Goal: Contribute content: Contribute content

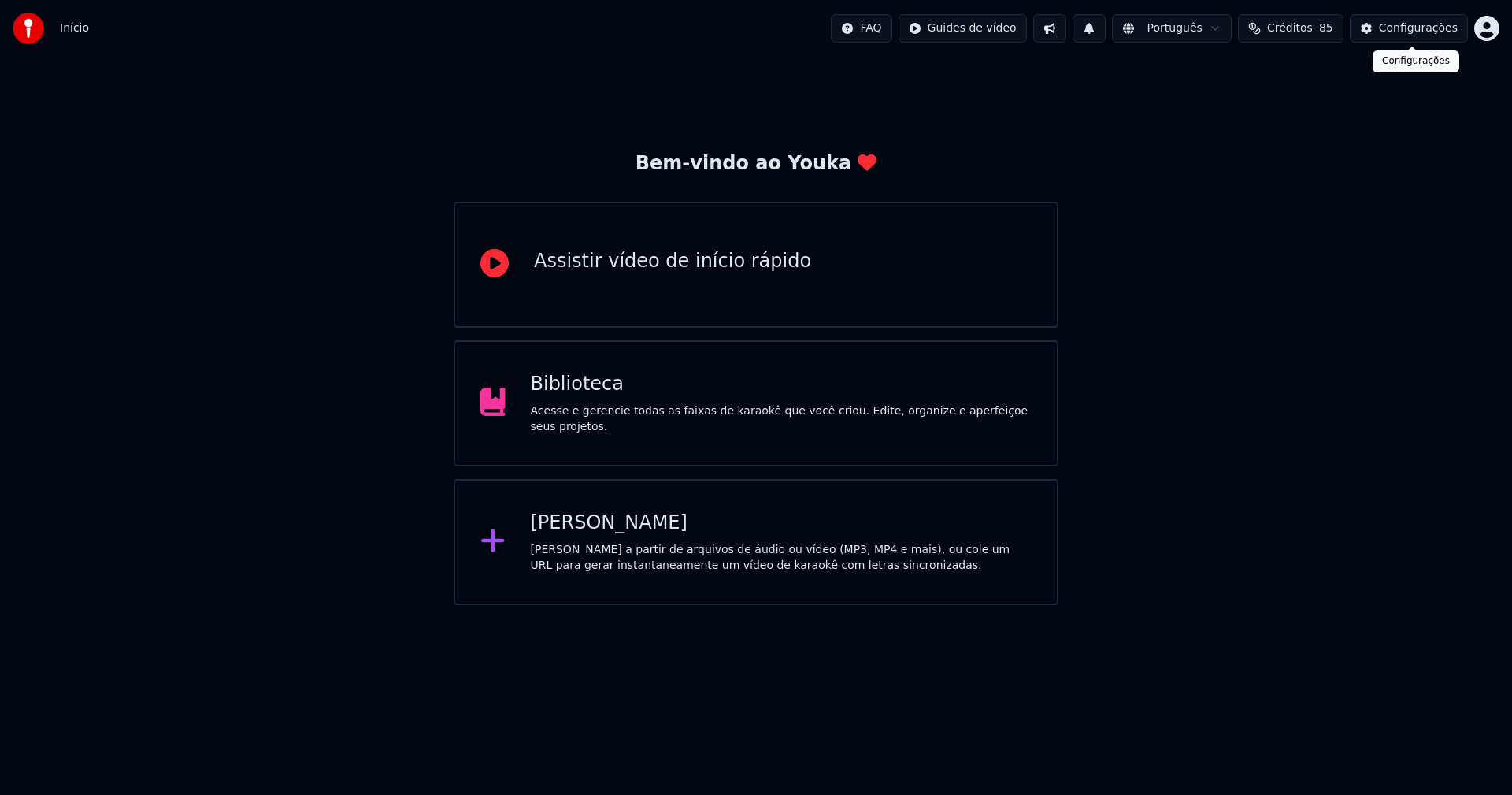
click at [1437, 26] on div "Configurações" at bounding box center [1418, 28] width 79 height 16
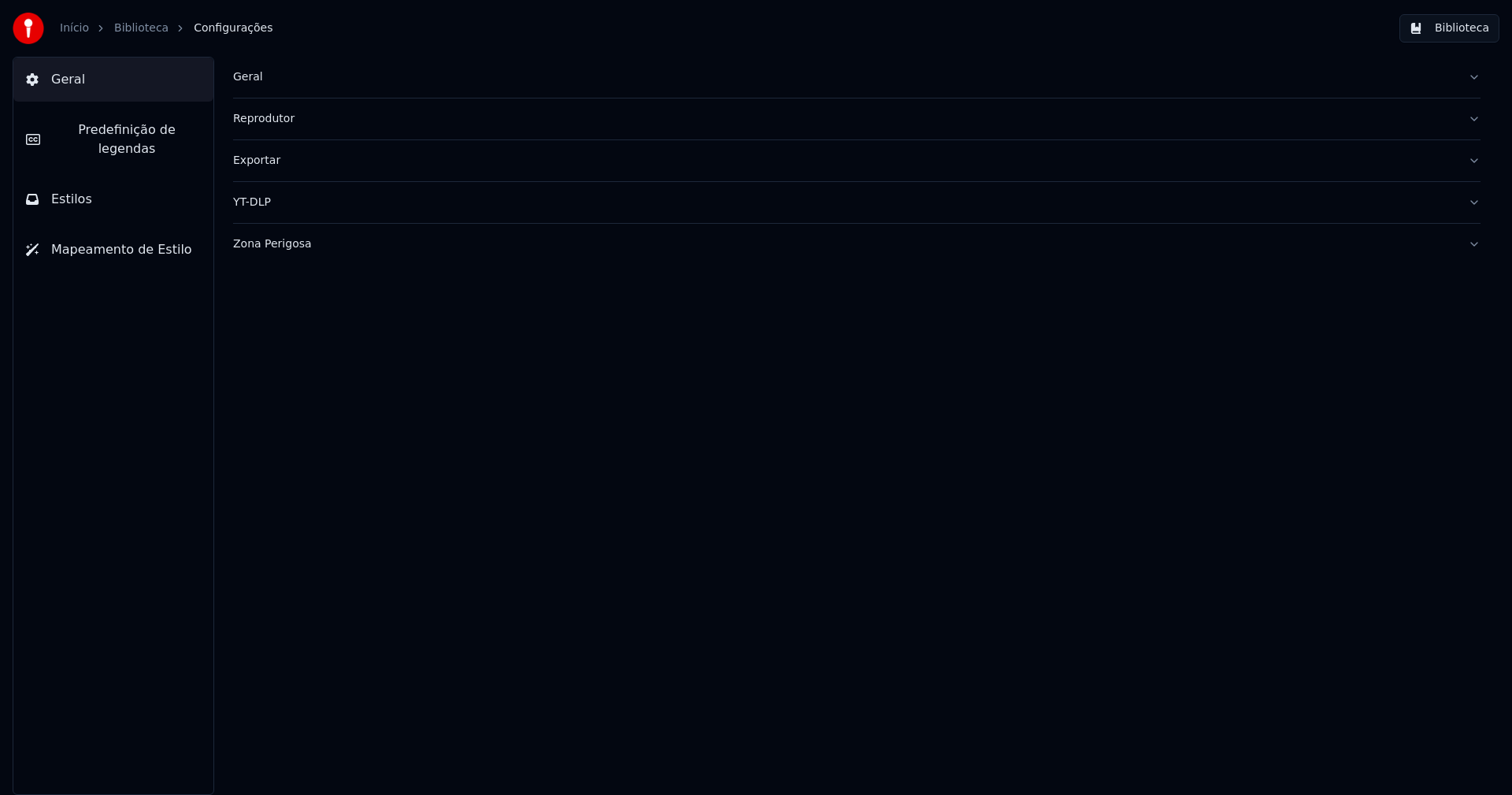
click at [227, 70] on div "Geral Reprodutor Exportar YT-DLP Zona Perigosa" at bounding box center [856, 425] width 1310 height 738
click at [250, 74] on div "Geral" at bounding box center [843, 77] width 1222 height 16
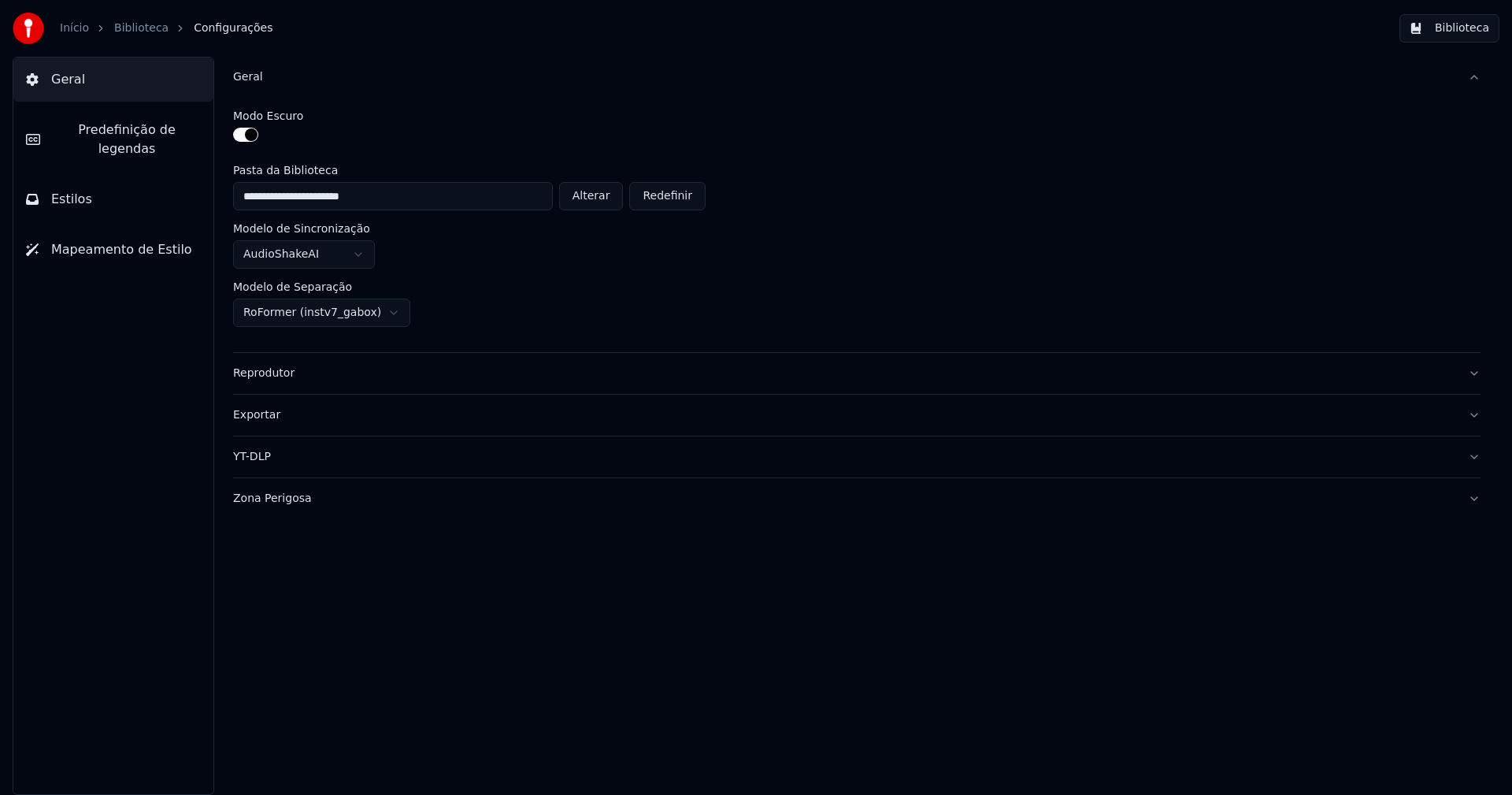
click at [591, 192] on button "Alterar" at bounding box center [591, 197] width 65 height 29
type input "**********"
click at [1477, 30] on button "Biblioteca" at bounding box center [1449, 29] width 100 height 29
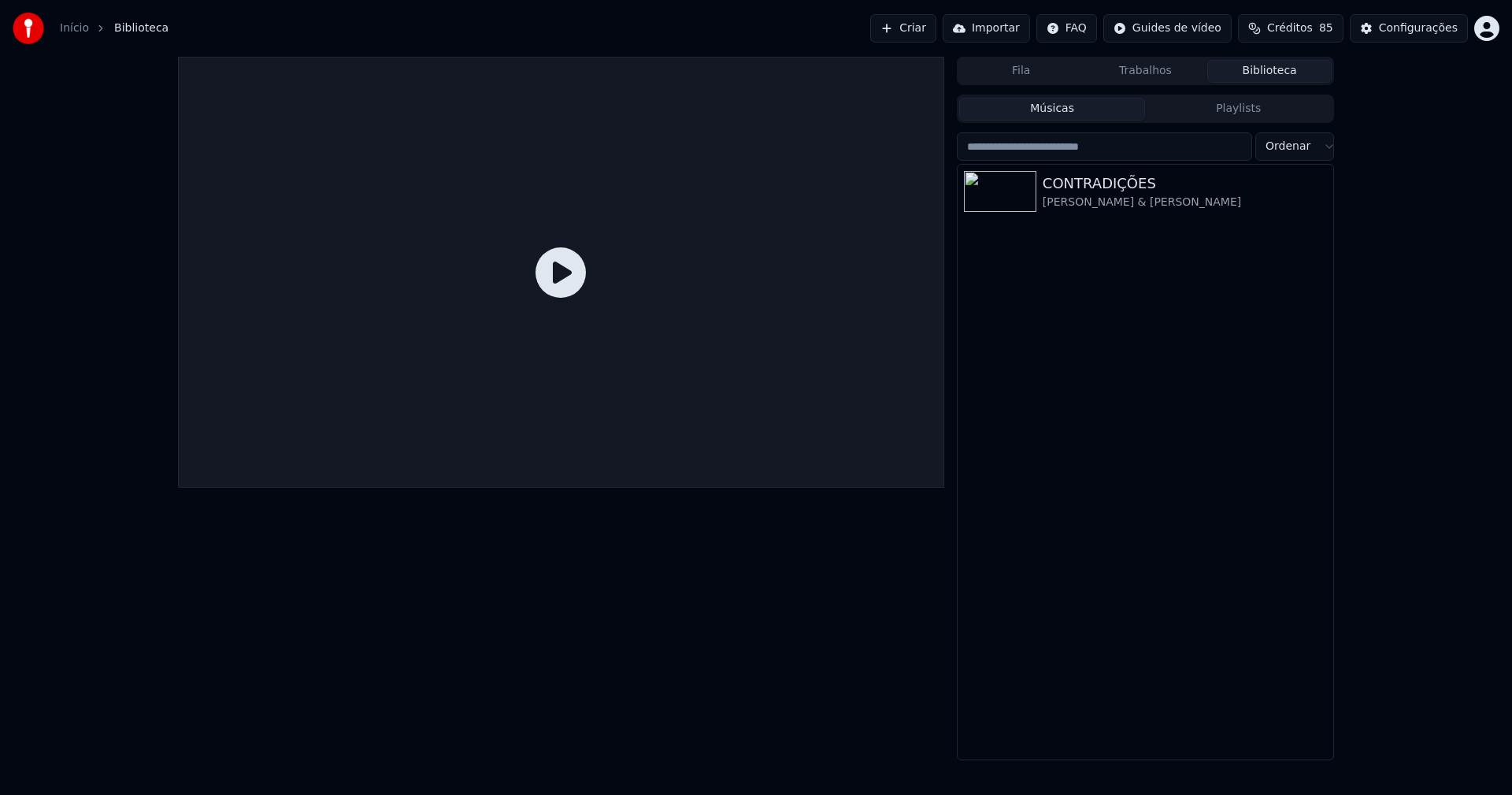
click at [70, 29] on link "Início" at bounding box center [74, 28] width 30 height 16
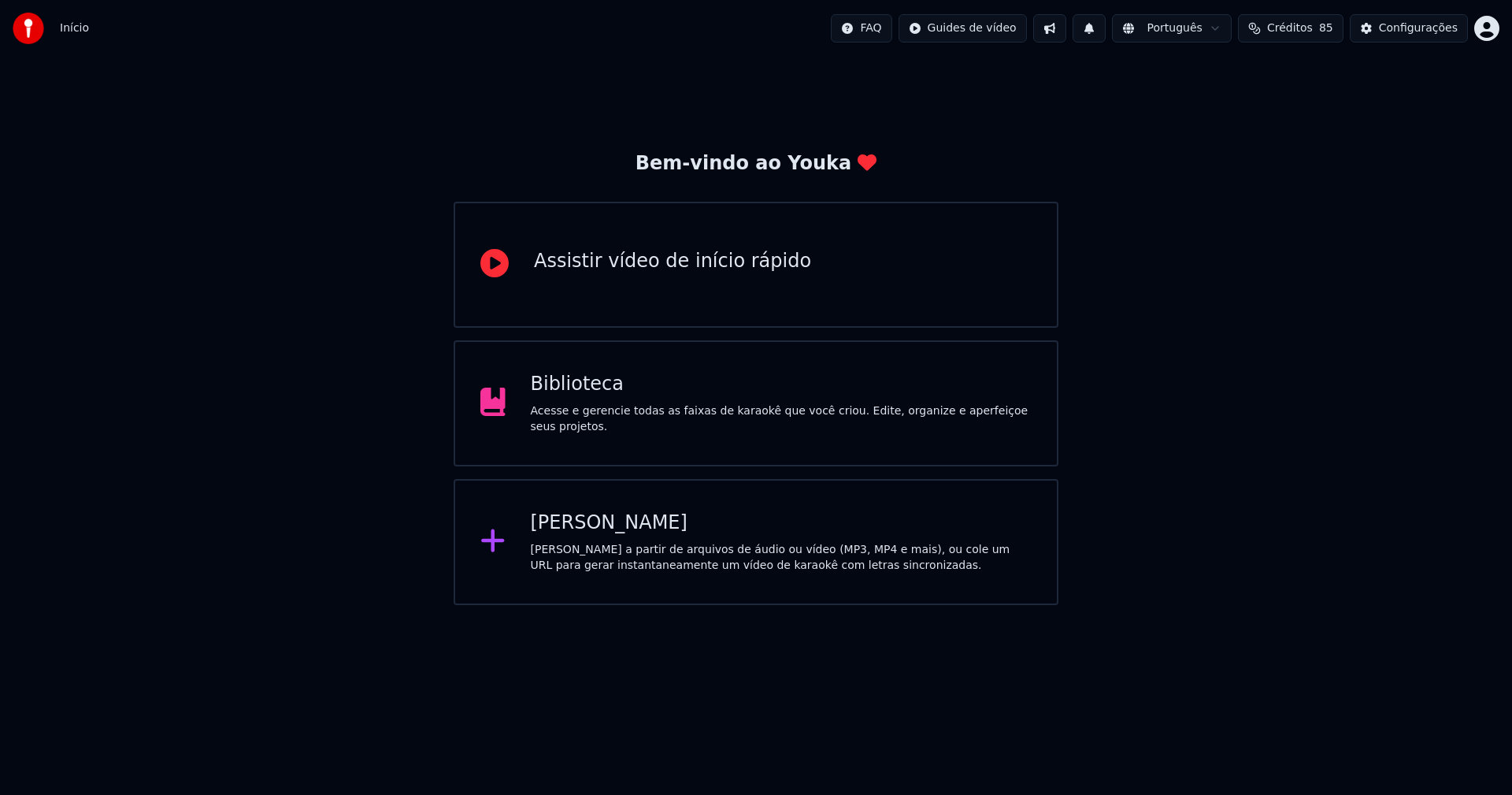
click at [612, 526] on div "[PERSON_NAME]" at bounding box center [781, 523] width 502 height 25
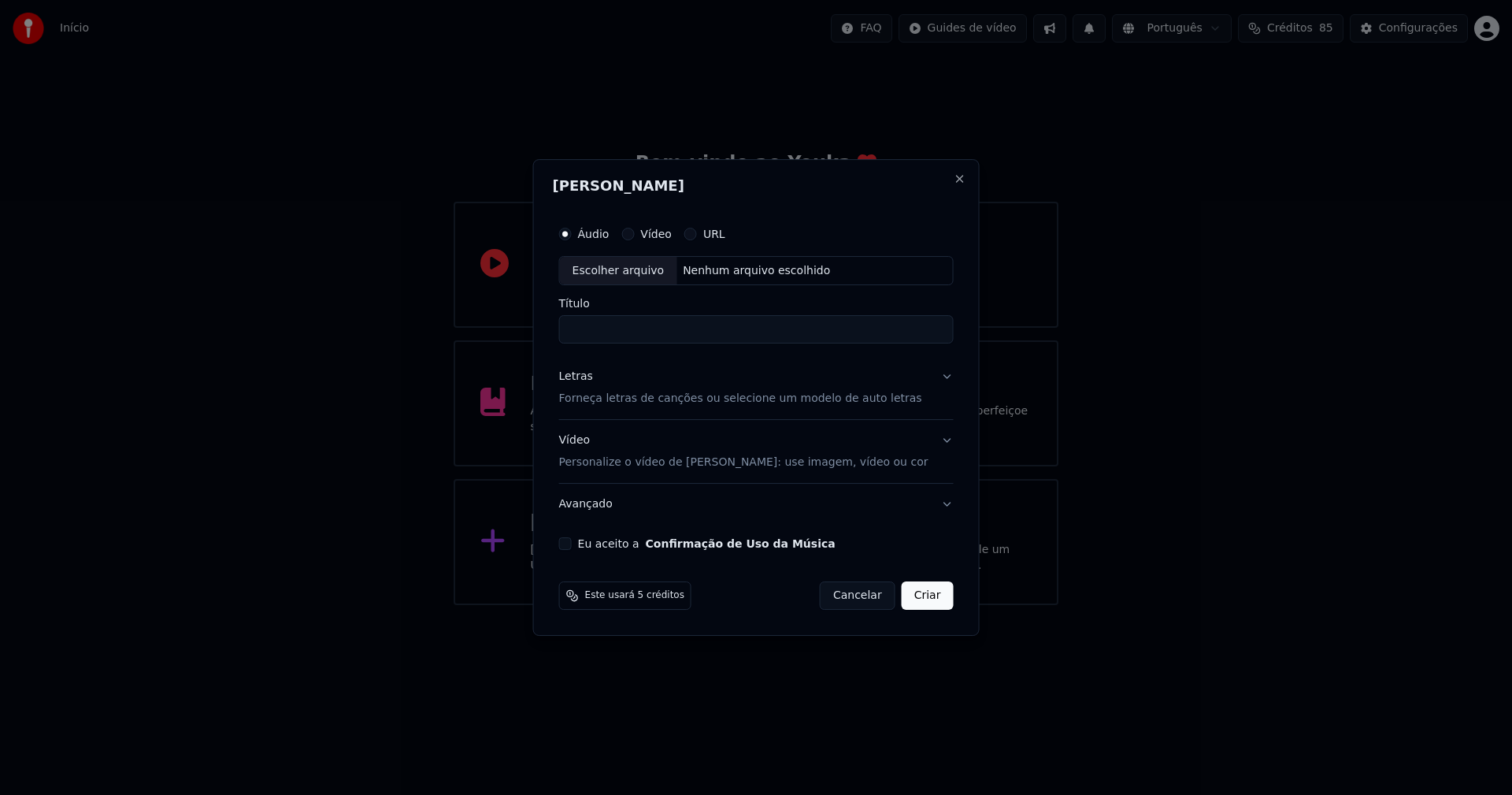
click at [632, 273] on div "Escolher arquivo" at bounding box center [618, 271] width 117 height 29
type input "**********"
click at [584, 384] on div "Letras" at bounding box center [575, 377] width 33 height 16
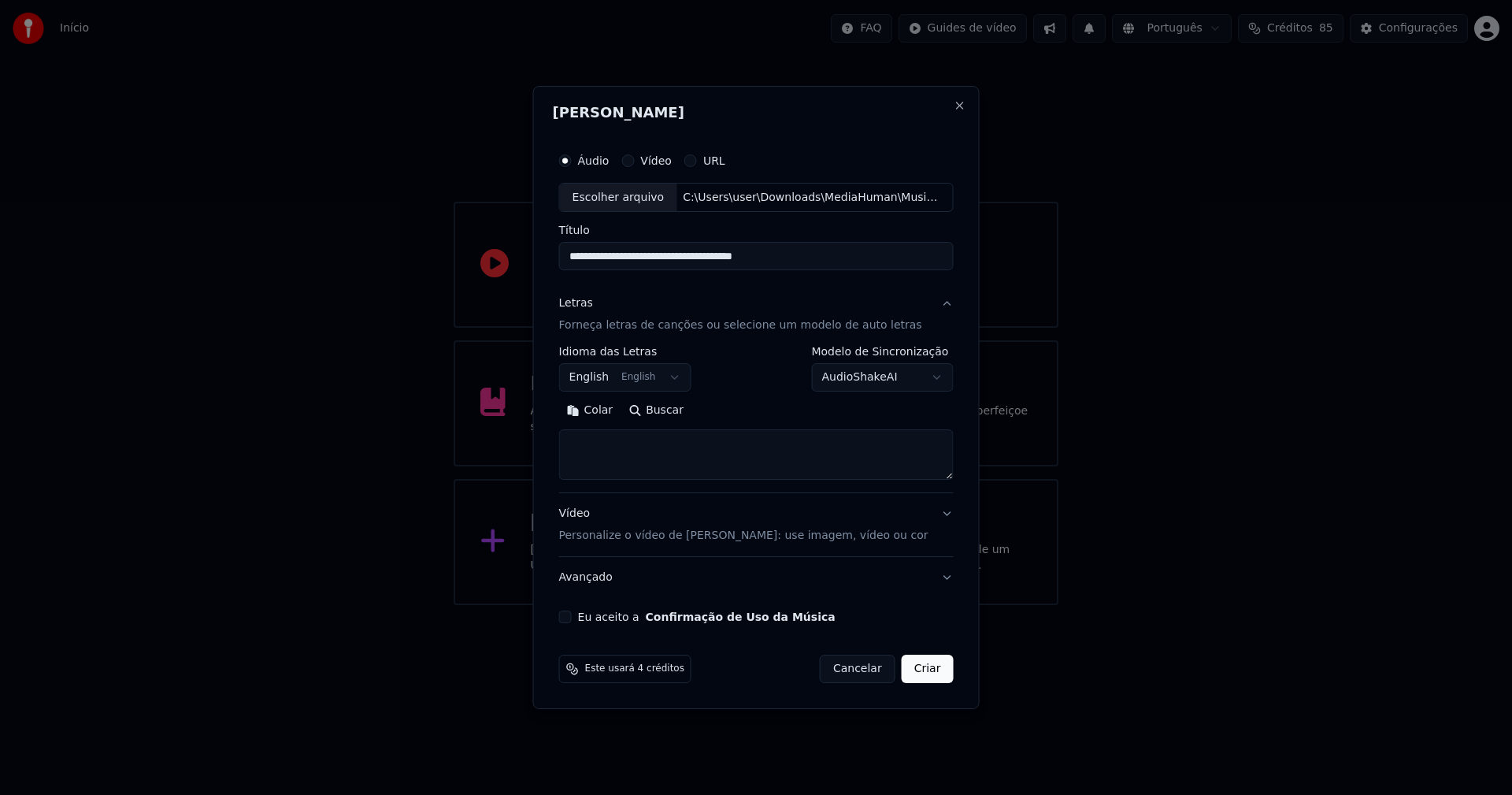
click at [610, 413] on button "Colar" at bounding box center [590, 411] width 62 height 25
click at [755, 408] on button "Expandir" at bounding box center [742, 411] width 82 height 25
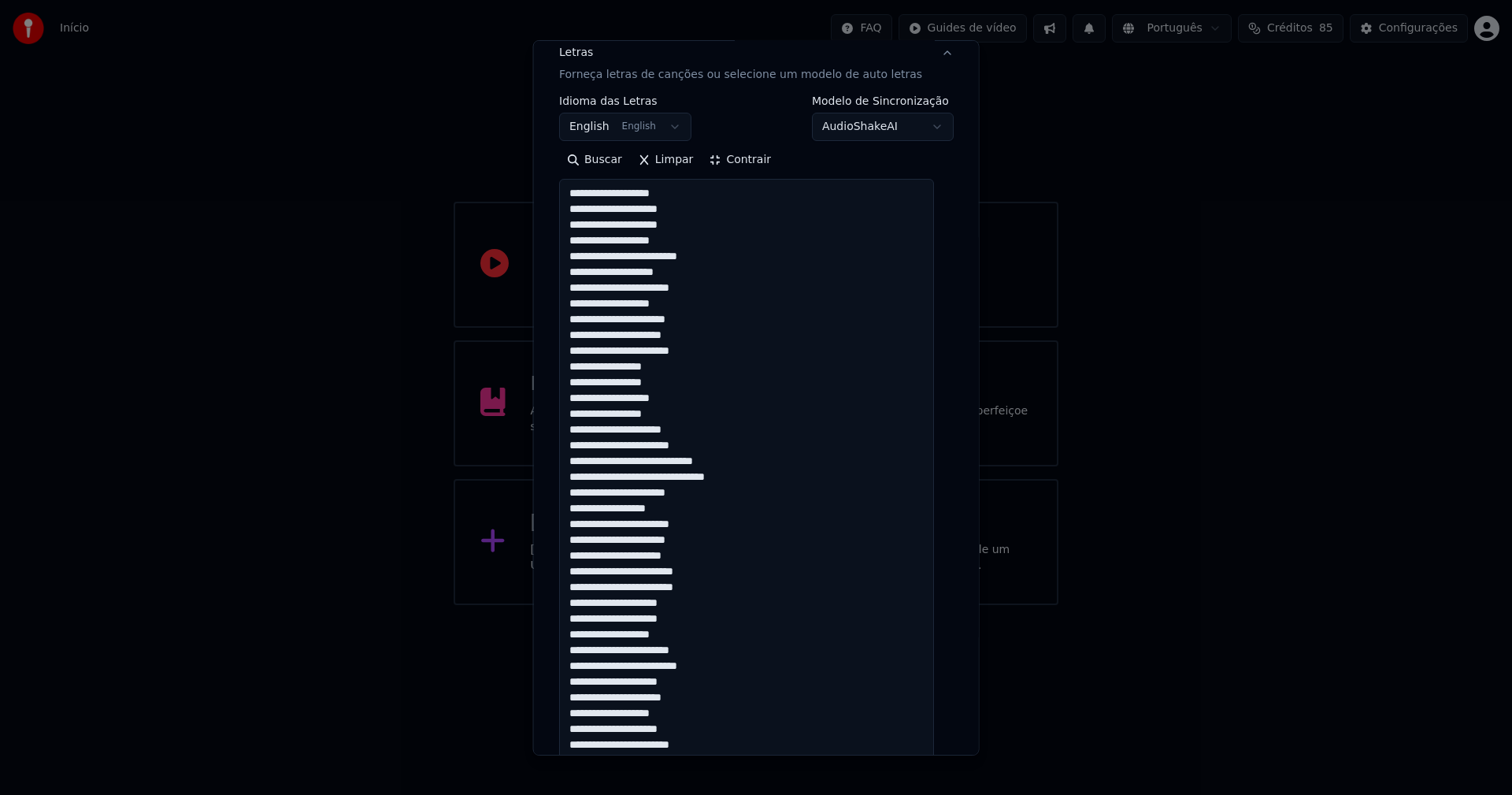
scroll to position [237, 0]
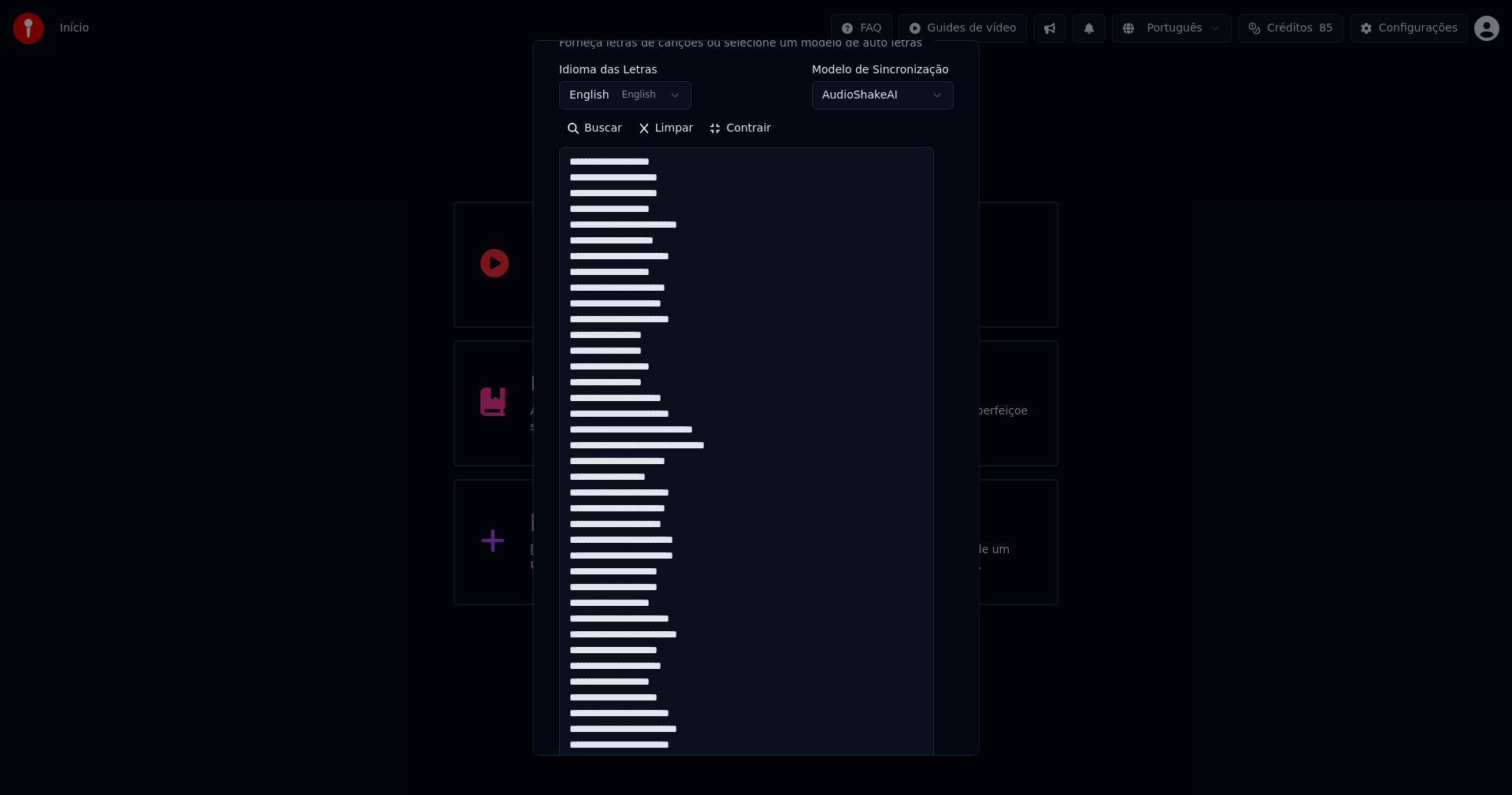
click at [664, 445] on textarea at bounding box center [746, 783] width 375 height 1272
click at [654, 427] on textarea at bounding box center [746, 783] width 375 height 1272
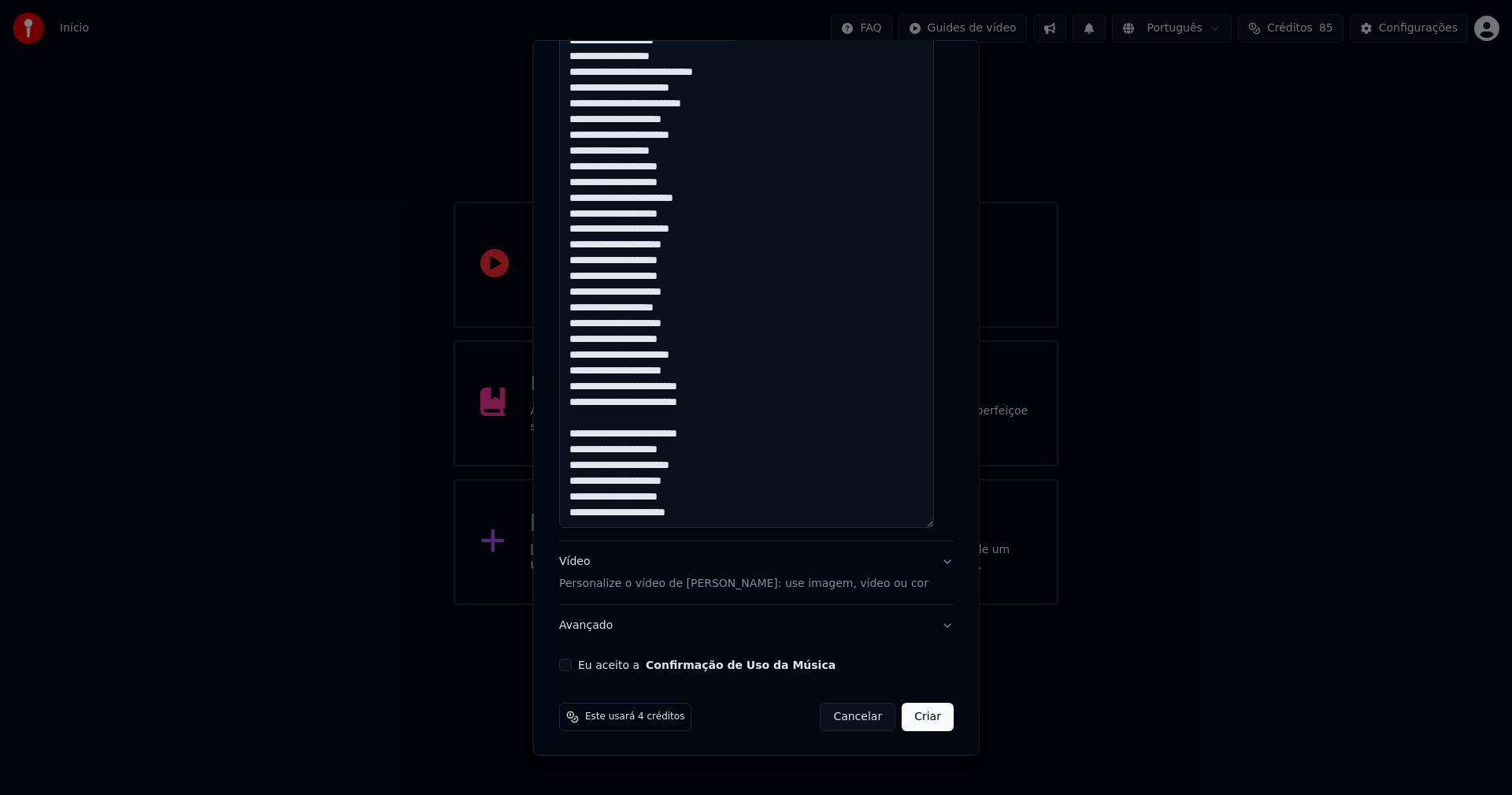
scroll to position [1130, 0]
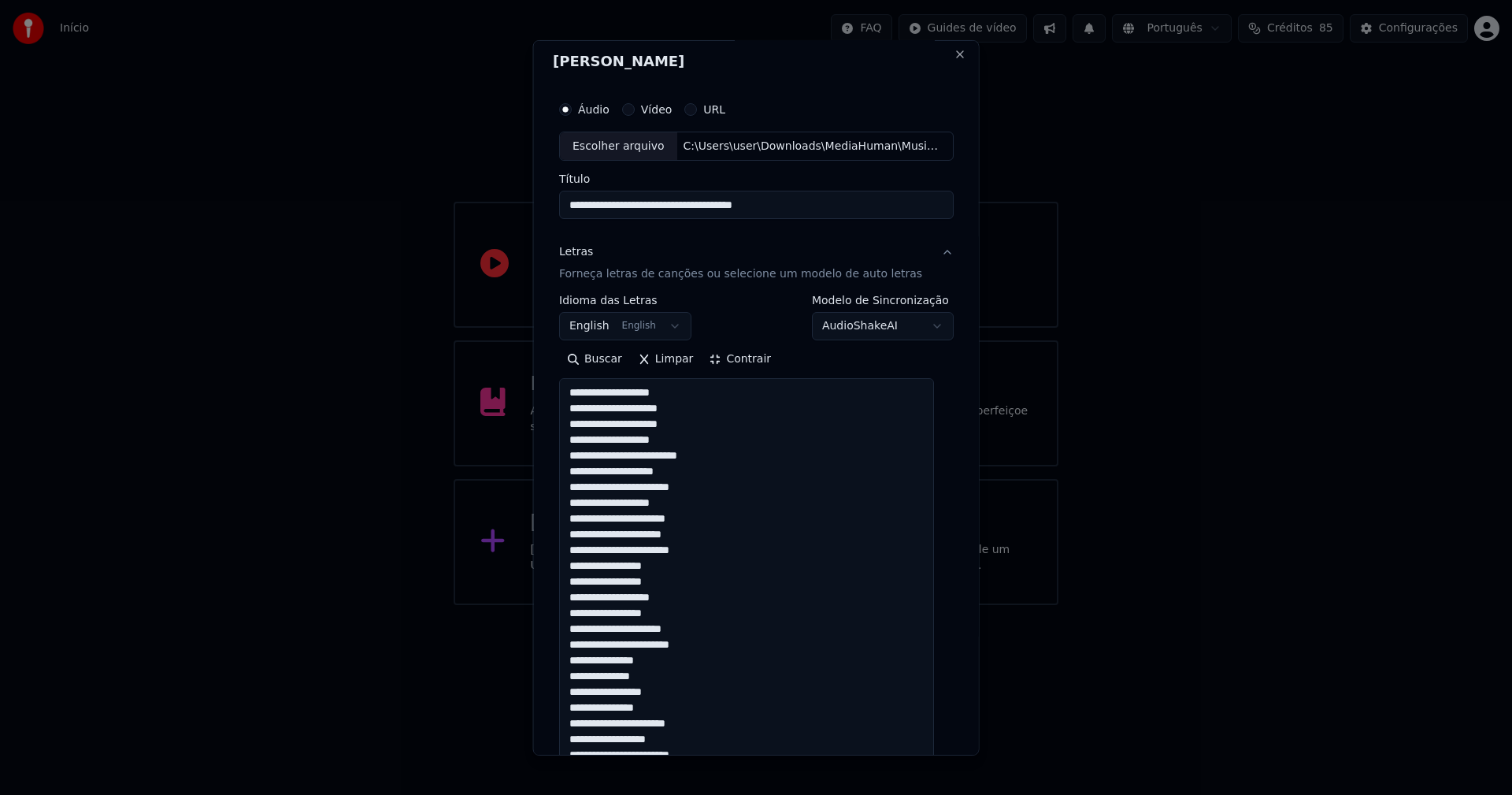
scroll to position [0, 0]
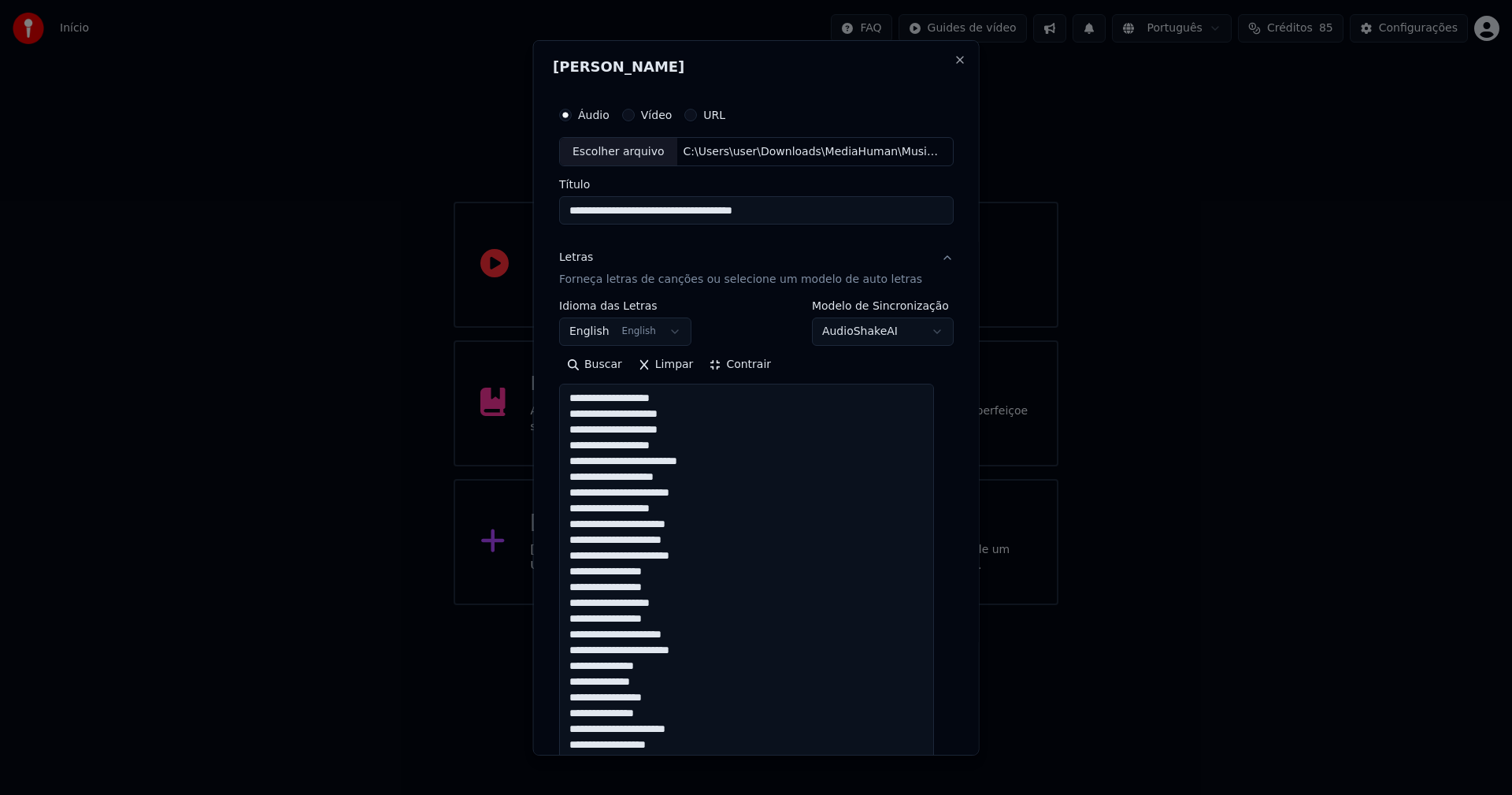
type textarea "**********"
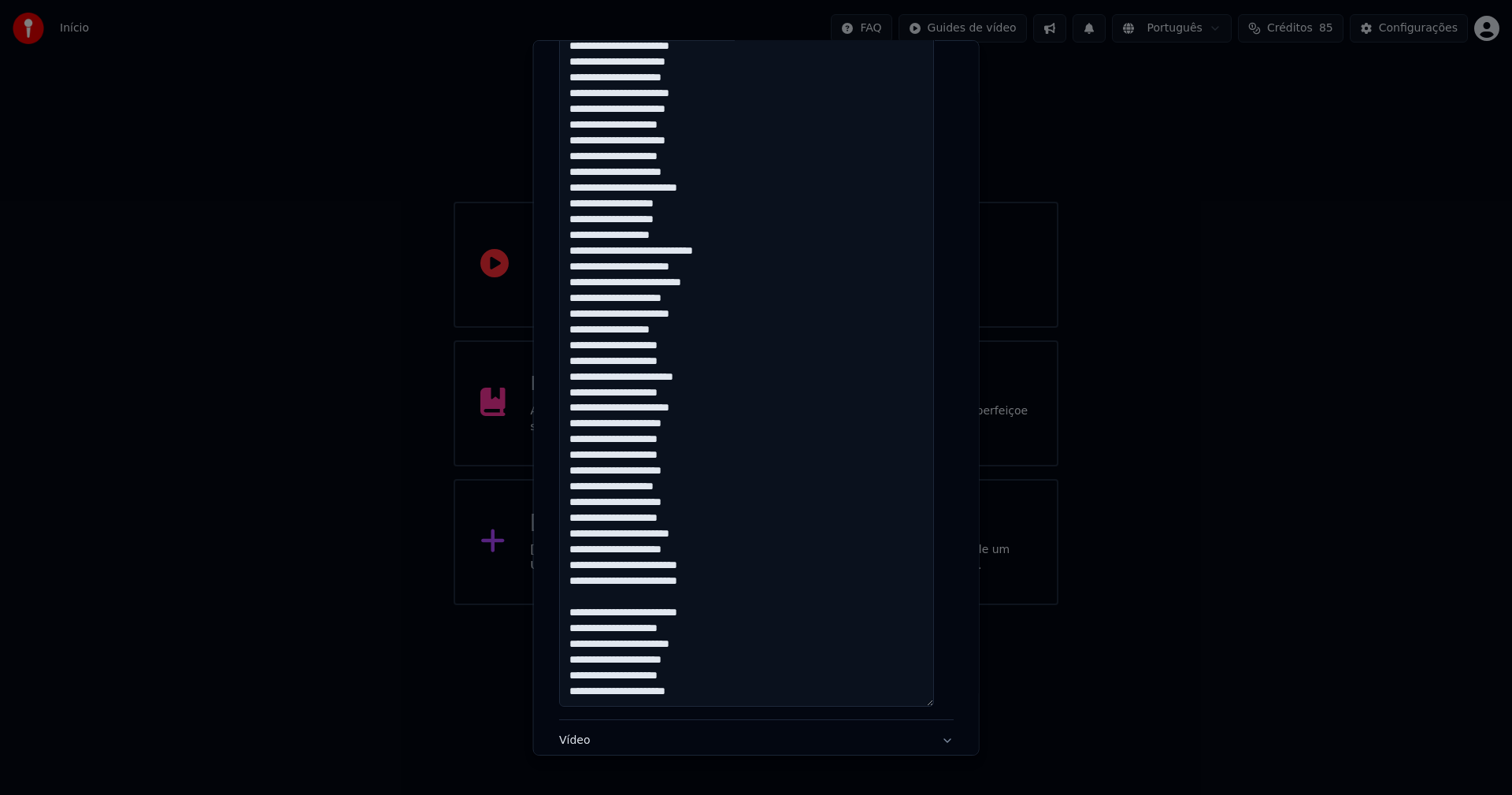
scroll to position [1130, 0]
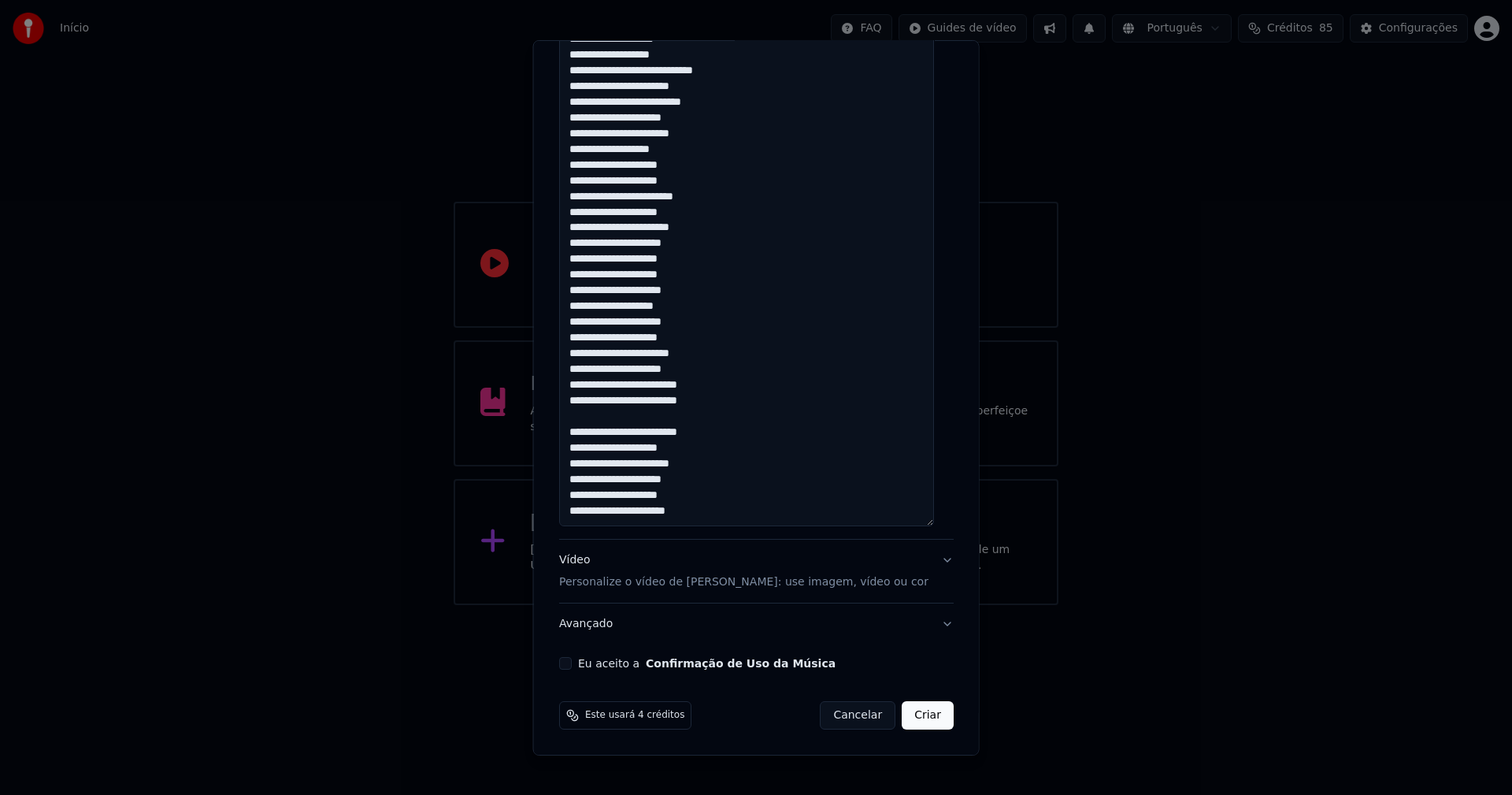
click at [570, 662] on button "Eu aceito a Confirmação de Uso da Música" at bounding box center [565, 662] width 12 height 12
drag, startPoint x: 919, startPoint y: 710, endPoint x: 908, endPoint y: 710, distance: 11.0
click at [918, 711] on button "Criar" at bounding box center [927, 716] width 52 height 29
select select "**"
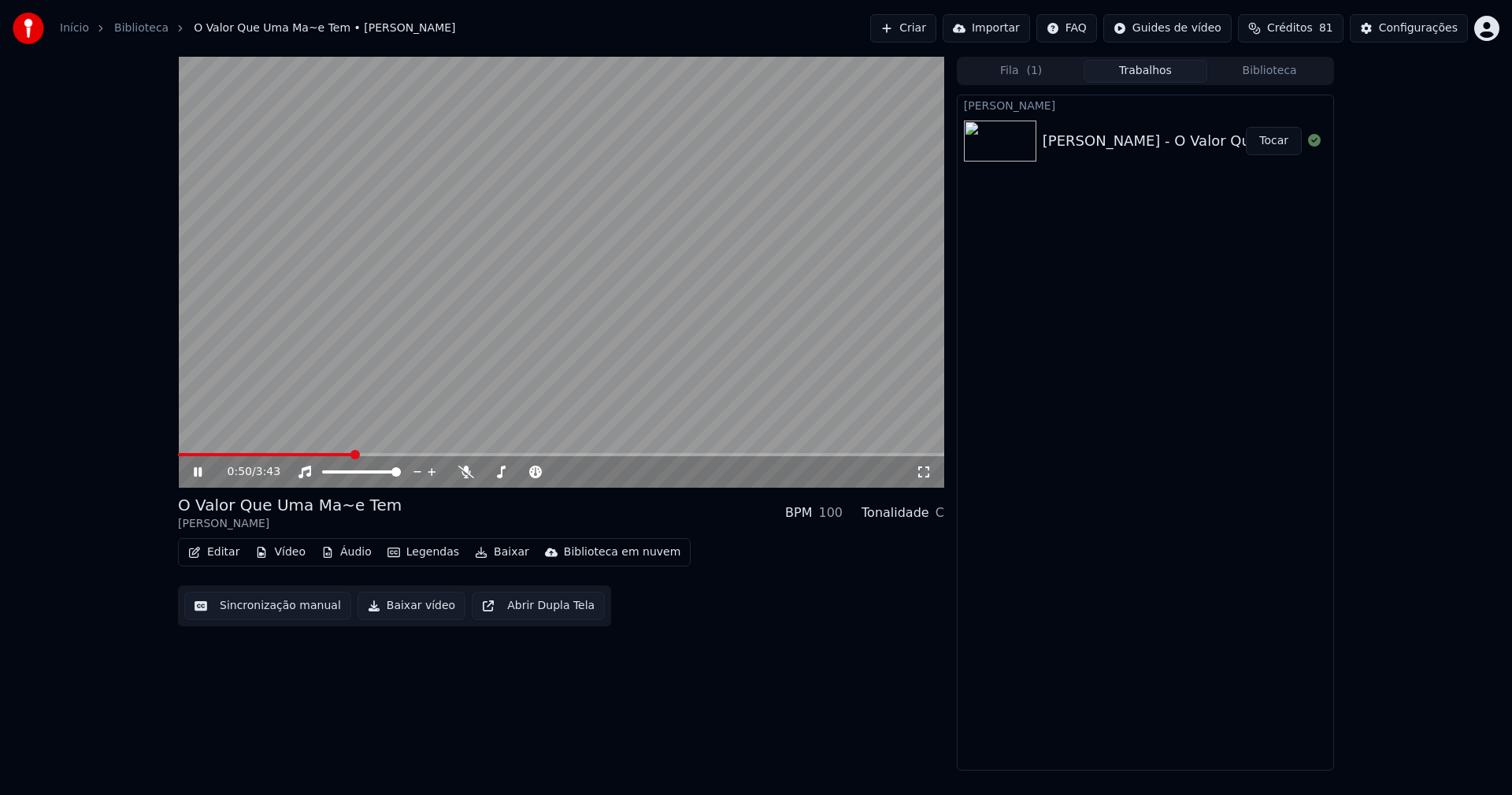
click at [345, 555] on button "Áudio" at bounding box center [346, 552] width 63 height 22
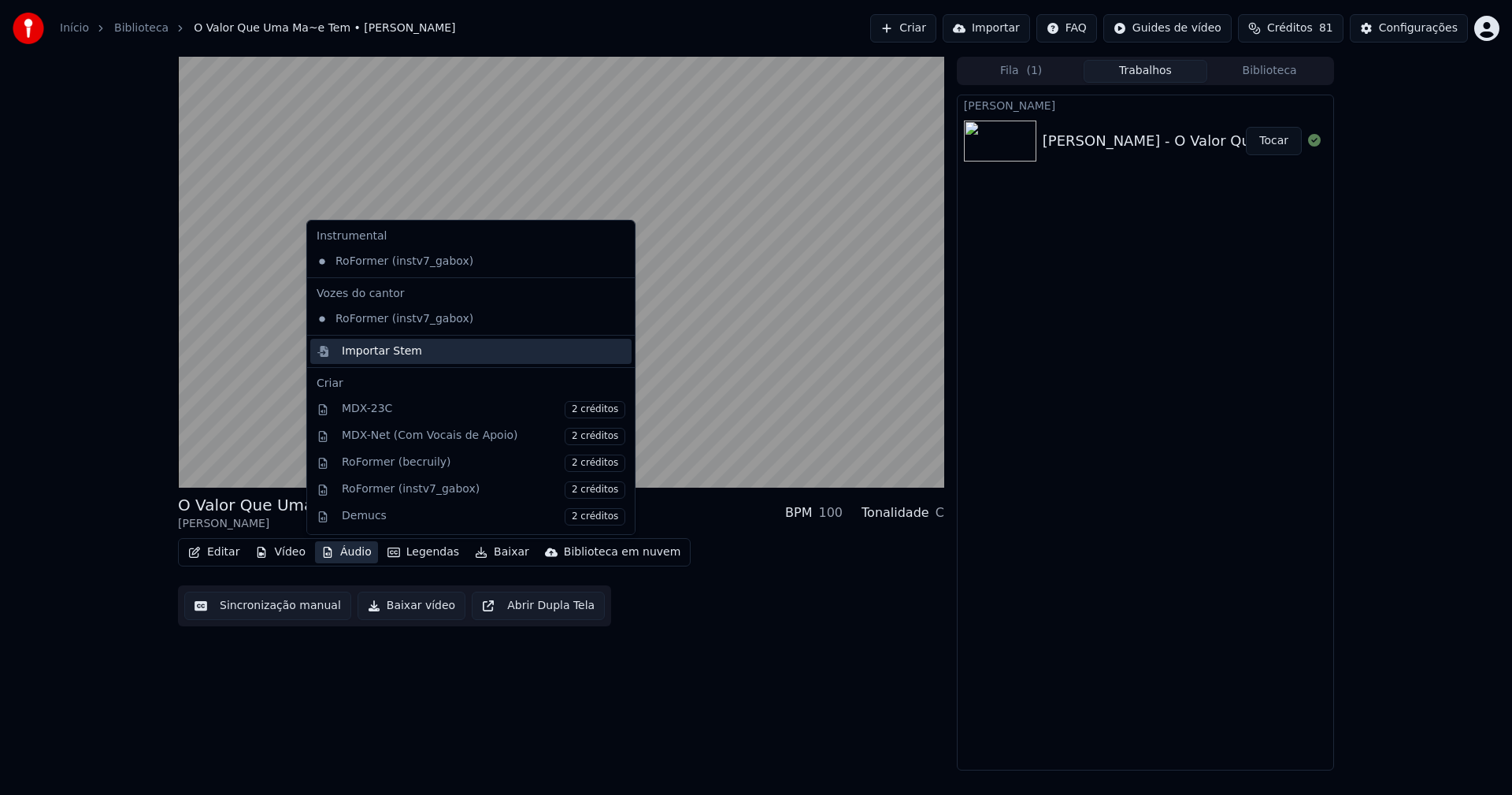
click at [380, 354] on div "Importar Stem" at bounding box center [382, 351] width 80 height 16
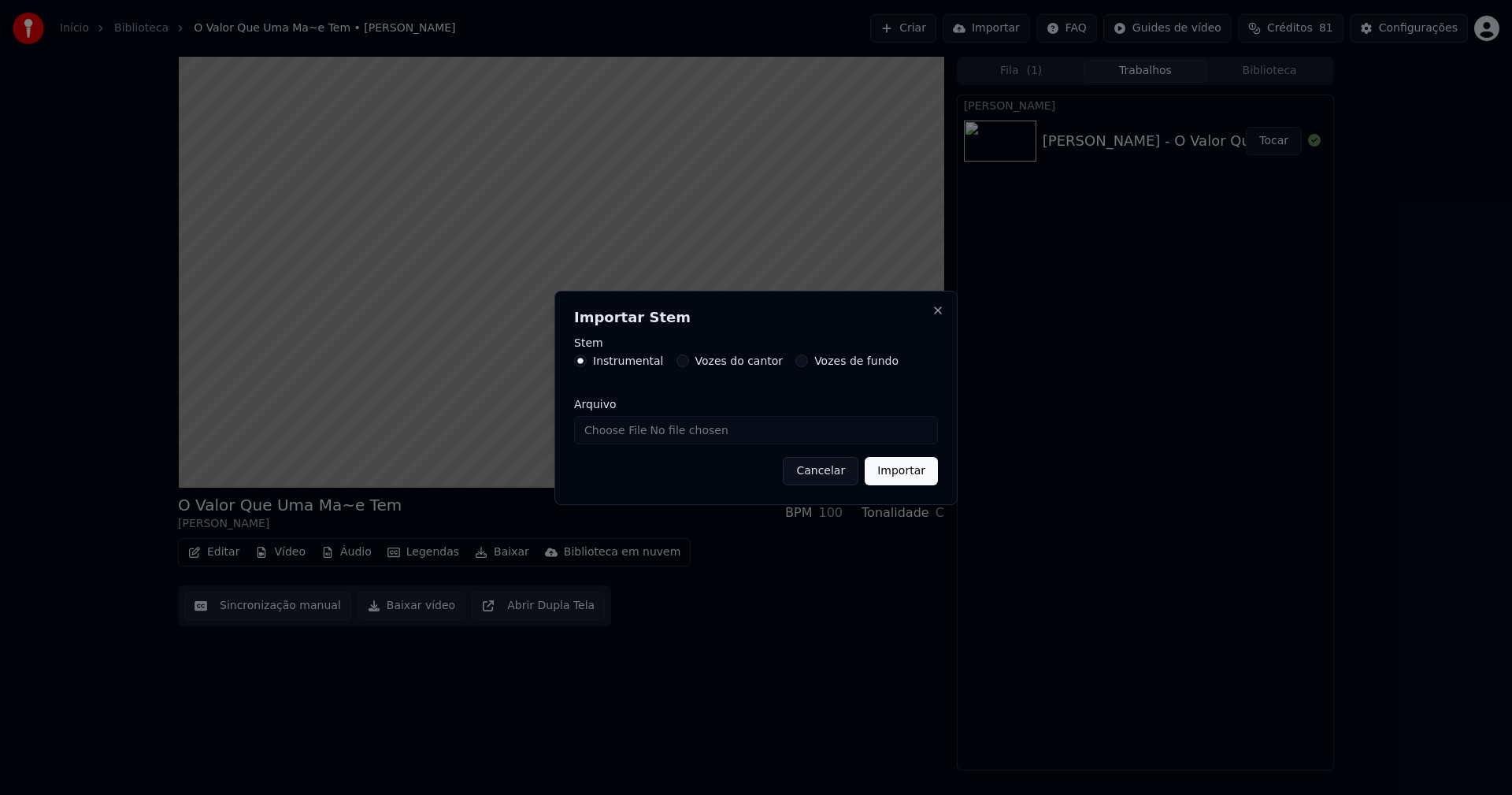
click at [625, 430] on input "Arquivo" at bounding box center [756, 430] width 363 height 29
type input "**********"
drag, startPoint x: 901, startPoint y: 474, endPoint x: 488, endPoint y: 489, distance: 413.3
click at [896, 472] on button "Importar" at bounding box center [901, 471] width 73 height 29
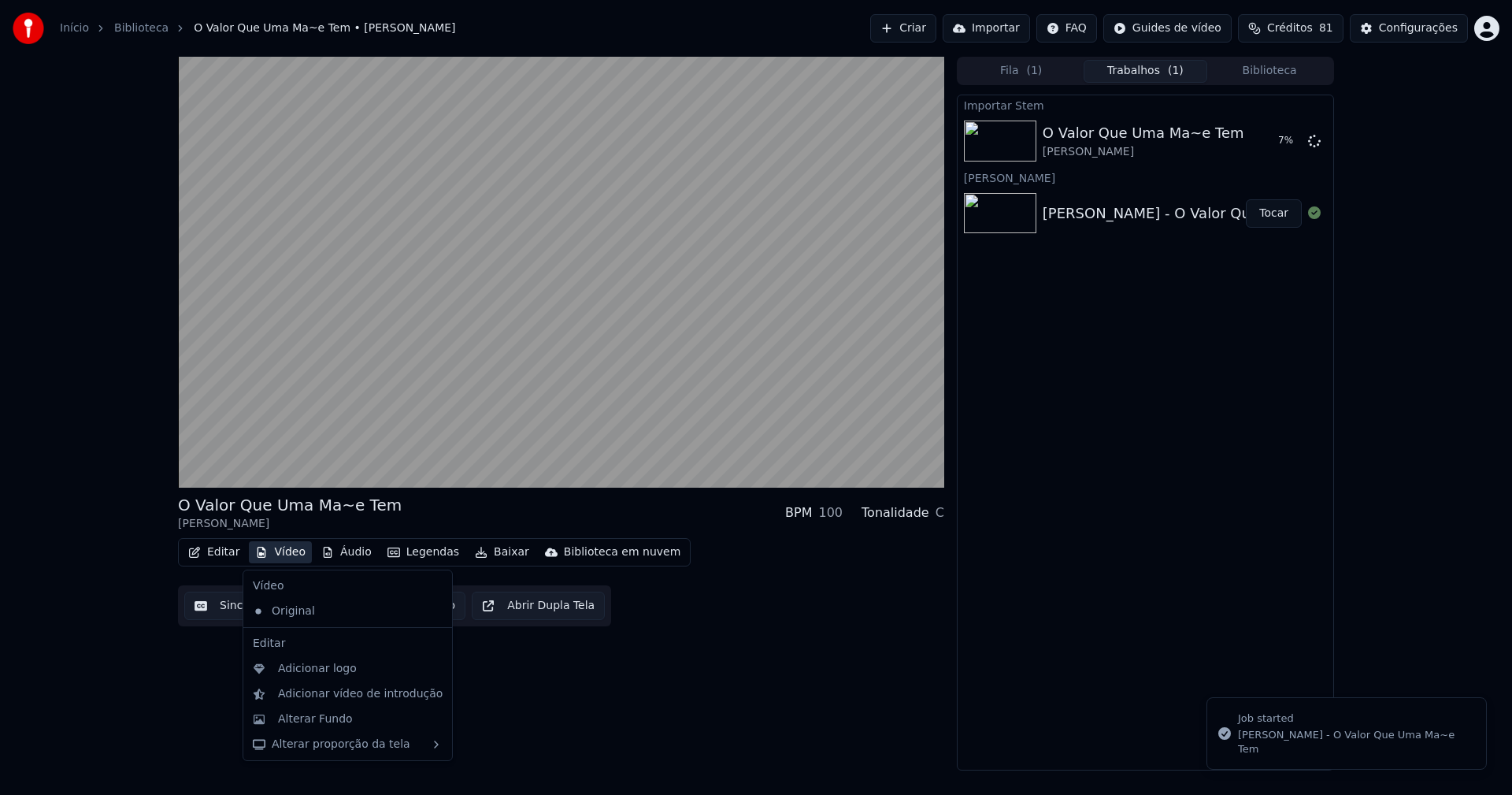
click at [286, 553] on button "Vídeo" at bounding box center [280, 552] width 63 height 22
click at [326, 672] on div "Adicionar logo" at bounding box center [317, 668] width 79 height 16
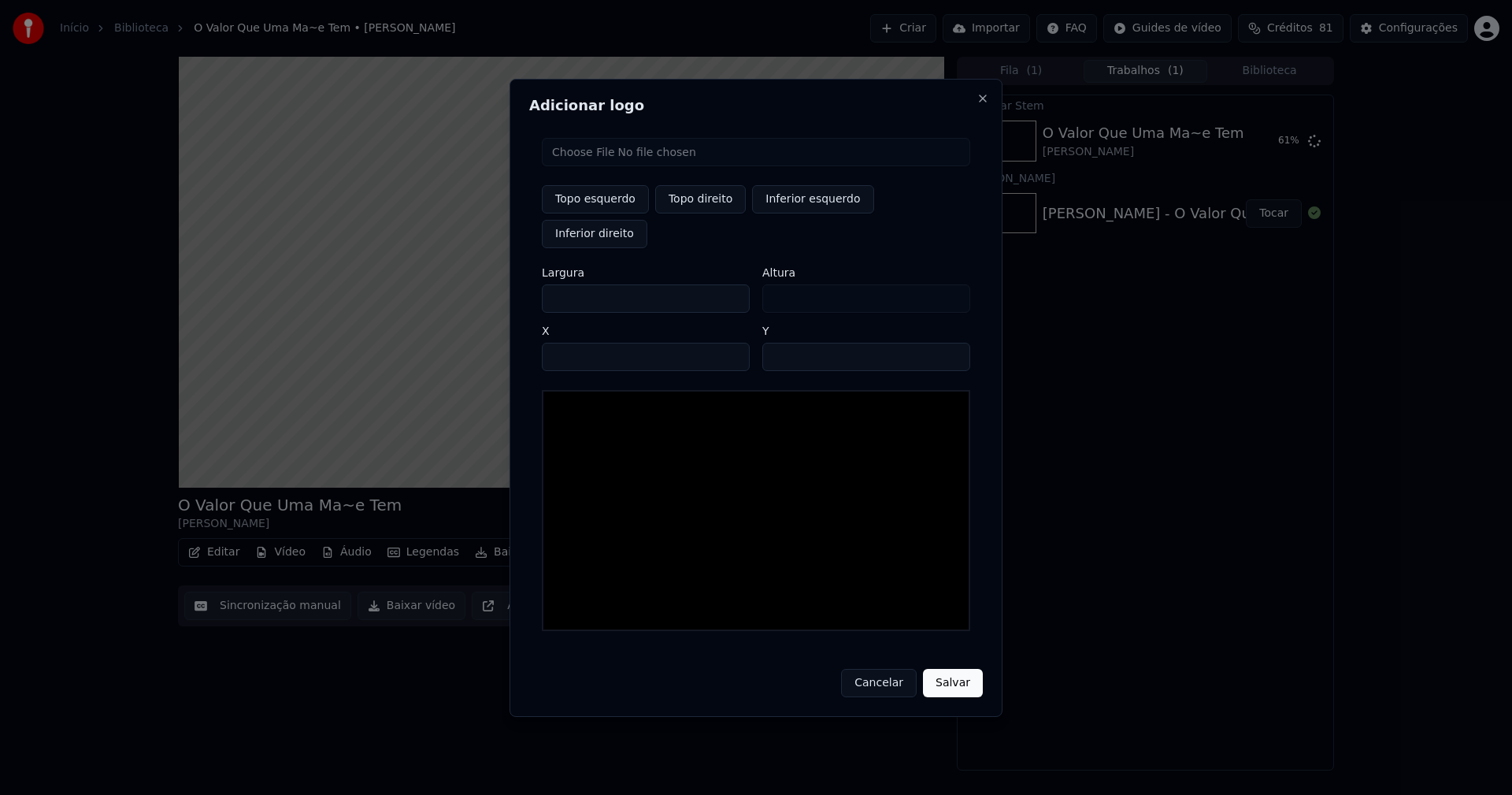
click at [617, 166] on input "file" at bounding box center [756, 152] width 428 height 29
type input "**********"
type input "***"
click at [712, 214] on button "Topo direito" at bounding box center [700, 199] width 91 height 29
type input "****"
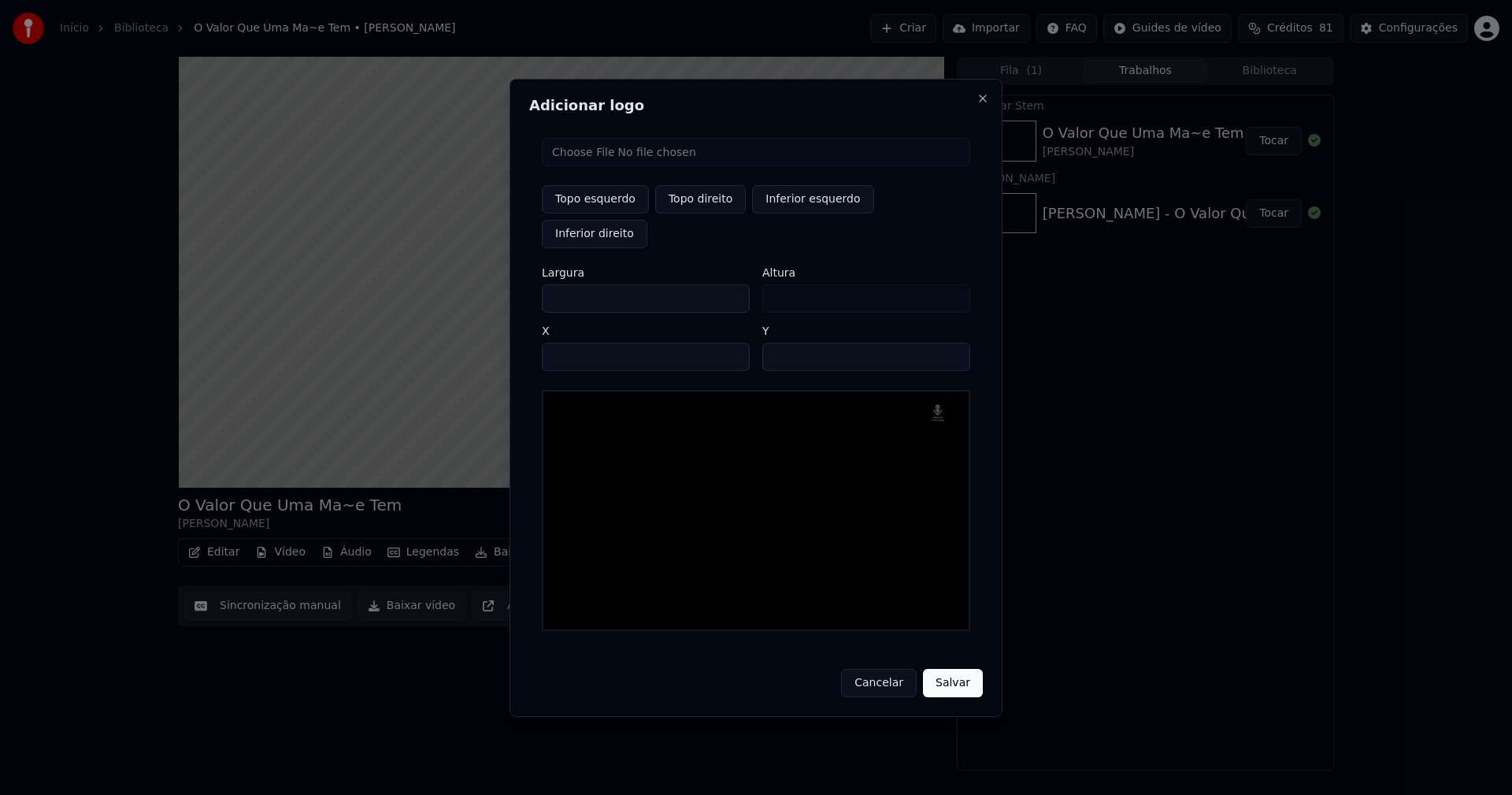
drag, startPoint x: 567, startPoint y: 282, endPoint x: 485, endPoint y: 298, distance: 83.5
click at [485, 298] on body "Início Biblioteca O Valor Que Uma Ma~e Tem • [PERSON_NAME] Criar Importar FAQ G…" at bounding box center [756, 397] width 1512 height 795
type input "**"
type input "***"
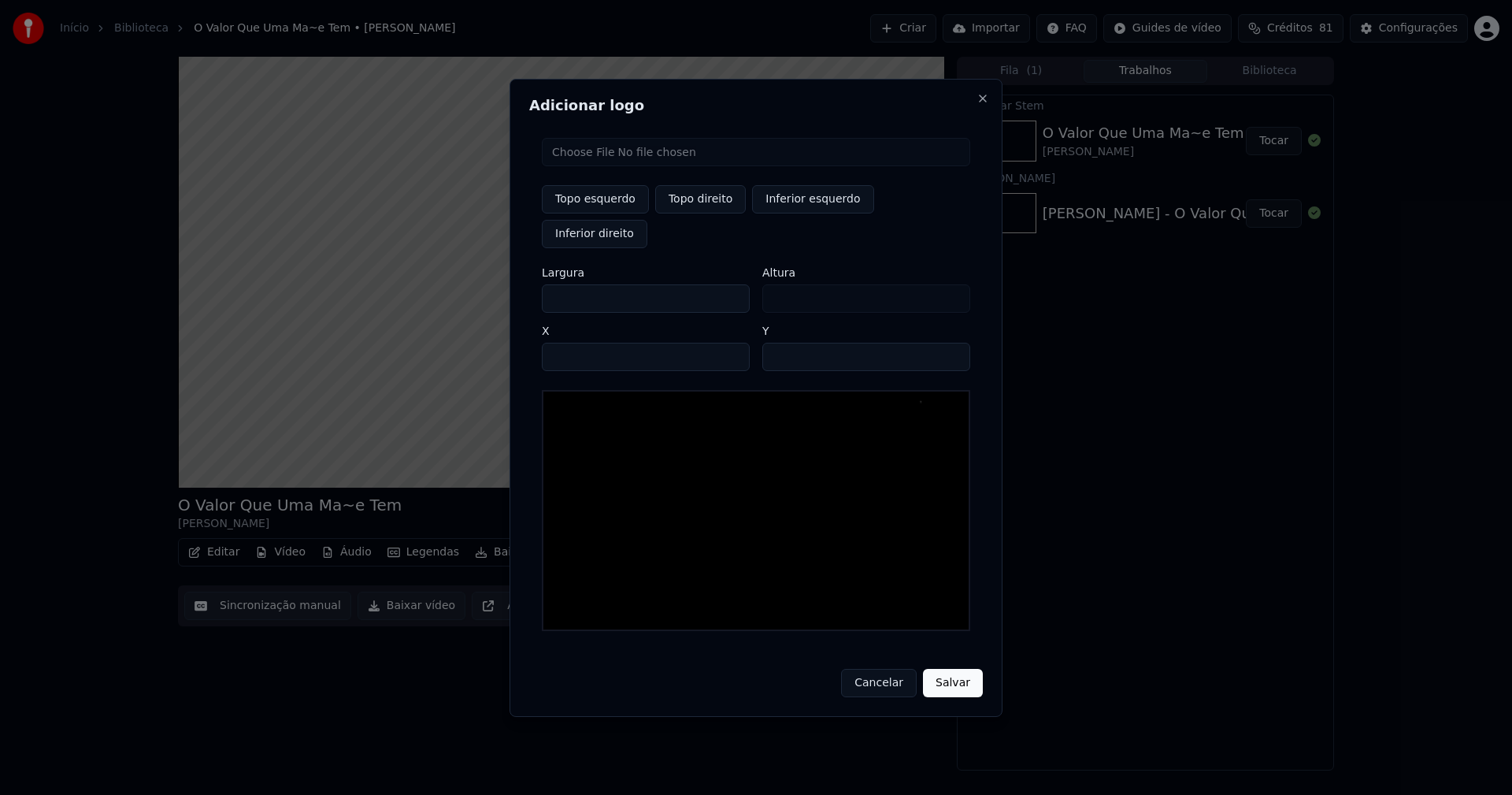
type input "***"
click at [573, 343] on input "****" at bounding box center [646, 357] width 208 height 29
type input "****"
click at [949, 343] on input "**" at bounding box center [866, 357] width 208 height 29
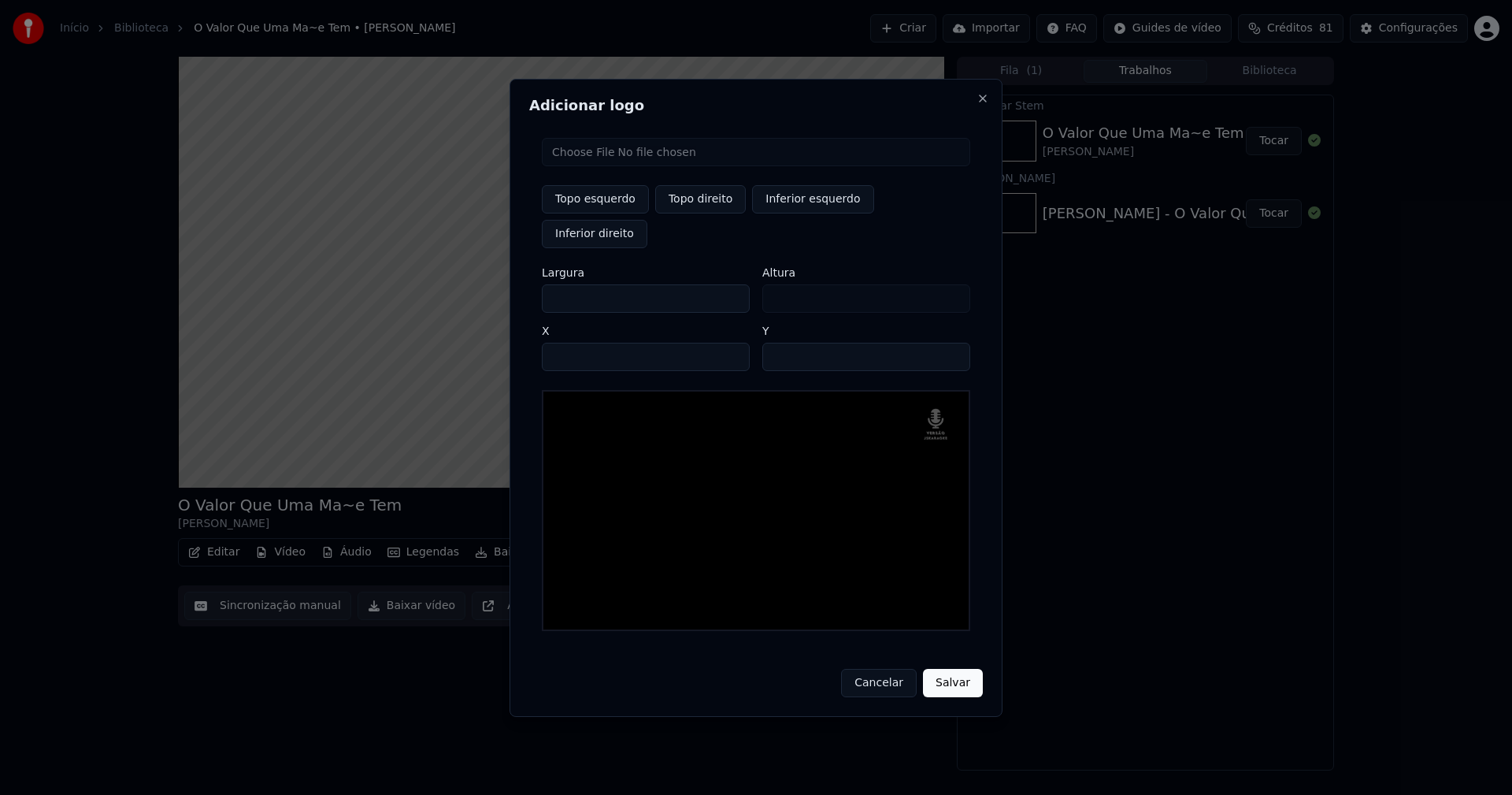
click at [949, 343] on input "**" at bounding box center [866, 357] width 208 height 29
type input "**"
click at [949, 343] on input "**" at bounding box center [866, 357] width 208 height 29
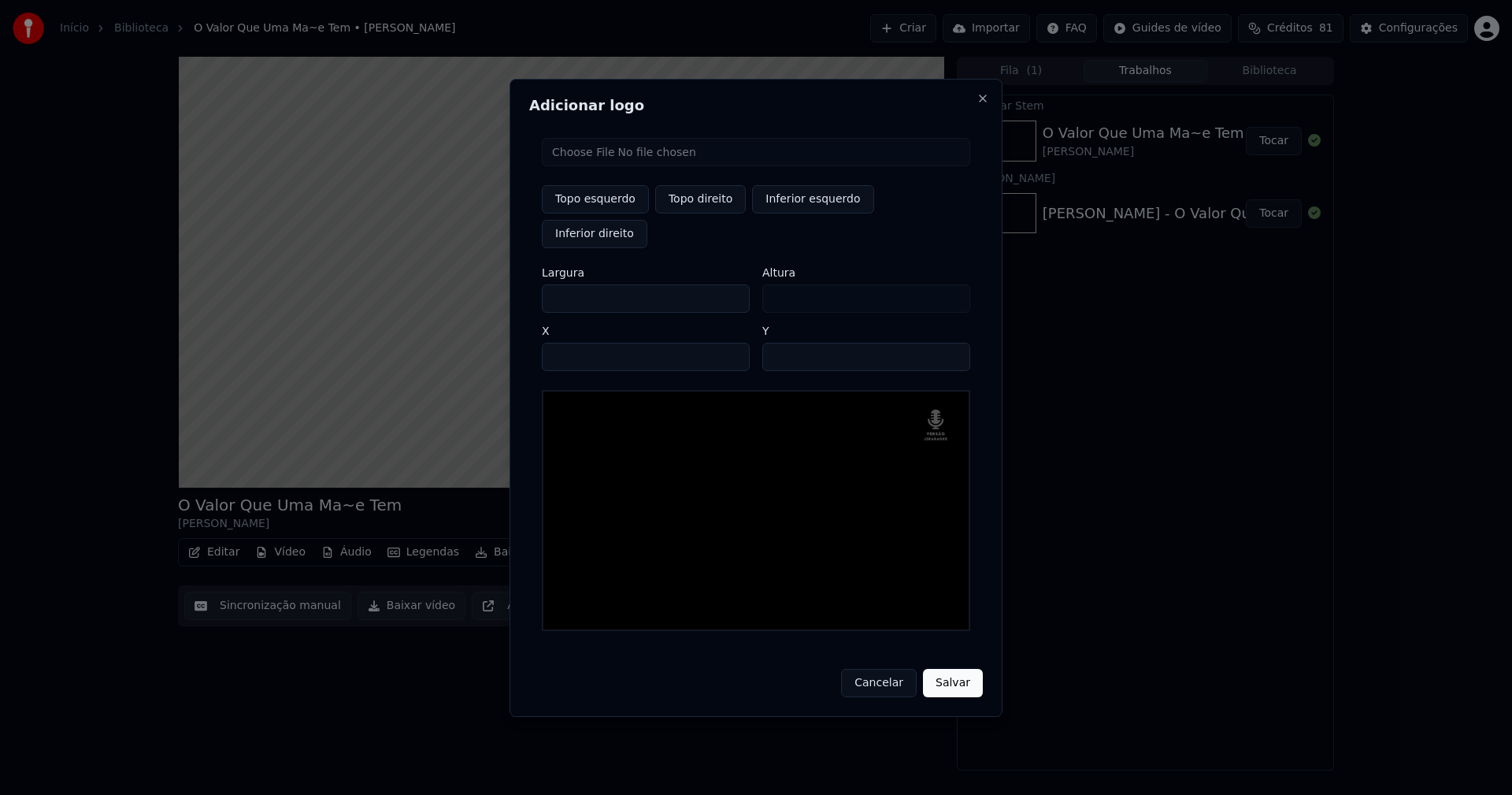
click at [947, 671] on button "Salvar" at bounding box center [952, 683] width 60 height 29
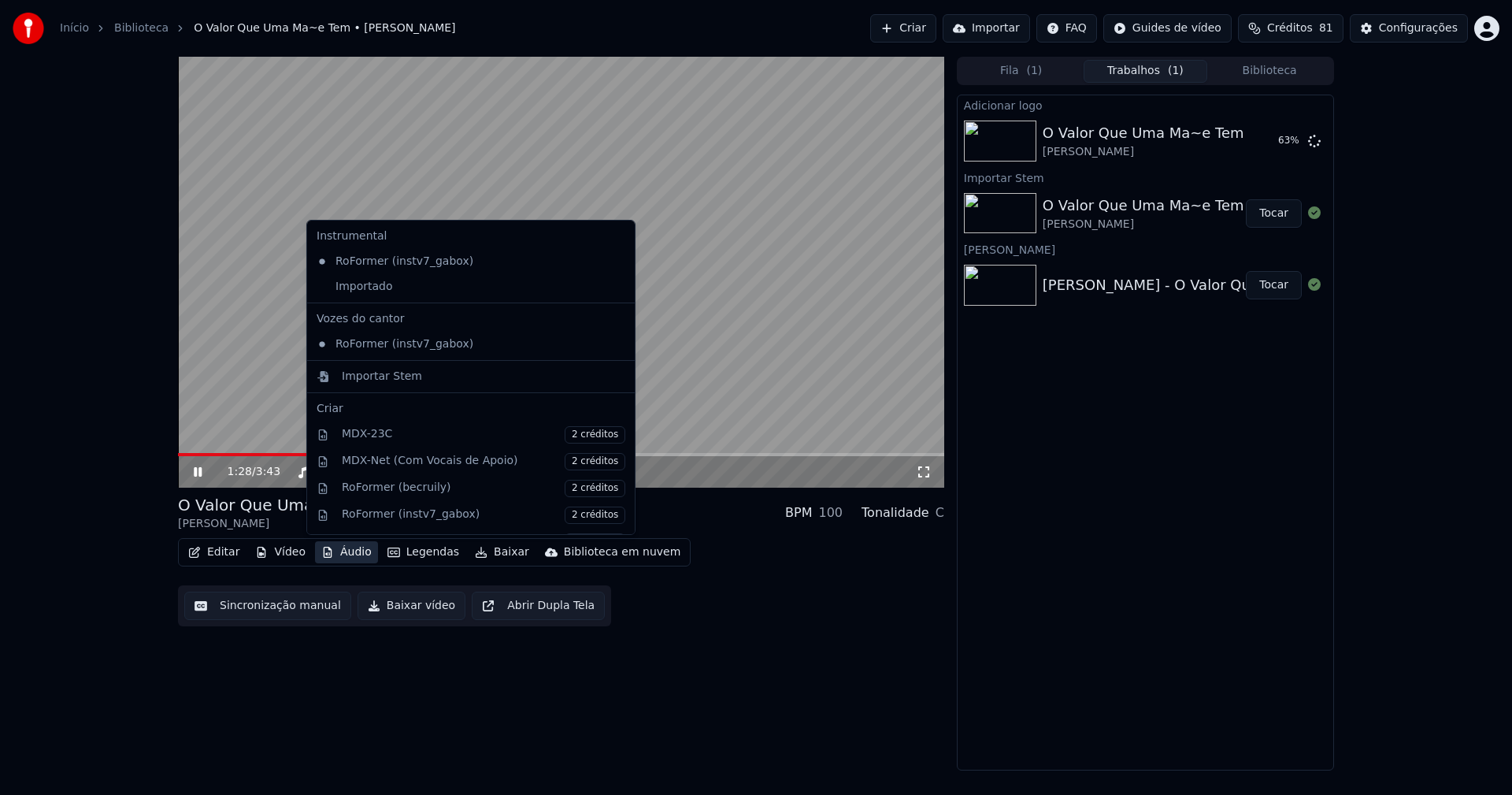
click at [345, 560] on button "Áudio" at bounding box center [346, 552] width 63 height 22
click at [356, 284] on div "Importado" at bounding box center [459, 286] width 298 height 25
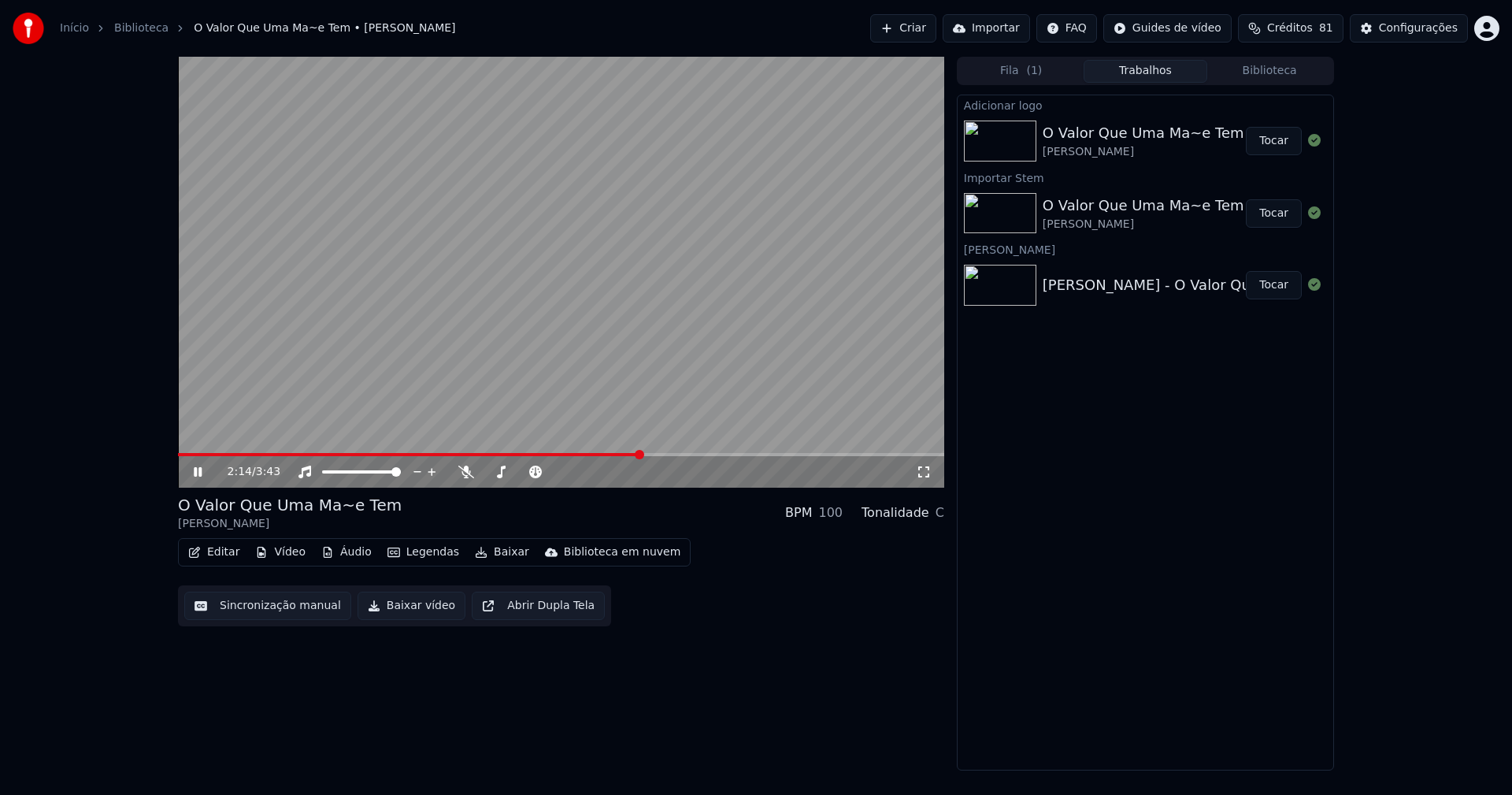
click at [1269, 139] on button "Tocar" at bounding box center [1274, 141] width 56 height 29
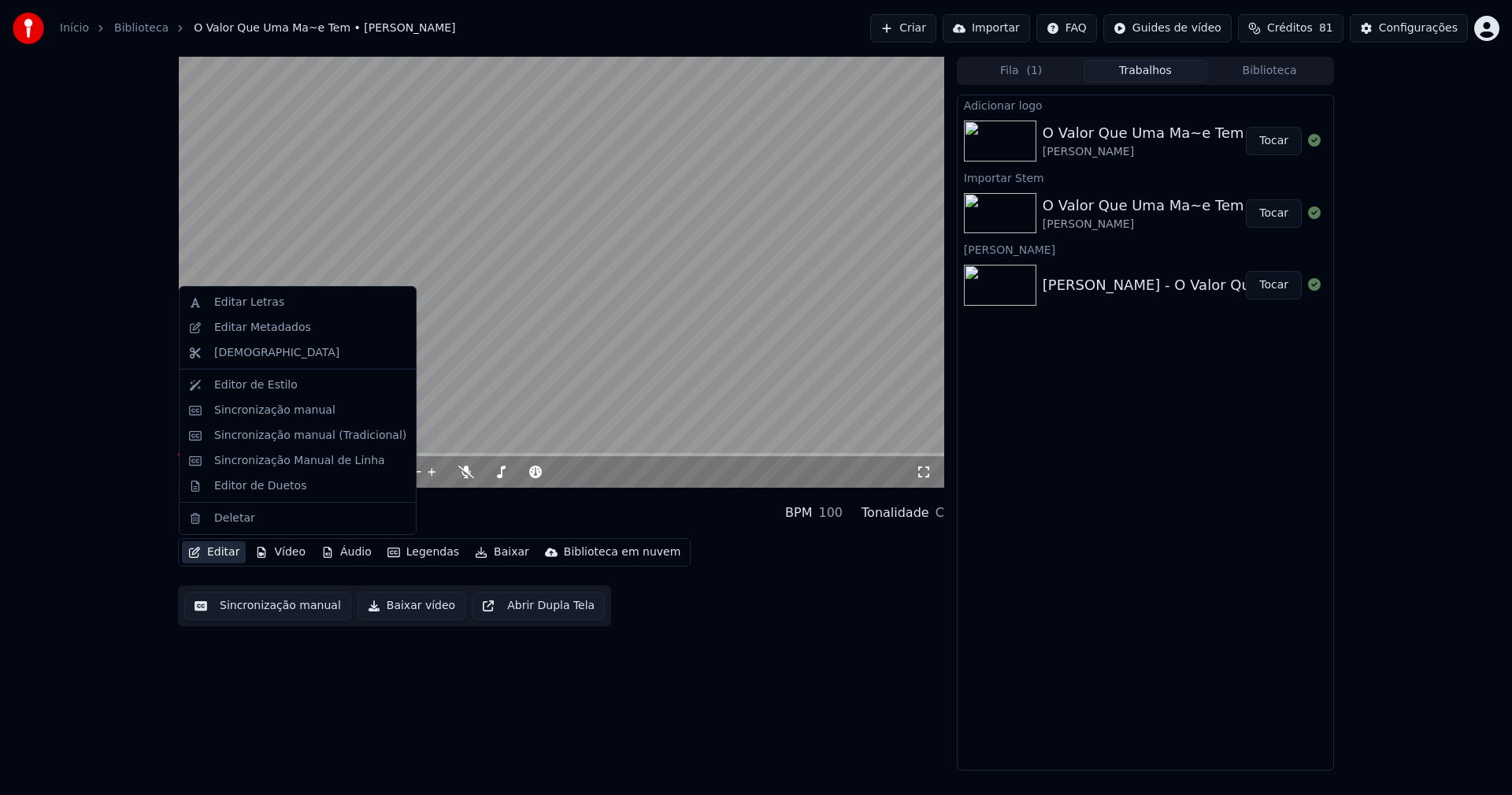
click at [222, 554] on button "Editar" at bounding box center [214, 552] width 64 height 22
click at [250, 435] on div "Sincronização manual (Tradicional)" at bounding box center [310, 435] width 192 height 16
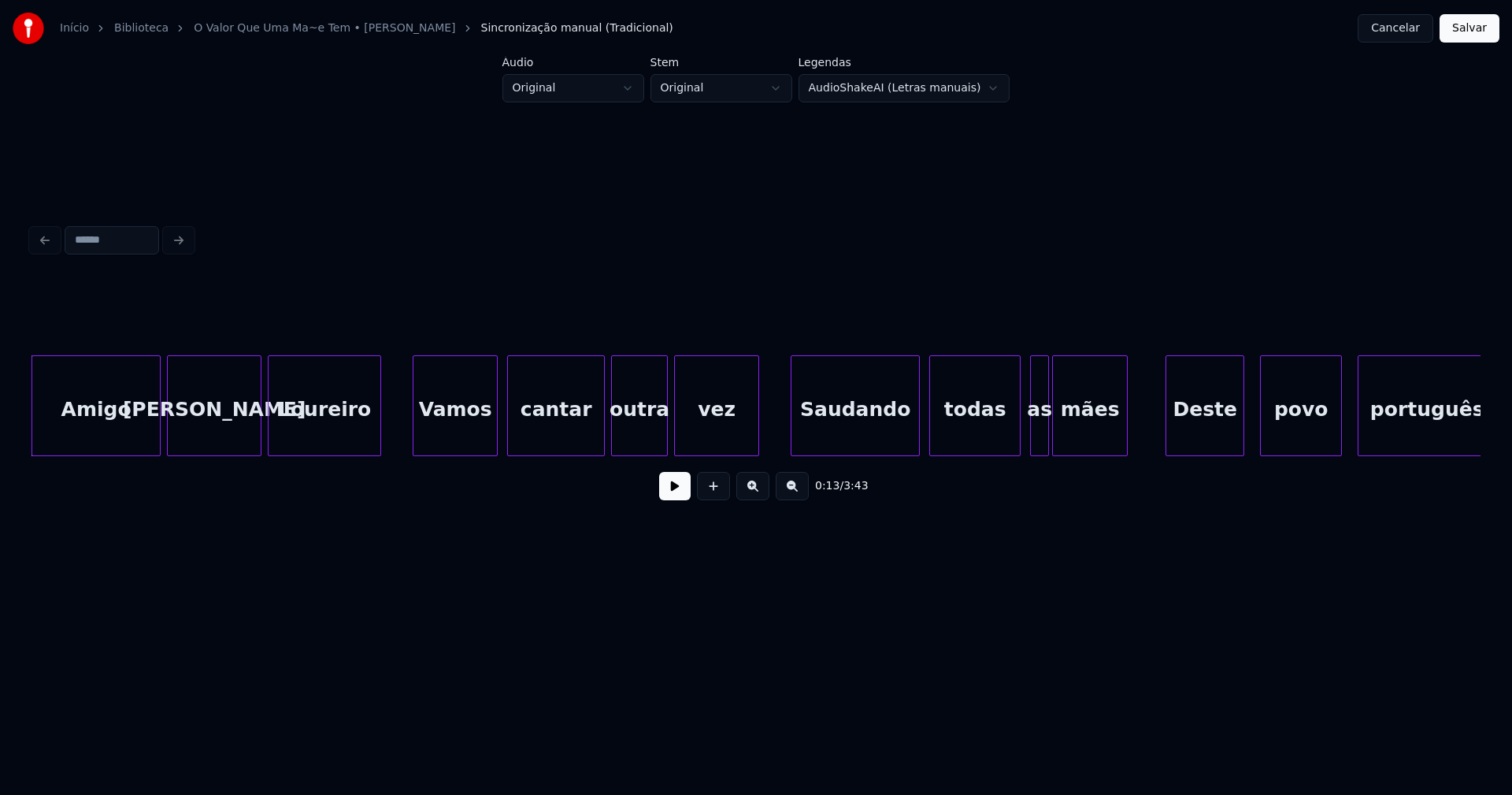
scroll to position [0, 1693]
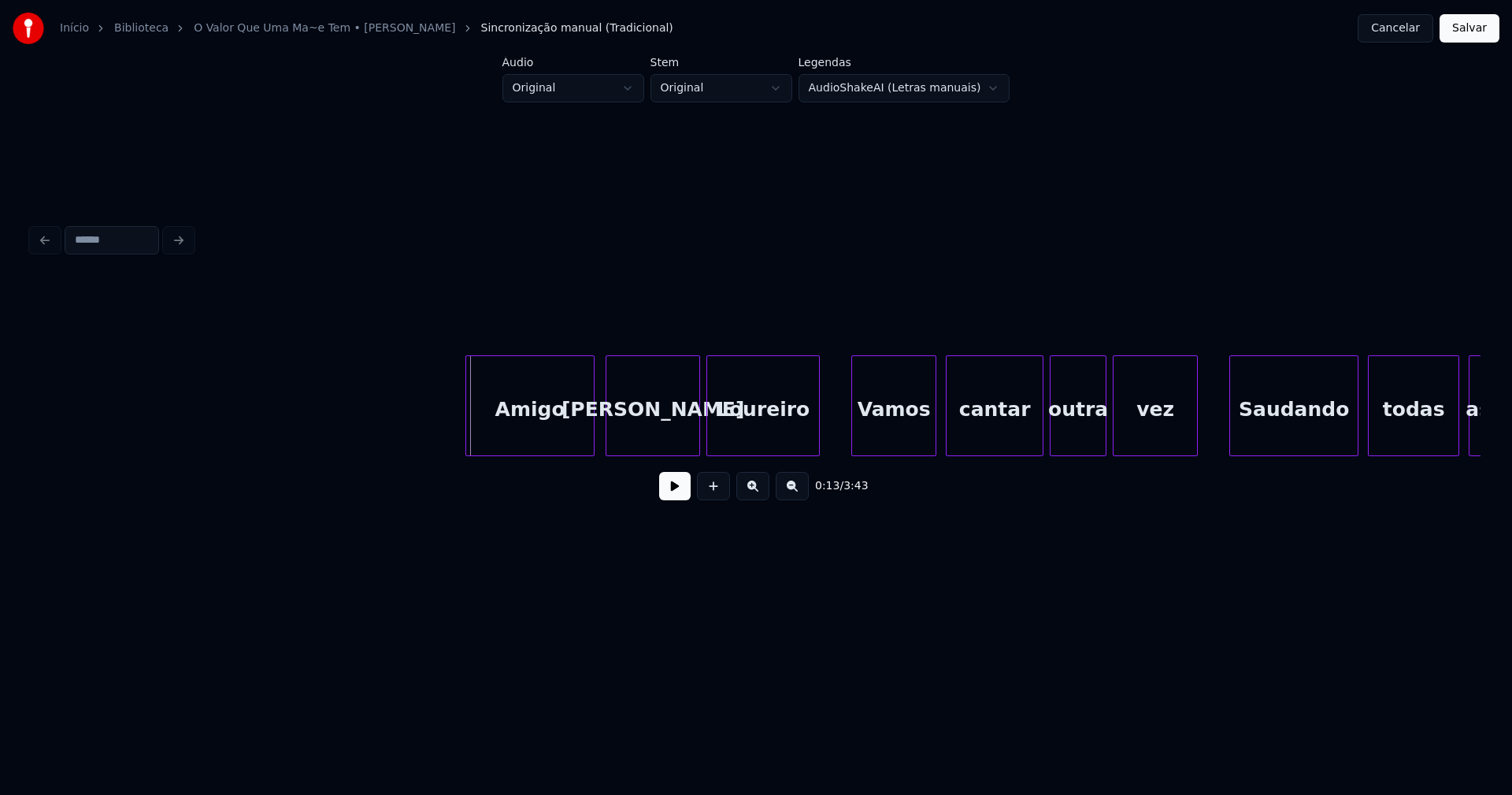
click at [526, 420] on div "Amigo" at bounding box center [530, 409] width 128 height 107
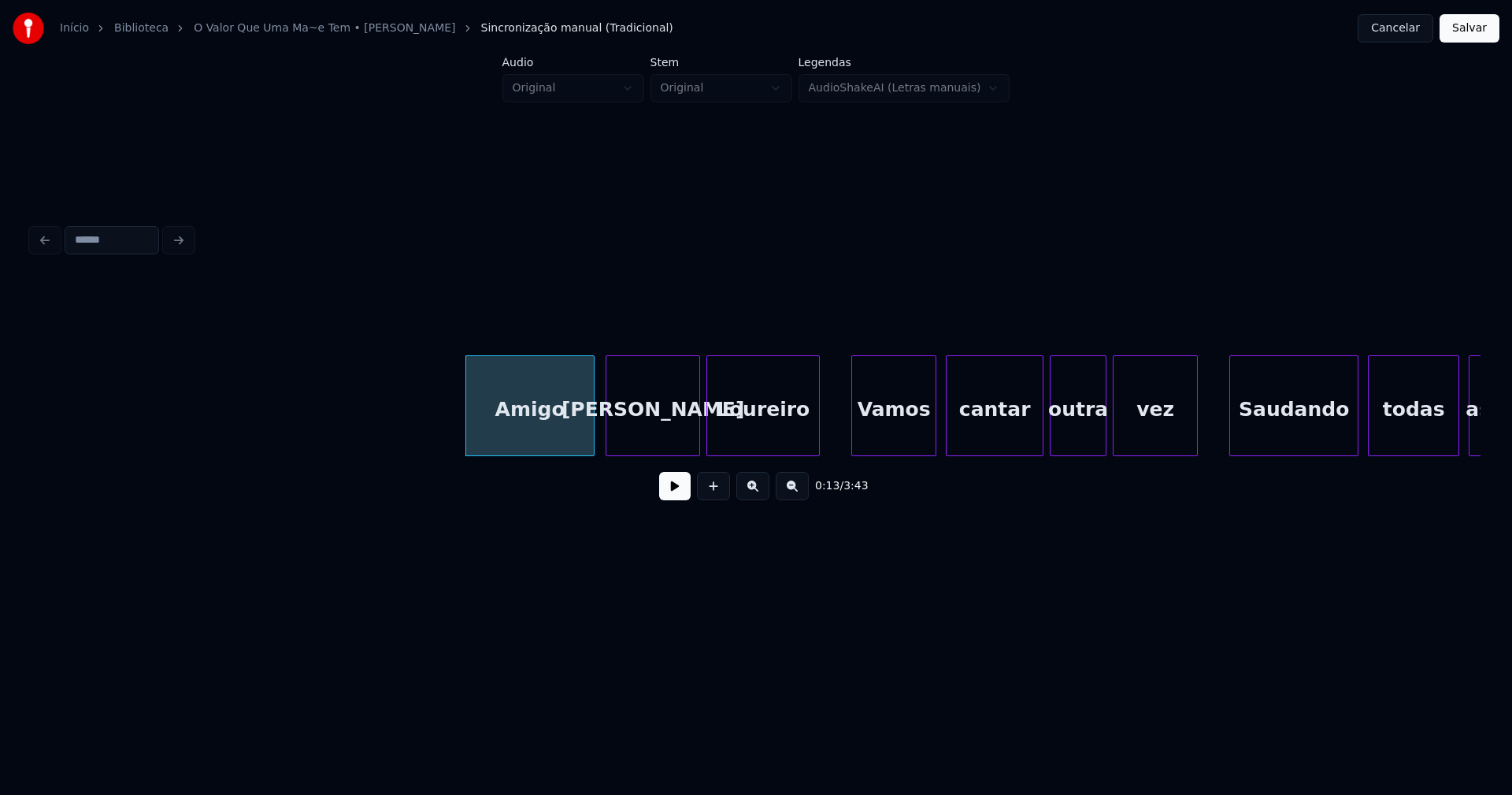
click at [680, 500] on button at bounding box center [674, 486] width 31 height 29
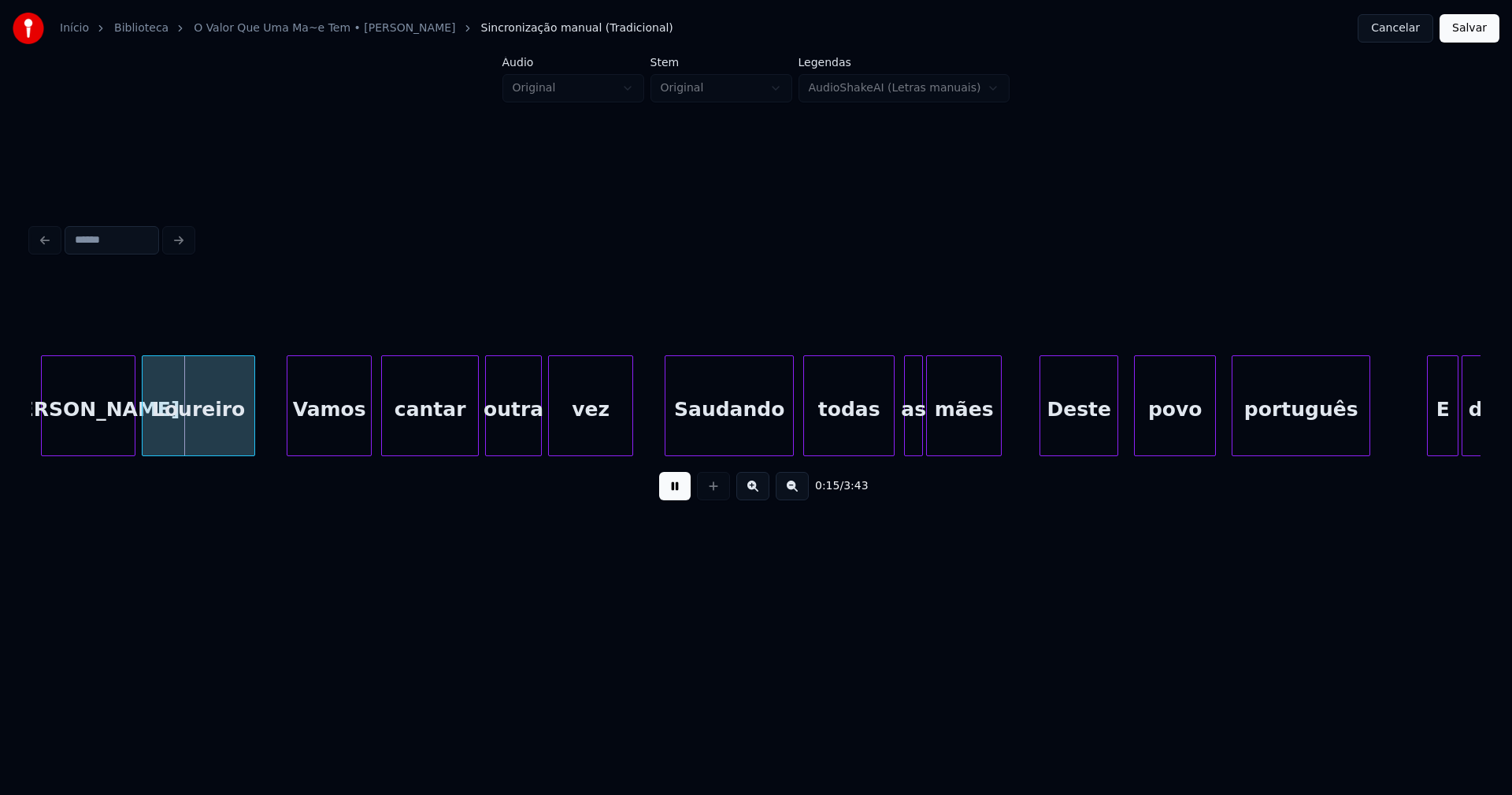
scroll to position [0, 2336]
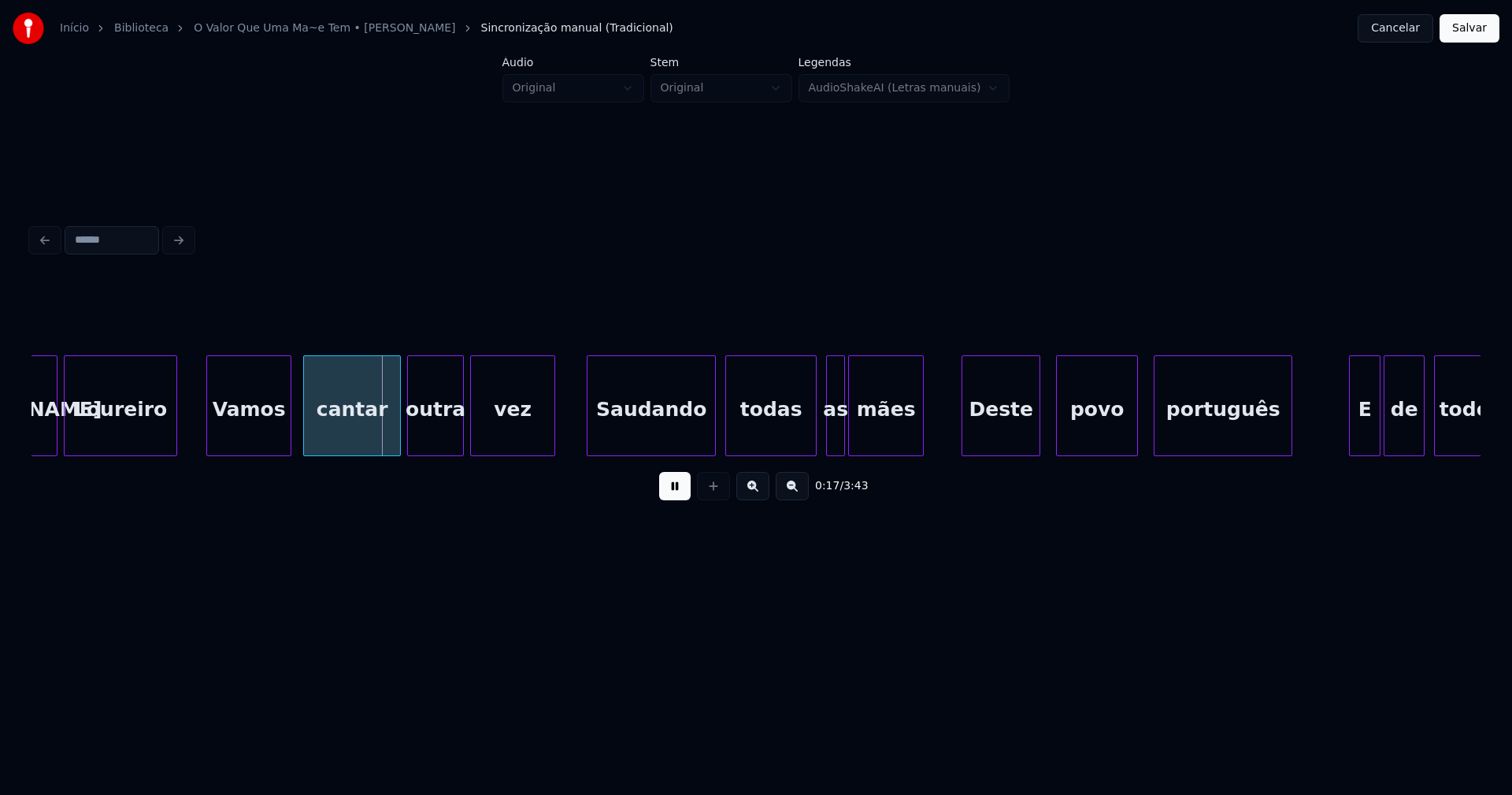
click at [237, 427] on div "Vamos" at bounding box center [248, 409] width 83 height 107
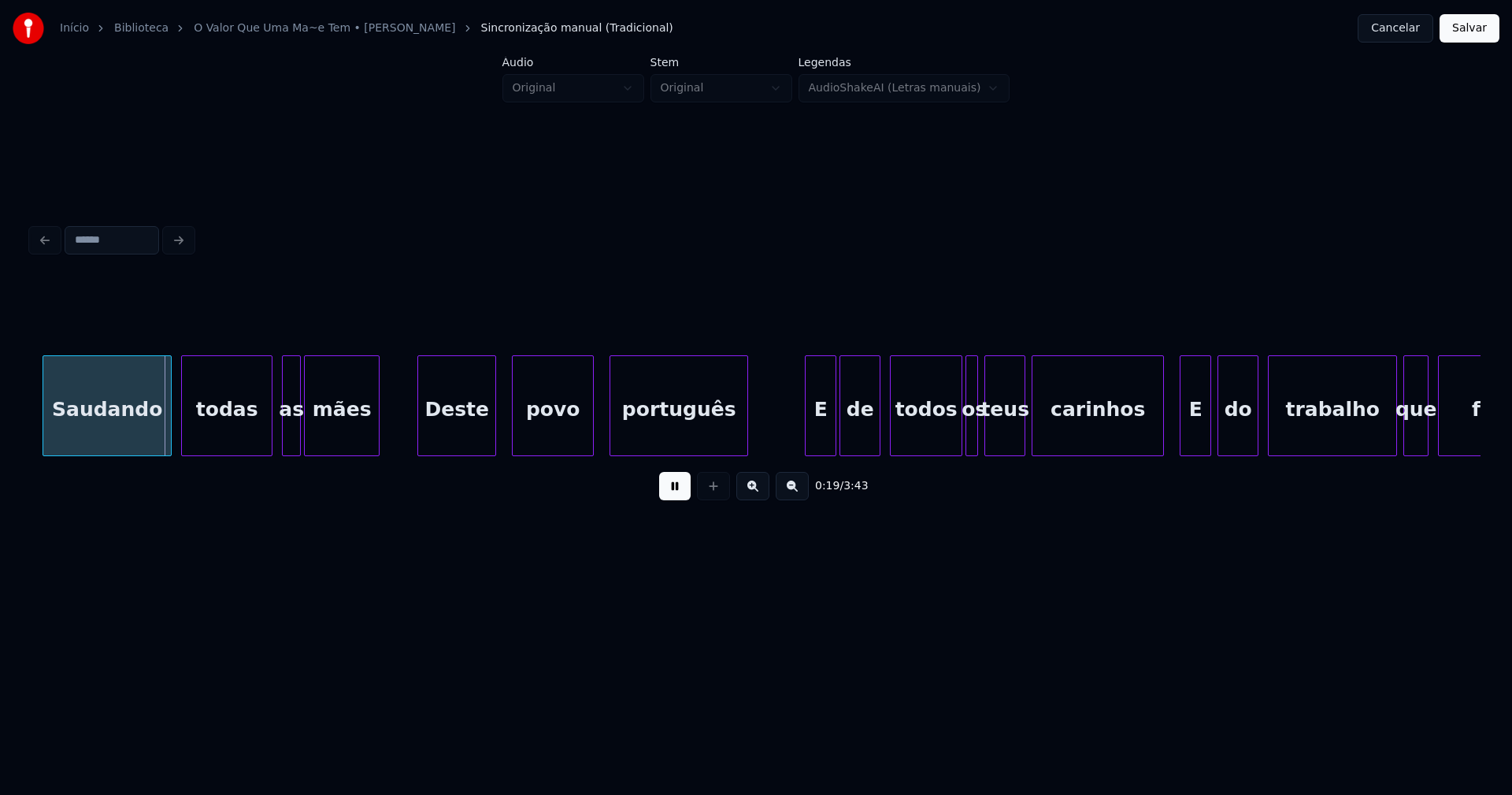
scroll to position [0, 2900]
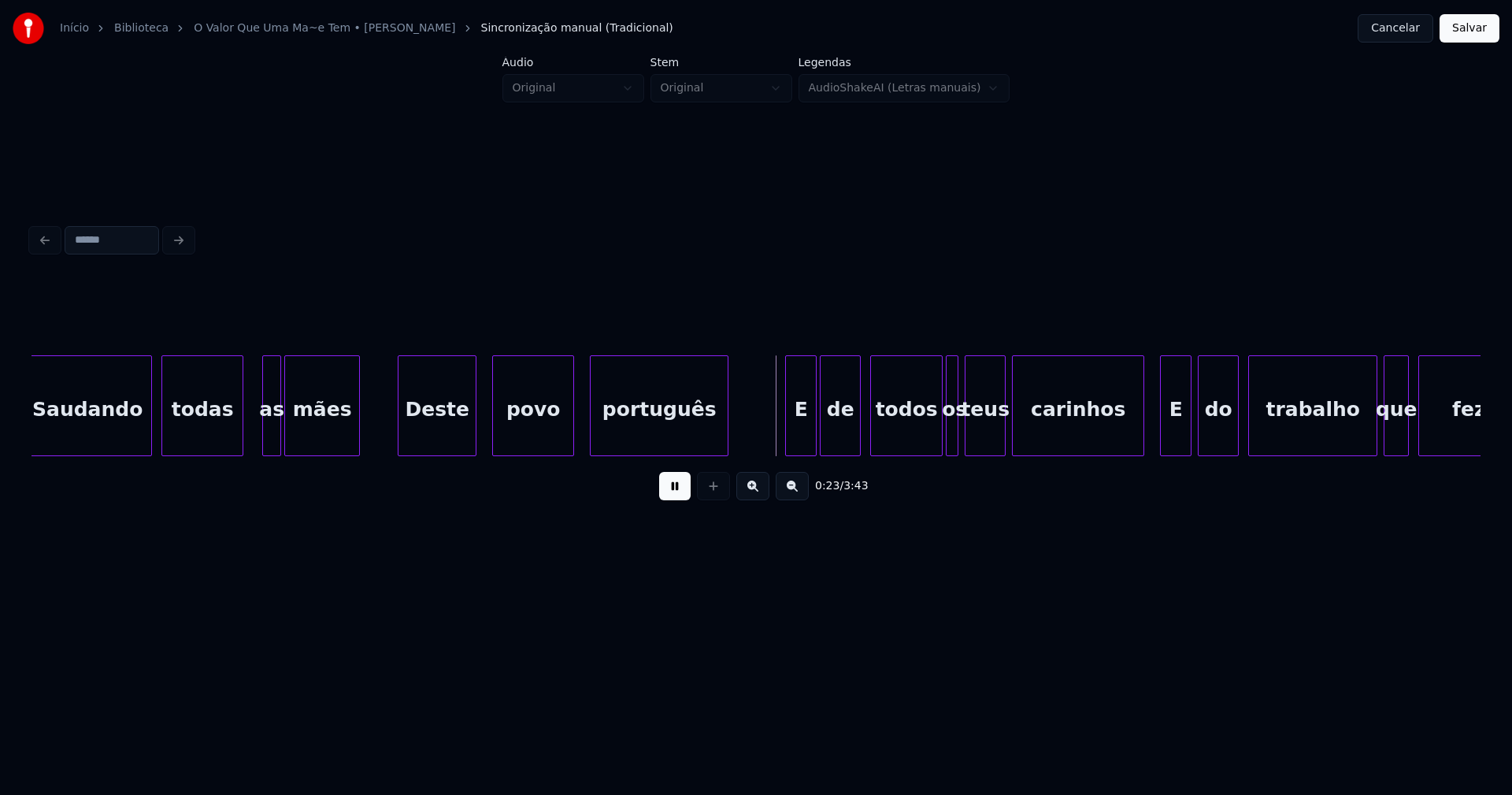
click at [242, 444] on div at bounding box center [239, 406] width 5 height 99
click at [259, 439] on div "as" at bounding box center [261, 409] width 17 height 107
click at [422, 444] on div "Deste" at bounding box center [432, 409] width 77 height 107
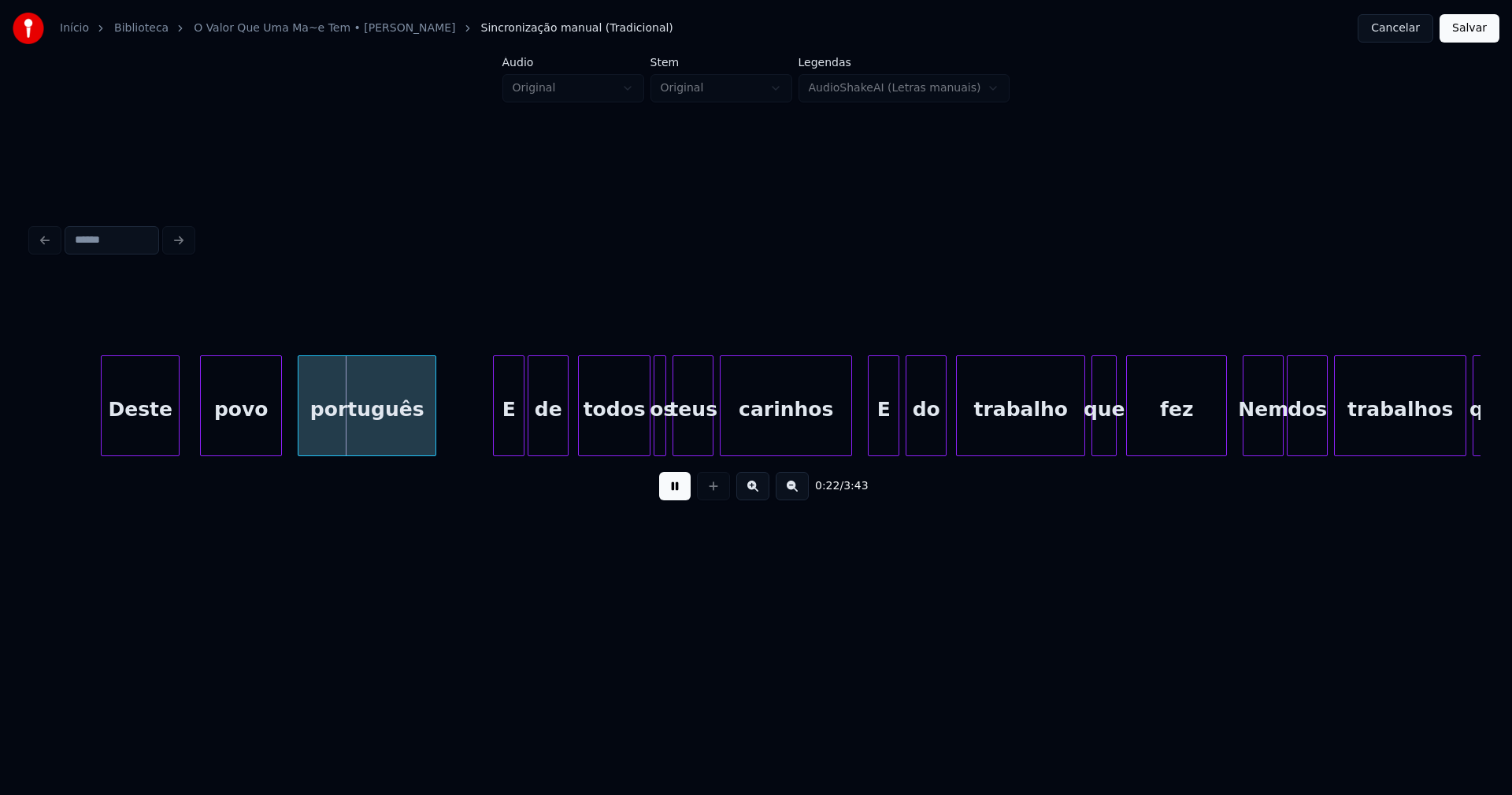
scroll to position [0, 3309]
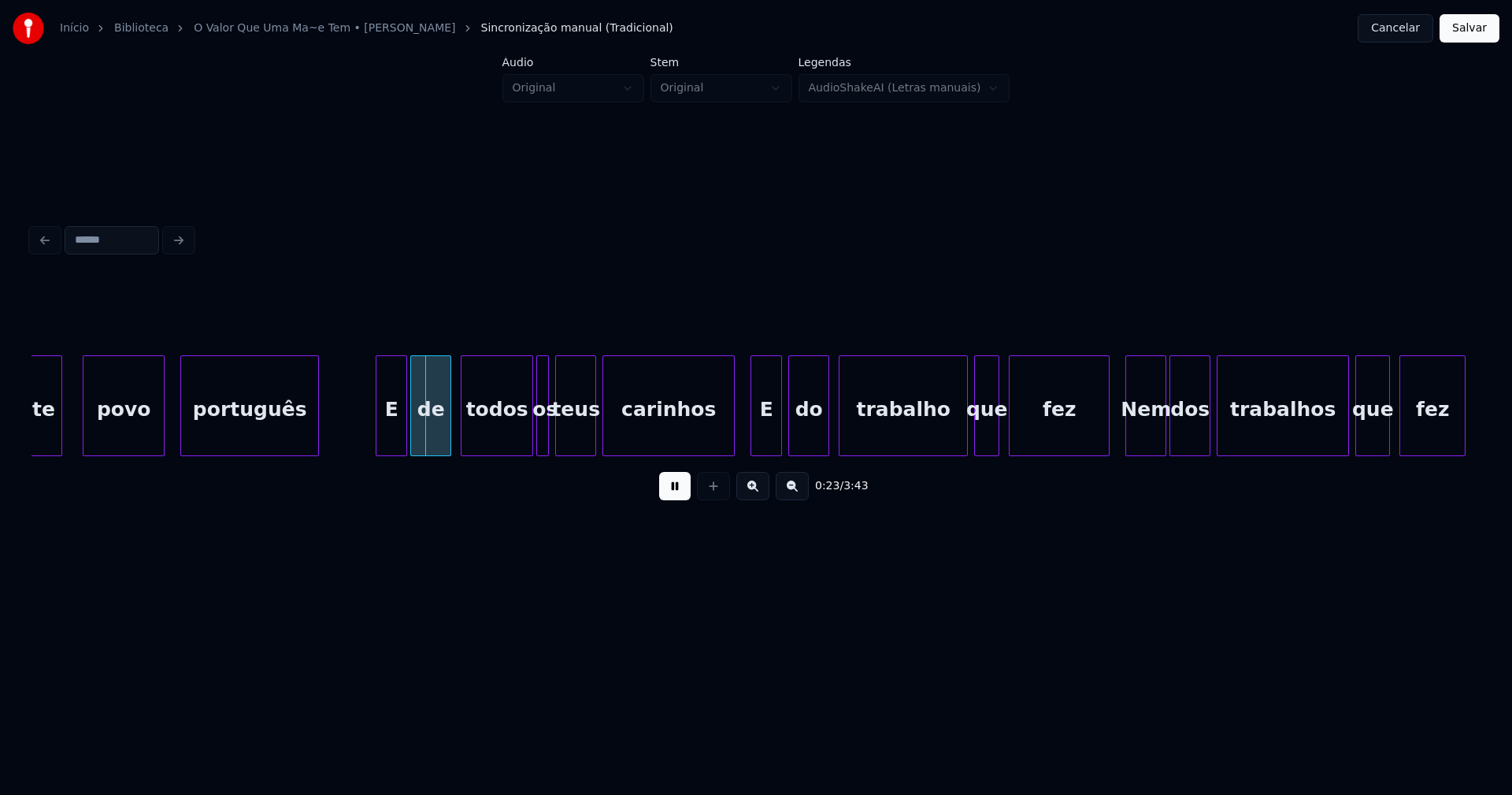
click at [667, 493] on button at bounding box center [674, 486] width 31 height 29
click at [223, 418] on div "português" at bounding box center [250, 409] width 137 height 107
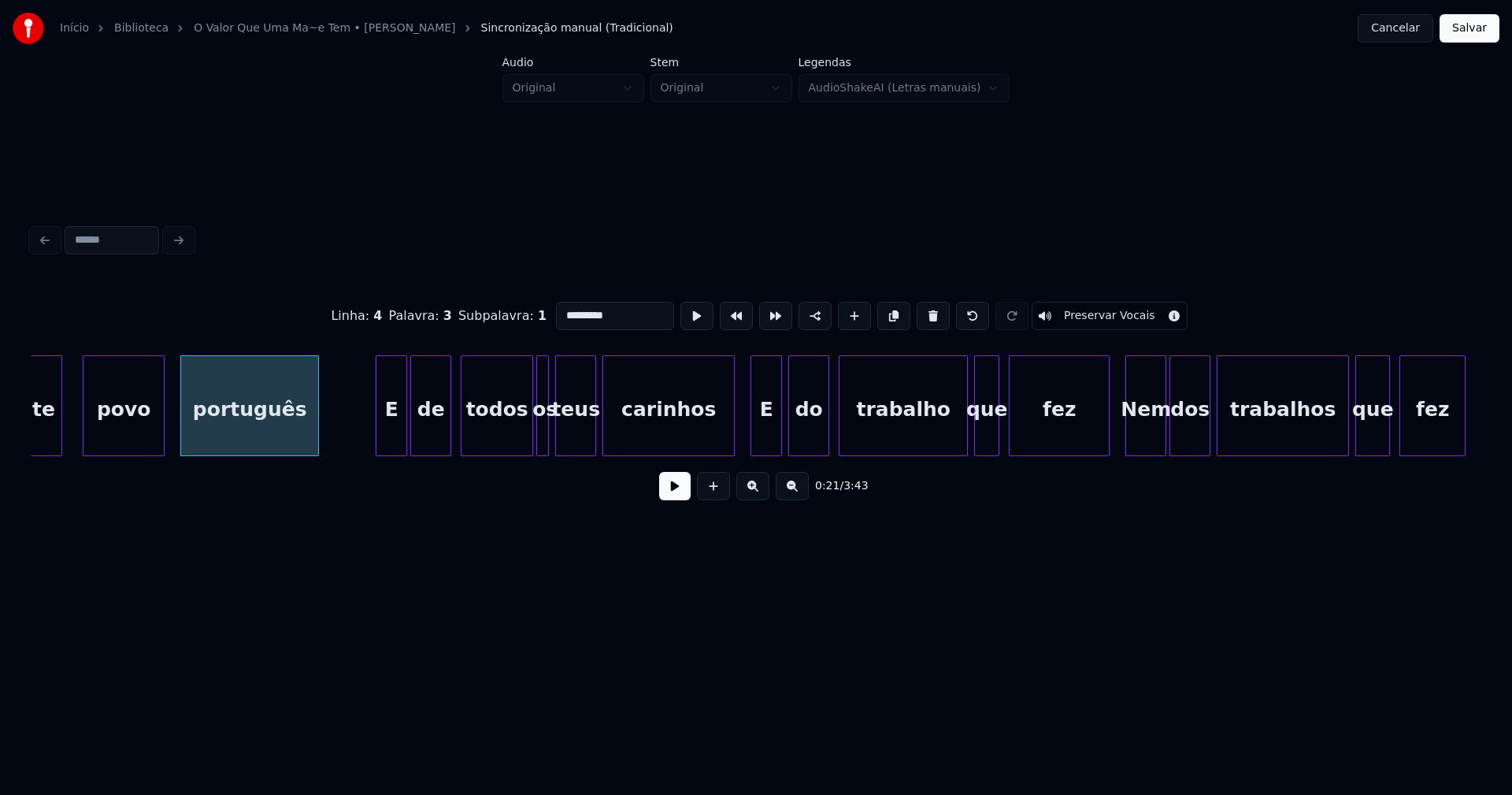
click at [562, 307] on input "*********" at bounding box center [615, 316] width 118 height 29
click at [229, 444] on div "Português" at bounding box center [247, 409] width 137 height 107
type input "*********"
click at [683, 494] on button at bounding box center [674, 486] width 31 height 29
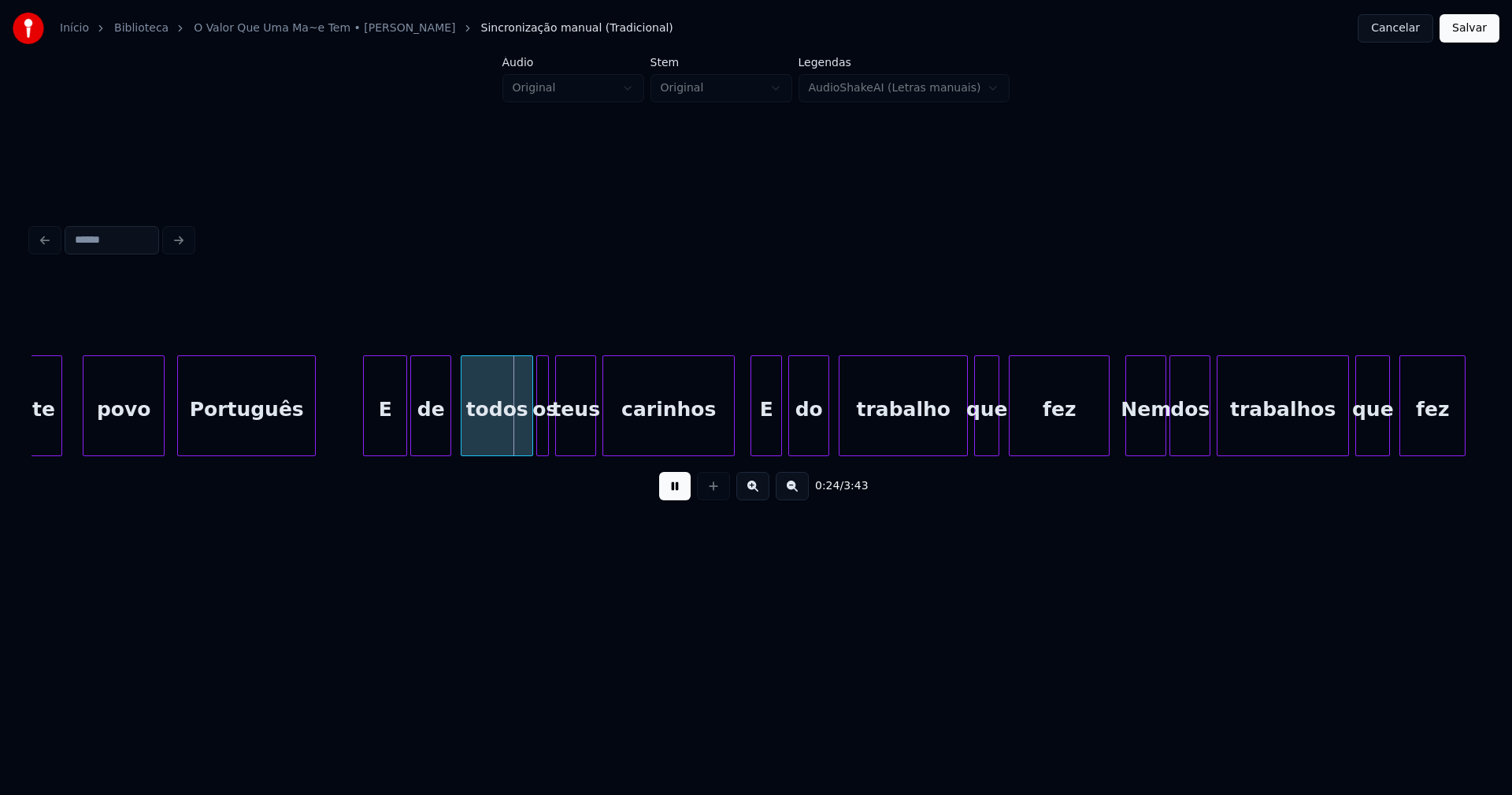
click at [365, 440] on div at bounding box center [365, 406] width 5 height 99
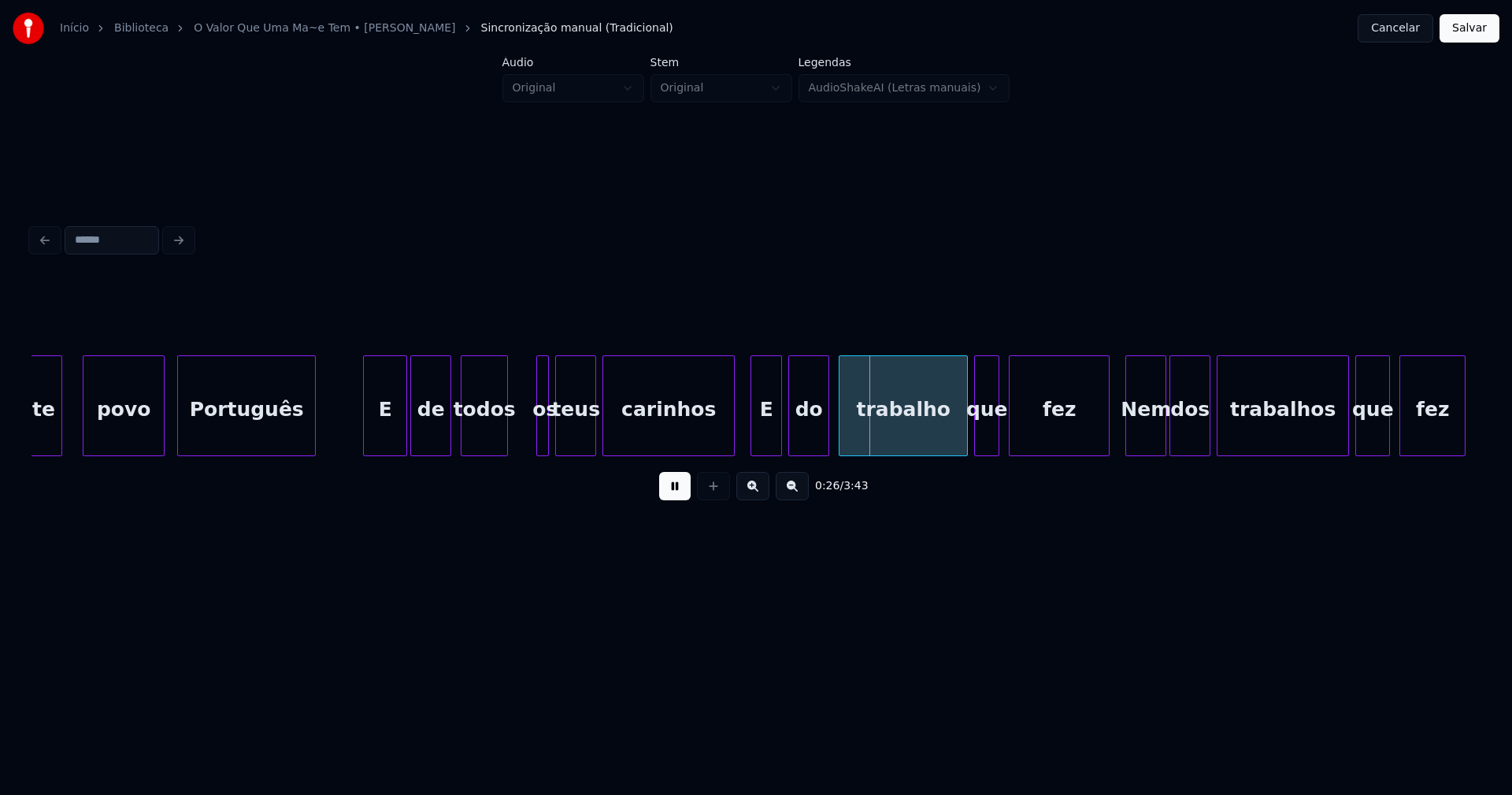
click at [503, 449] on div at bounding box center [505, 406] width 5 height 99
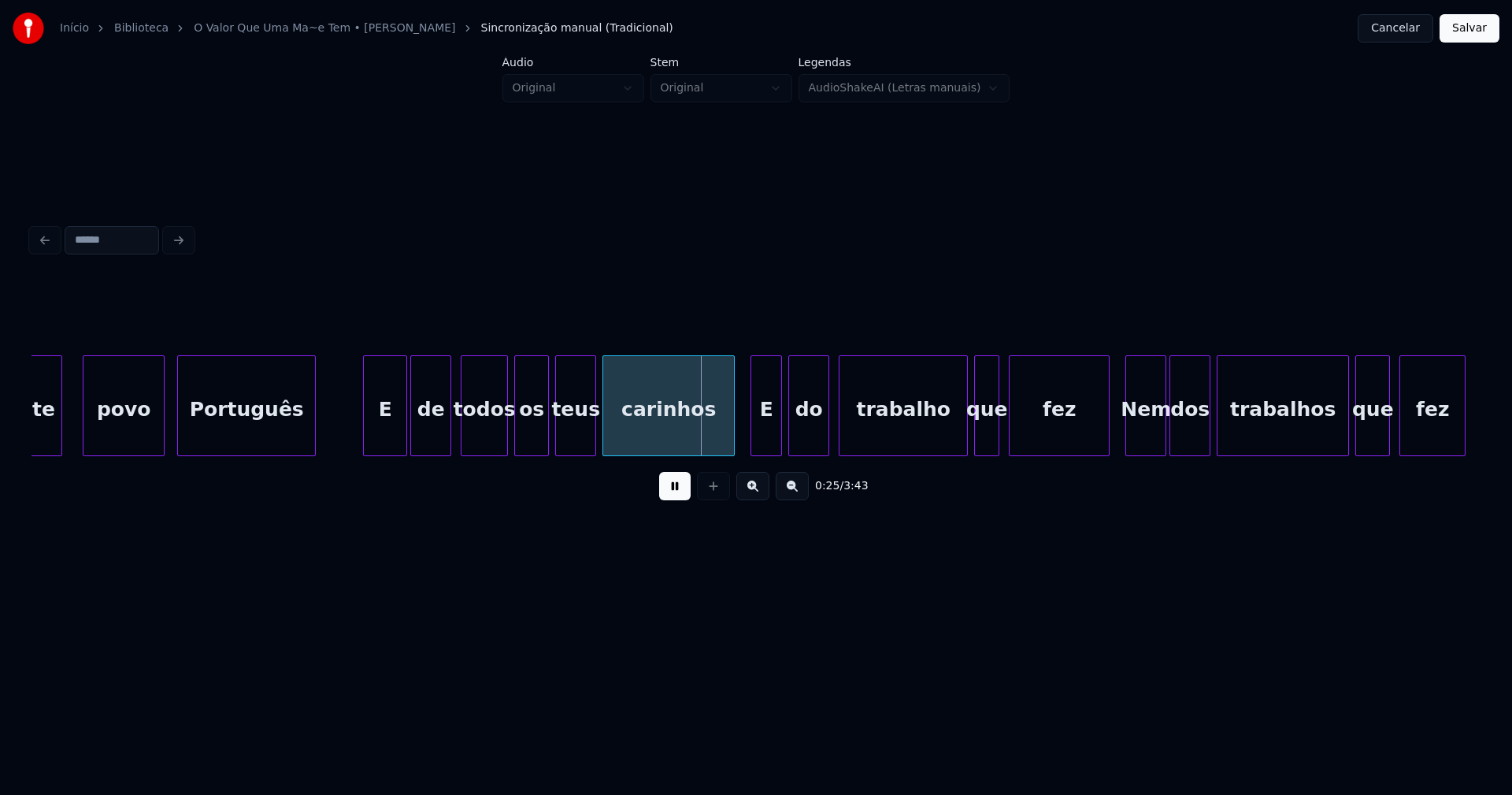
click at [515, 440] on div at bounding box center [517, 406] width 5 height 99
click at [724, 437] on div at bounding box center [723, 406] width 5 height 99
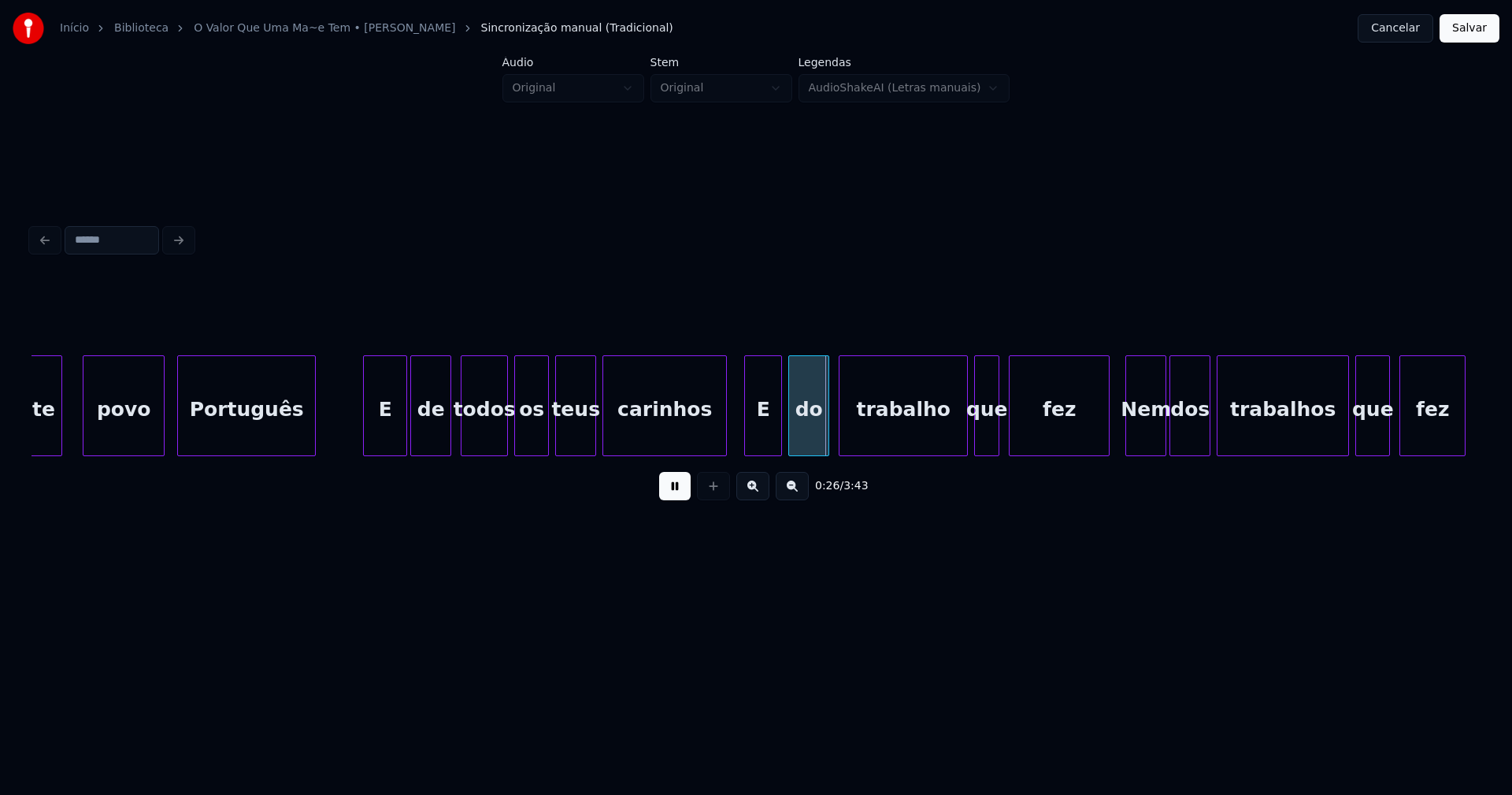
click at [746, 427] on div at bounding box center [747, 406] width 5 height 99
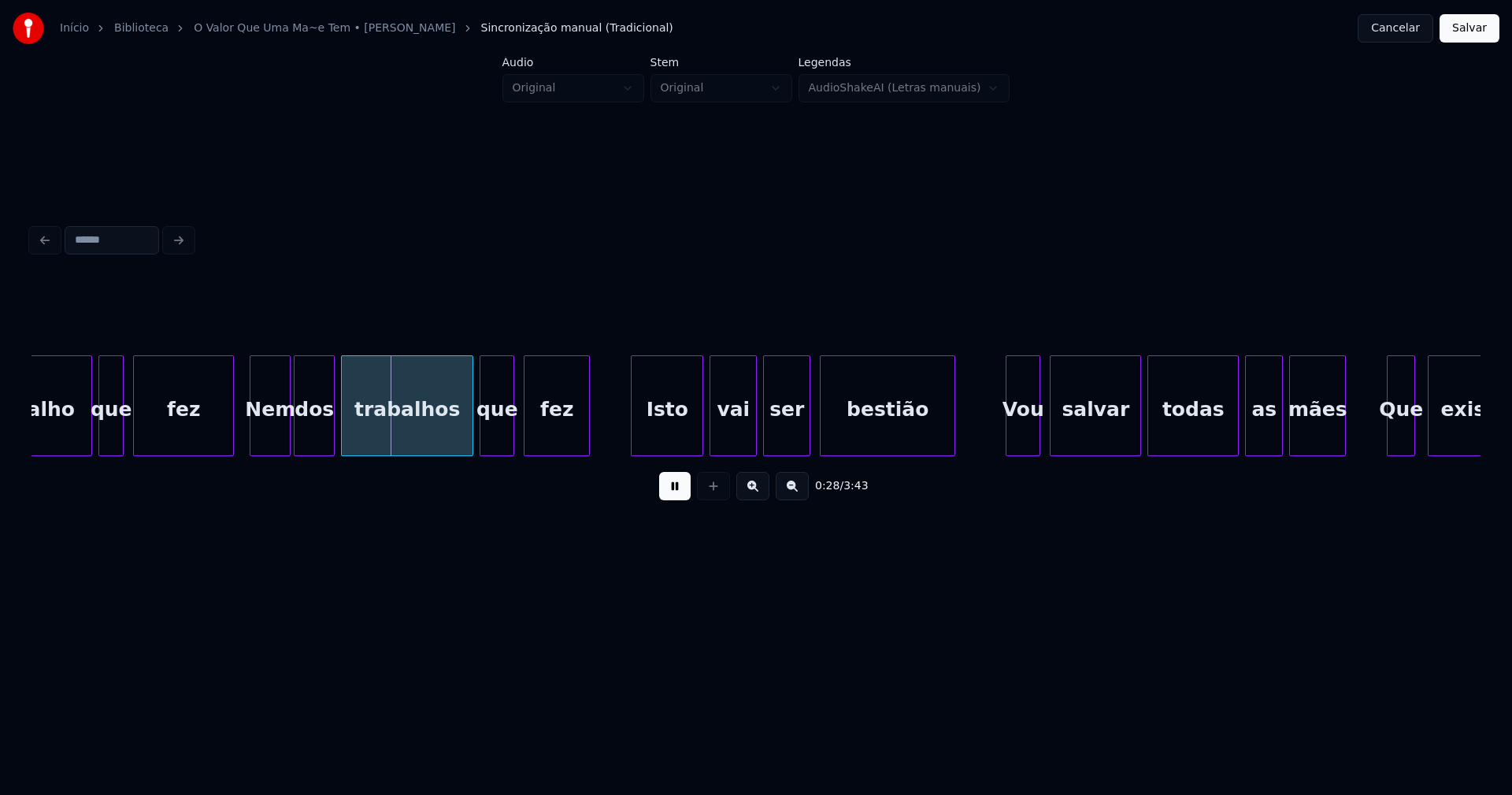
scroll to position [0, 4204]
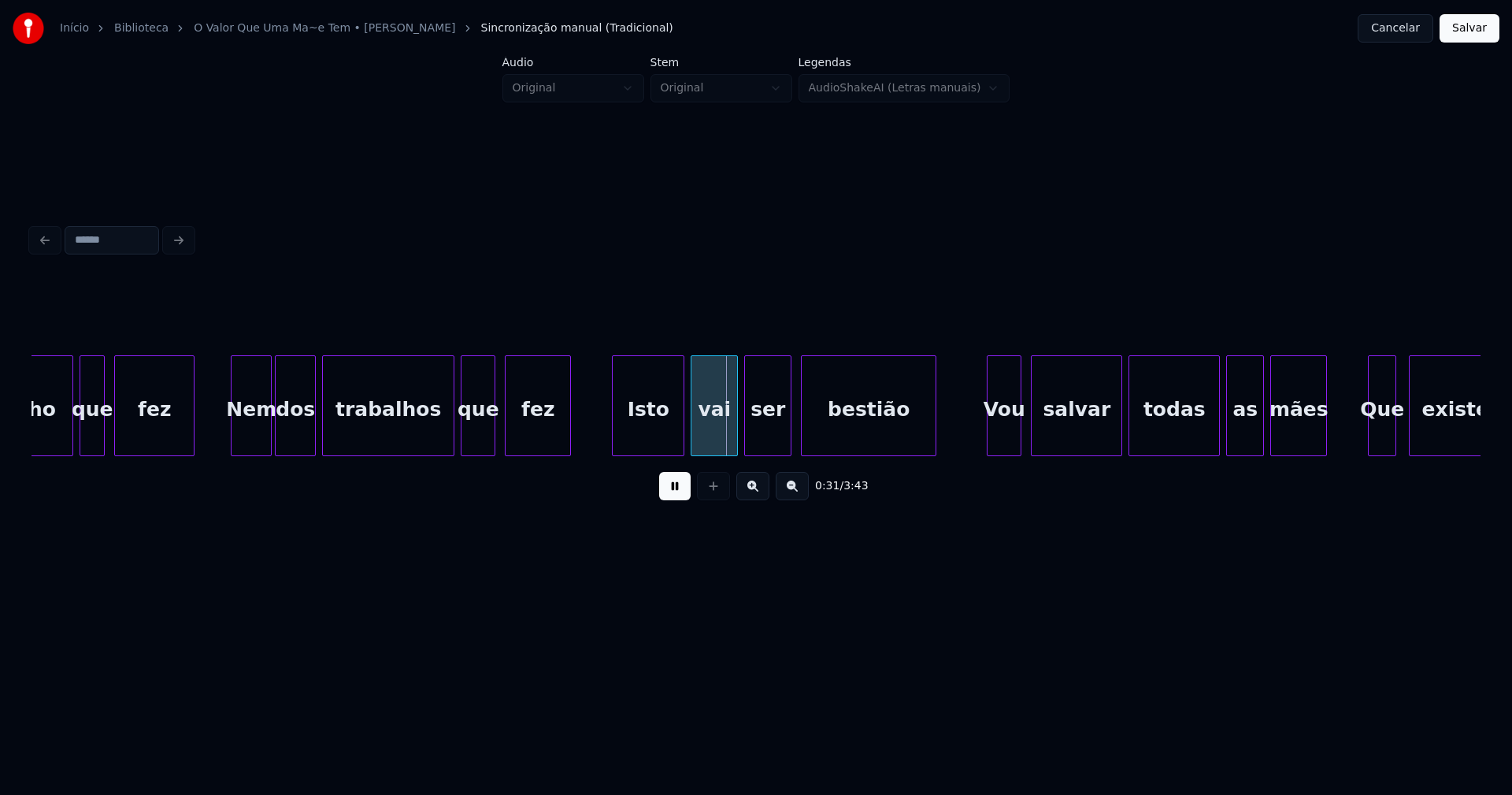
click at [192, 442] on div at bounding box center [191, 406] width 5 height 99
click at [230, 429] on div at bounding box center [230, 406] width 5 height 99
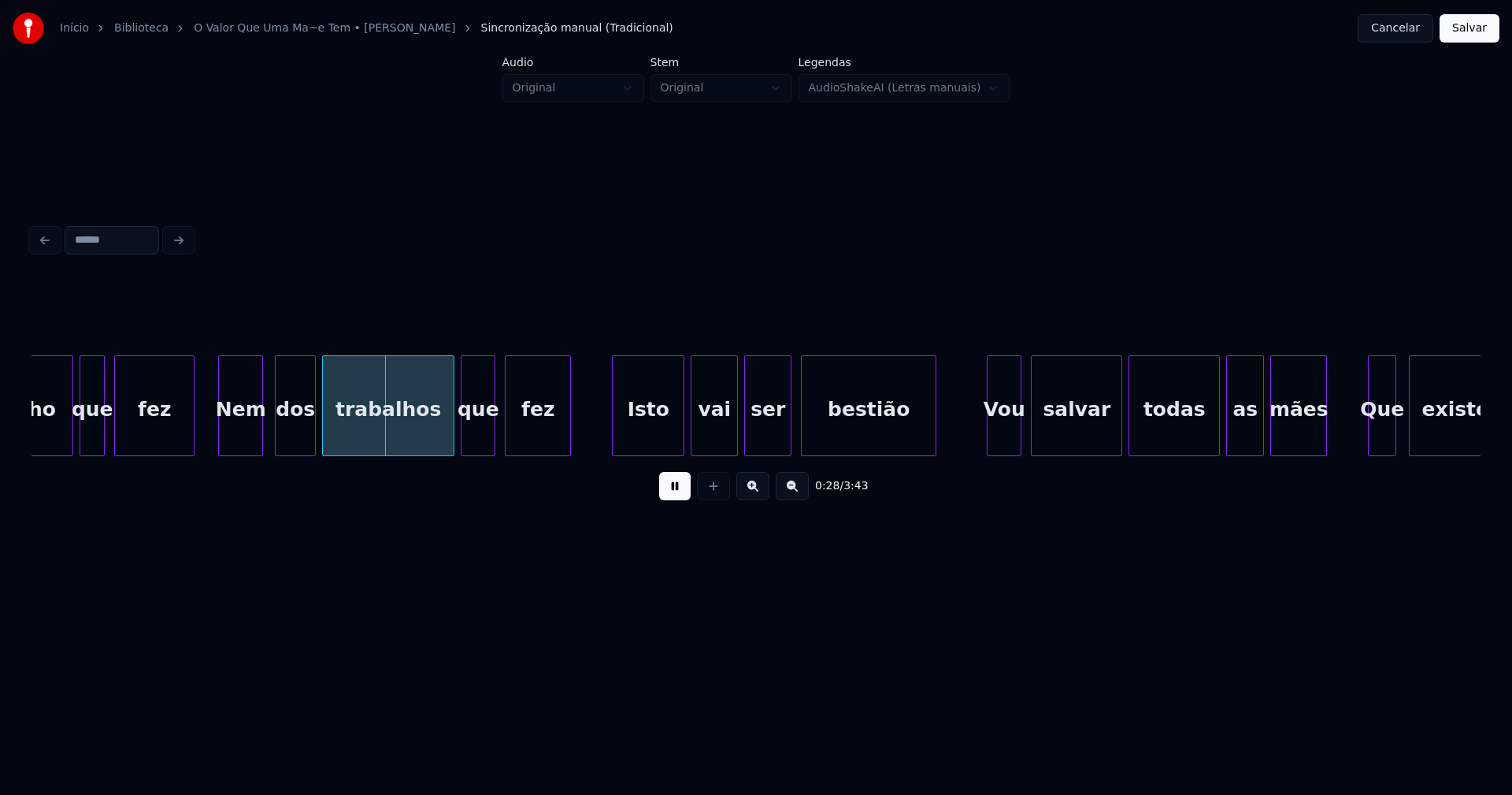
click at [255, 438] on div "Nem" at bounding box center [239, 409] width 43 height 107
click at [214, 435] on div at bounding box center [214, 406] width 5 height 99
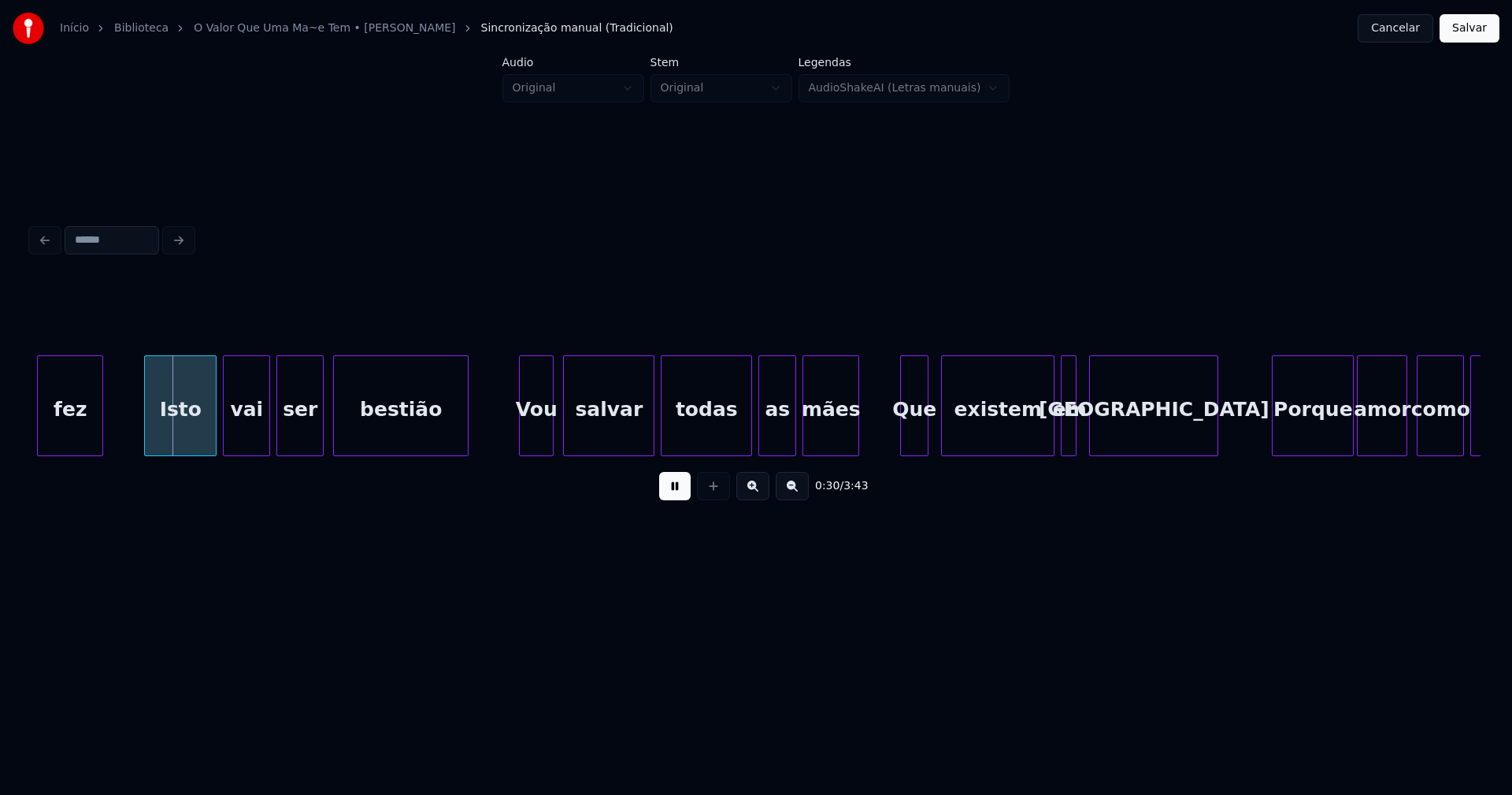
scroll to position [0, 4691]
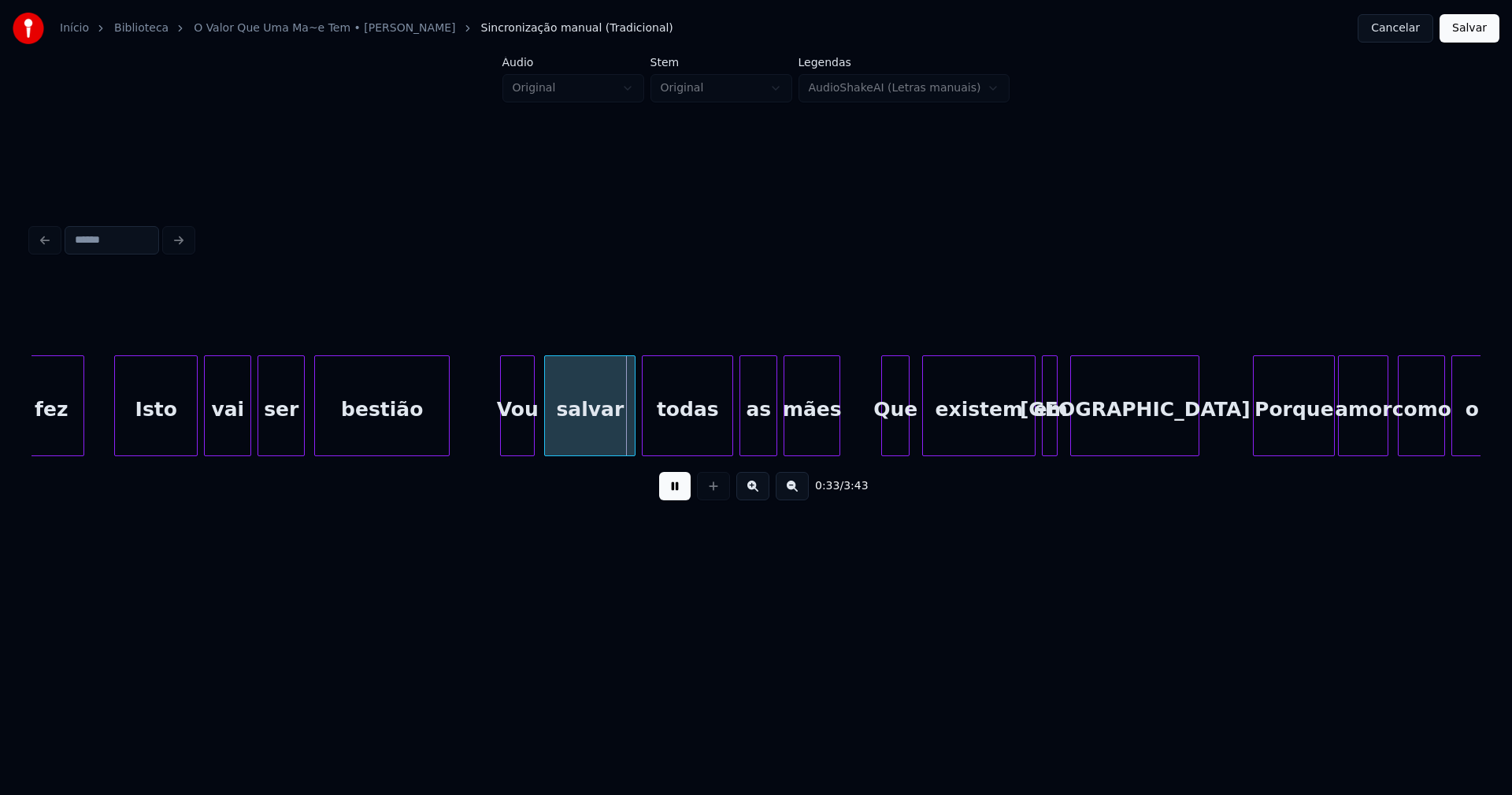
click at [119, 429] on div at bounding box center [117, 406] width 5 height 99
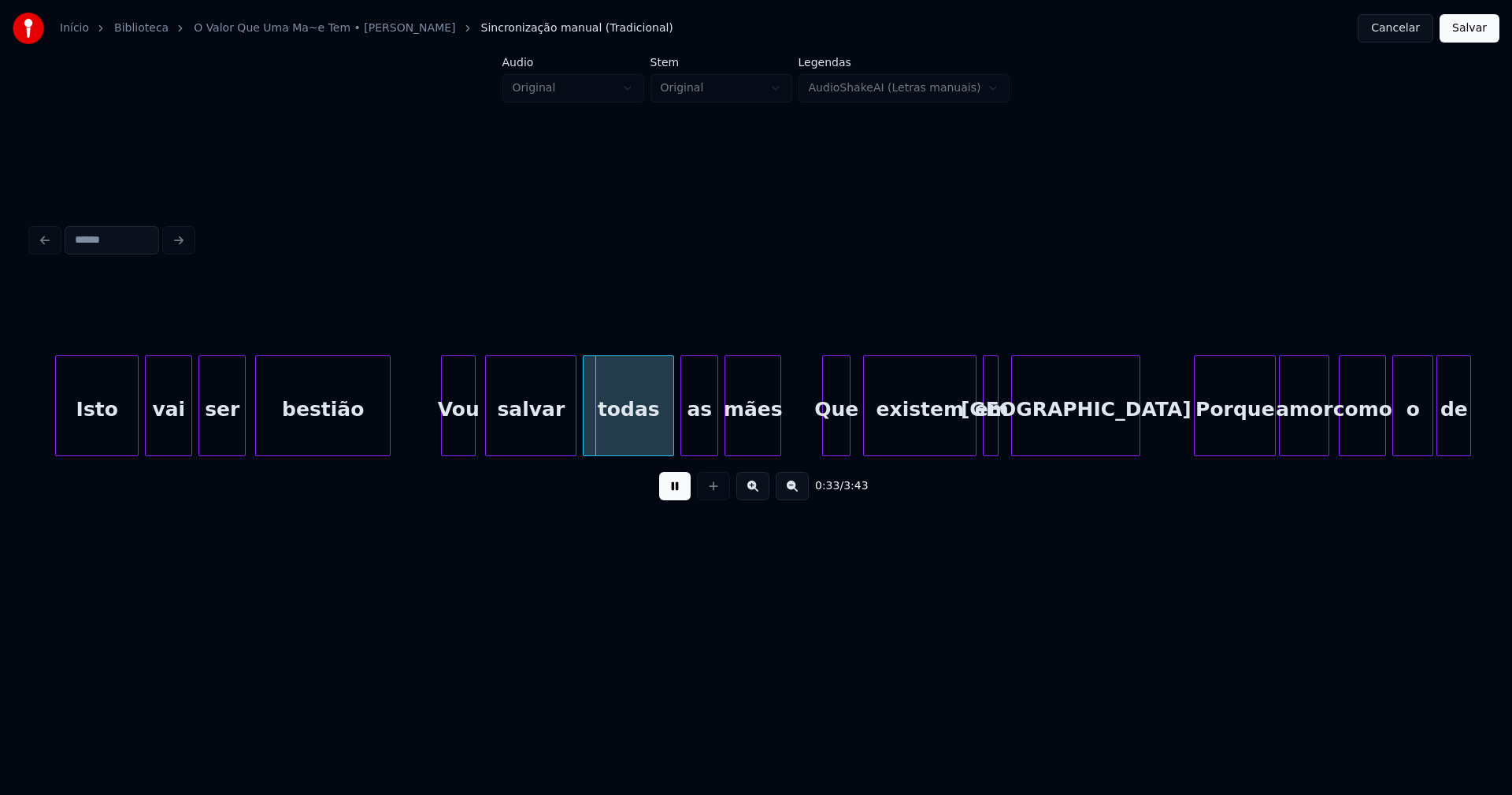
scroll to position [0, 4827]
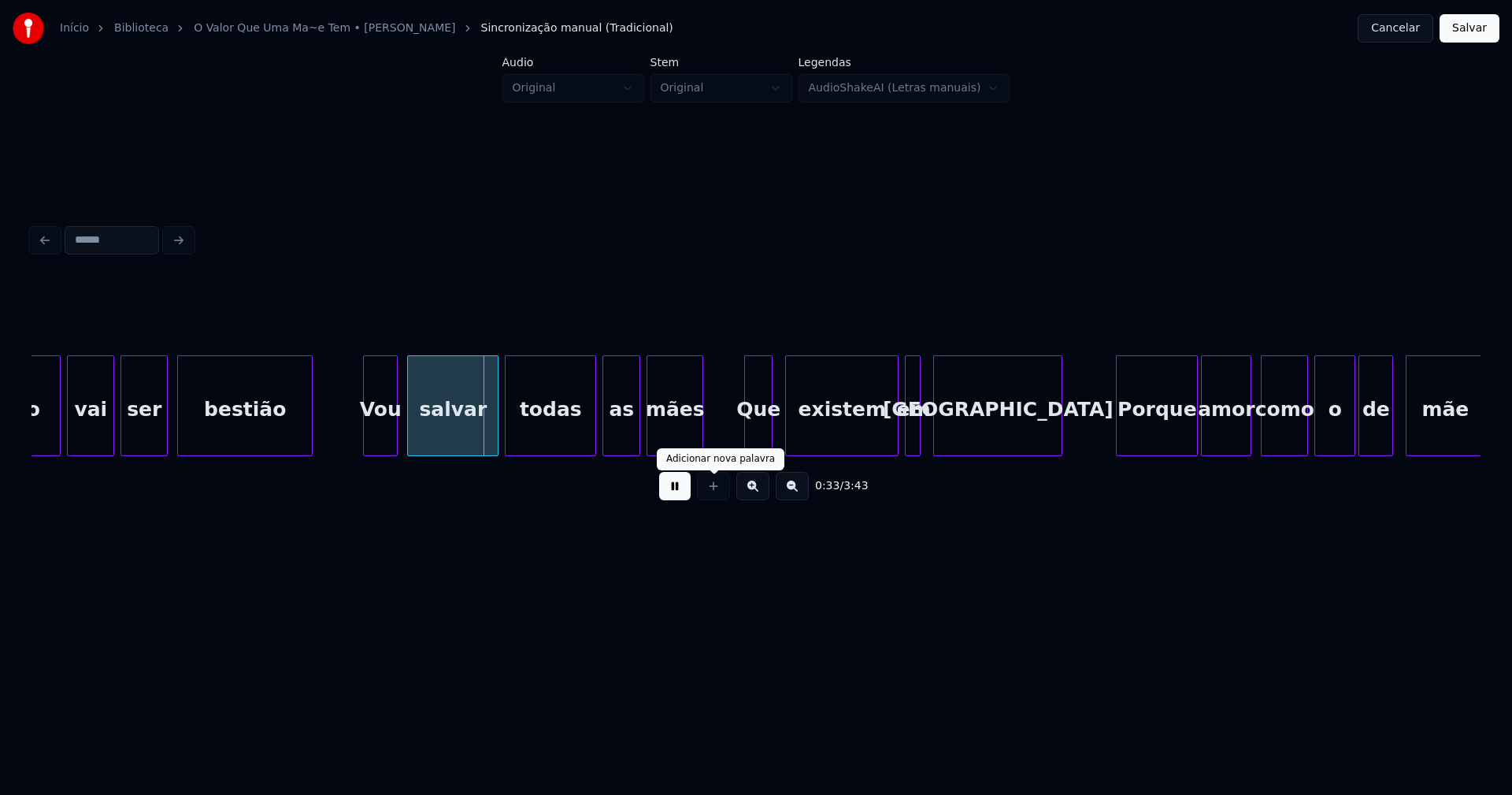
drag, startPoint x: 680, startPoint y: 492, endPoint x: 652, endPoint y: 480, distance: 30.5
click at [678, 491] on button at bounding box center [674, 486] width 31 height 29
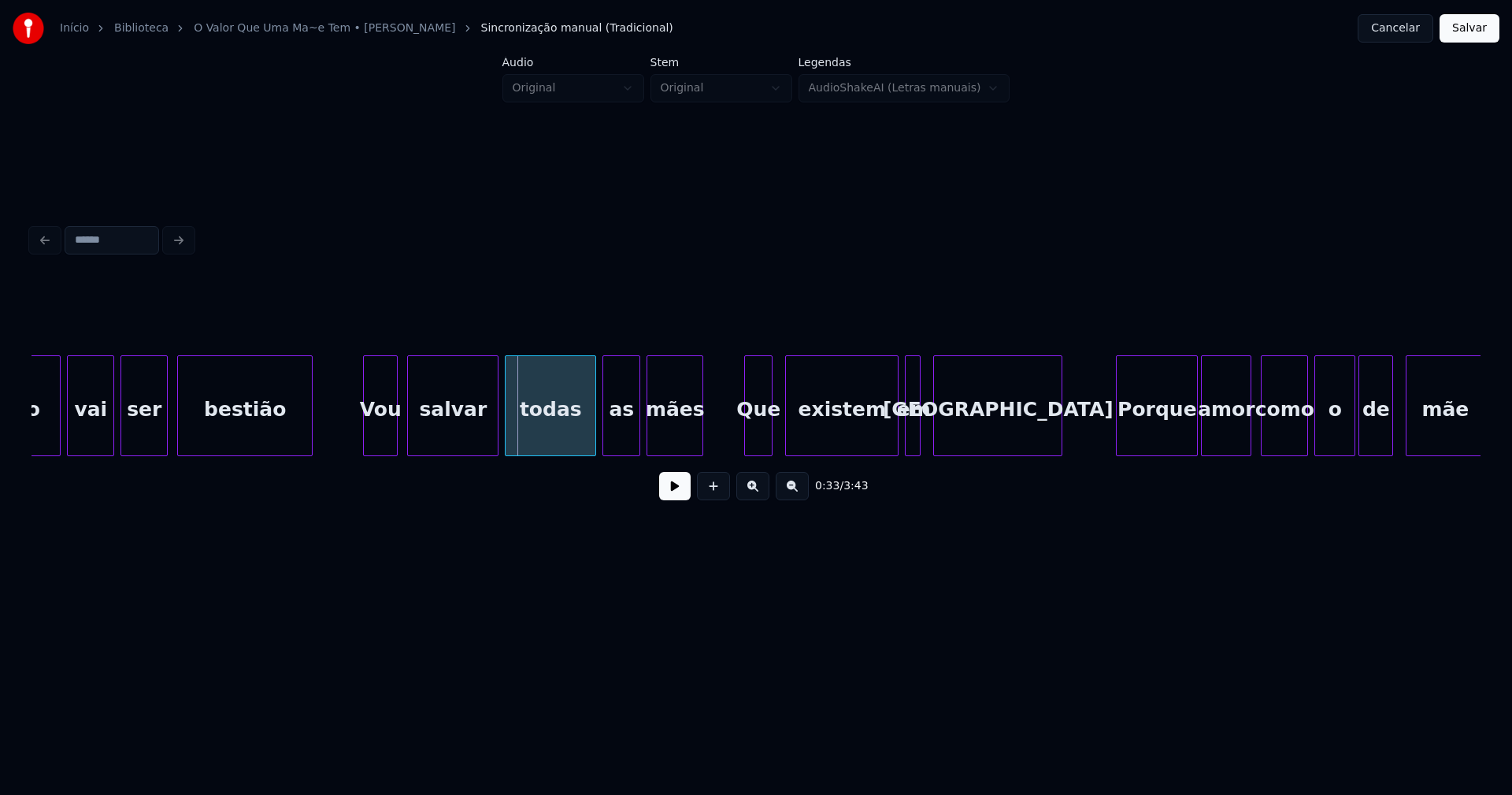
click at [446, 433] on div "salvar" at bounding box center [453, 409] width 90 height 107
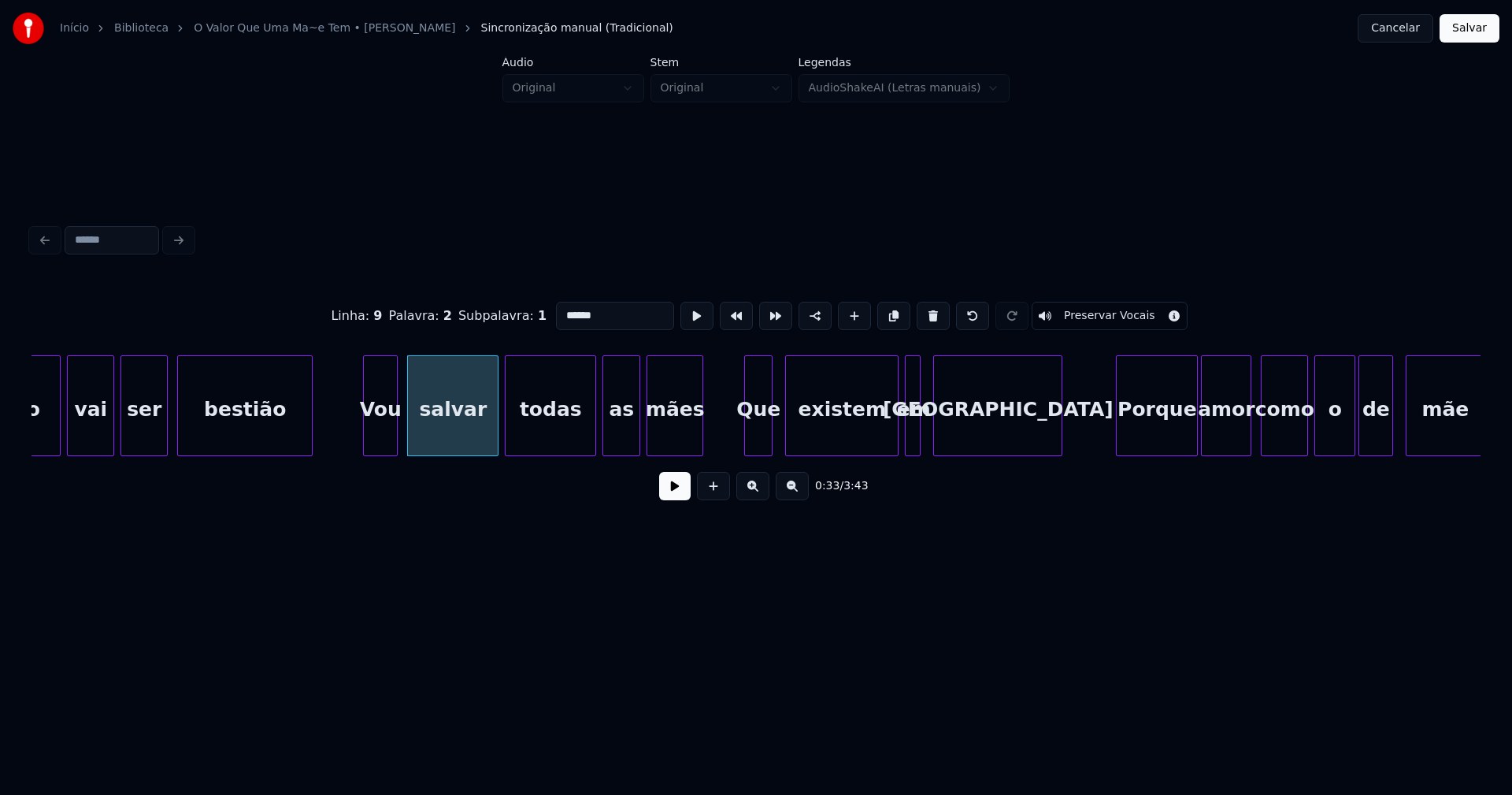
drag, startPoint x: 591, startPoint y: 313, endPoint x: 516, endPoint y: 311, distance: 75.0
click at [516, 311] on div "Linha : 9 Palavra : 2 Subpalavra : 1 ****** Preservar Vocais" at bounding box center [756, 316] width 1449 height 79
type input "*"
type input "******"
drag, startPoint x: 342, startPoint y: 427, endPoint x: 556, endPoint y: 487, distance: 222.3
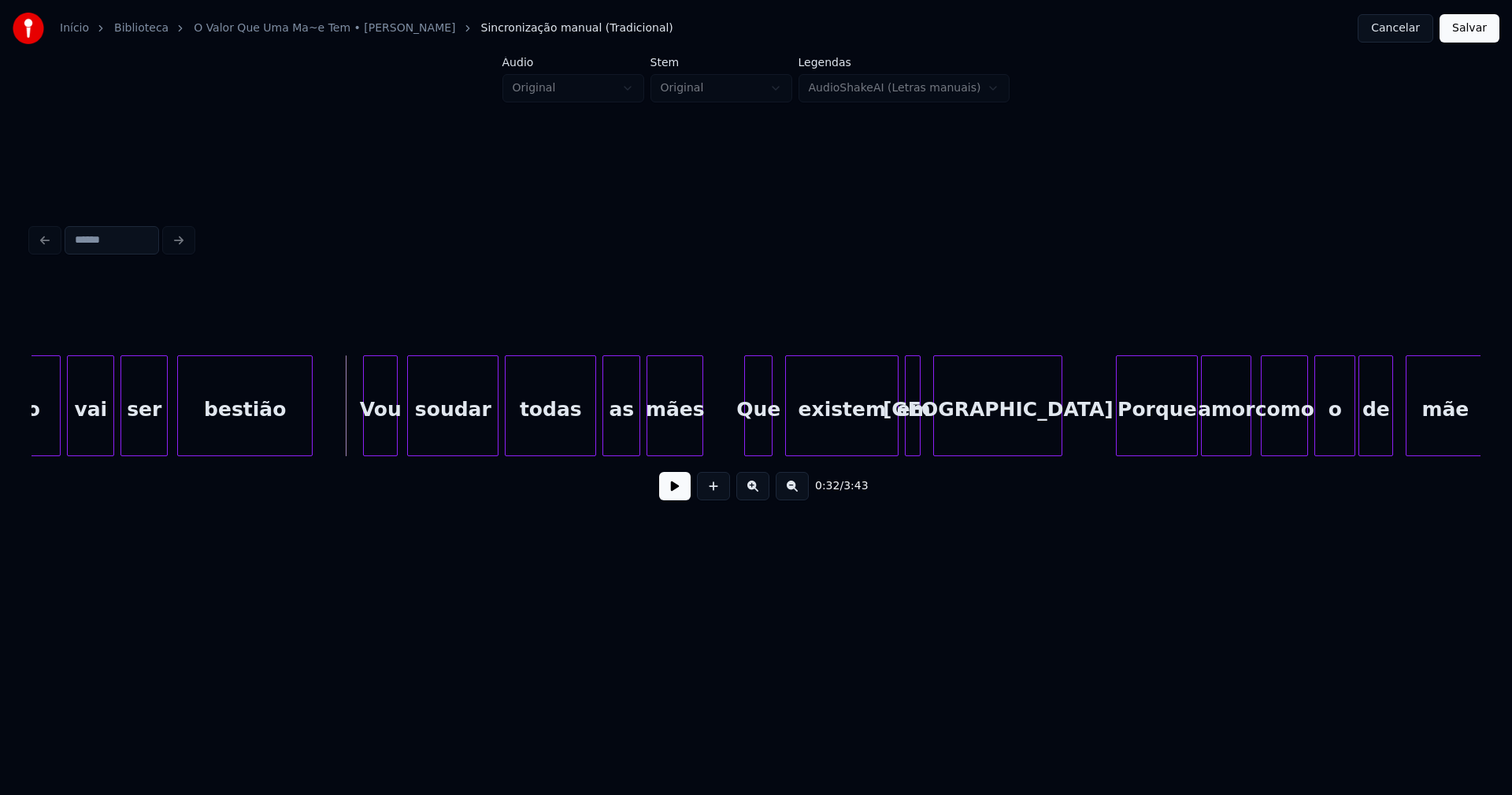
click at [670, 494] on button at bounding box center [674, 486] width 31 height 29
drag, startPoint x: 677, startPoint y: 496, endPoint x: 673, endPoint y: 450, distance: 46.2
click at [677, 495] on button at bounding box center [674, 486] width 31 height 29
click at [673, 440] on div "mães" at bounding box center [674, 409] width 55 height 107
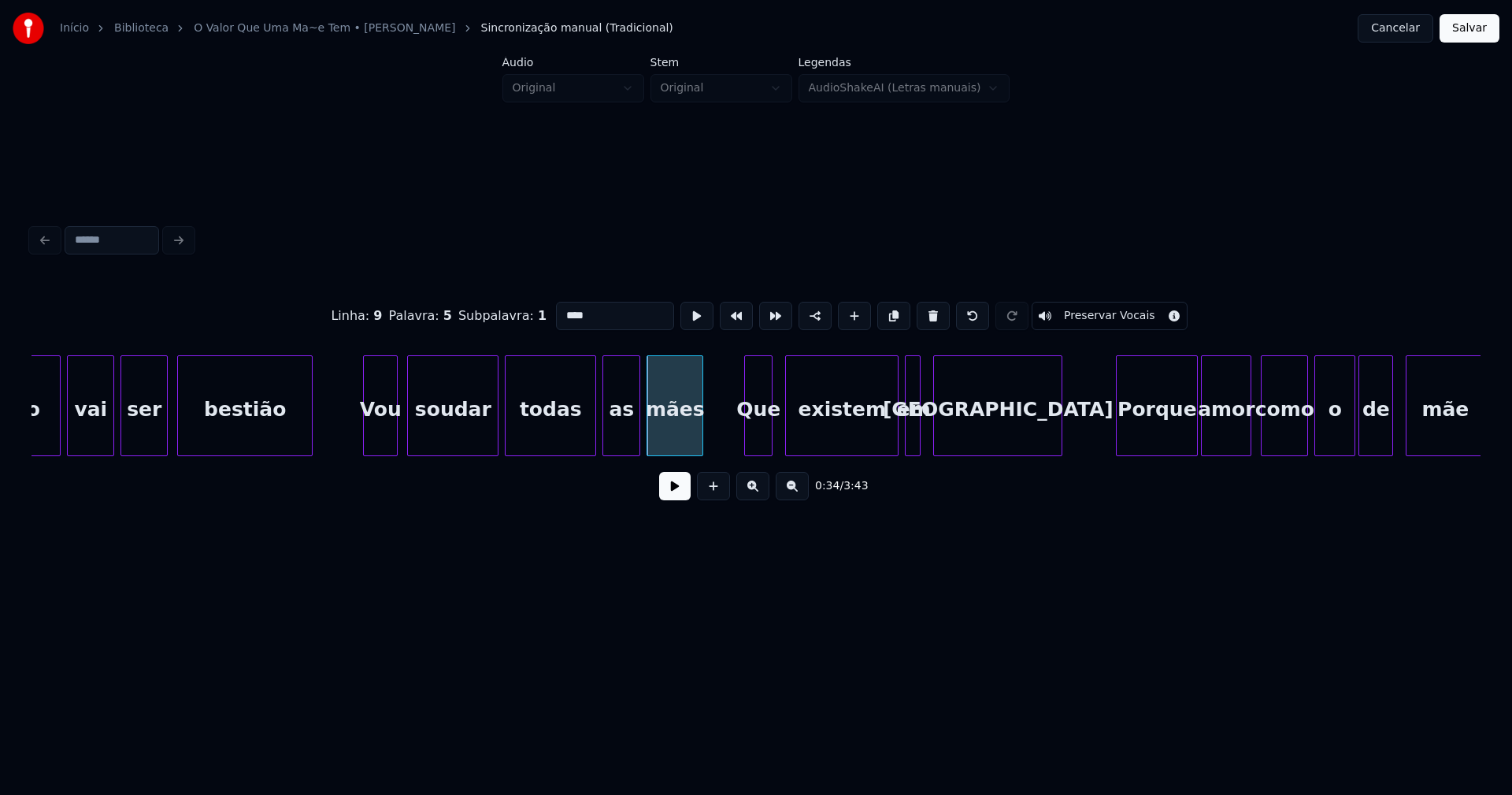
click at [564, 312] on input "****" at bounding box center [615, 316] width 118 height 29
type input "****"
drag, startPoint x: 672, startPoint y: 498, endPoint x: 407, endPoint y: 453, distance: 268.8
click at [672, 497] on button at bounding box center [674, 486] width 31 height 29
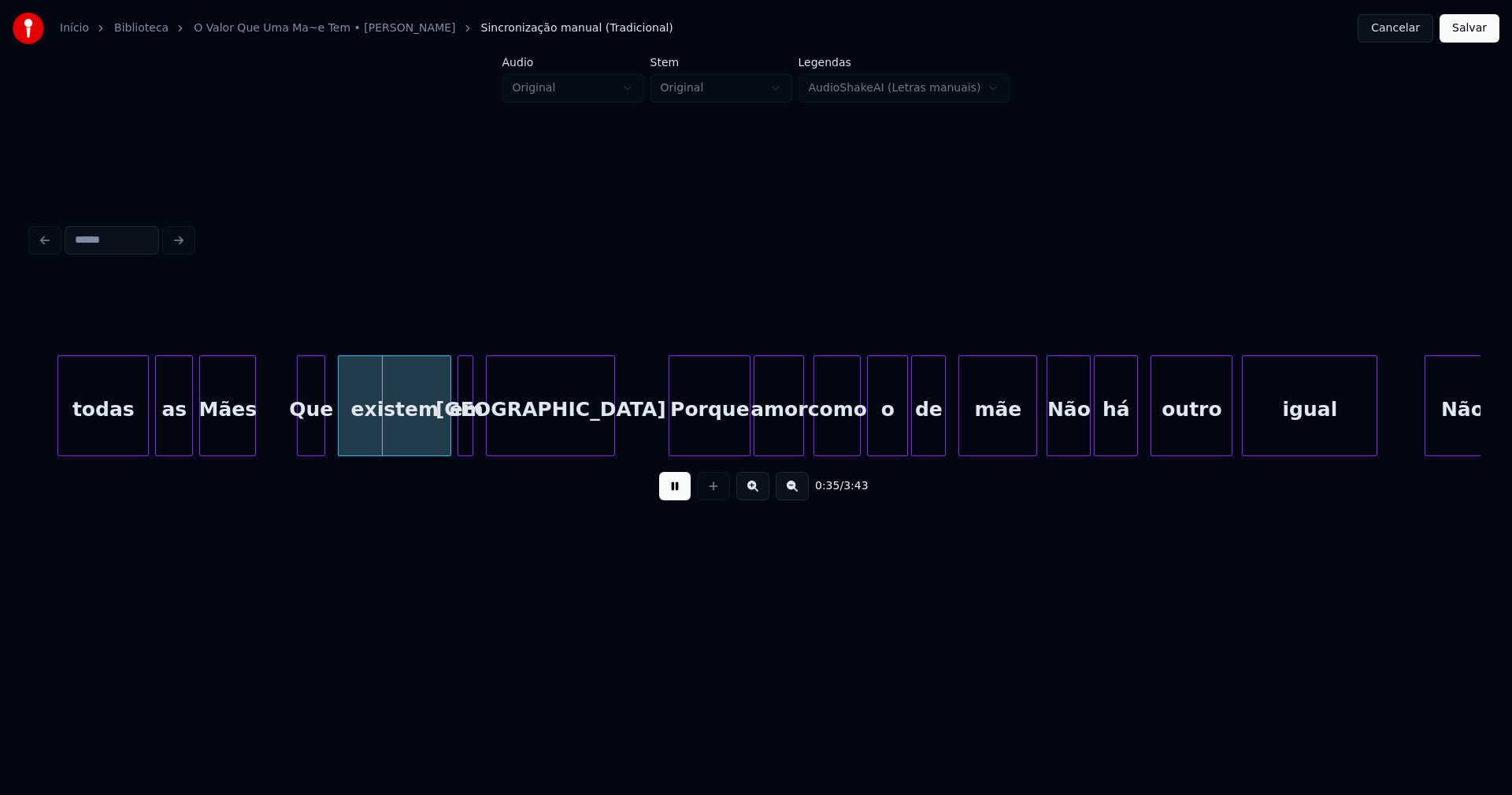
scroll to position [0, 5353]
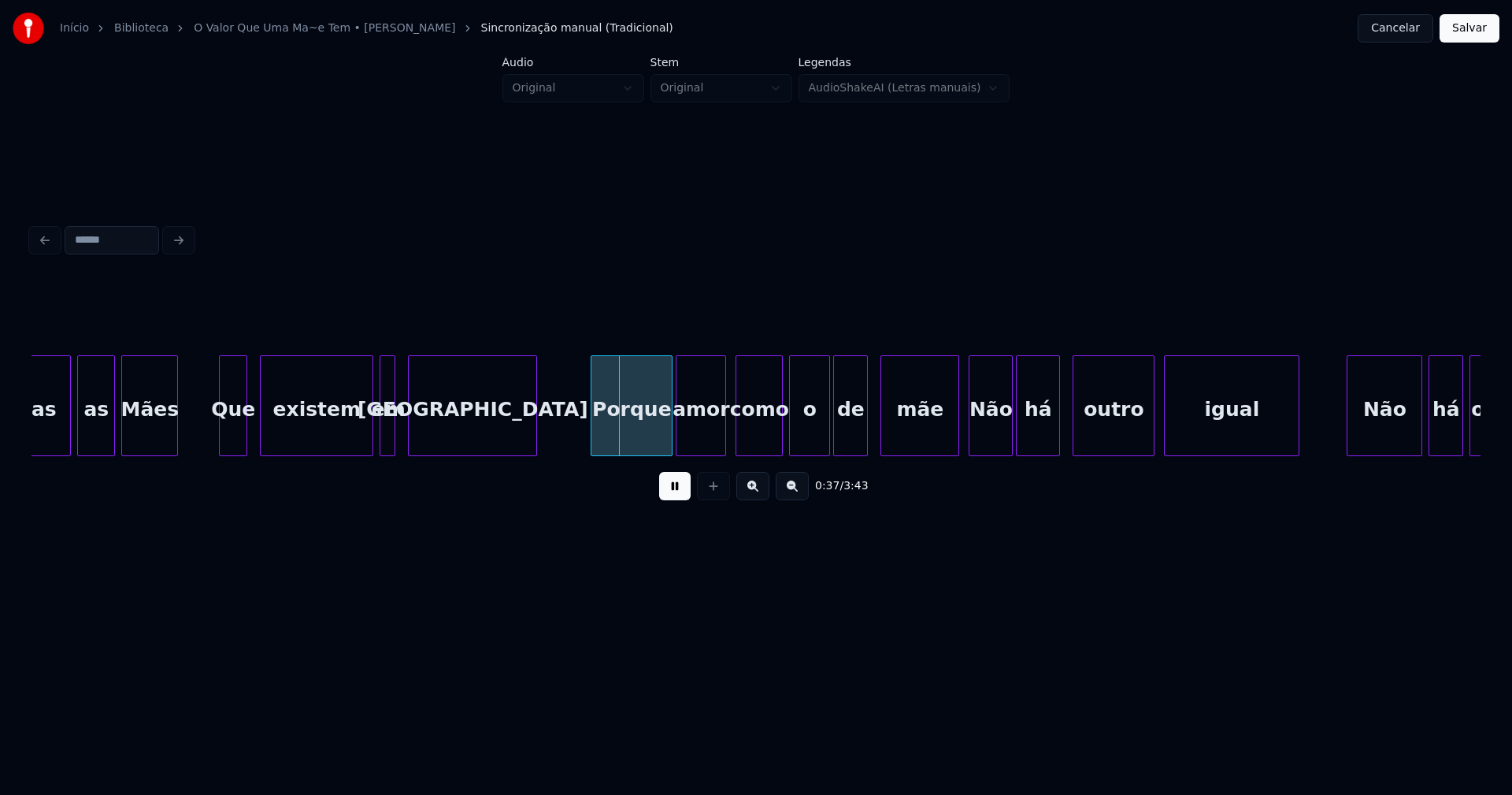
click at [399, 433] on div at bounding box center [399, 406] width 5 height 99
click at [939, 438] on div at bounding box center [940, 406] width 5 height 99
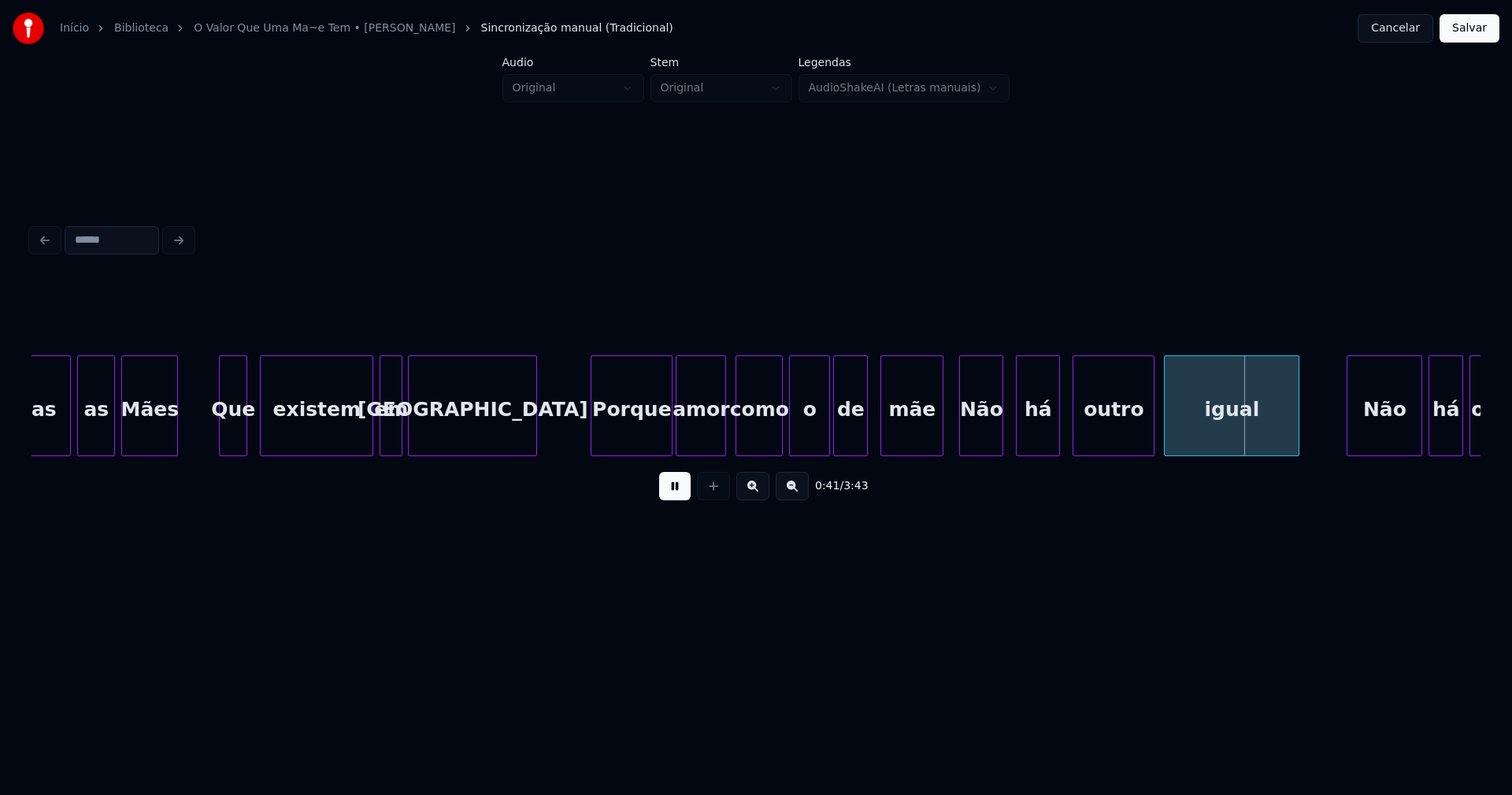
click at [972, 441] on div "Não" at bounding box center [981, 409] width 43 height 107
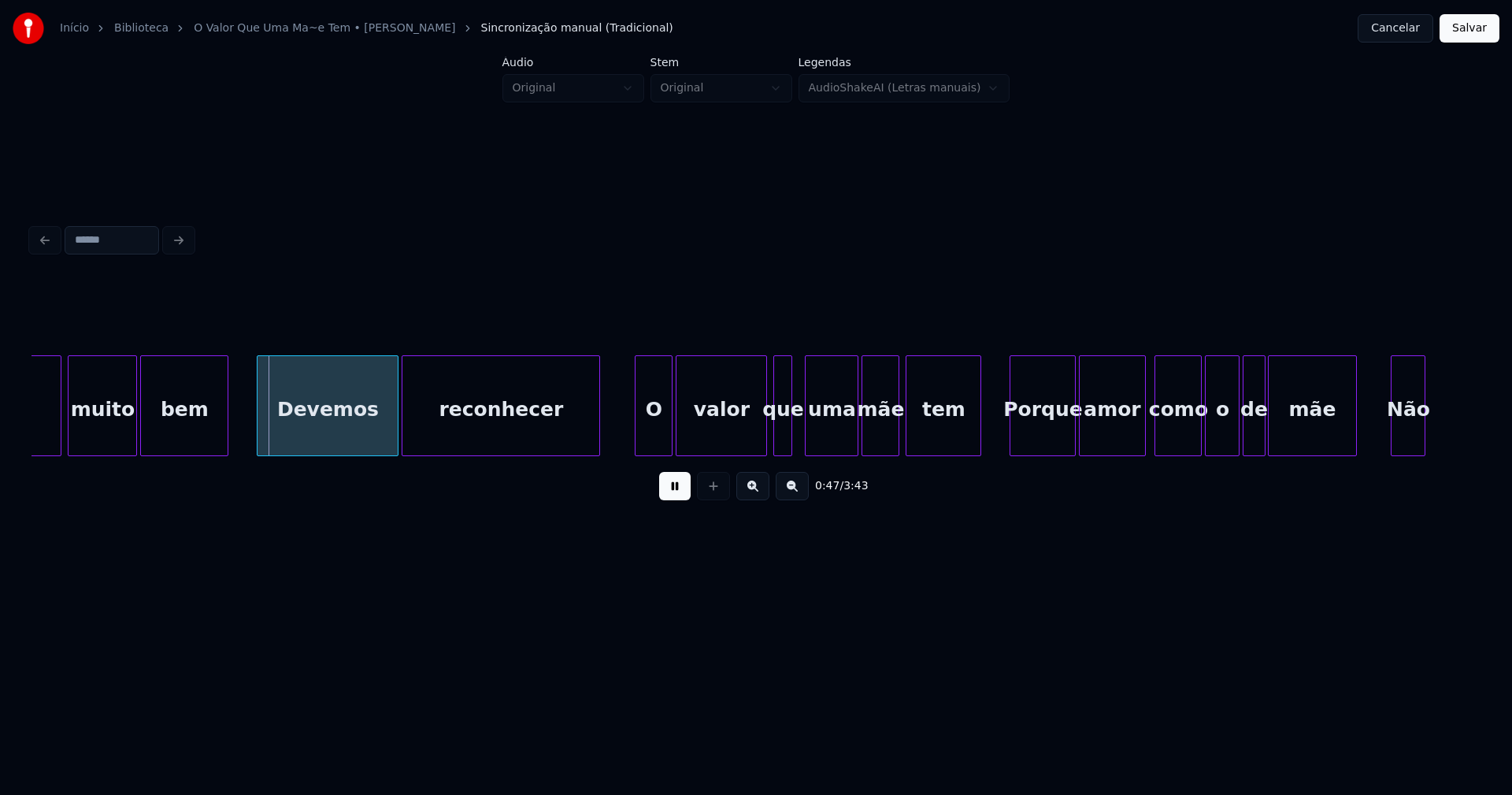
scroll to position [0, 7221]
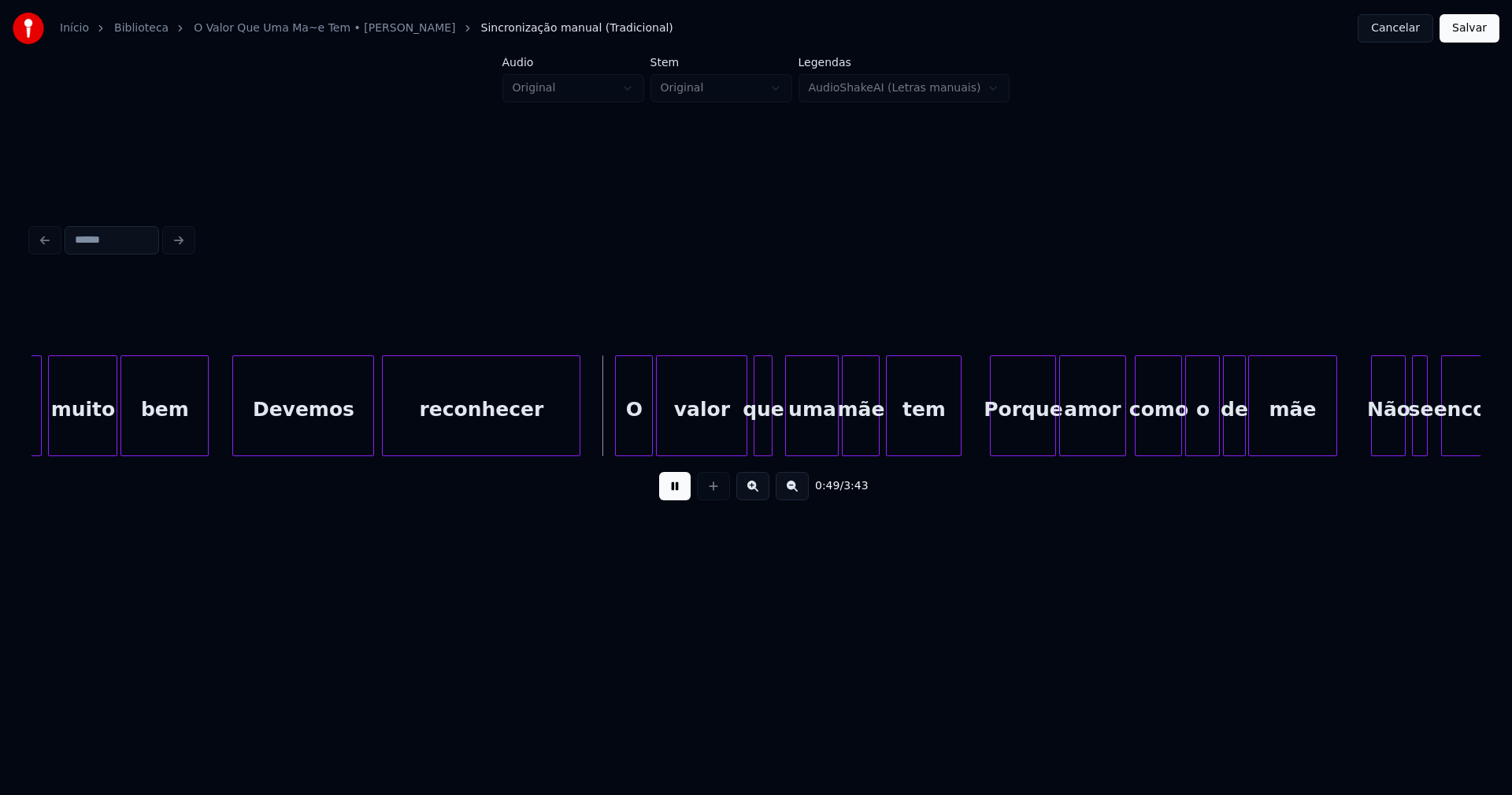
click at [318, 432] on div "Devemos" at bounding box center [302, 409] width 140 height 107
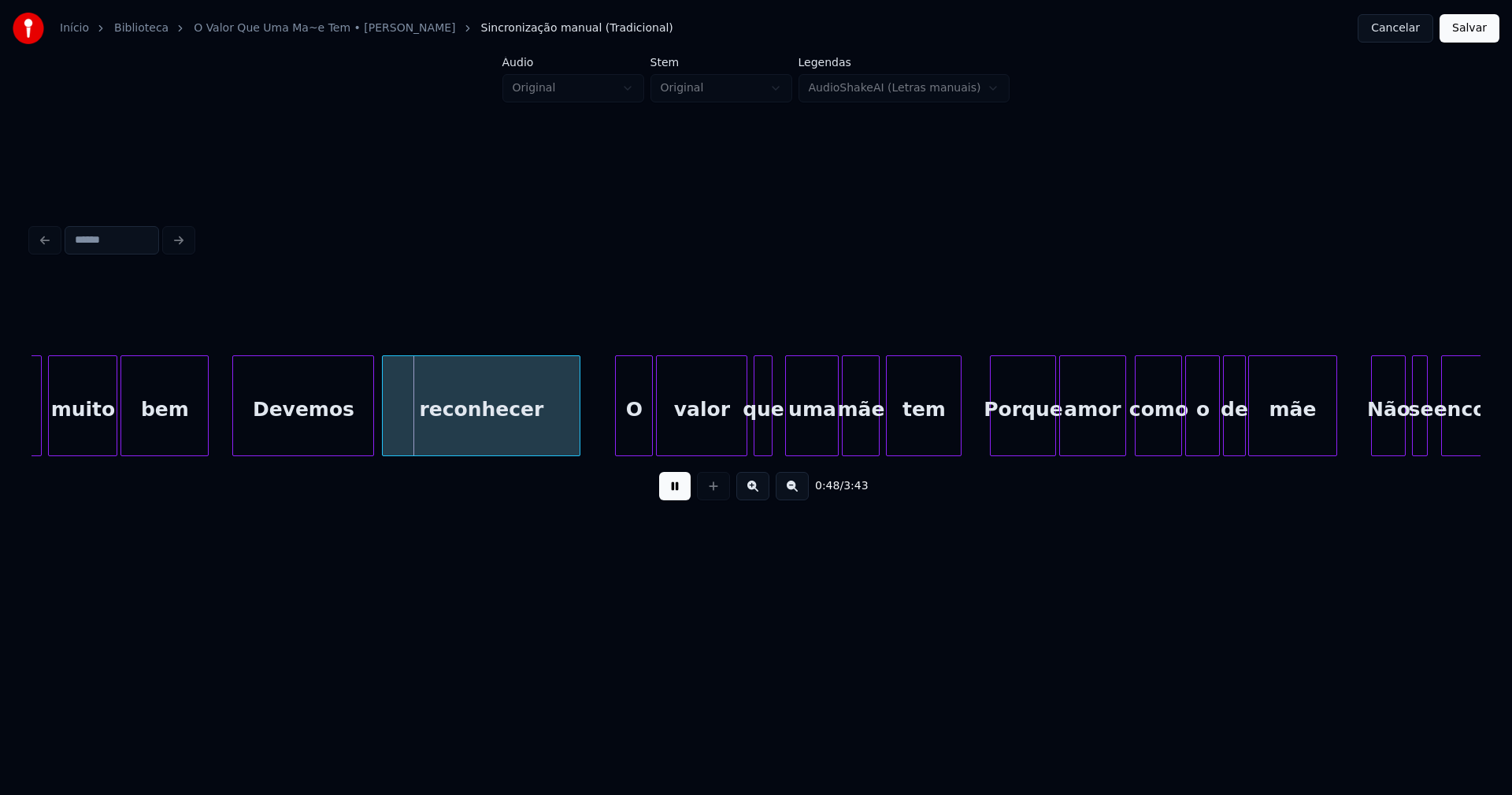
scroll to position [0, 7629]
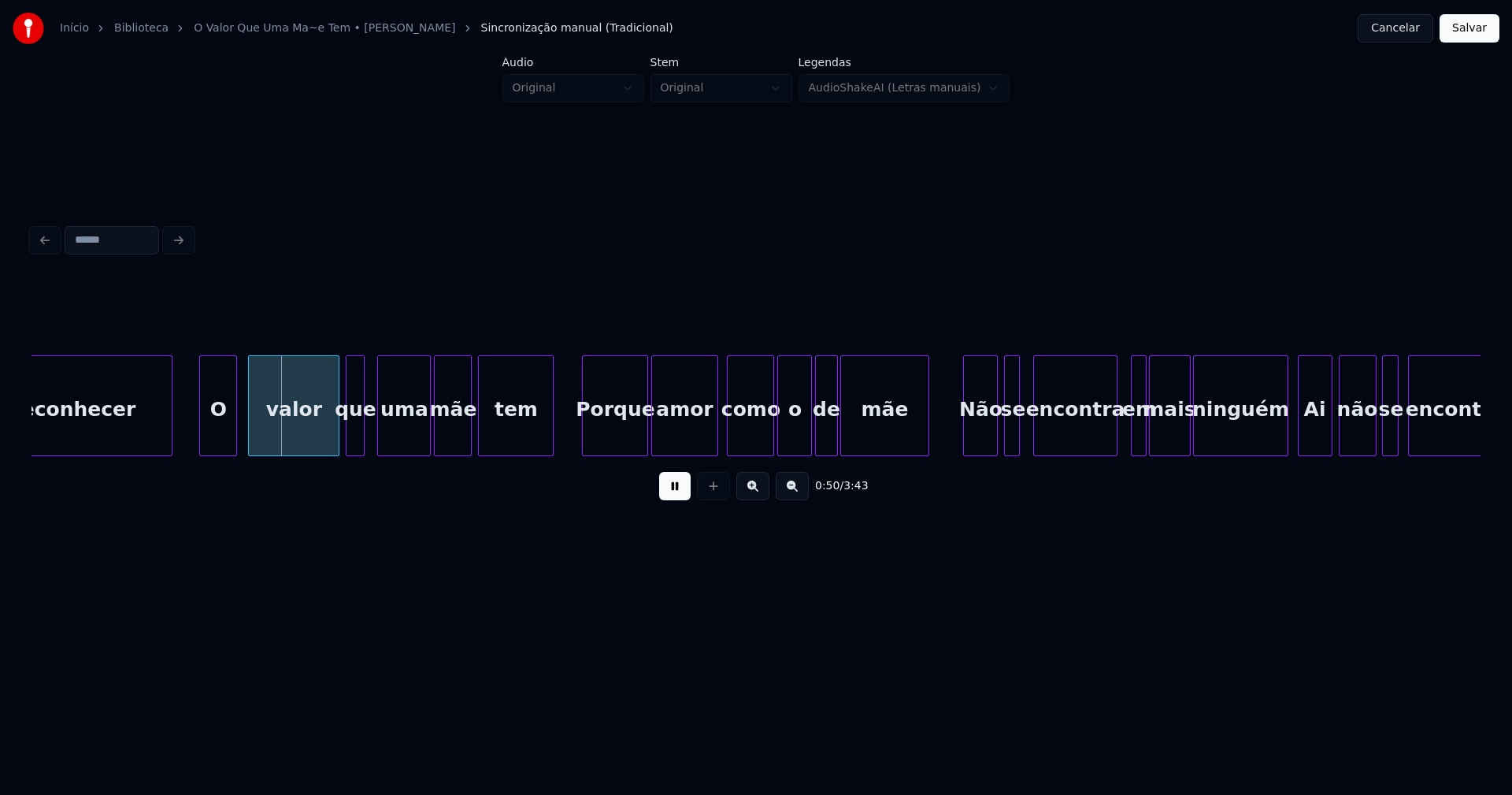
click at [223, 439] on div "O" at bounding box center [218, 409] width 36 height 107
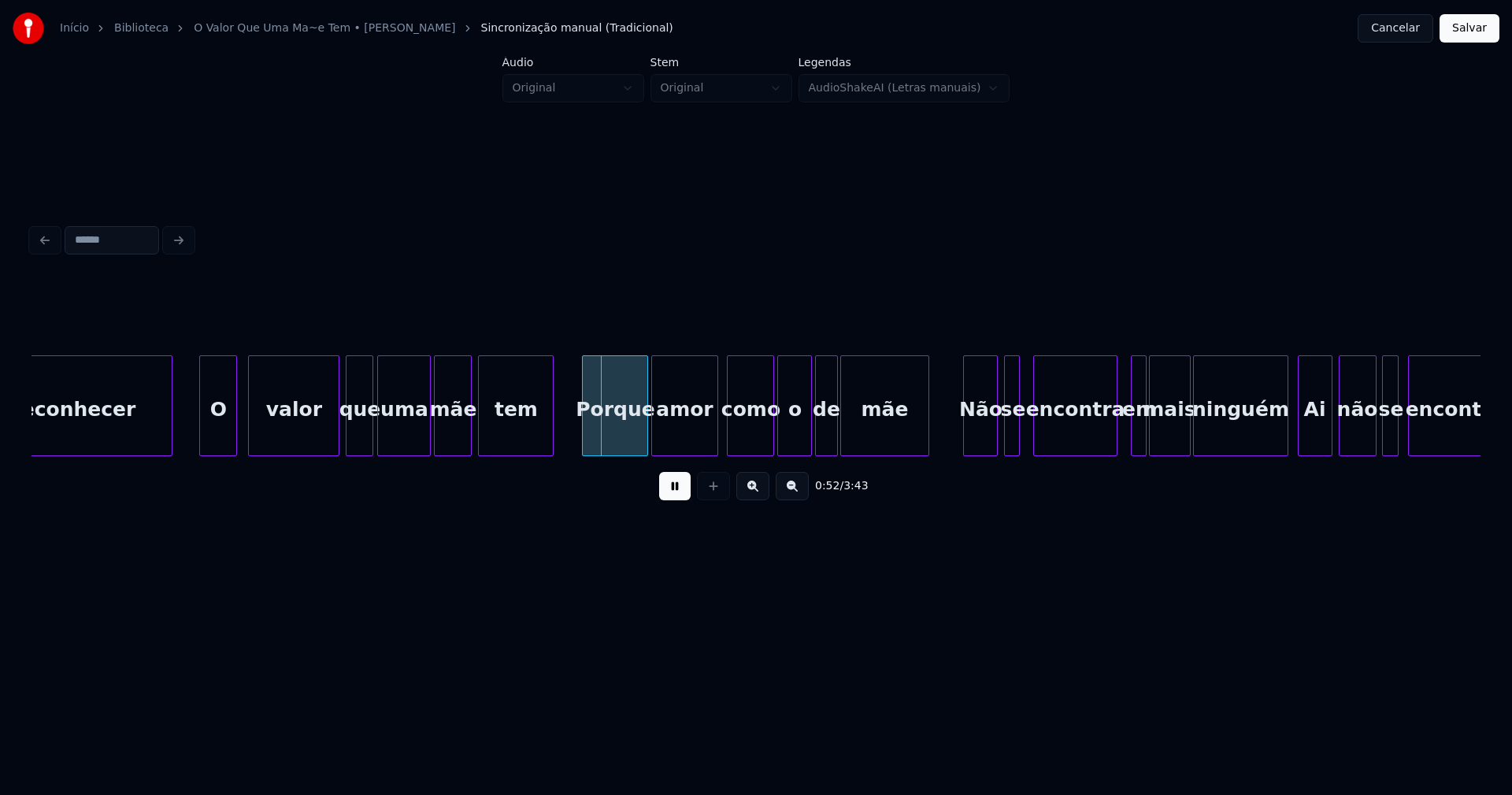
click at [372, 439] on div at bounding box center [369, 406] width 5 height 99
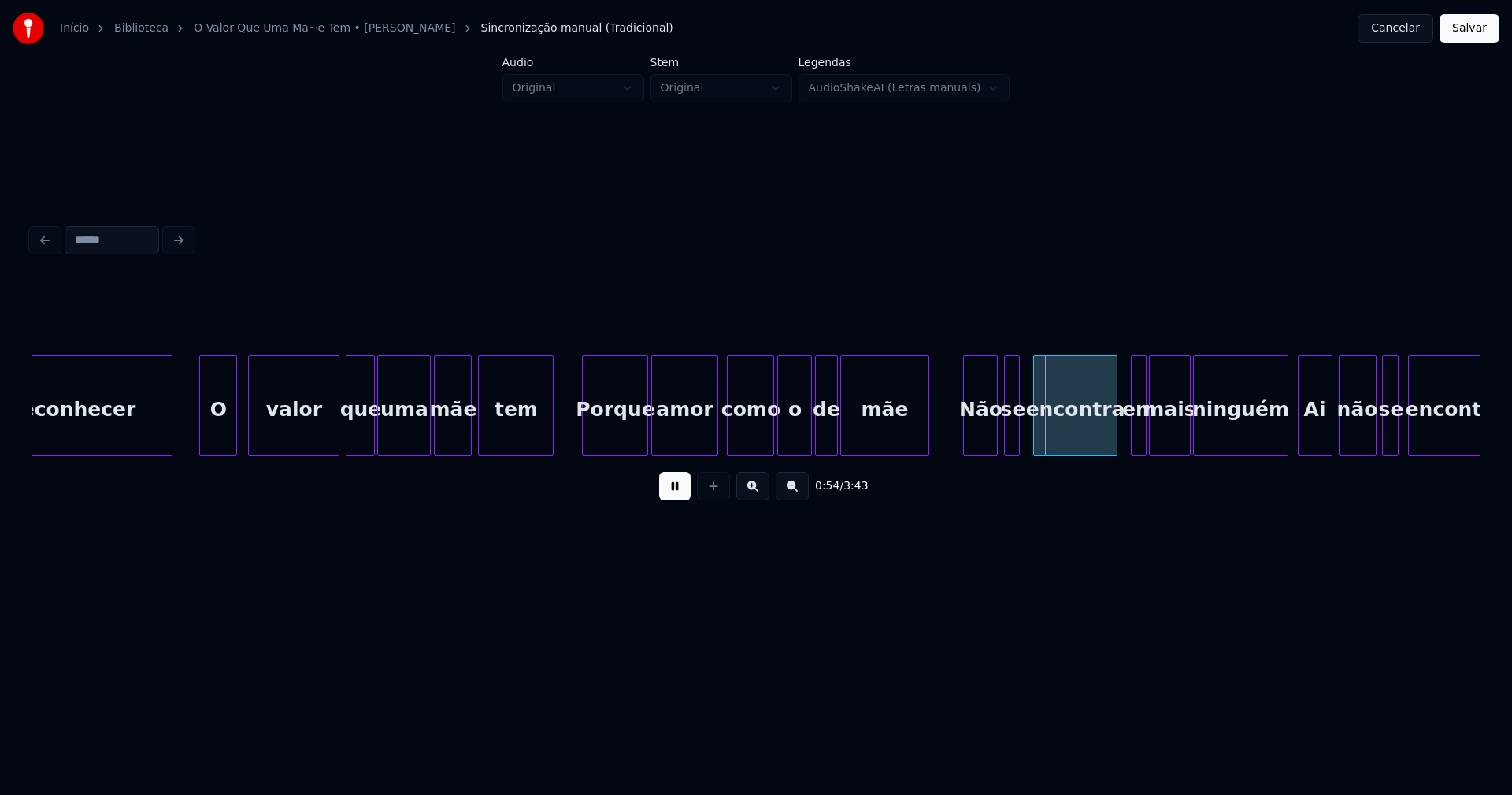
drag, startPoint x: 671, startPoint y: 500, endPoint x: 756, endPoint y: 479, distance: 87.6
click at [673, 499] on button at bounding box center [674, 486] width 31 height 29
click at [794, 438] on div "o" at bounding box center [794, 409] width 33 height 107
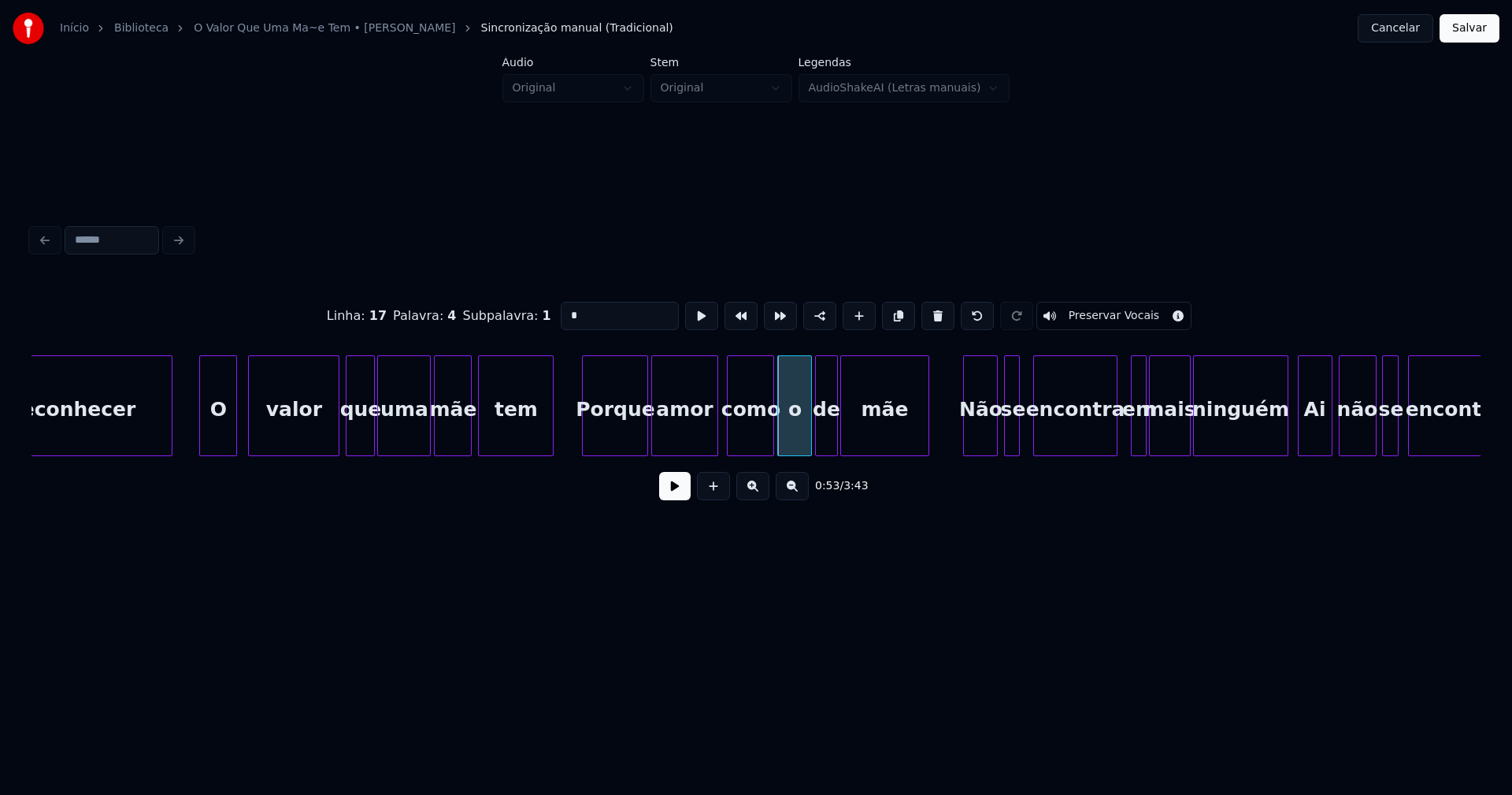
drag, startPoint x: 569, startPoint y: 305, endPoint x: 503, endPoint y: 306, distance: 66.0
click at [503, 306] on div "Linha : 17 Palavra : 4 Subpalavra : 1 * Preservar Vocais" at bounding box center [756, 316] width 1449 height 79
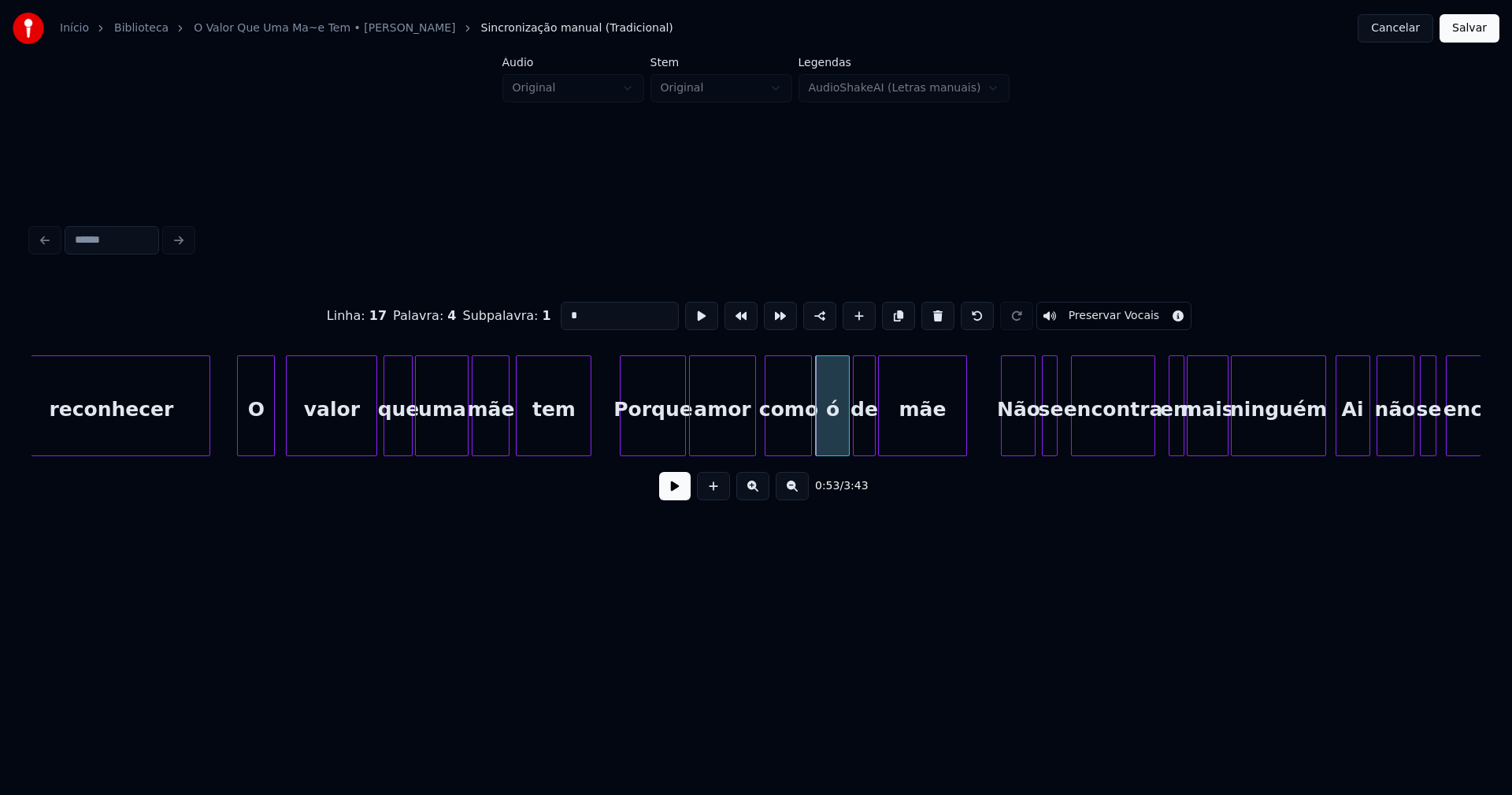
scroll to position [0, 7650]
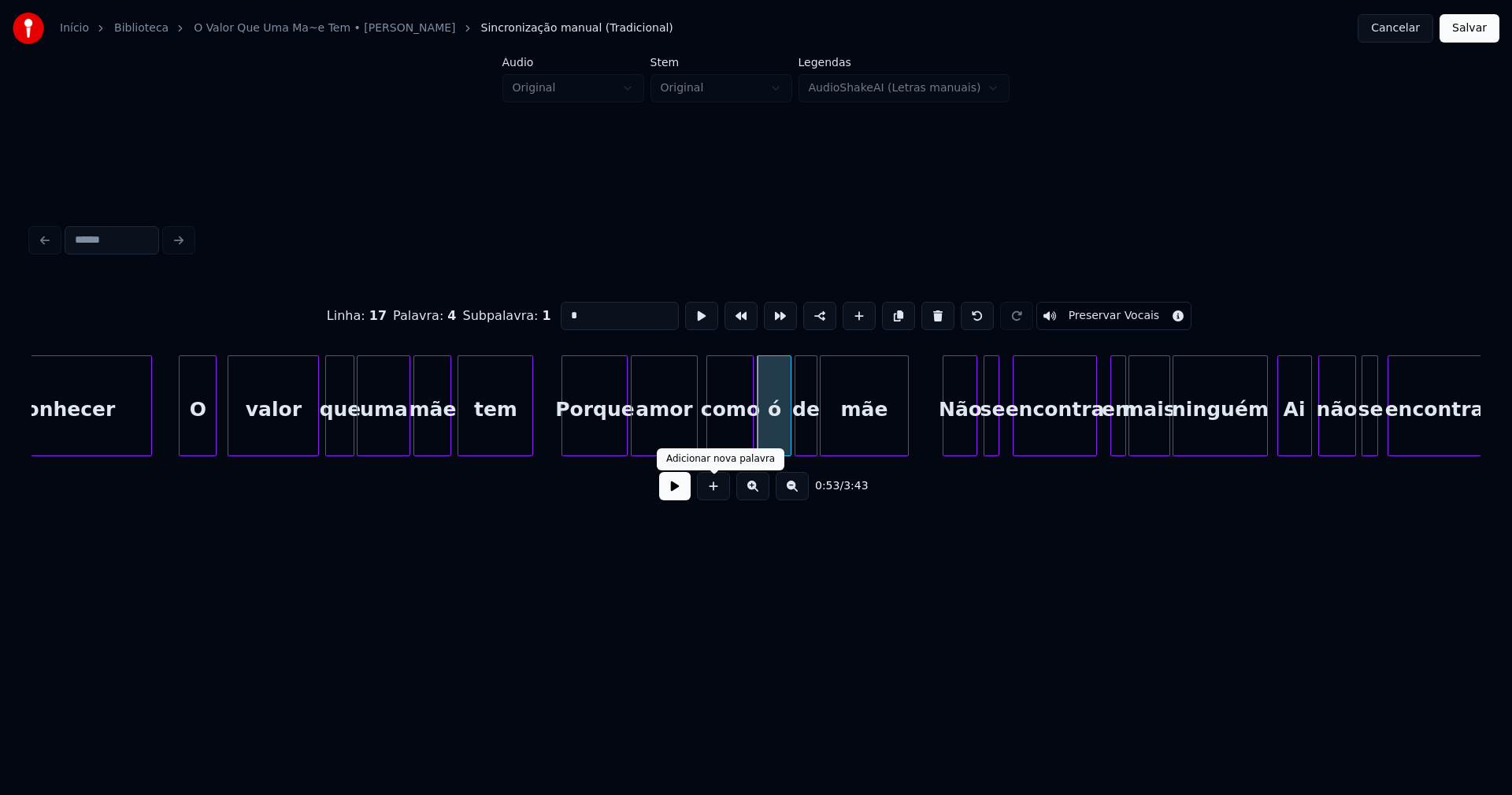
type input "*"
click at [676, 496] on button at bounding box center [674, 486] width 31 height 29
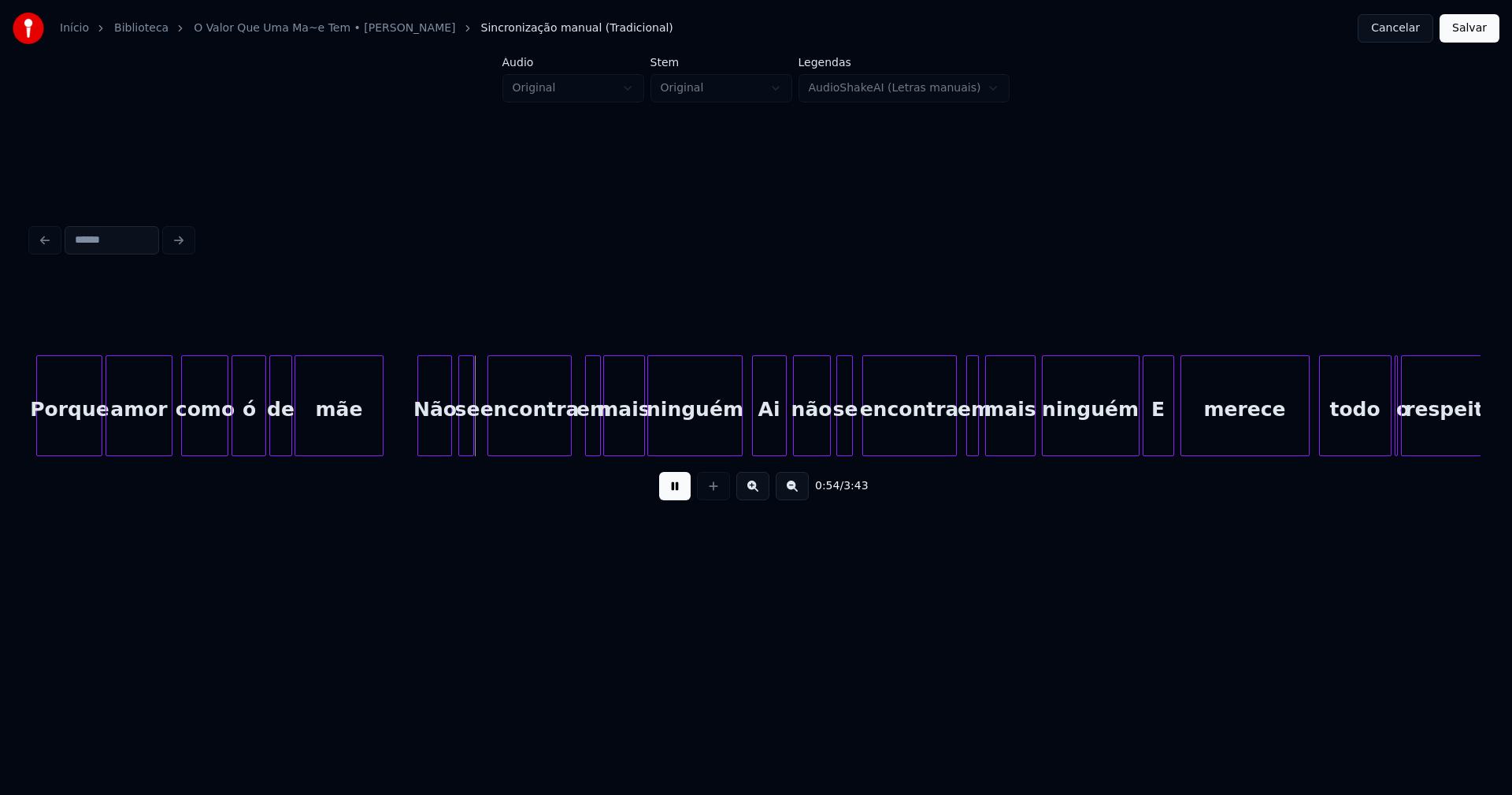
scroll to position [0, 8233]
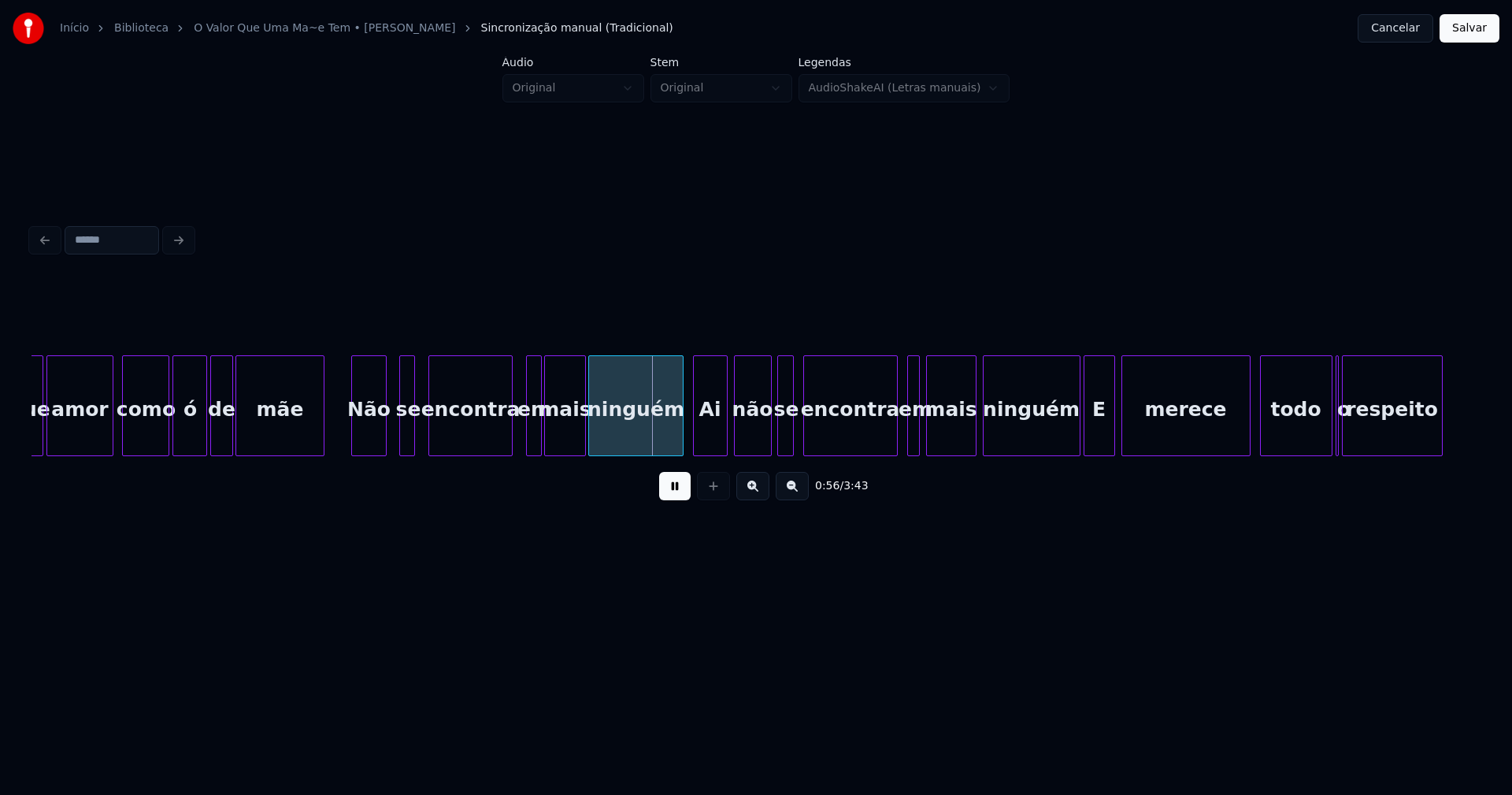
click at [377, 438] on div "Não" at bounding box center [368, 409] width 33 height 107
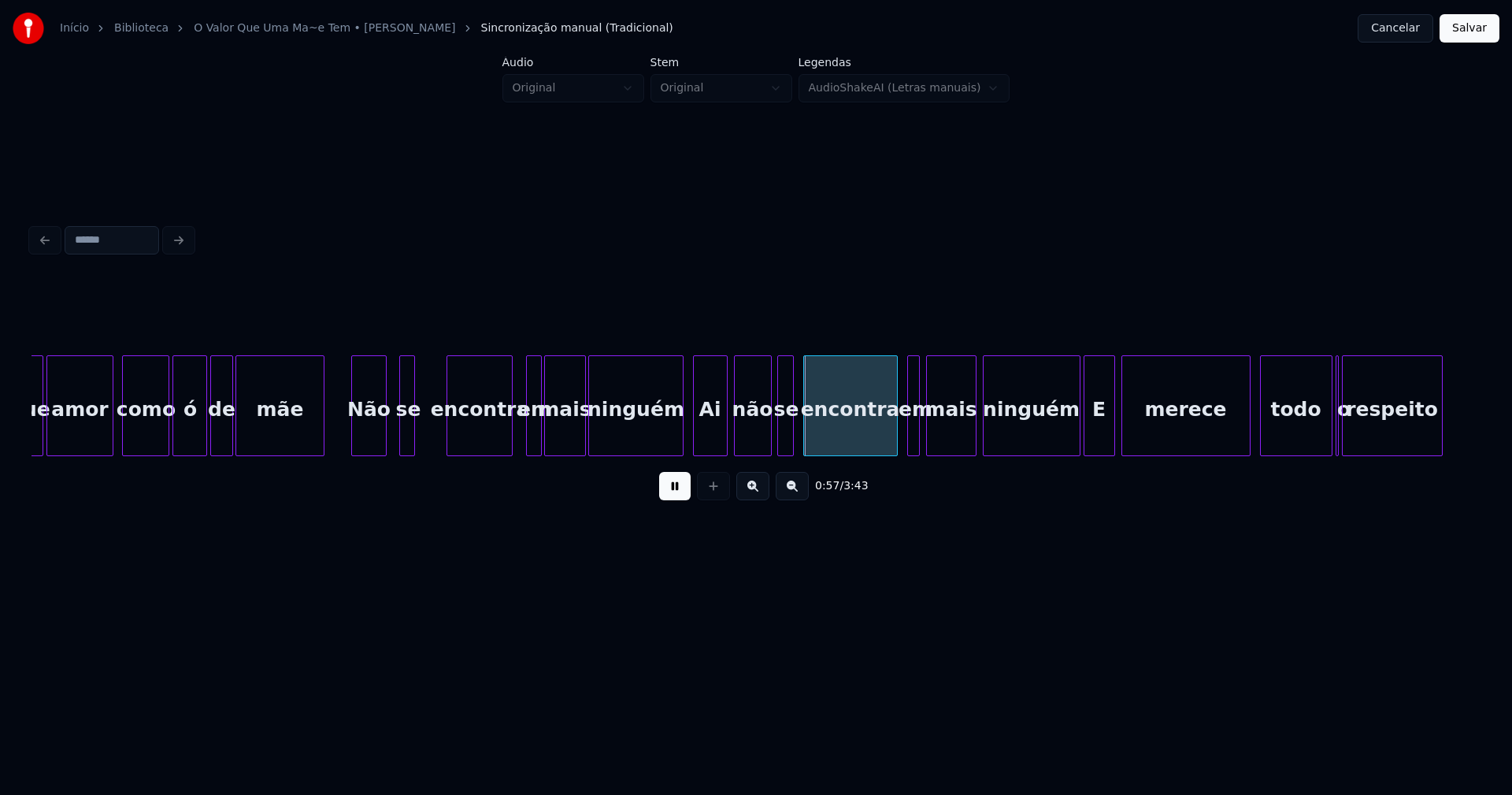
click at [450, 430] on div at bounding box center [449, 406] width 5 height 99
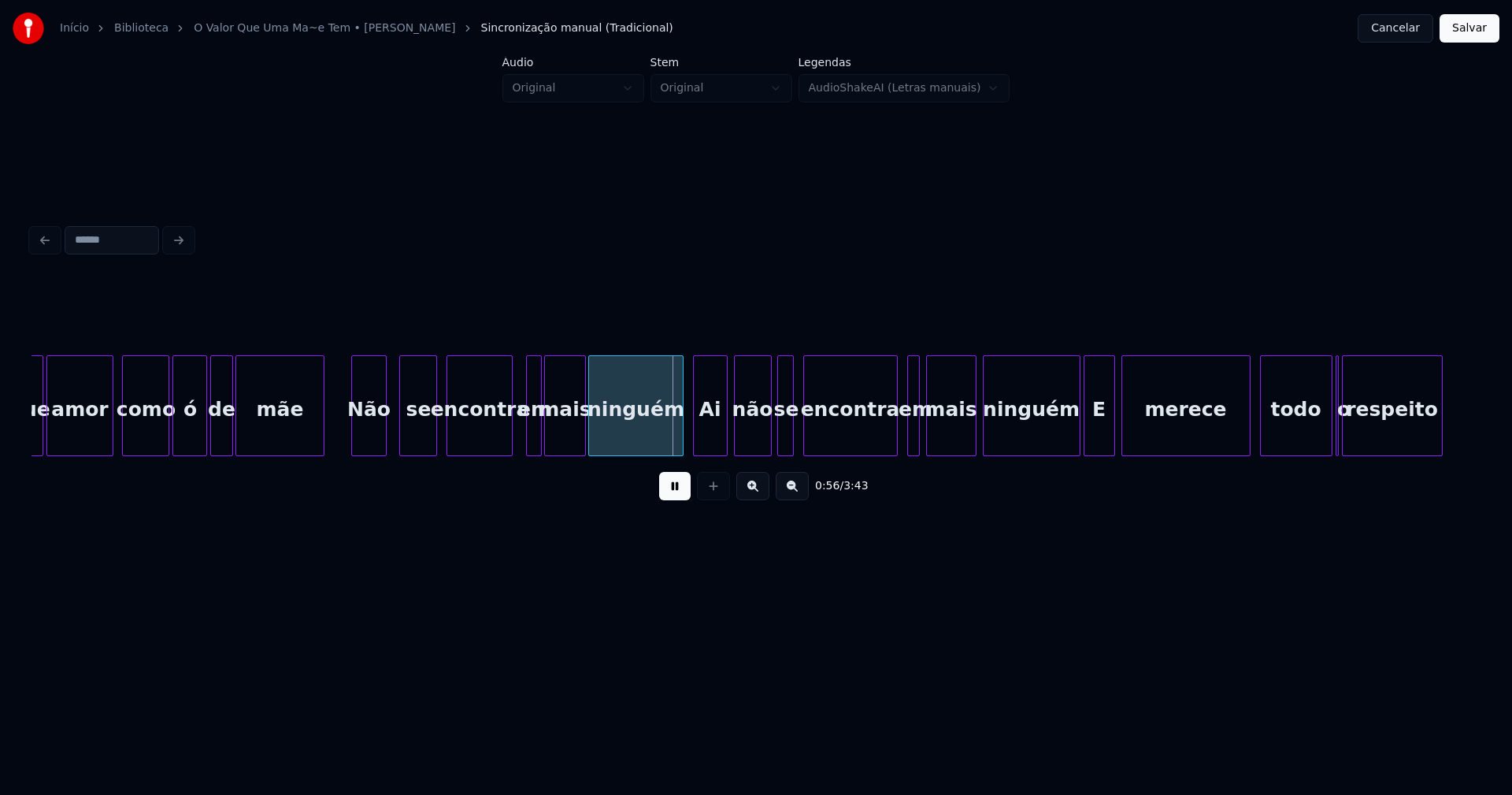
click at [435, 428] on div at bounding box center [433, 406] width 5 height 99
click at [526, 427] on div "em" at bounding box center [533, 406] width 16 height 101
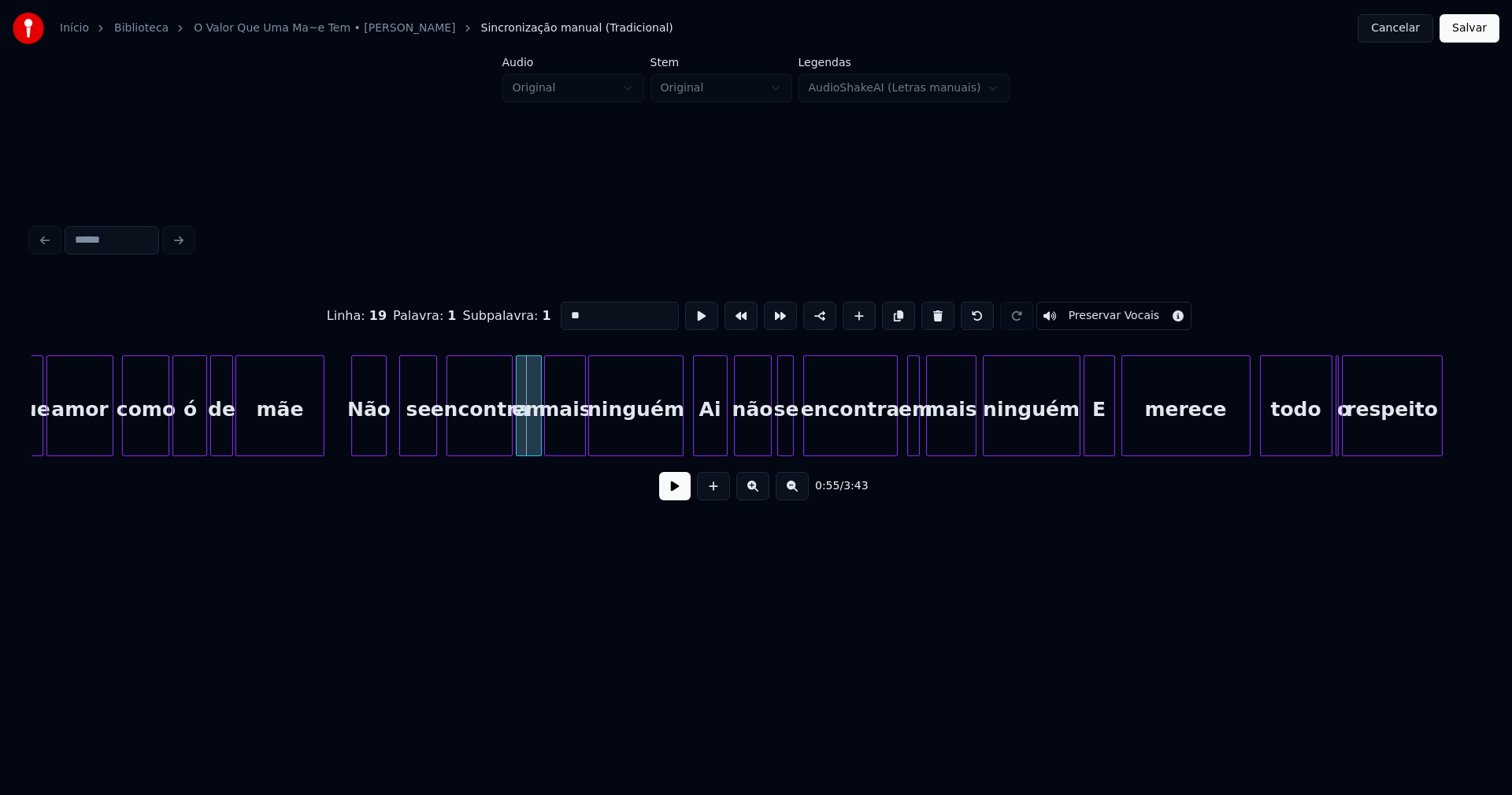
click at [519, 432] on div at bounding box center [518, 406] width 5 height 99
click at [673, 447] on div at bounding box center [671, 406] width 5 height 99
click at [678, 493] on button at bounding box center [674, 486] width 31 height 29
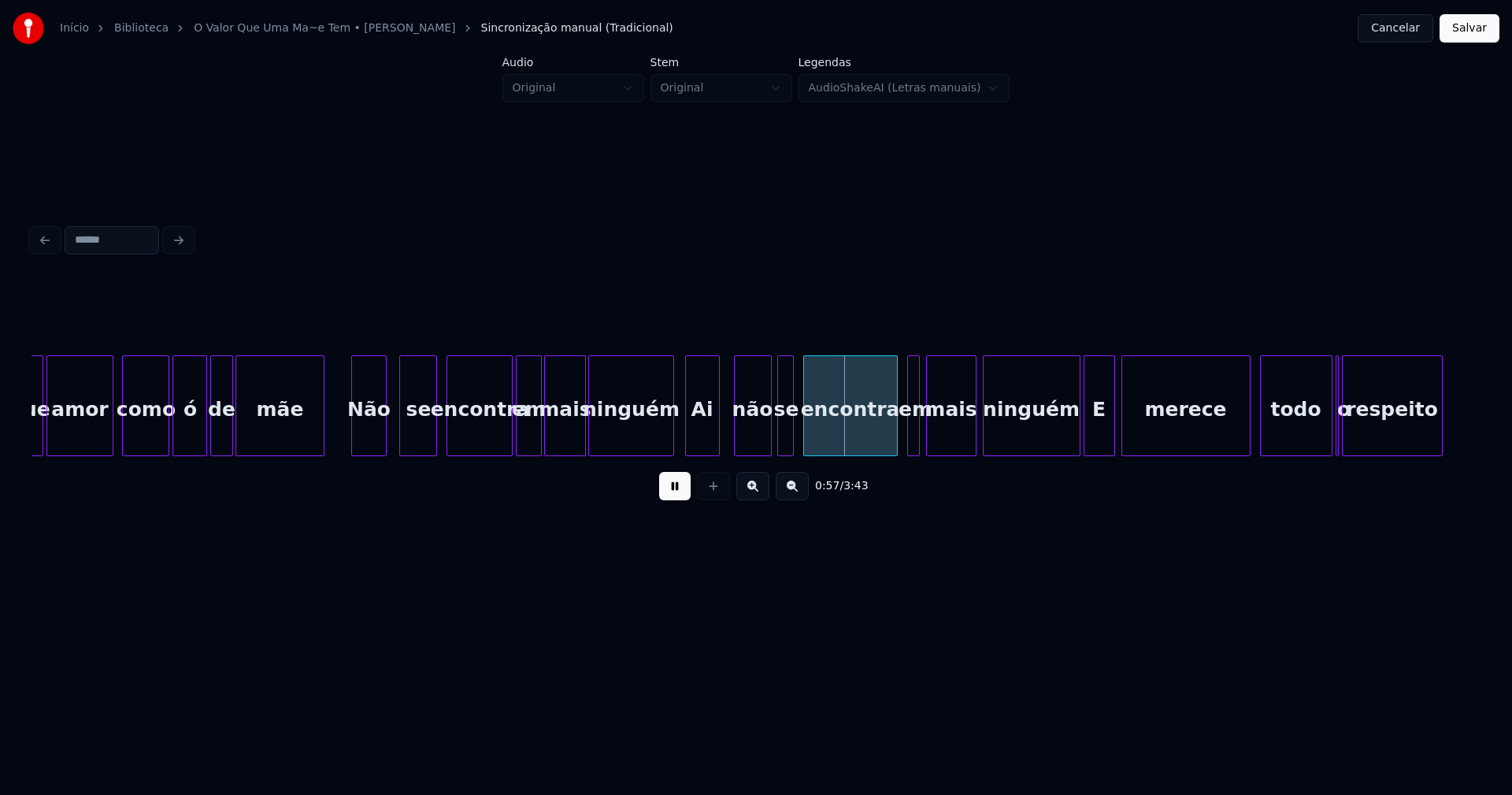
click at [704, 443] on div "Ai" at bounding box center [702, 409] width 33 height 107
click at [747, 450] on div "Porque amor como ó de mãe Não se encontra em mais ninguém Ai não se encontra em…" at bounding box center [756, 406] width 1449 height 101
click at [782, 433] on div "se" at bounding box center [785, 406] width 16 height 101
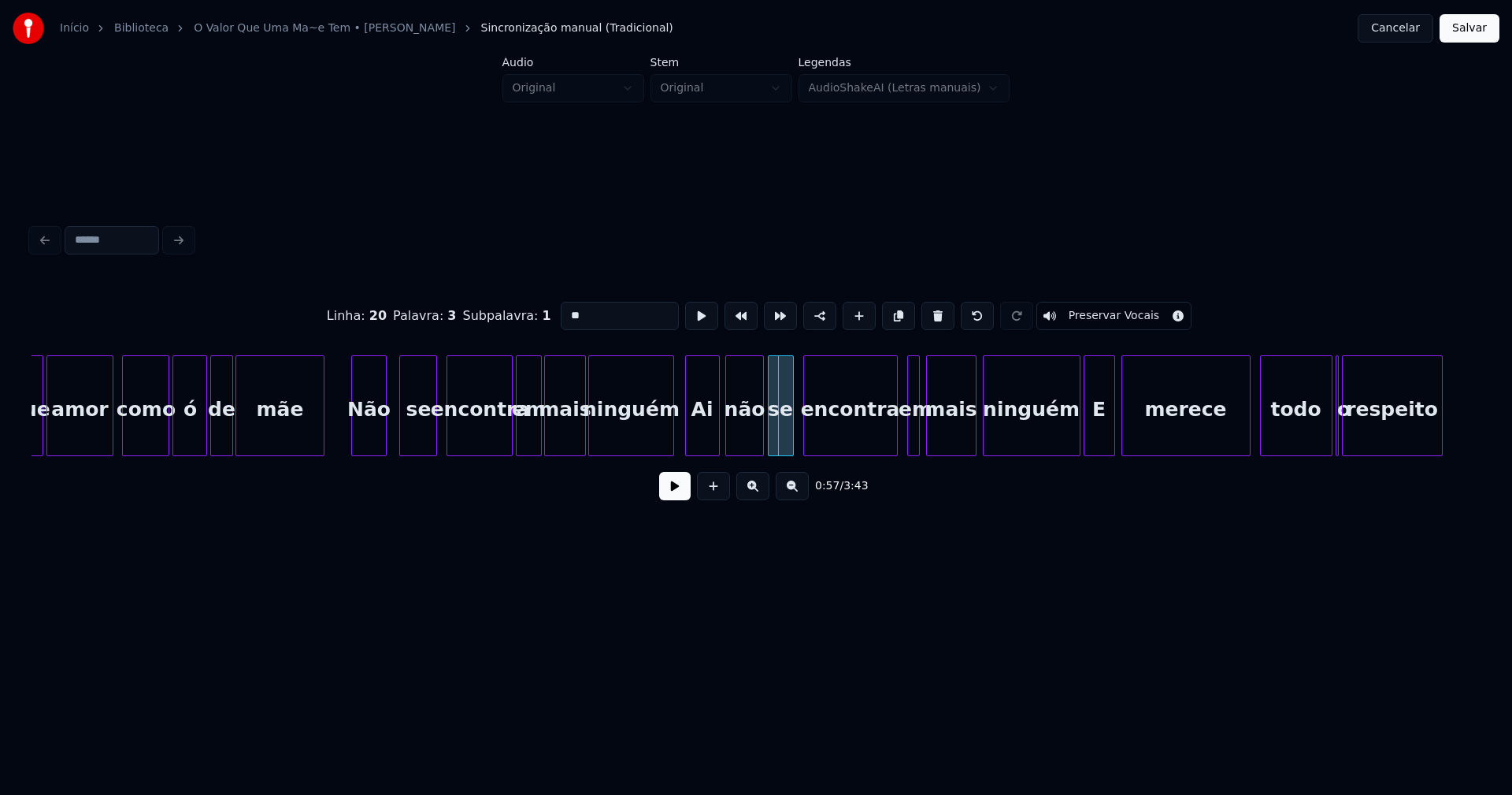
click at [770, 445] on div at bounding box center [771, 406] width 5 height 99
click at [798, 438] on div at bounding box center [797, 406] width 5 height 99
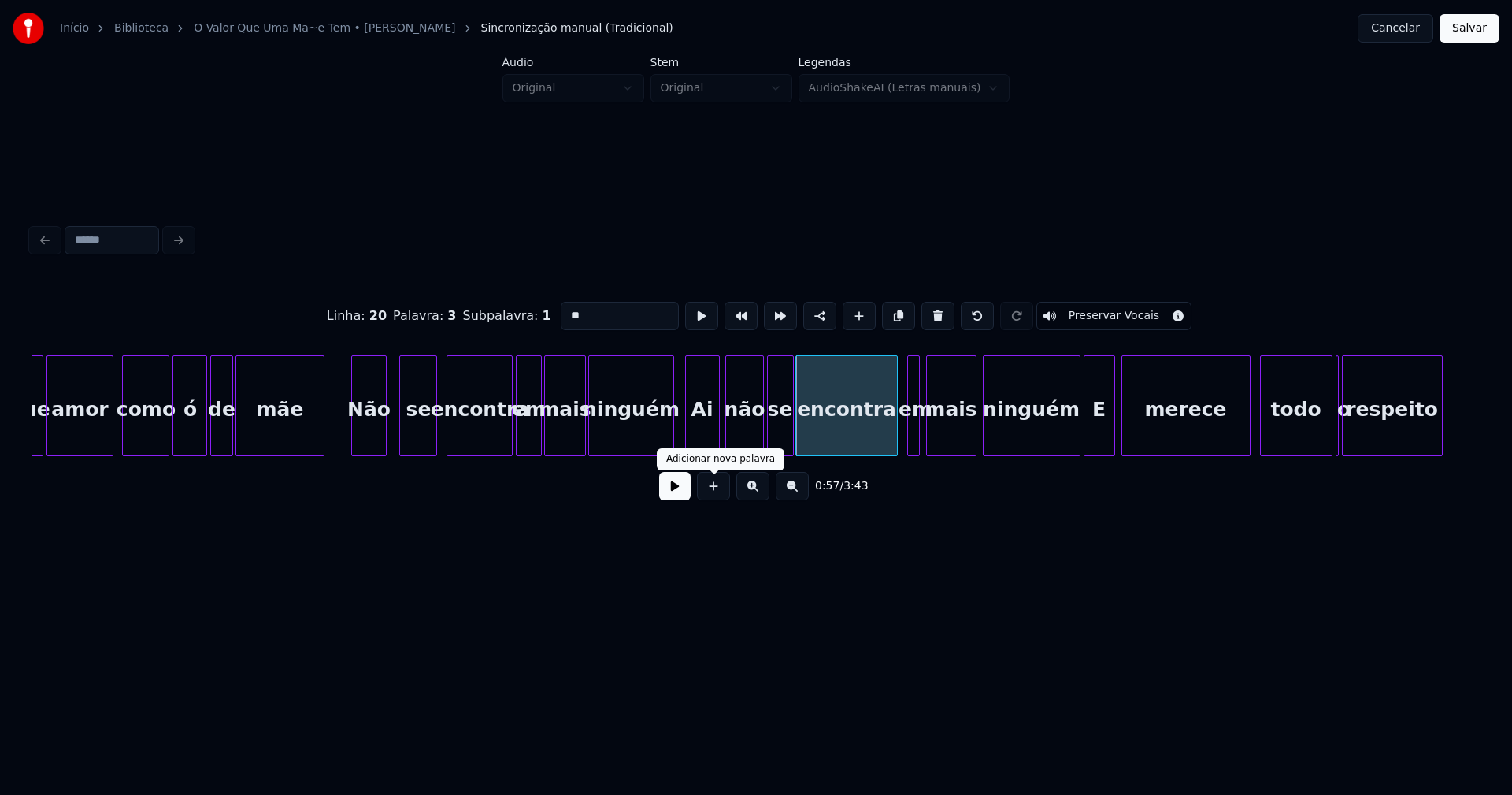
click at [670, 498] on button at bounding box center [674, 486] width 31 height 29
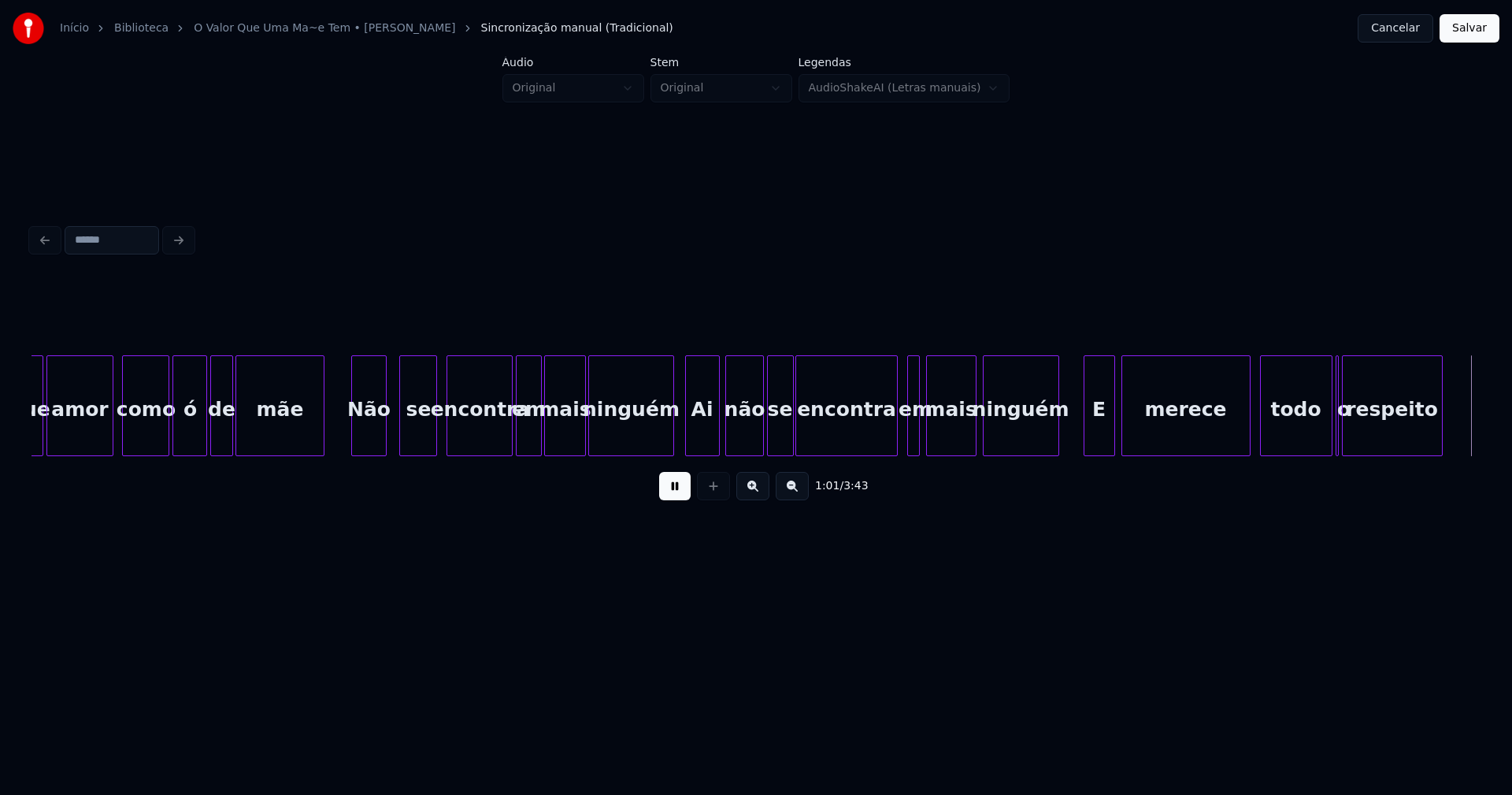
scroll to position [0, 9184]
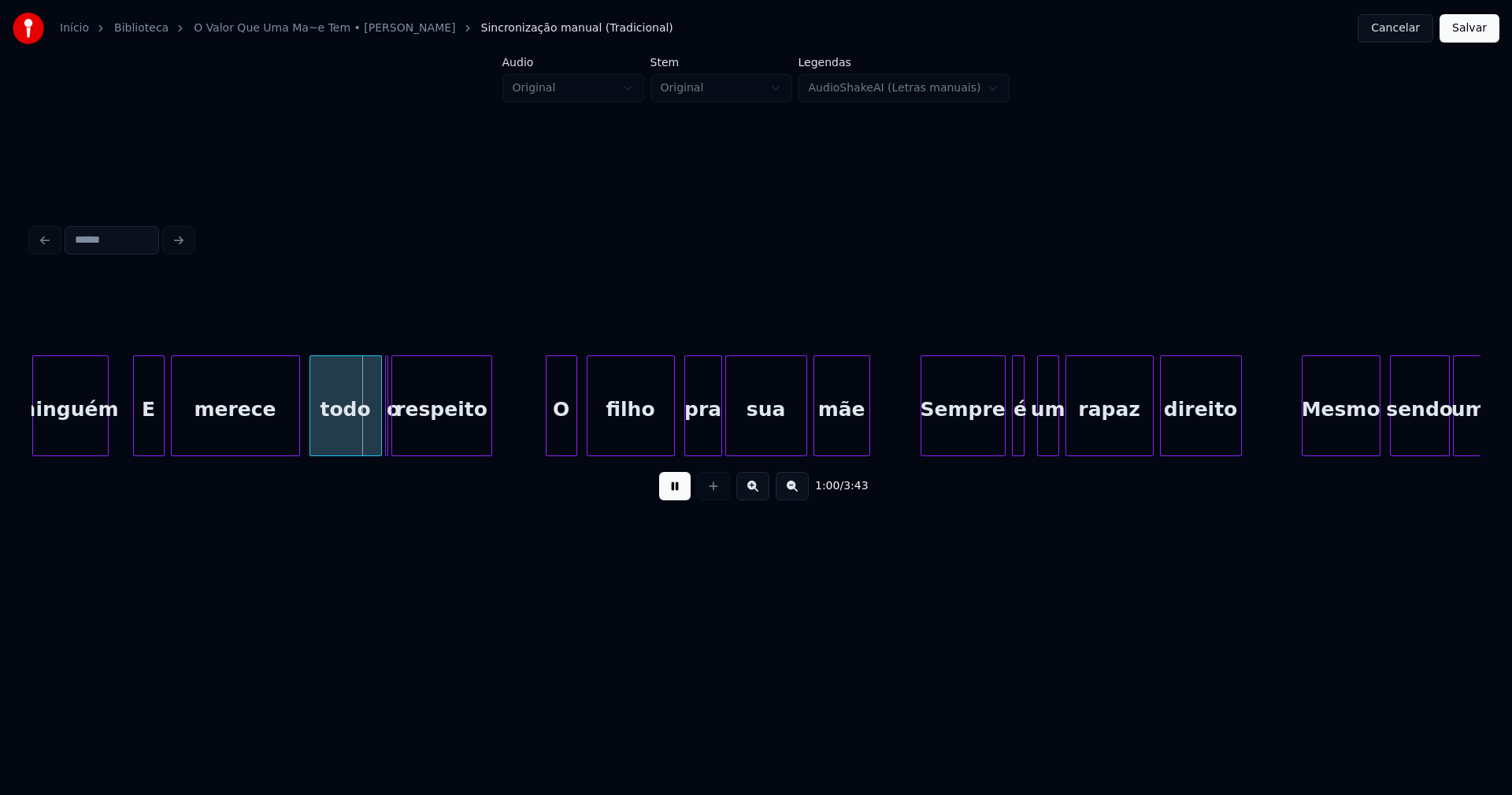
click at [143, 446] on div "E" at bounding box center [143, 409] width 30 height 107
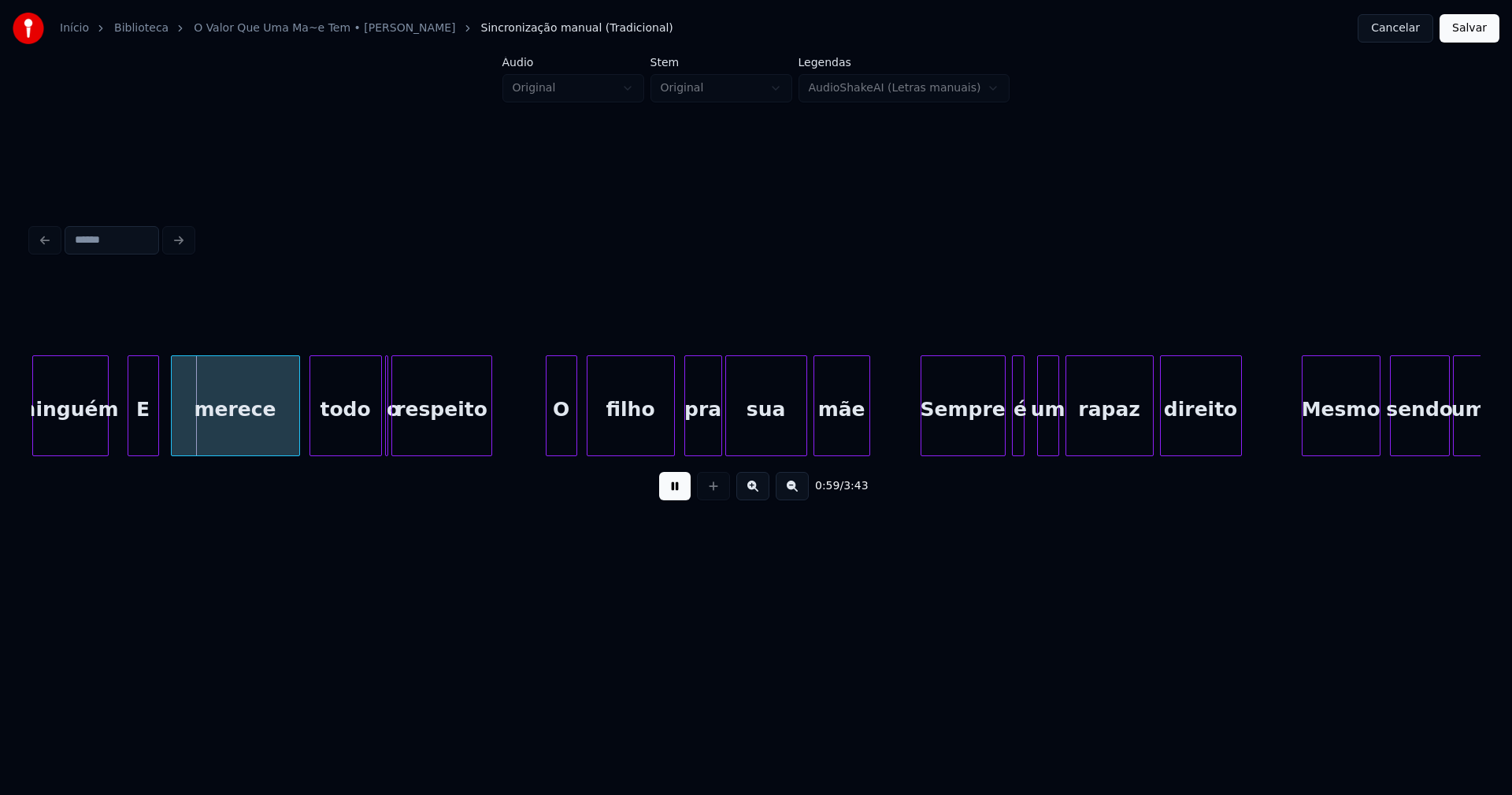
click at [673, 494] on button at bounding box center [674, 486] width 31 height 29
click at [670, 491] on button at bounding box center [674, 486] width 31 height 29
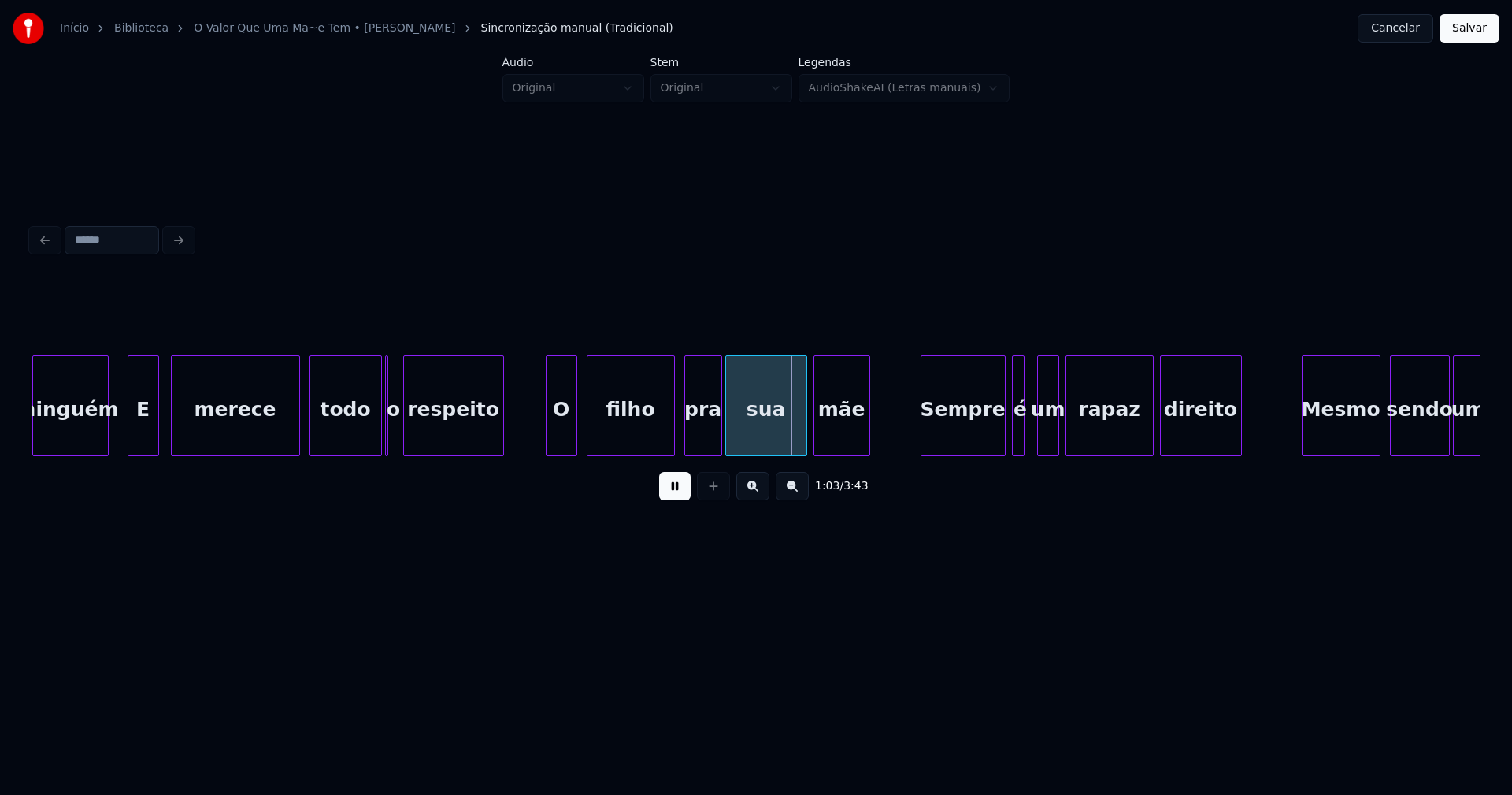
click at [445, 441] on div "respeito" at bounding box center [453, 409] width 99 height 107
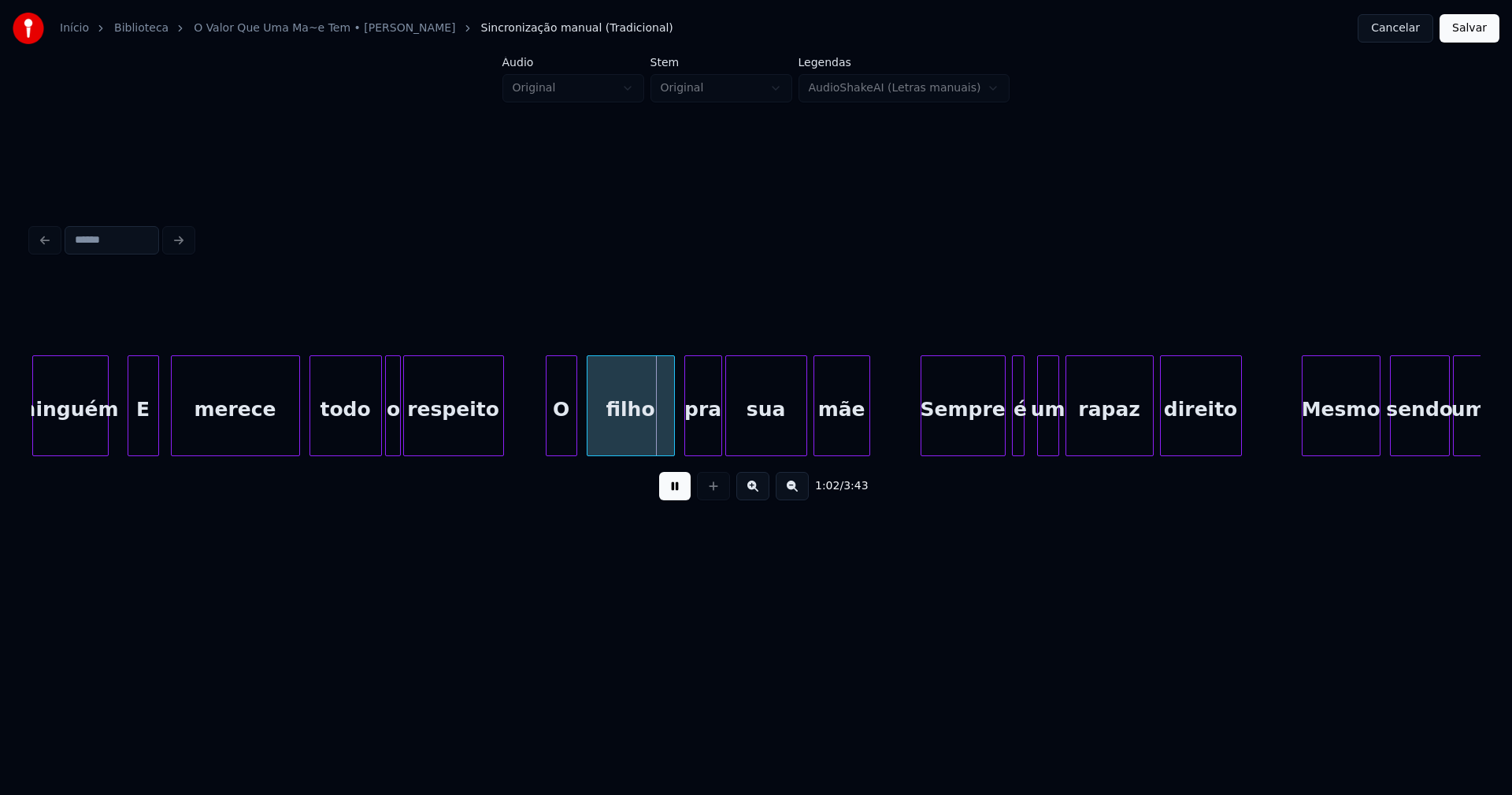
click at [399, 447] on div at bounding box center [397, 406] width 5 height 99
click at [559, 446] on div "O" at bounding box center [554, 409] width 30 height 107
drag, startPoint x: 677, startPoint y: 500, endPoint x: 626, endPoint y: 452, distance: 70.0
click at [677, 499] on button at bounding box center [674, 486] width 31 height 29
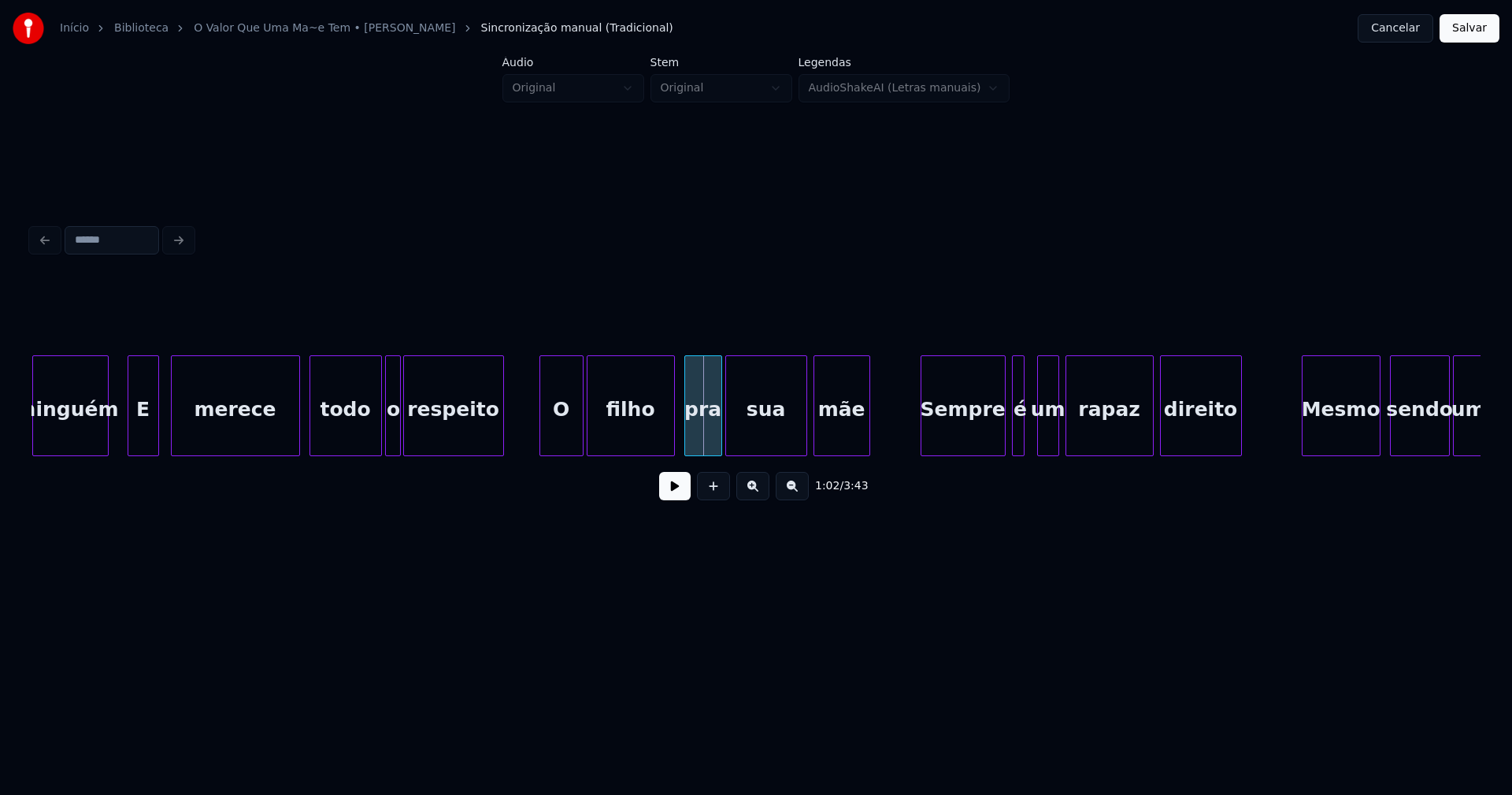
click at [581, 445] on div at bounding box center [580, 406] width 5 height 99
click at [566, 433] on div "O" at bounding box center [561, 409] width 43 height 107
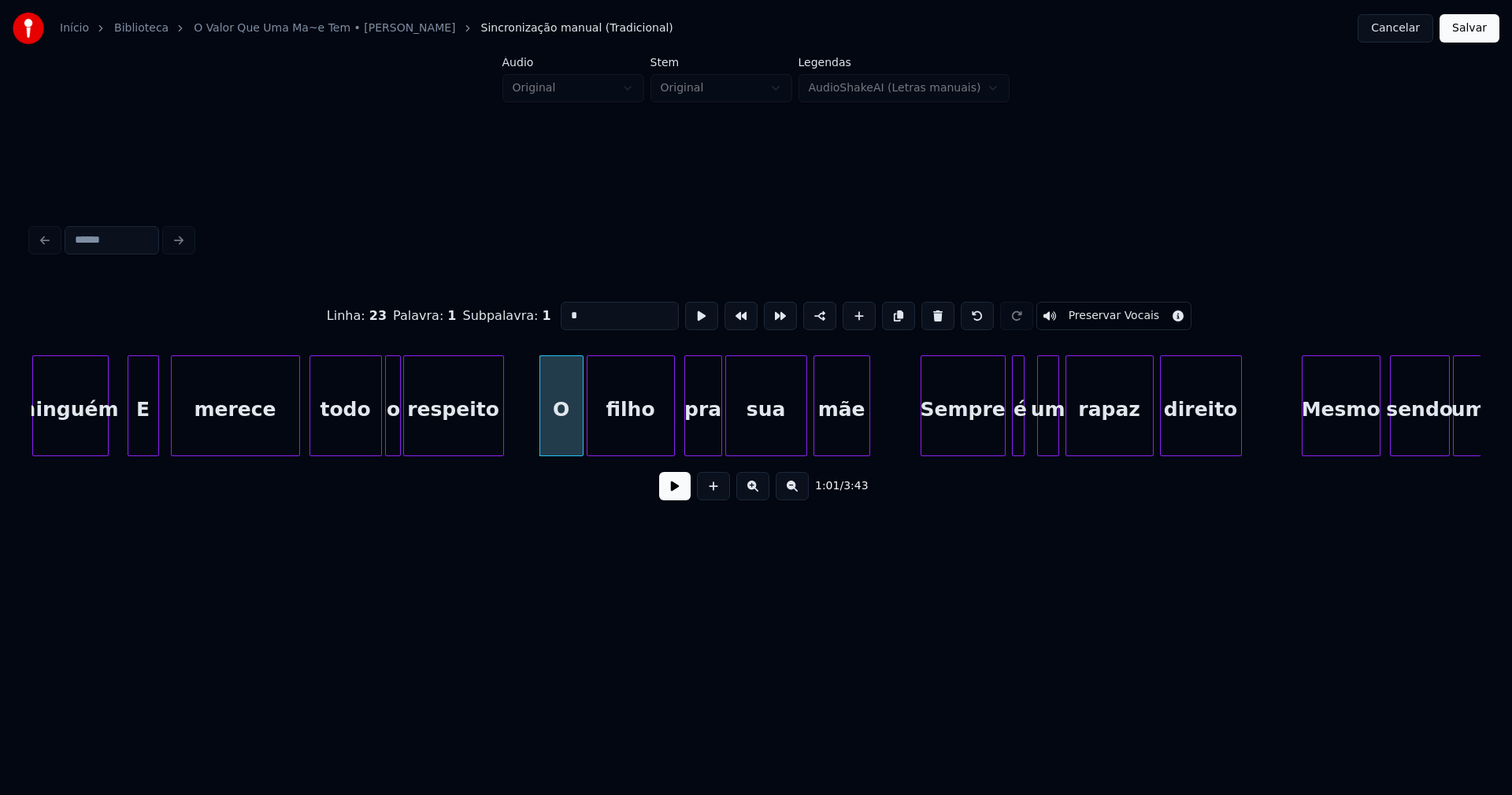
drag, startPoint x: 557, startPoint y: 314, endPoint x: 534, endPoint y: 319, distance: 23.5
click at [544, 314] on div "Linha : 23 Palavra : 1 Subpalavra : 1 * Preservar Vocais" at bounding box center [756, 316] width 1449 height 79
type input "**"
click at [674, 498] on button at bounding box center [674, 486] width 31 height 29
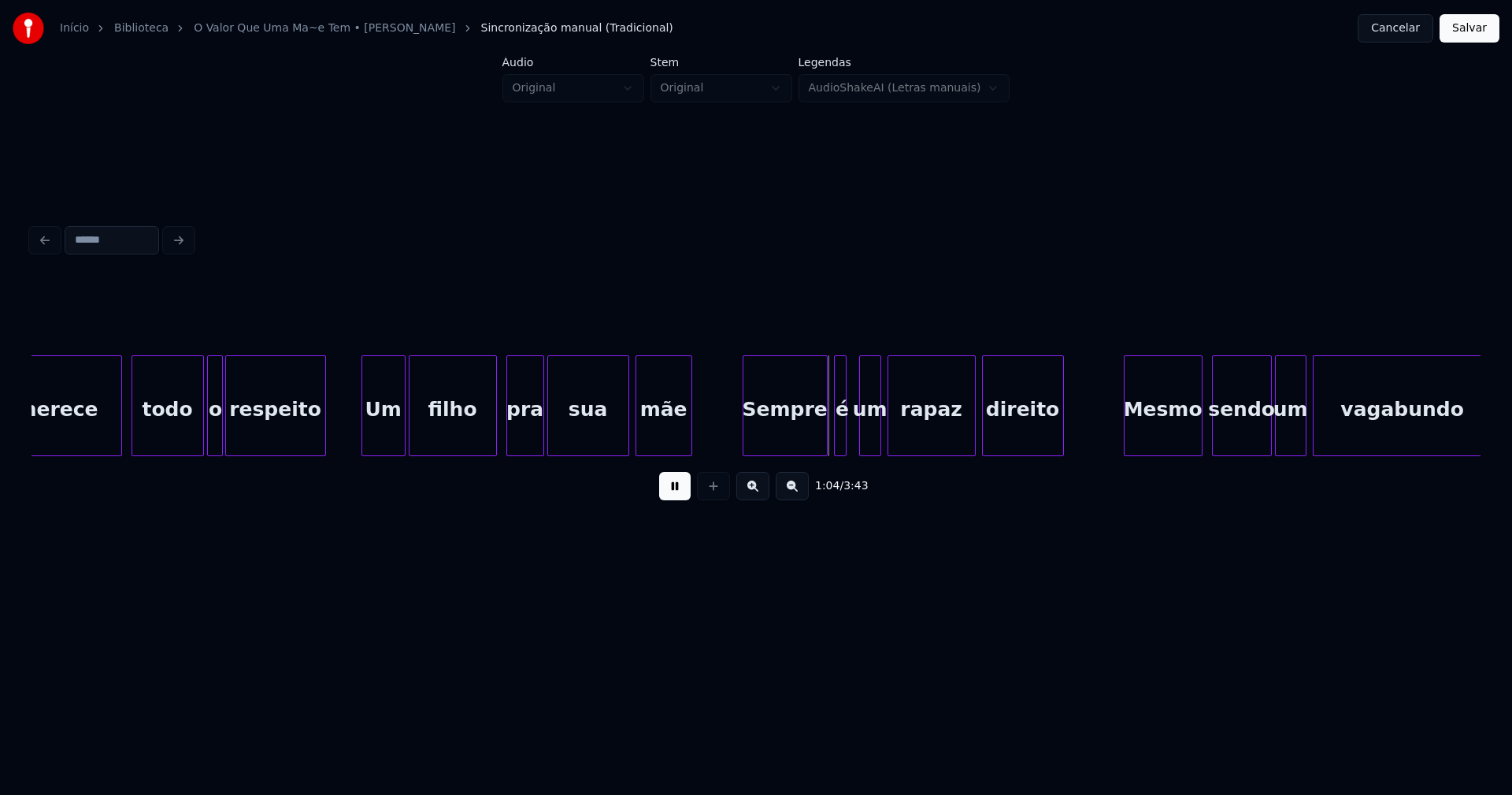
scroll to position [0, 9498]
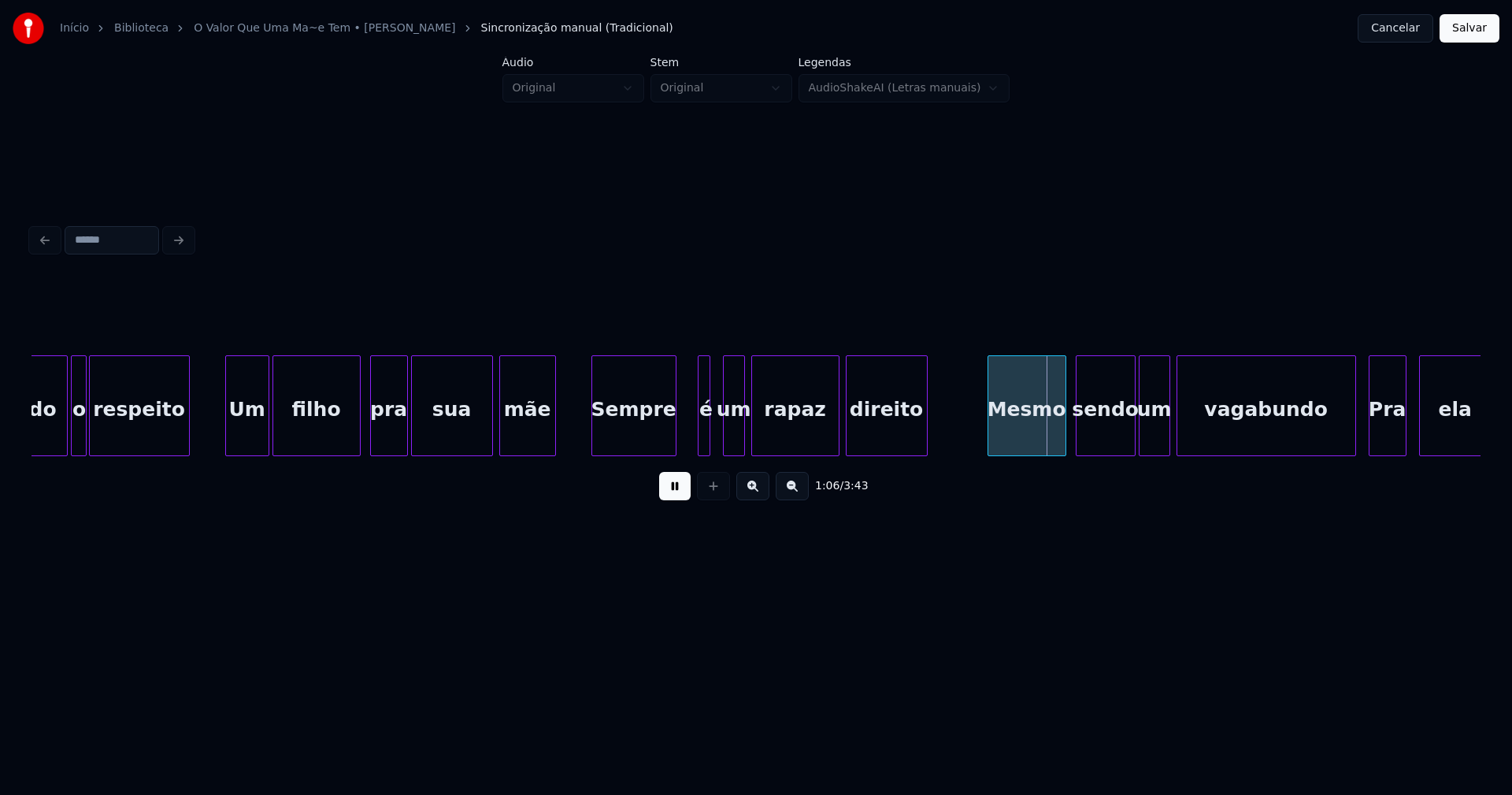
click at [643, 442] on div "Sempre" at bounding box center [633, 409] width 83 height 107
click at [692, 435] on div at bounding box center [693, 406] width 5 height 99
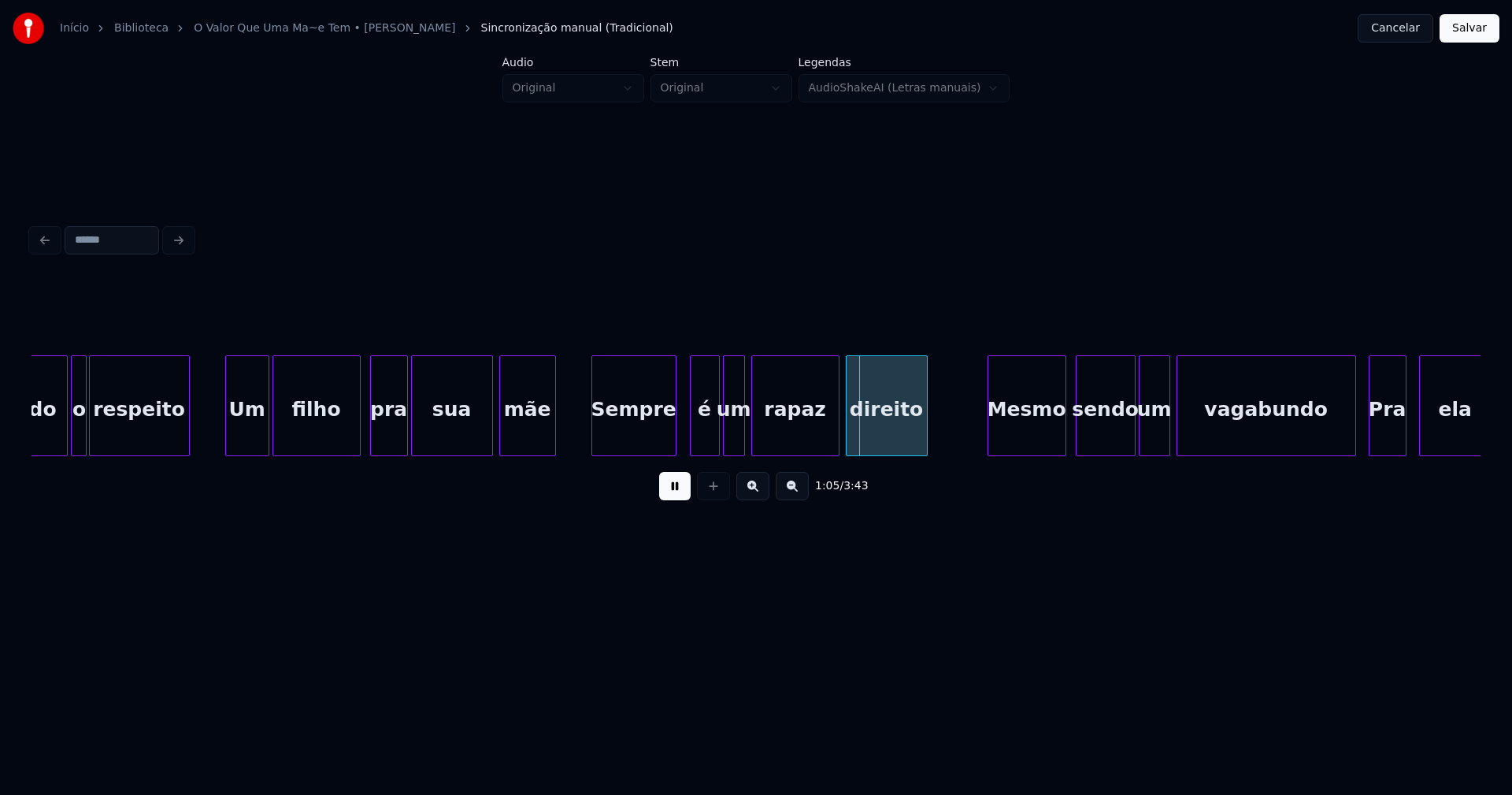
click at [715, 425] on div at bounding box center [716, 406] width 5 height 99
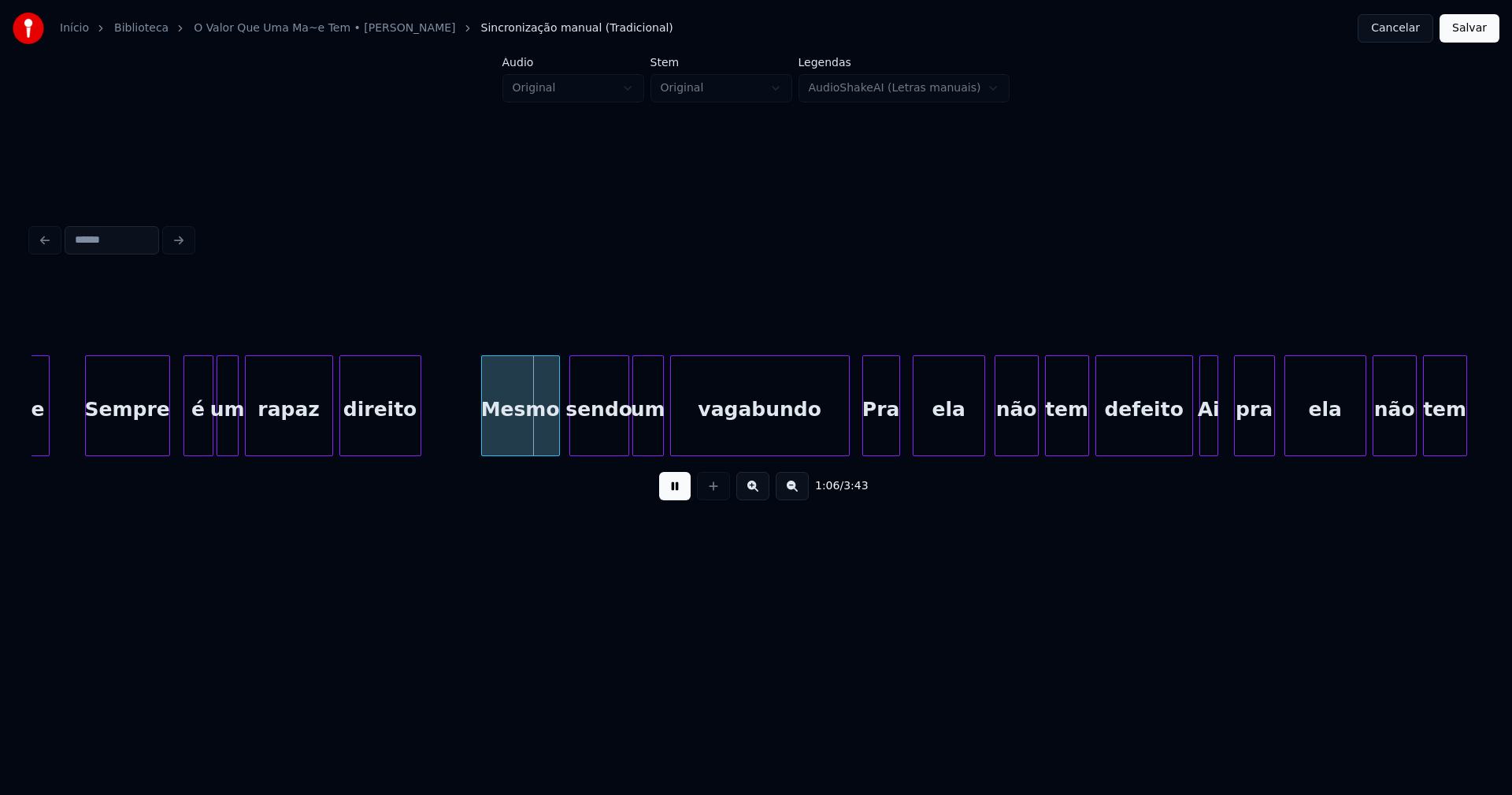
scroll to position [0, 10024]
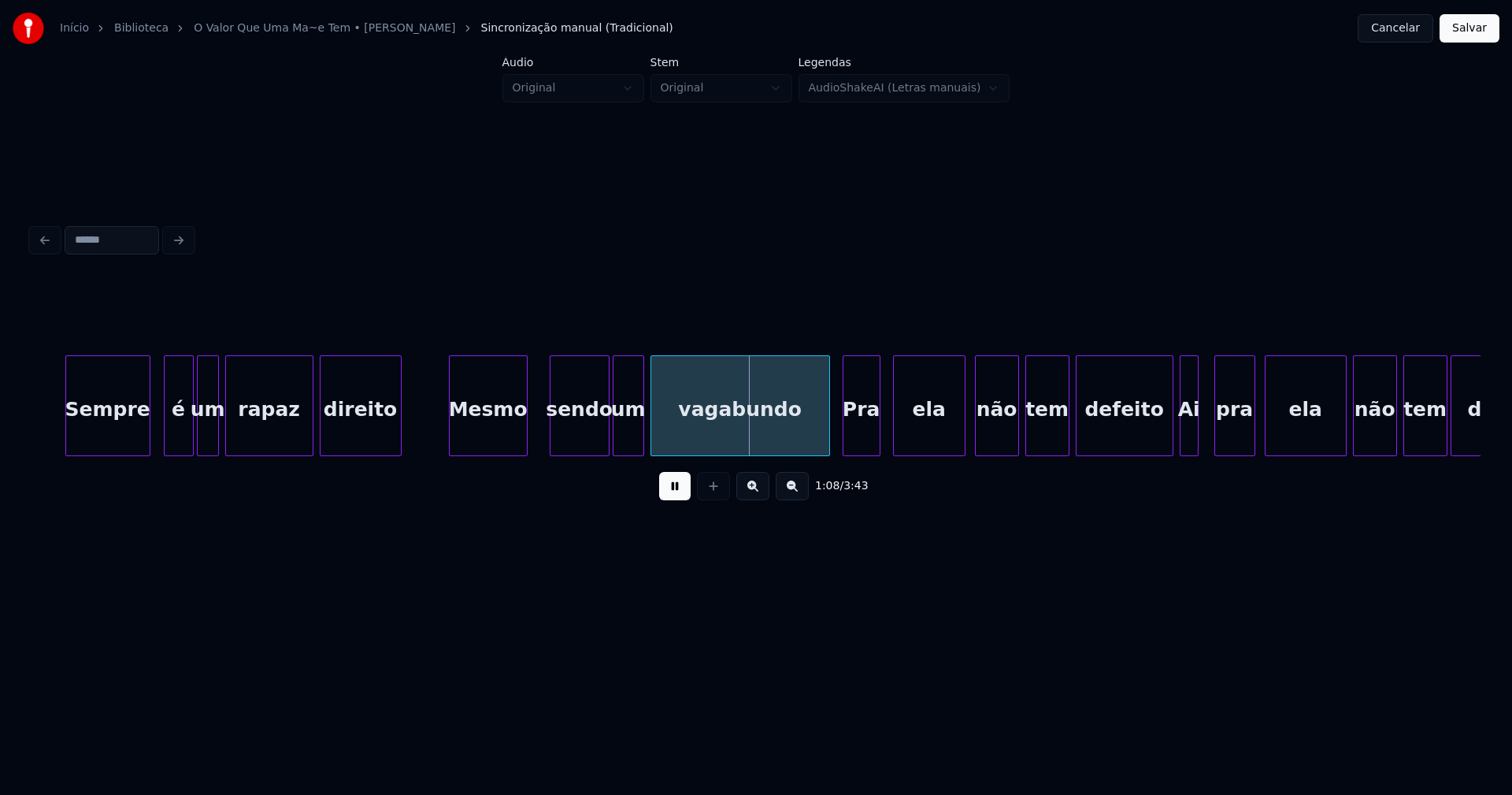
click at [485, 439] on div "Mesmo" at bounding box center [487, 409] width 77 height 107
click at [570, 433] on div "sendo" at bounding box center [570, 409] width 58 height 107
click at [566, 437] on div "sendo" at bounding box center [566, 409] width 58 height 107
click at [607, 442] on div "um" at bounding box center [611, 409] width 30 height 107
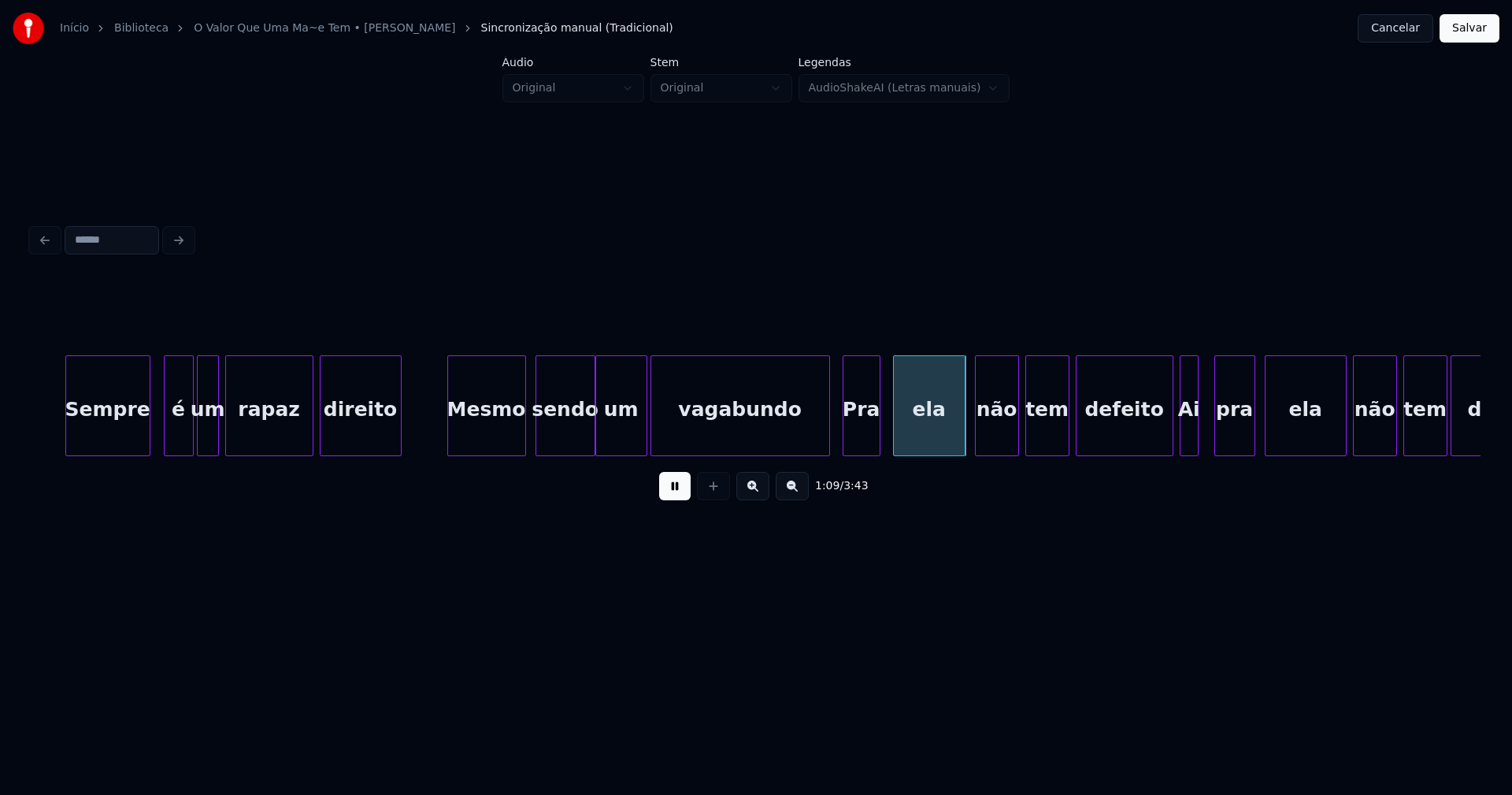
click at [643, 430] on div at bounding box center [644, 406] width 5 height 99
click at [814, 445] on div at bounding box center [814, 406] width 5 height 99
click at [1170, 435] on div at bounding box center [1170, 406] width 5 height 99
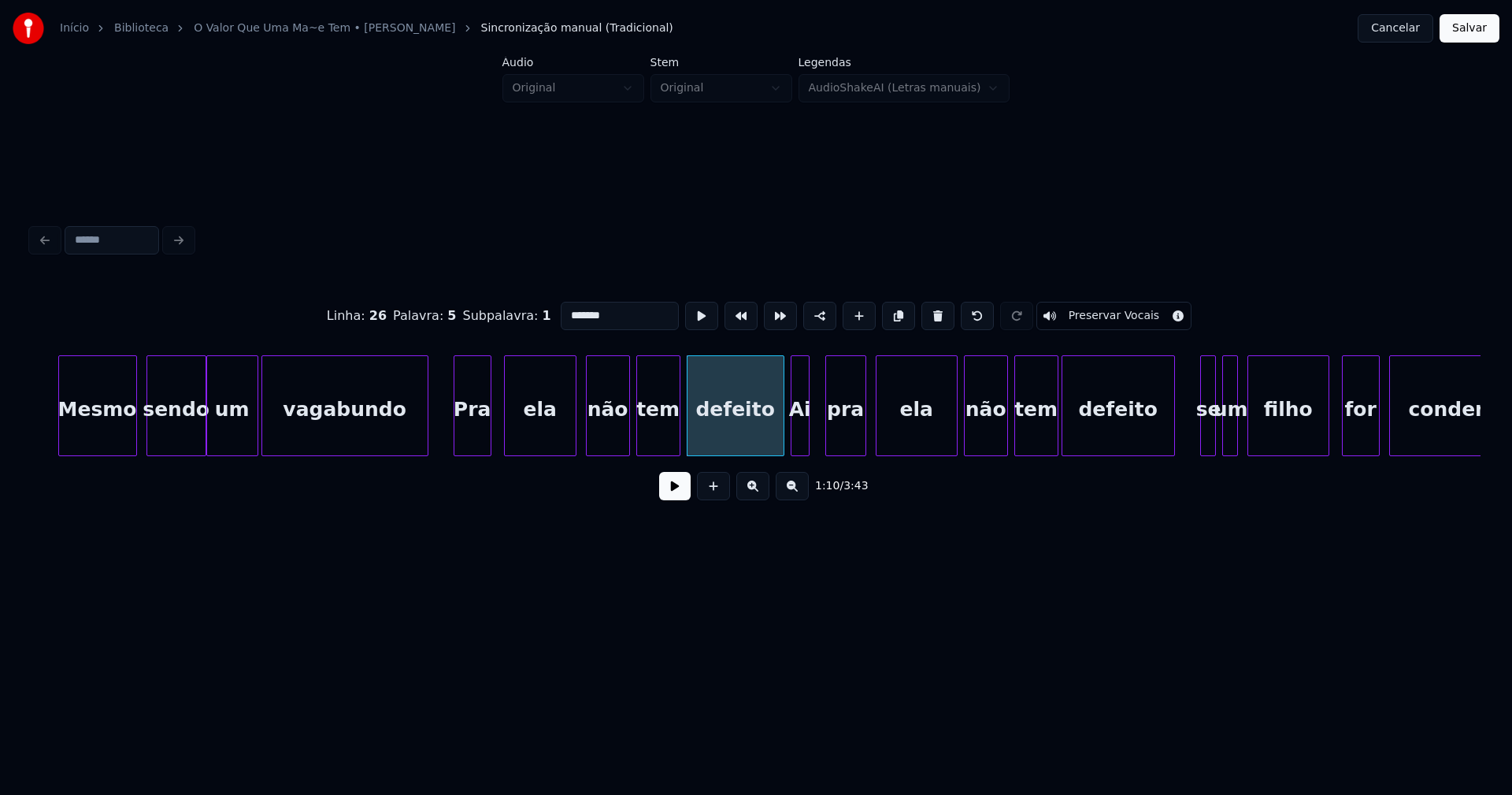
scroll to position [0, 10491]
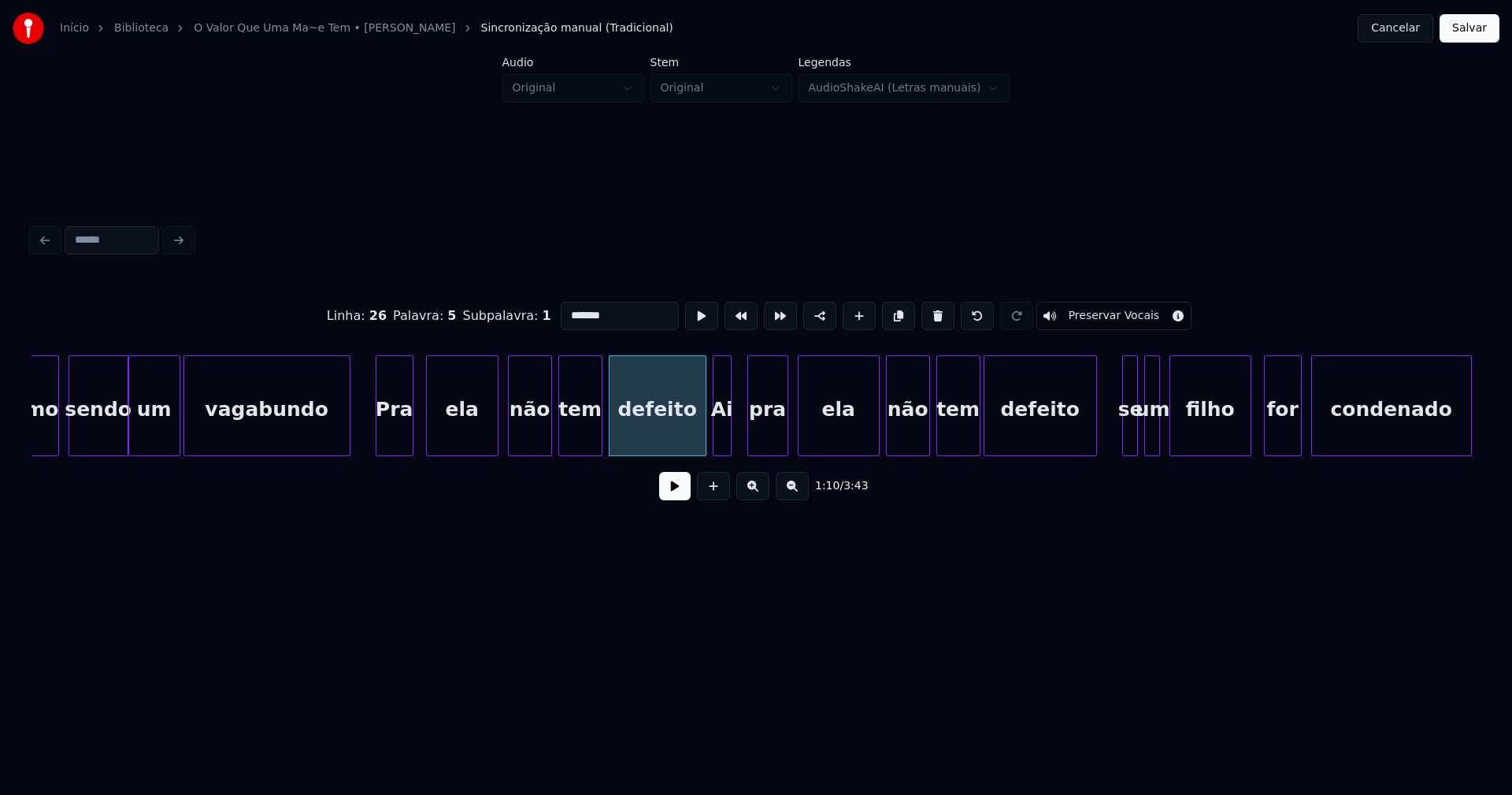
click at [673, 492] on button at bounding box center [674, 486] width 31 height 29
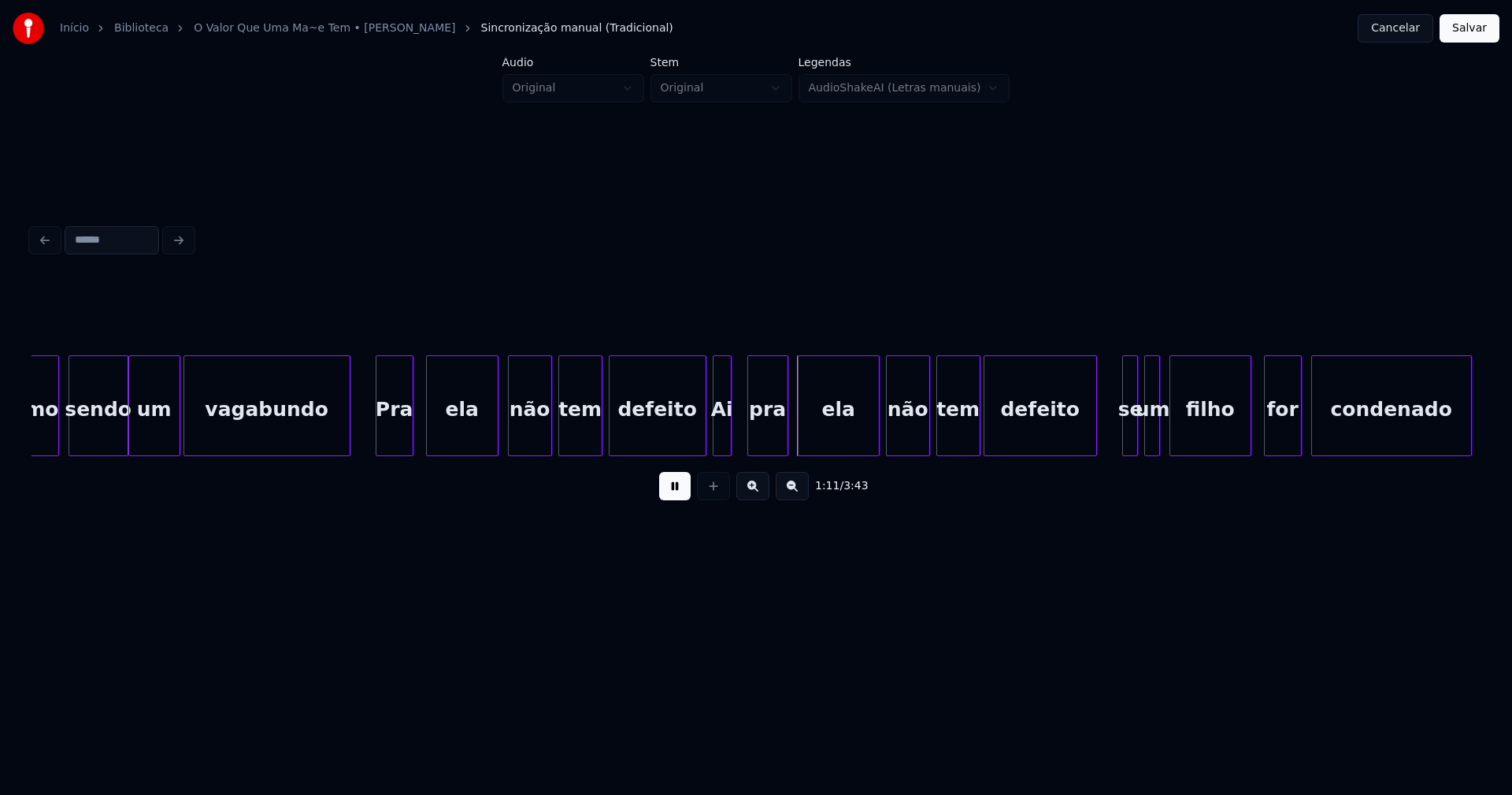
drag, startPoint x: 678, startPoint y: 497, endPoint x: 701, endPoint y: 463, distance: 41.0
click at [679, 498] on button at bounding box center [674, 486] width 31 height 29
click at [687, 440] on div at bounding box center [686, 406] width 5 height 99
click at [709, 439] on div "Ai" at bounding box center [713, 409] width 17 height 107
click at [758, 439] on div "pra" at bounding box center [761, 409] width 39 height 107
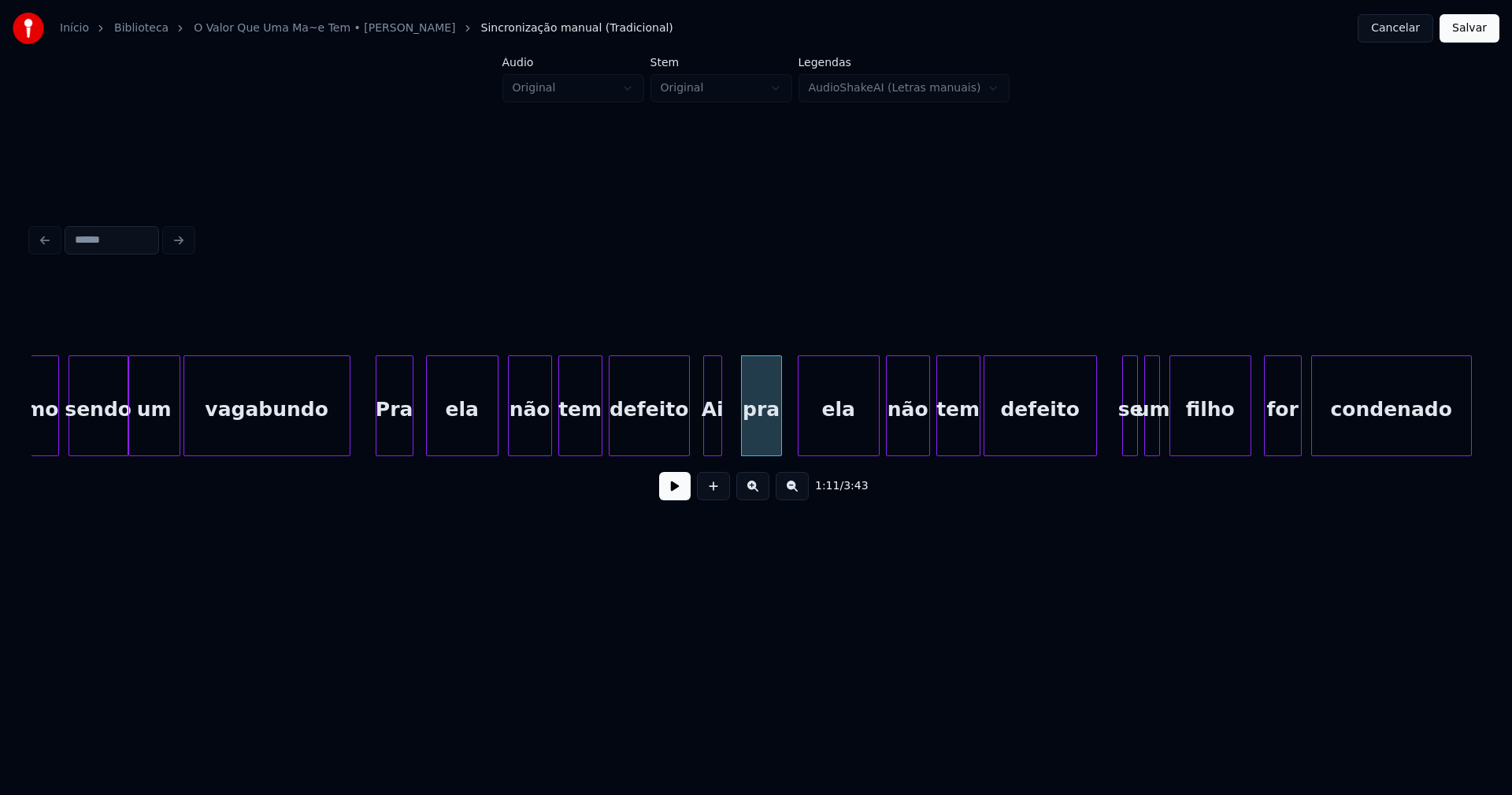
click at [673, 496] on button at bounding box center [674, 486] width 31 height 29
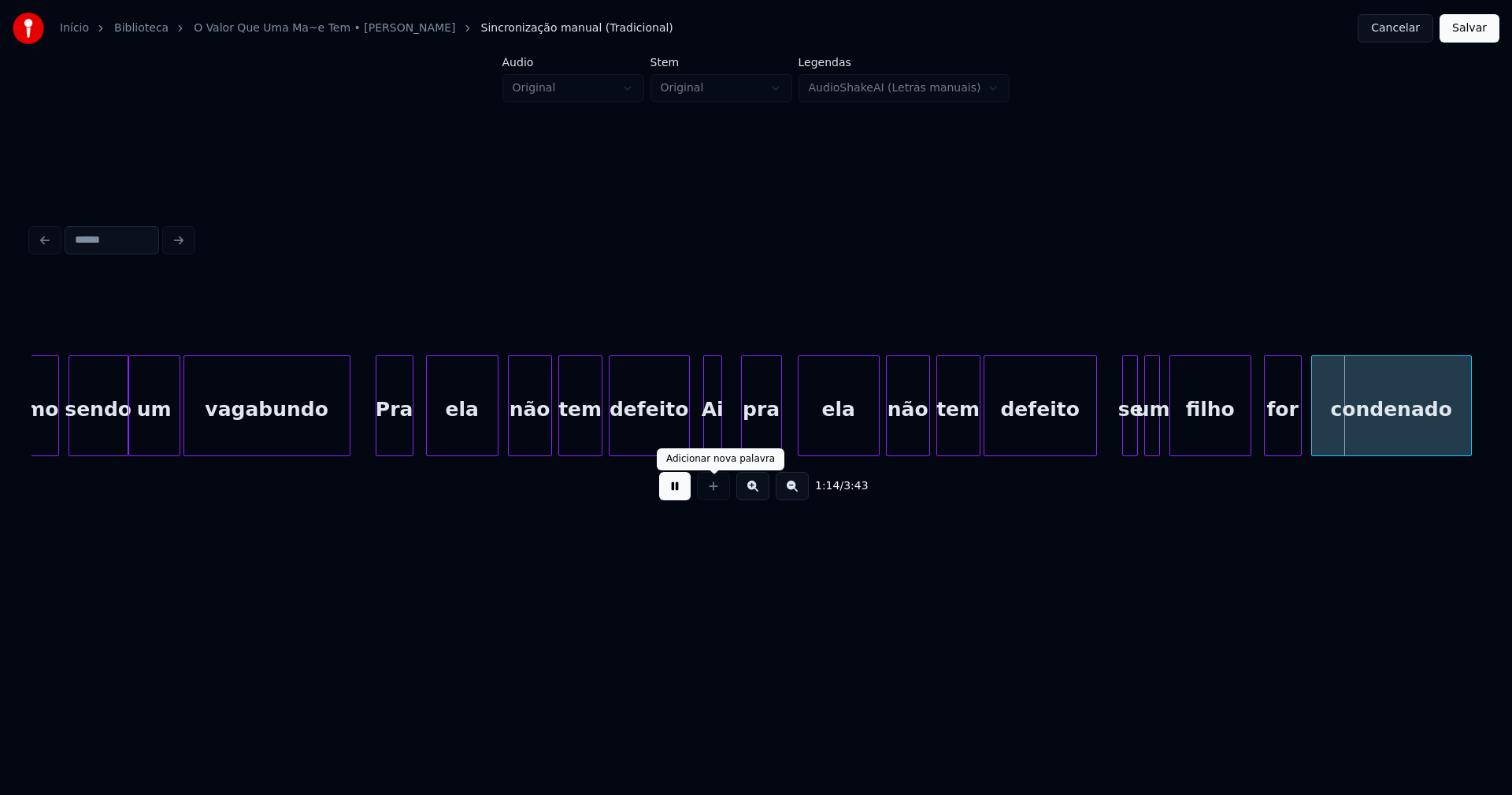
click at [679, 498] on button at bounding box center [674, 486] width 31 height 29
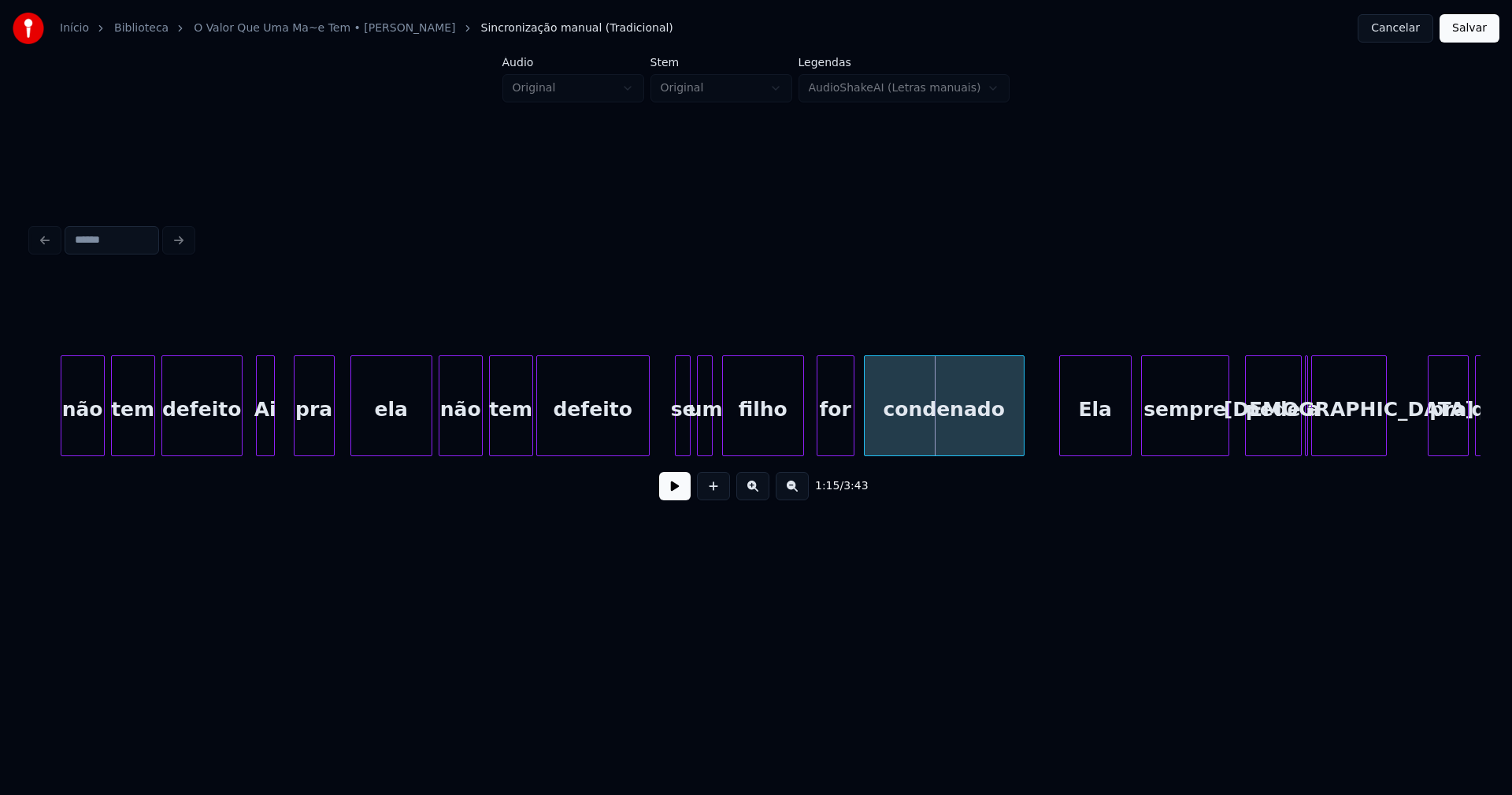
scroll to position [0, 10977]
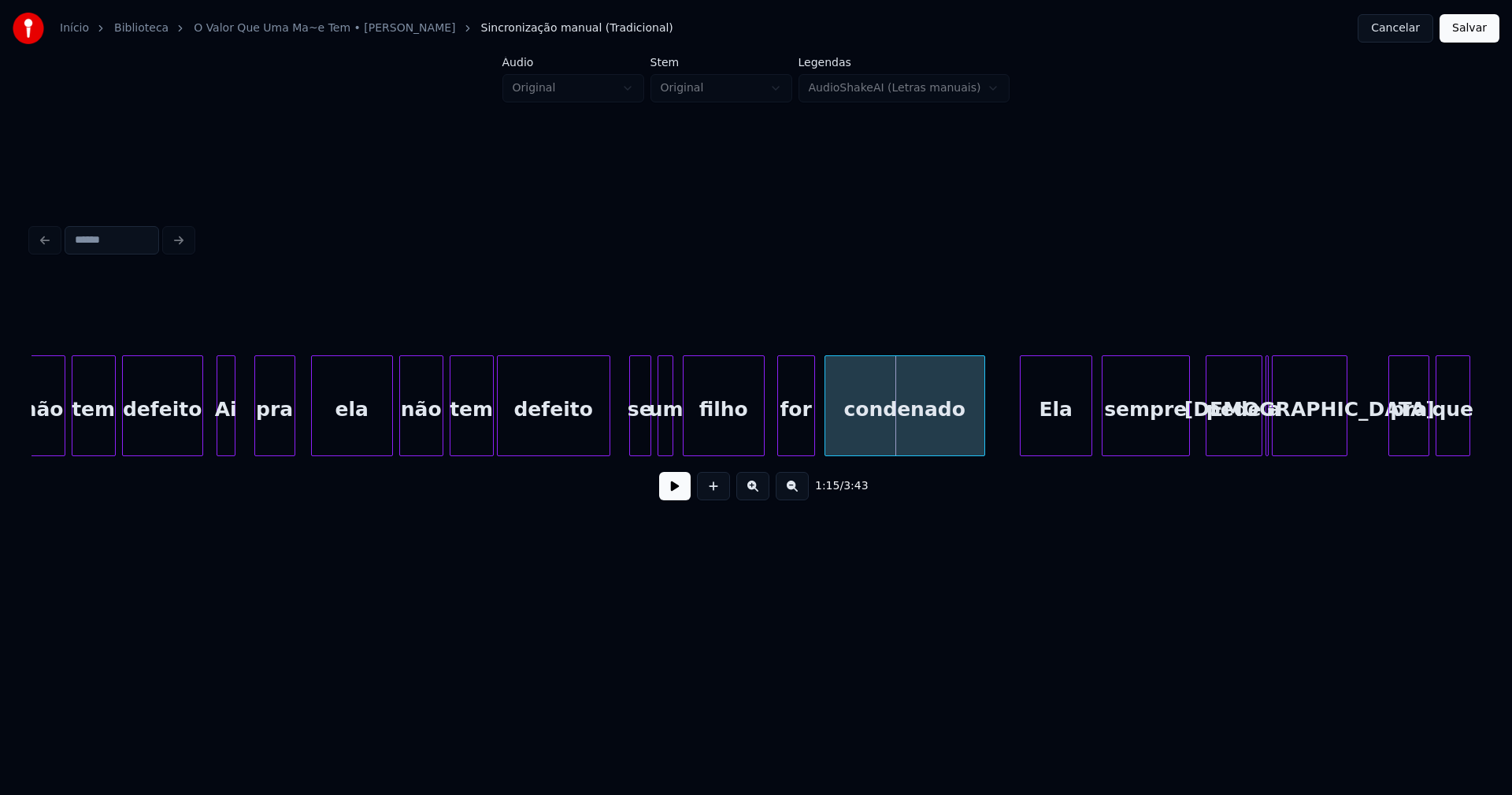
click at [633, 437] on div at bounding box center [632, 406] width 5 height 99
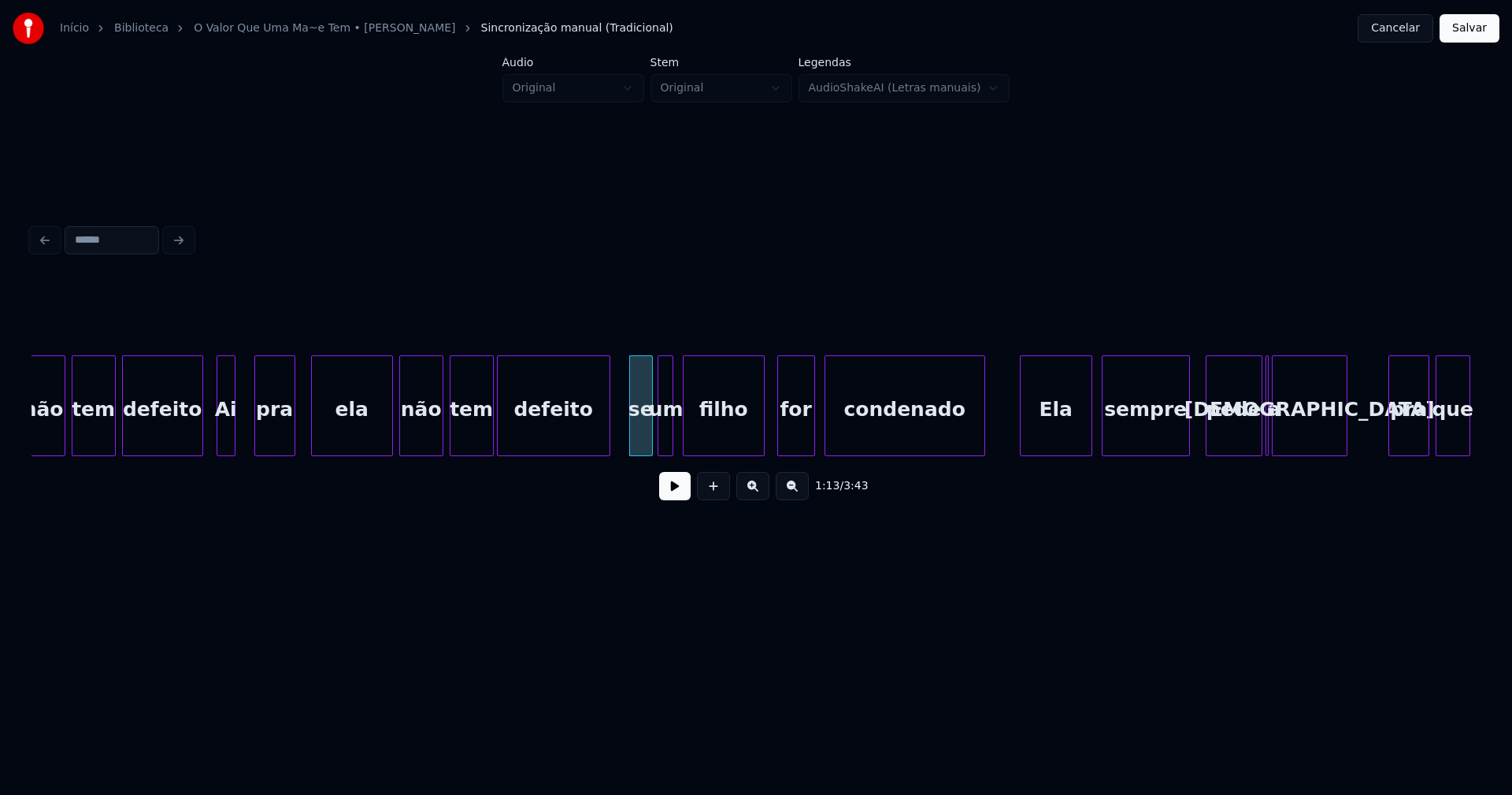
click at [649, 440] on div at bounding box center [649, 406] width 5 height 99
click at [558, 434] on div "defeito" at bounding box center [553, 409] width 112 height 107
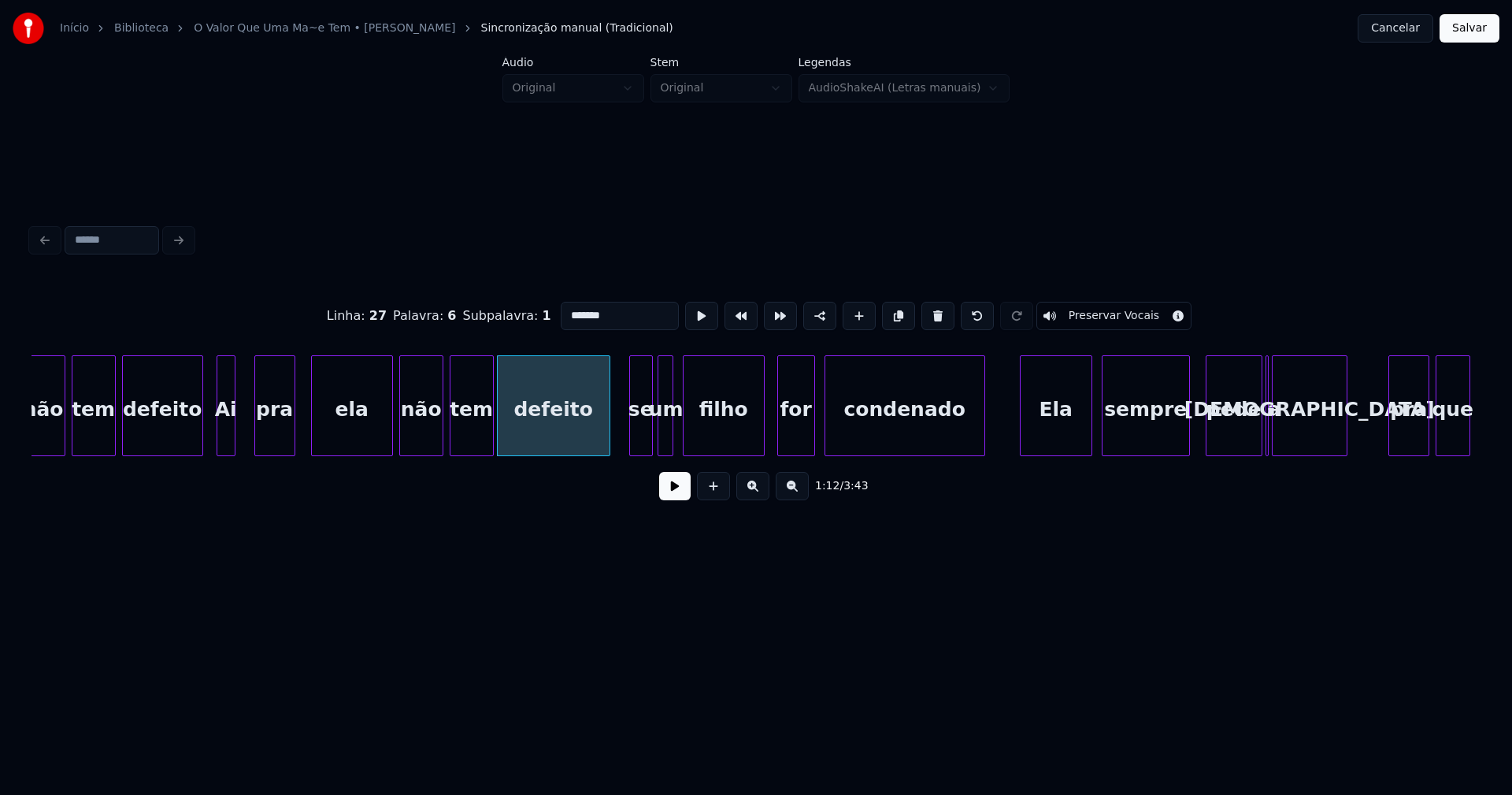
click at [670, 496] on button at bounding box center [674, 486] width 31 height 29
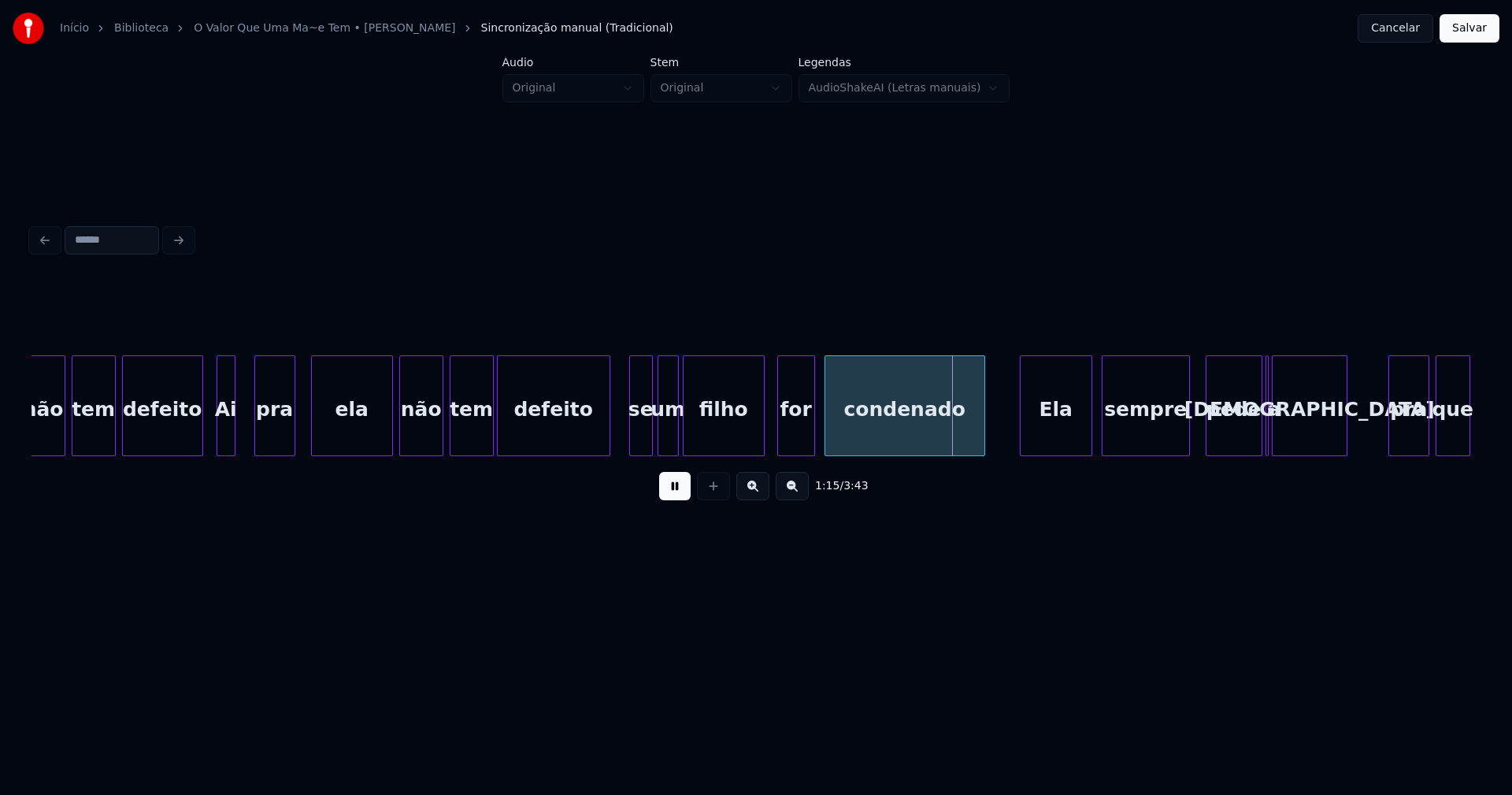
click at [676, 438] on div at bounding box center [675, 406] width 5 height 99
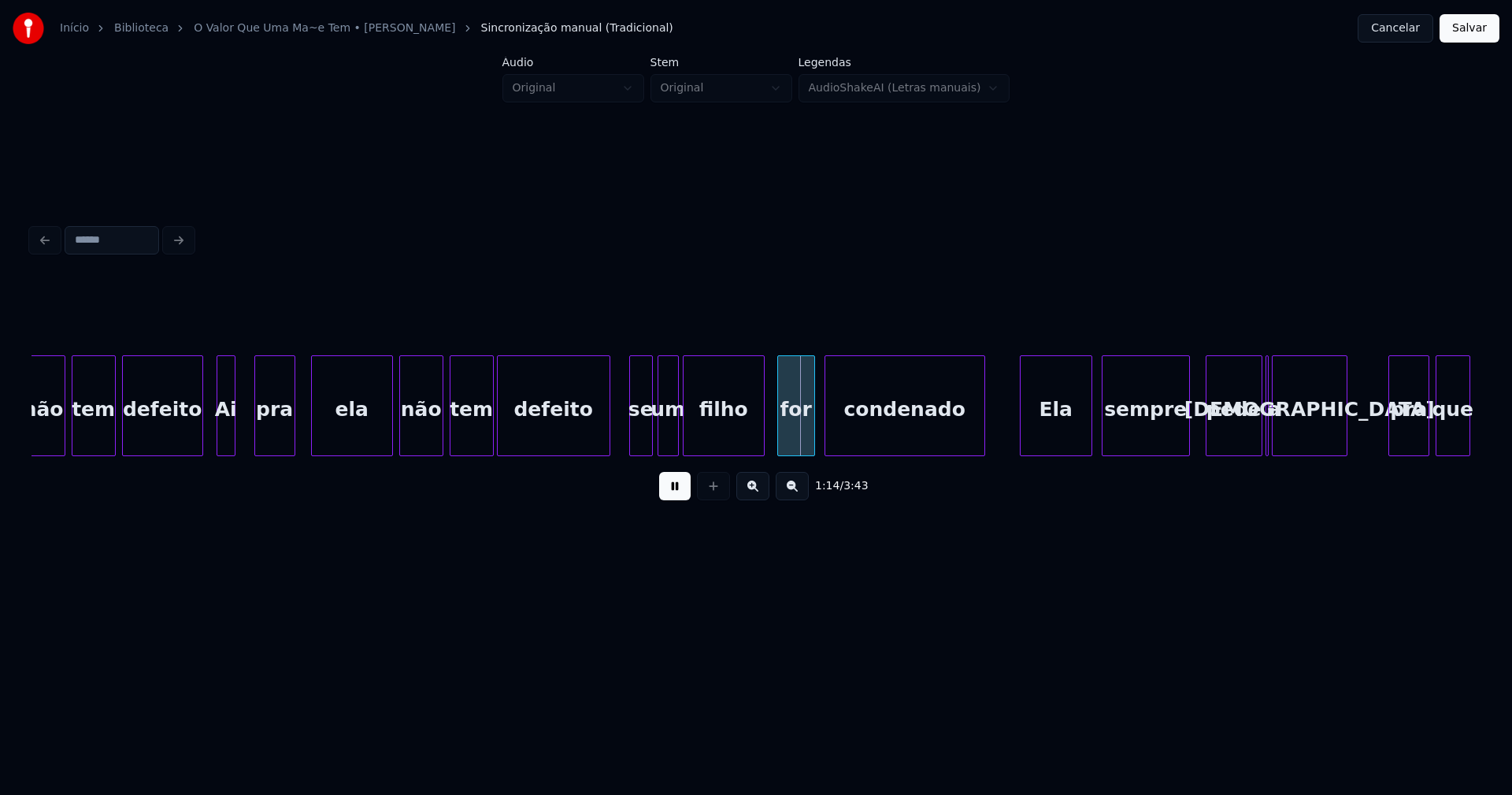
drag, startPoint x: 679, startPoint y: 507, endPoint x: 681, endPoint y: 437, distance: 70.0
click at [680, 500] on button at bounding box center [674, 486] width 31 height 29
click at [670, 430] on div "um" at bounding box center [668, 409] width 20 height 107
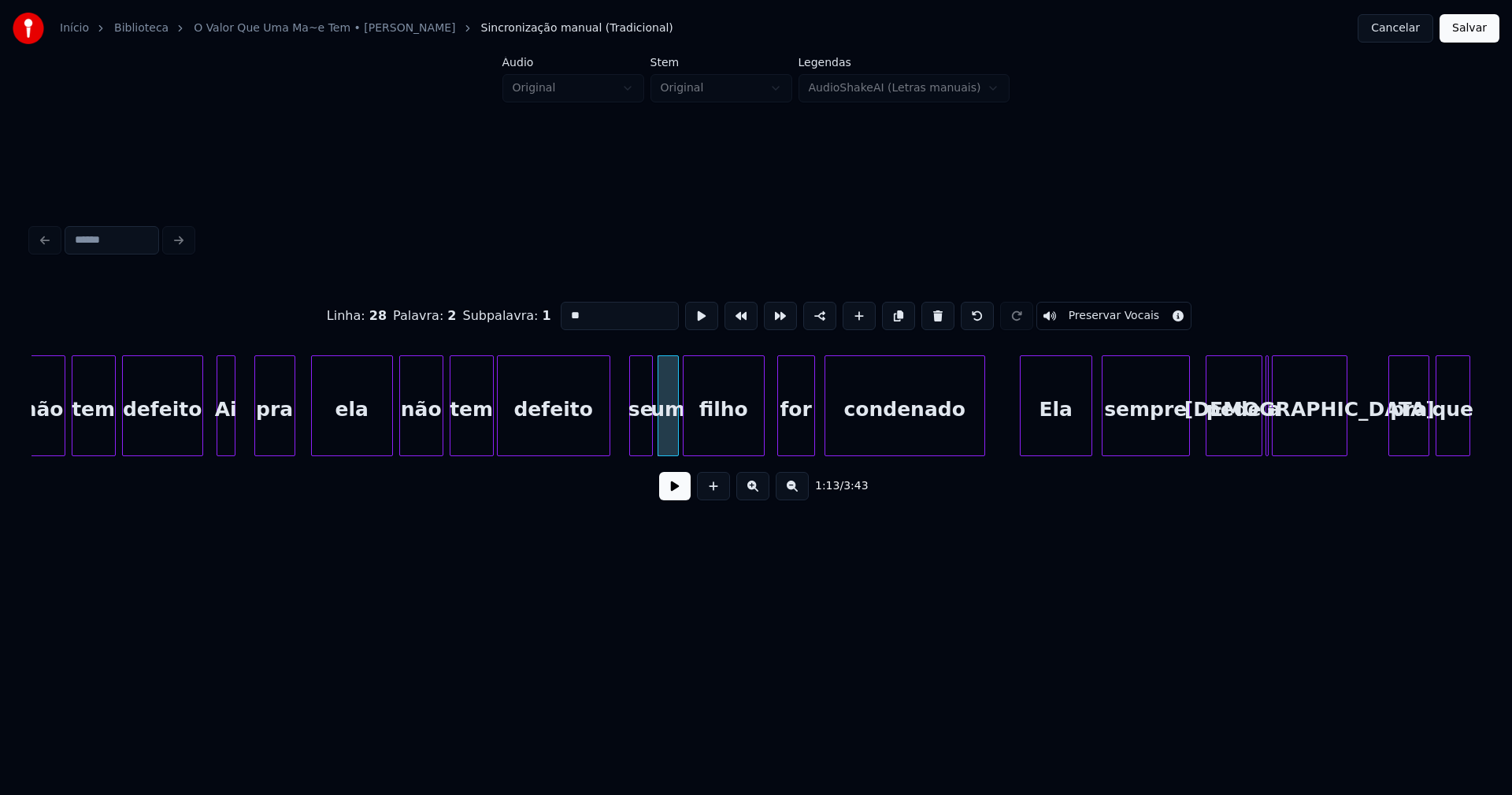
drag, startPoint x: 552, startPoint y: 304, endPoint x: 537, endPoint y: 307, distance: 15.3
click at [540, 305] on div "Linha : 28 [GEOGRAPHIC_DATA] : 2 Subpalavra : 1 ** Preservar Vocais" at bounding box center [756, 316] width 1449 height 79
type input "*"
click at [670, 493] on button at bounding box center [674, 486] width 31 height 29
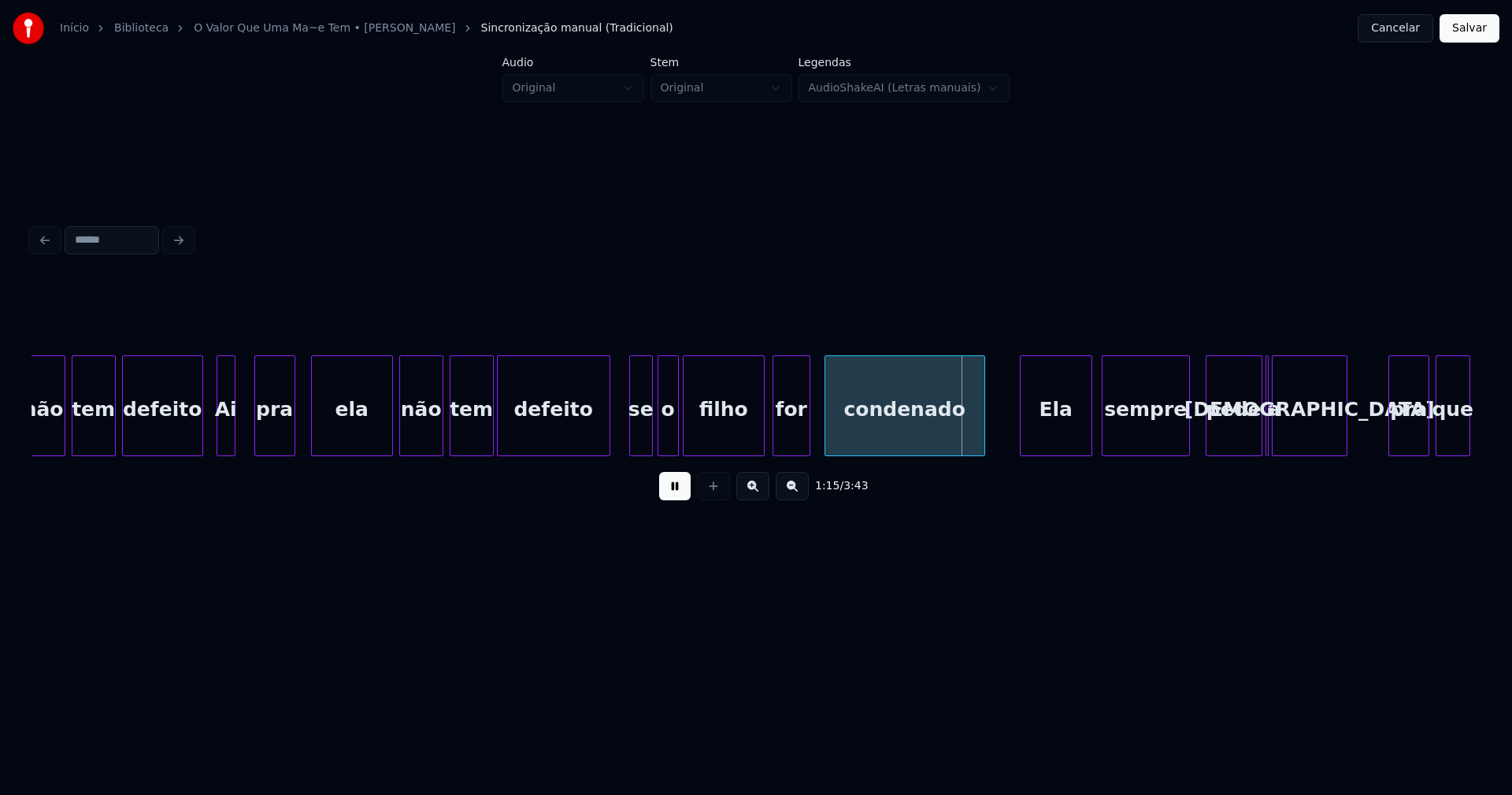
click at [792, 449] on div "for" at bounding box center [792, 409] width 36 height 107
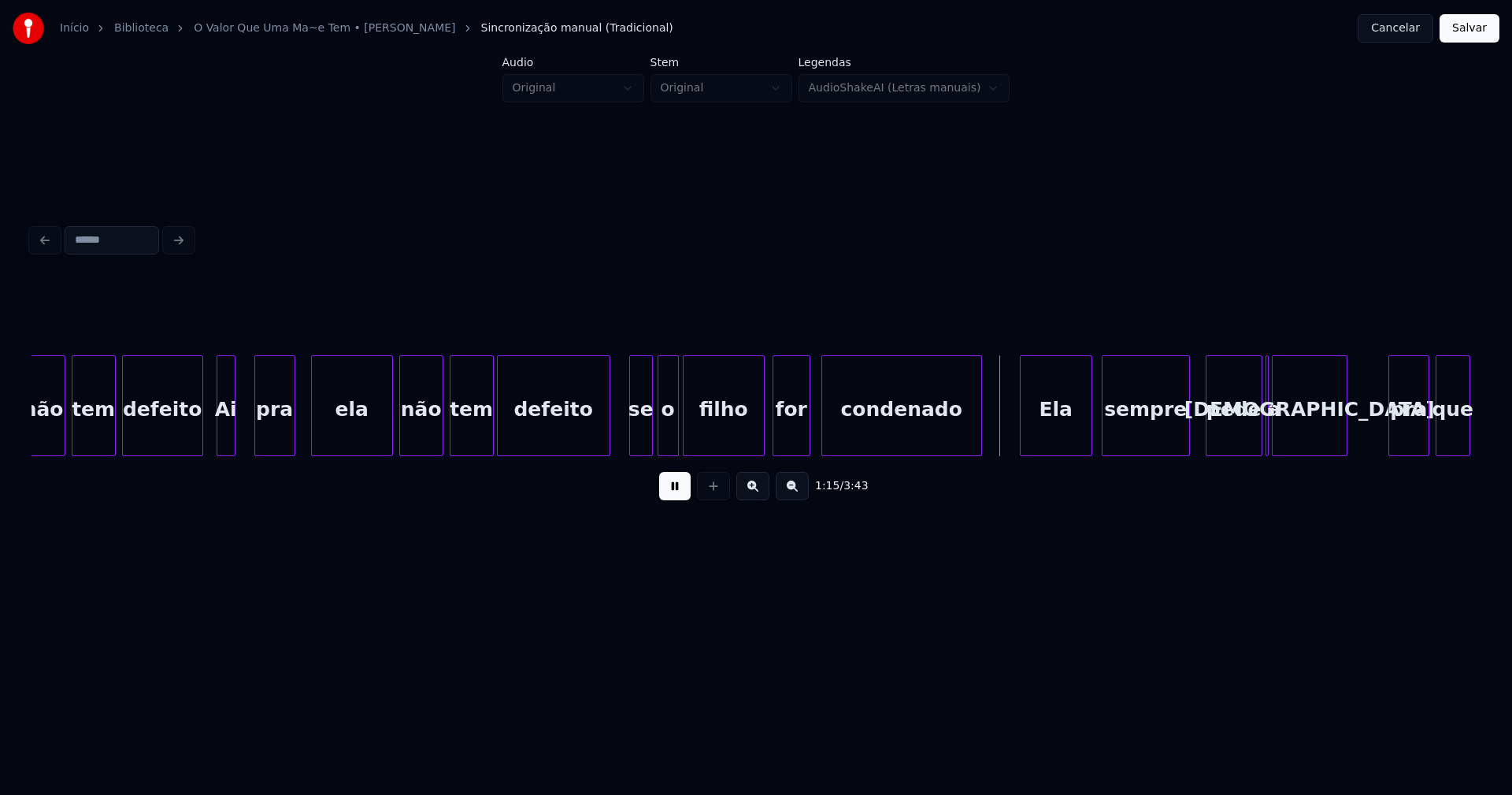
click at [924, 430] on div "condenado" at bounding box center [901, 409] width 159 height 107
click at [1054, 423] on div "Ela" at bounding box center [1047, 409] width 71 height 107
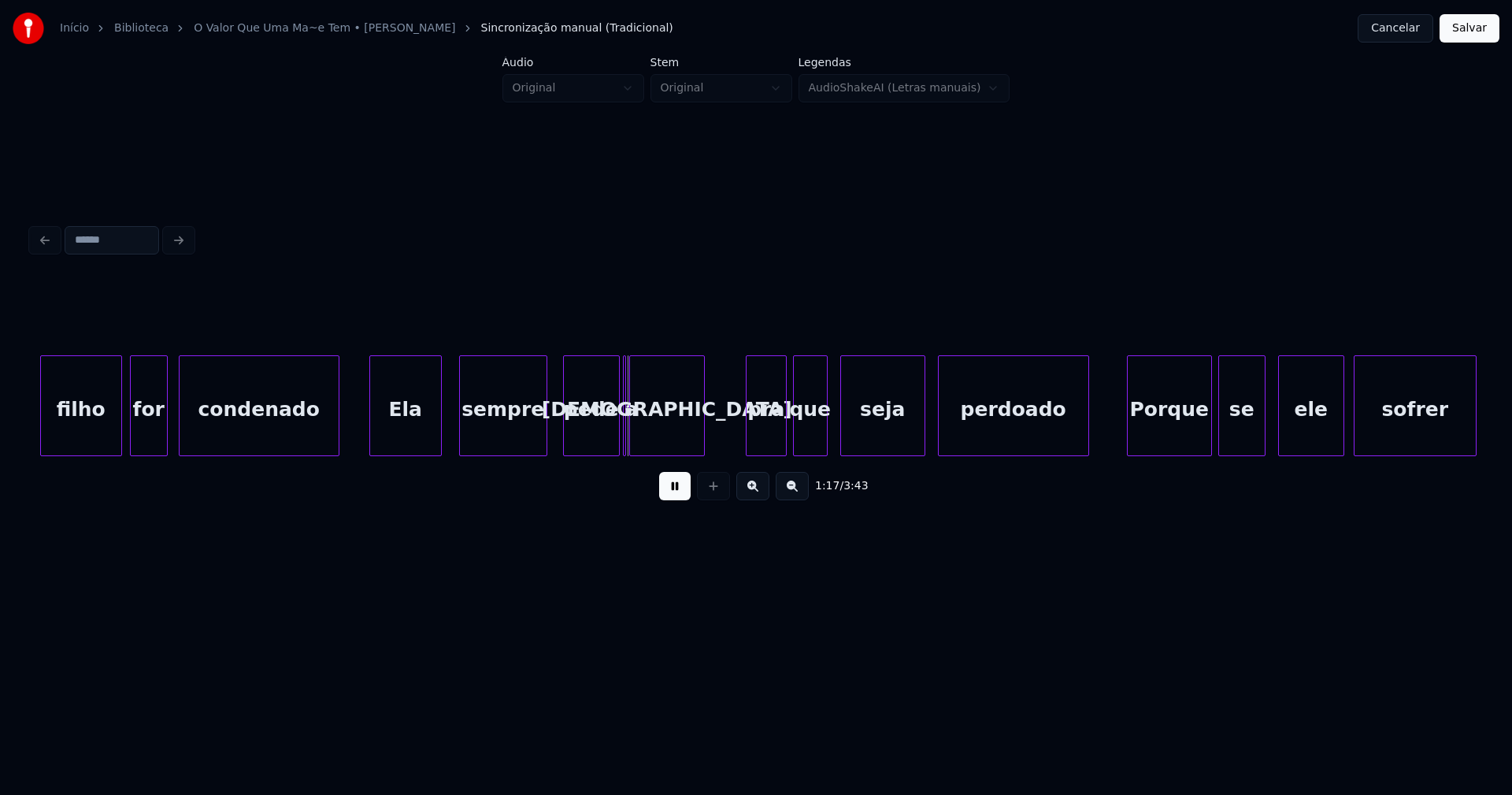
scroll to position [0, 11678]
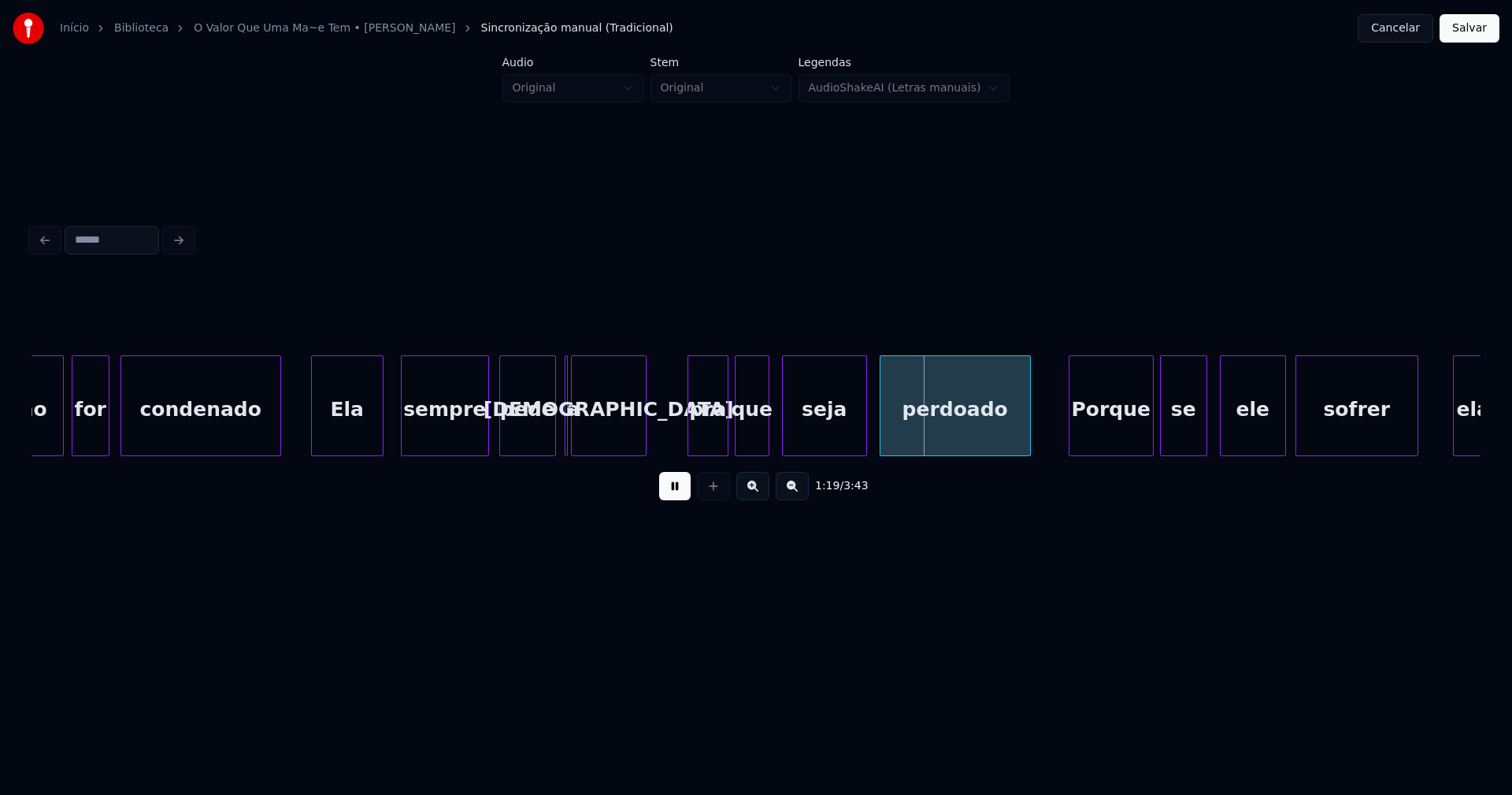
click at [534, 439] on div "pede" at bounding box center [528, 409] width 55 height 107
click at [539, 449] on div "pede" at bounding box center [520, 406] width 43 height 101
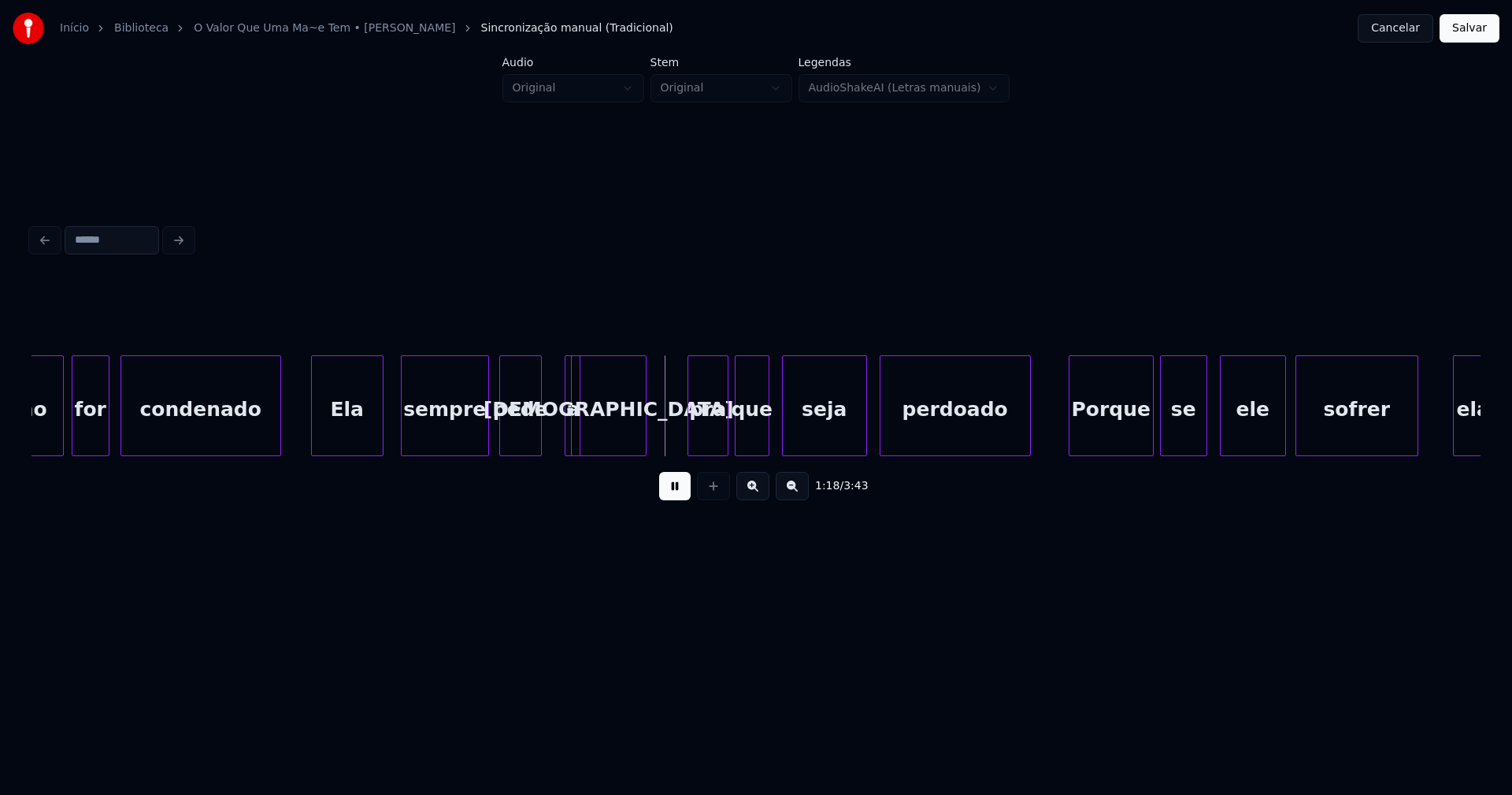
click at [578, 440] on div at bounding box center [577, 406] width 5 height 99
click at [548, 367] on div "a" at bounding box center [555, 406] width 16 height 101
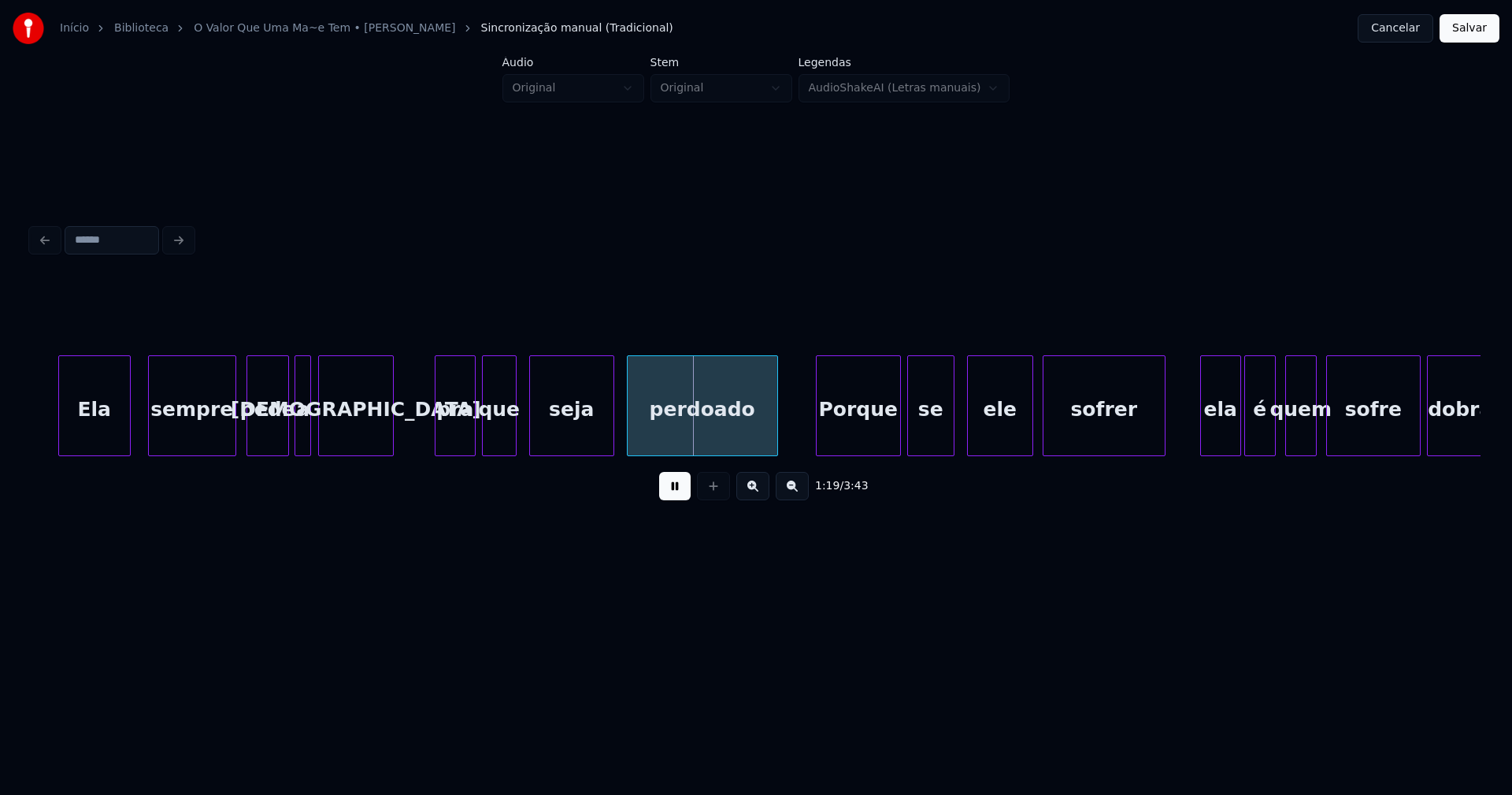
scroll to position [0, 12028]
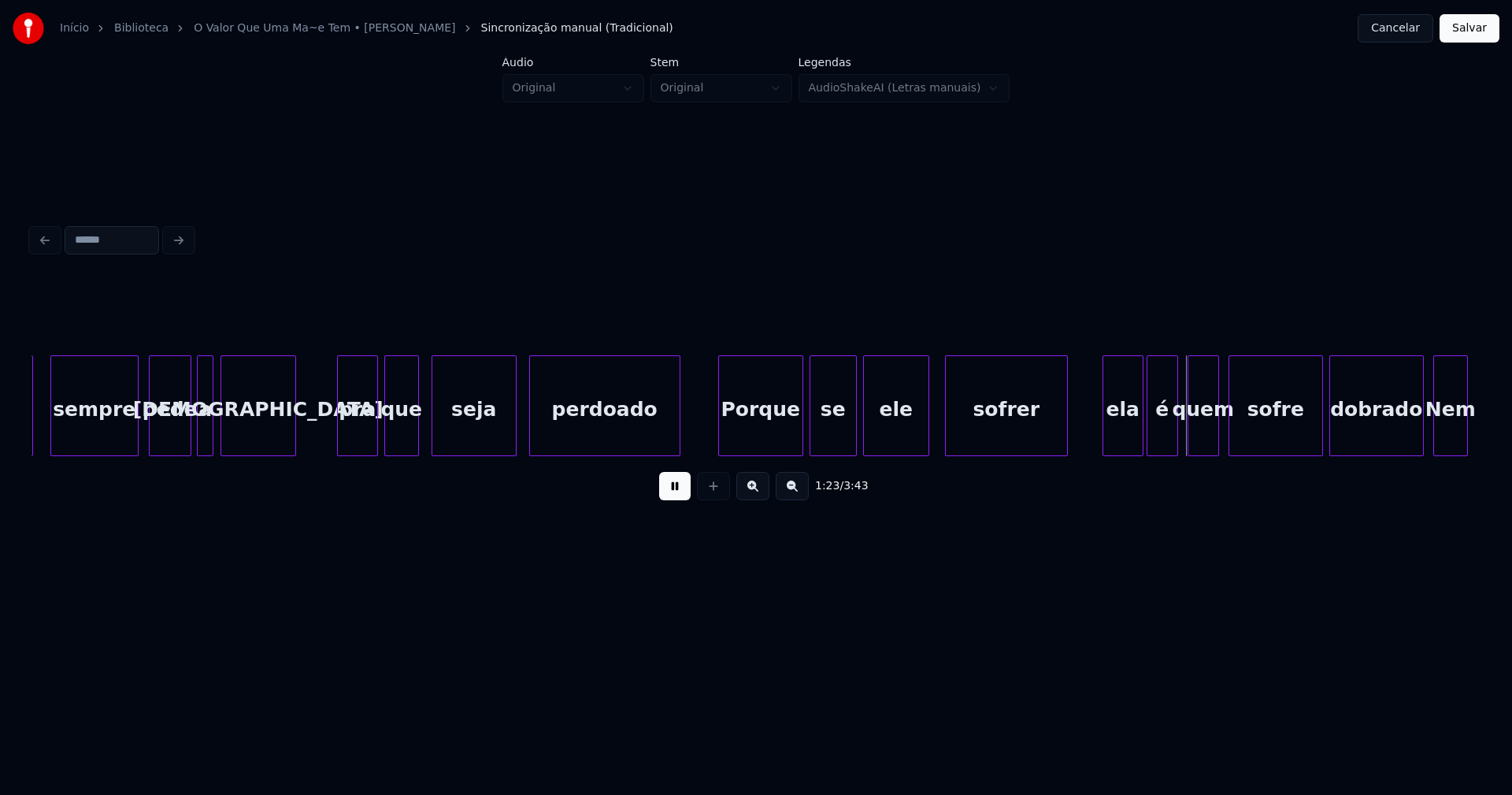
click at [889, 433] on div "ele" at bounding box center [896, 409] width 65 height 107
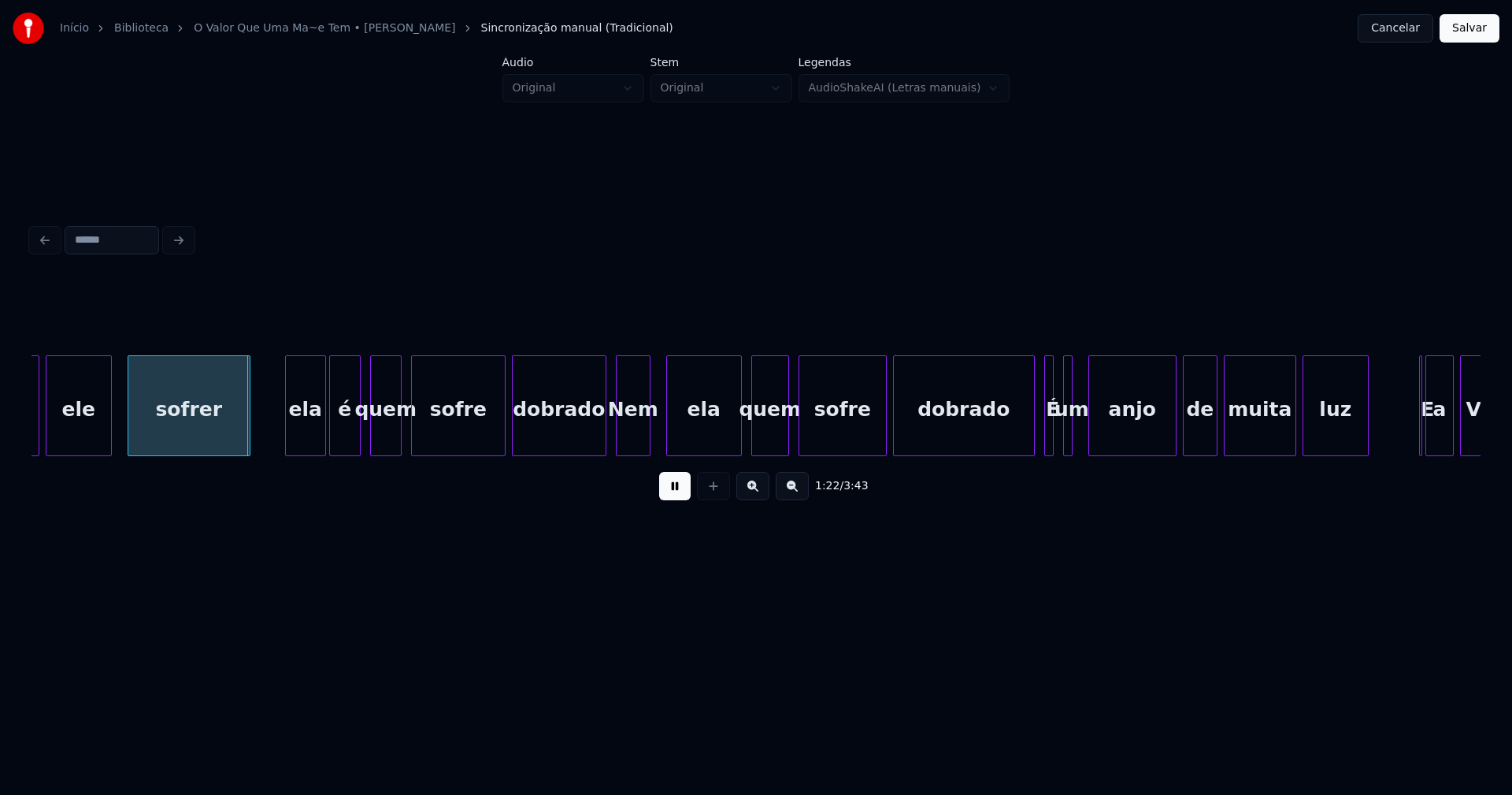
scroll to position [0, 12866]
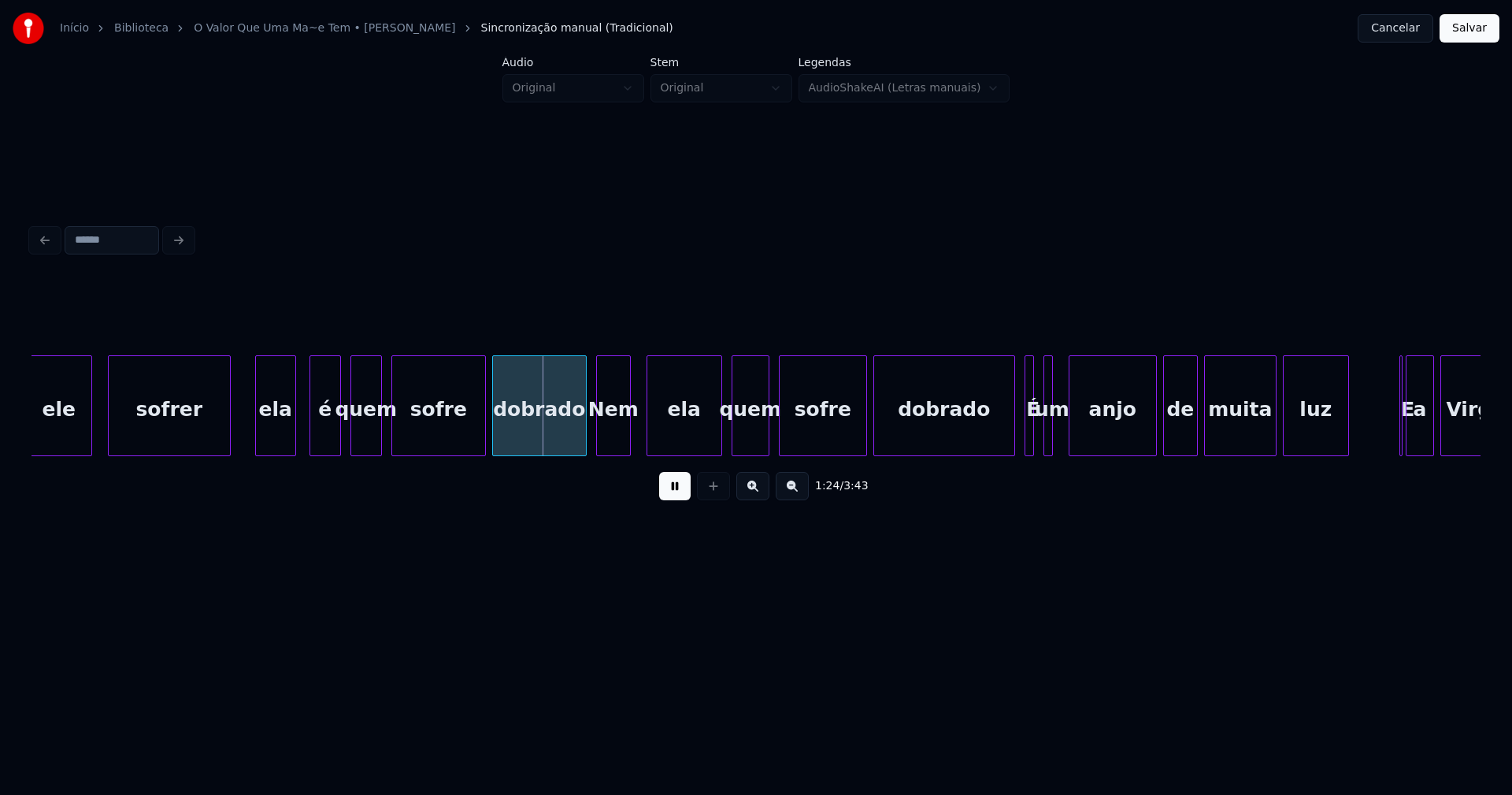
click at [275, 447] on div "ela" at bounding box center [275, 409] width 39 height 107
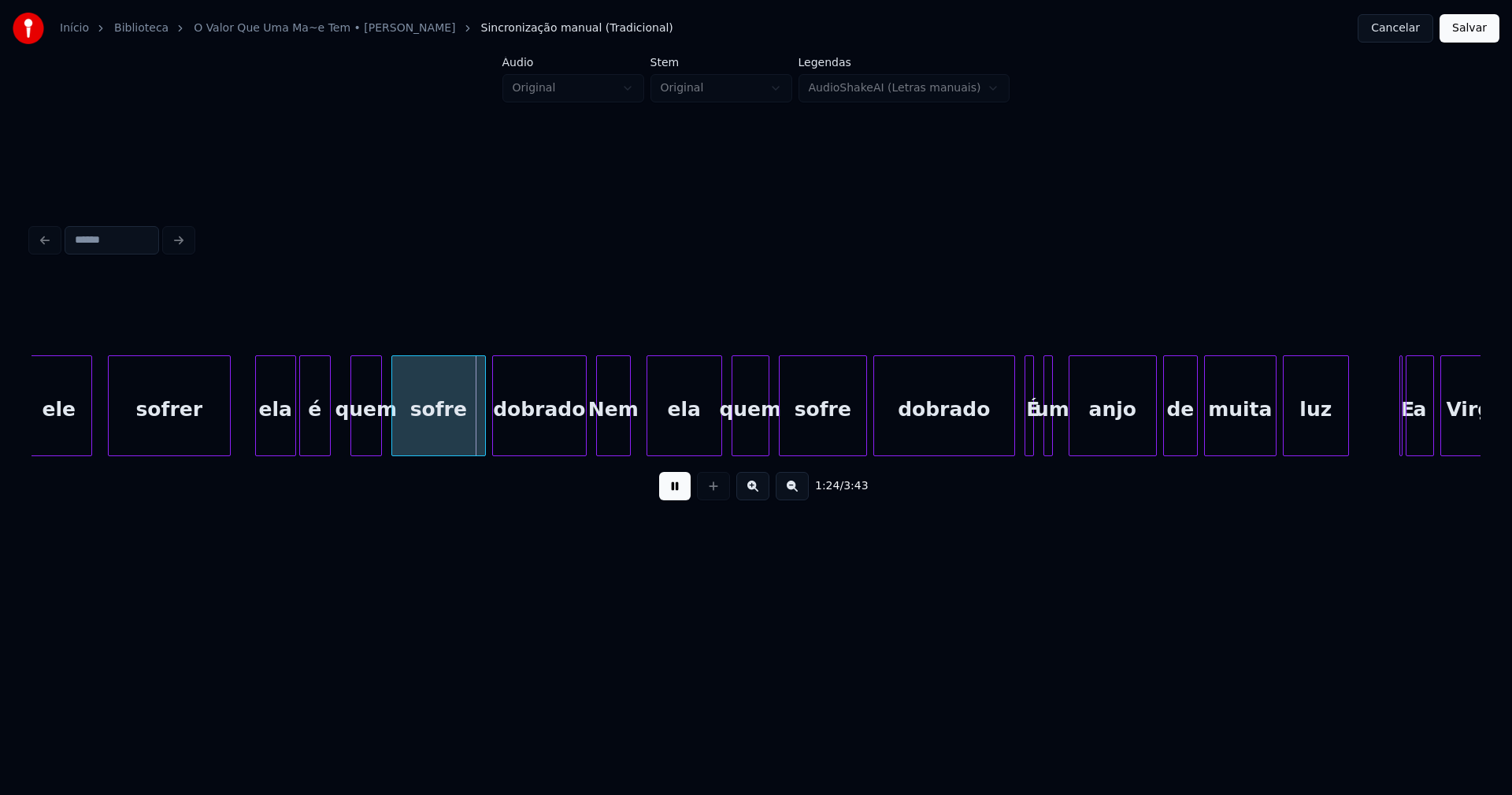
click at [318, 449] on div "é" at bounding box center [314, 409] width 30 height 107
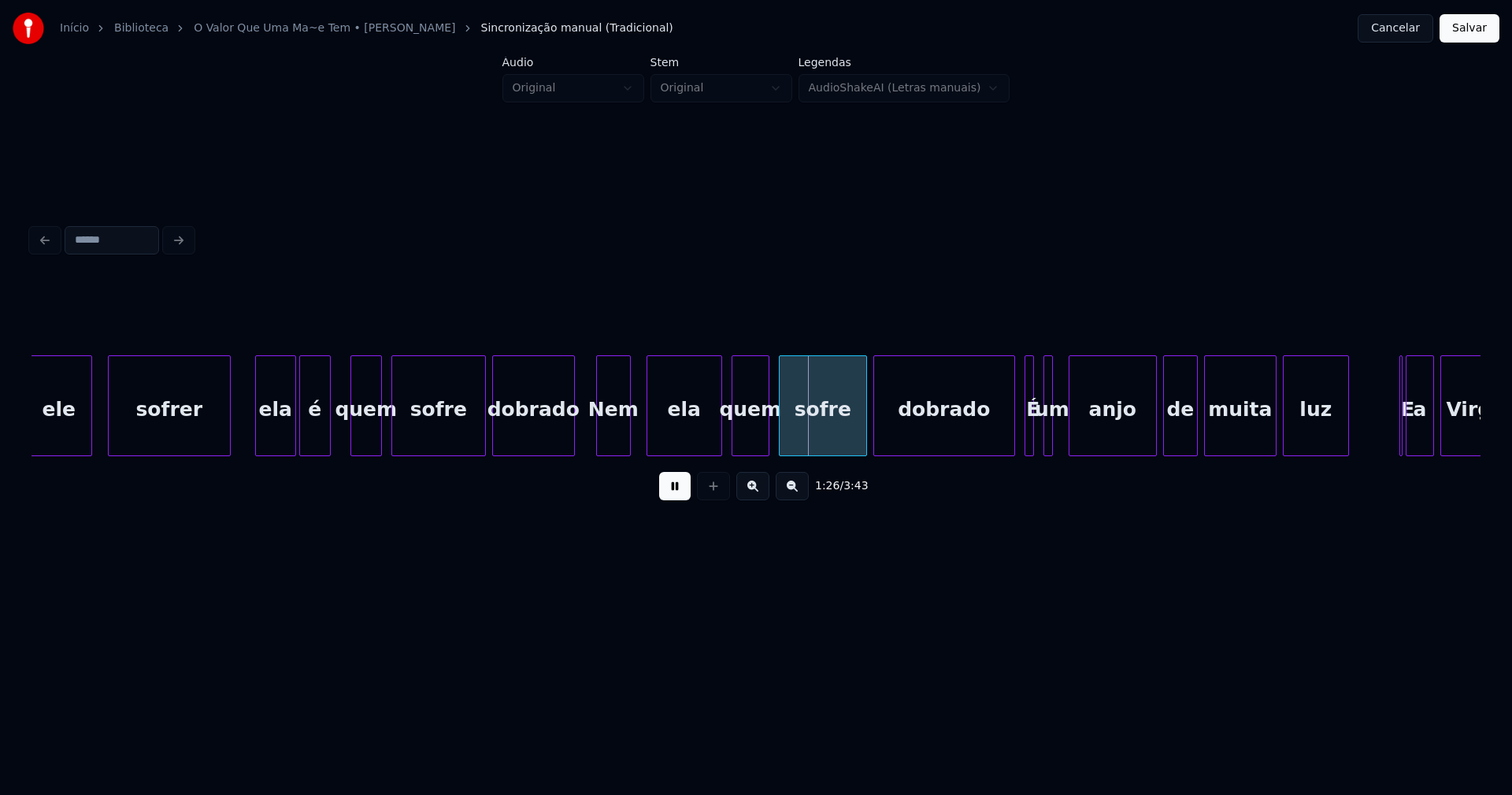
click at [570, 450] on div "ele sofrer ela é quem sofre dobrado Nem ela quem sofre dobrado É um anjo de mui…" at bounding box center [756, 406] width 1449 height 101
click at [589, 435] on div at bounding box center [590, 406] width 5 height 99
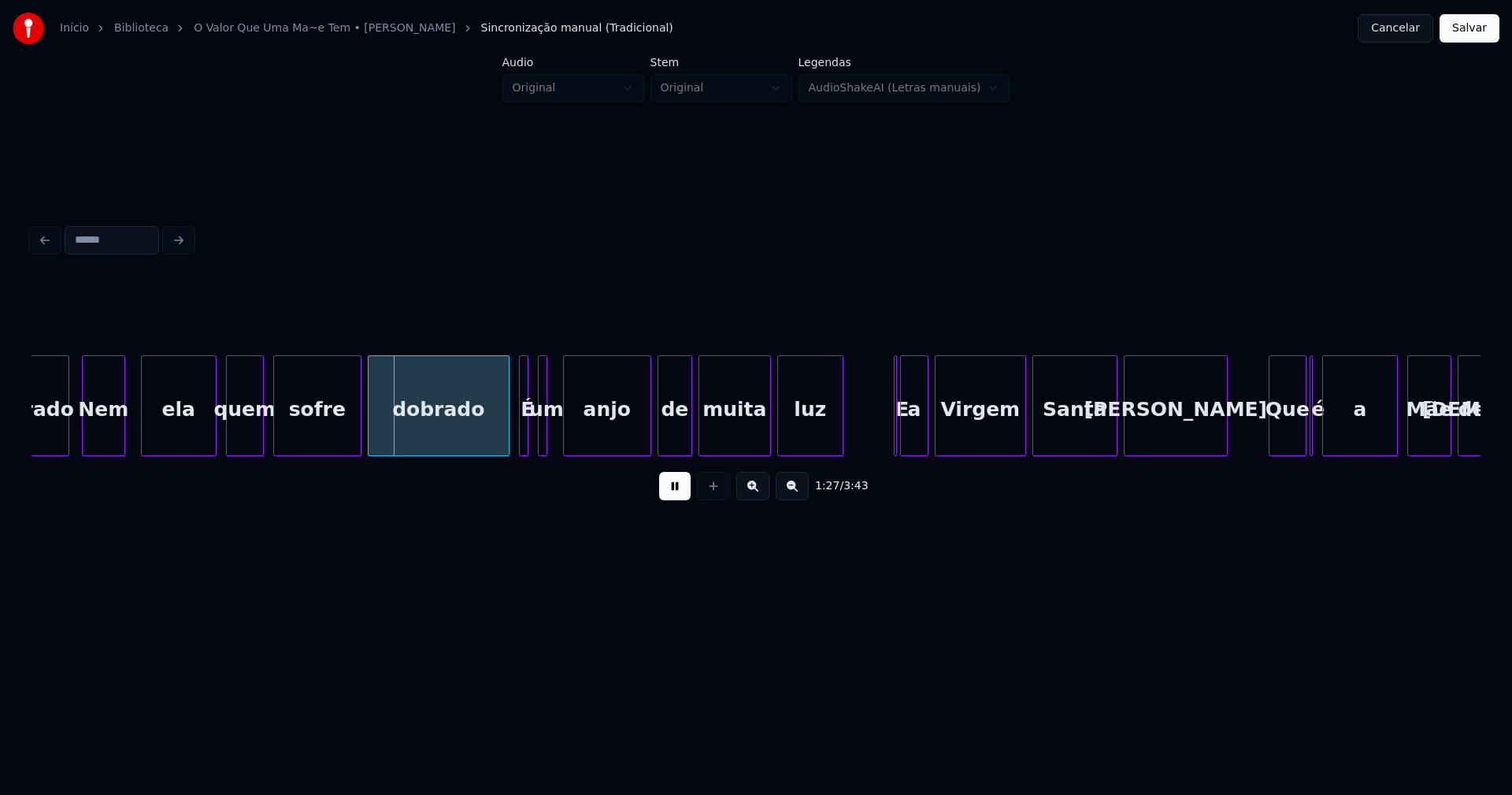
scroll to position [0, 13391]
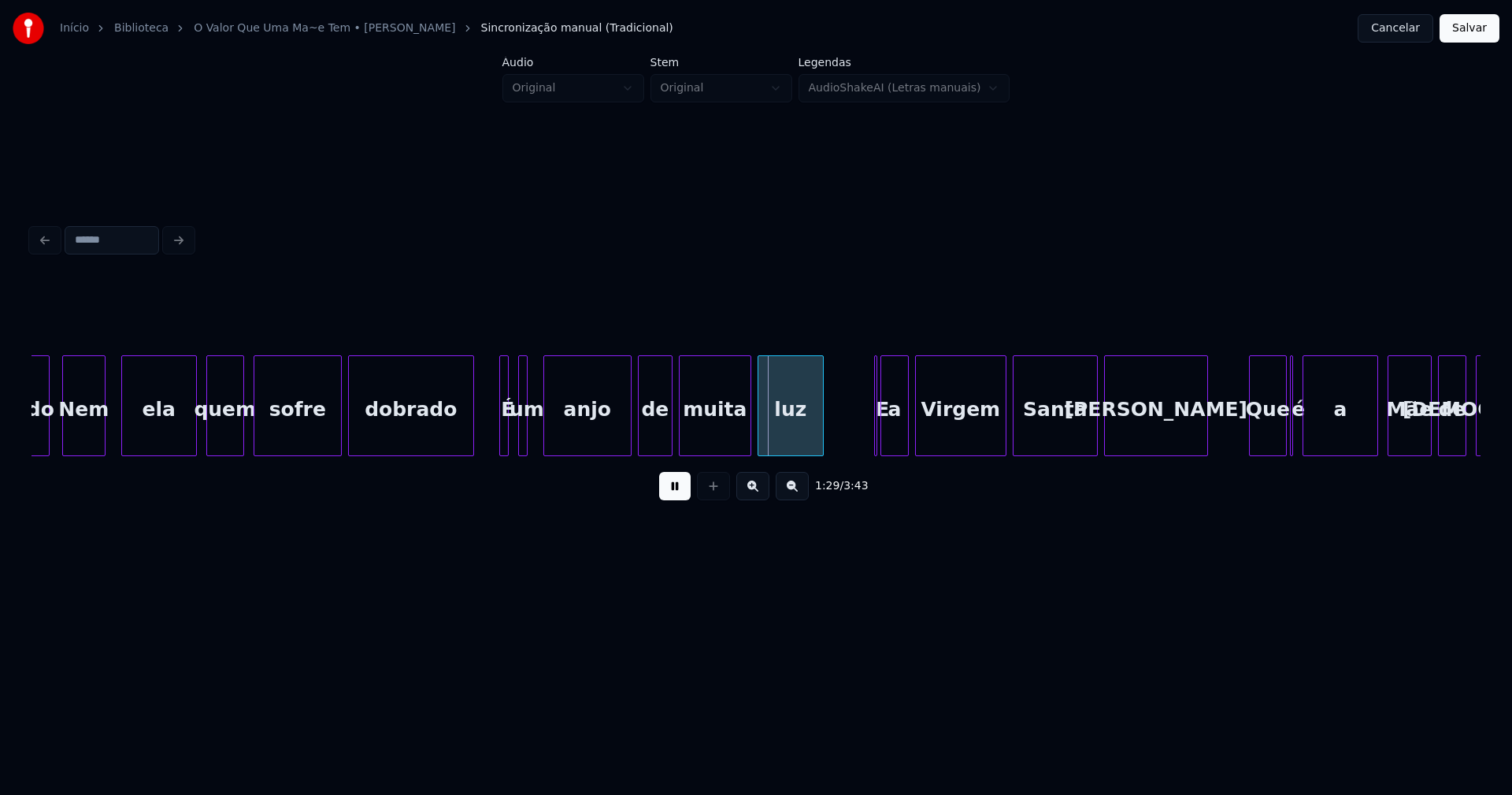
click at [471, 437] on div at bounding box center [470, 406] width 5 height 99
click at [539, 432] on div at bounding box center [538, 406] width 5 height 99
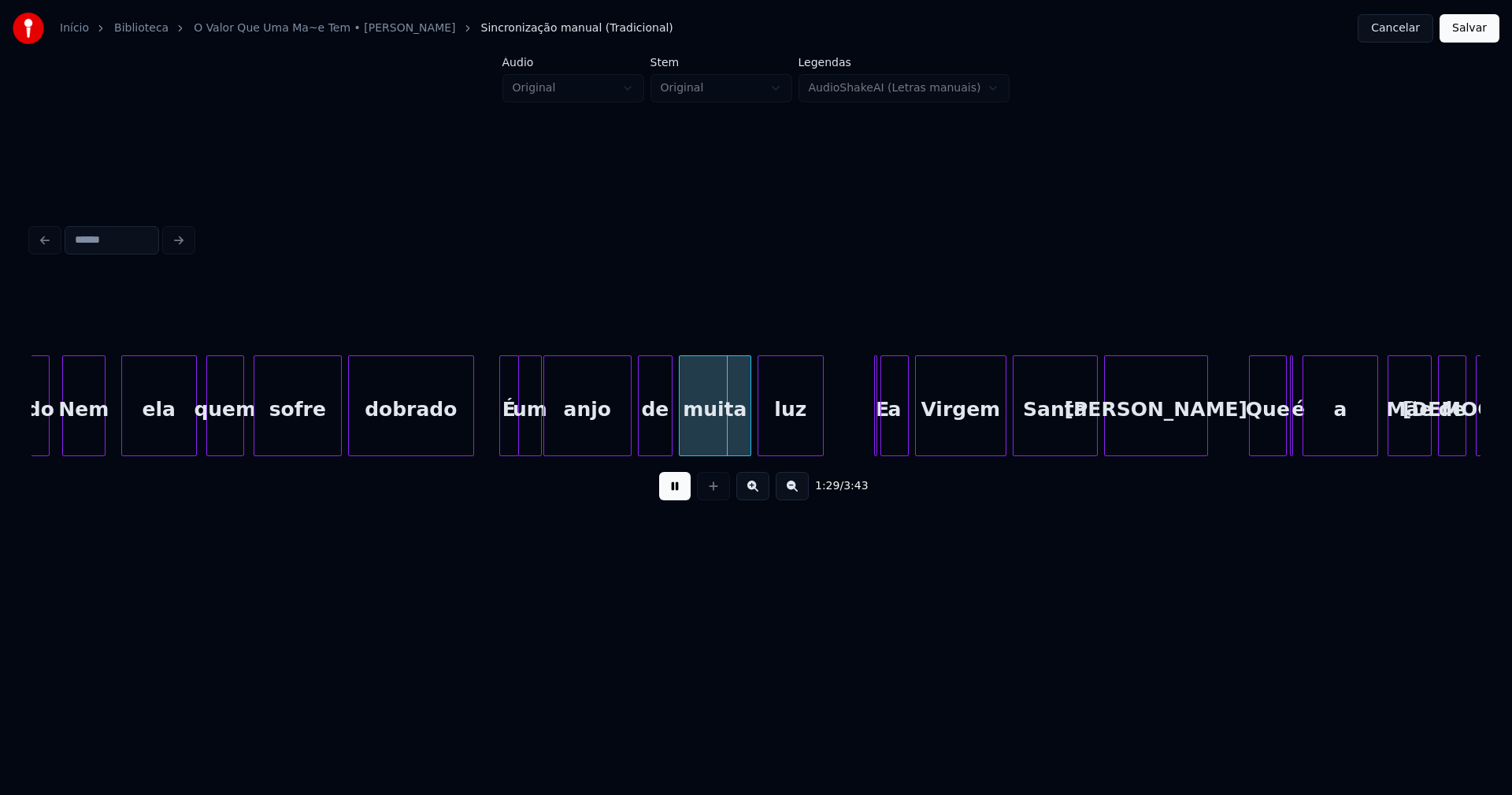
click at [515, 440] on div at bounding box center [515, 406] width 5 height 99
click at [497, 439] on div at bounding box center [497, 406] width 5 height 99
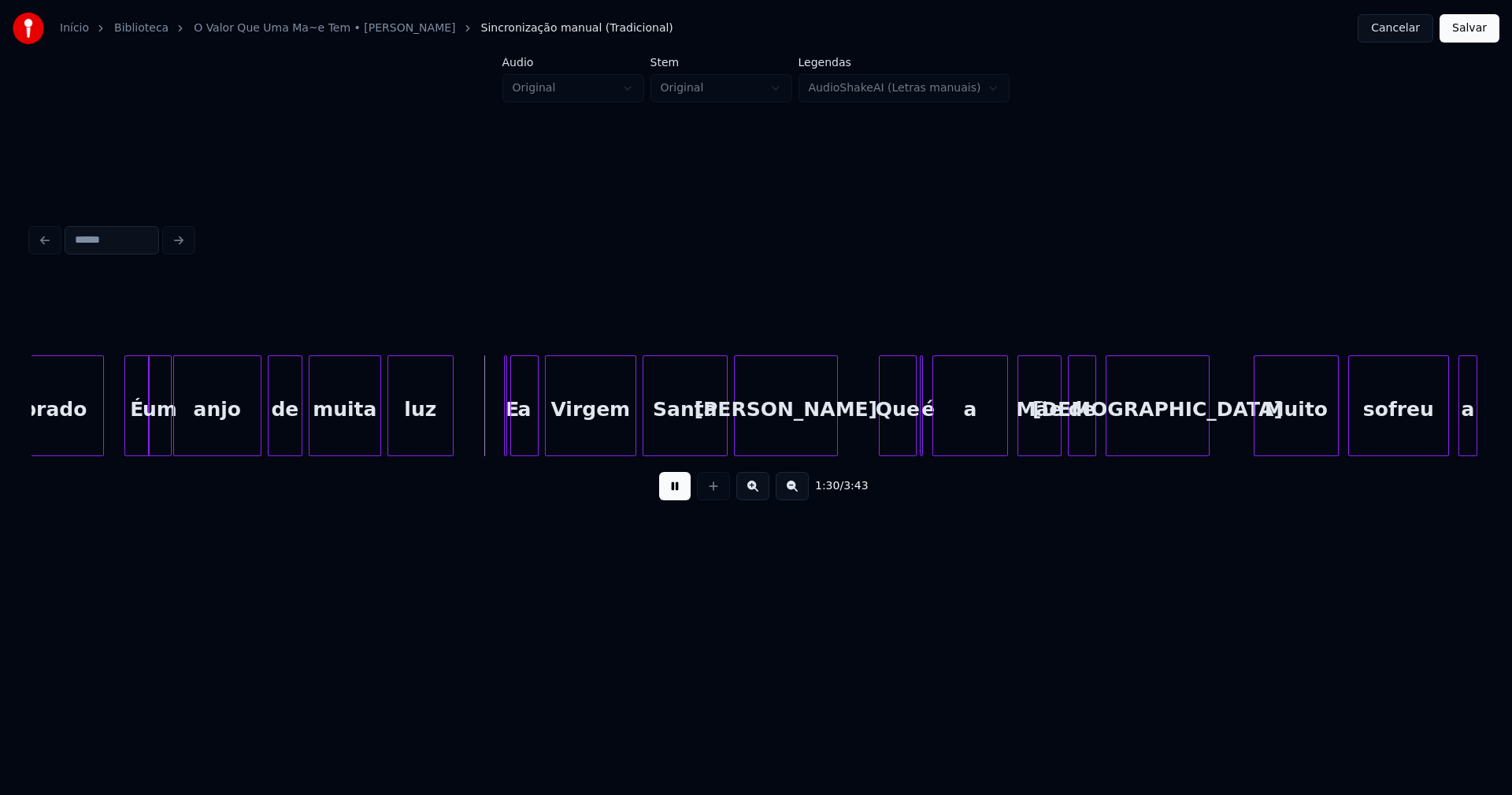
scroll to position [0, 13819]
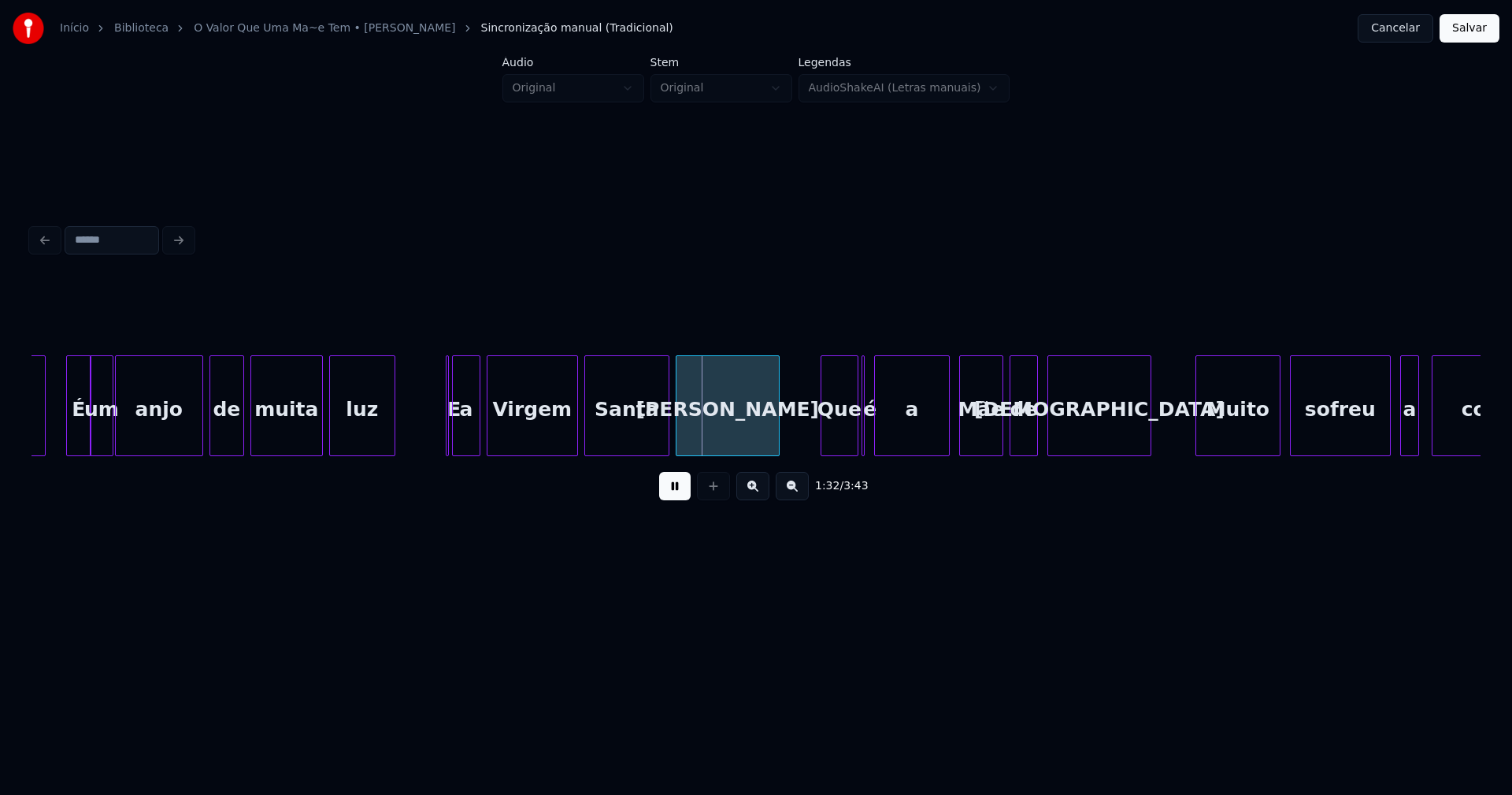
drag, startPoint x: 687, startPoint y: 495, endPoint x: 432, endPoint y: 430, distance: 263.2
click at [683, 494] on button at bounding box center [674, 486] width 31 height 29
click at [673, 490] on button at bounding box center [674, 486] width 31 height 29
click at [441, 442] on div "E" at bounding box center [440, 406] width 16 height 101
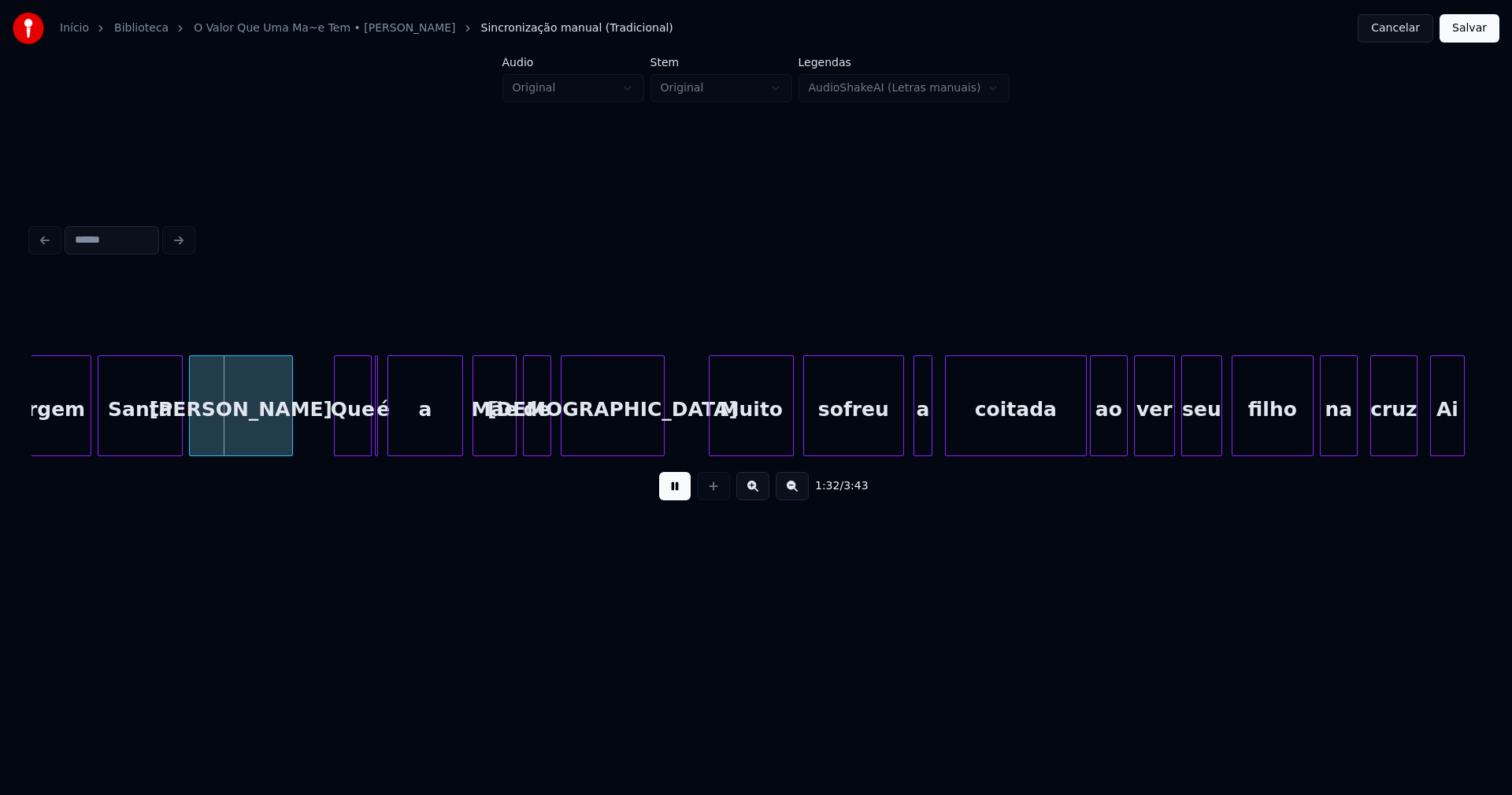
scroll to position [0, 14325]
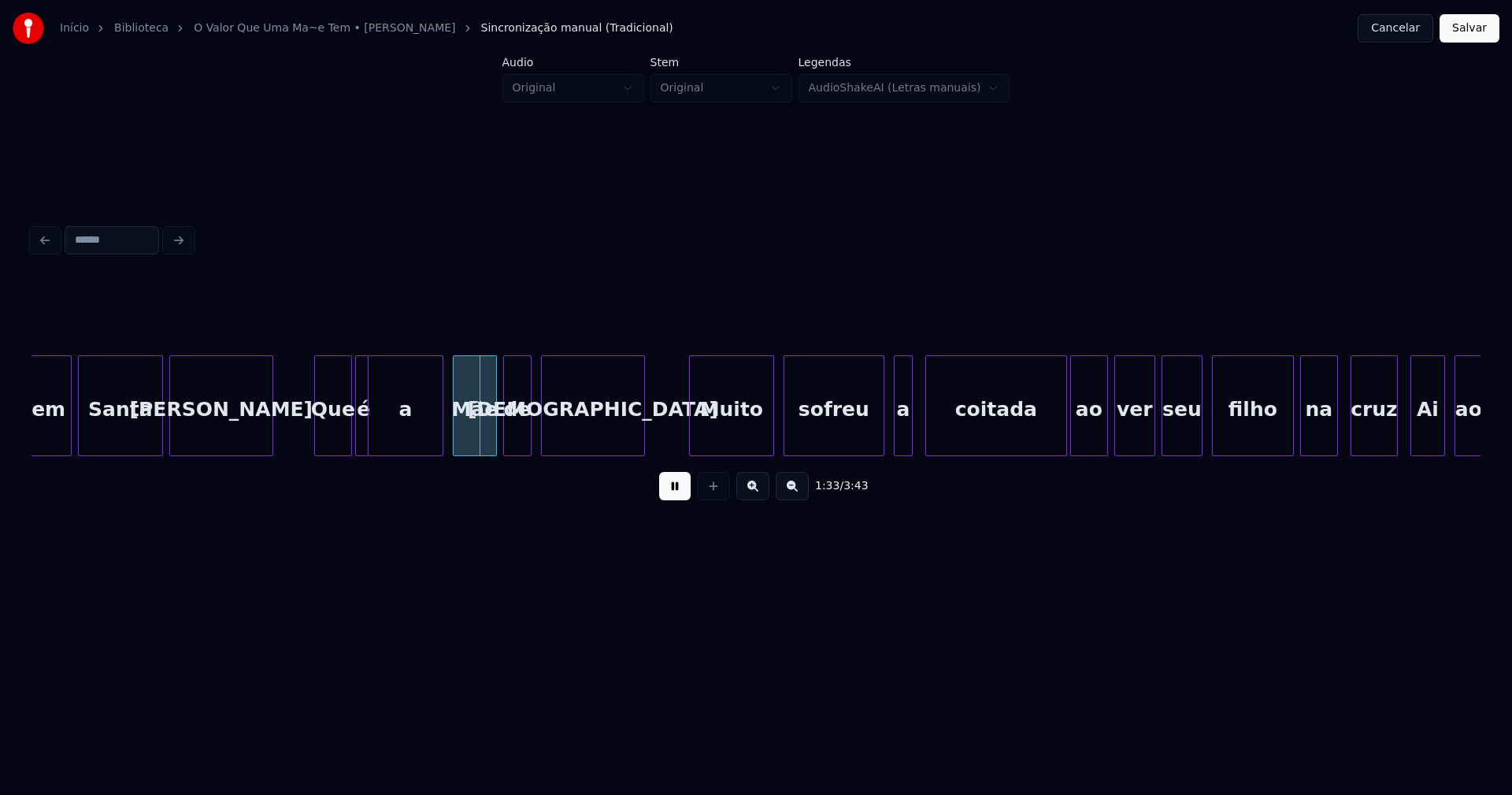
click at [366, 444] on div at bounding box center [365, 406] width 5 height 99
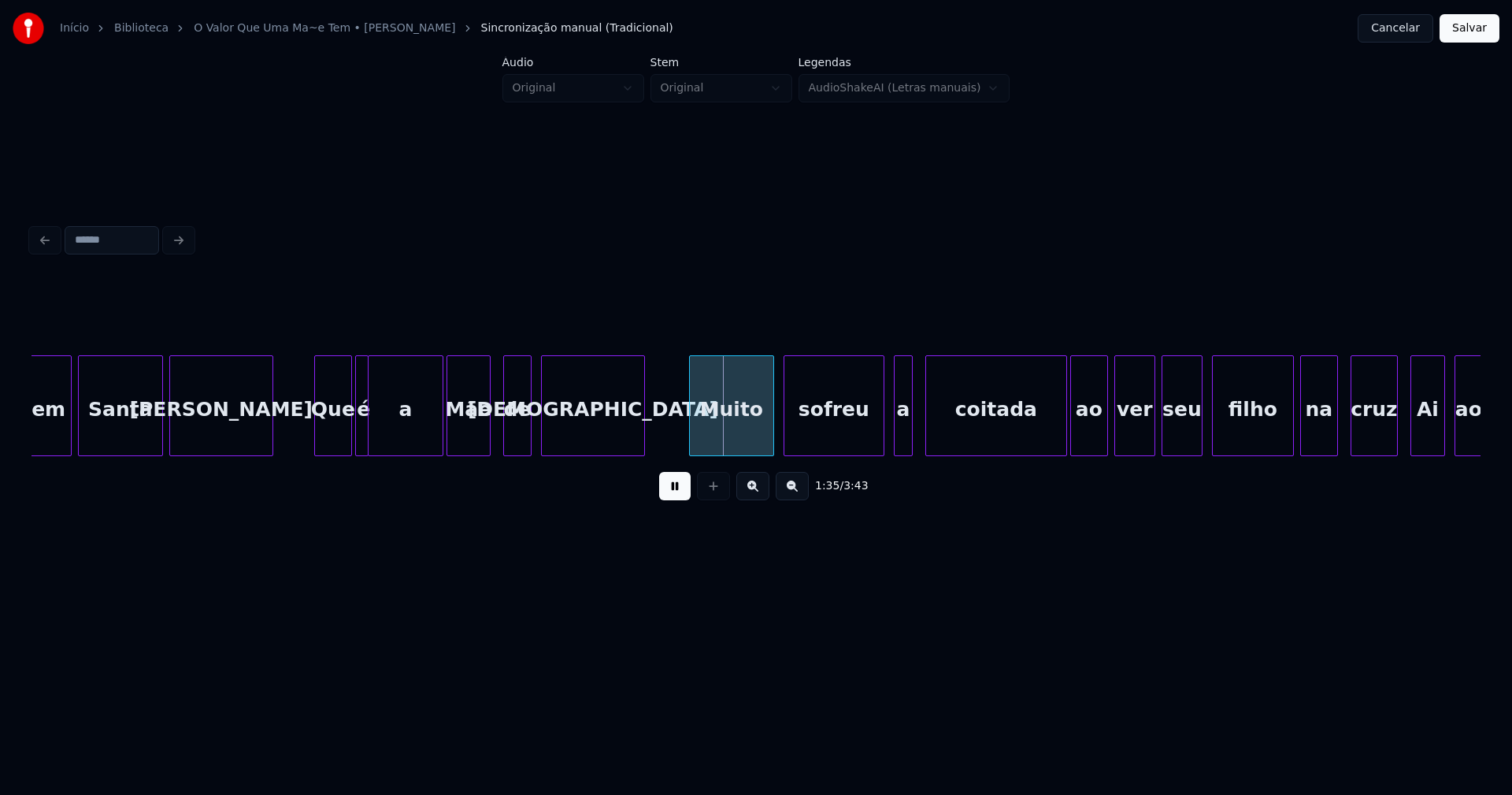
click at [466, 444] on div "Mãe" at bounding box center [468, 409] width 43 height 107
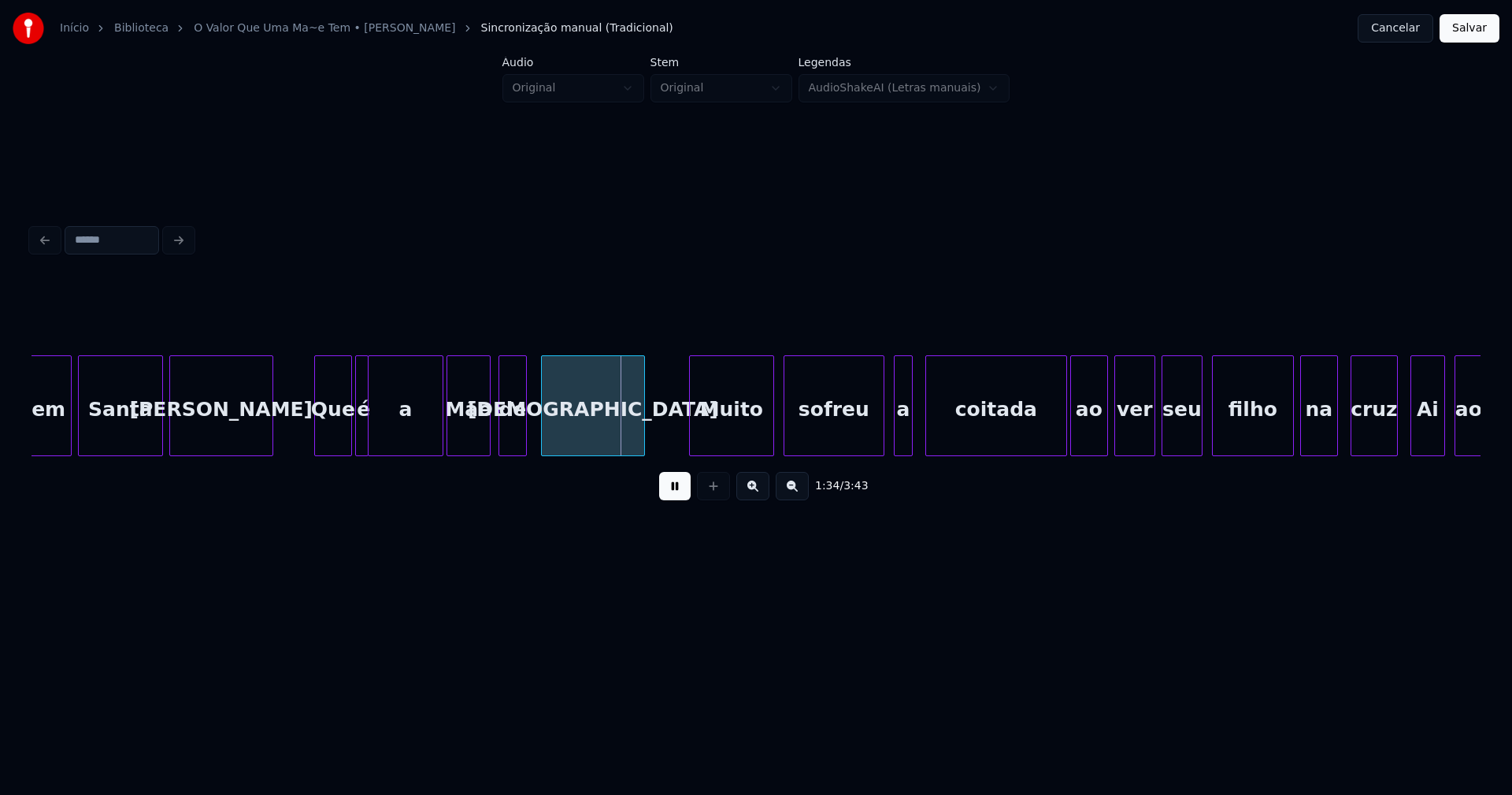
click at [512, 437] on div "de" at bounding box center [512, 409] width 27 height 107
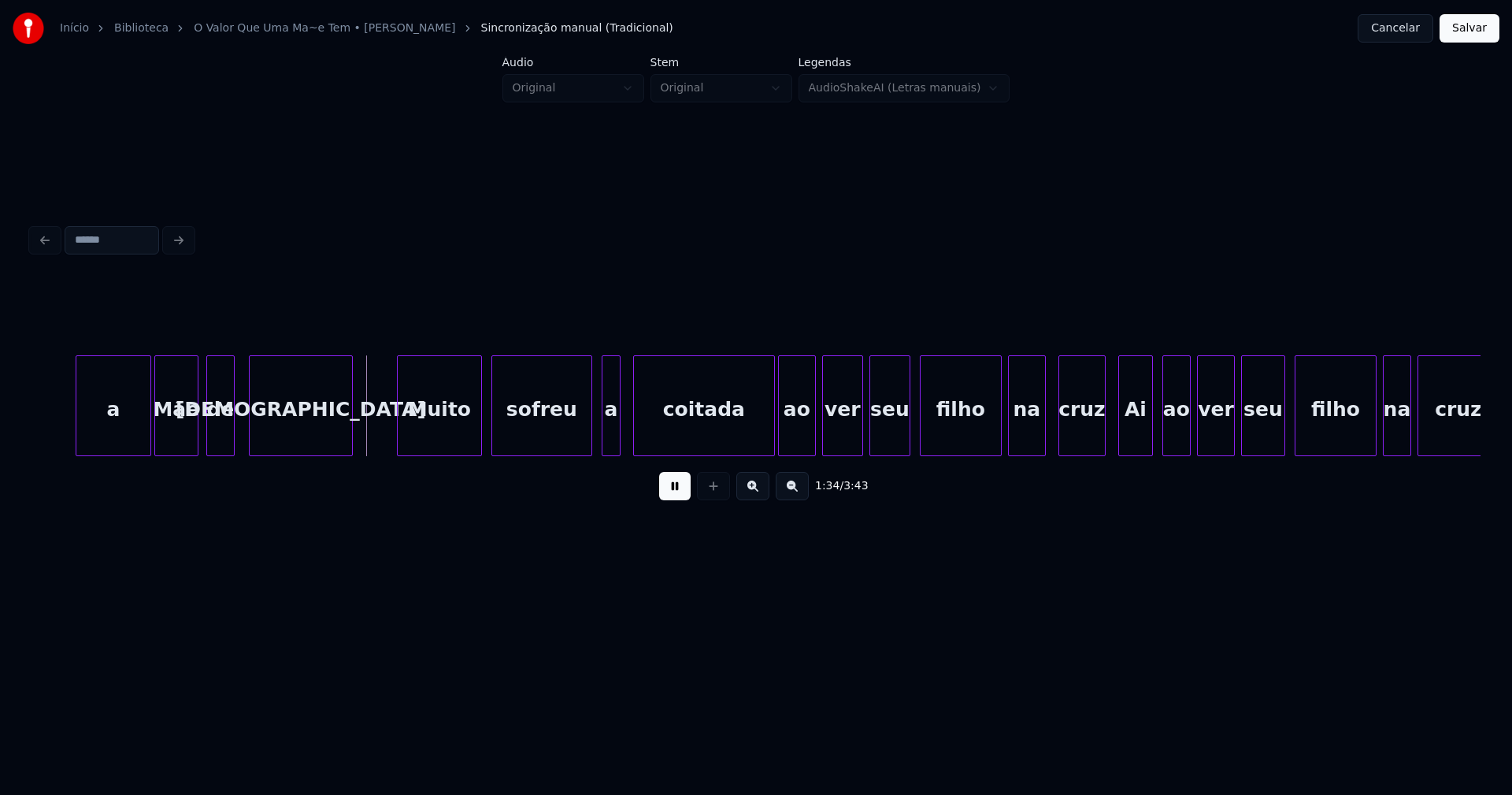
scroll to position [0, 14675]
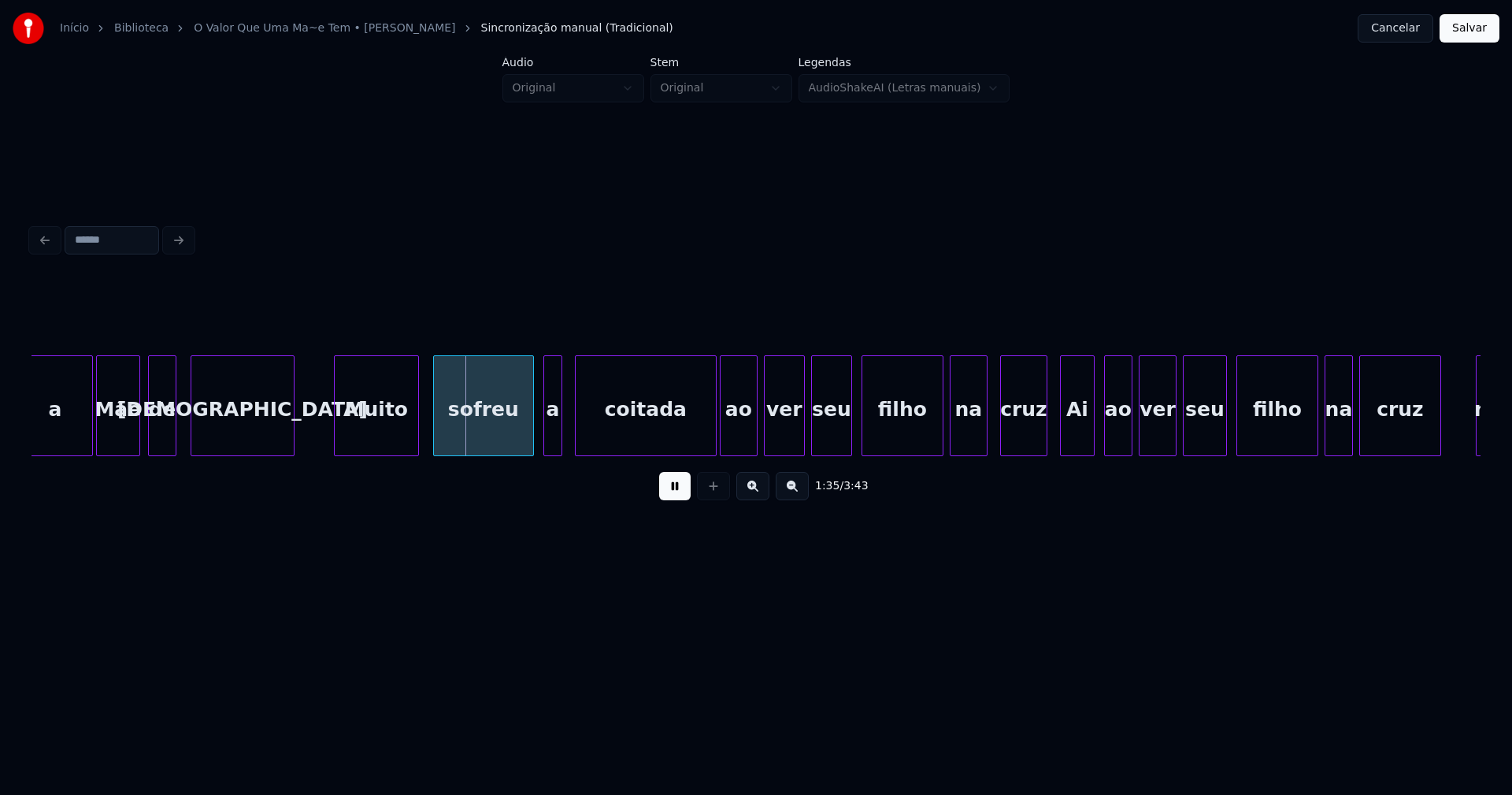
click at [388, 435] on div "Muito" at bounding box center [376, 409] width 83 height 107
click at [513, 435] on div "sofreu" at bounding box center [480, 409] width 99 height 107
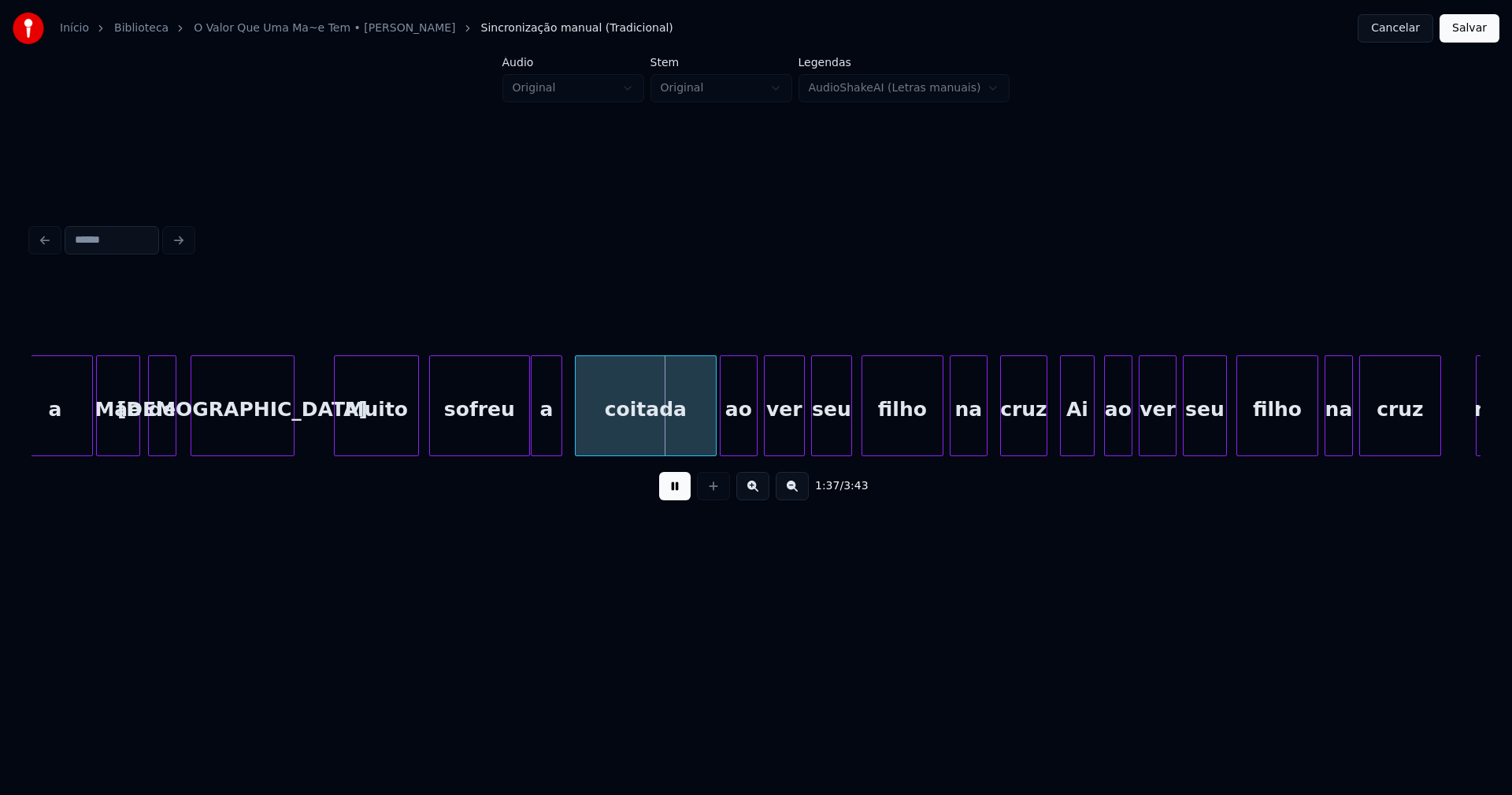
click at [534, 434] on div at bounding box center [533, 406] width 5 height 99
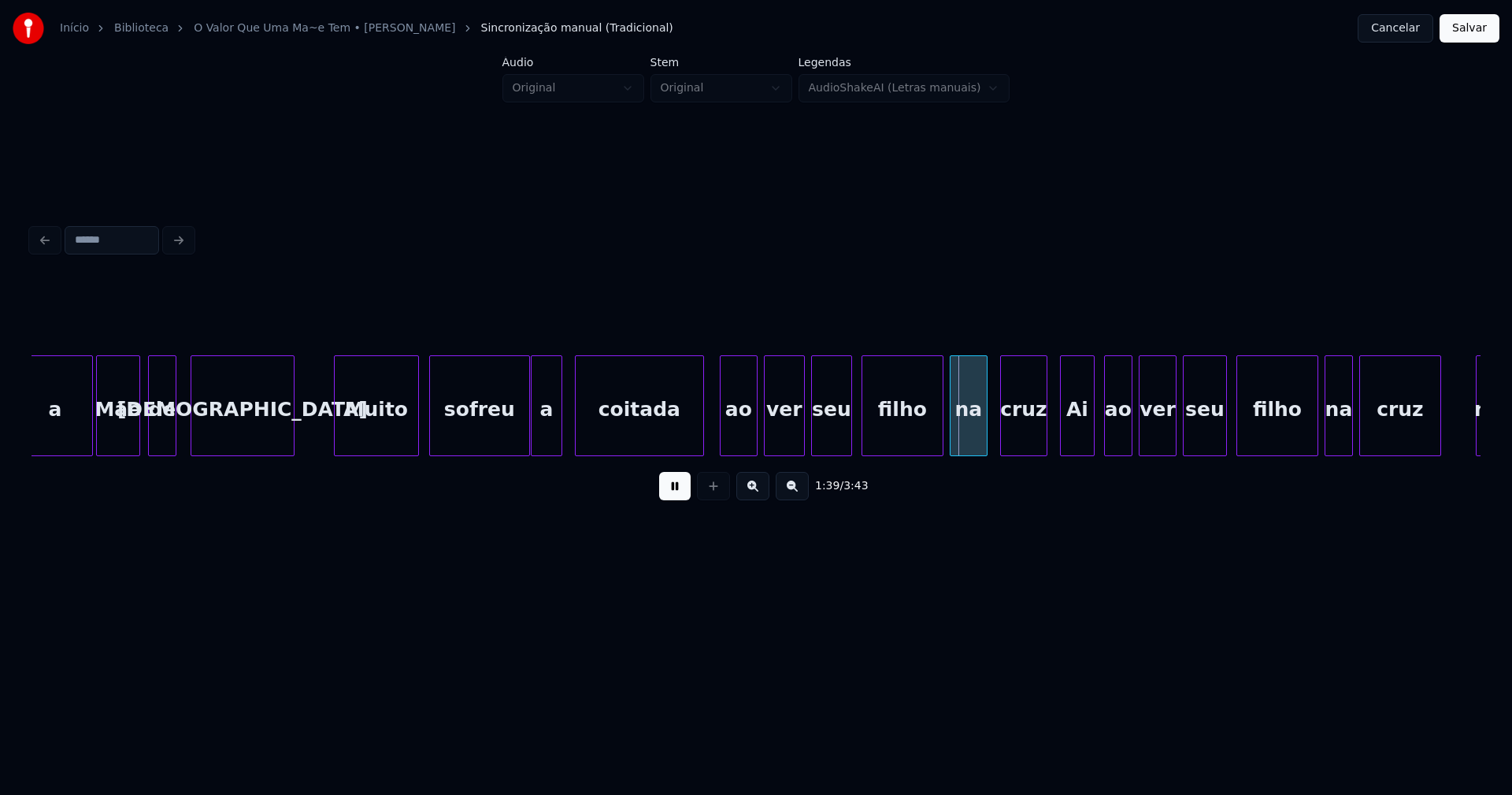
click at [701, 438] on div at bounding box center [700, 406] width 5 height 99
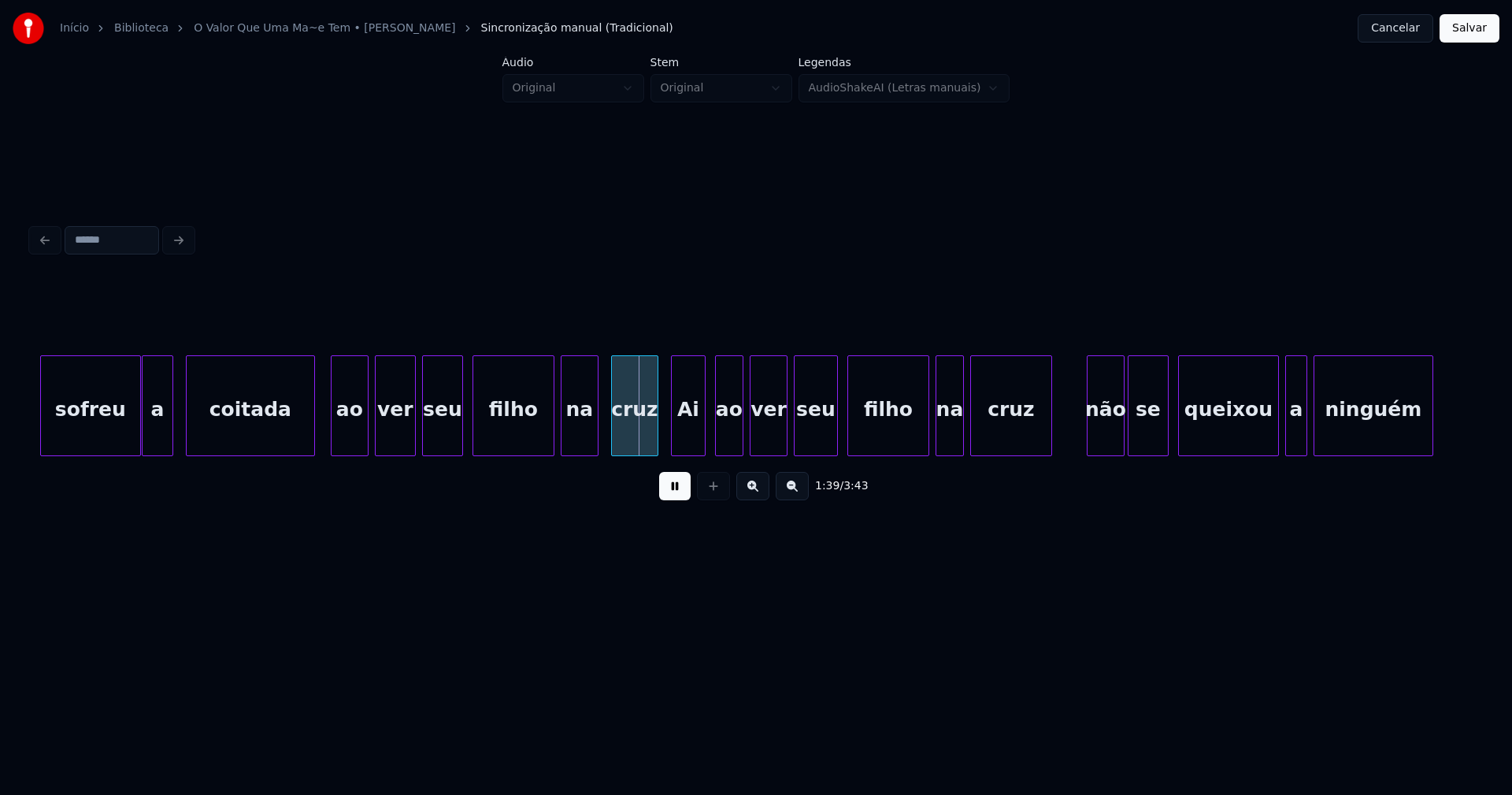
scroll to position [0, 15103]
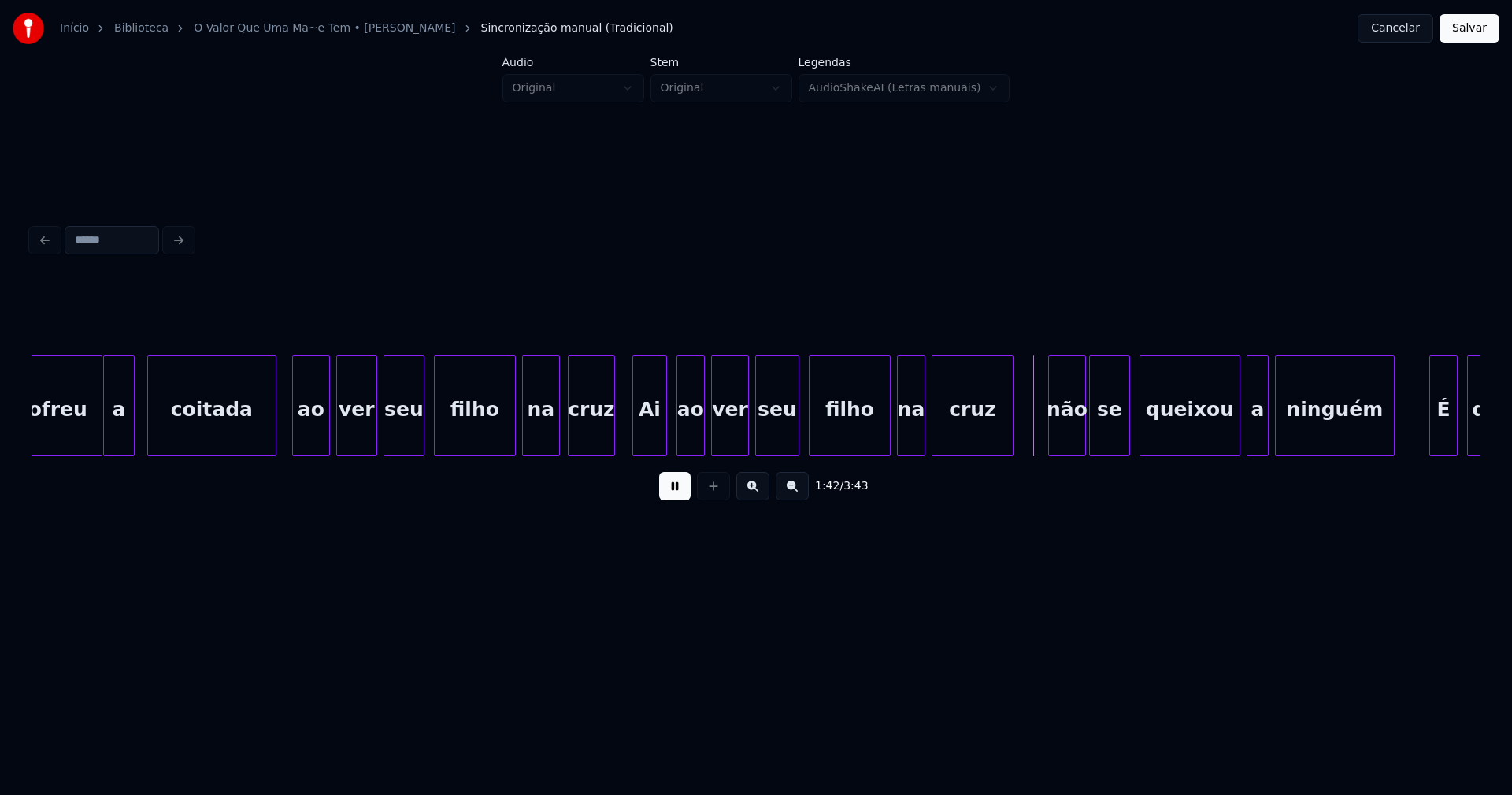
click at [600, 449] on div "cruz" at bounding box center [591, 409] width 46 height 107
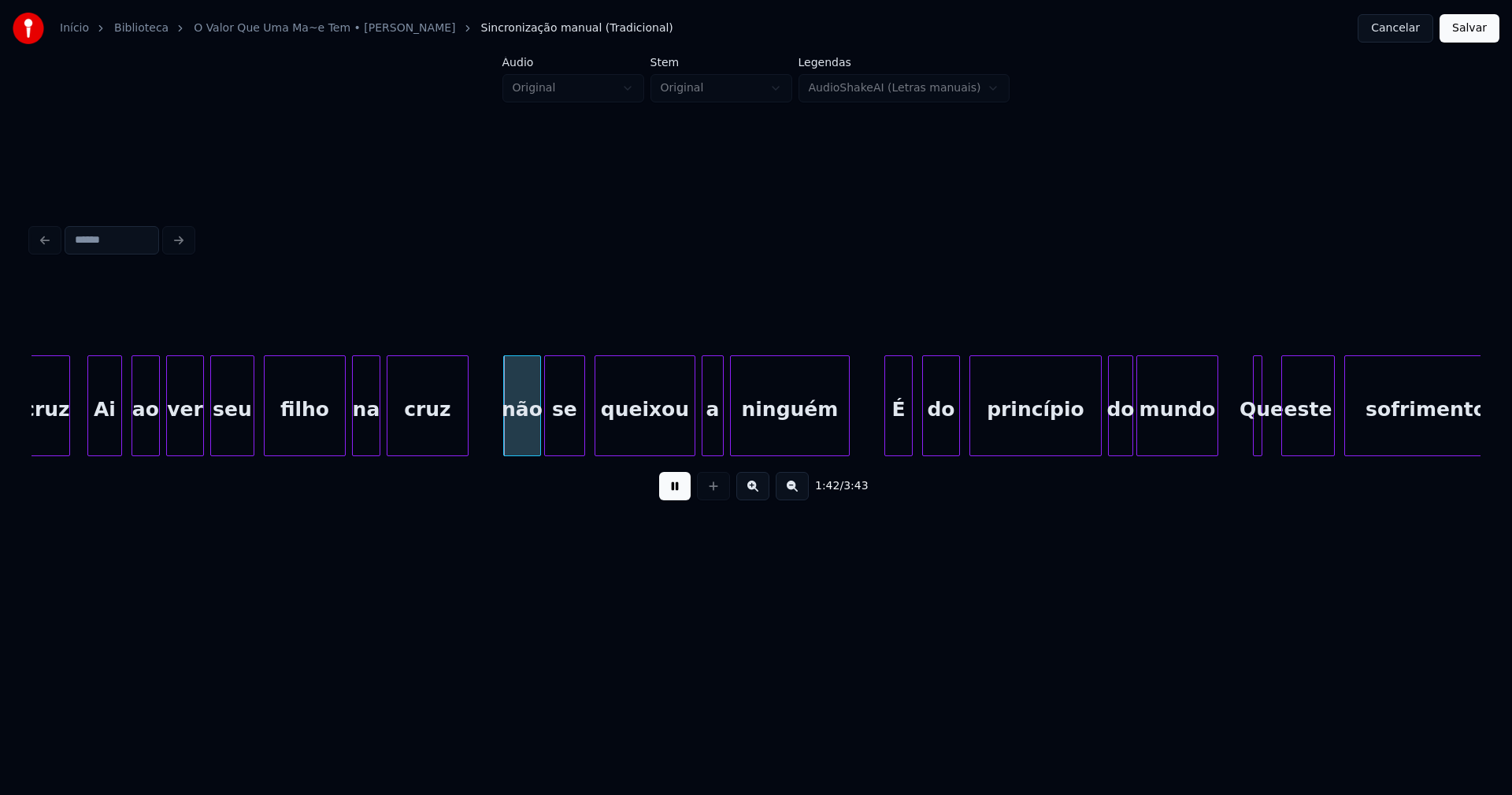
scroll to position [0, 15648]
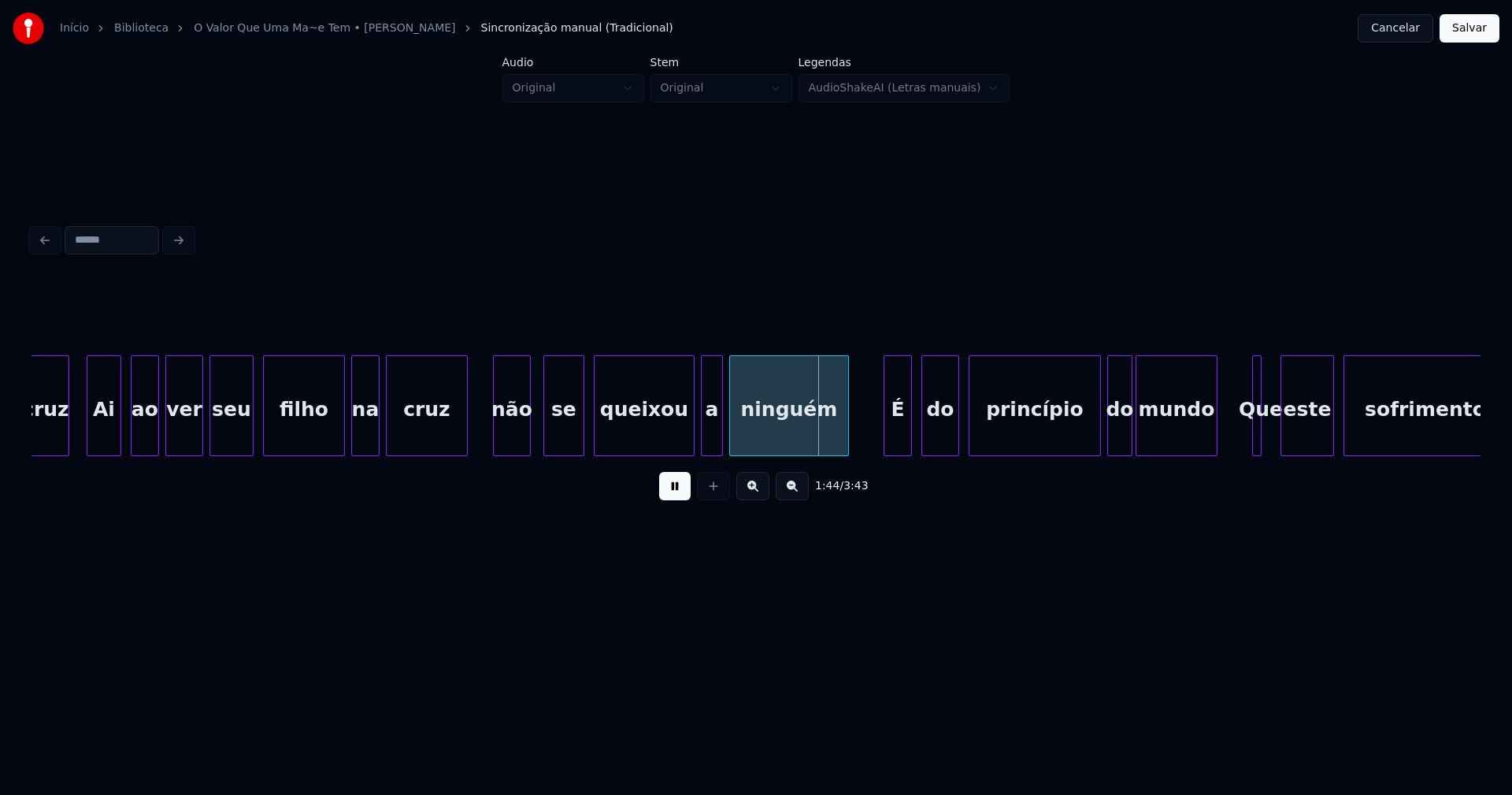
click at [514, 439] on div "não" at bounding box center [512, 409] width 36 height 107
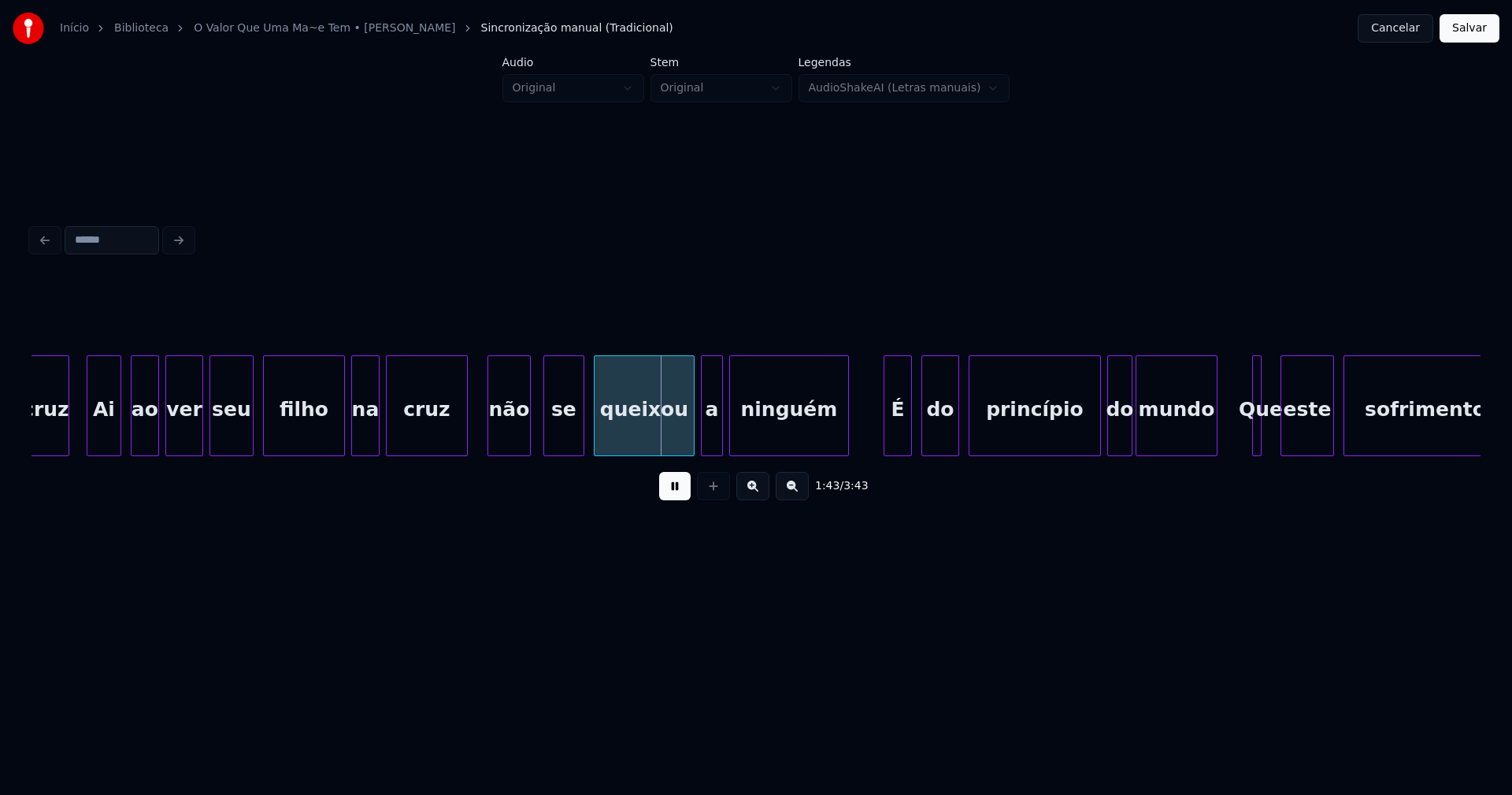
click at [490, 435] on div at bounding box center [490, 406] width 5 height 99
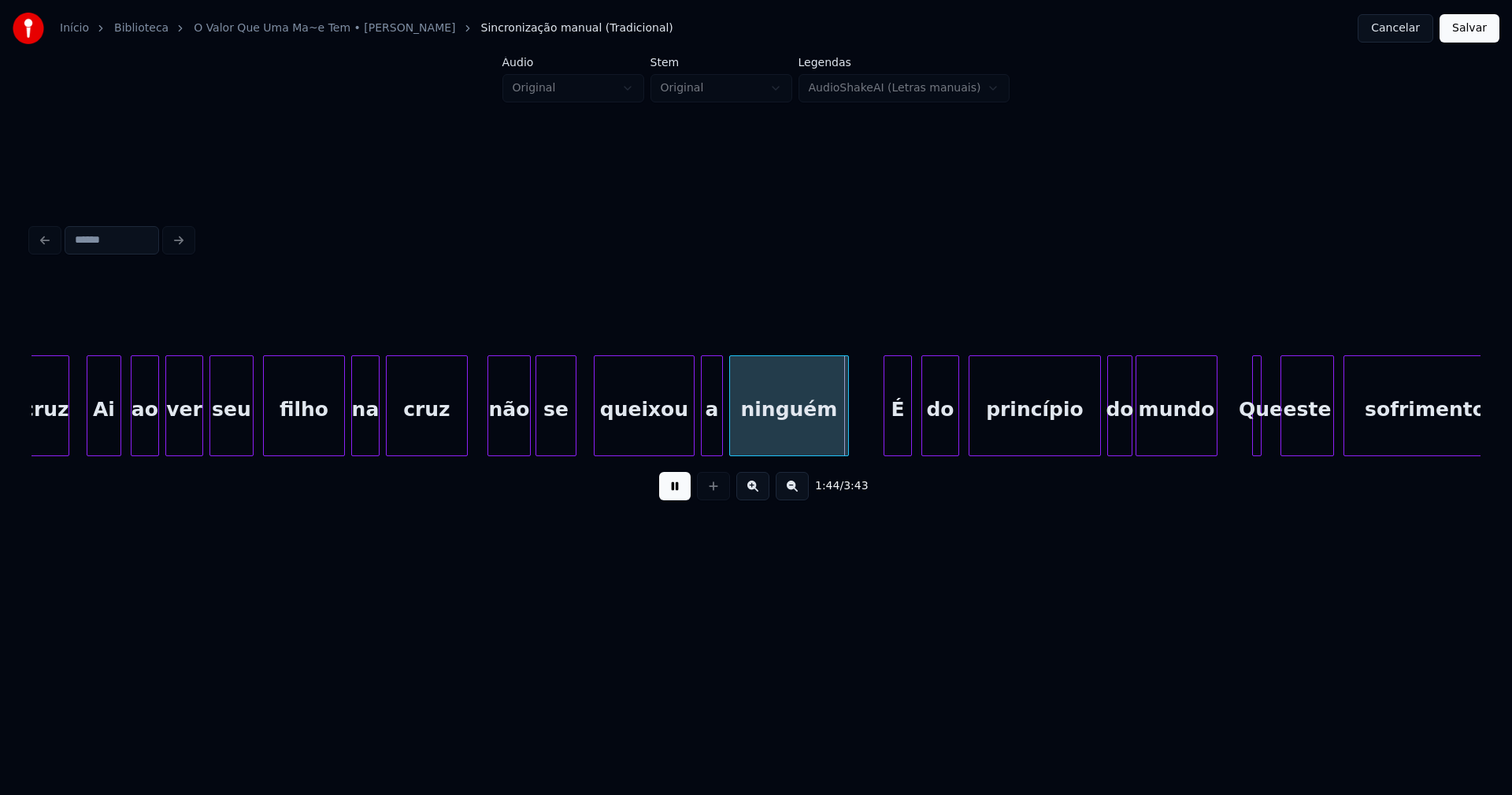
click at [557, 450] on div "cruz Ai ao ver seu filho na cruz não se queixou a ninguém É do princípio do mun…" at bounding box center [756, 406] width 1449 height 101
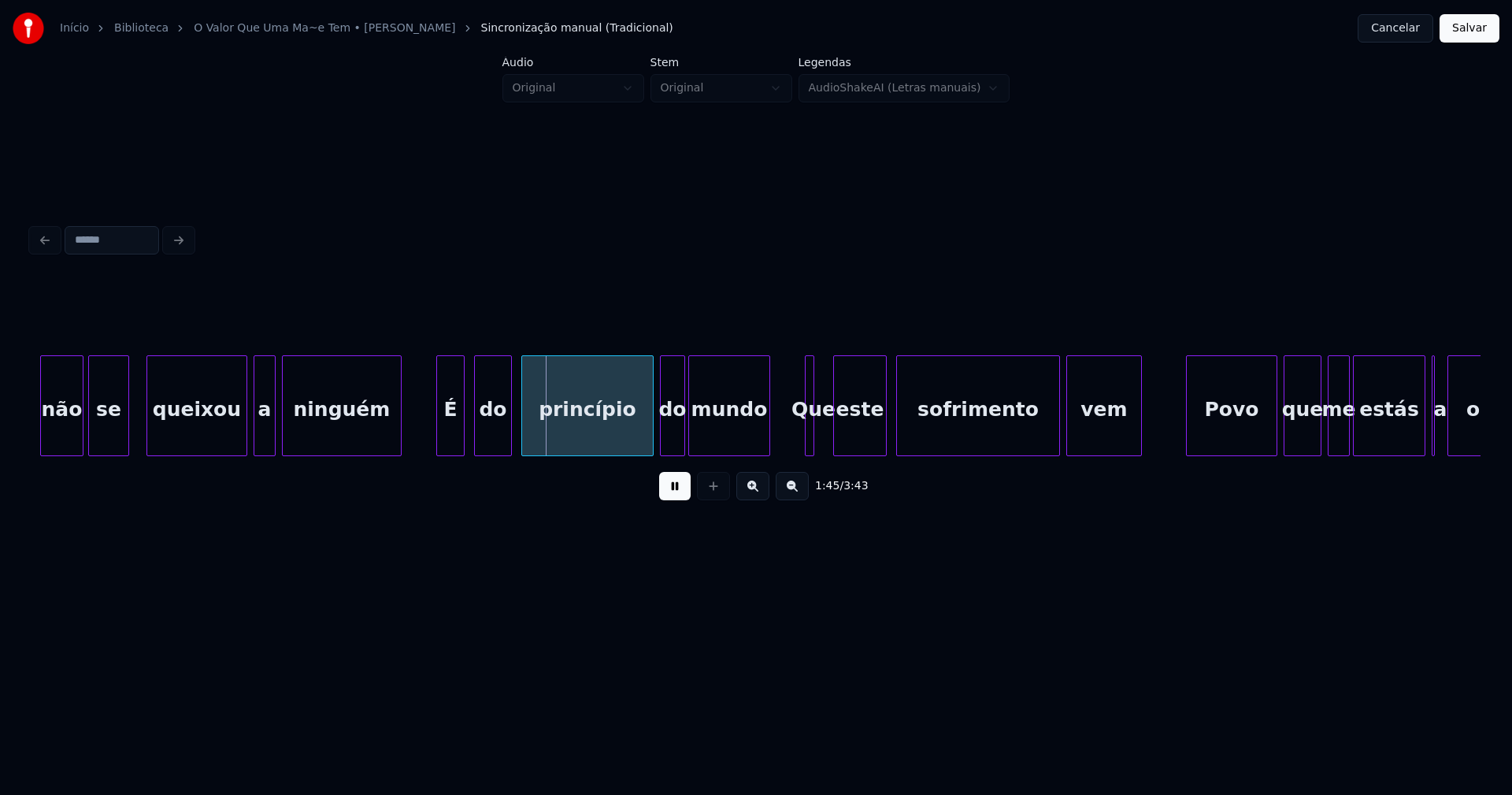
scroll to position [0, 16116]
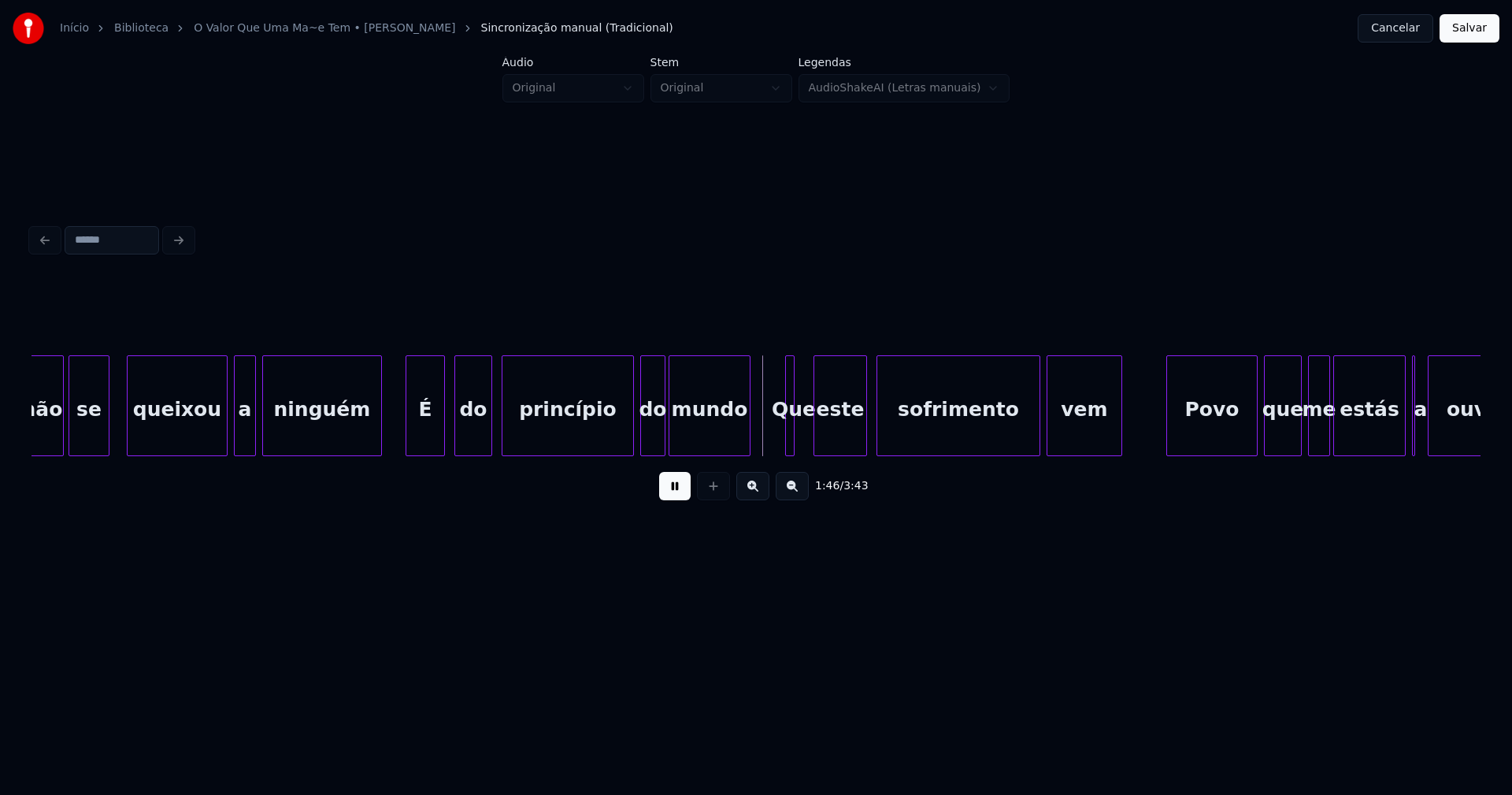
click at [409, 435] on div at bounding box center [408, 406] width 5 height 99
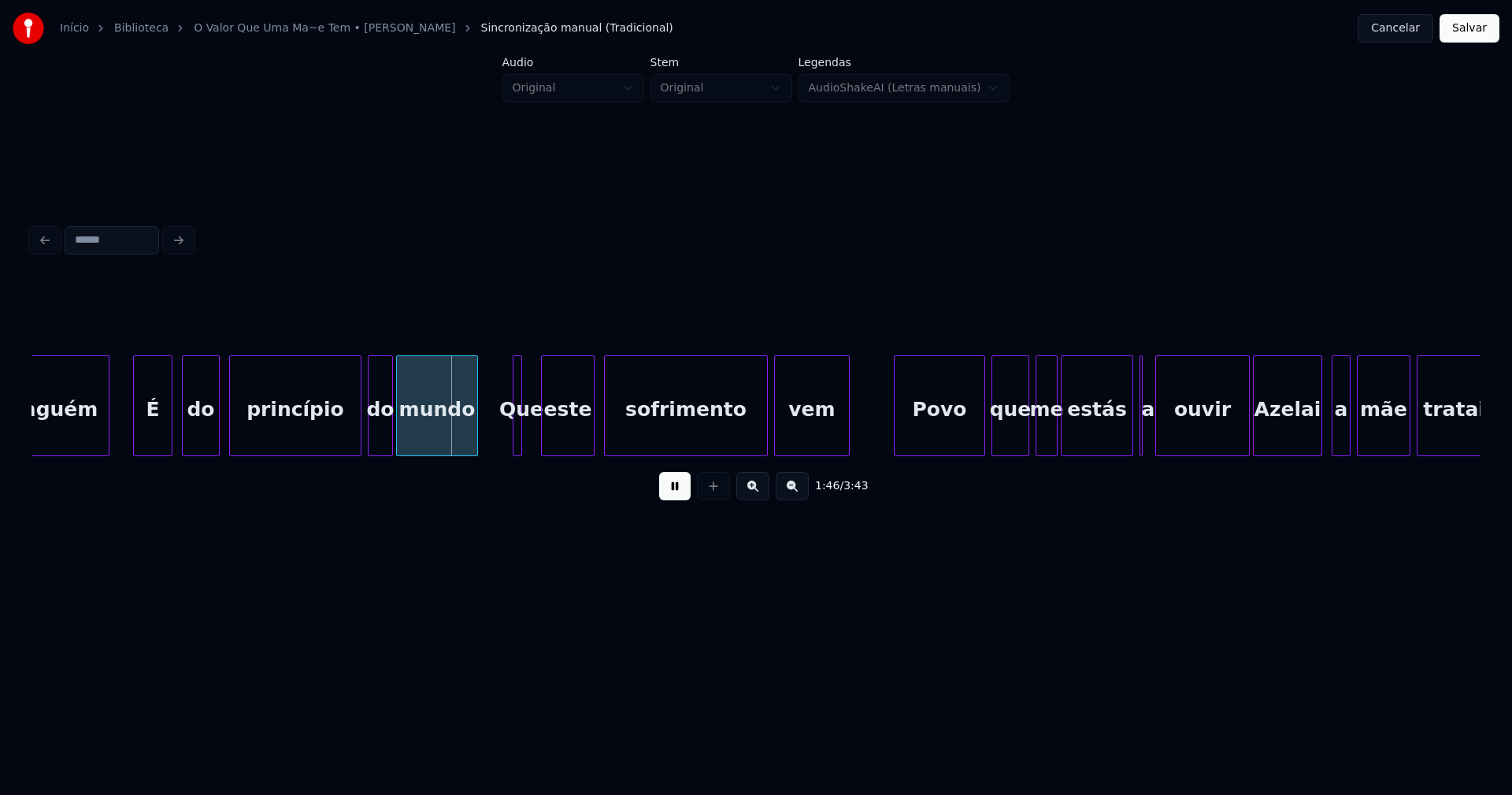
scroll to position [0, 16408]
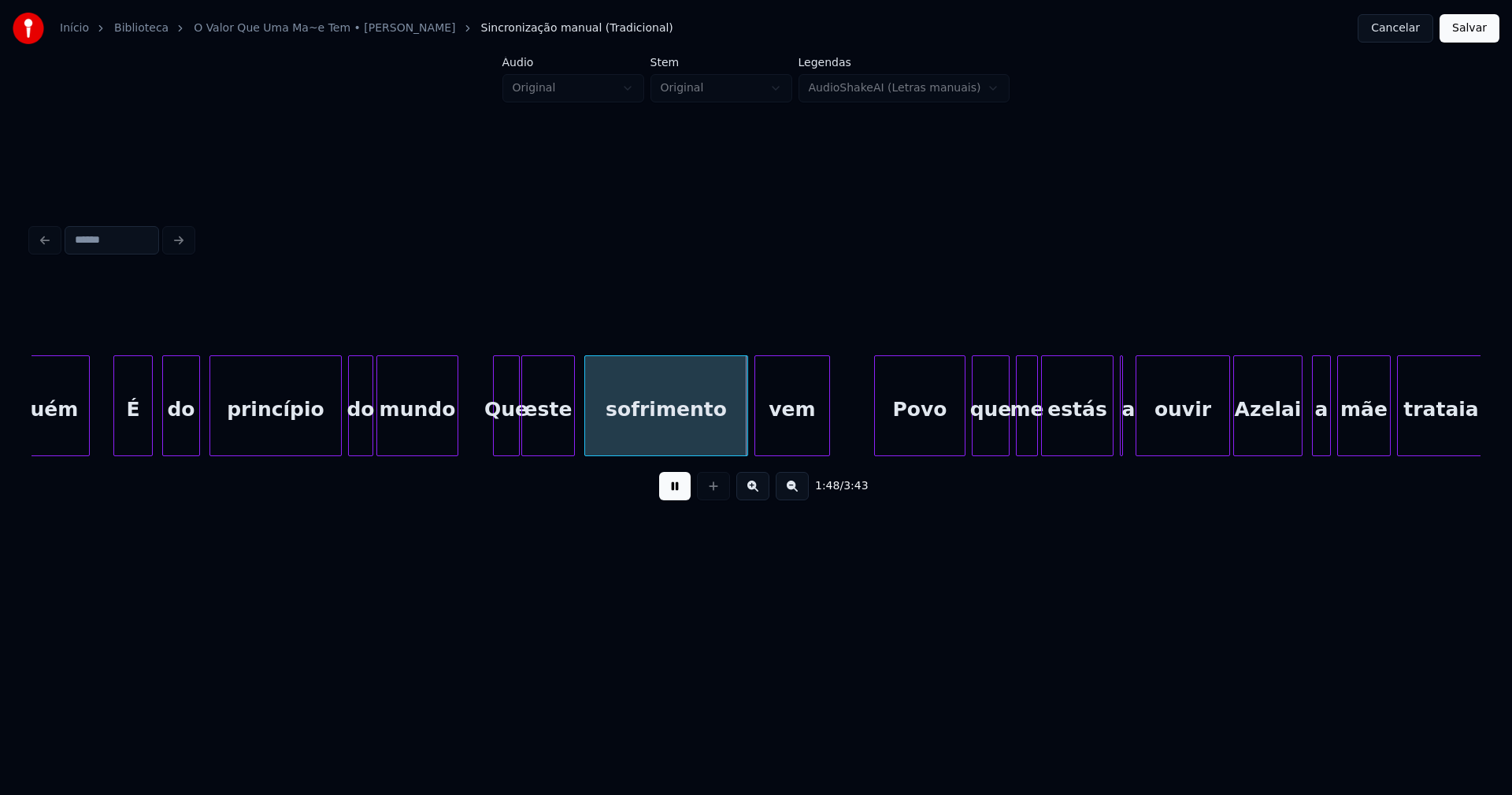
click at [516, 433] on div at bounding box center [516, 406] width 5 height 99
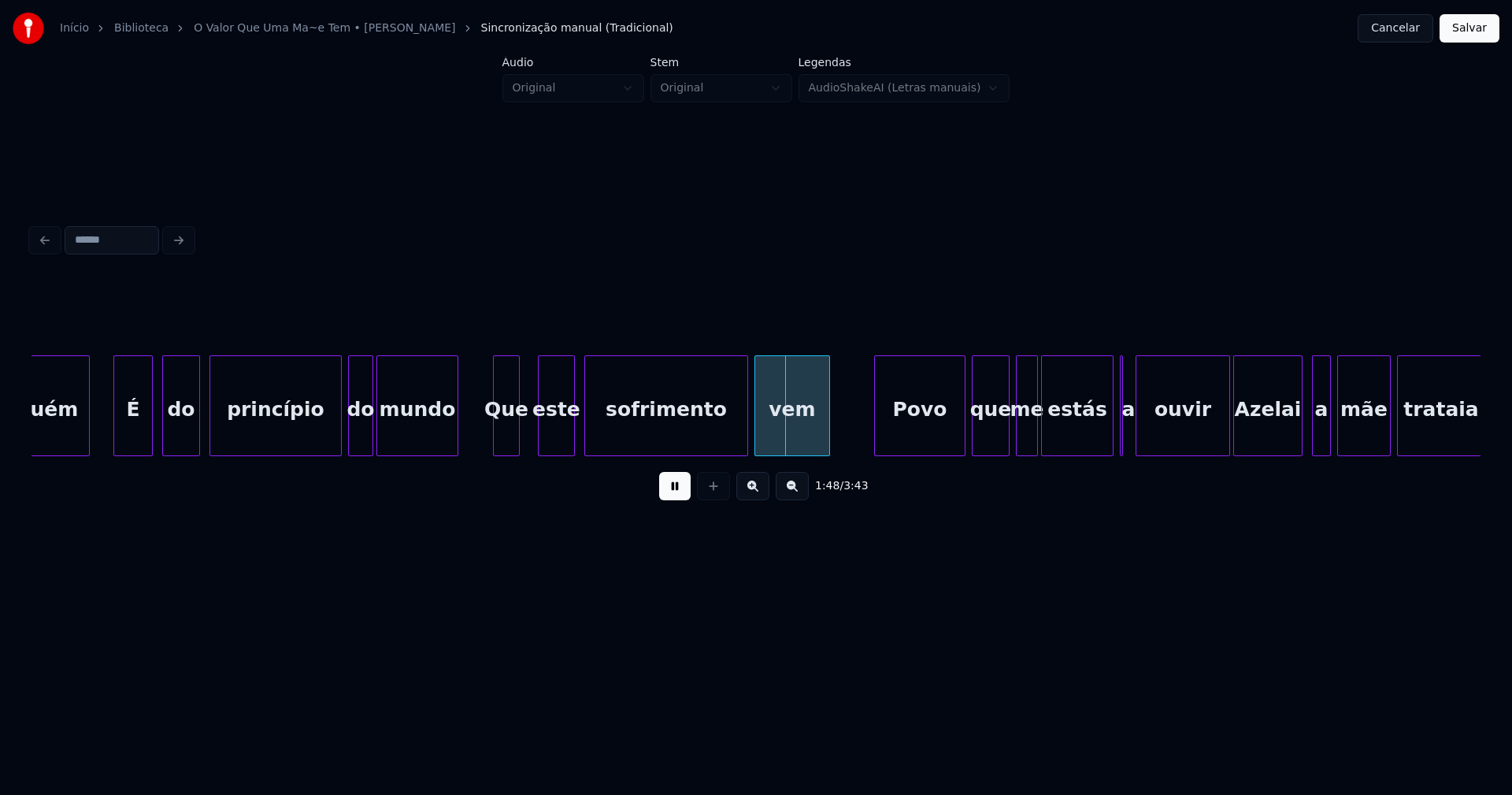
click at [543, 435] on div at bounding box center [541, 406] width 5 height 99
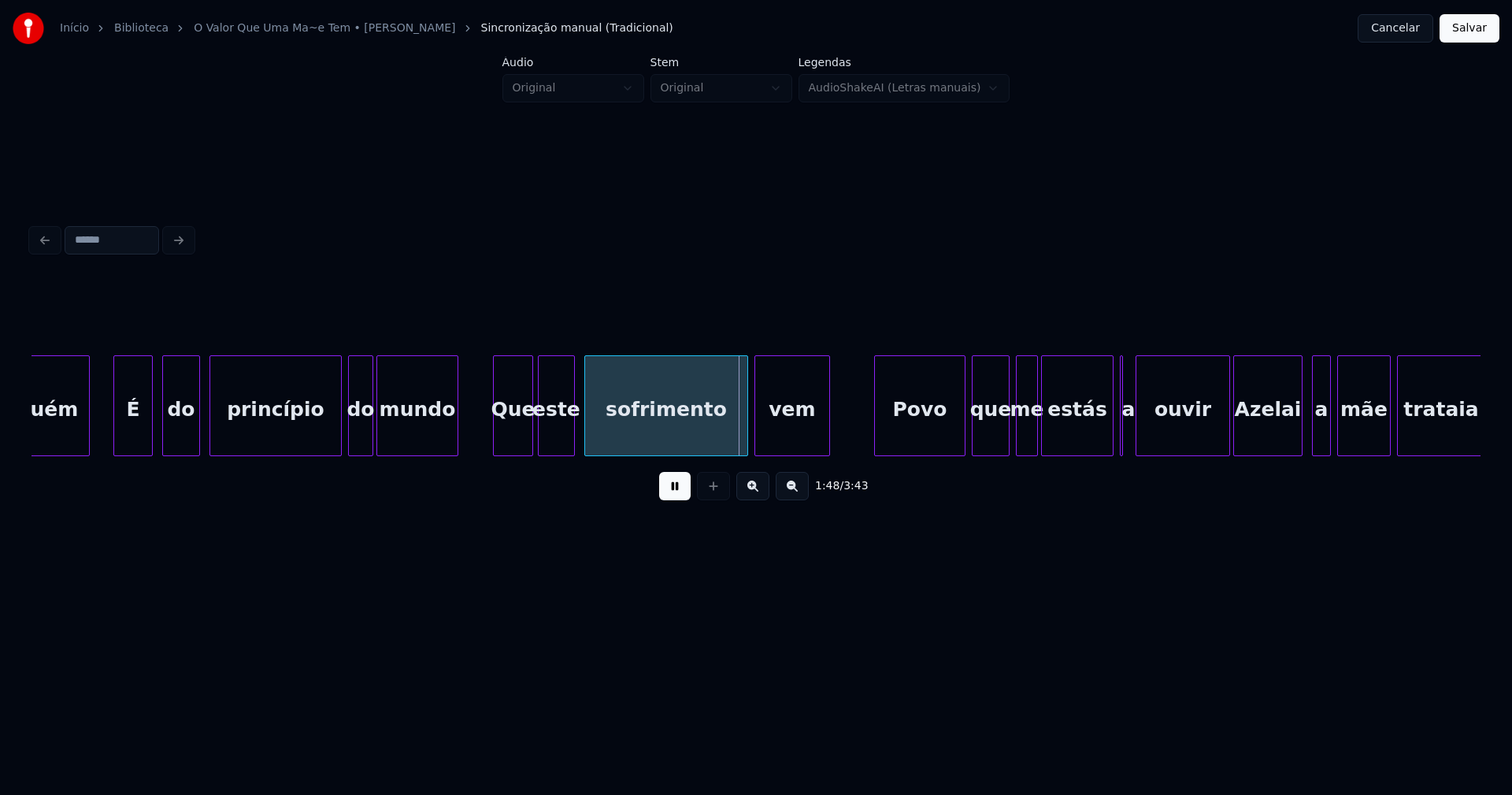
click at [531, 429] on div at bounding box center [529, 406] width 5 height 99
click at [510, 434] on div "Que" at bounding box center [508, 409] width 39 height 107
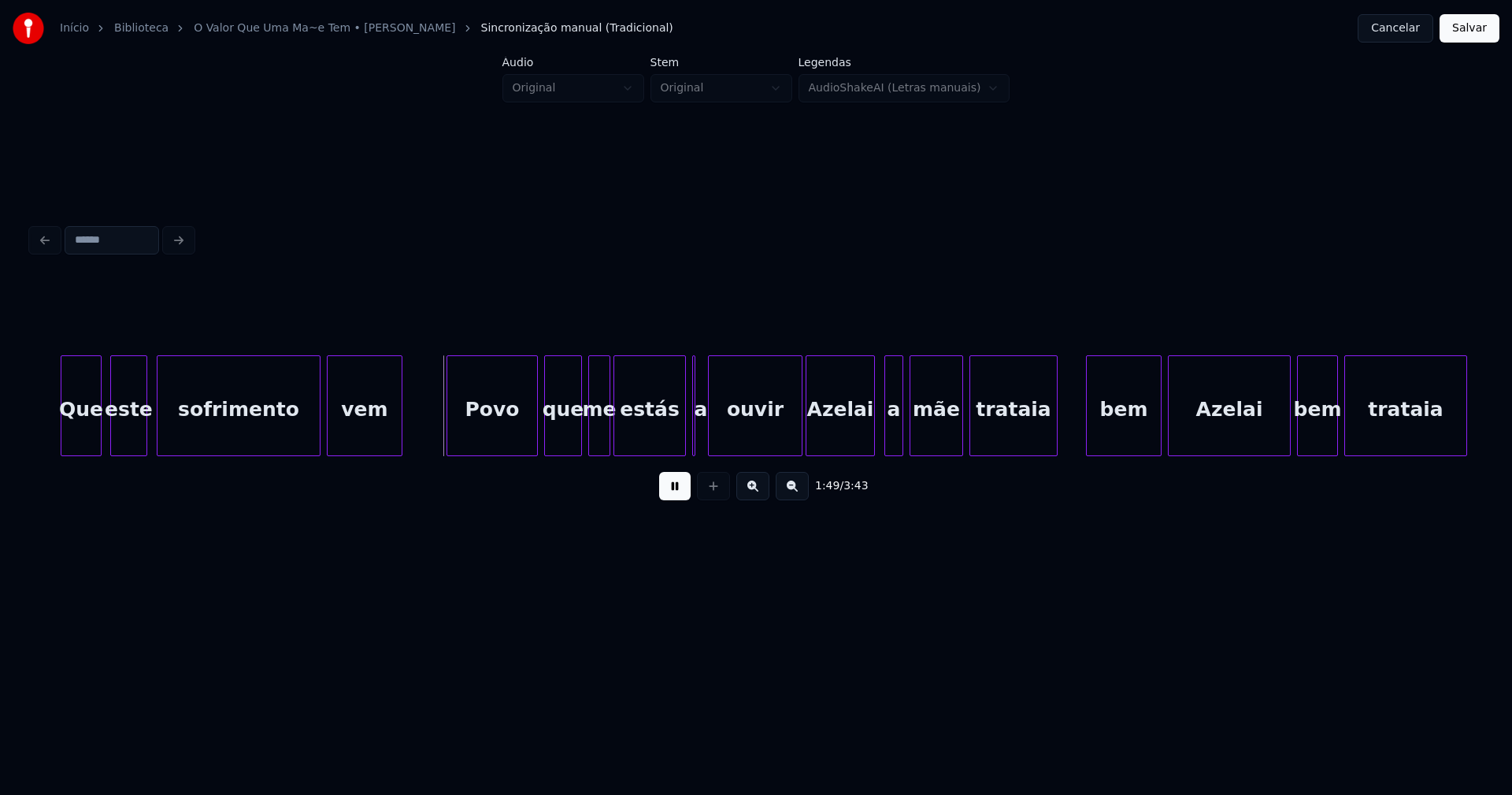
scroll to position [0, 17031]
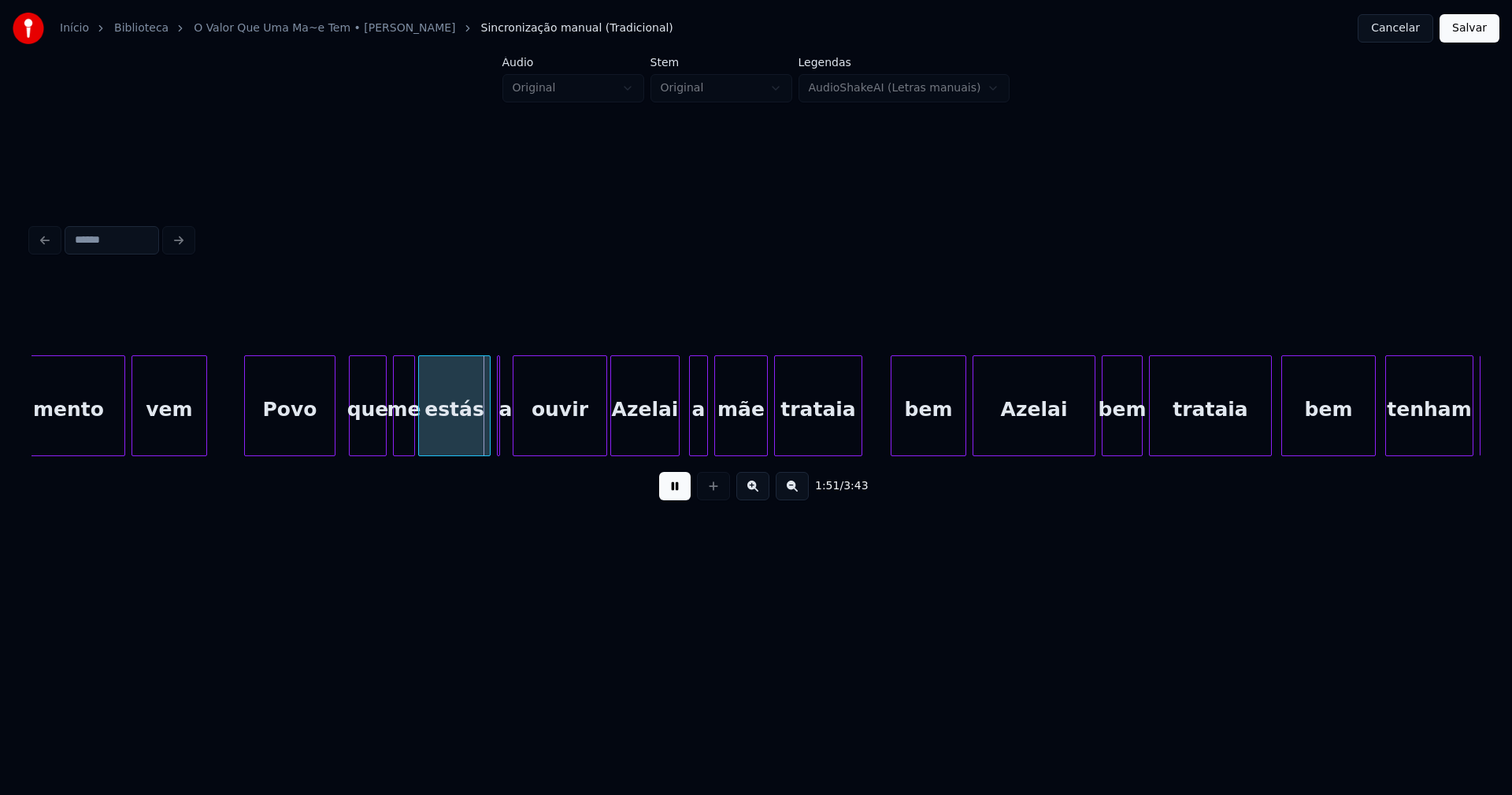
click at [300, 432] on div "Povo" at bounding box center [290, 409] width 90 height 107
click at [366, 430] on div "que" at bounding box center [366, 409] width 36 height 107
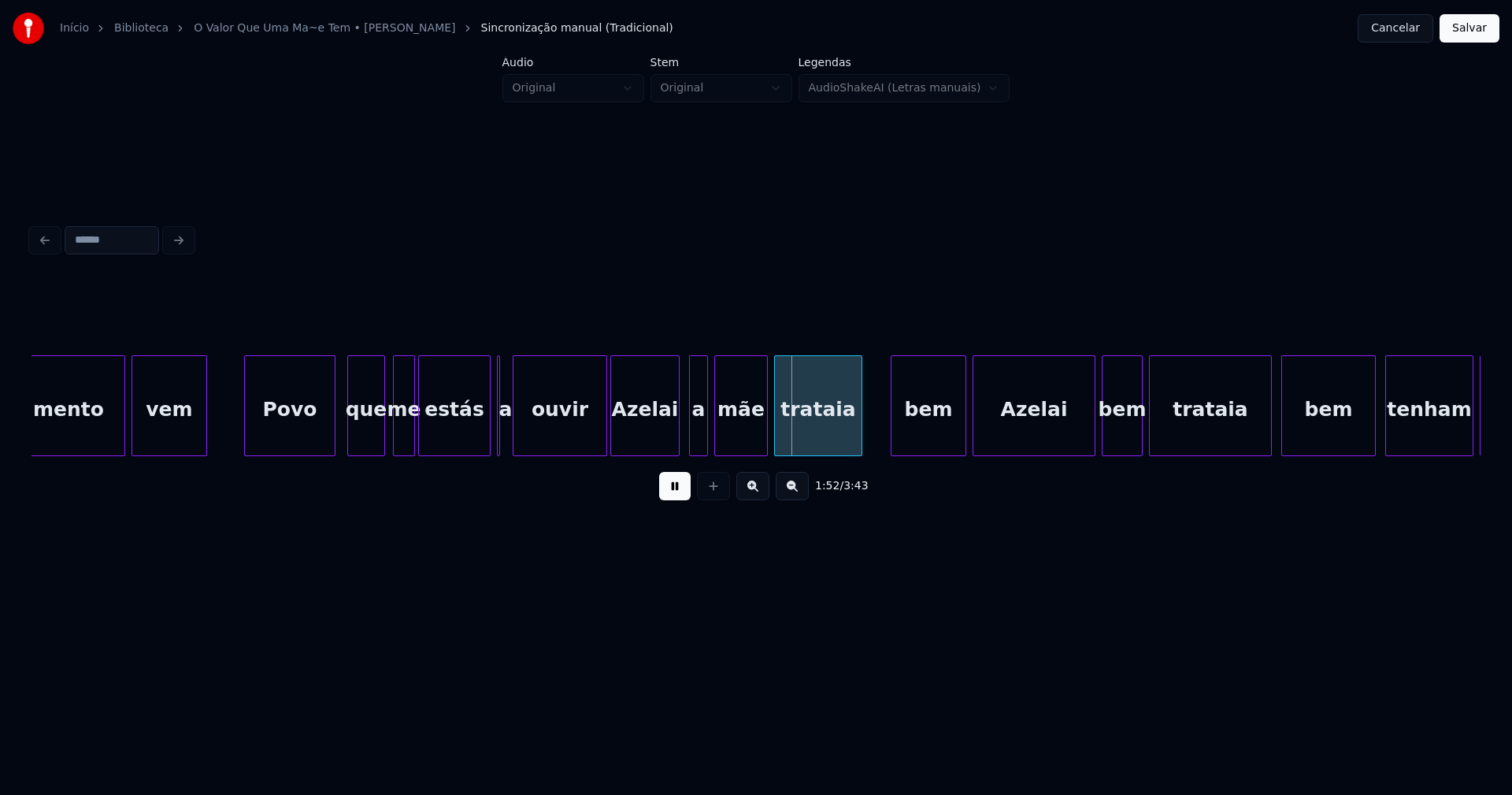
click at [232, 427] on div "sofrimento vem Povo que me estás a ouvir [PERSON_NAME] a mãe trataia bem [PERSO…" at bounding box center [580, 406] width 35159 height 101
click at [510, 442] on div at bounding box center [509, 406] width 5 height 99
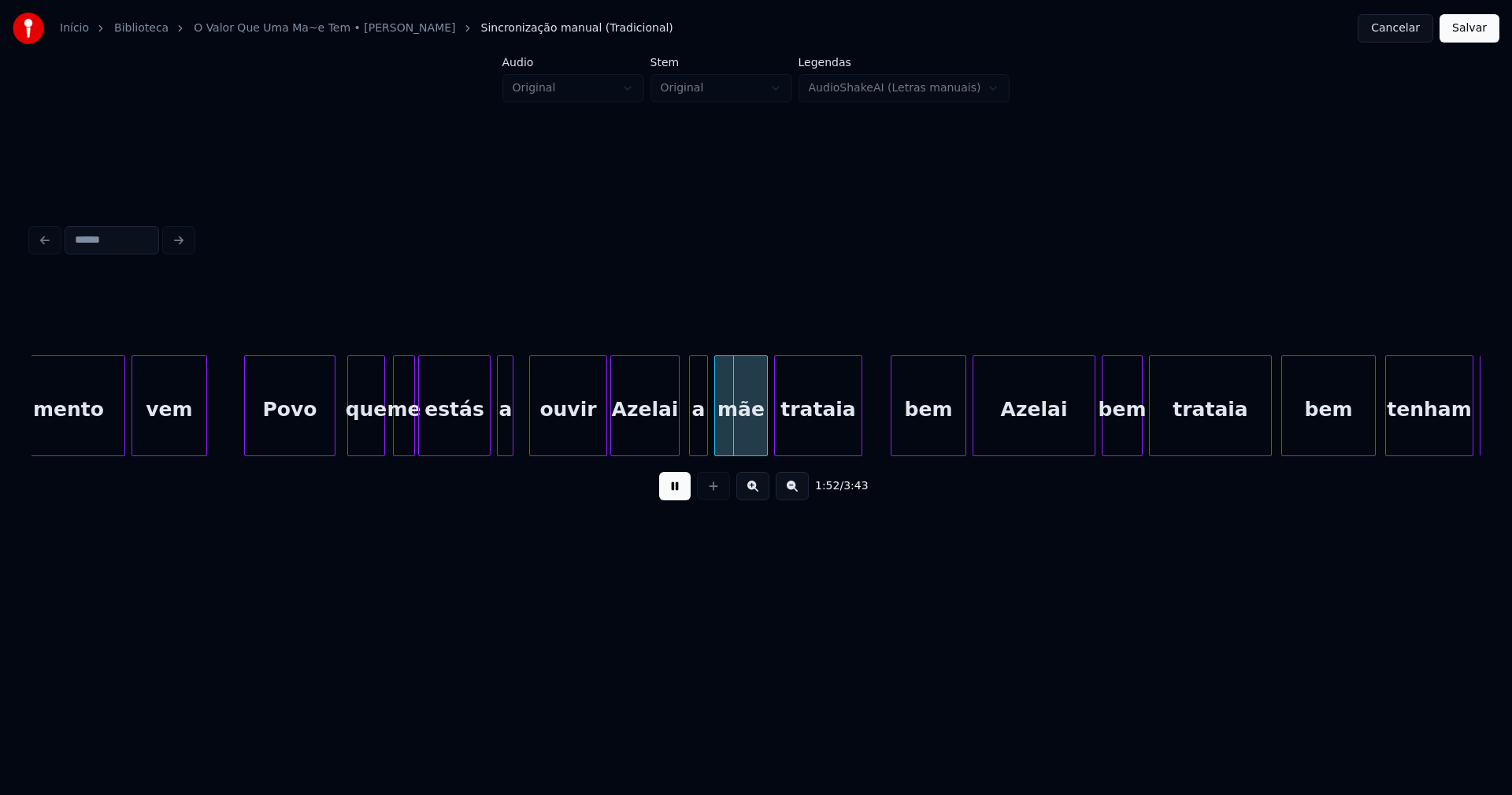
click at [532, 434] on div at bounding box center [531, 406] width 5 height 99
click at [524, 433] on div at bounding box center [523, 406] width 5 height 99
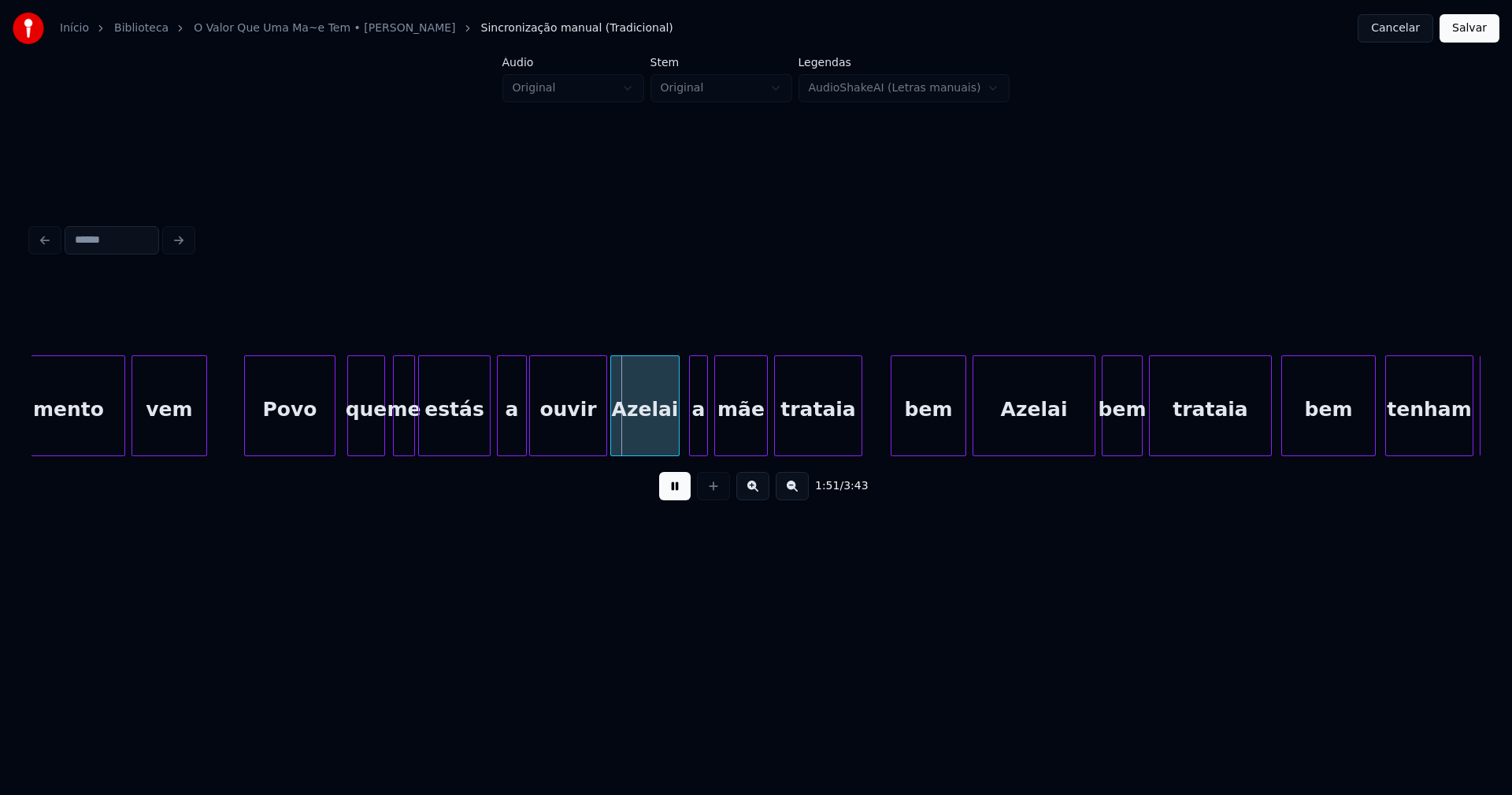
drag, startPoint x: 218, startPoint y: 427, endPoint x: 304, endPoint y: 423, distance: 86.1
click at [221, 427] on div "sofrimento vem Povo que me estás a ouvir [PERSON_NAME] a mãe trataia bem [PERSO…" at bounding box center [580, 406] width 35159 height 101
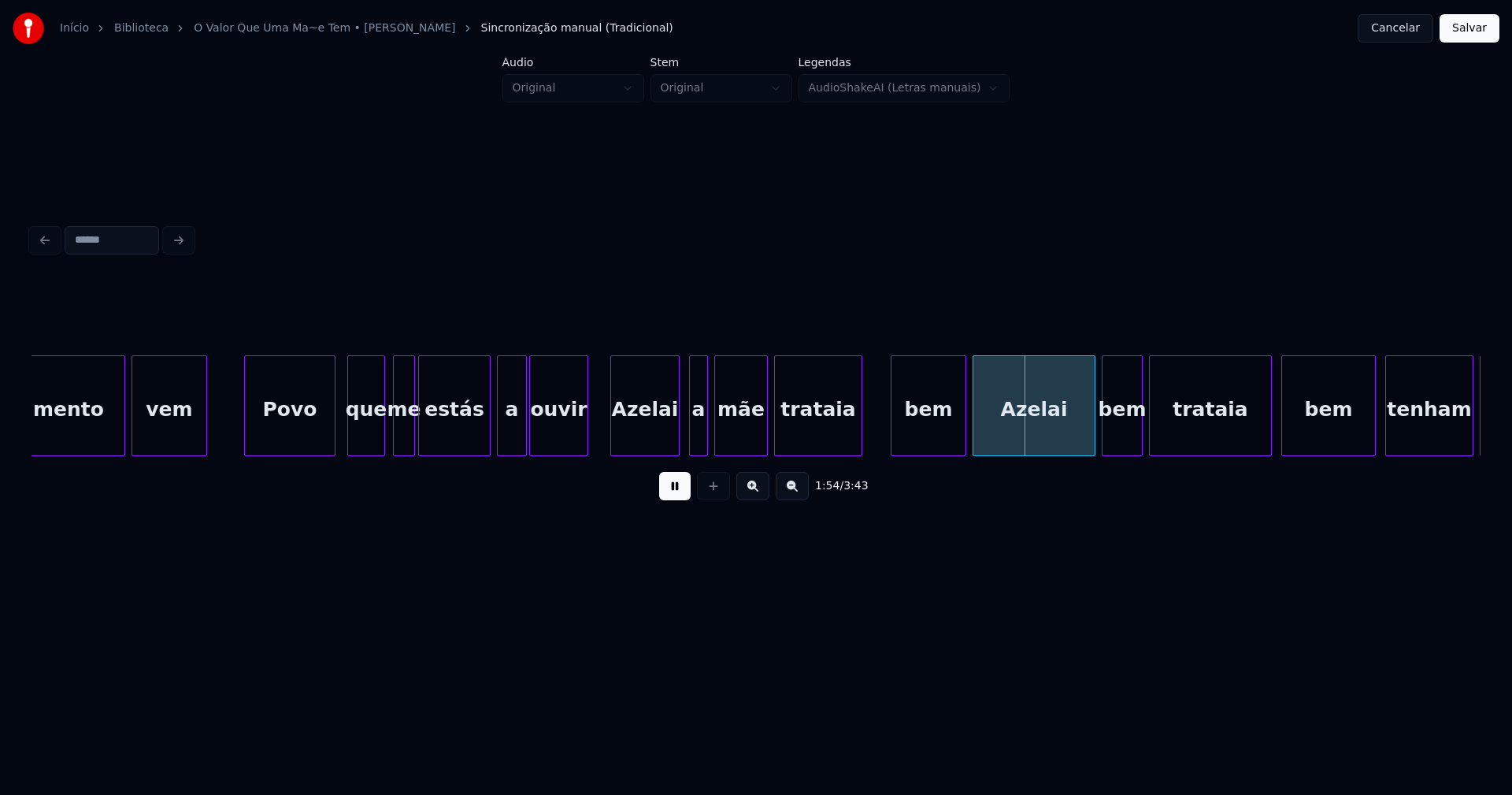
click at [584, 448] on div at bounding box center [585, 406] width 5 height 99
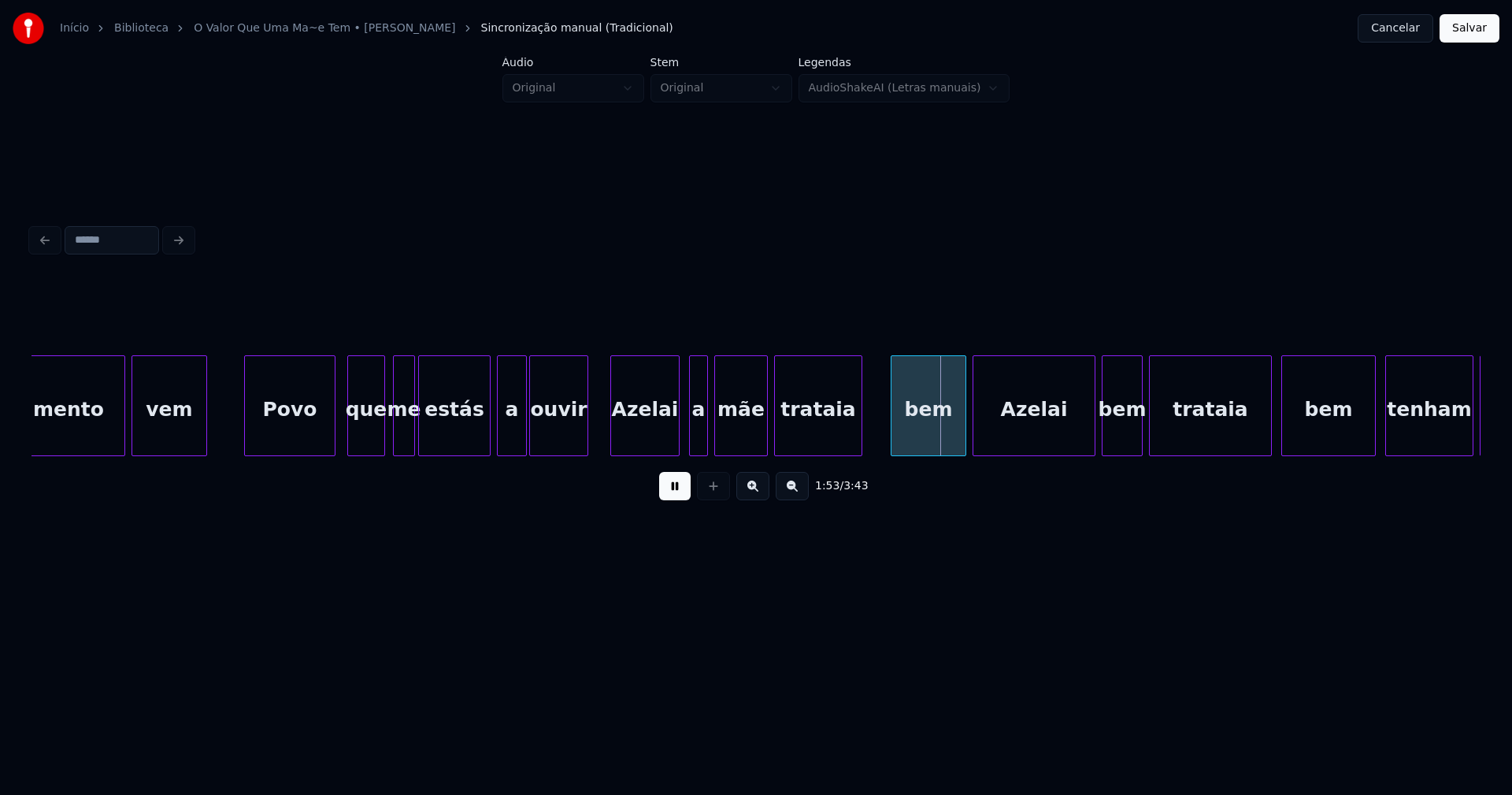
click at [597, 435] on div "sofrimento vem Povo que me estás a ouvir [PERSON_NAME] a mãe trataia bem [PERSO…" at bounding box center [580, 406] width 35159 height 101
click at [593, 424] on div "sofrimento vem Povo que me estás a ouvir [PERSON_NAME] a mãe trataia bem [PERSO…" at bounding box center [580, 406] width 35159 height 101
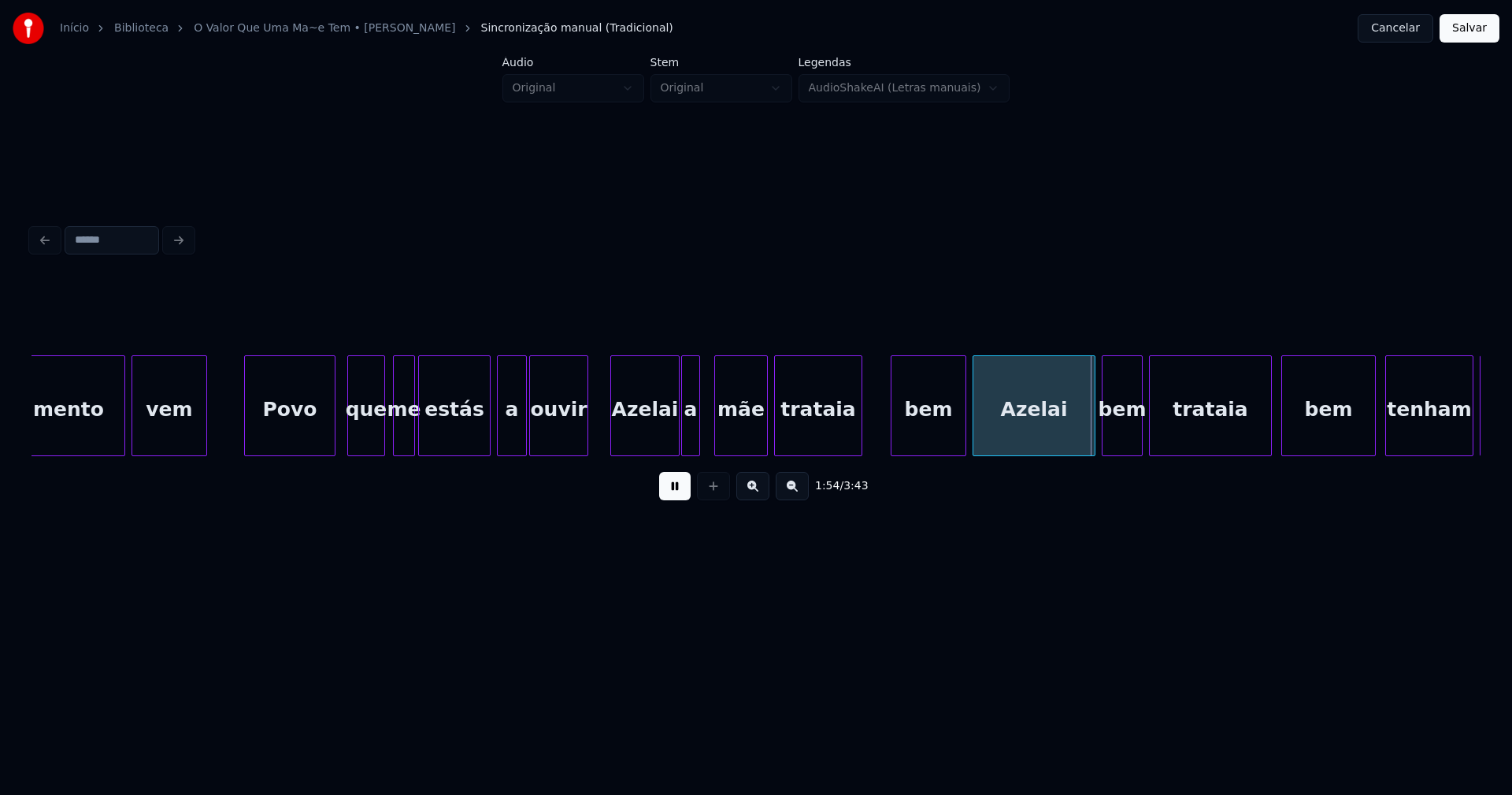
click at [690, 435] on div "a" at bounding box center [691, 409] width 17 height 107
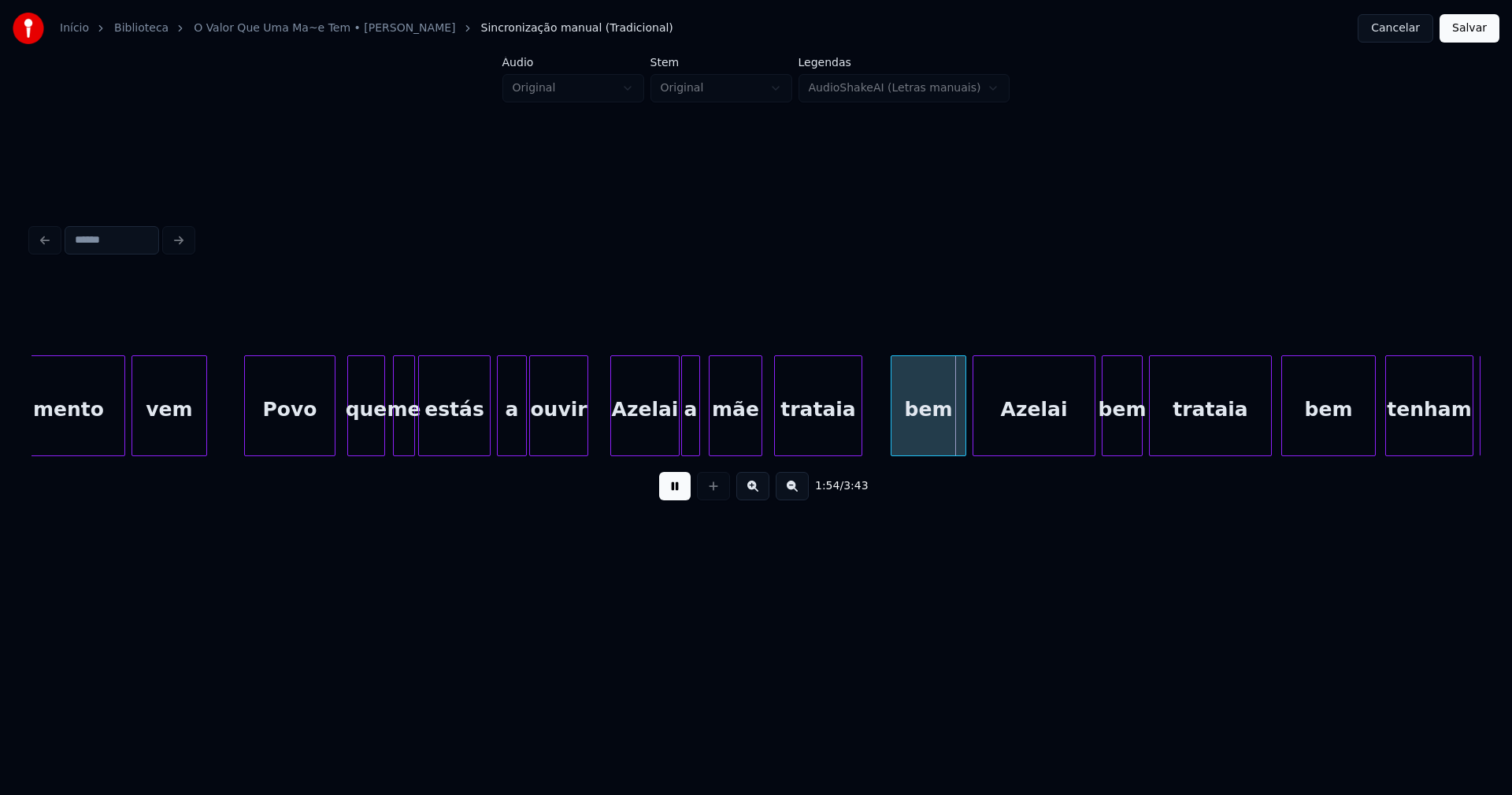
click at [736, 436] on div "mãe" at bounding box center [735, 409] width 52 height 107
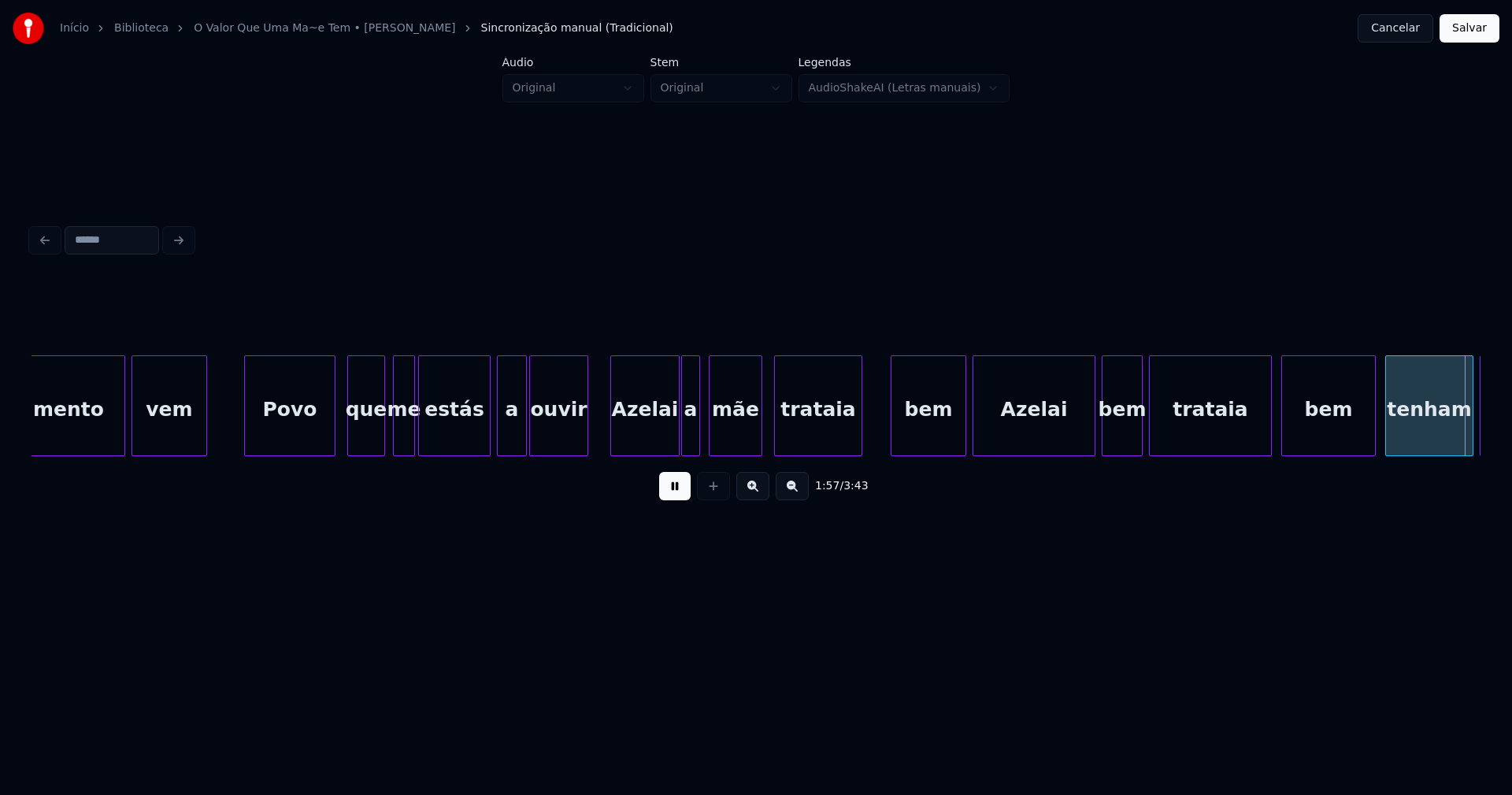
scroll to position [0, 18482]
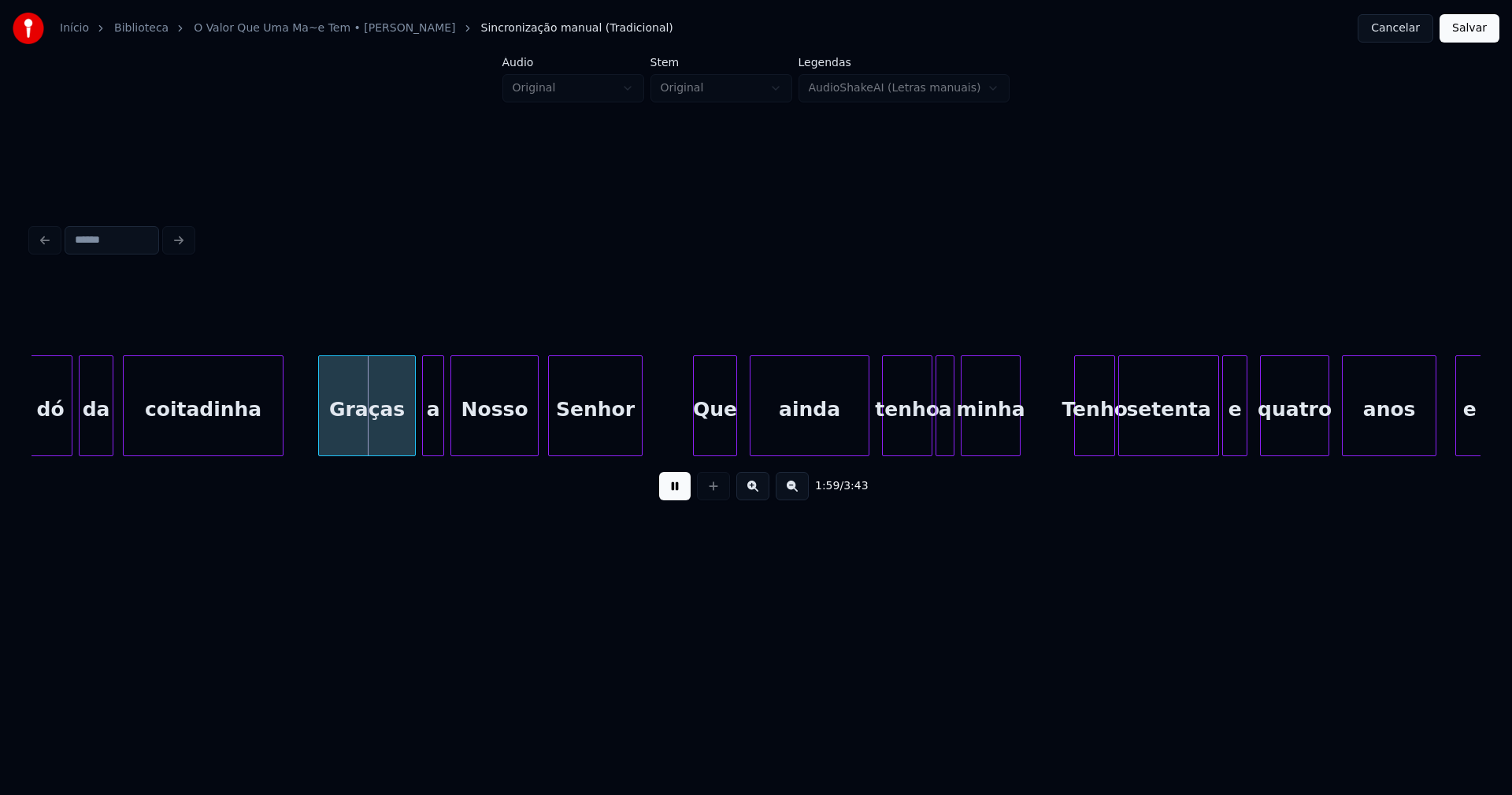
drag, startPoint x: 664, startPoint y: 502, endPoint x: 763, endPoint y: 484, distance: 100.6
click at [665, 500] on button at bounding box center [674, 486] width 31 height 29
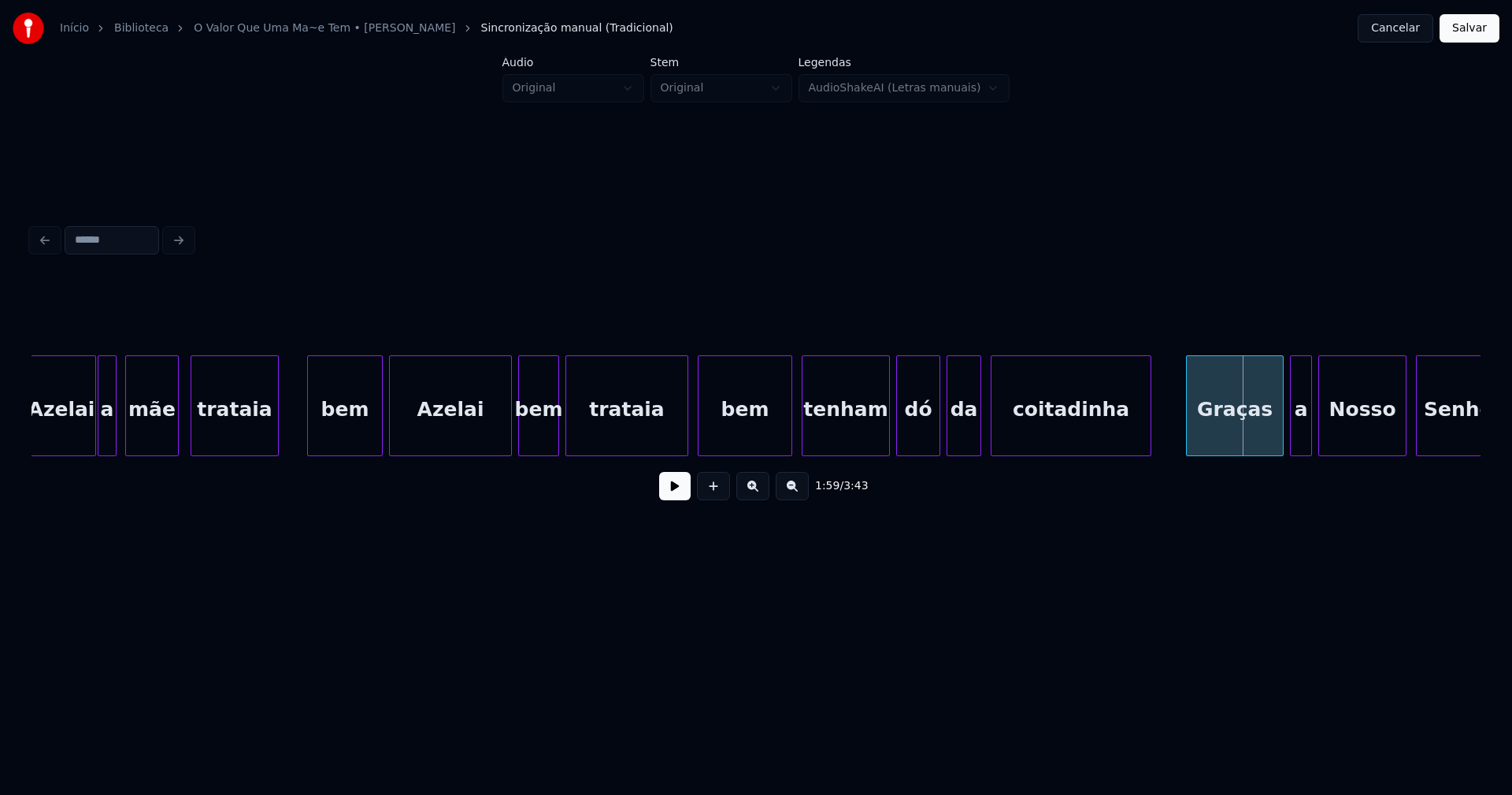
scroll to position [0, 17478]
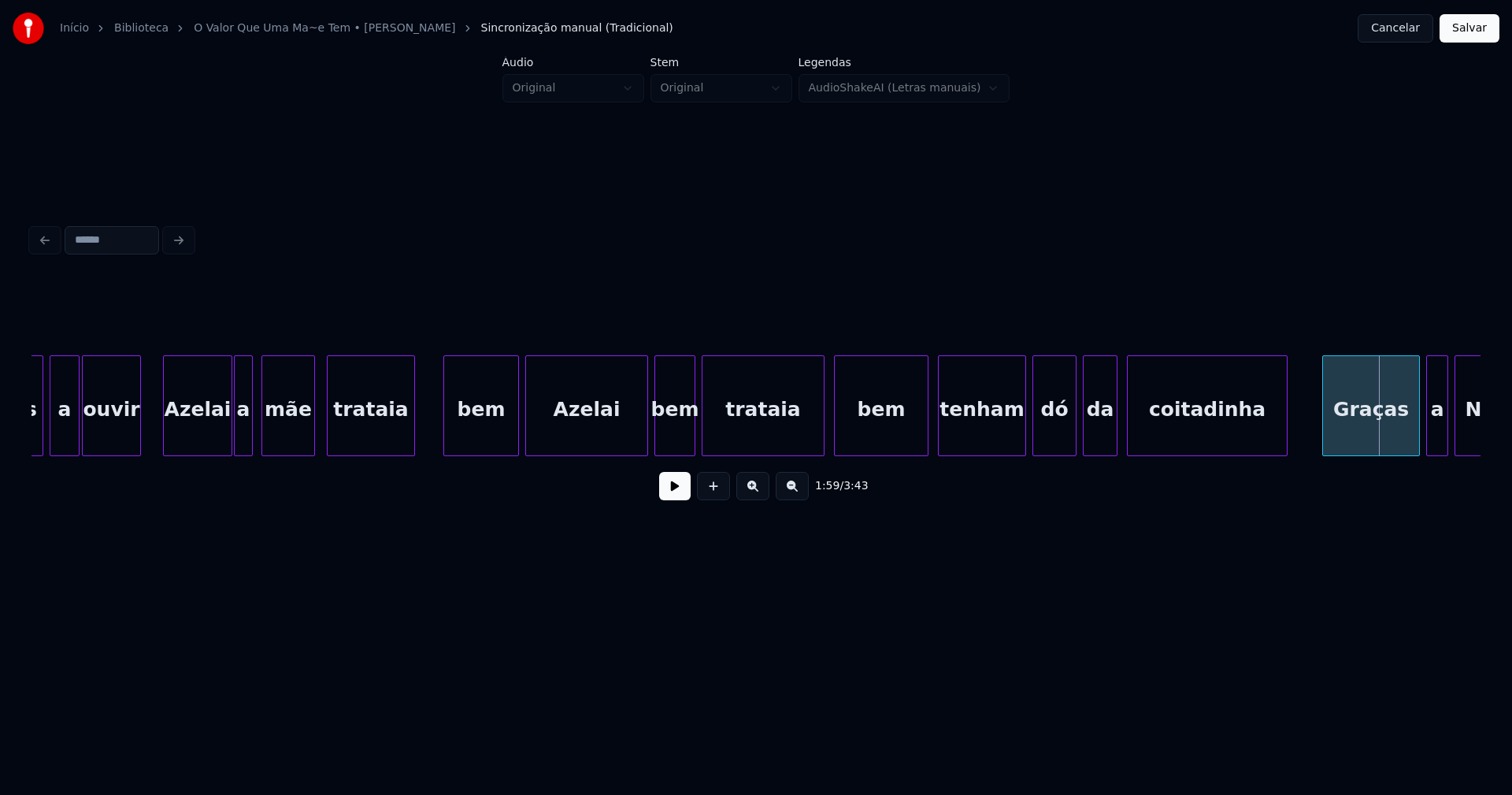
click at [149, 445] on div "dó da coitadinha Graças a Nosso tenham bem trataia bem [PERSON_NAME] bem tratai…" at bounding box center [133, 406] width 35159 height 101
click at [666, 494] on button at bounding box center [674, 486] width 31 height 29
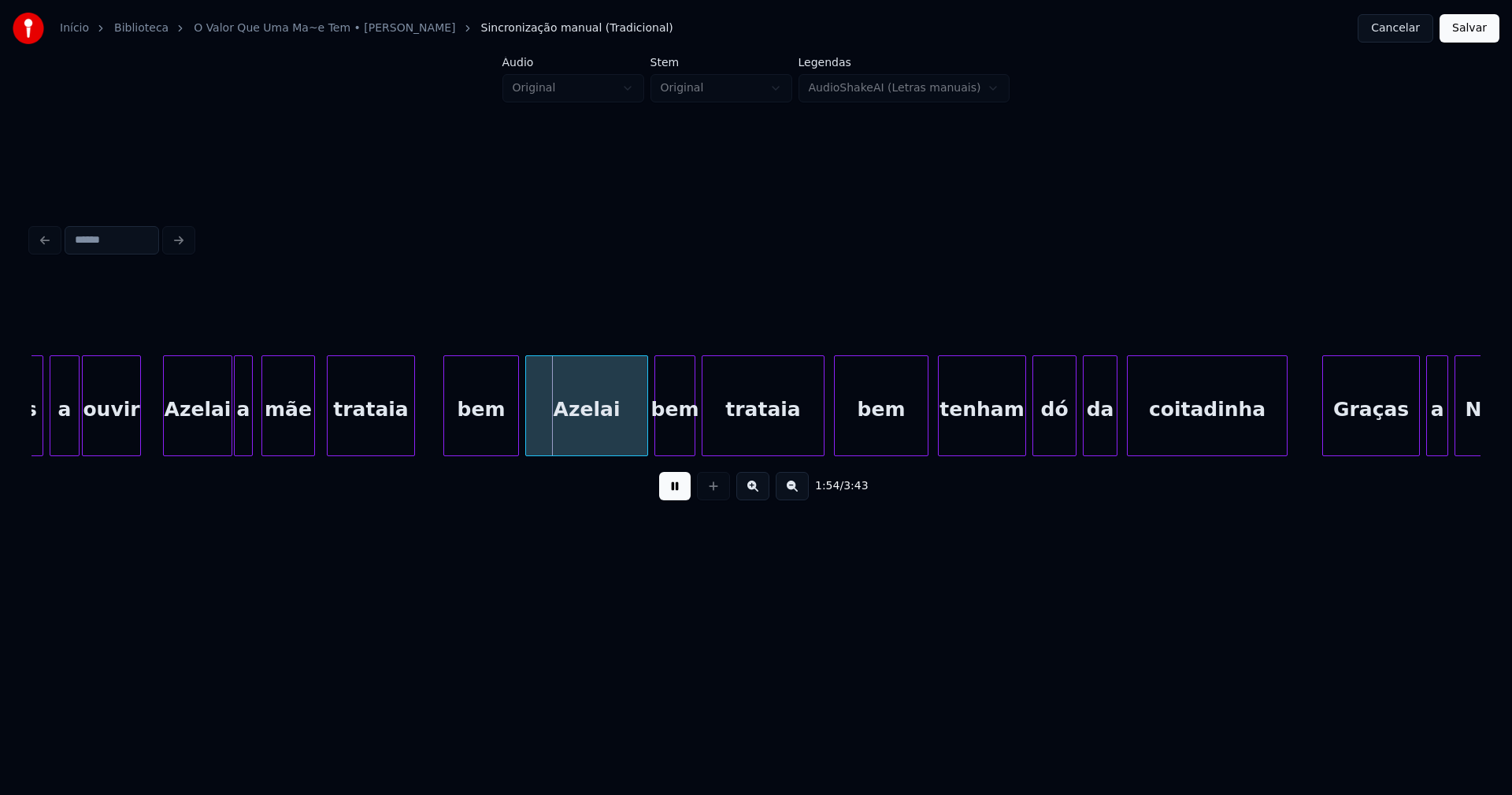
click at [489, 427] on div "bem" at bounding box center [482, 409] width 74 height 107
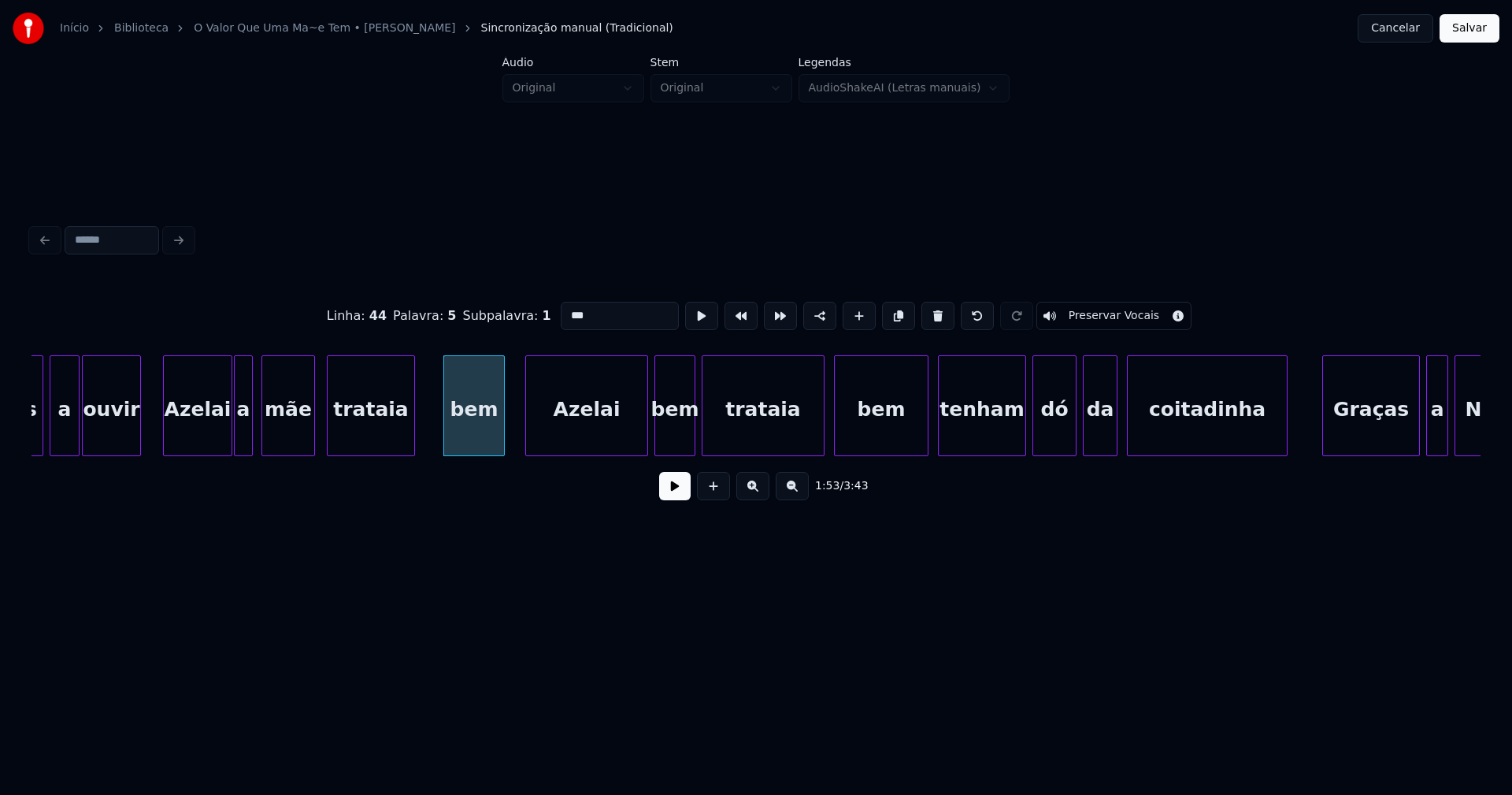
click at [502, 438] on div at bounding box center [501, 406] width 5 height 99
click at [432, 427] on div at bounding box center [432, 406] width 5 height 99
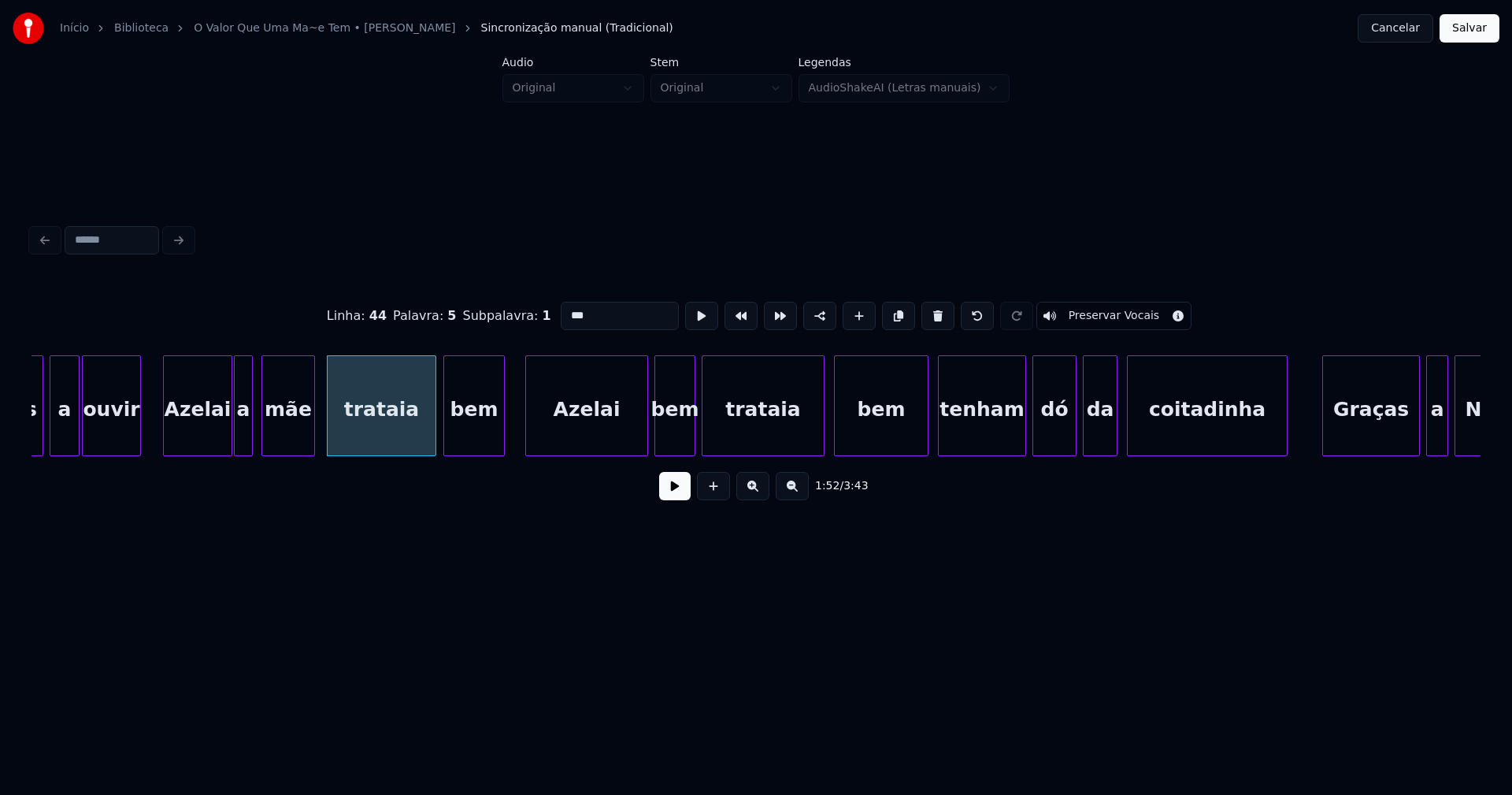
click at [676, 492] on button at bounding box center [674, 486] width 31 height 29
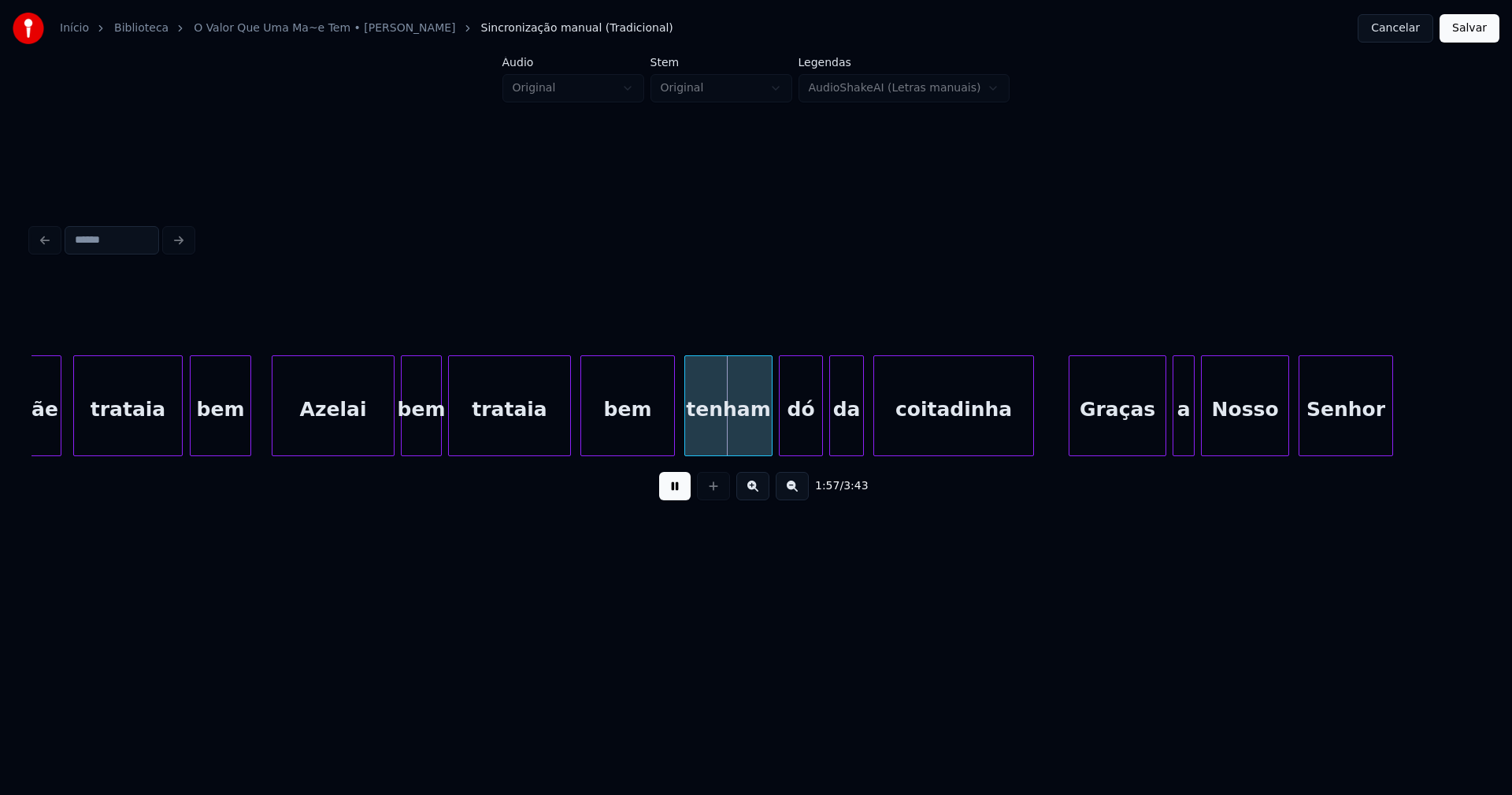
scroll to position [0, 17770]
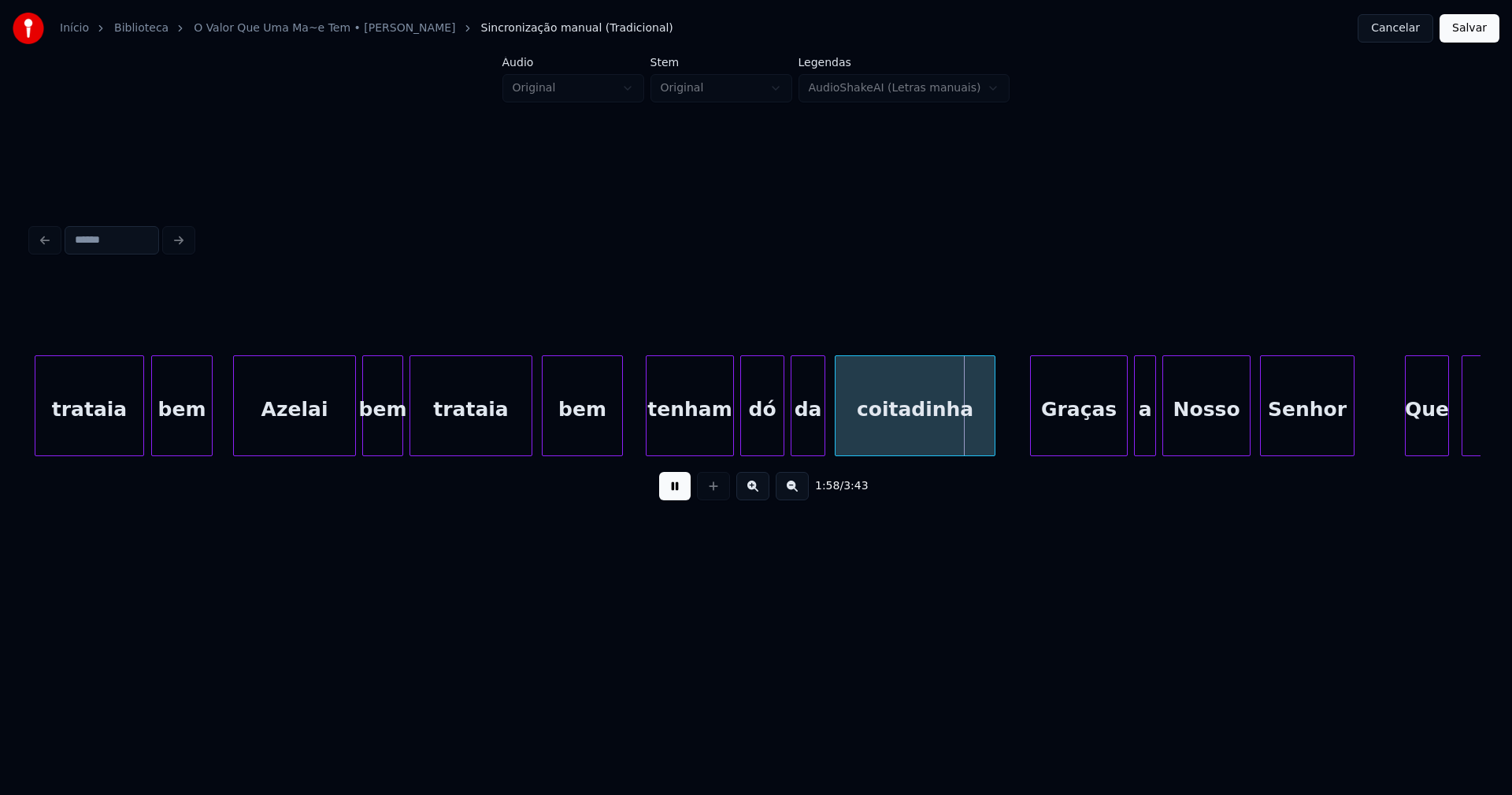
click at [620, 453] on div "dó da coitadinha Graças a Nosso tenham bem trataia bem Azelai bem trataia Senho…" at bounding box center [756, 406] width 1449 height 101
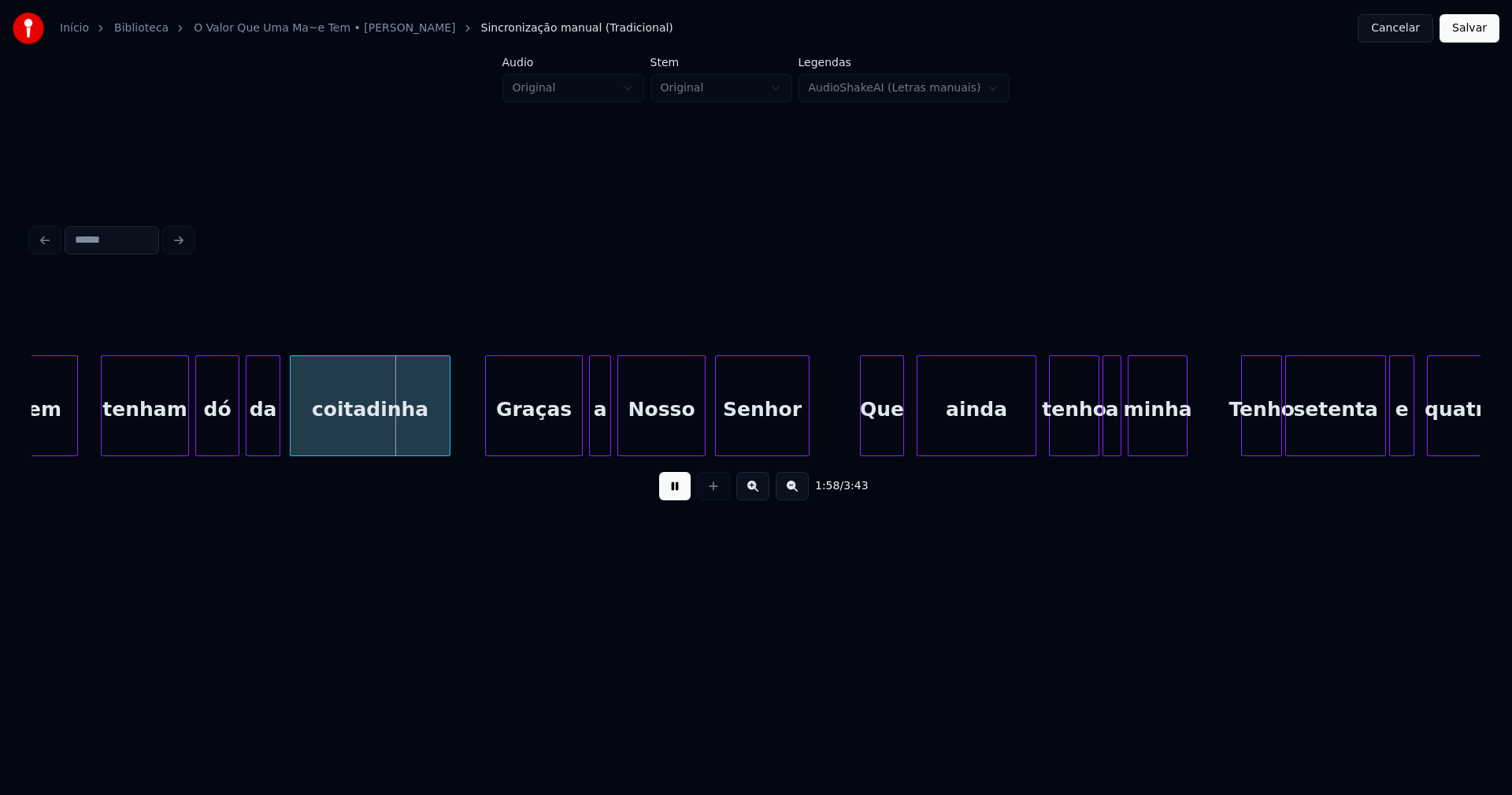
scroll to position [0, 18451]
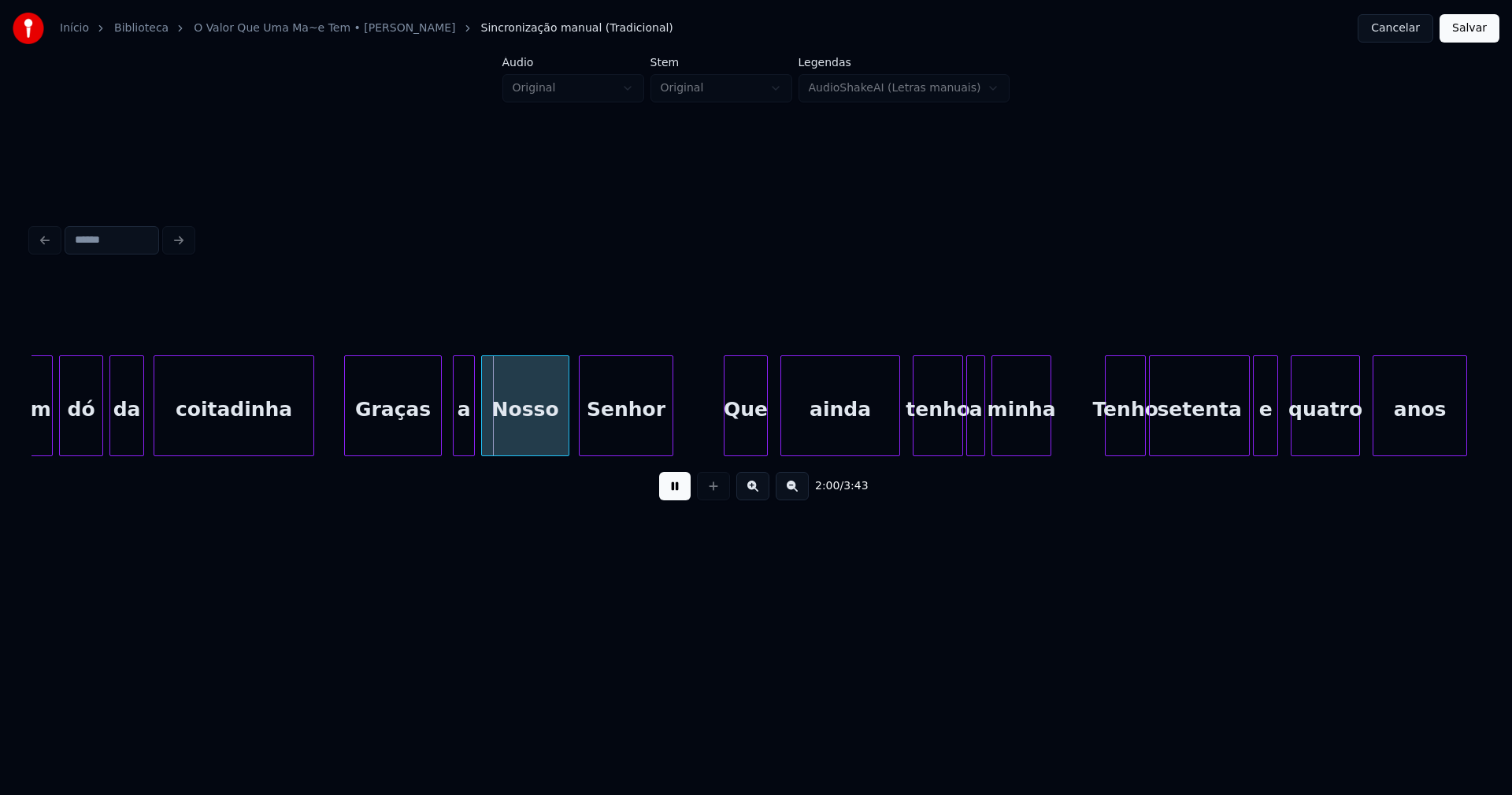
click at [403, 431] on div "Graças" at bounding box center [393, 409] width 96 height 107
click at [448, 434] on div at bounding box center [446, 406] width 5 height 99
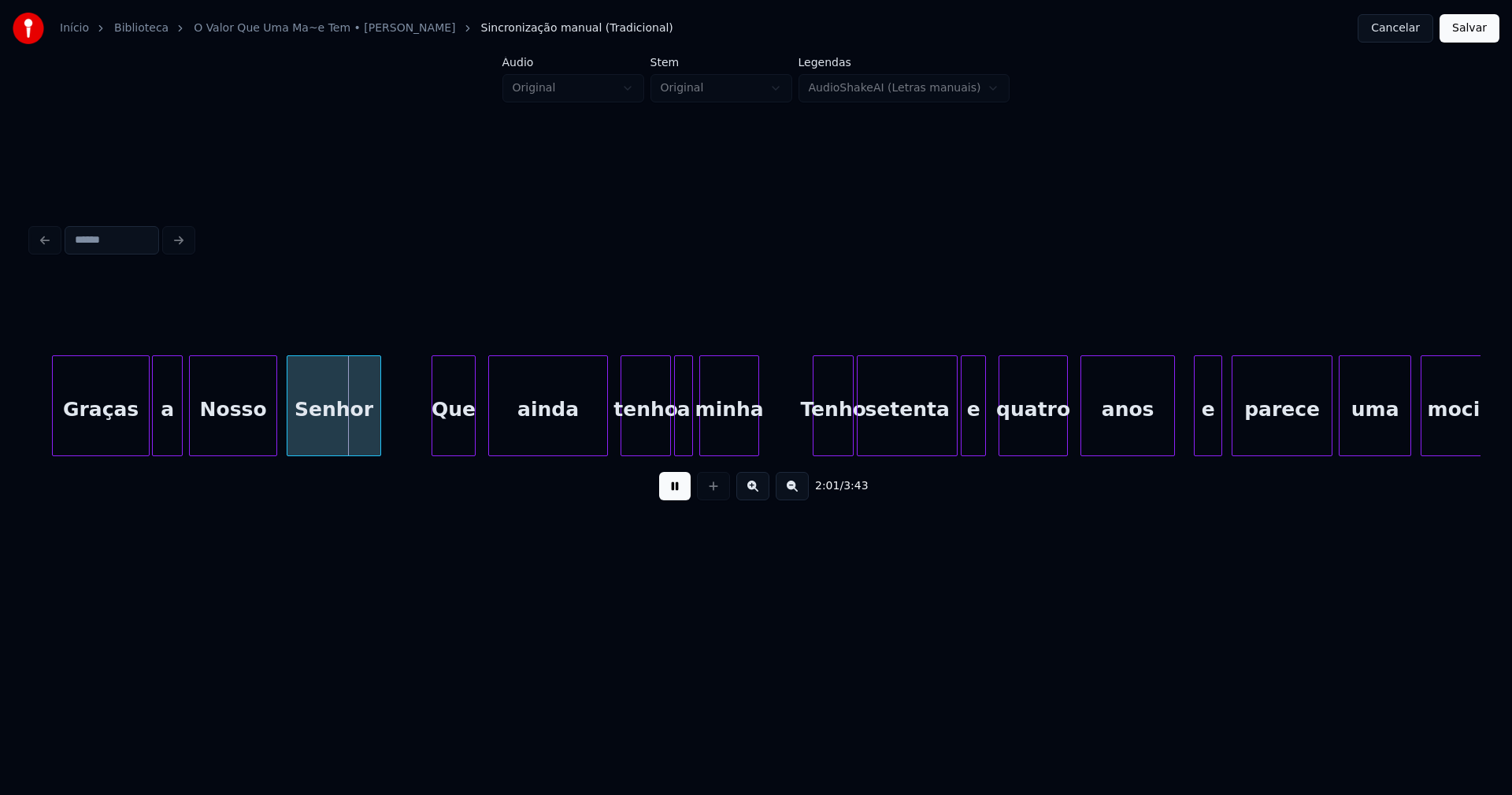
scroll to position [0, 18841]
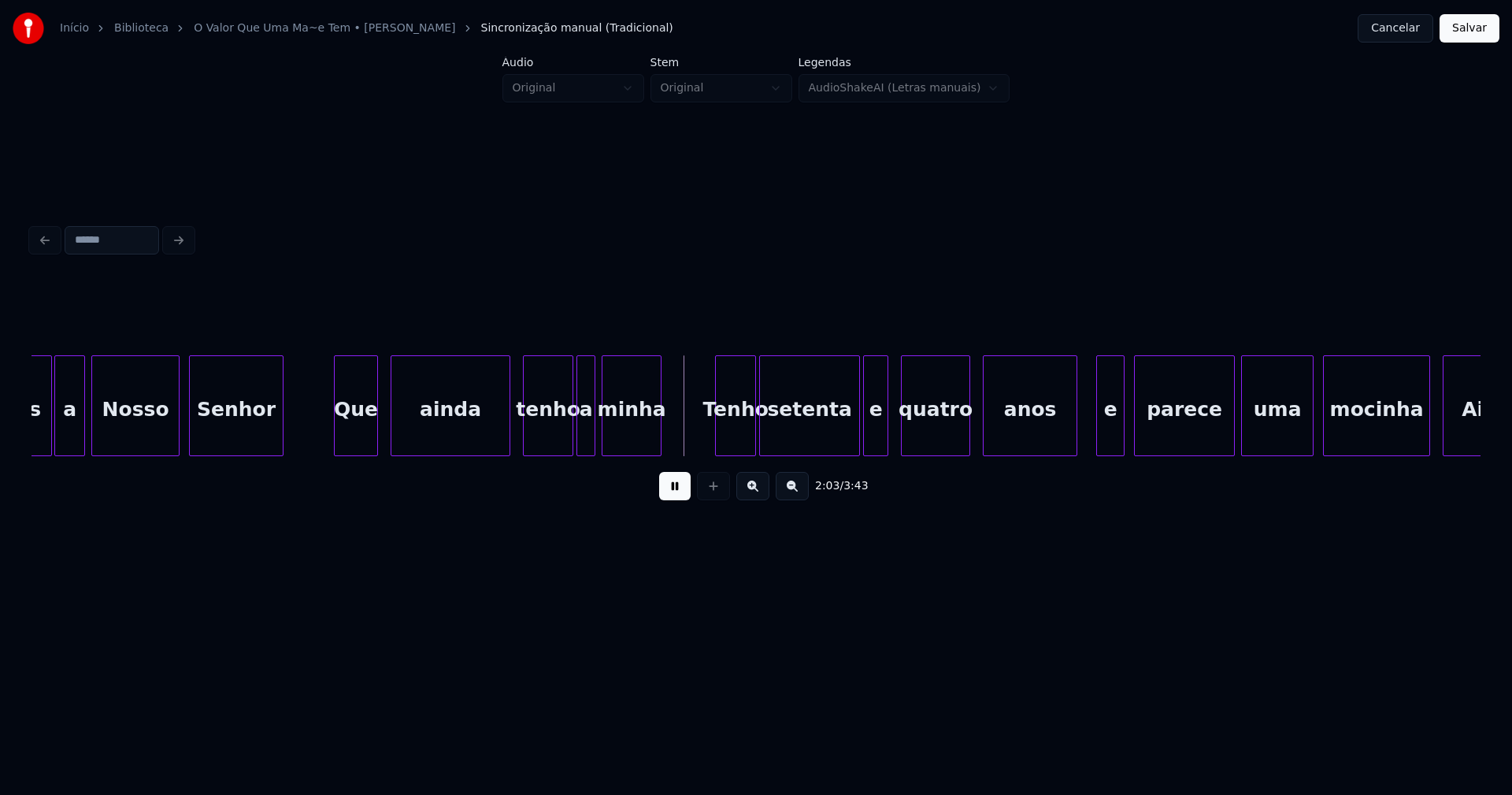
click at [435, 438] on div "ainda" at bounding box center [440, 409] width 118 height 107
click at [549, 442] on div "tenho" at bounding box center [543, 409] width 49 height 107
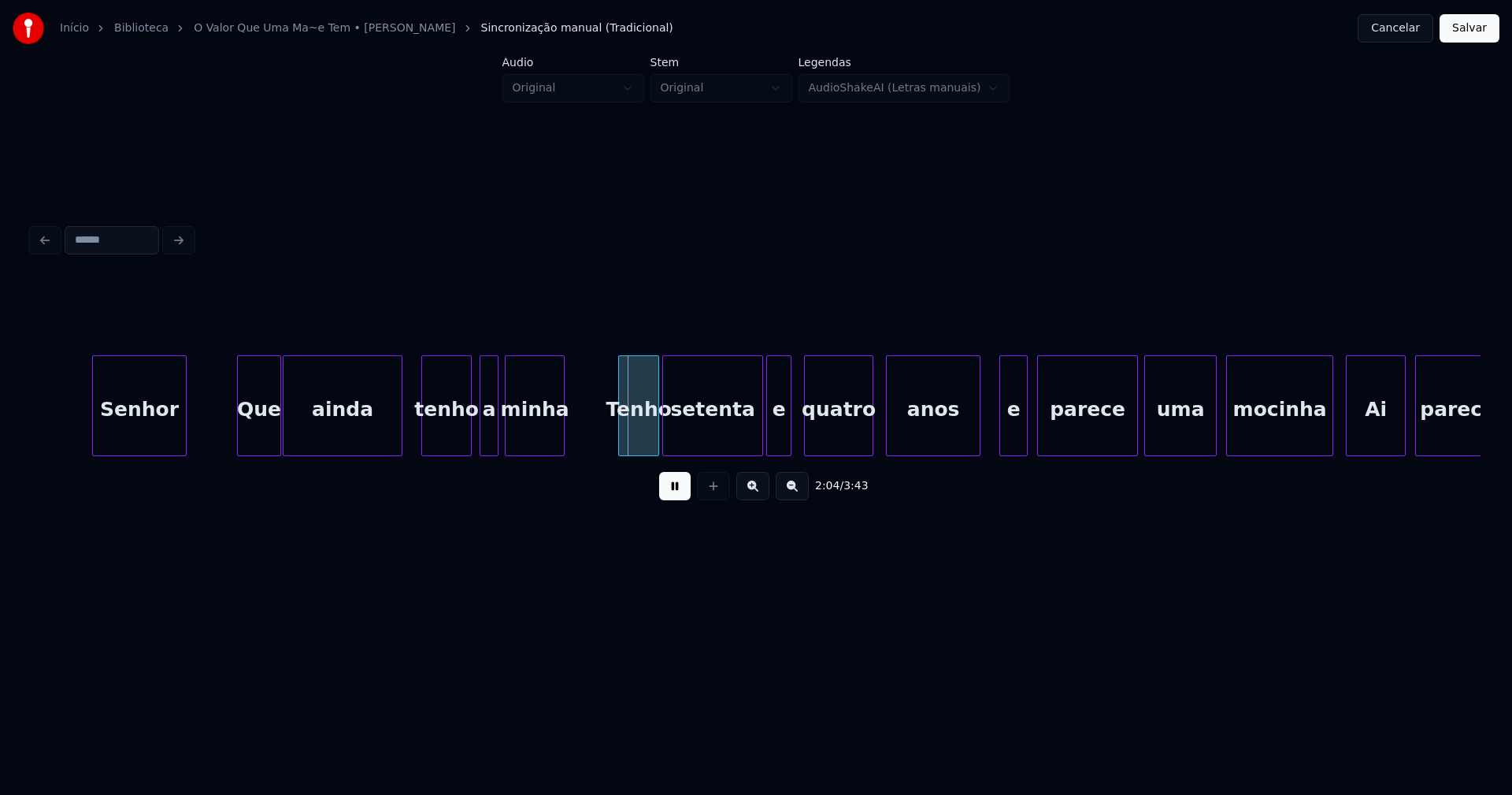
scroll to position [0, 19016]
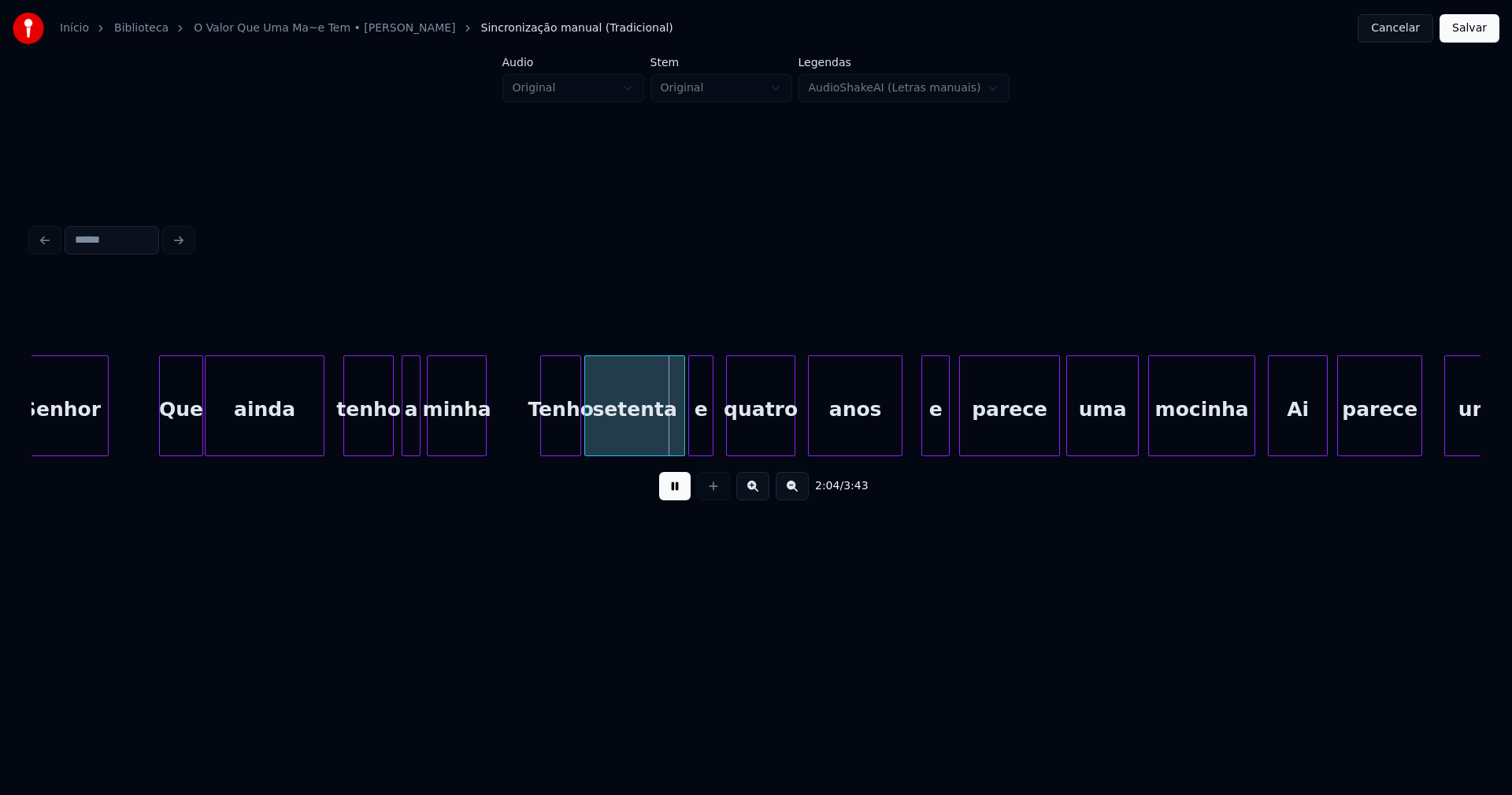
drag, startPoint x: 667, startPoint y: 497, endPoint x: 593, endPoint y: 449, distance: 88.2
click at [667, 495] on button at bounding box center [674, 486] width 31 height 29
click at [572, 440] on div "Tenho" at bounding box center [560, 409] width 39 height 107
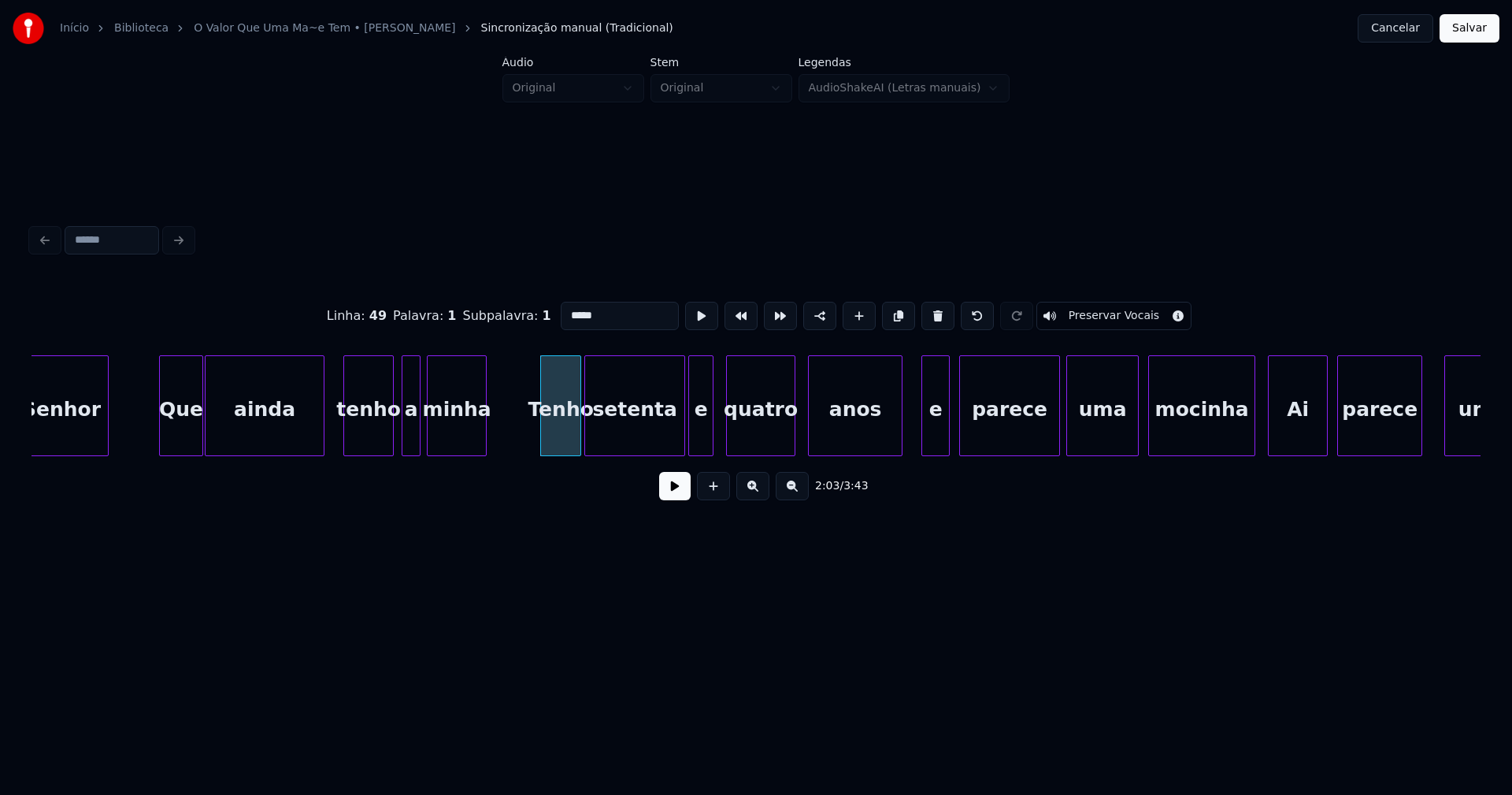
click at [601, 317] on input "*****" at bounding box center [620, 316] width 118 height 29
type input "***"
click at [676, 493] on button at bounding box center [674, 486] width 31 height 29
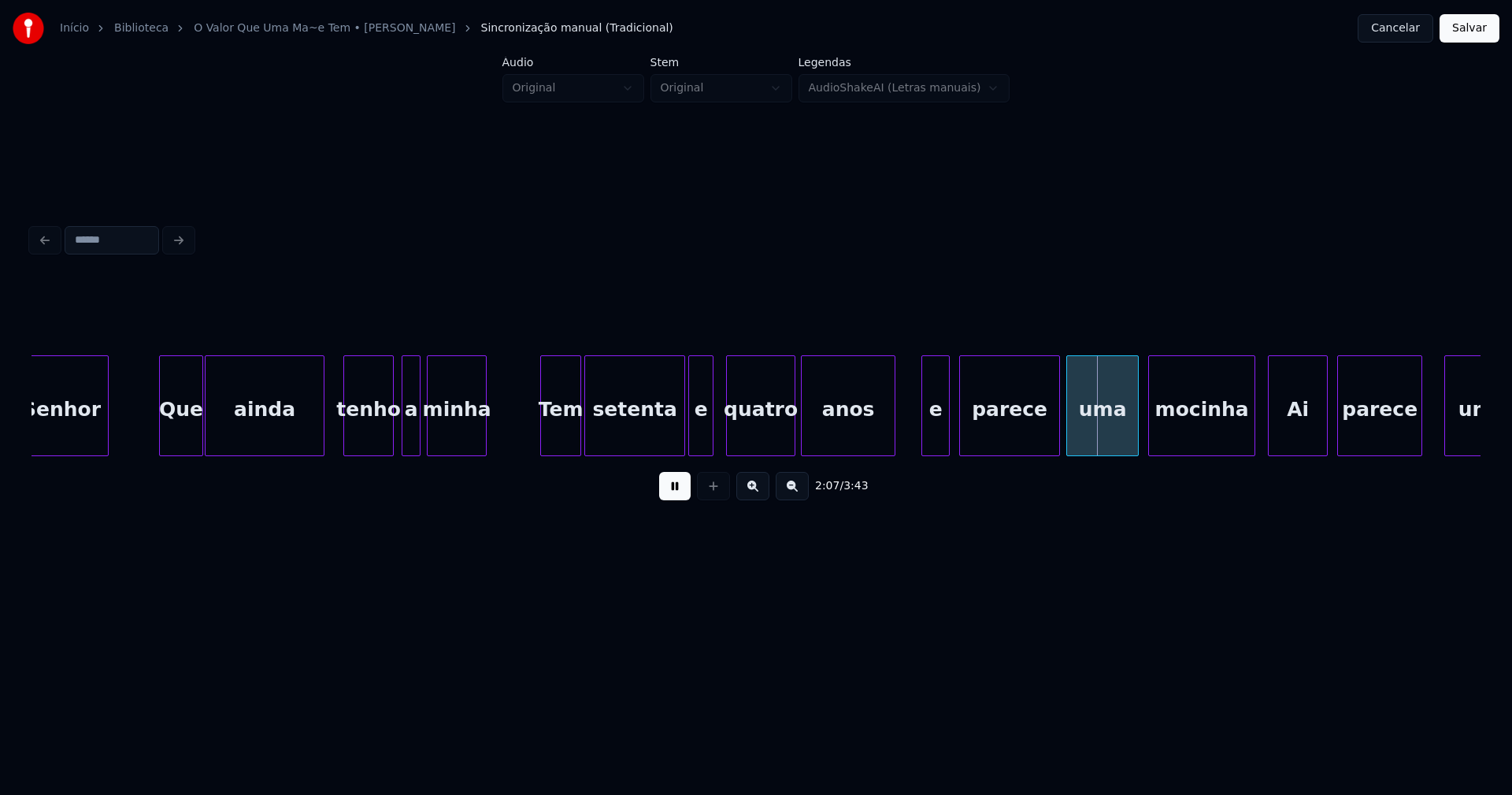
click at [848, 445] on div "anos" at bounding box center [847, 409] width 93 height 107
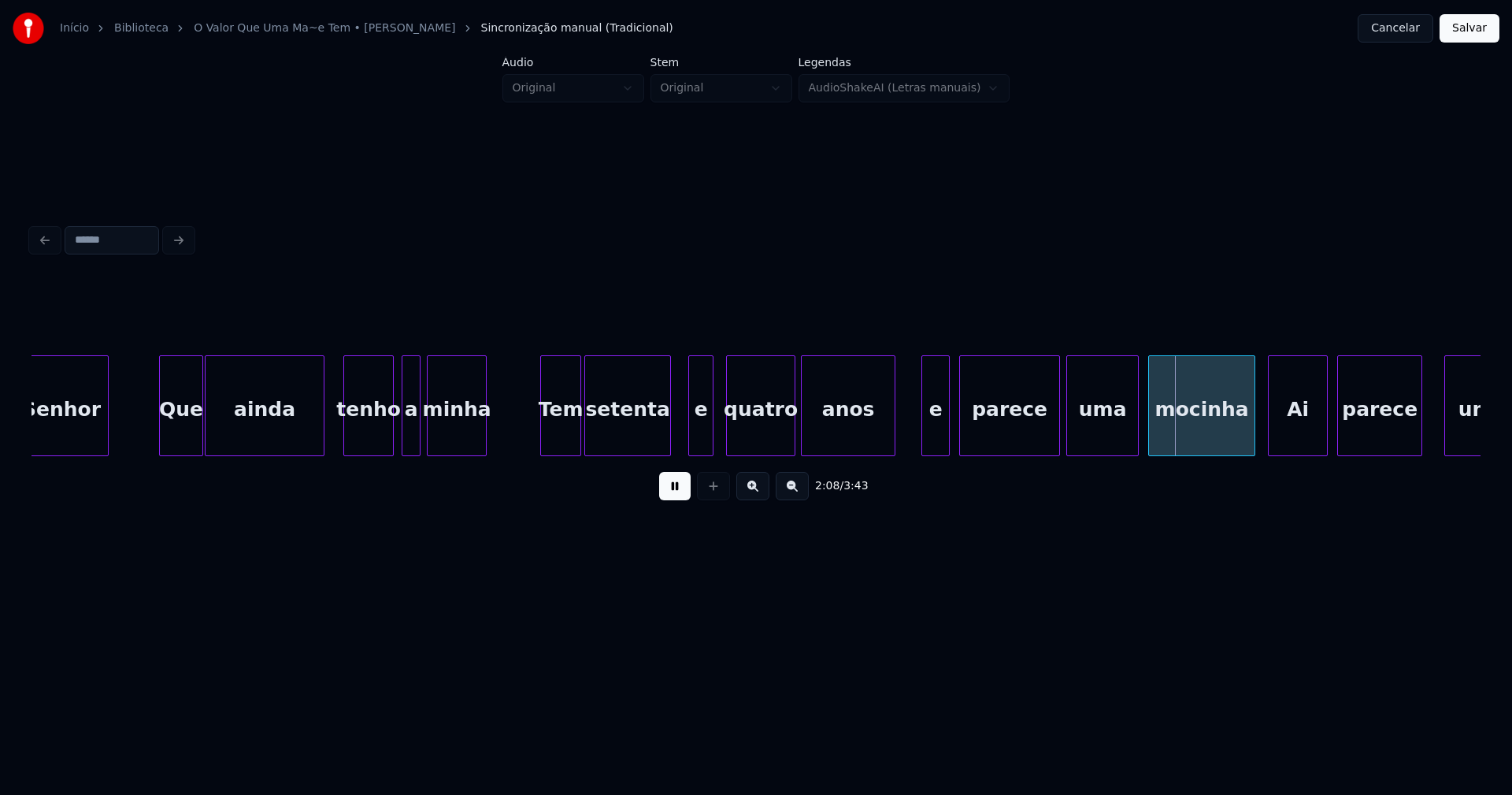
click at [665, 449] on div "setenta" at bounding box center [627, 406] width 87 height 101
click at [692, 444] on div "e" at bounding box center [691, 409] width 24 height 107
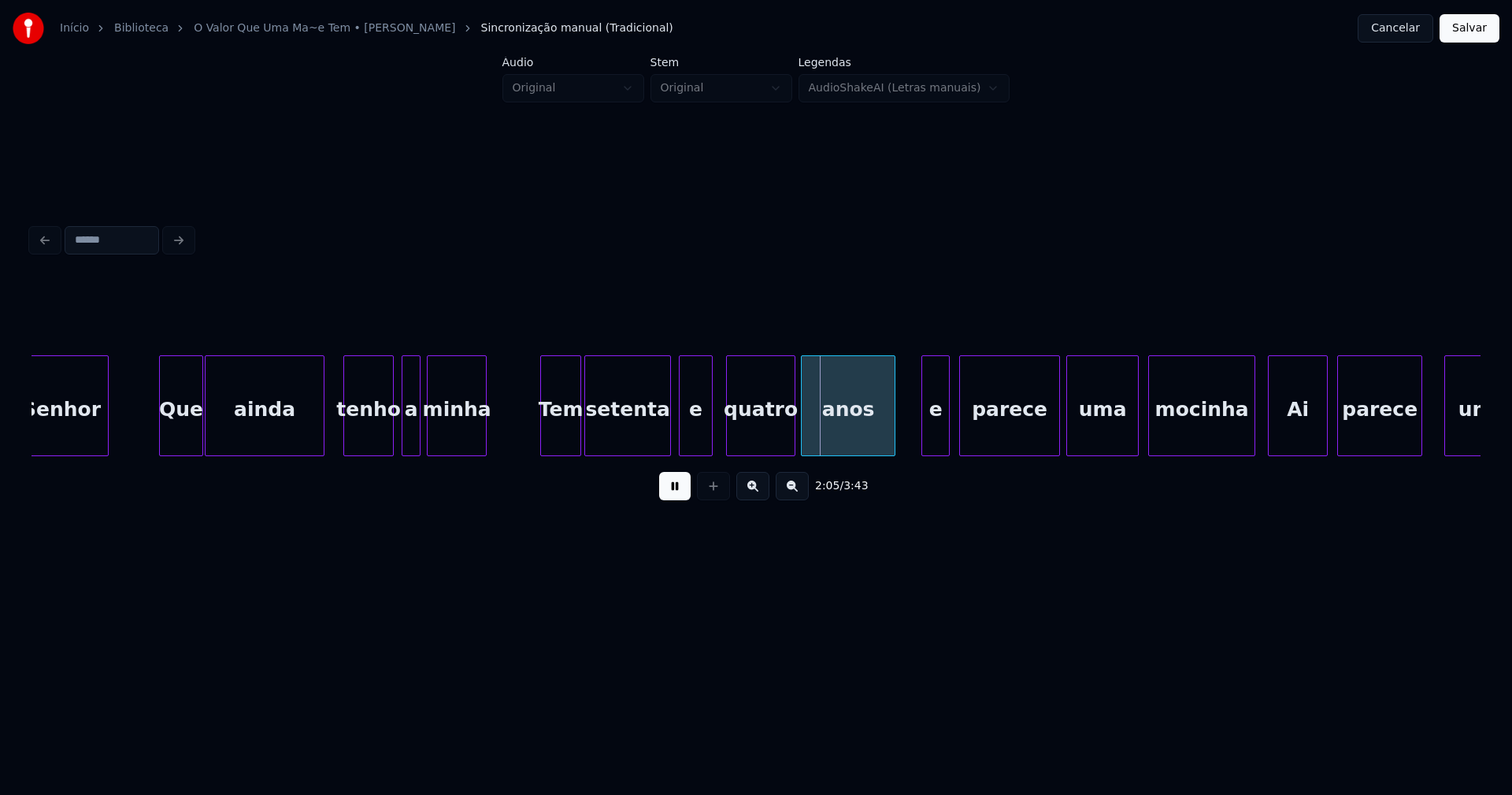
click at [708, 430] on div at bounding box center [709, 406] width 5 height 99
click at [739, 429] on div "quatro" at bounding box center [756, 409] width 68 height 107
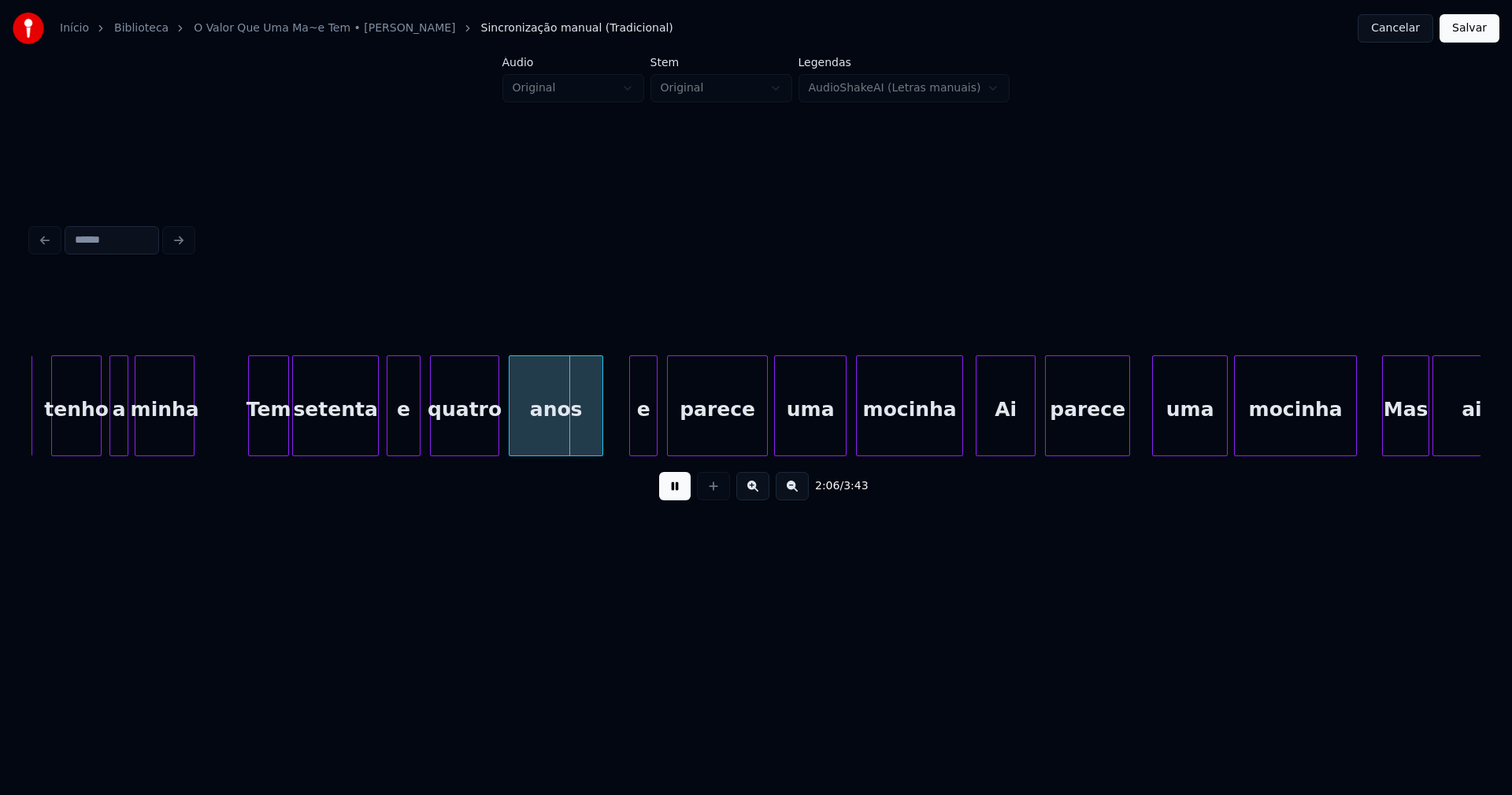
scroll to position [0, 19366]
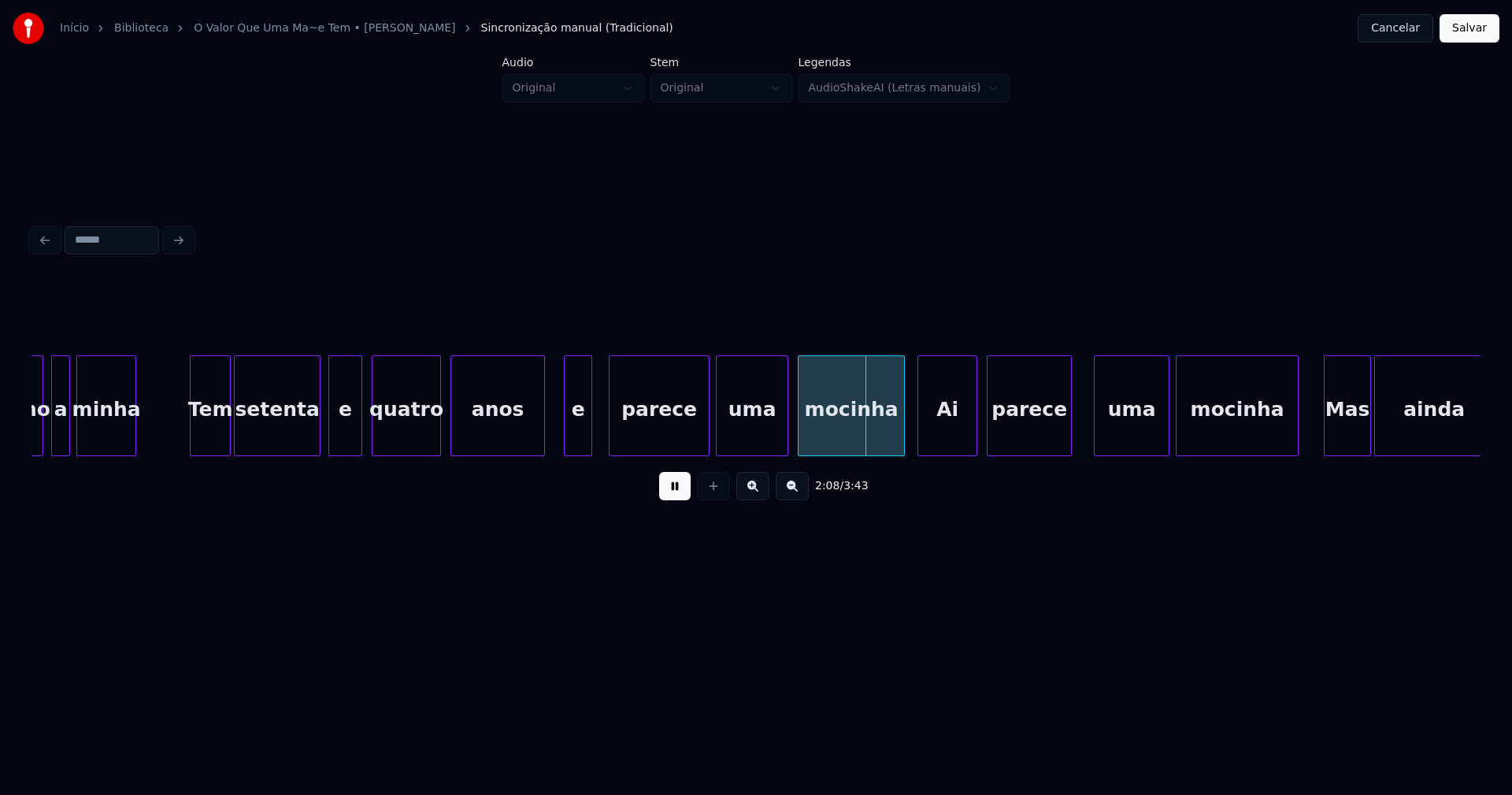
click at [579, 440] on div "e" at bounding box center [578, 409] width 27 height 107
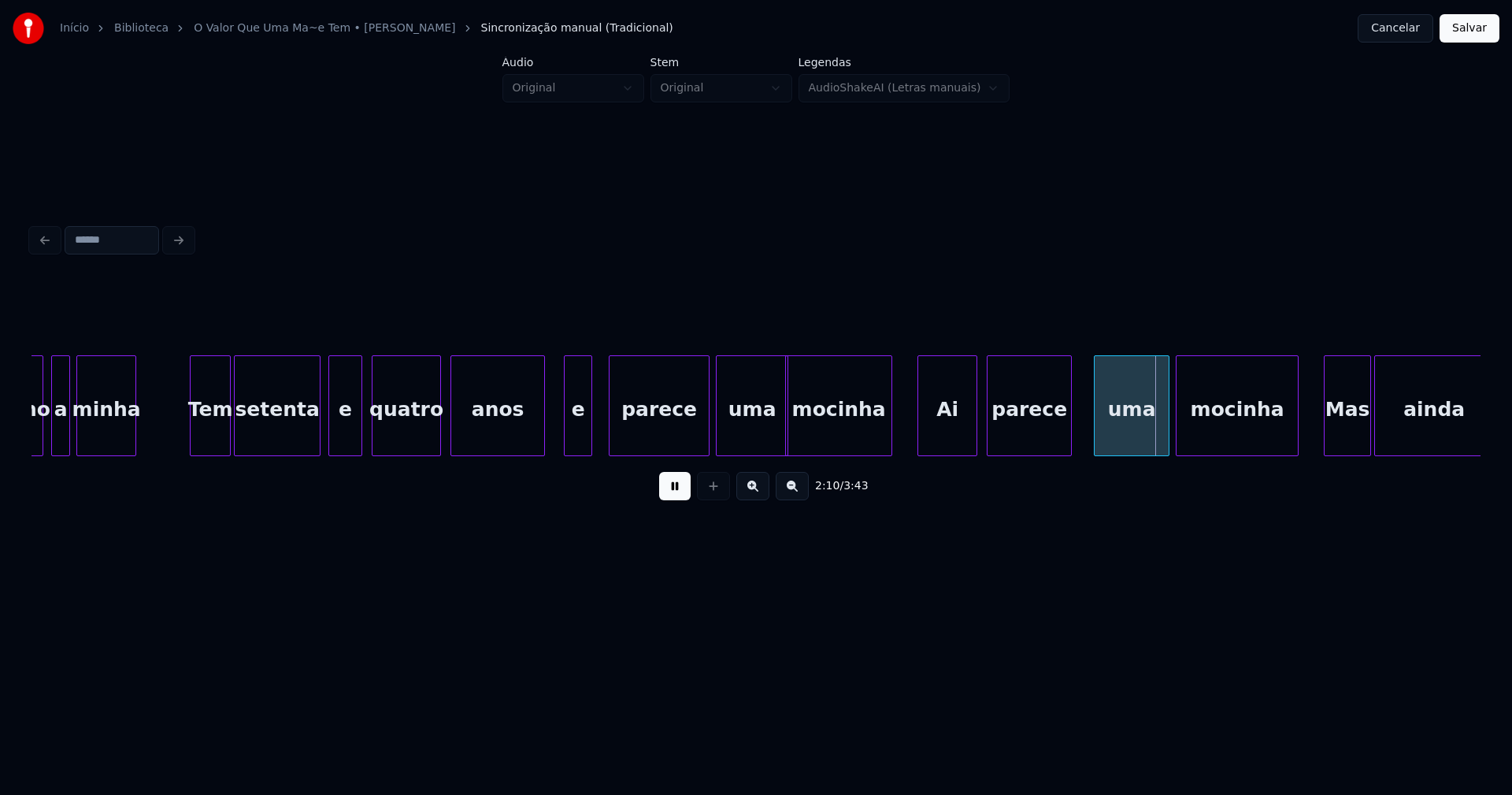
click at [855, 446] on div "mocinha" at bounding box center [839, 409] width 106 height 107
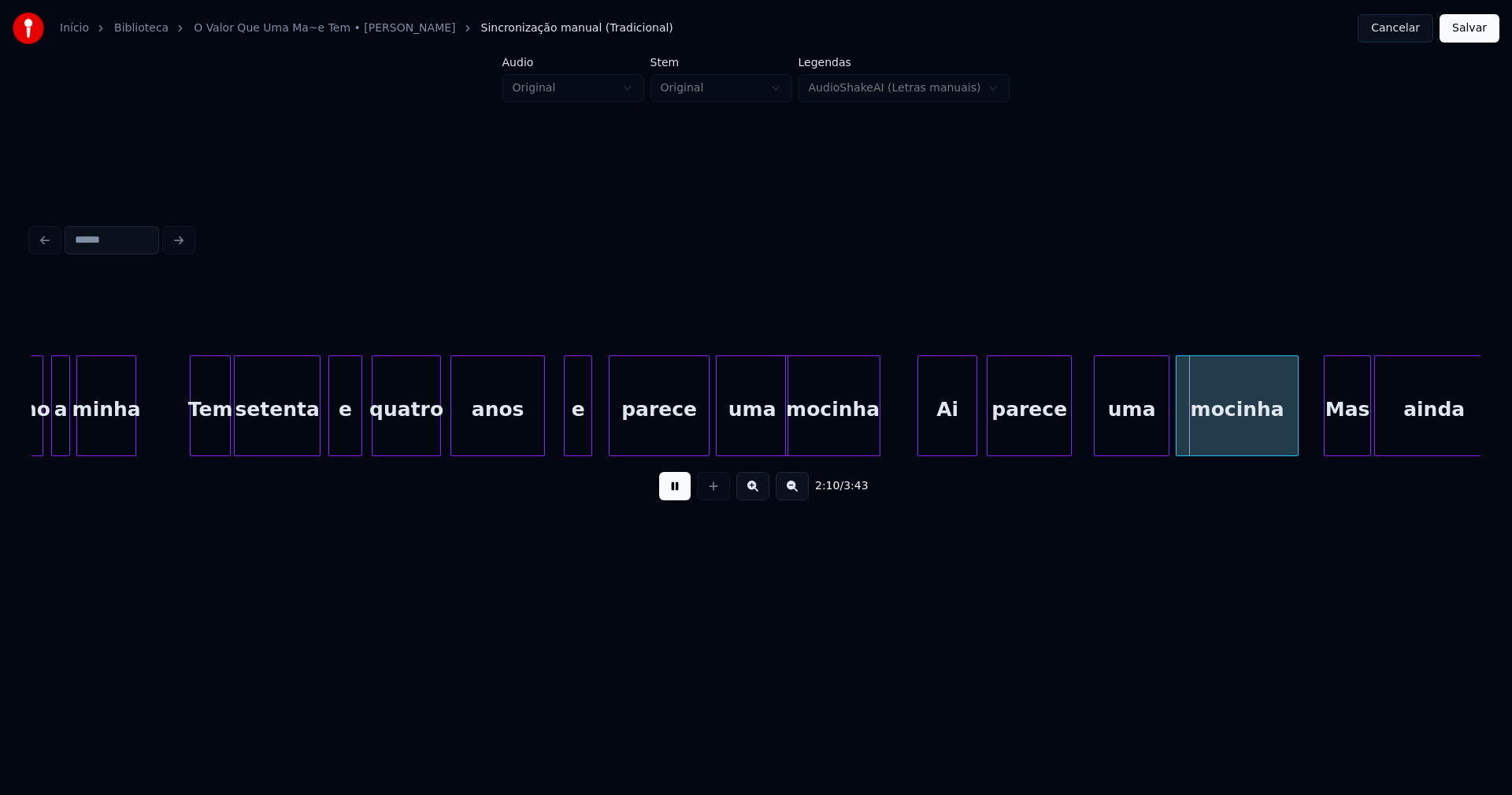
click at [875, 437] on div at bounding box center [877, 406] width 5 height 99
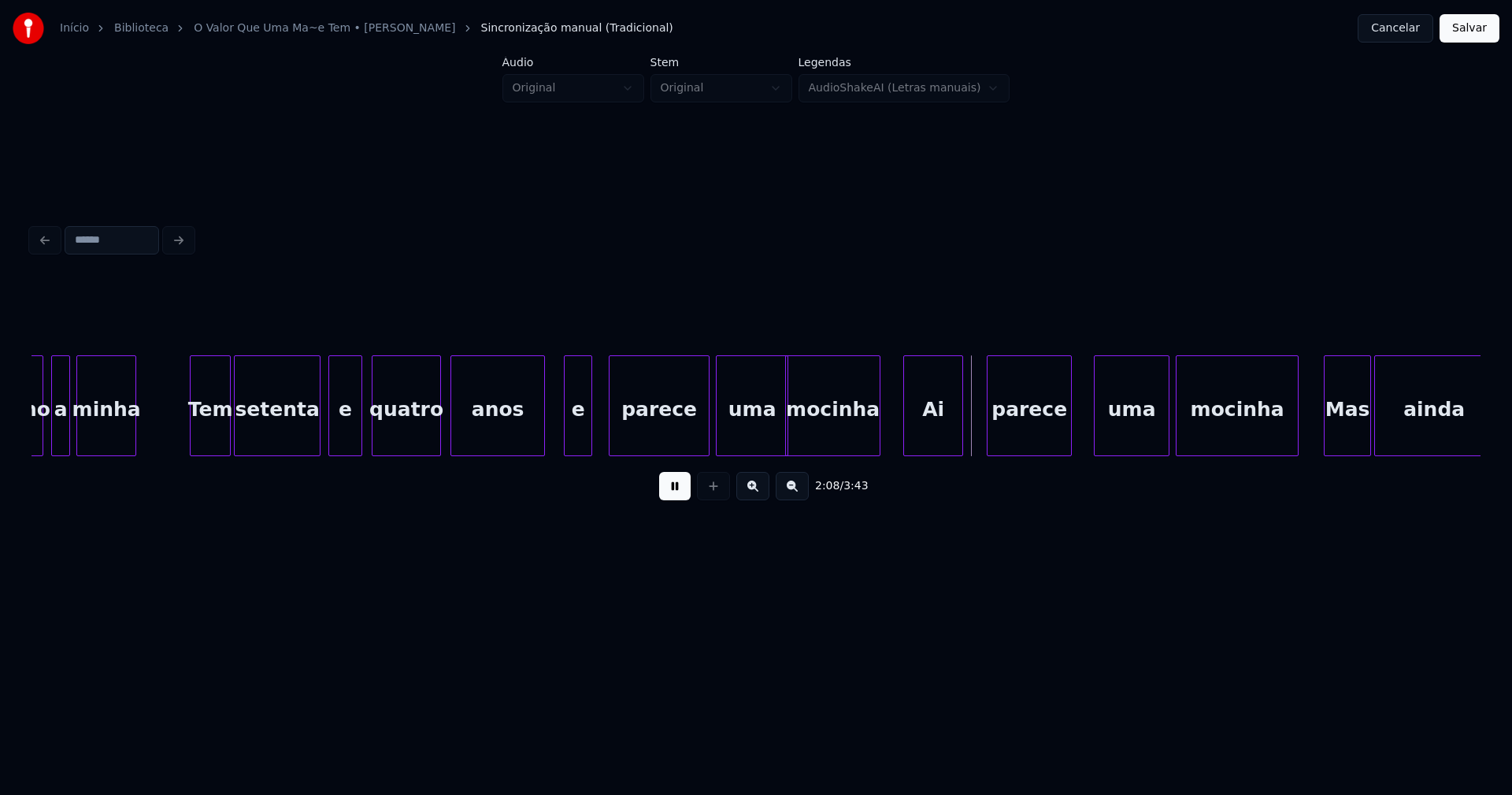
click at [922, 426] on div "Ai" at bounding box center [933, 409] width 58 height 107
click at [899, 428] on div at bounding box center [901, 406] width 5 height 99
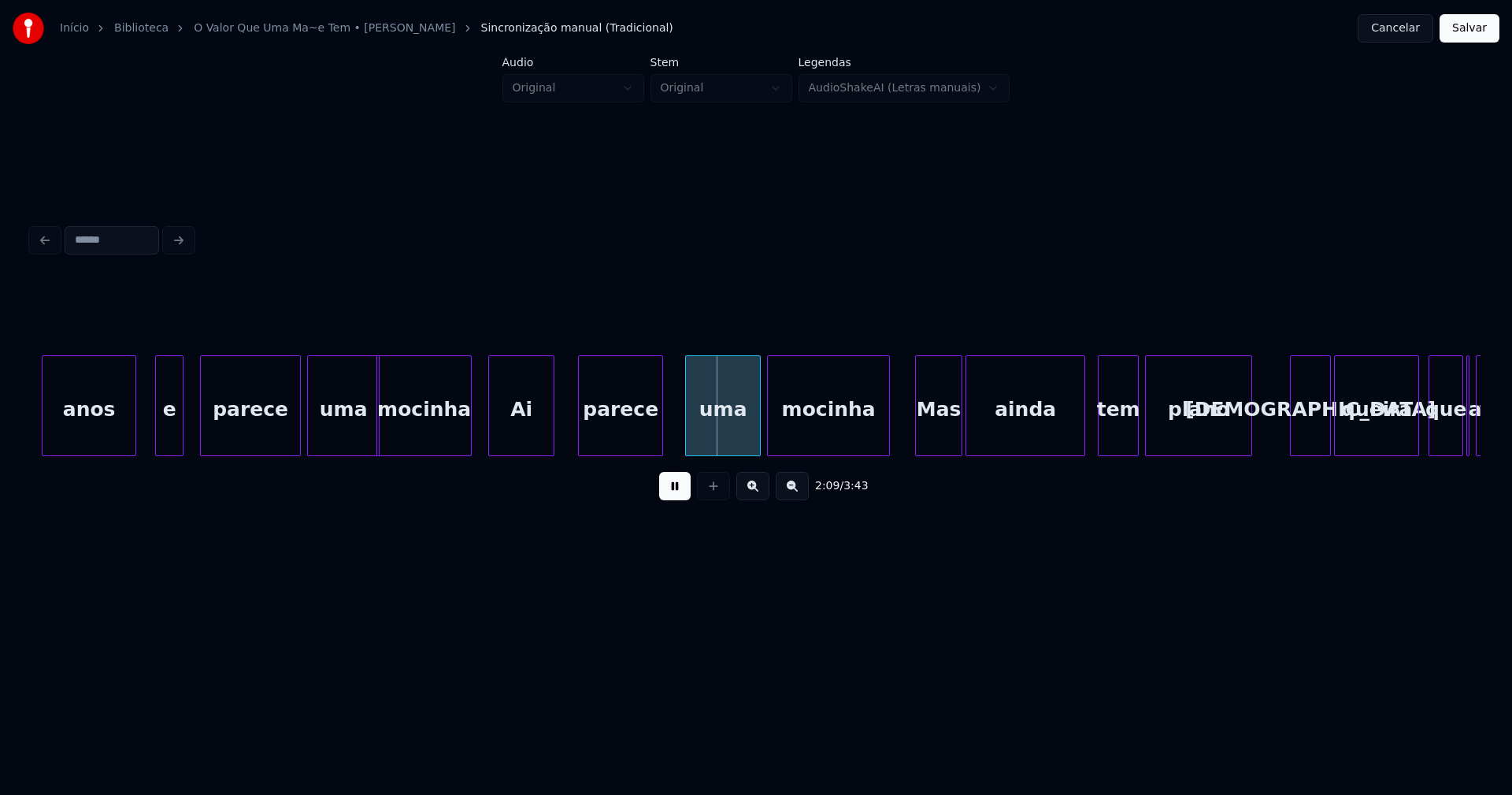
scroll to position [0, 20203]
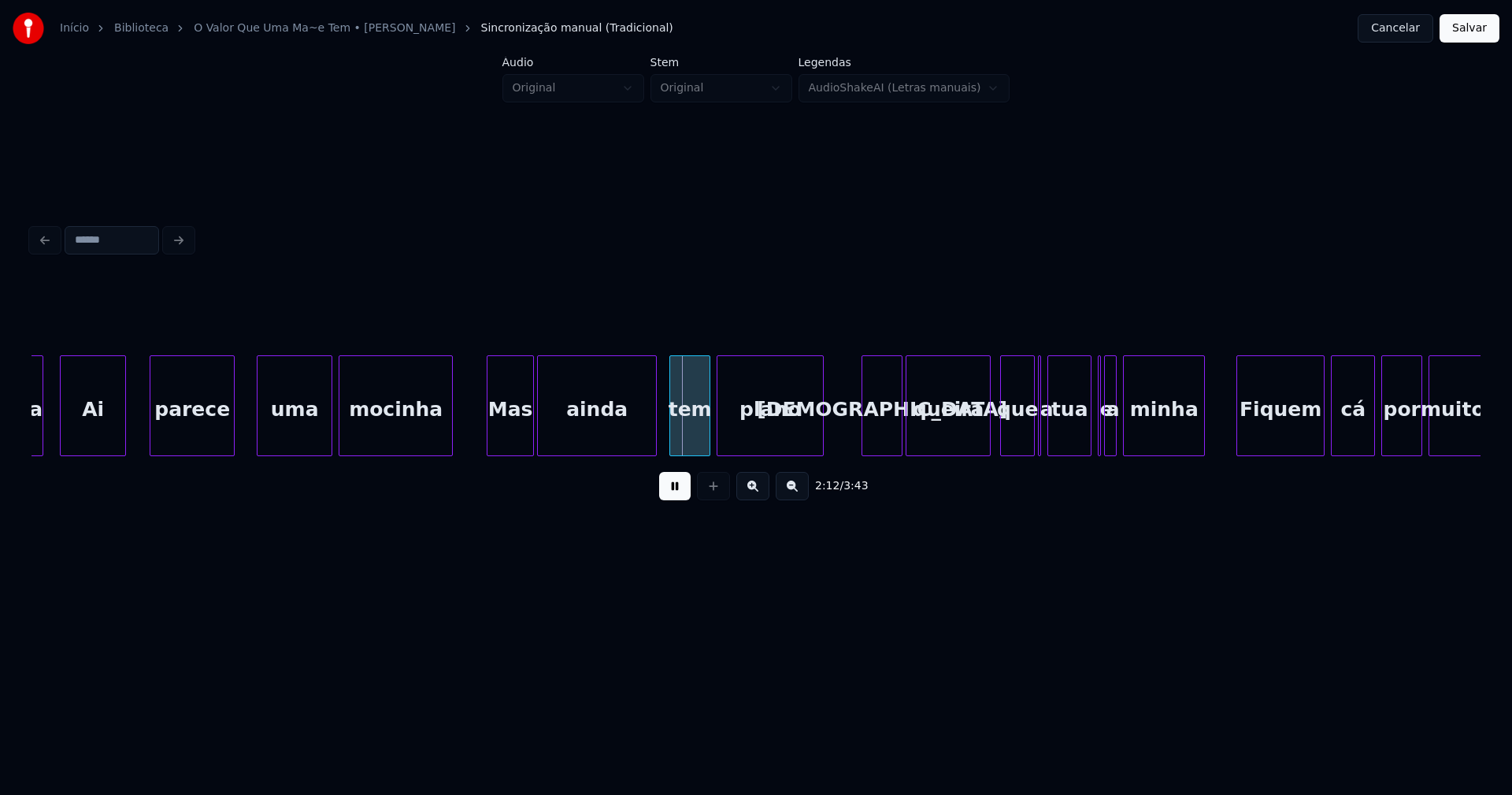
click at [450, 441] on div at bounding box center [449, 406] width 5 height 99
click at [507, 435] on div "Mas" at bounding box center [503, 409] width 46 height 107
click at [609, 438] on div "ainda" at bounding box center [589, 409] width 118 height 107
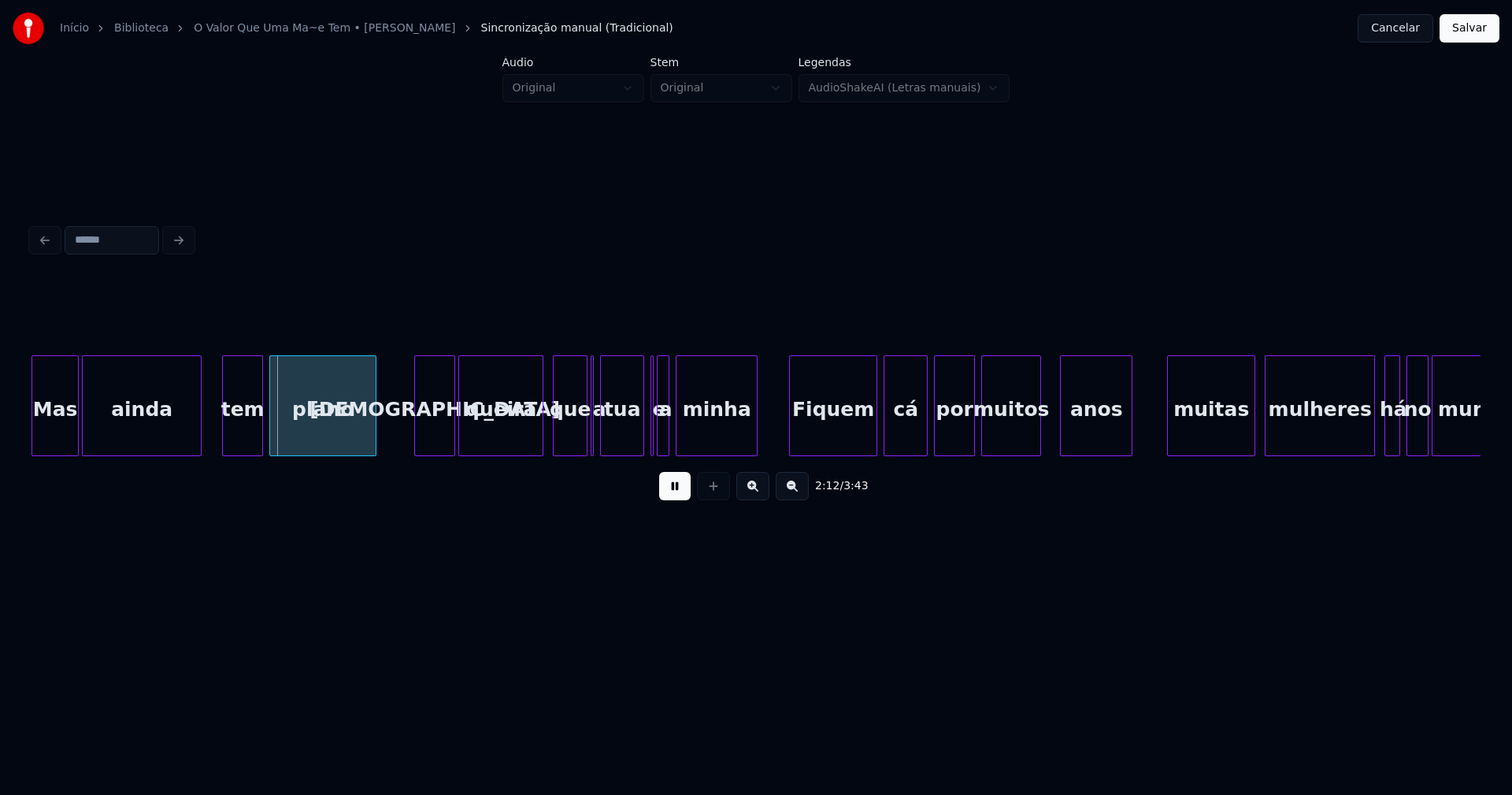
scroll to position [0, 20670]
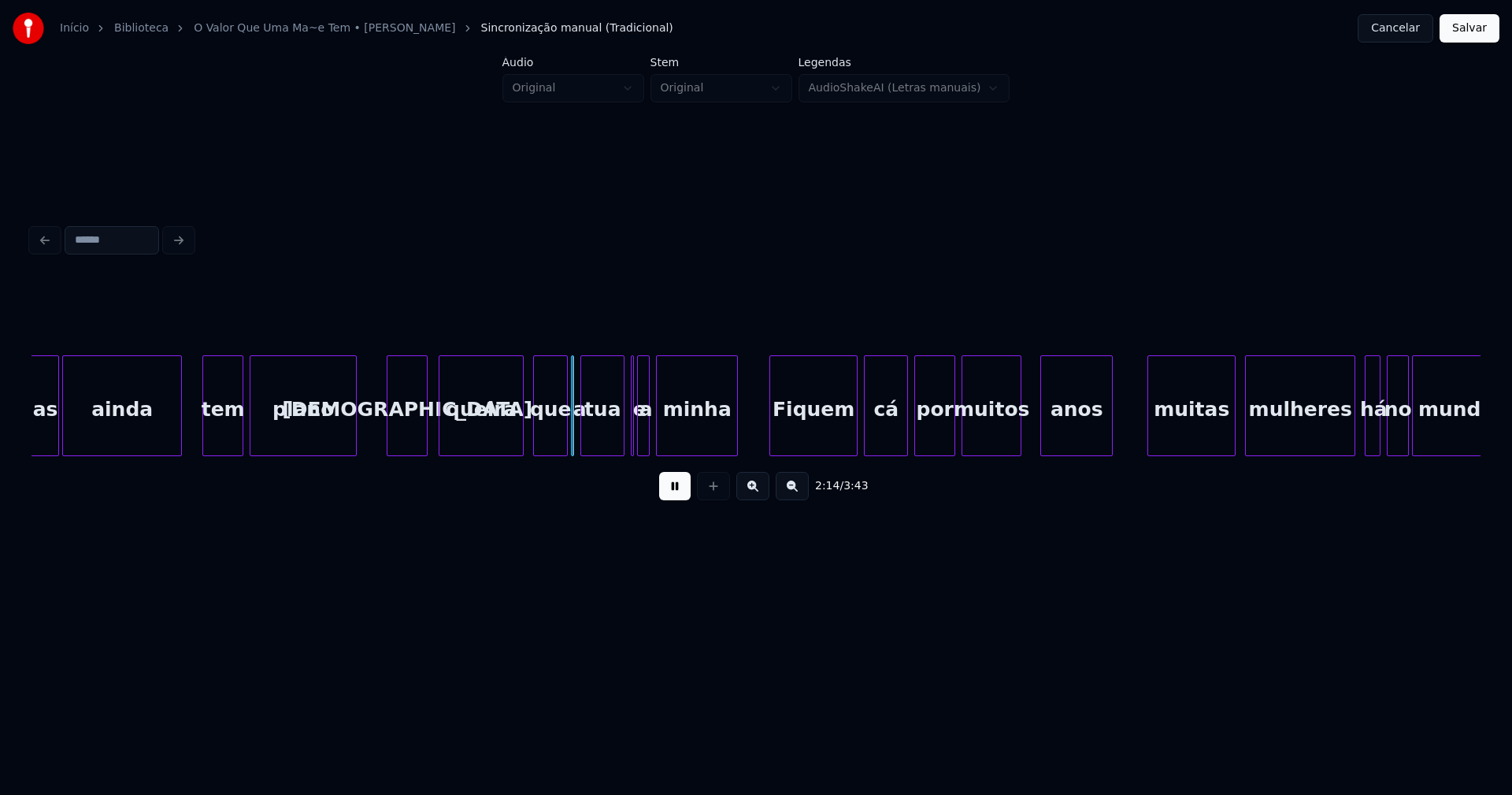
click at [401, 453] on div "Mas ainda tem plano [DEMOGRAPHIC_DATA] queira que a tua e a minha Fiquem cá por…" at bounding box center [756, 406] width 1449 height 101
click at [577, 449] on div at bounding box center [577, 406] width 5 height 99
click at [633, 440] on div at bounding box center [635, 406] width 5 height 99
click at [633, 441] on div at bounding box center [634, 406] width 5 height 99
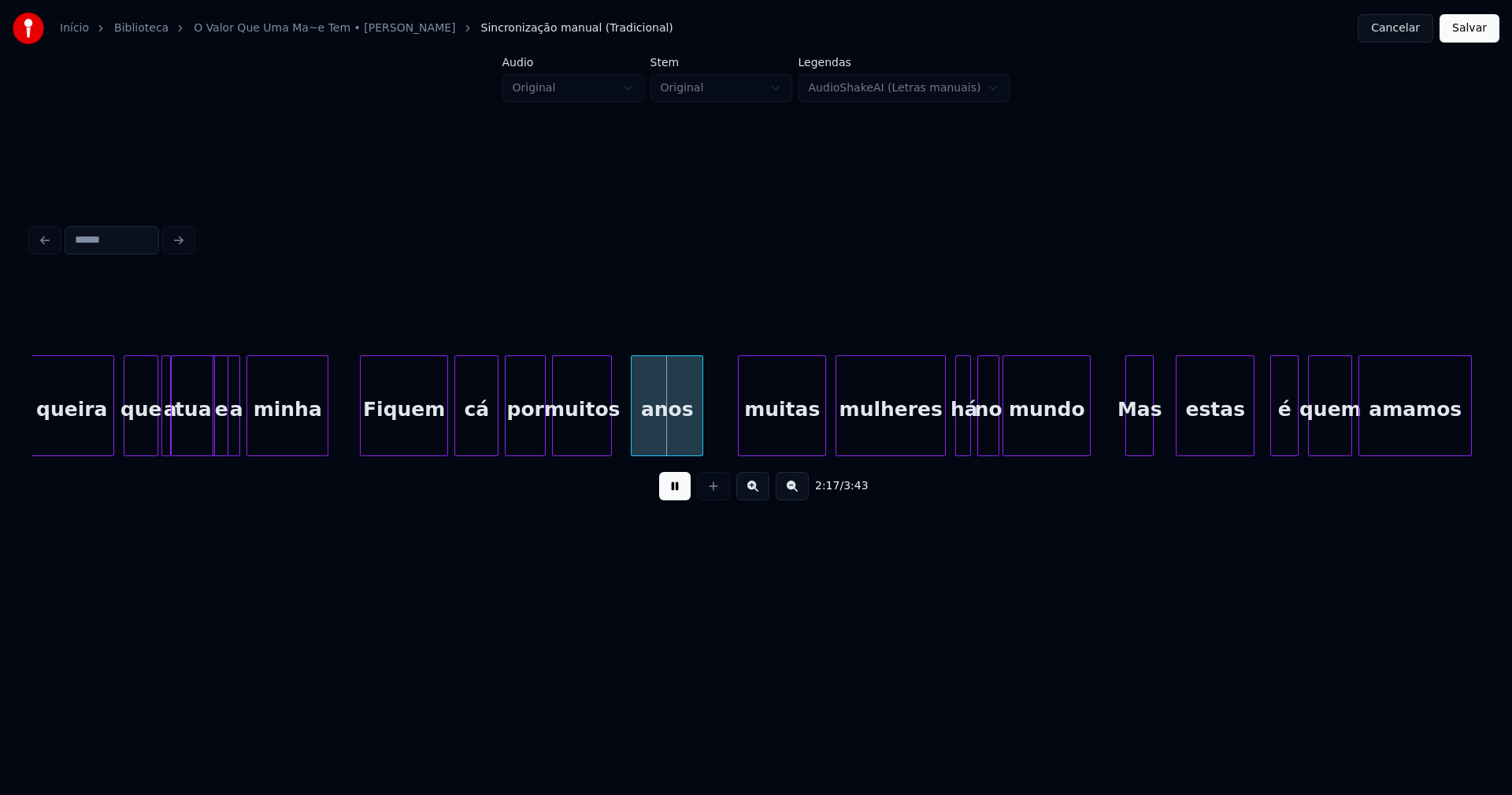
scroll to position [0, 21273]
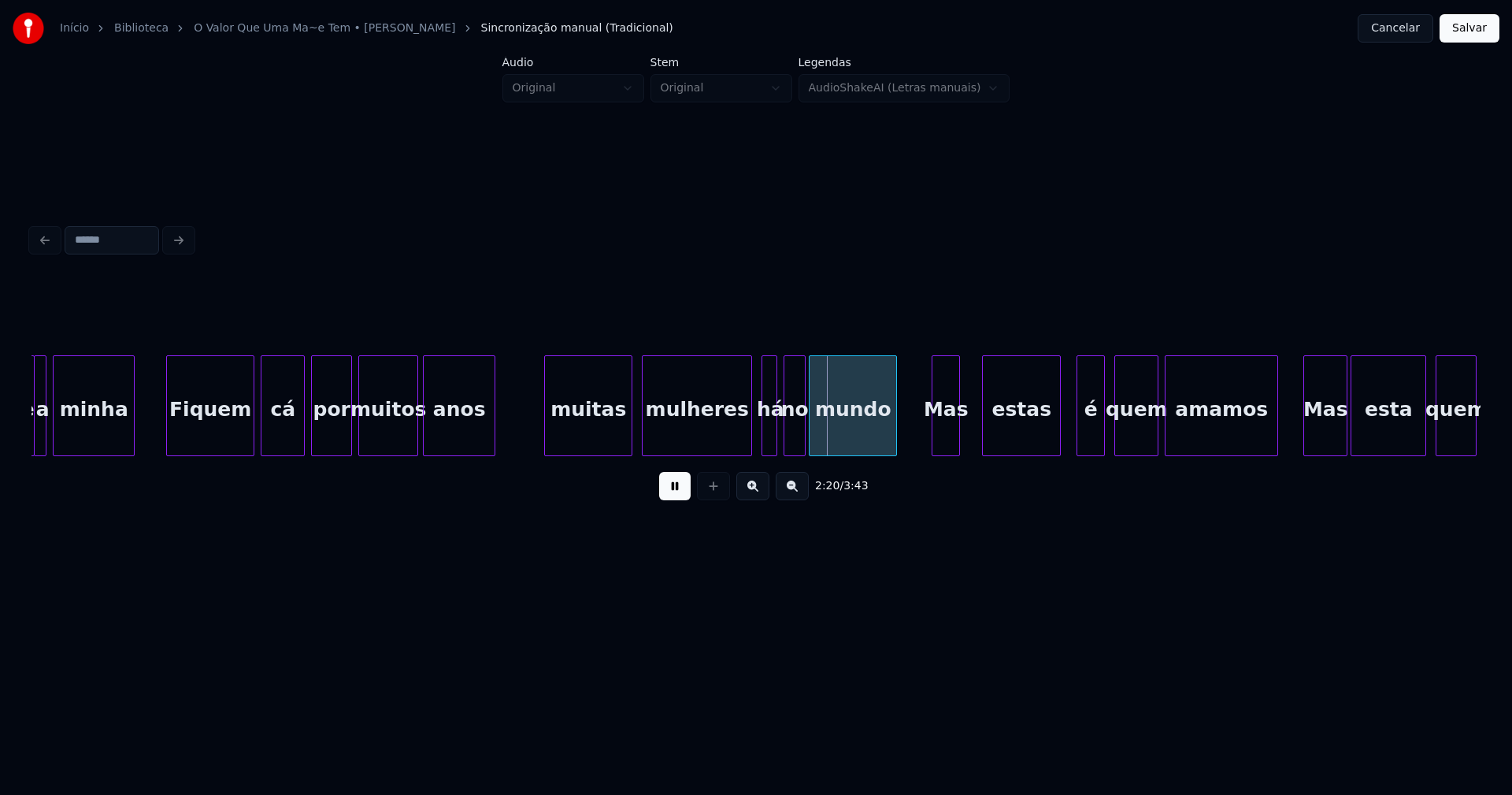
click at [445, 445] on div "anos" at bounding box center [459, 409] width 71 height 107
click at [495, 431] on div "anos" at bounding box center [459, 406] width 72 height 101
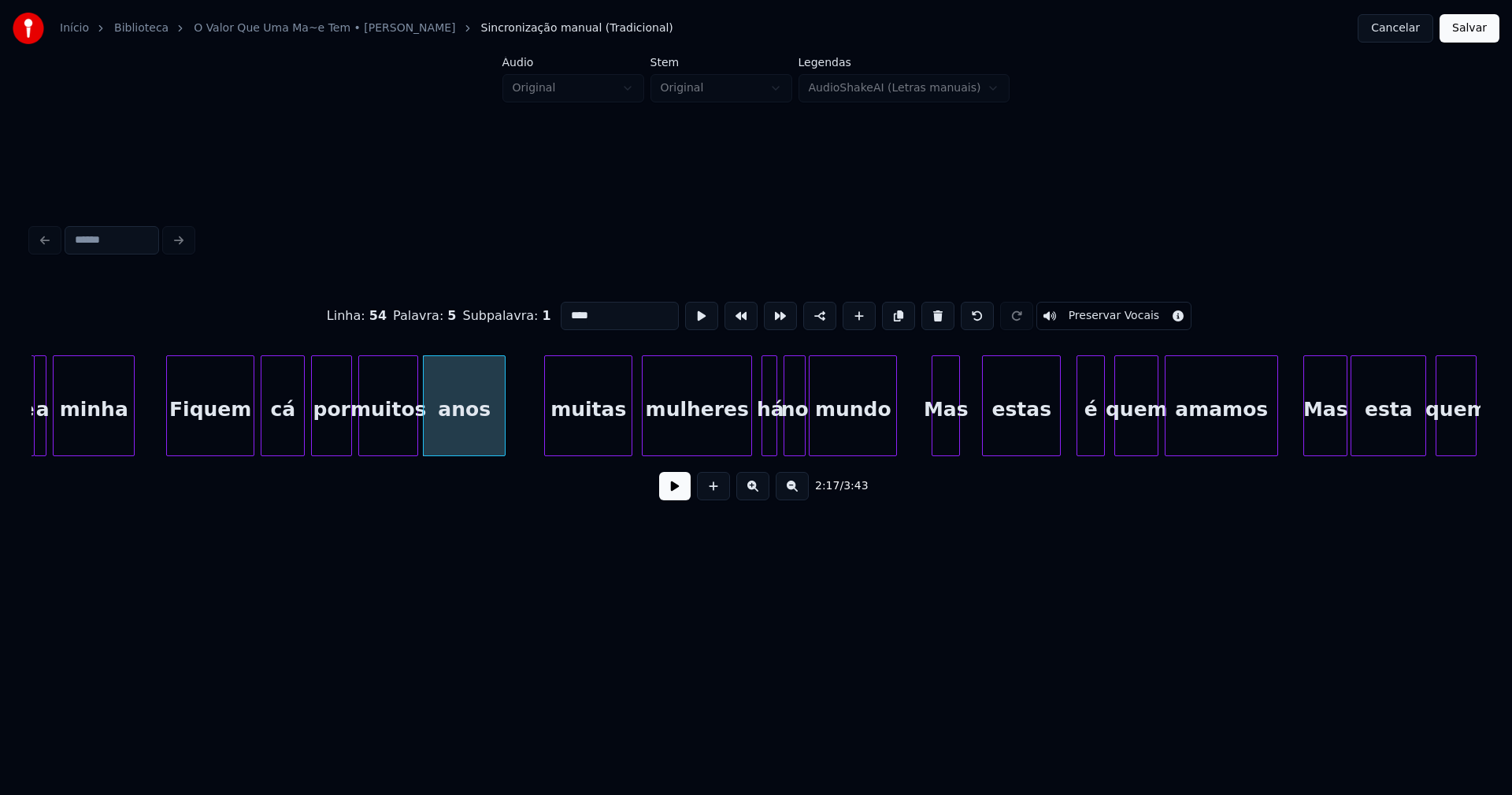
click at [503, 429] on div at bounding box center [502, 406] width 5 height 99
click at [683, 494] on button at bounding box center [674, 486] width 31 height 29
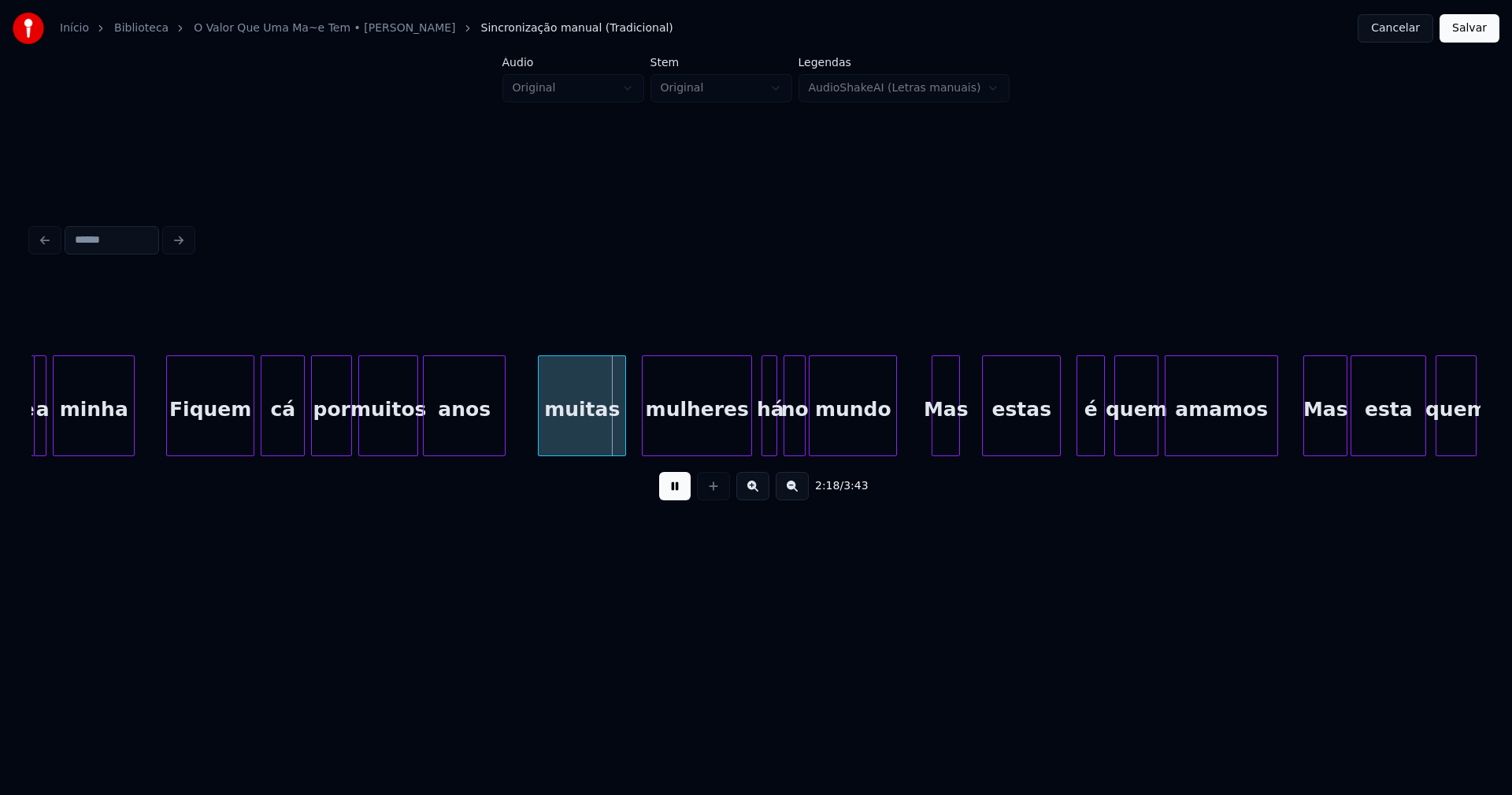
click at [605, 442] on div "muitas" at bounding box center [582, 409] width 87 height 107
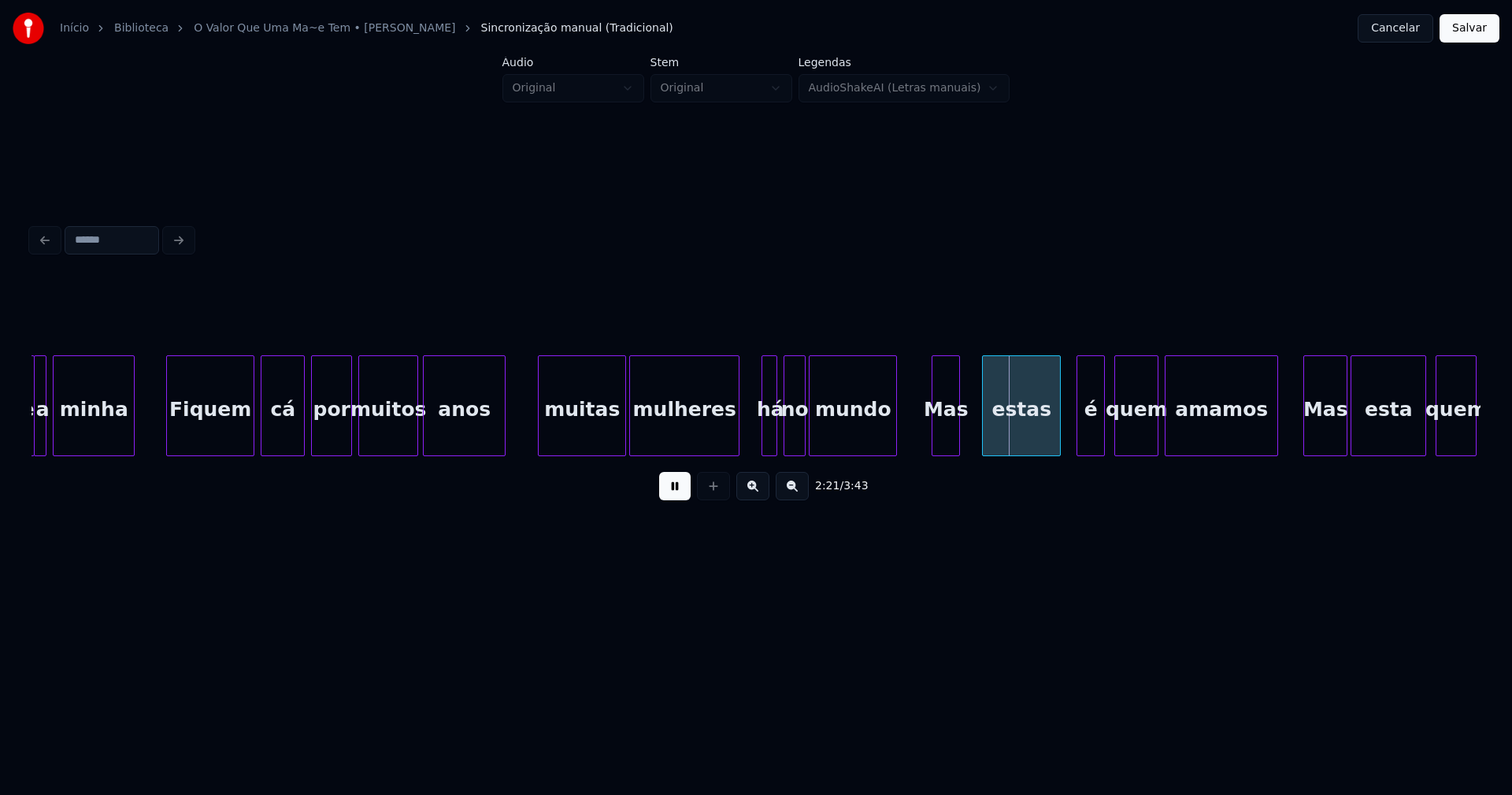
click at [688, 442] on div "mulheres" at bounding box center [684, 409] width 109 height 107
click at [718, 435] on div at bounding box center [718, 406] width 5 height 99
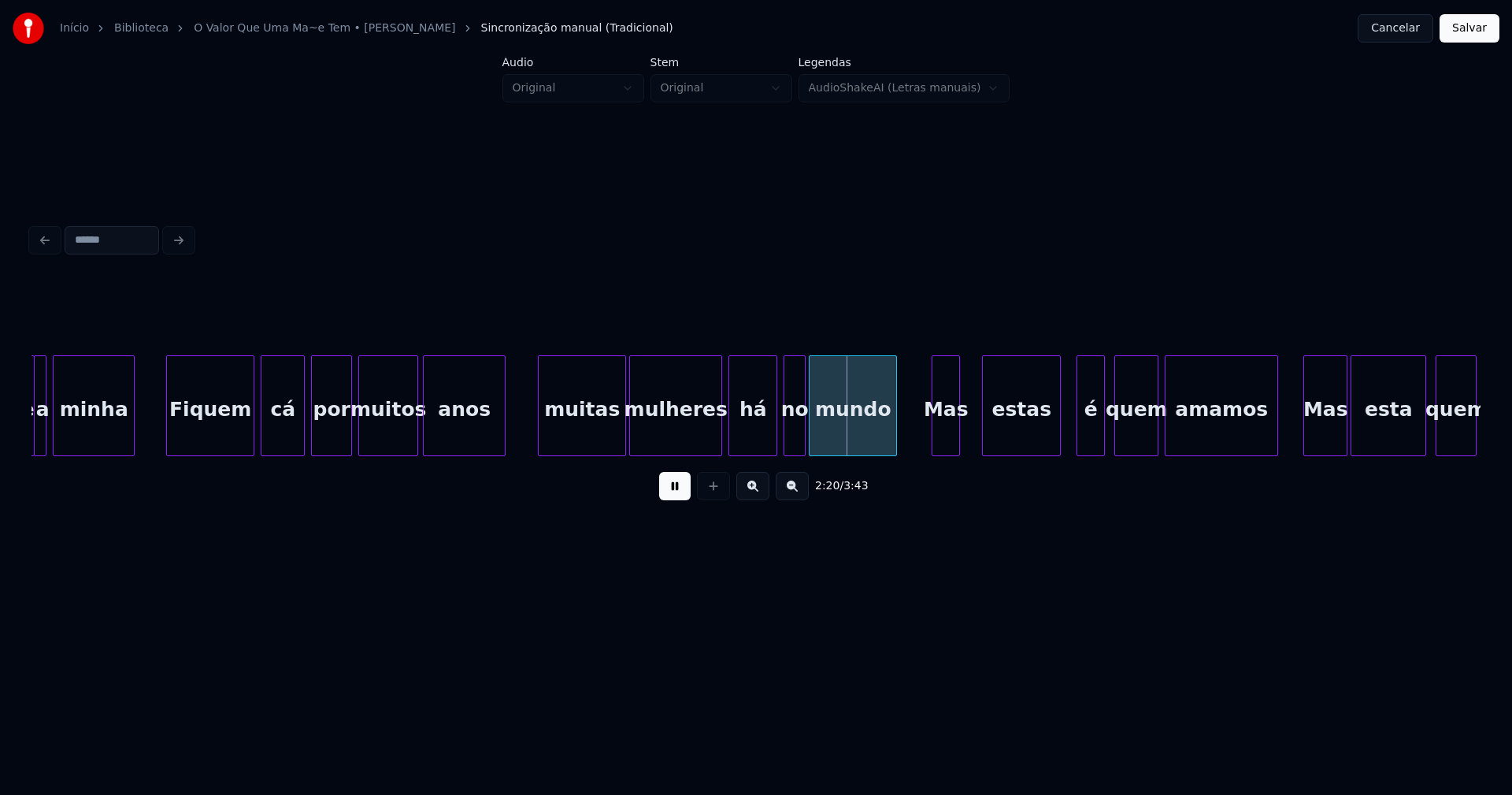
click at [731, 441] on div at bounding box center [731, 406] width 5 height 99
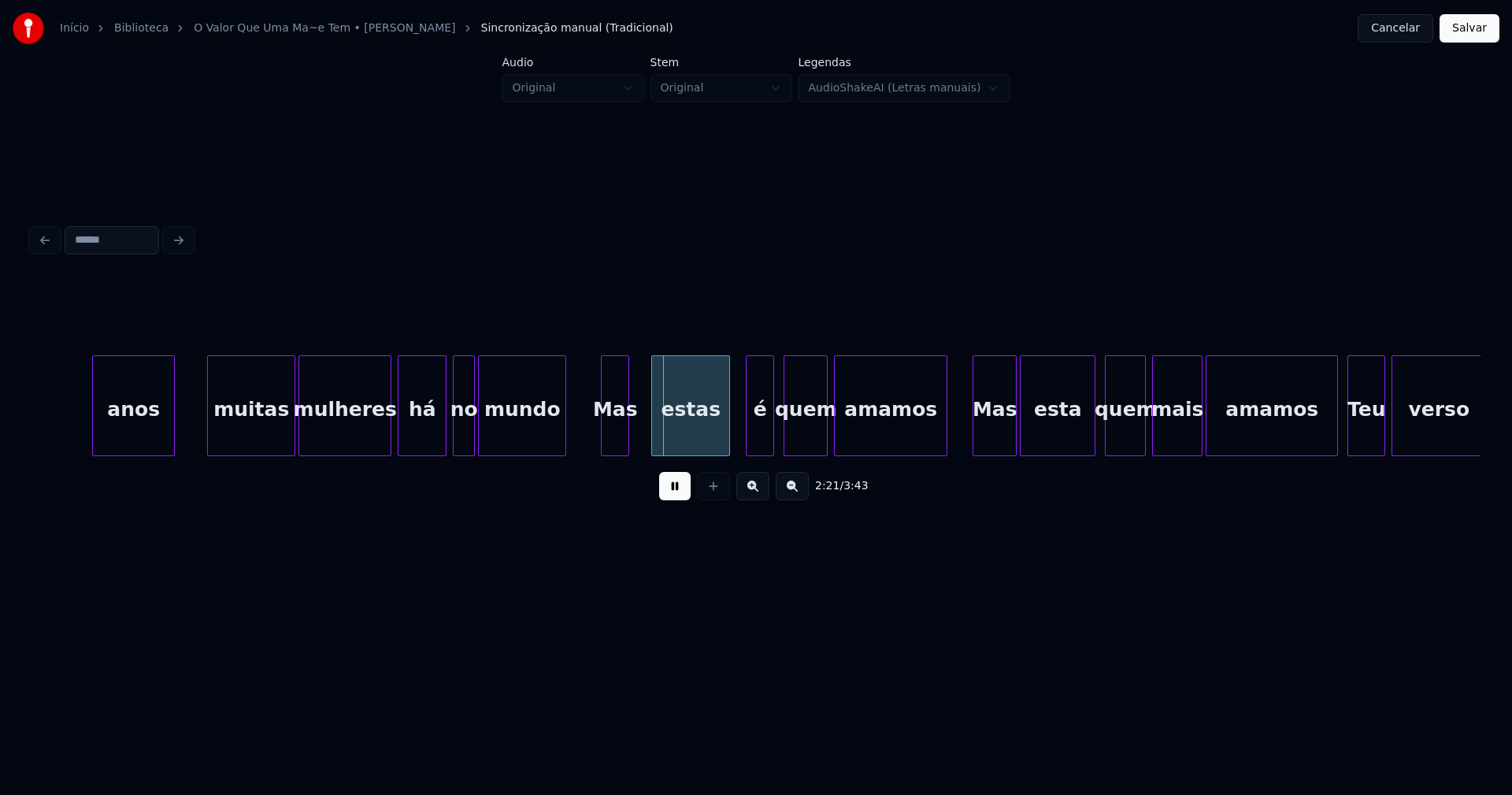
scroll to position [0, 21663]
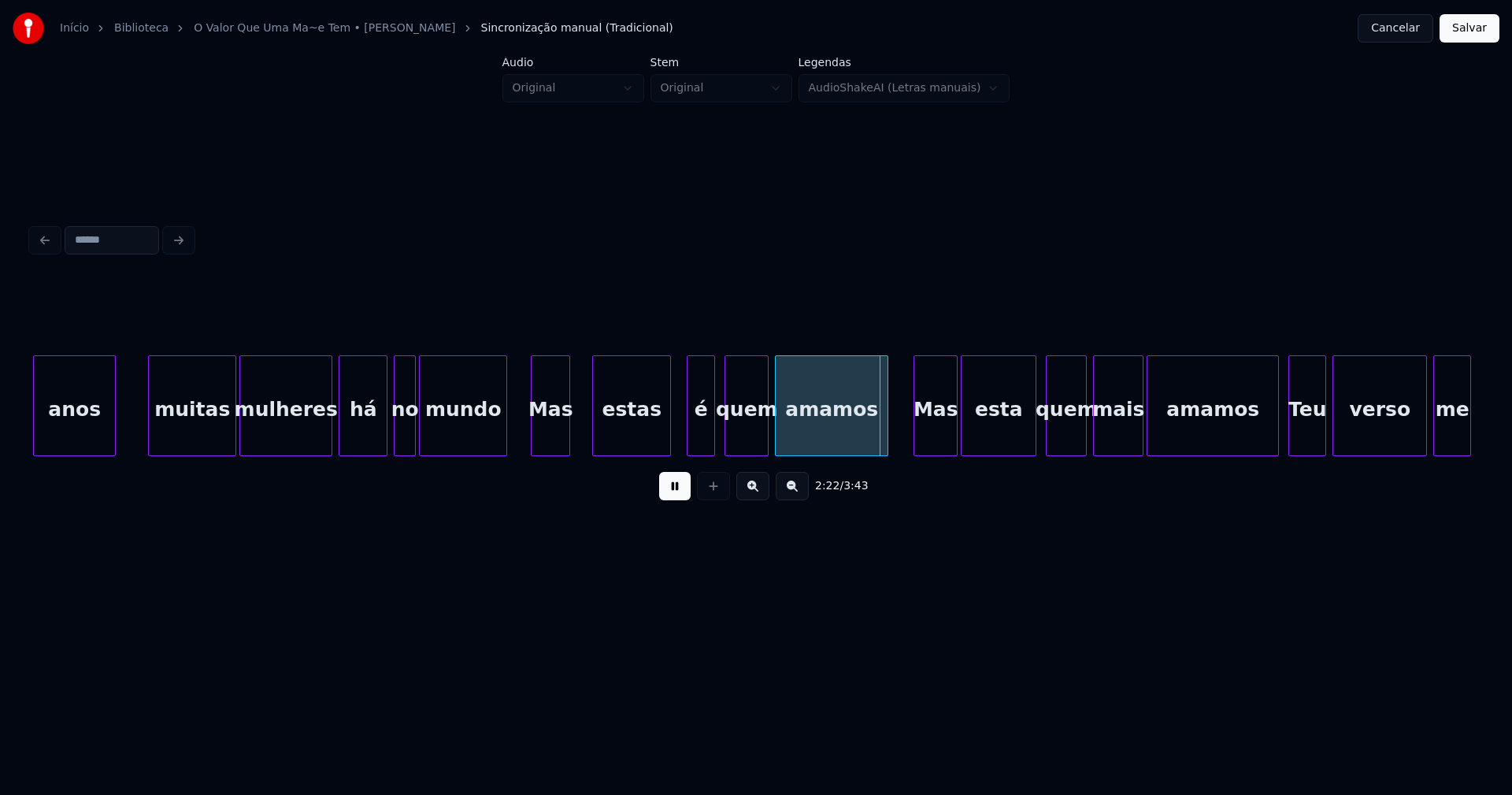
click at [532, 436] on div at bounding box center [533, 406] width 5 height 99
click at [607, 434] on div "estas" at bounding box center [620, 409] width 77 height 107
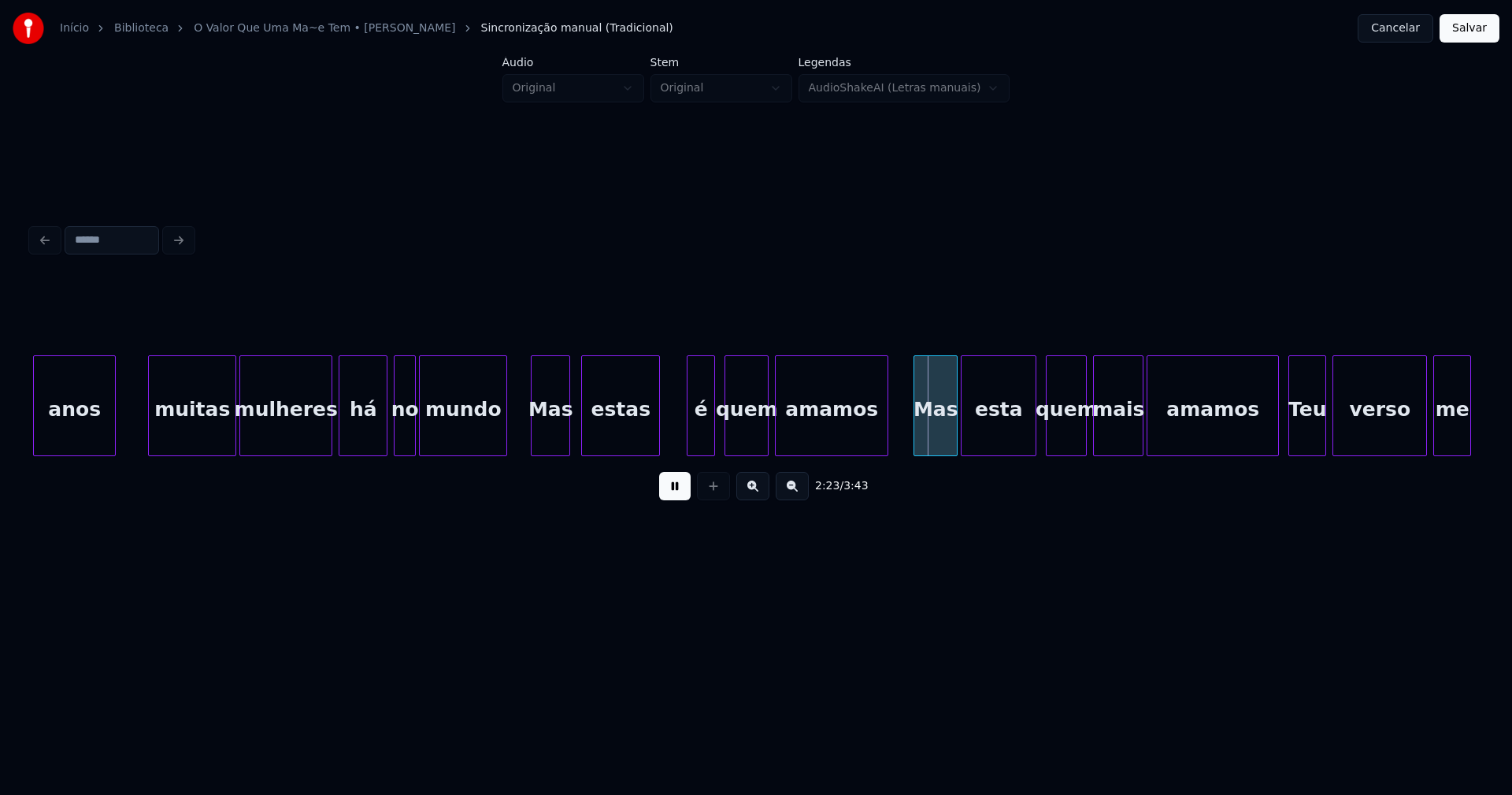
click at [652, 423] on div "estas" at bounding box center [620, 409] width 77 height 107
click at [666, 414] on div at bounding box center [663, 406] width 5 height 99
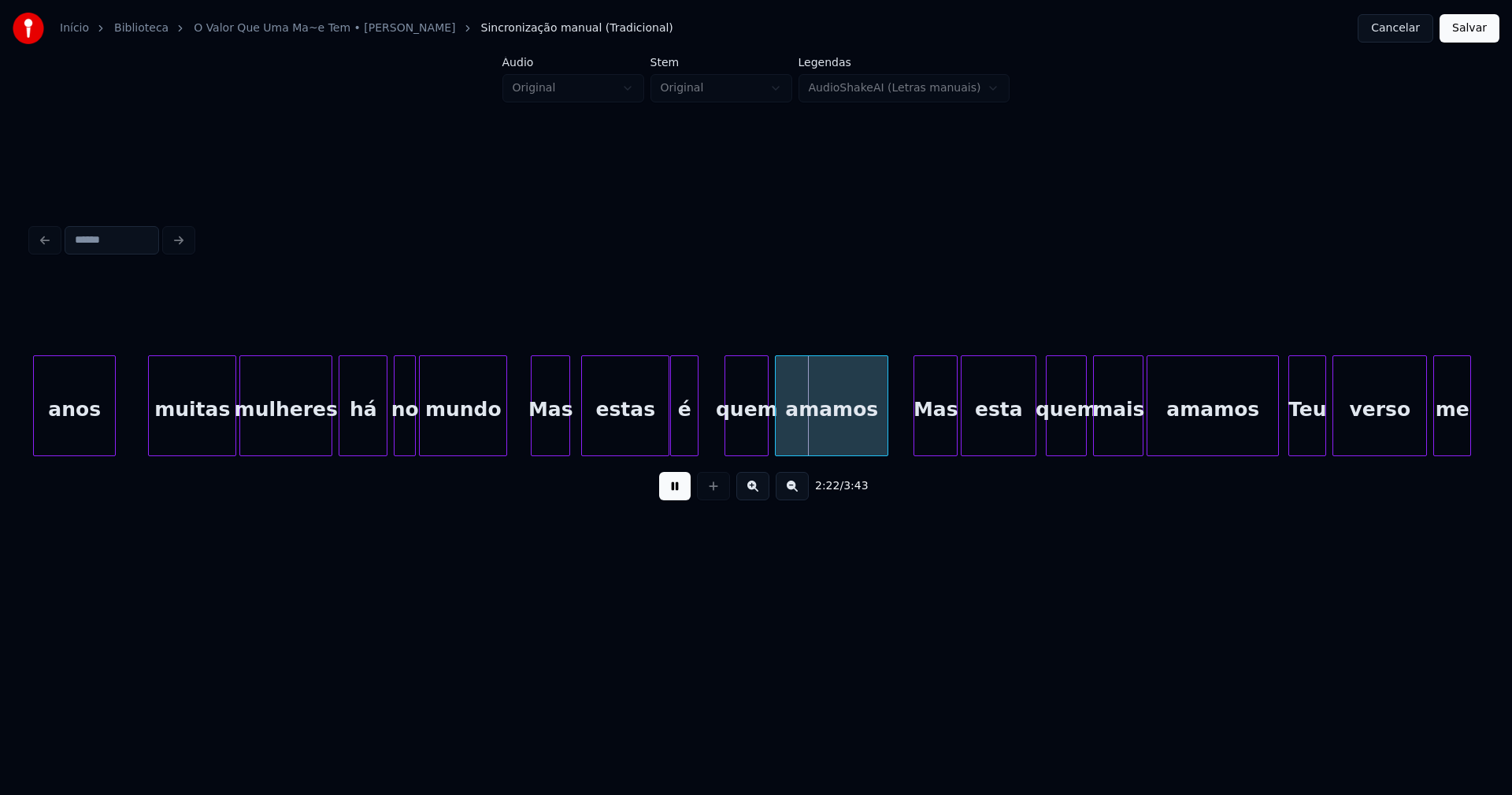
click at [685, 433] on div "é" at bounding box center [684, 409] width 27 height 107
click at [707, 422] on div at bounding box center [708, 406] width 5 height 99
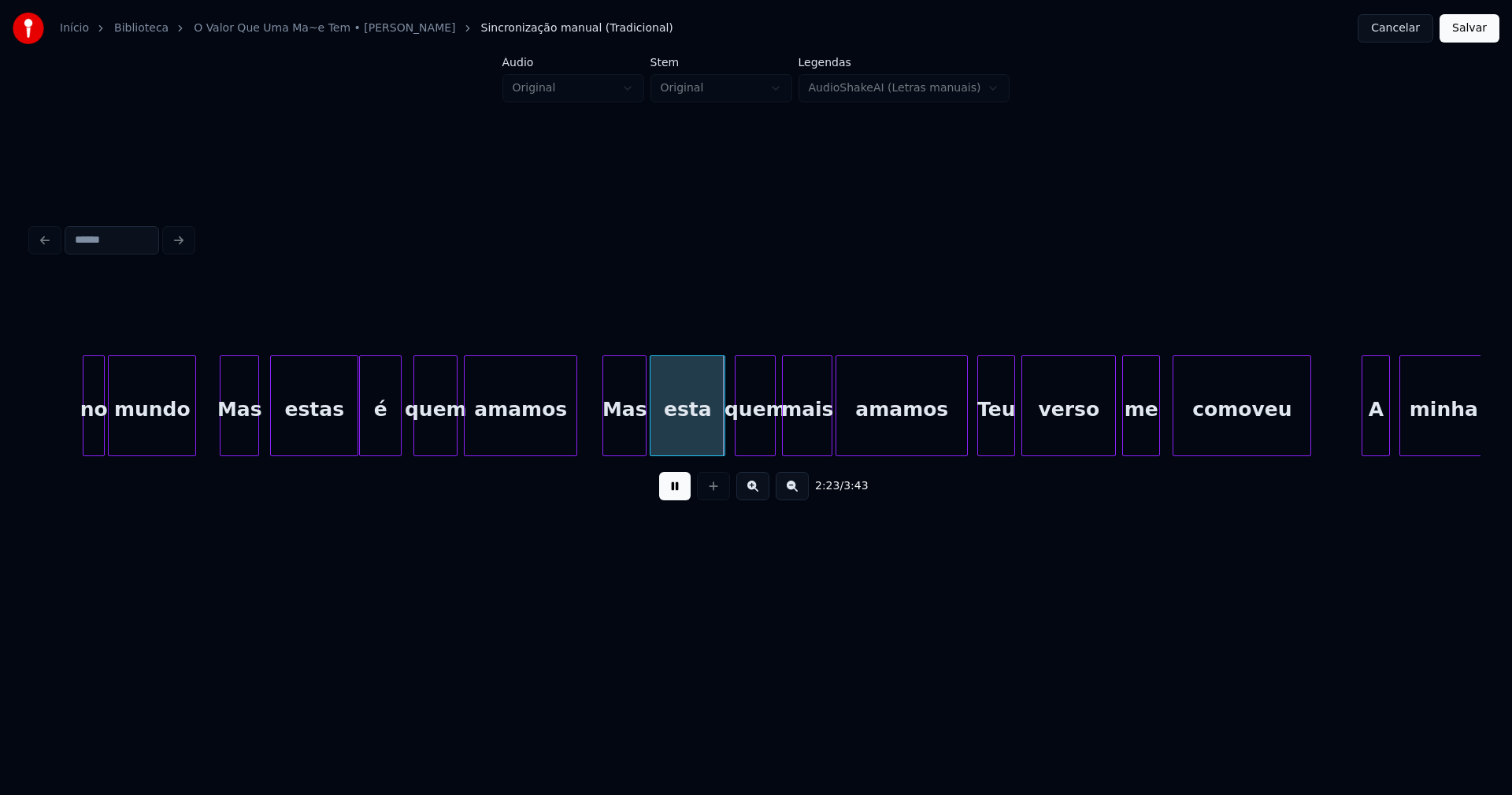
scroll to position [0, 22130]
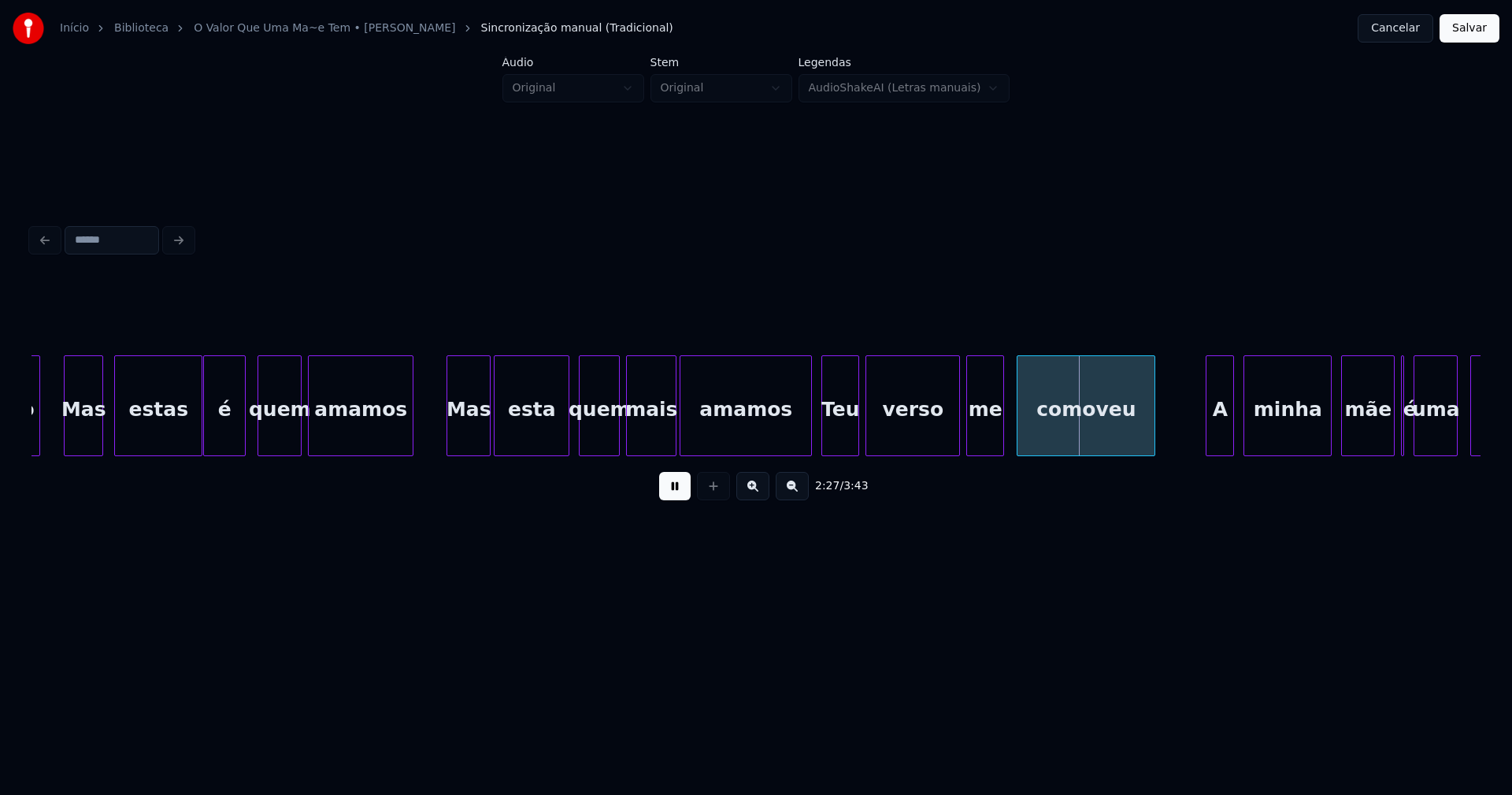
click at [409, 433] on div at bounding box center [410, 406] width 5 height 99
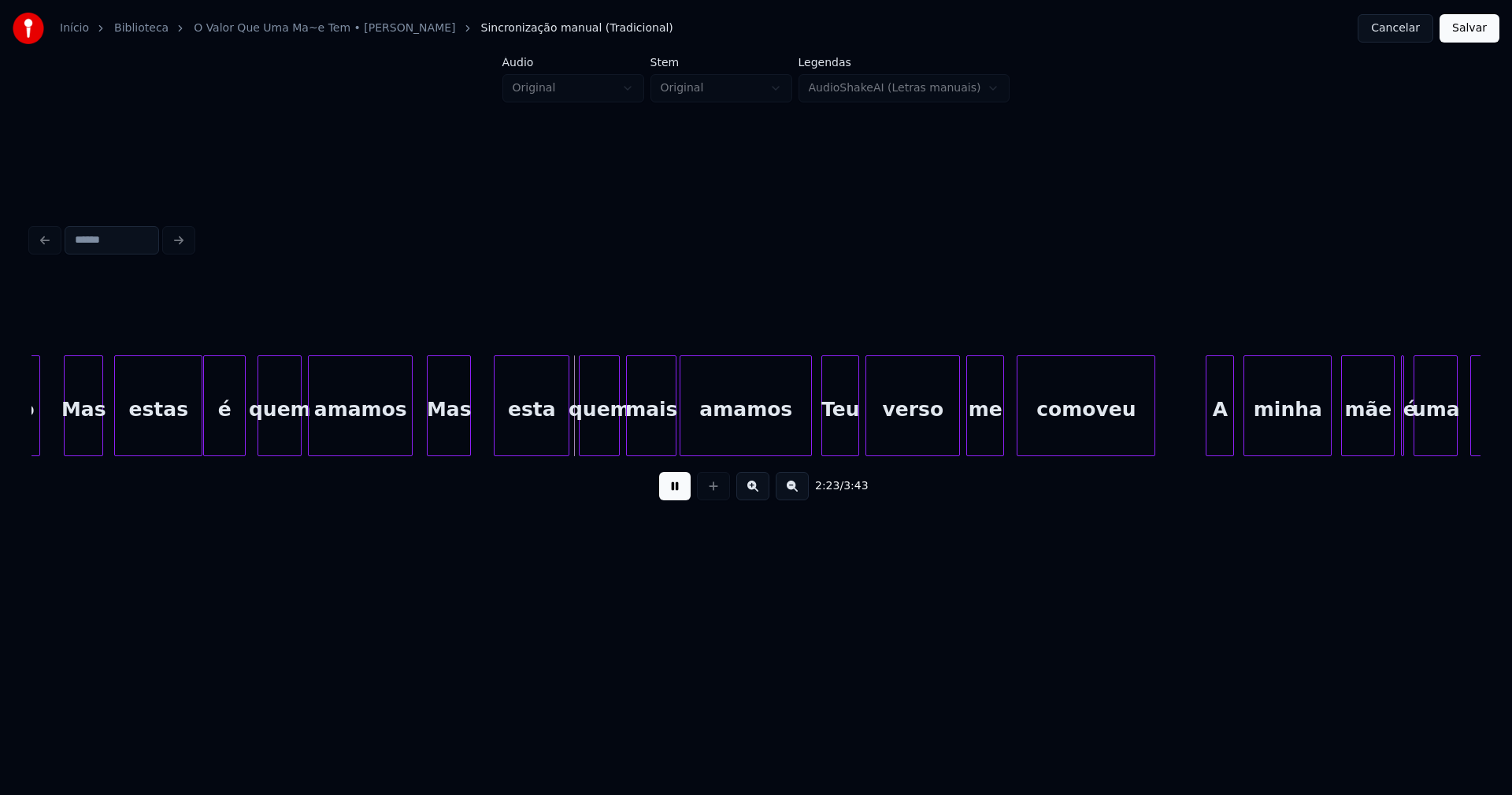
click at [445, 435] on div "Mas" at bounding box center [448, 409] width 43 height 107
click at [473, 423] on div at bounding box center [473, 406] width 5 height 99
click at [515, 428] on div "esta" at bounding box center [522, 409] width 74 height 107
drag, startPoint x: 673, startPoint y: 490, endPoint x: 683, endPoint y: 485, distance: 11.2
click at [676, 490] on button at bounding box center [674, 486] width 31 height 29
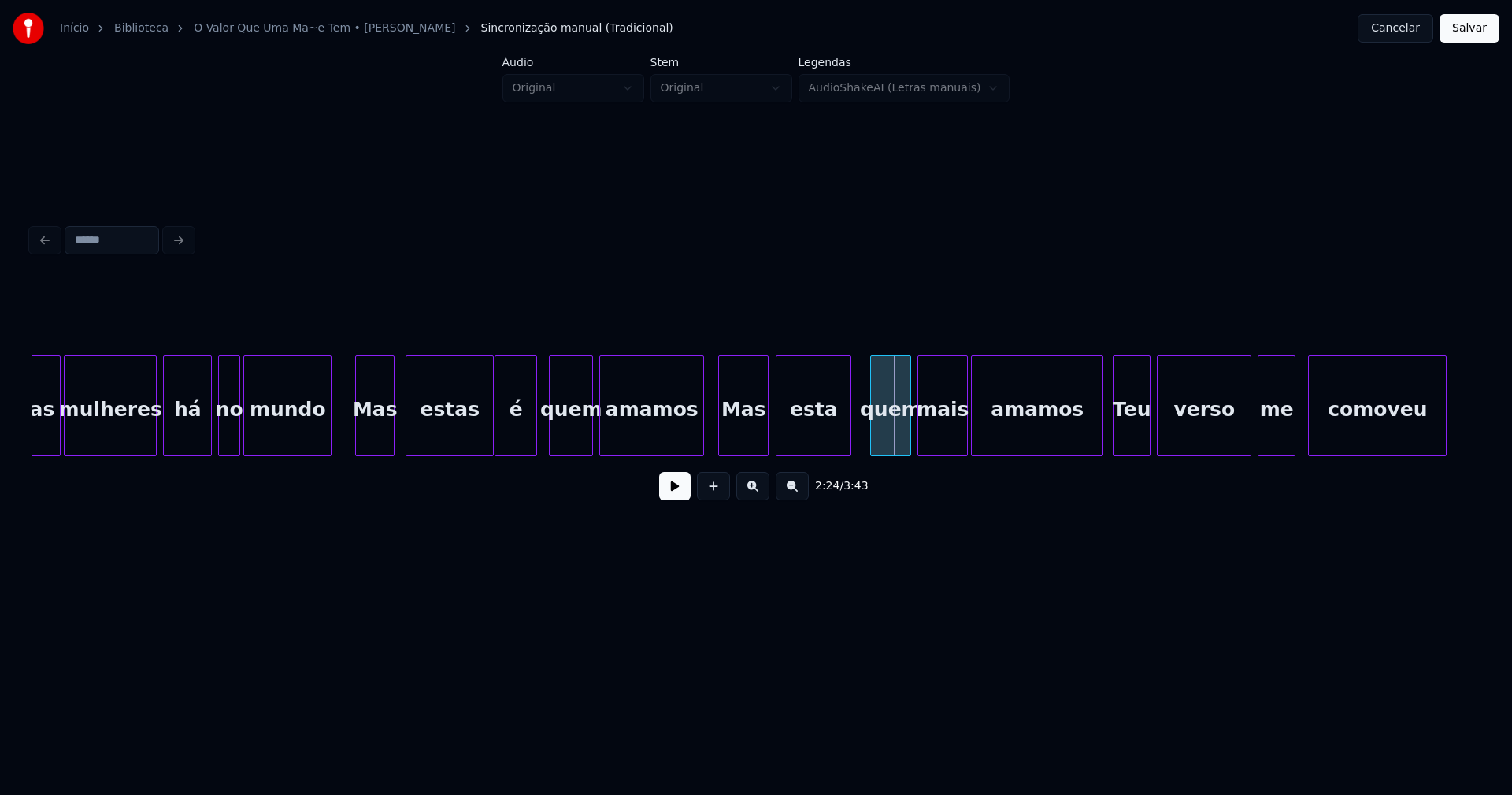
scroll to position [0, 21818]
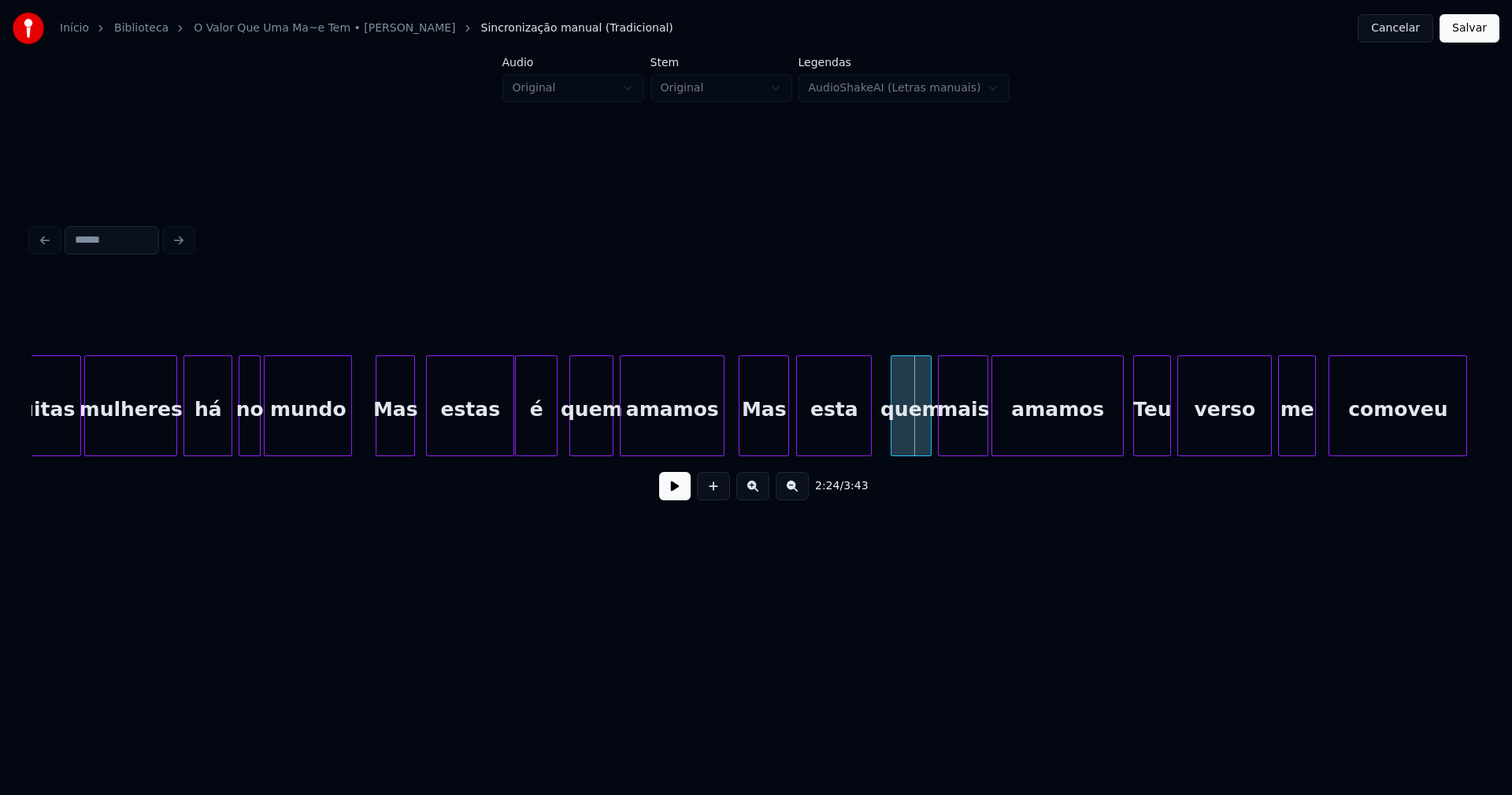
click at [686, 491] on button at bounding box center [674, 486] width 31 height 29
click at [484, 427] on div "estas" at bounding box center [469, 409] width 87 height 107
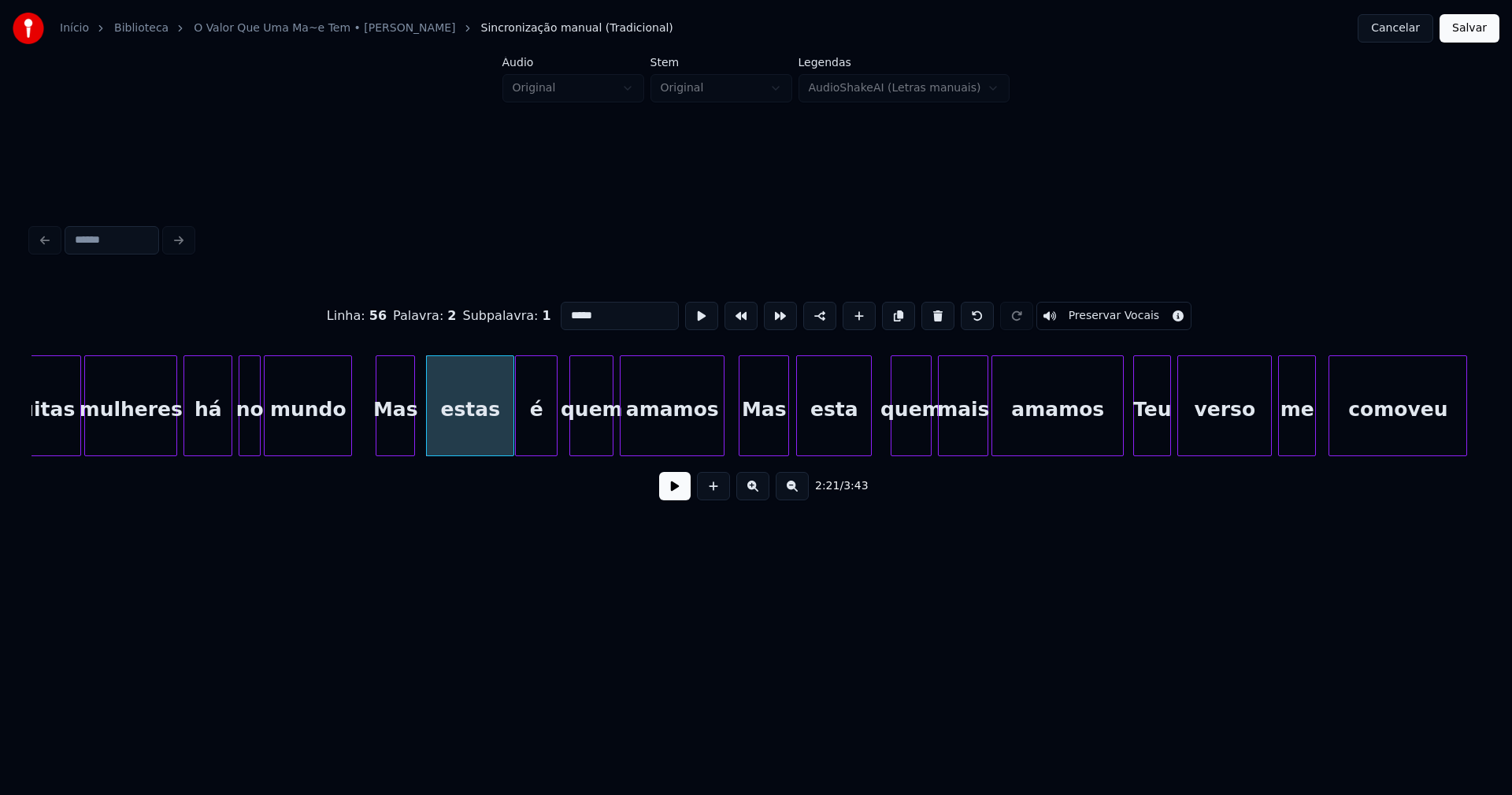
click at [592, 311] on input "*****" at bounding box center [620, 316] width 118 height 29
type input "****"
click at [677, 496] on button at bounding box center [674, 486] width 31 height 29
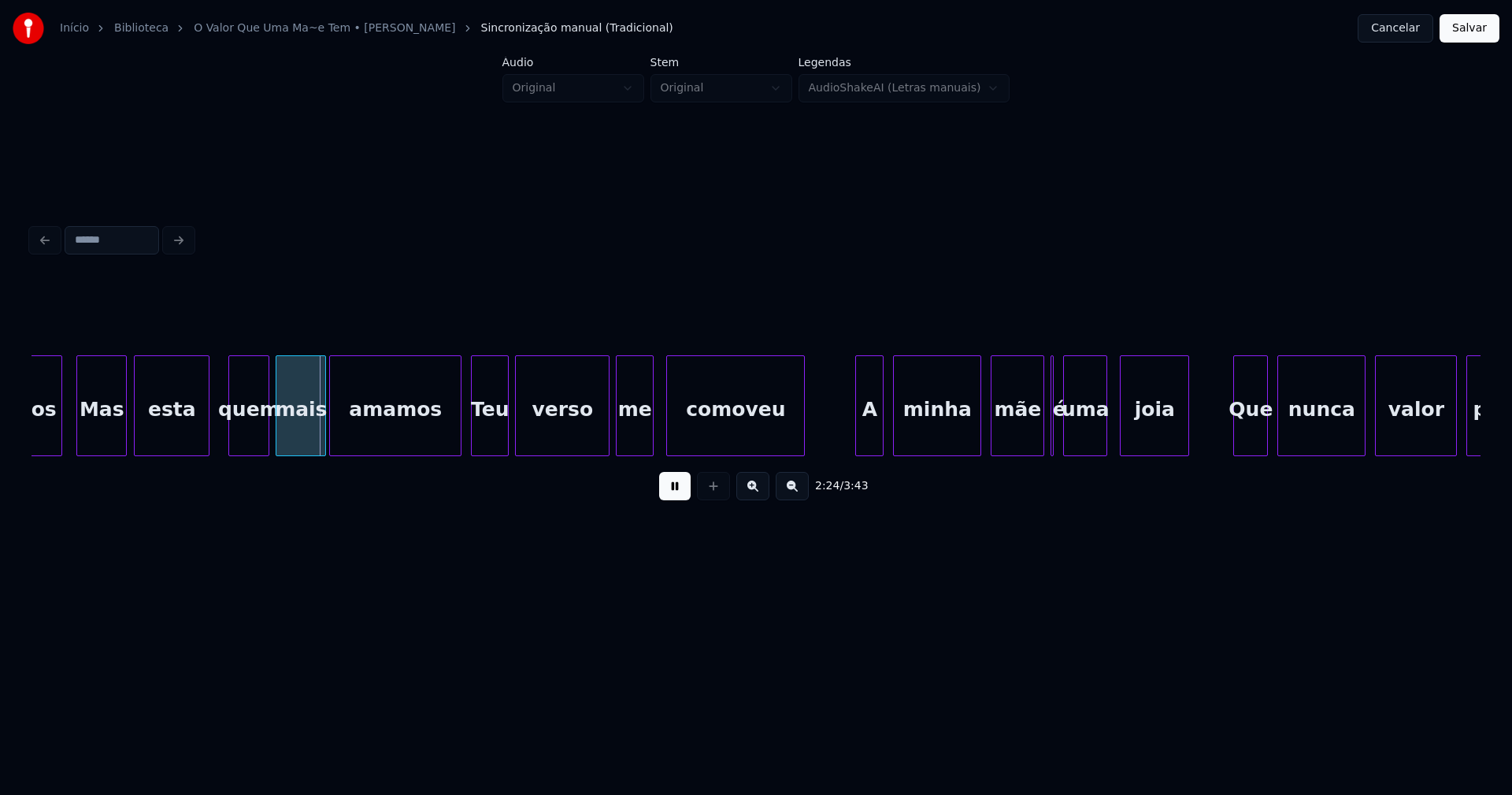
scroll to position [0, 22539]
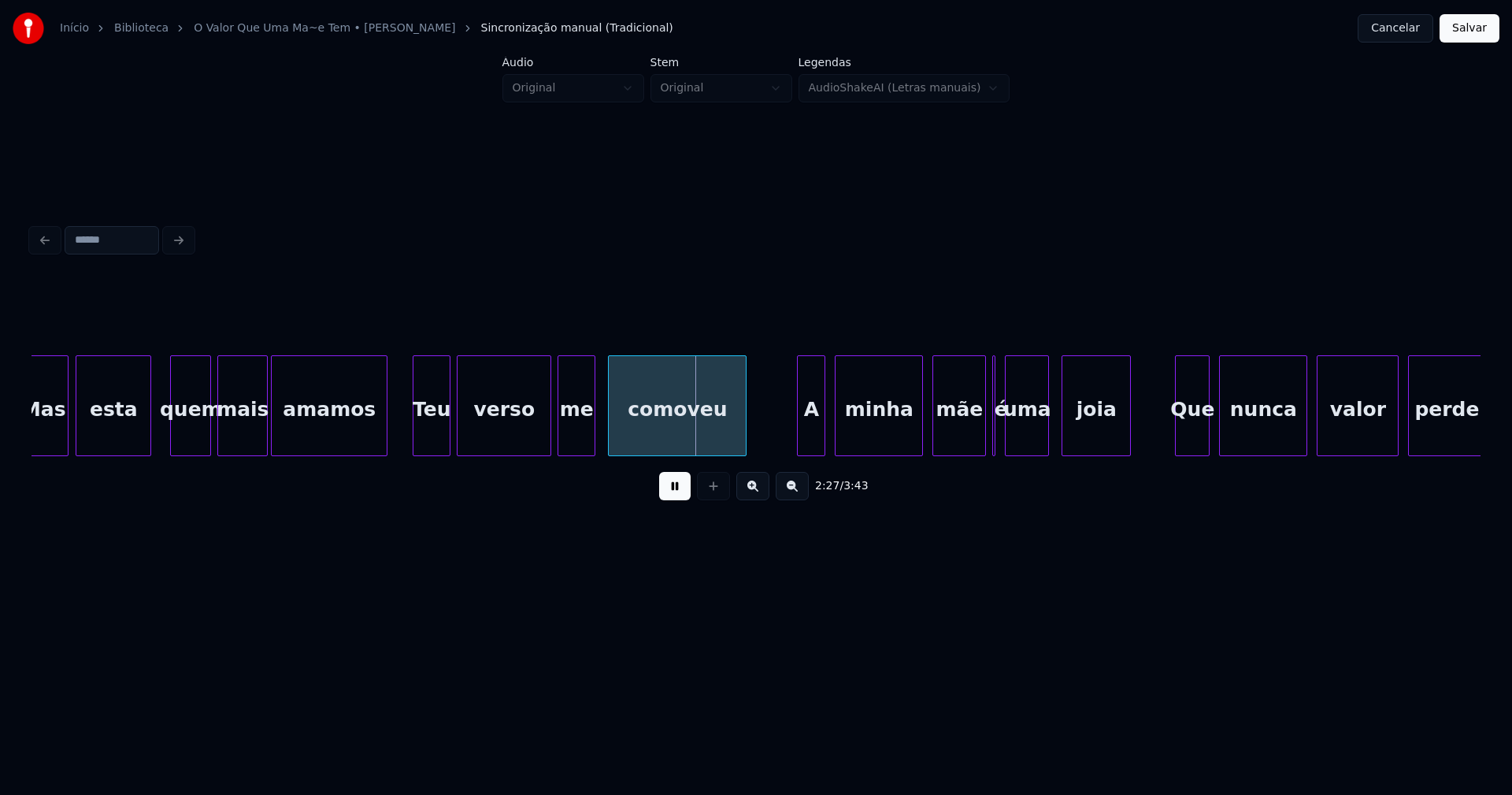
click at [383, 440] on div at bounding box center [383, 406] width 5 height 99
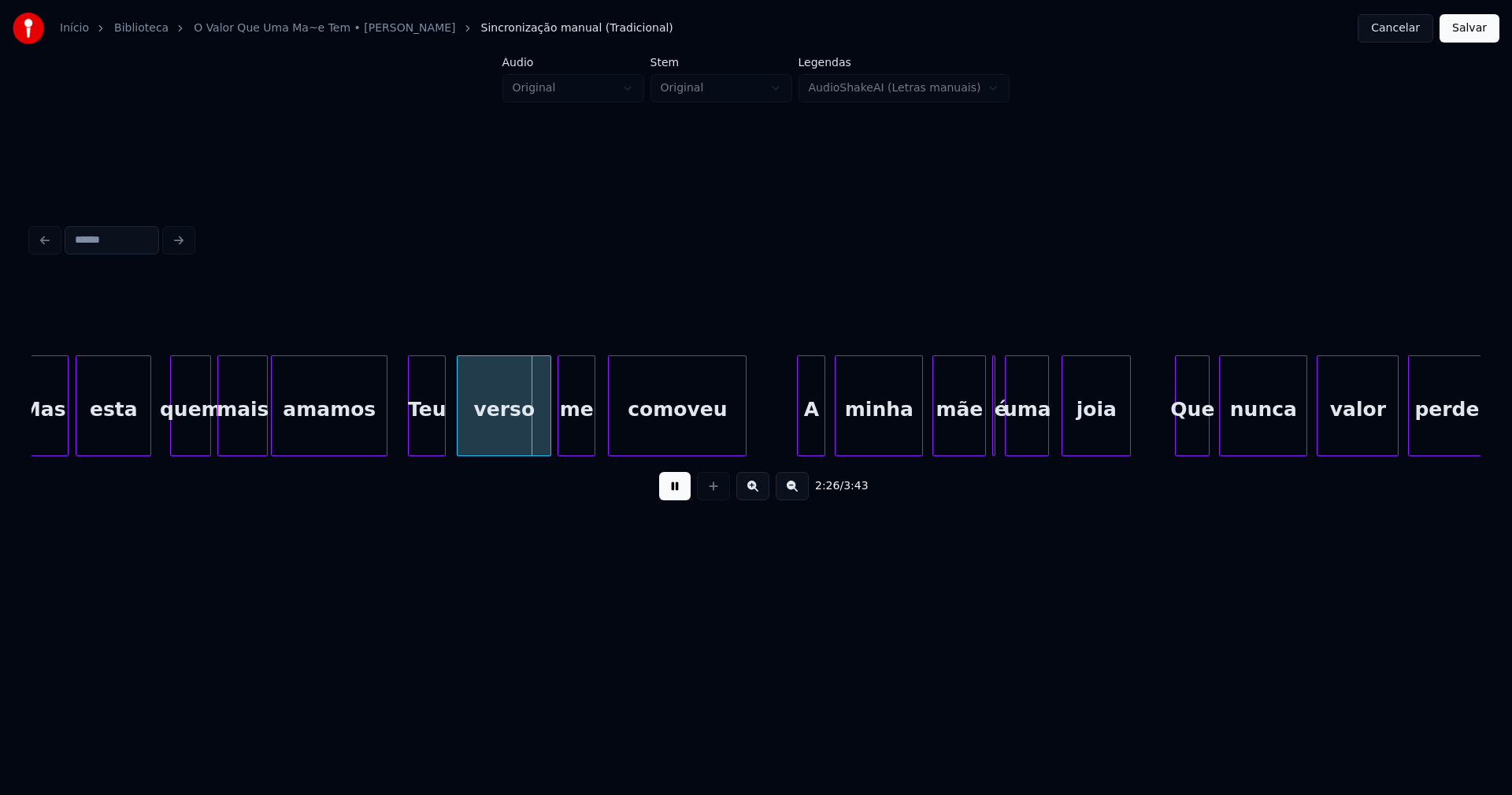
click at [429, 445] on div "Teu" at bounding box center [426, 409] width 36 height 107
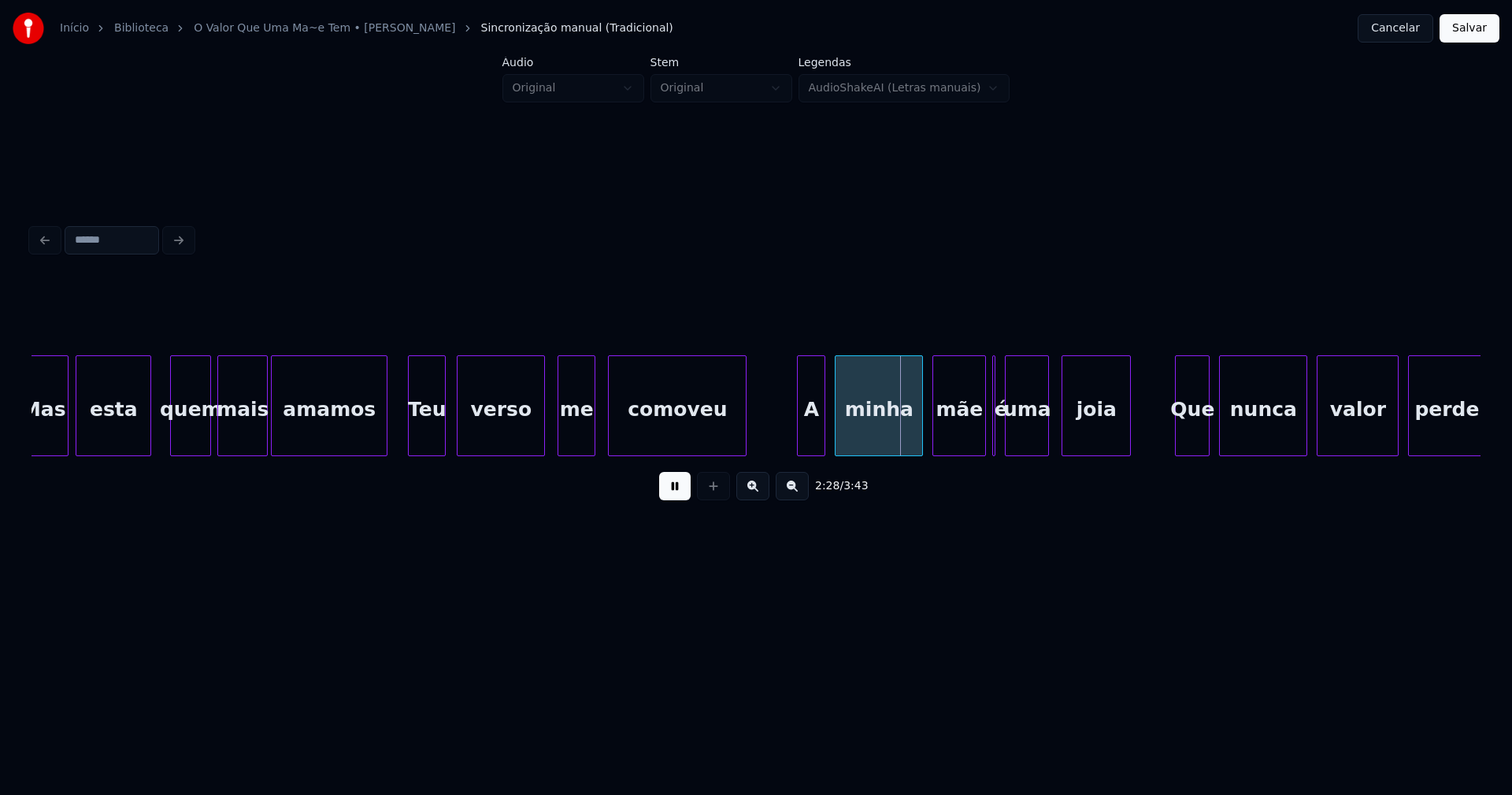
click at [544, 445] on div at bounding box center [541, 406] width 5 height 99
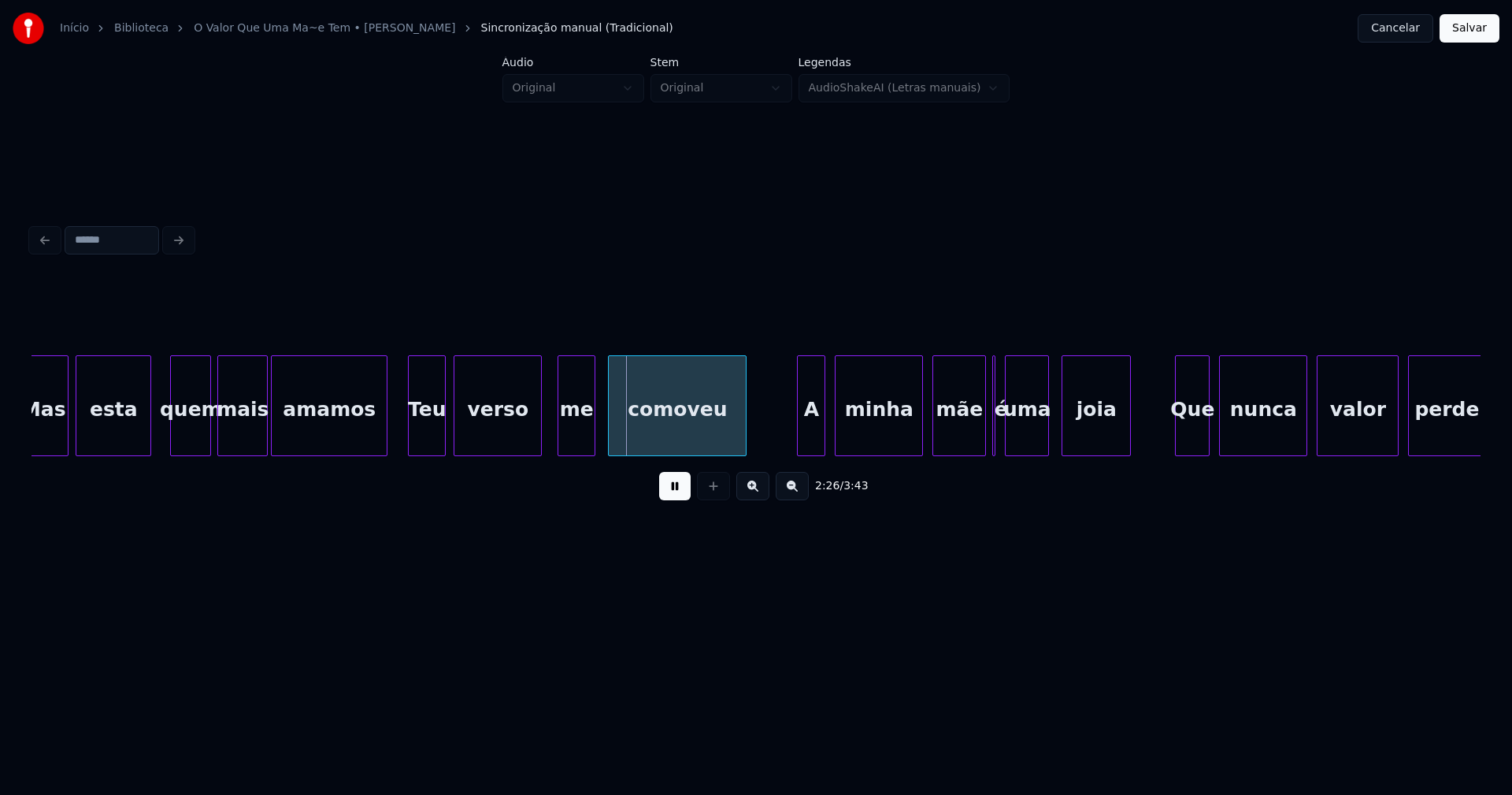
click at [492, 441] on div "verso" at bounding box center [497, 409] width 87 height 107
click at [566, 442] on div "me" at bounding box center [567, 409] width 36 height 107
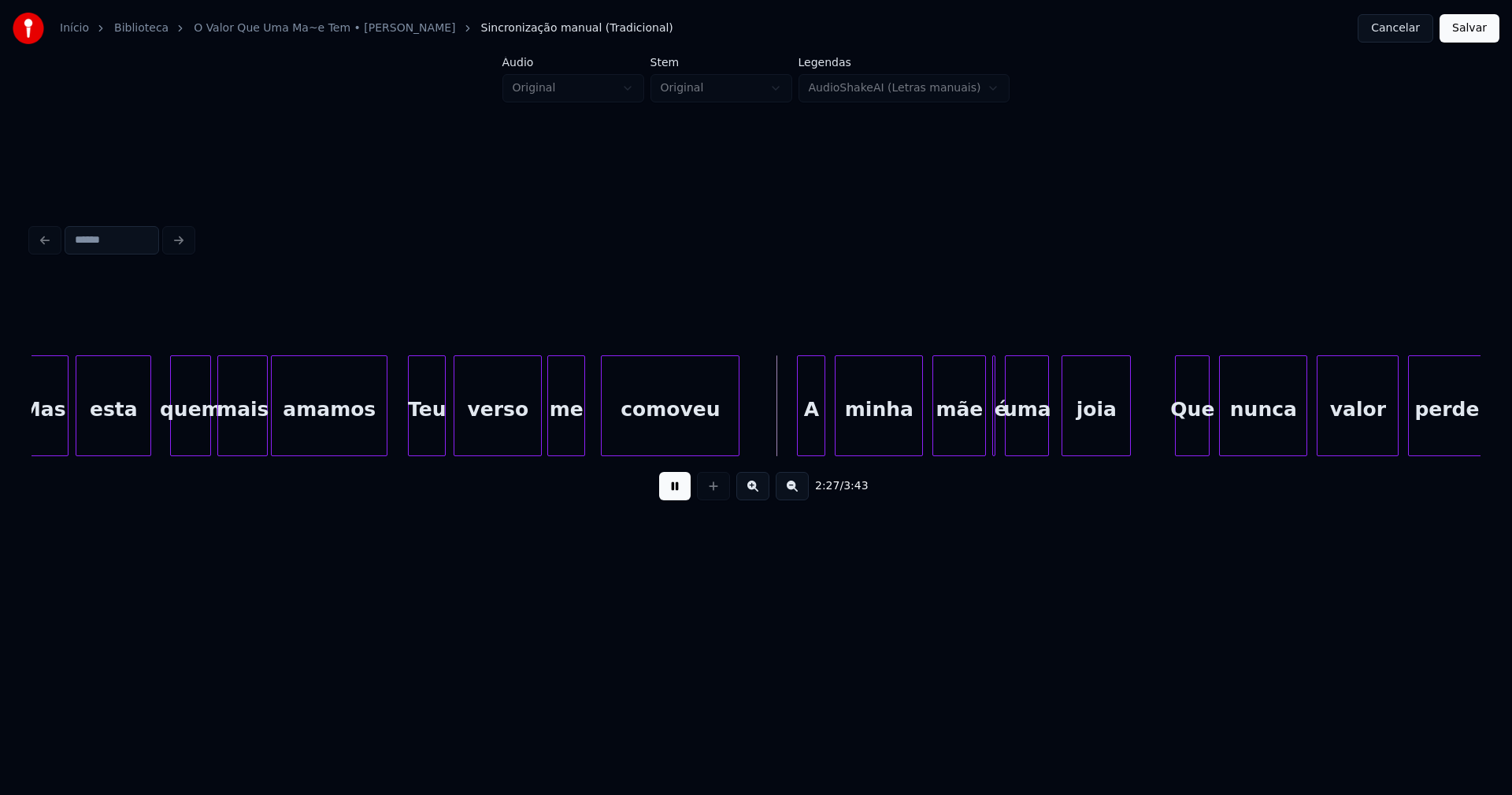
click at [652, 432] on div "comoveu" at bounding box center [671, 409] width 137 height 107
click at [788, 446] on div at bounding box center [790, 406] width 5 height 99
drag, startPoint x: 984, startPoint y: 463, endPoint x: 1005, endPoint y: 467, distance: 21.4
click at [1005, 467] on div "2:29 / 3:43" at bounding box center [756, 486] width 1449 height 60
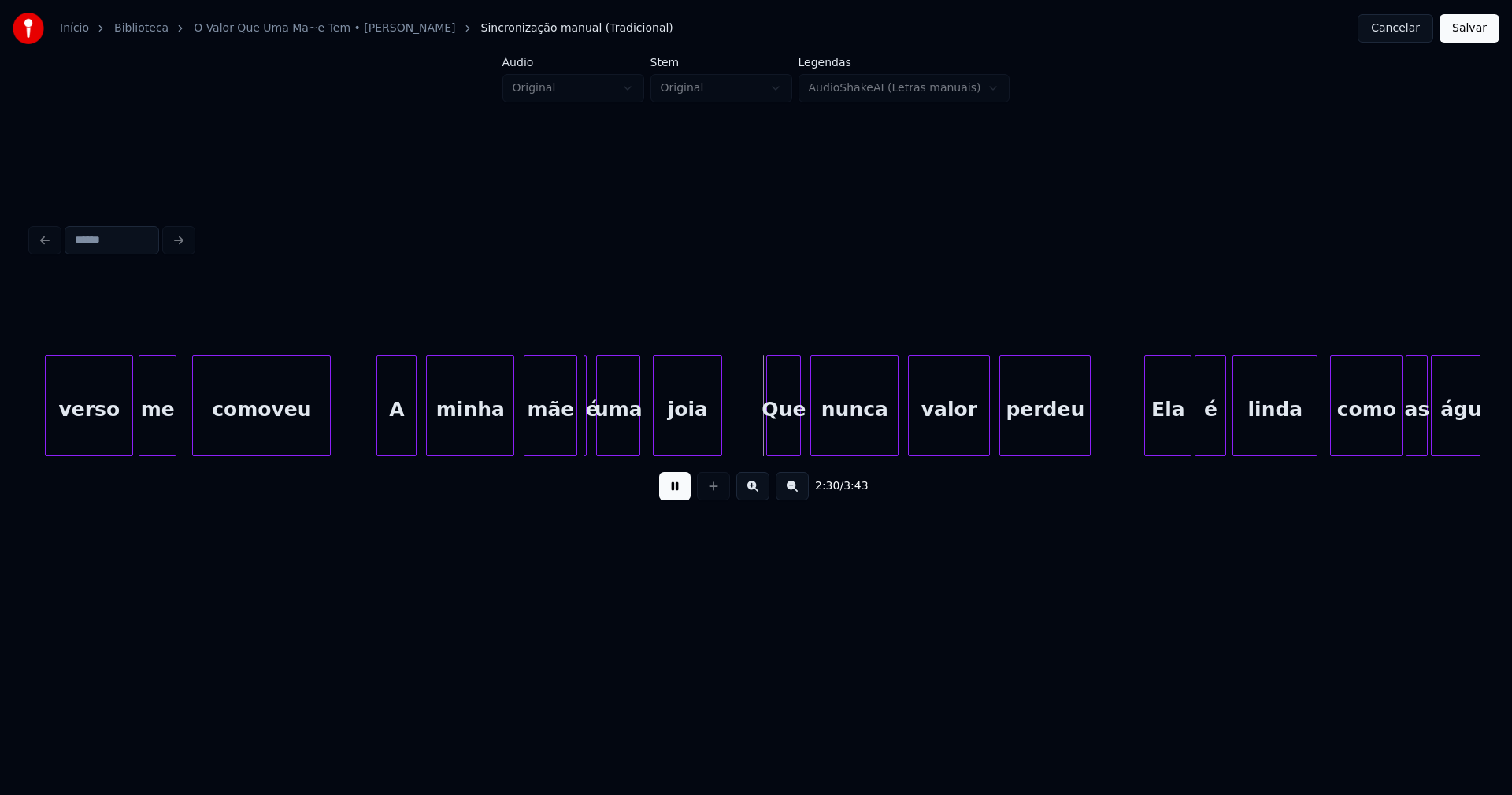
scroll to position [0, 23005]
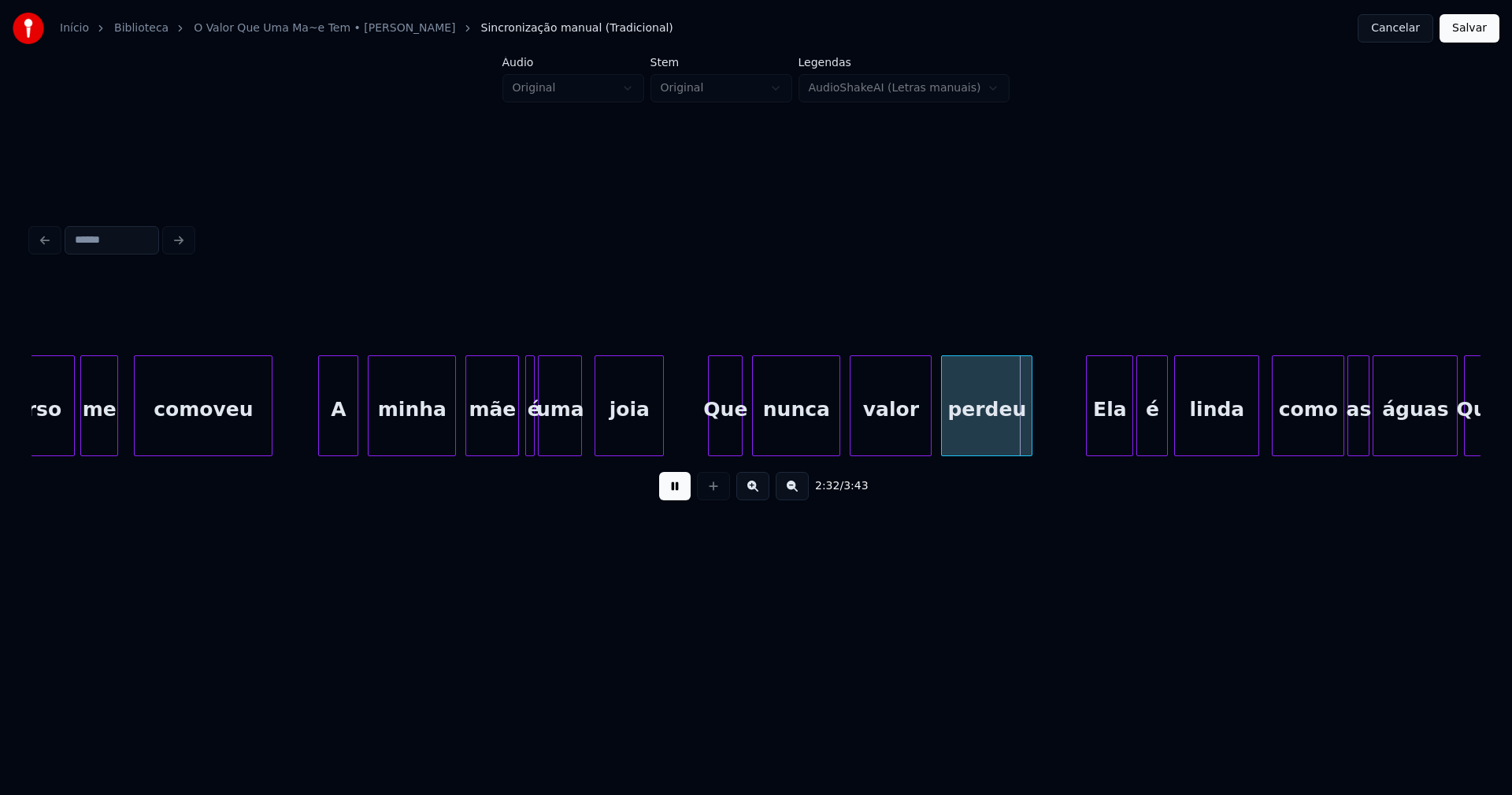
click at [534, 451] on div "verso me comoveu A minha mãe é uma joia Que nunca valor perdeu Ela é [PERSON_NA…" at bounding box center [756, 406] width 1449 height 101
click at [710, 442] on div at bounding box center [708, 406] width 5 height 99
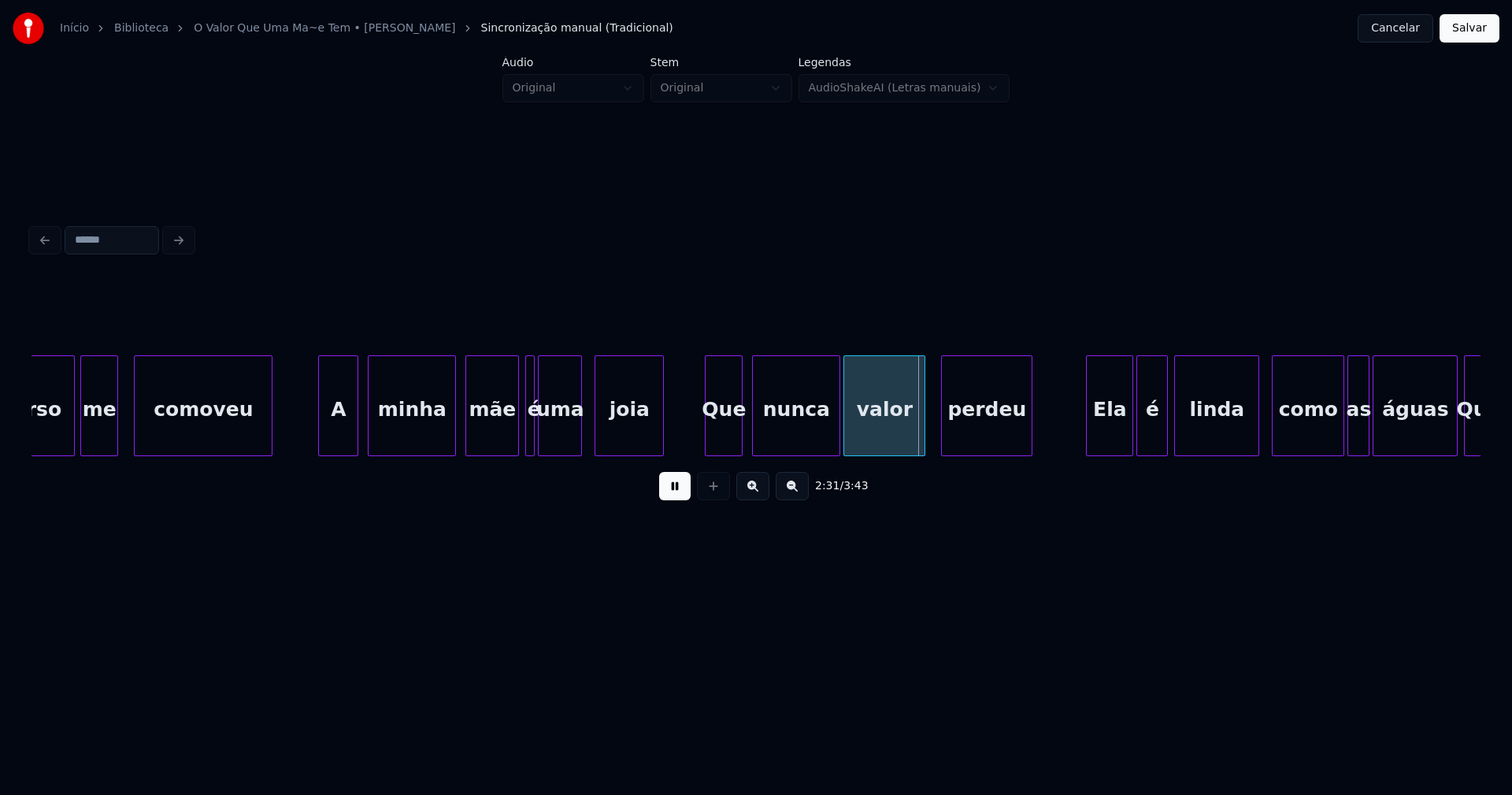
click at [893, 442] on div "valor" at bounding box center [884, 409] width 80 height 107
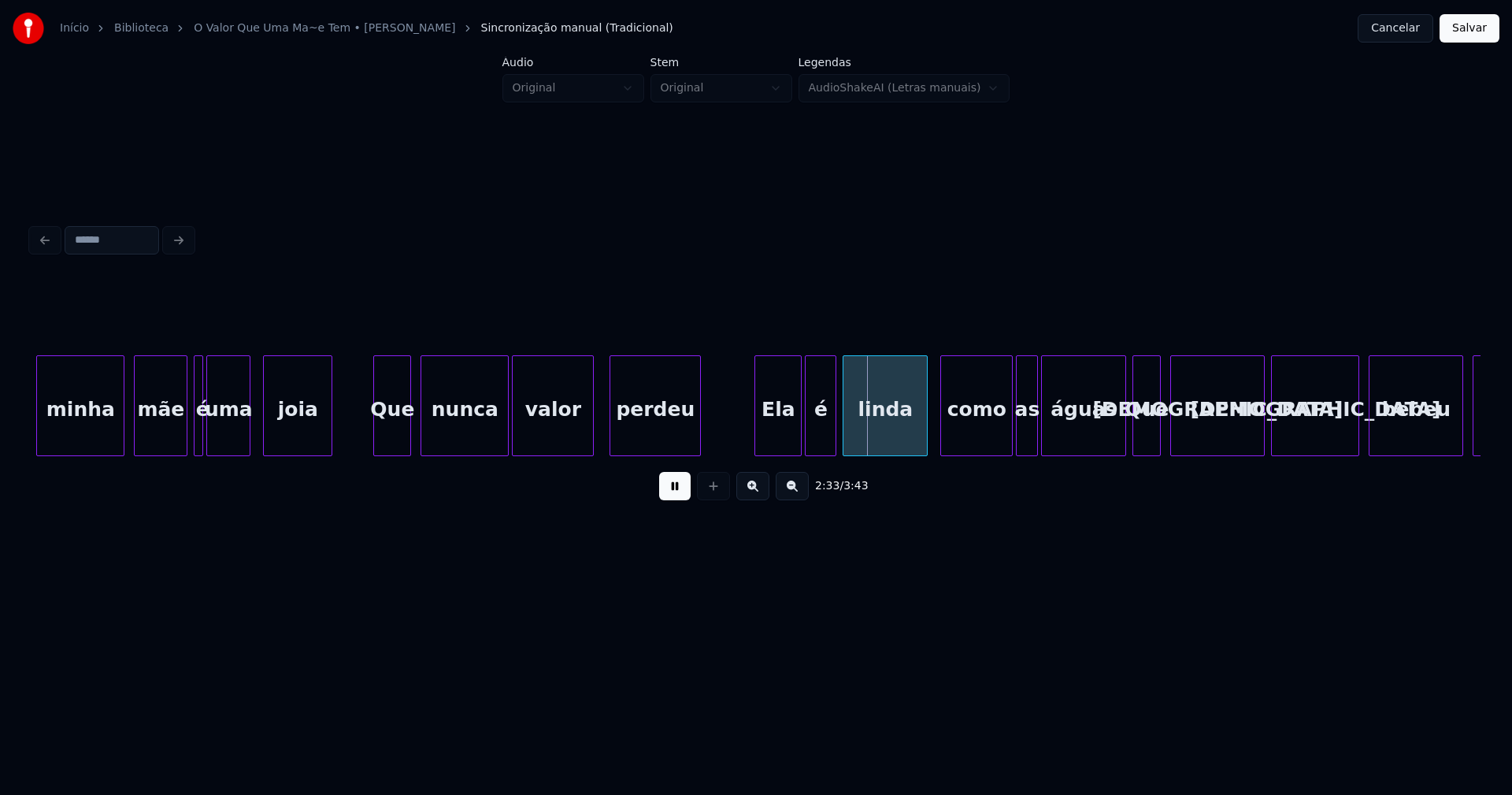
scroll to position [0, 23355]
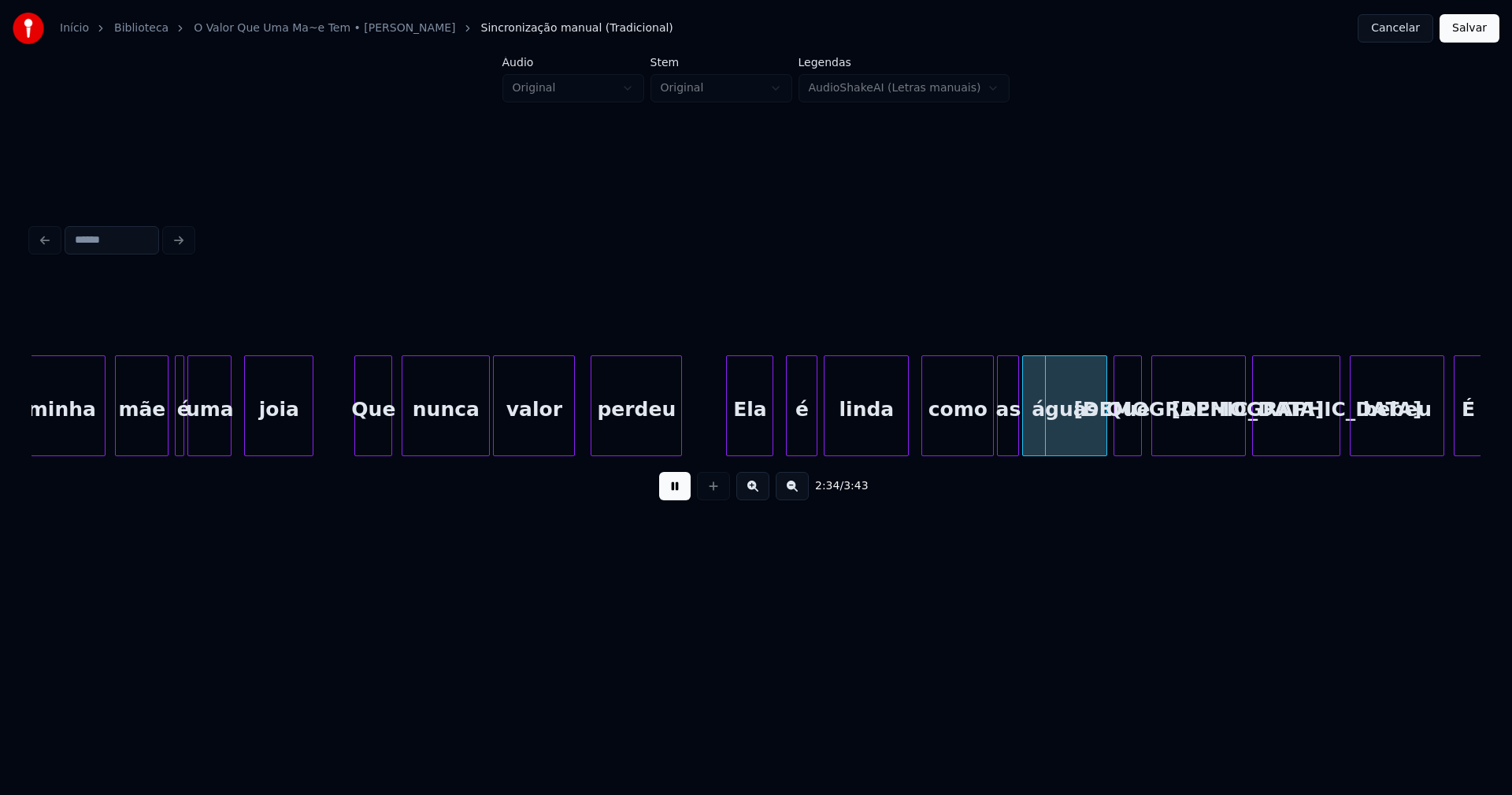
click at [742, 441] on div "Ela" at bounding box center [750, 409] width 46 height 107
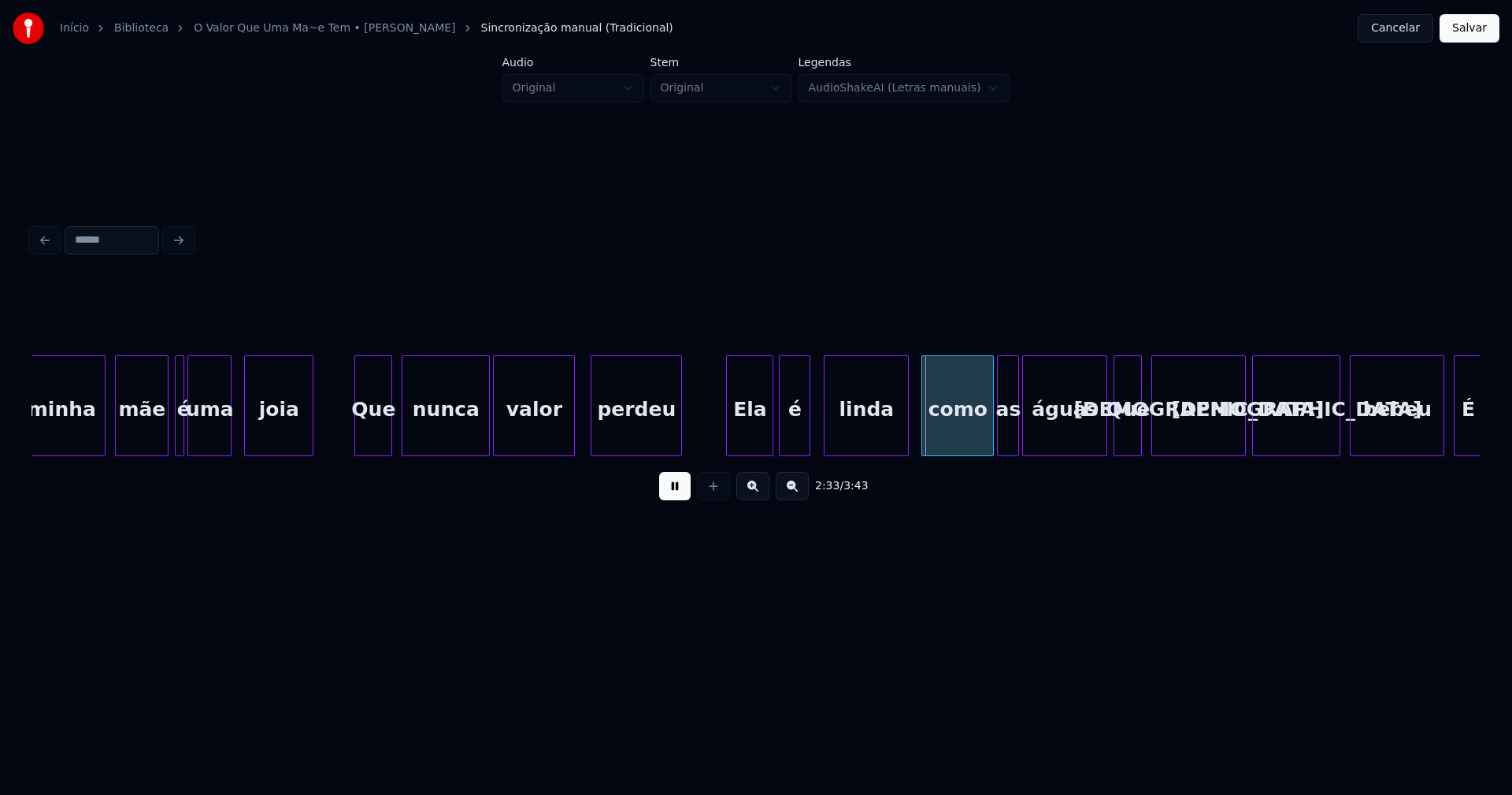
click at [800, 446] on div "é" at bounding box center [794, 409] width 30 height 107
click at [857, 443] on div "linda" at bounding box center [856, 409] width 83 height 107
click at [951, 439] on div "como" at bounding box center [953, 409] width 71 height 107
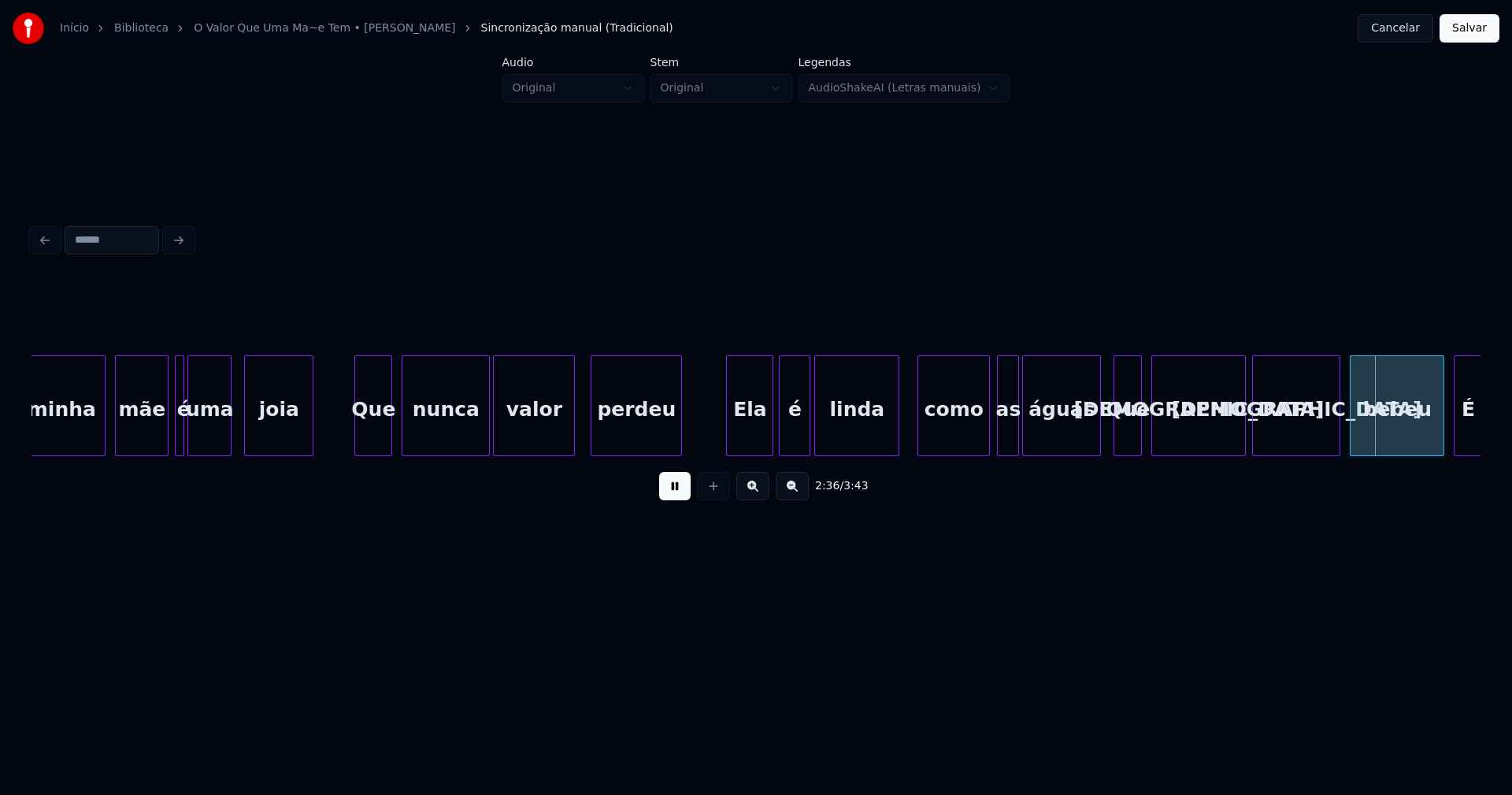
click at [1095, 435] on div at bounding box center [1097, 406] width 5 height 99
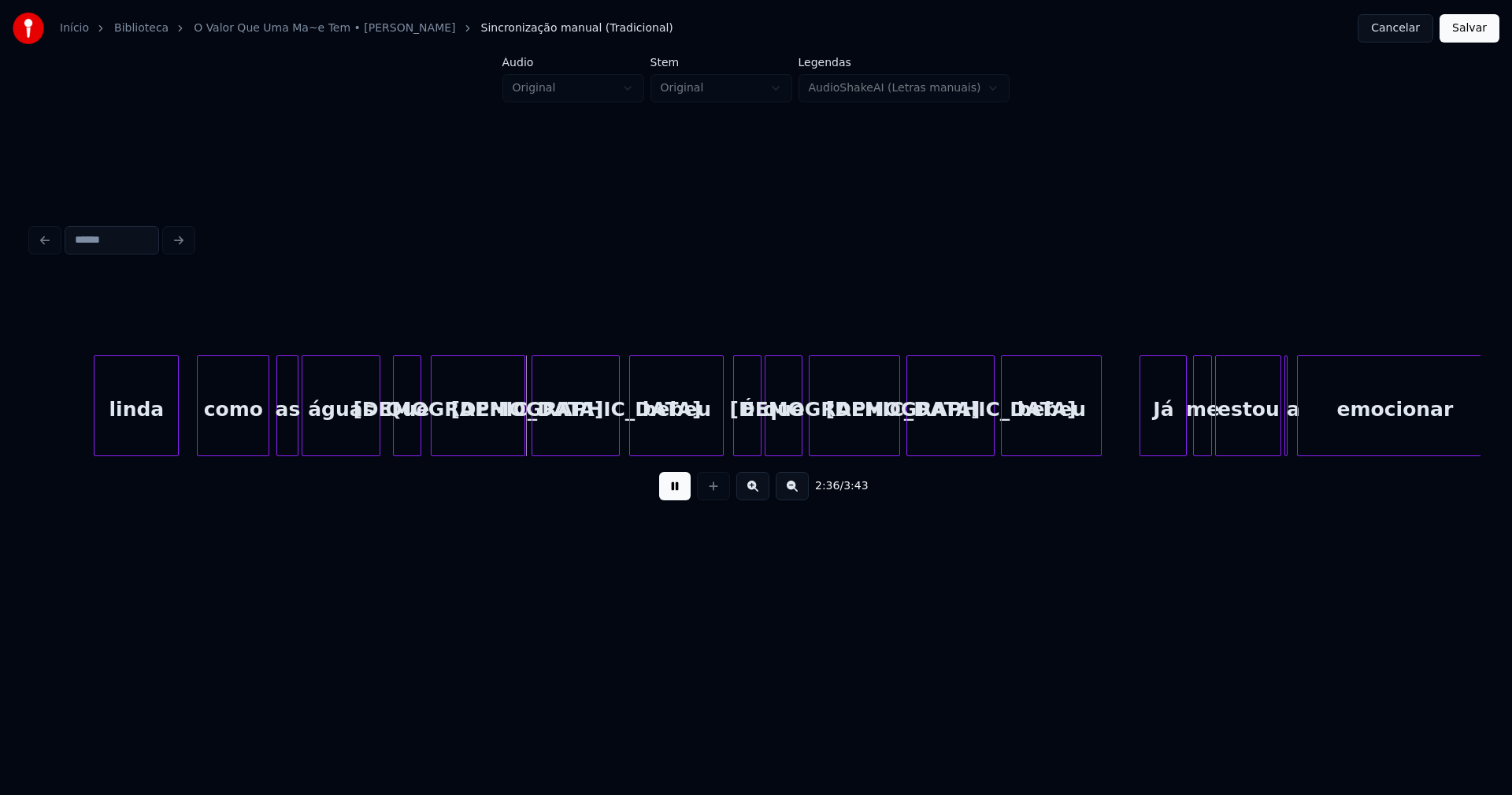
scroll to position [0, 24193]
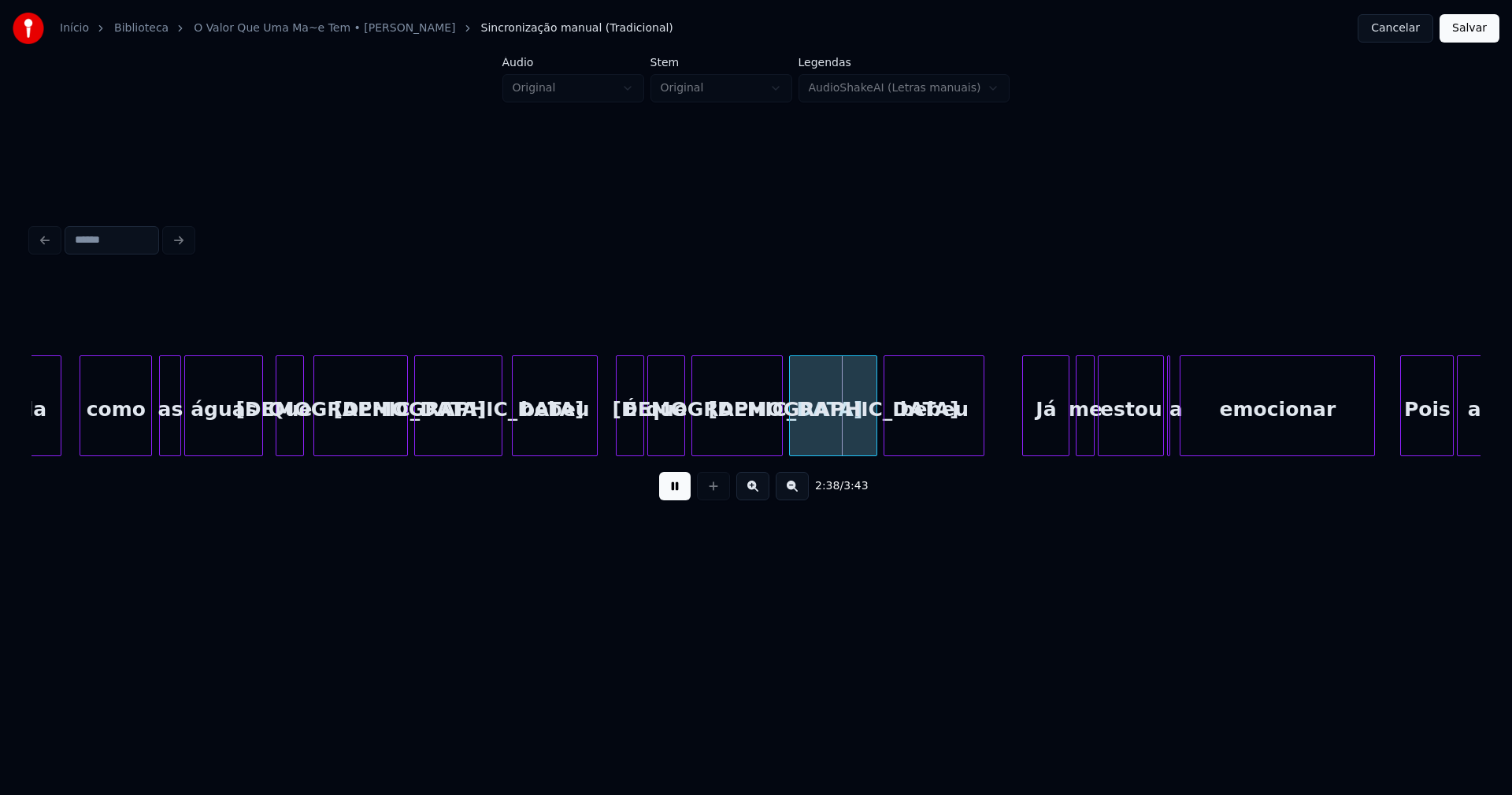
click at [594, 440] on div at bounding box center [594, 406] width 5 height 99
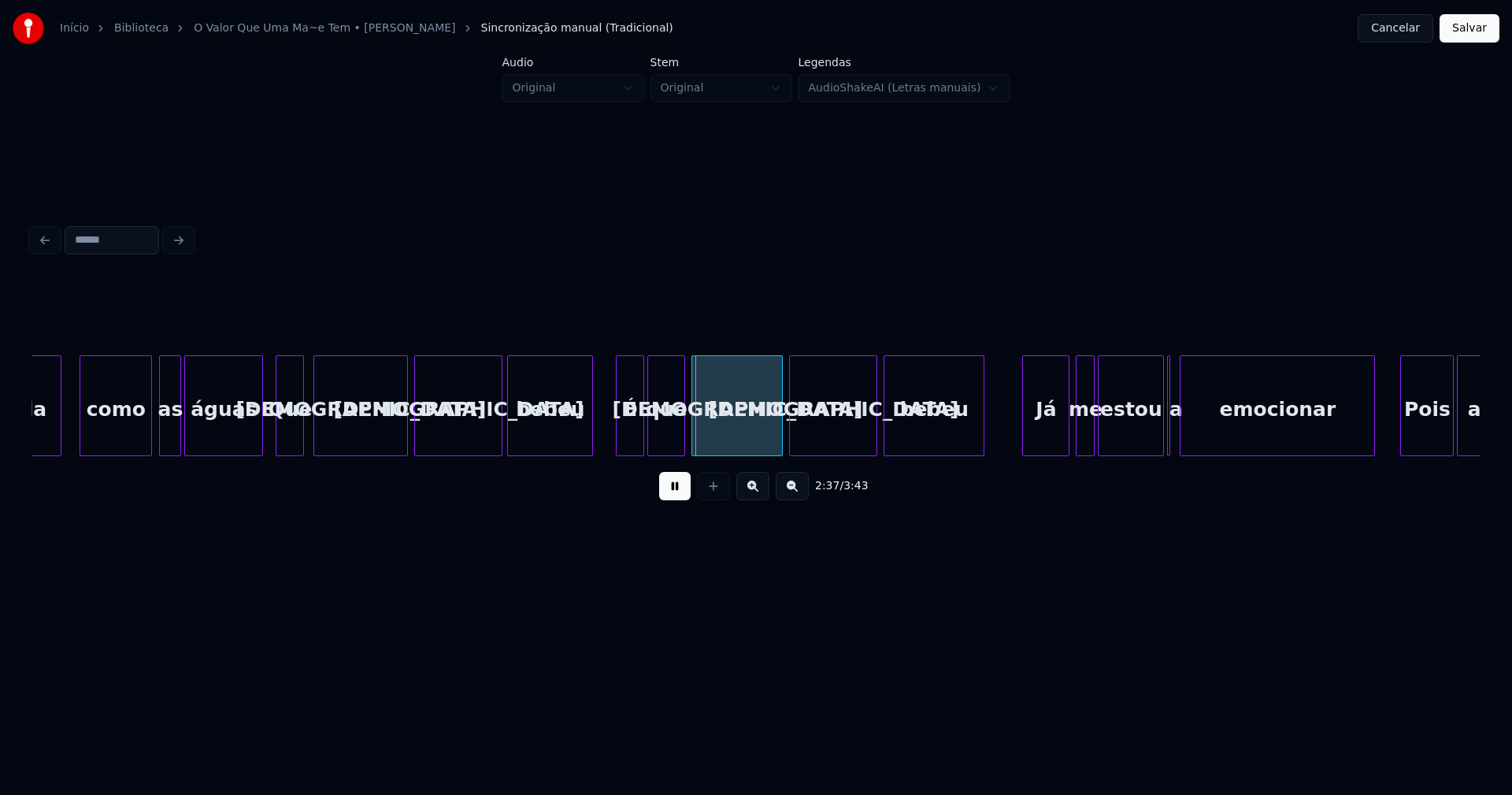
click at [551, 445] on div "bebeu" at bounding box center [549, 409] width 84 height 107
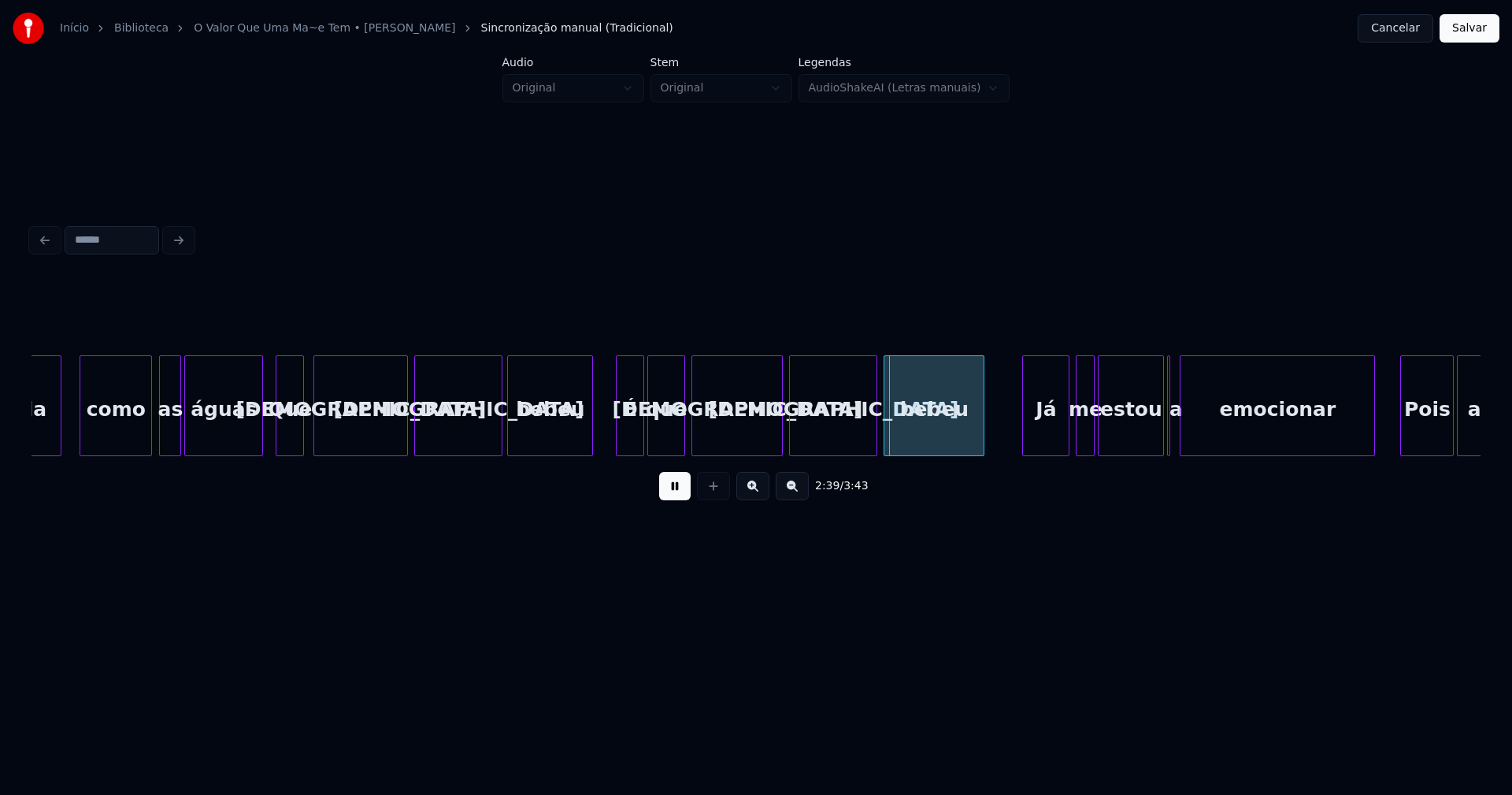
click at [670, 487] on button at bounding box center [674, 486] width 31 height 29
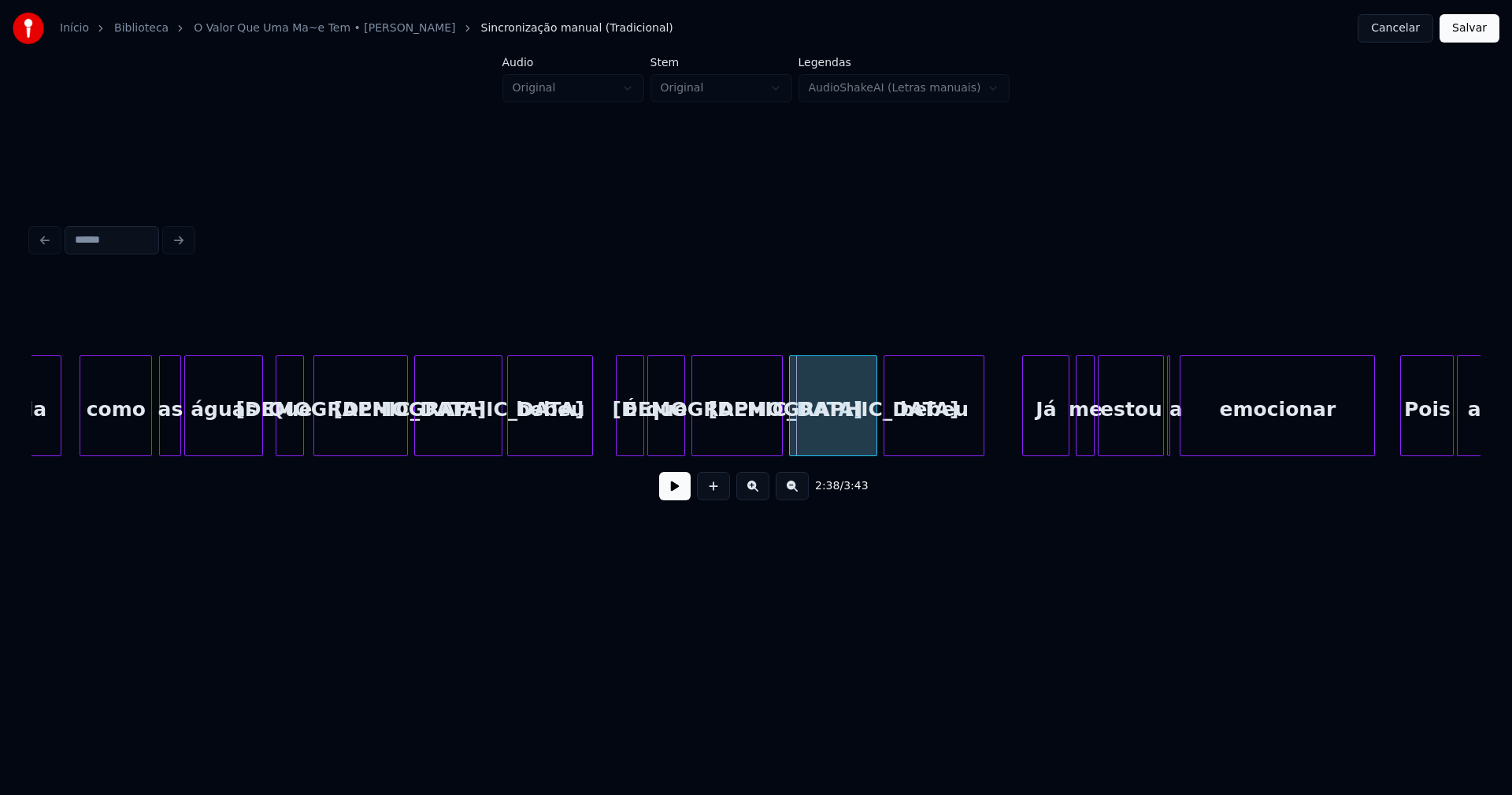
click at [632, 430] on div "É" at bounding box center [630, 409] width 27 height 107
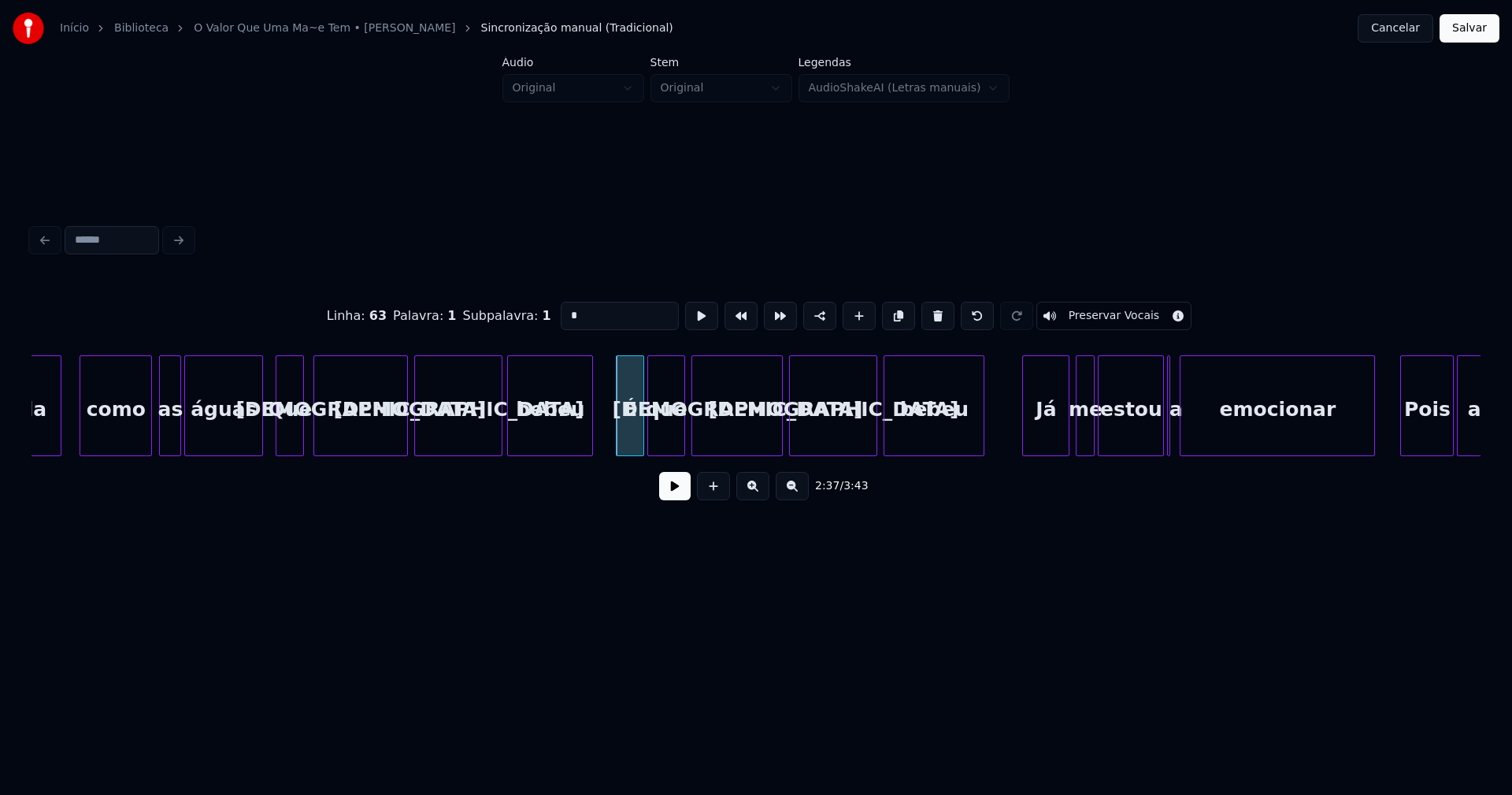
drag, startPoint x: 584, startPoint y: 309, endPoint x: 552, endPoint y: 308, distance: 32.0
click at [561, 308] on input "*" at bounding box center [620, 316] width 118 height 29
type input "**"
click at [684, 490] on button at bounding box center [674, 486] width 31 height 29
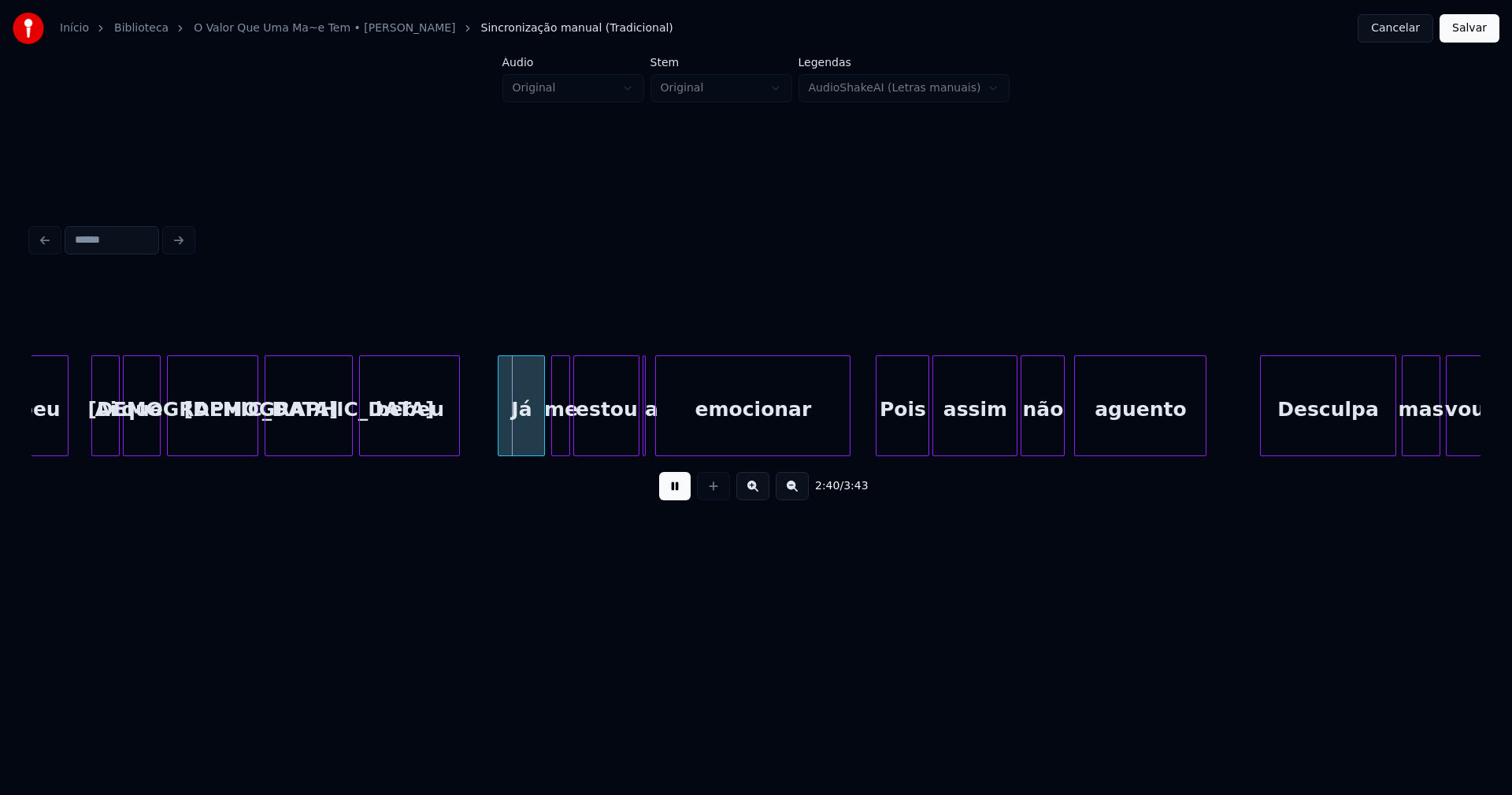
scroll to position [0, 24719]
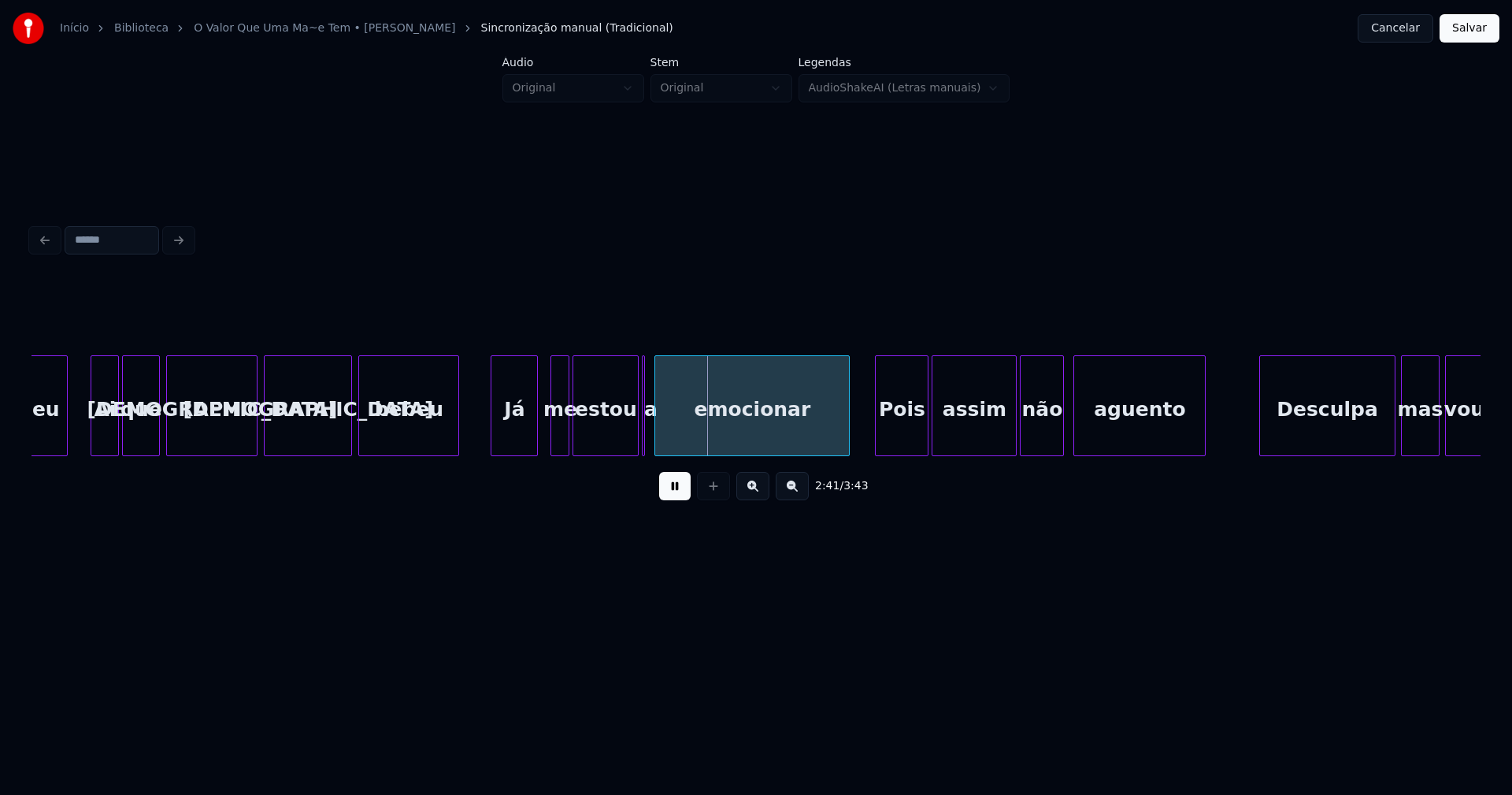
click at [511, 434] on div "Já" at bounding box center [514, 409] width 46 height 107
click at [552, 438] on div "me" at bounding box center [552, 409] width 17 height 107
click at [592, 426] on div at bounding box center [591, 406] width 5 height 99
click at [575, 423] on div at bounding box center [576, 406] width 5 height 99
click at [652, 441] on div at bounding box center [650, 406] width 5 height 99
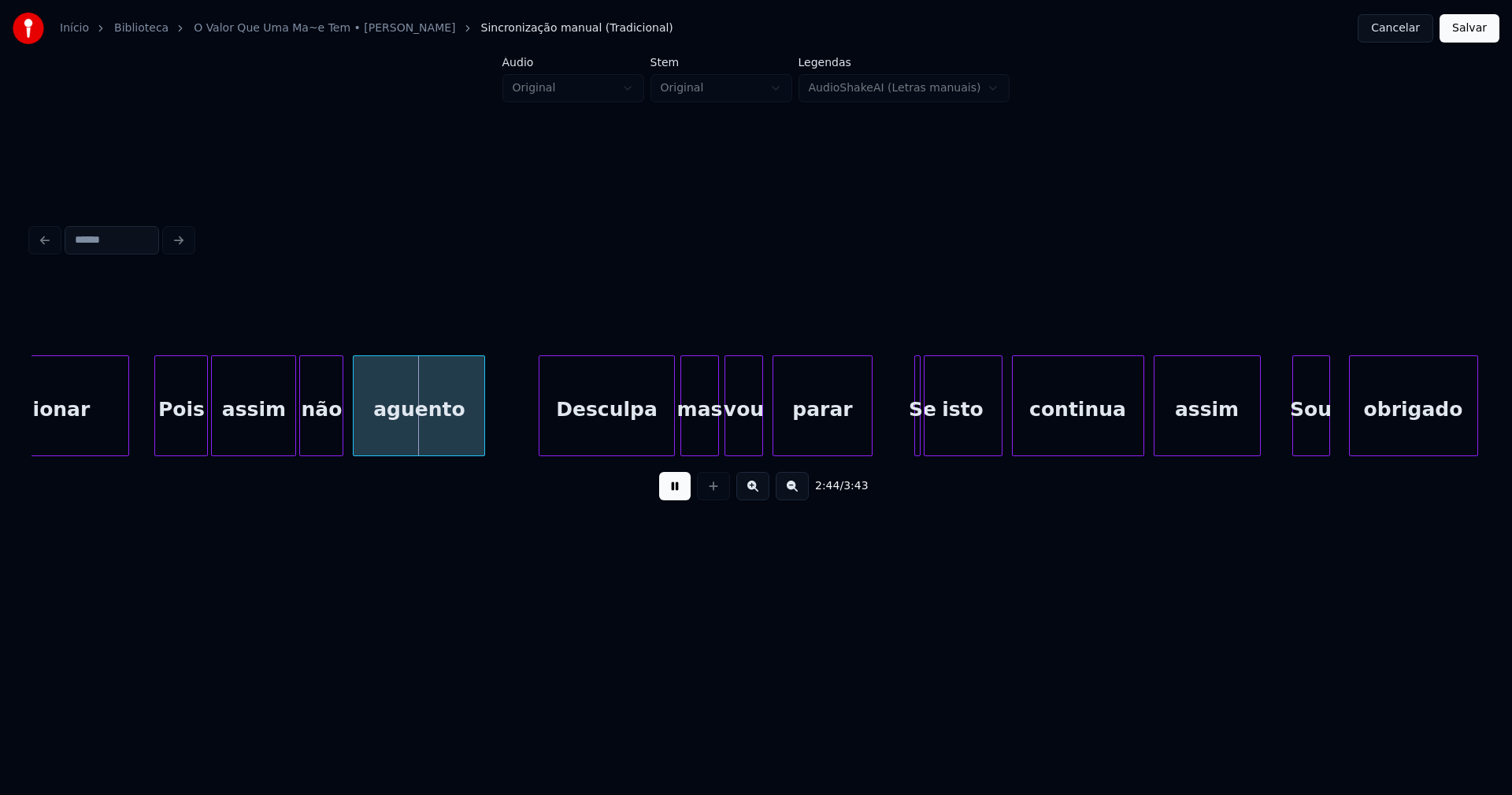
scroll to position [0, 25477]
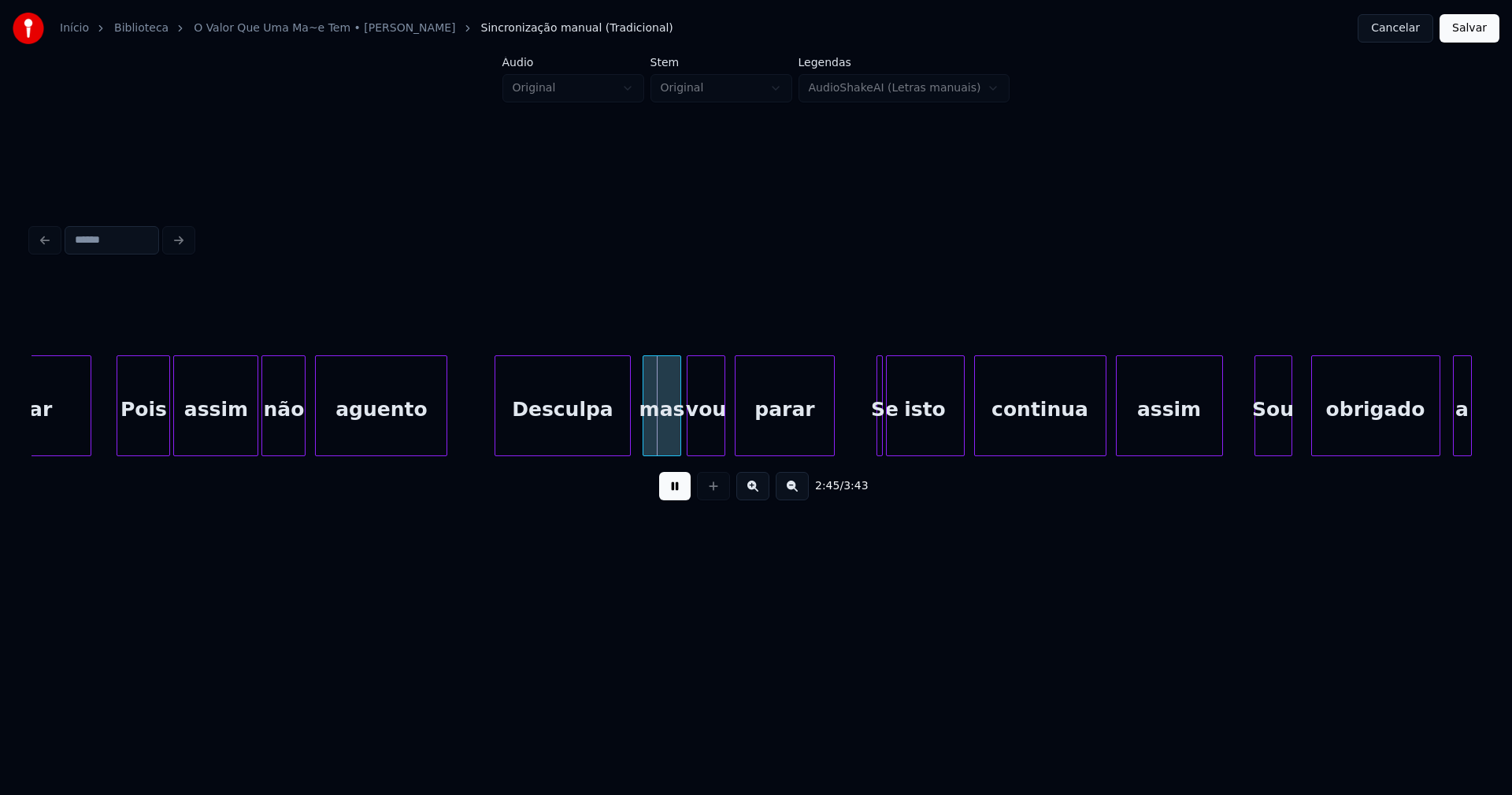
click at [549, 438] on div "Desculpa" at bounding box center [562, 409] width 134 height 107
click at [665, 435] on div "mas" at bounding box center [656, 409] width 36 height 107
click at [696, 447] on div "vou" at bounding box center [699, 409] width 36 height 107
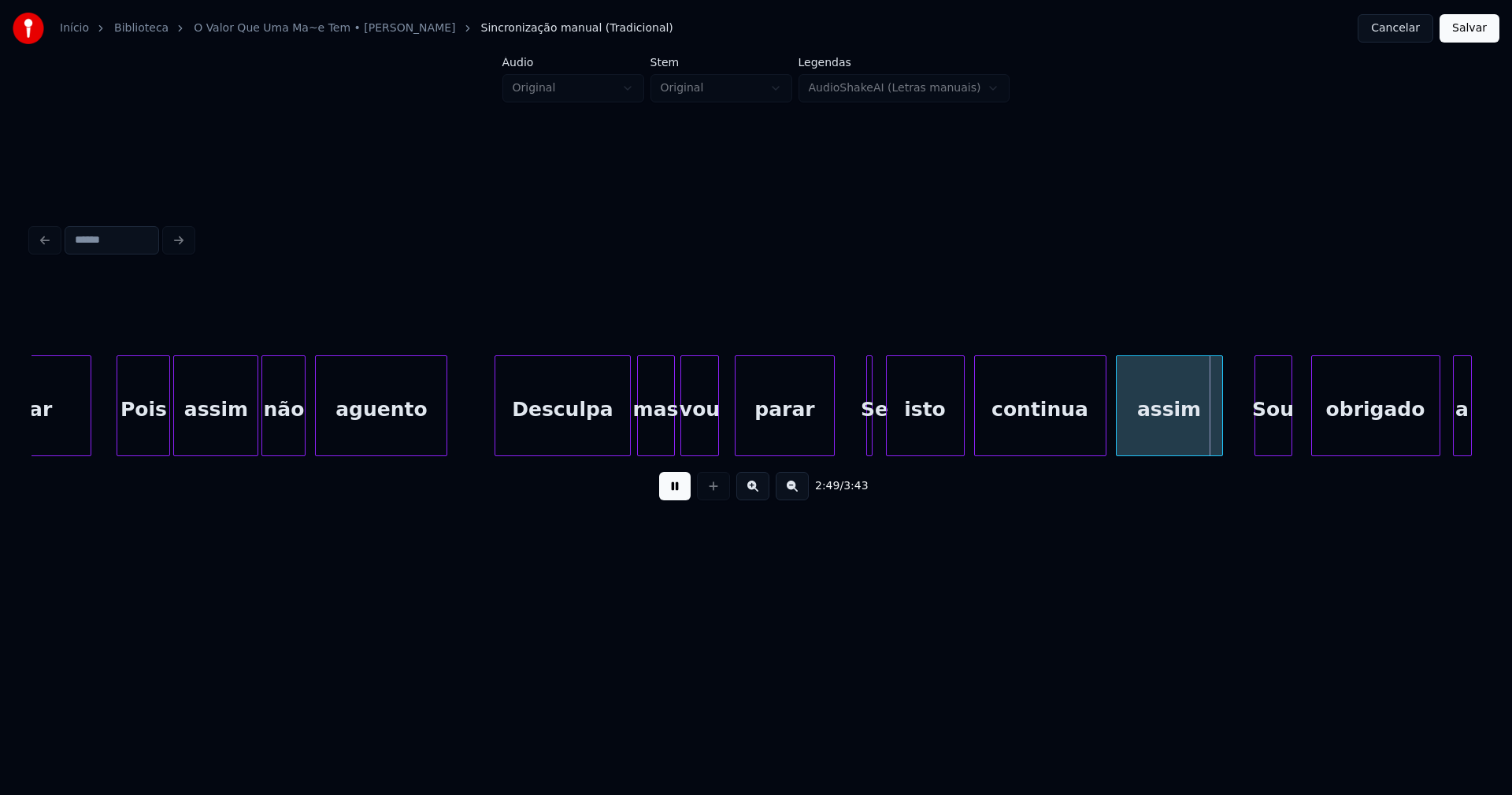
click at [866, 437] on div "Se" at bounding box center [869, 406] width 7 height 101
click at [871, 437] on div "Se" at bounding box center [875, 409] width 16 height 107
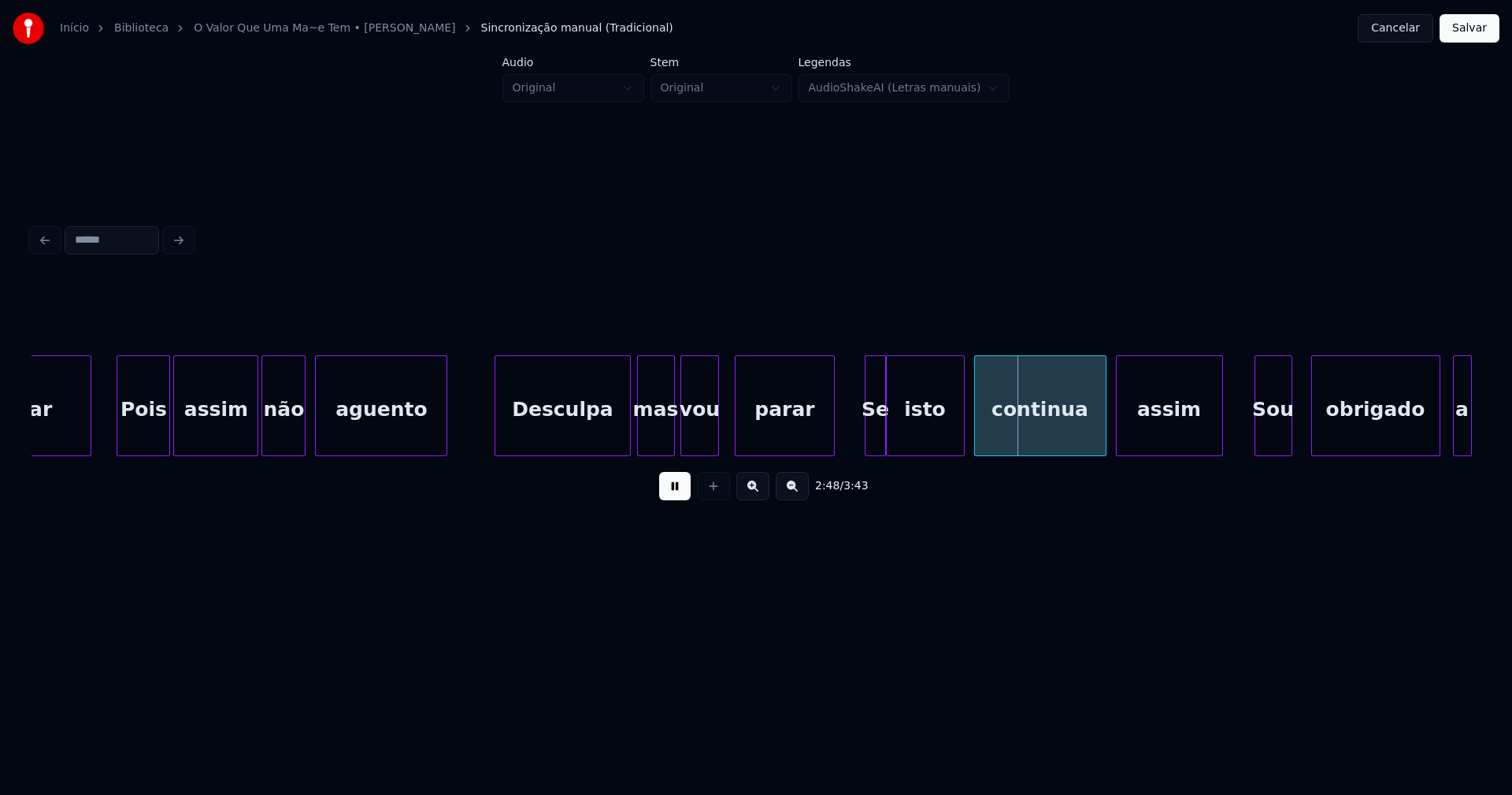
click at [880, 433] on div at bounding box center [882, 406] width 5 height 99
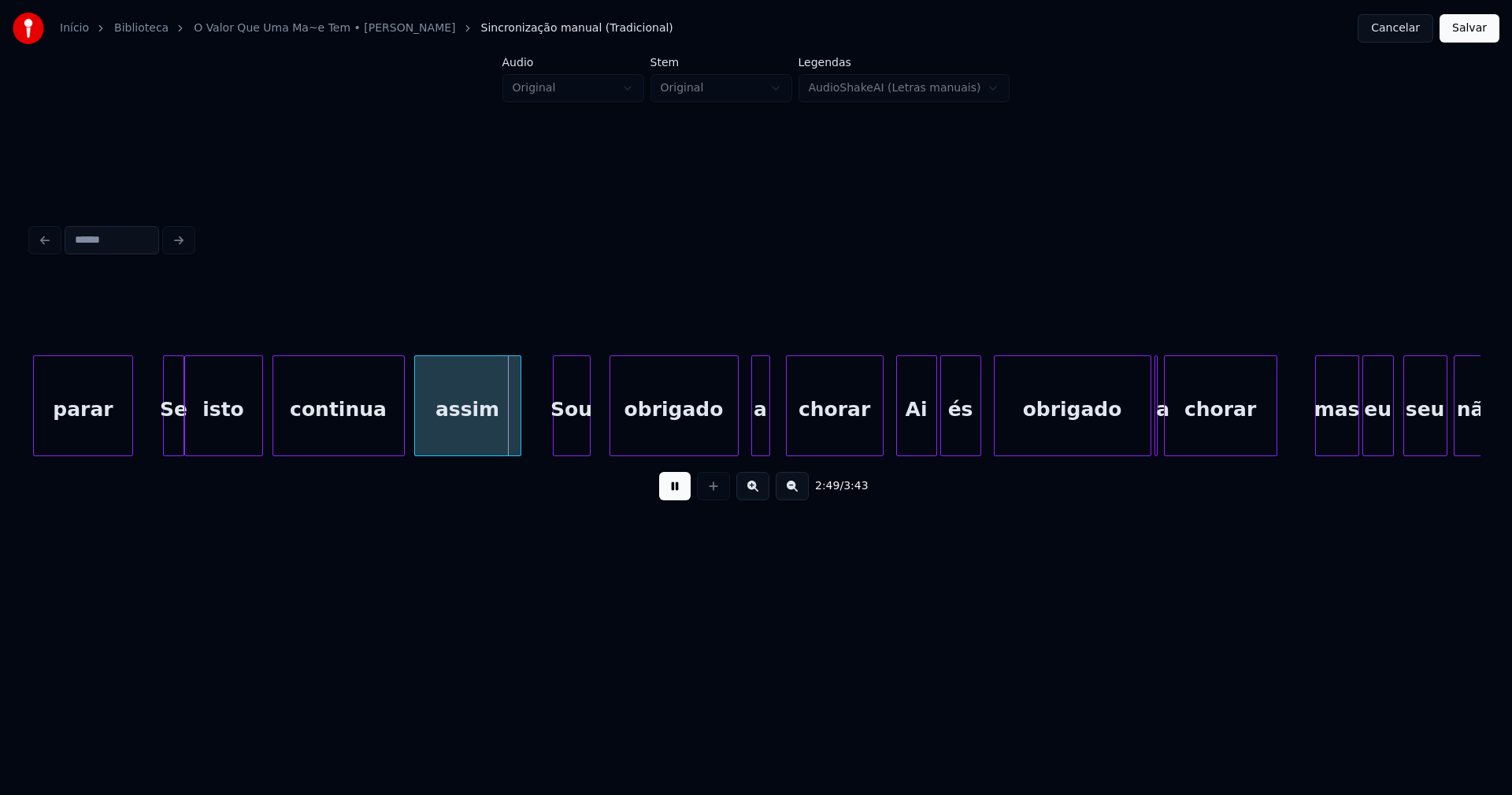
scroll to position [0, 26217]
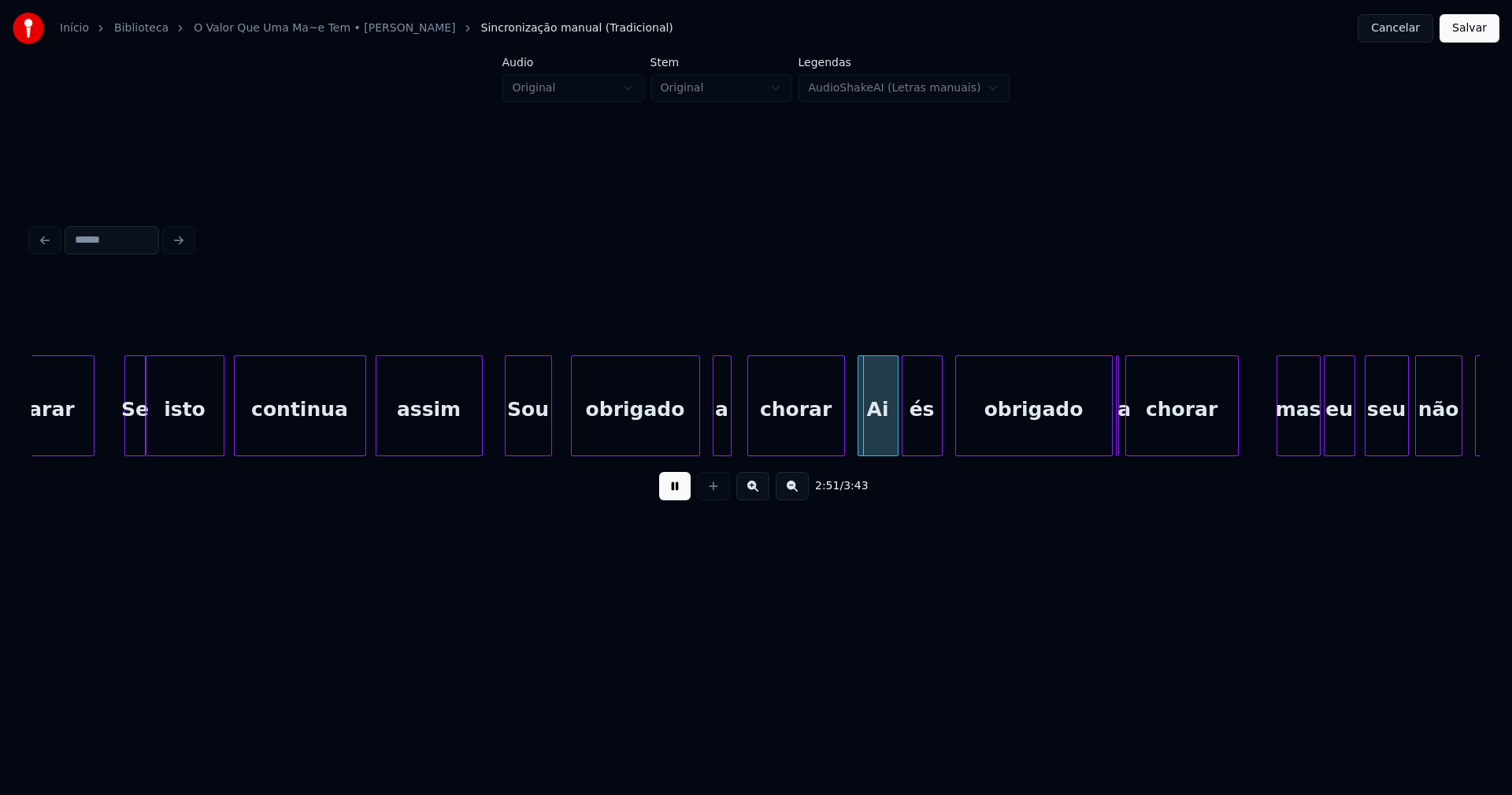
click at [506, 437] on div at bounding box center [507, 406] width 5 height 99
click at [555, 432] on div at bounding box center [553, 406] width 5 height 99
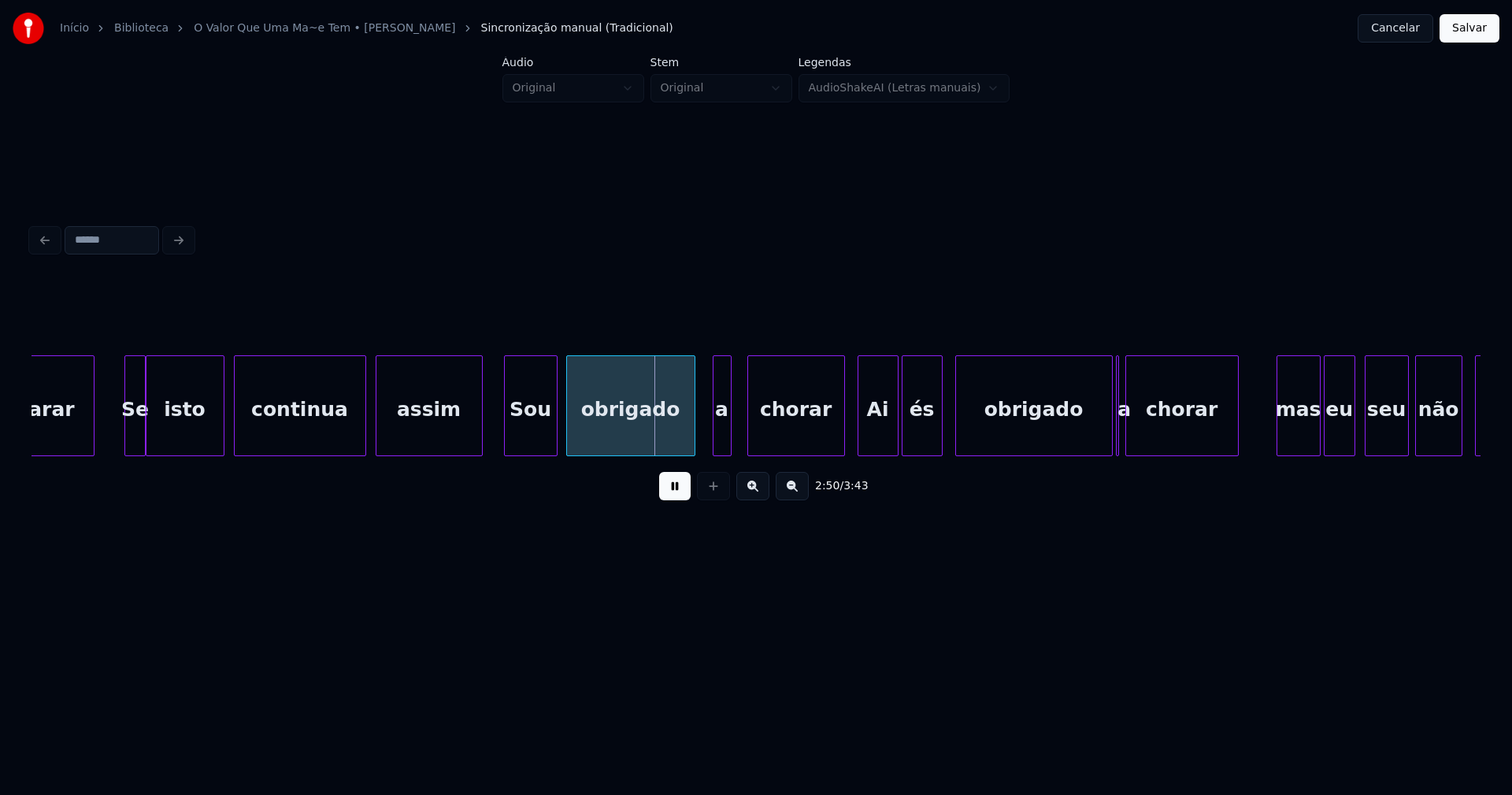
click at [634, 436] on div "obrigado" at bounding box center [631, 409] width 128 height 107
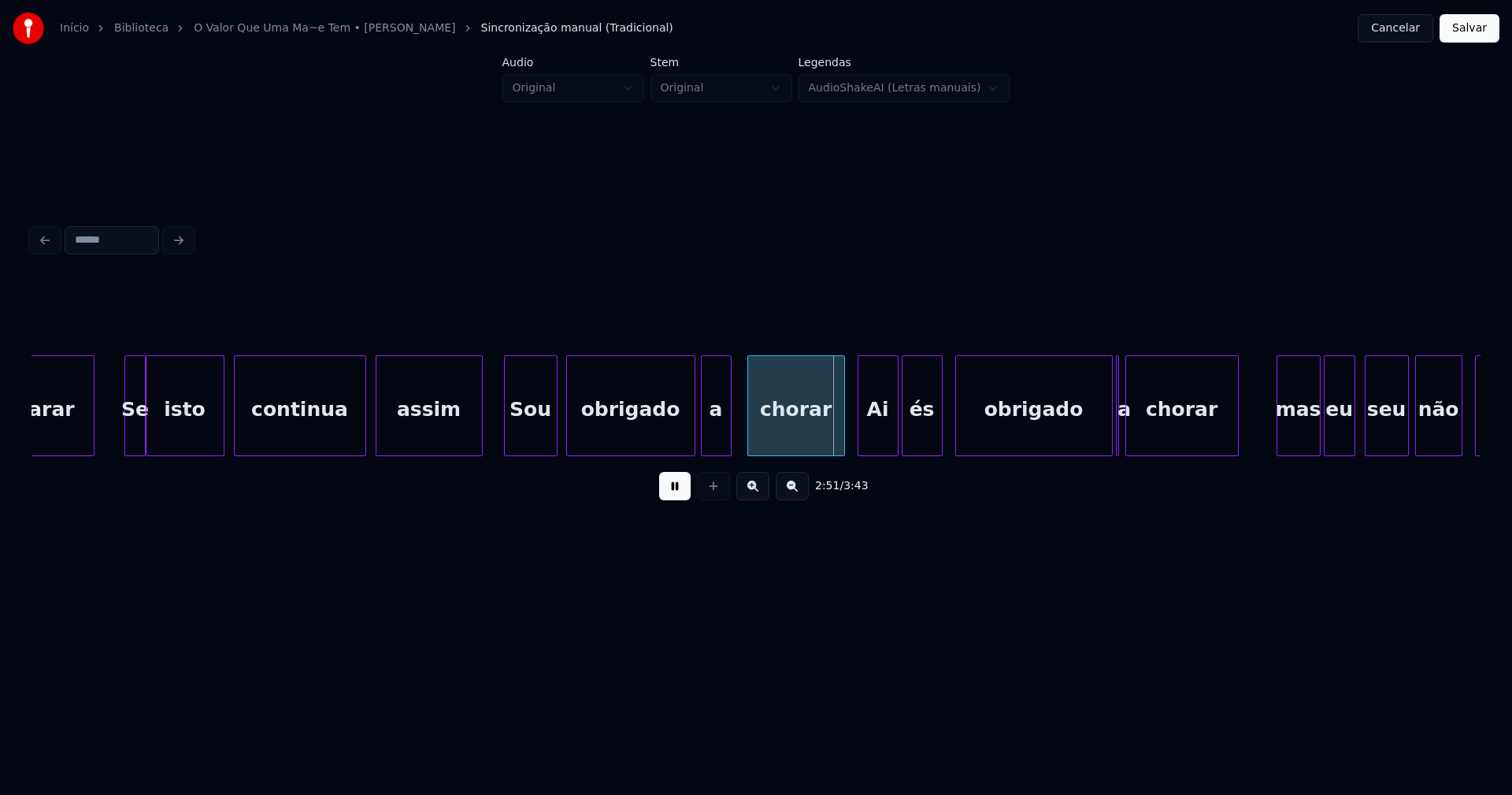
click at [703, 440] on div at bounding box center [703, 406] width 5 height 99
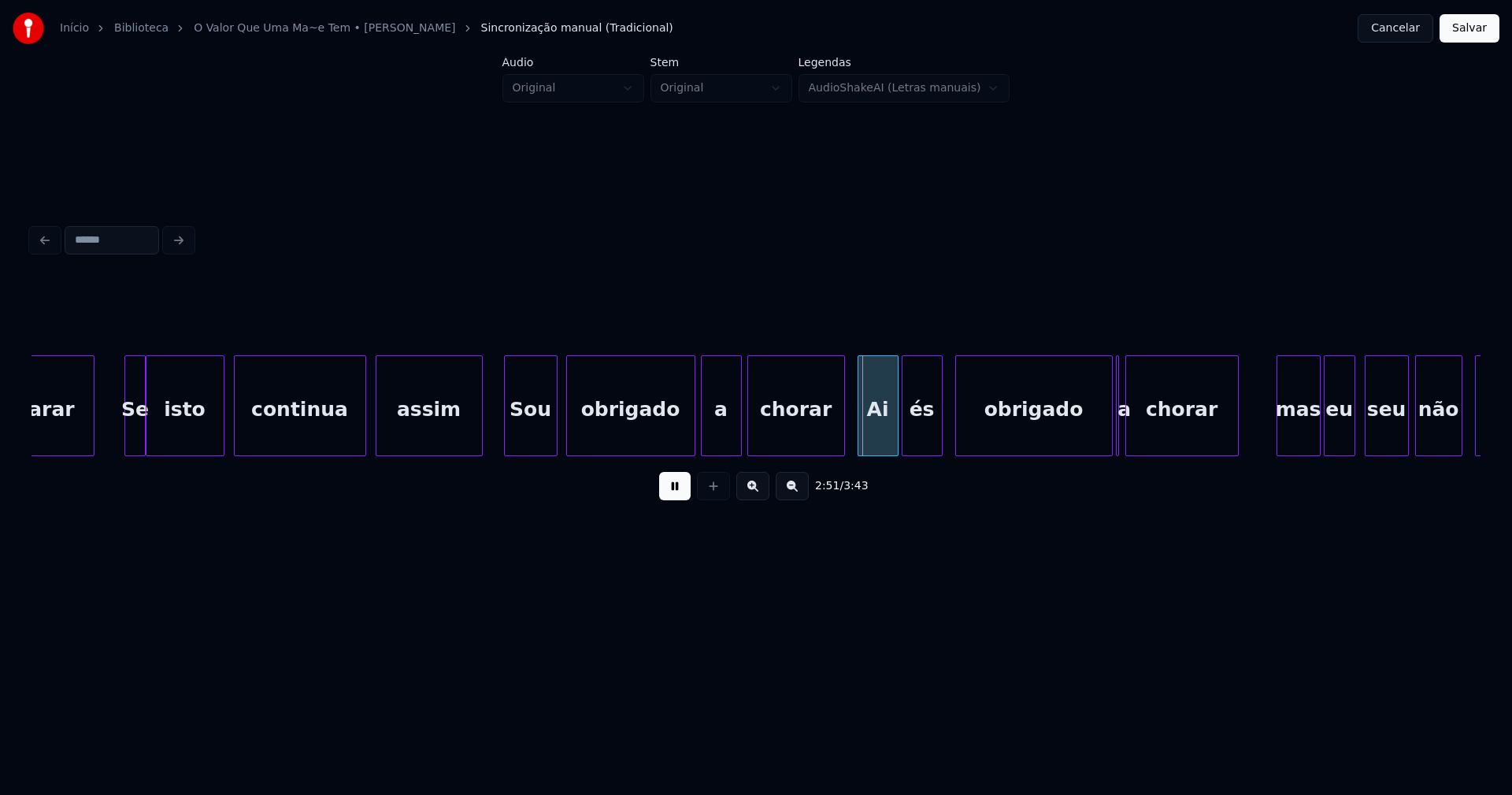
click at [738, 427] on div at bounding box center [738, 406] width 5 height 99
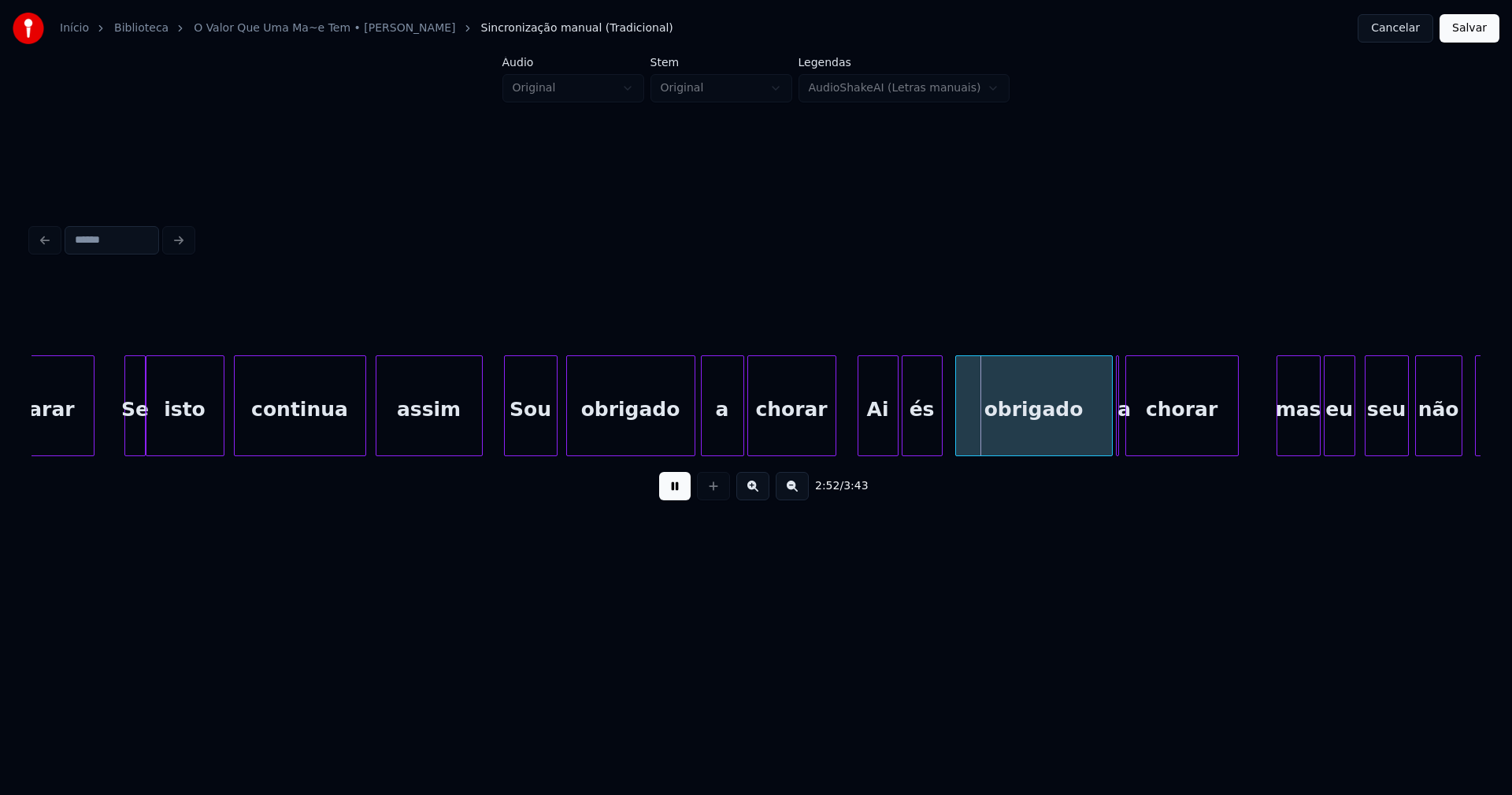
click at [833, 435] on div at bounding box center [833, 406] width 5 height 99
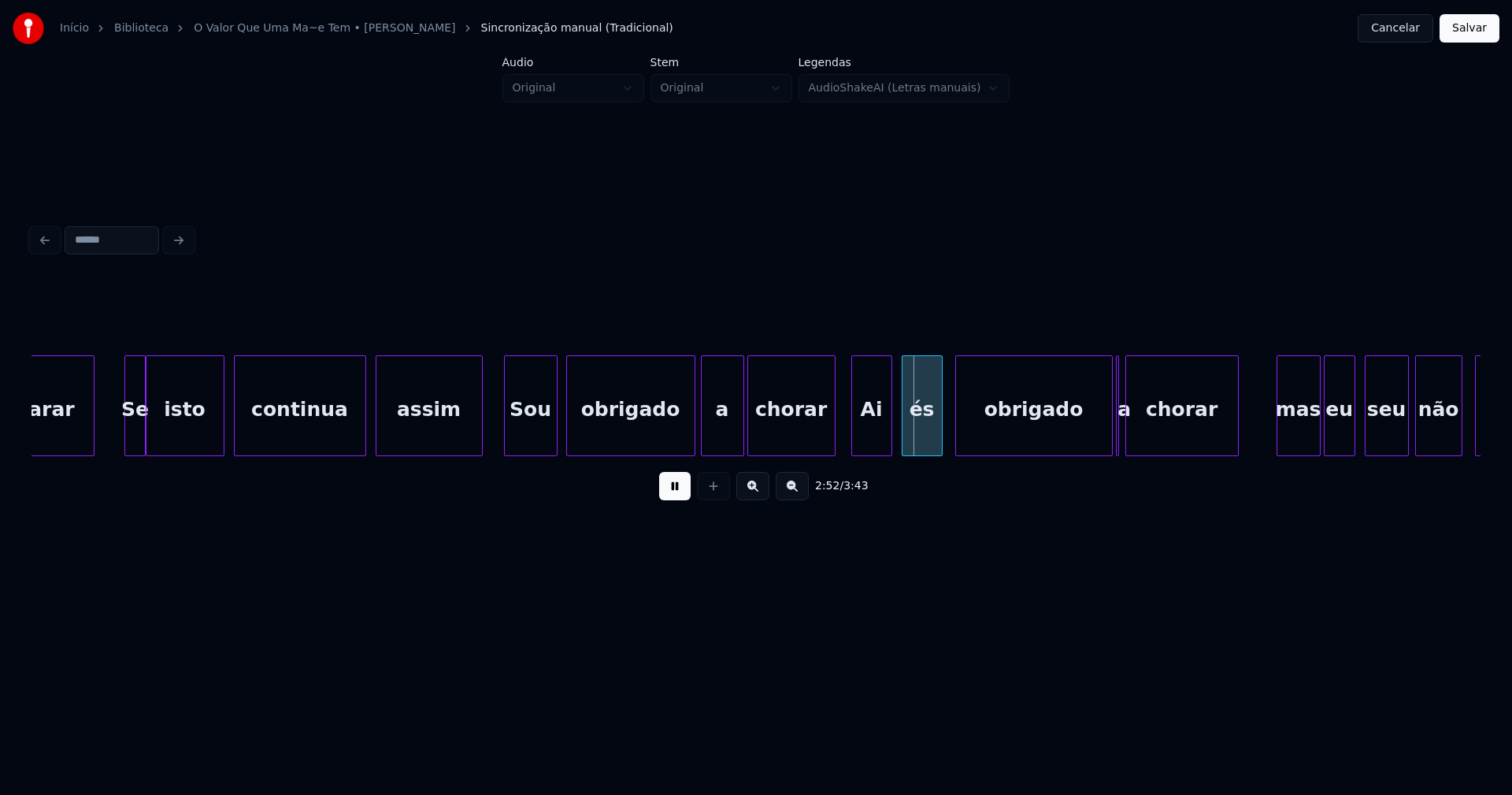
click at [873, 433] on div "Ai" at bounding box center [871, 409] width 39 height 107
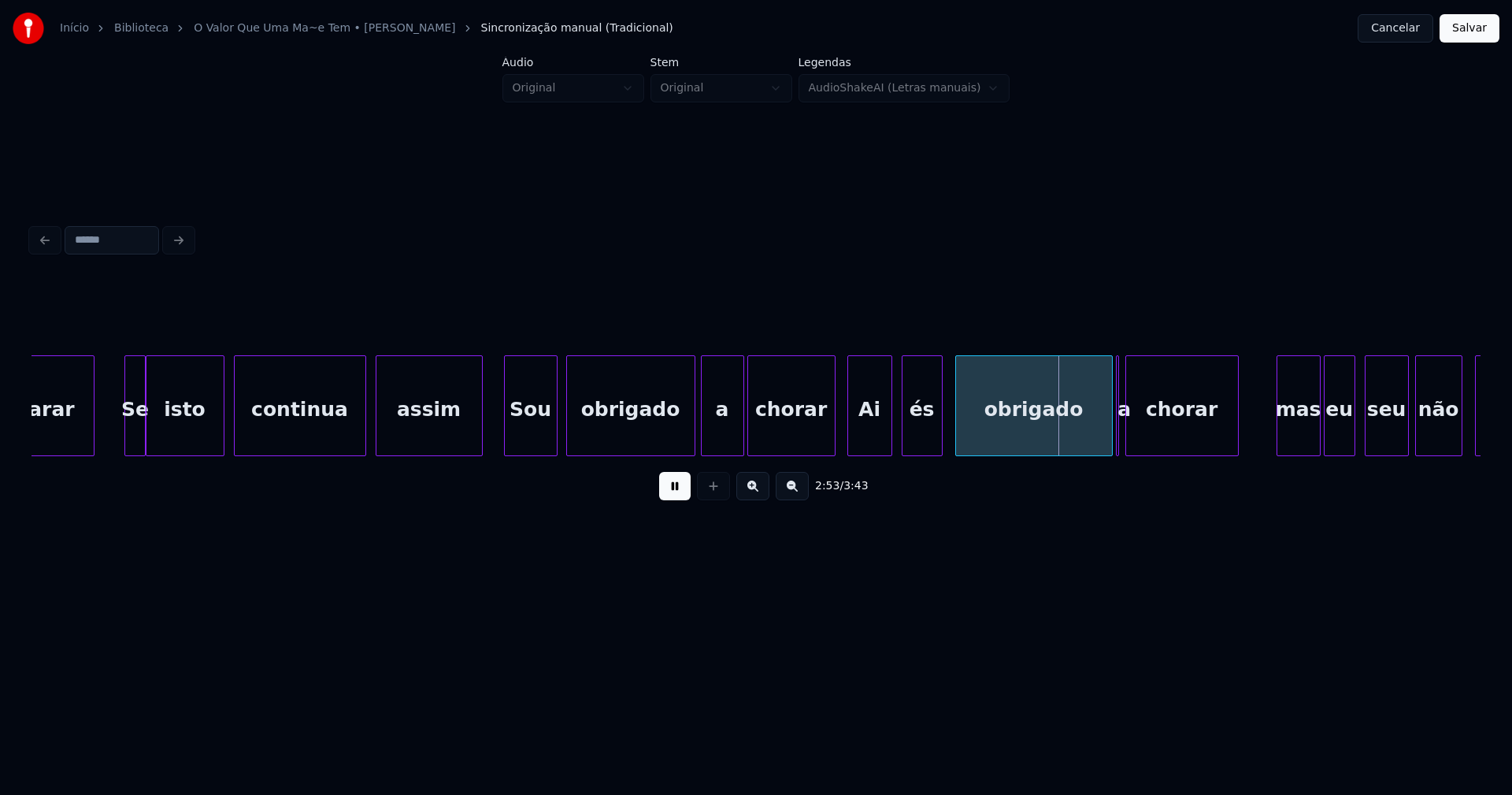
click at [850, 436] on div at bounding box center [850, 406] width 5 height 99
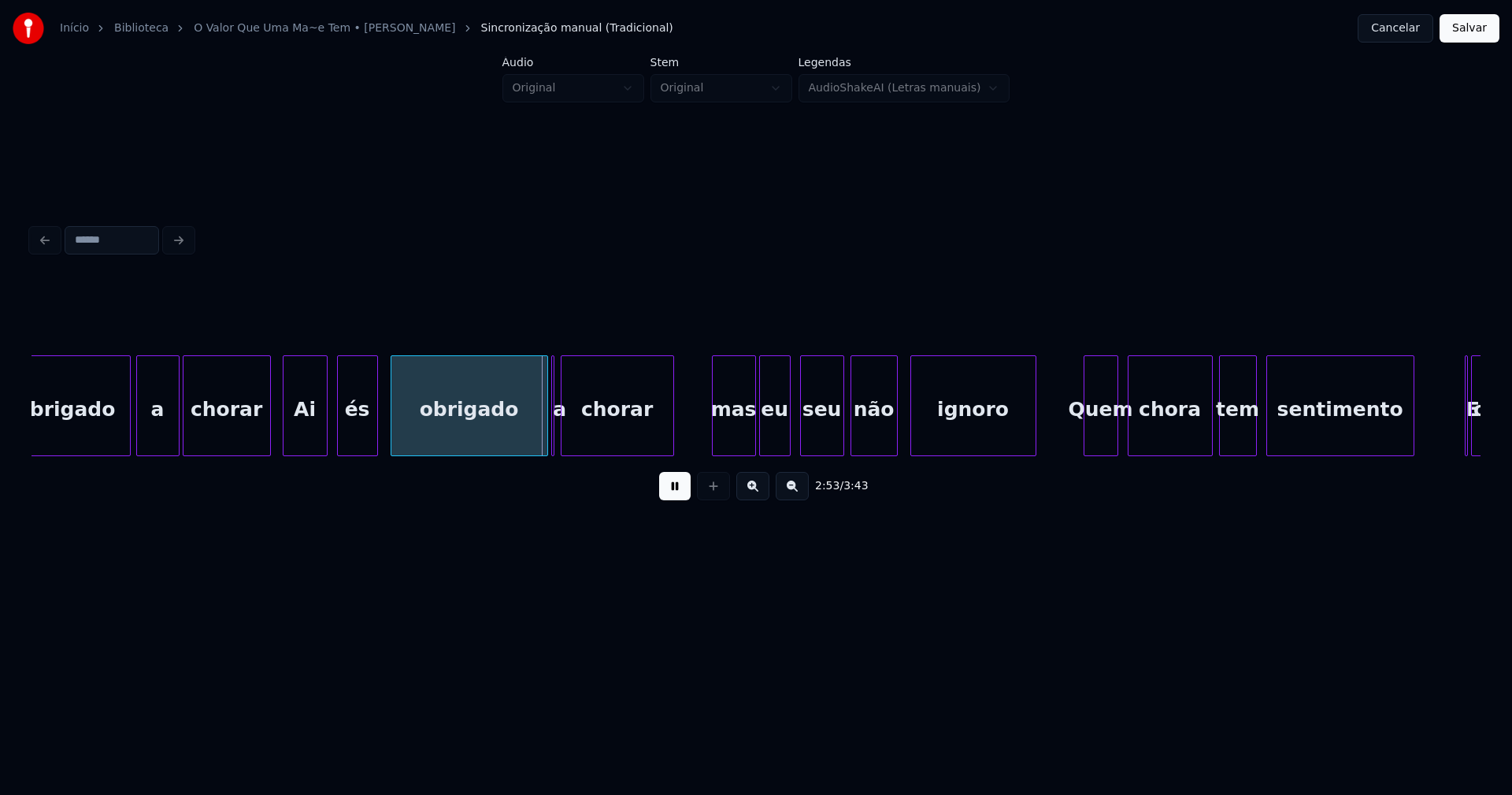
scroll to position [0, 26801]
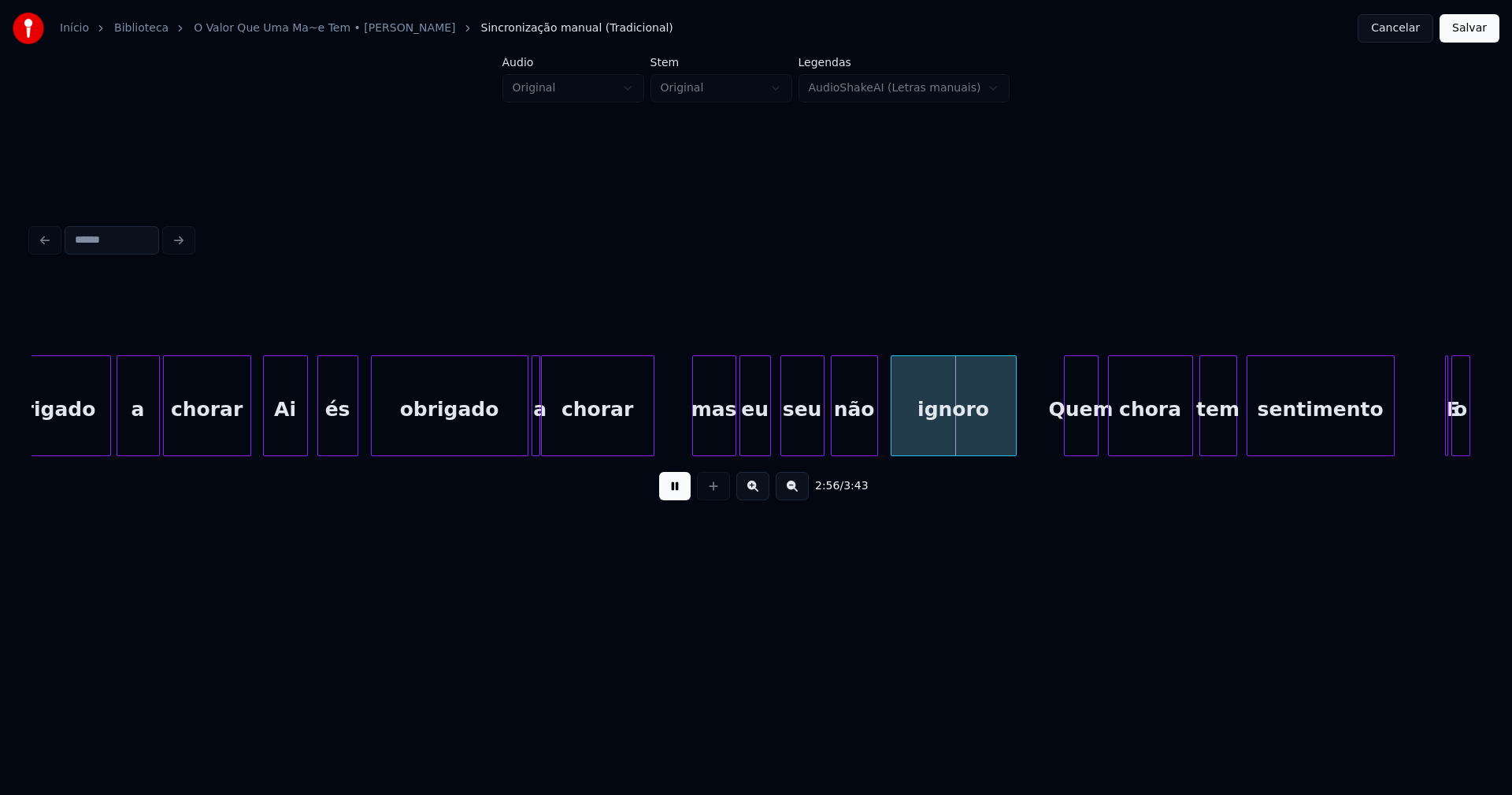
click at [535, 444] on div at bounding box center [536, 406] width 5 height 99
click at [693, 435] on div "mas" at bounding box center [695, 409] width 43 height 107
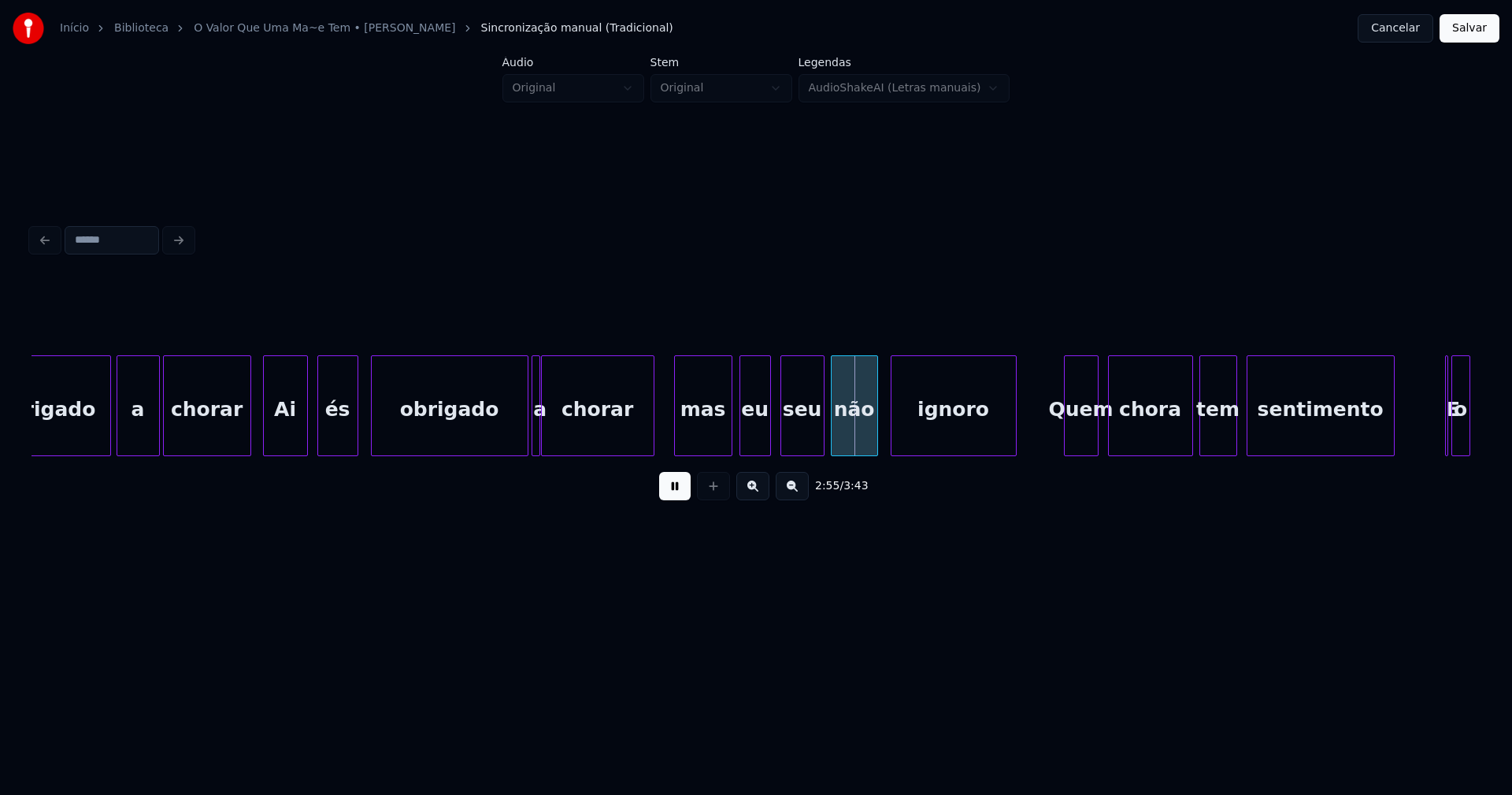
click at [728, 424] on div at bounding box center [729, 406] width 5 height 99
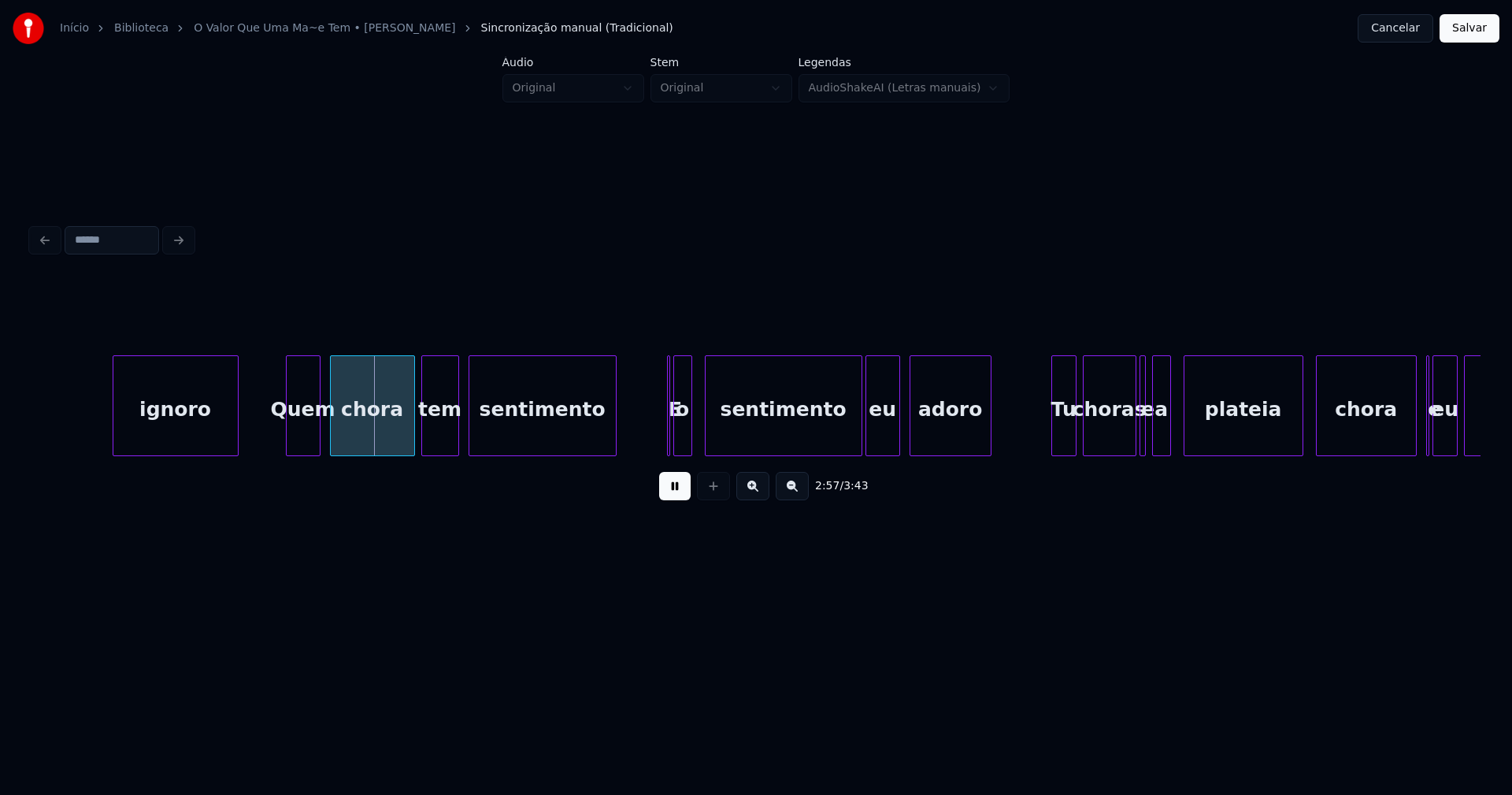
scroll to position [0, 27677]
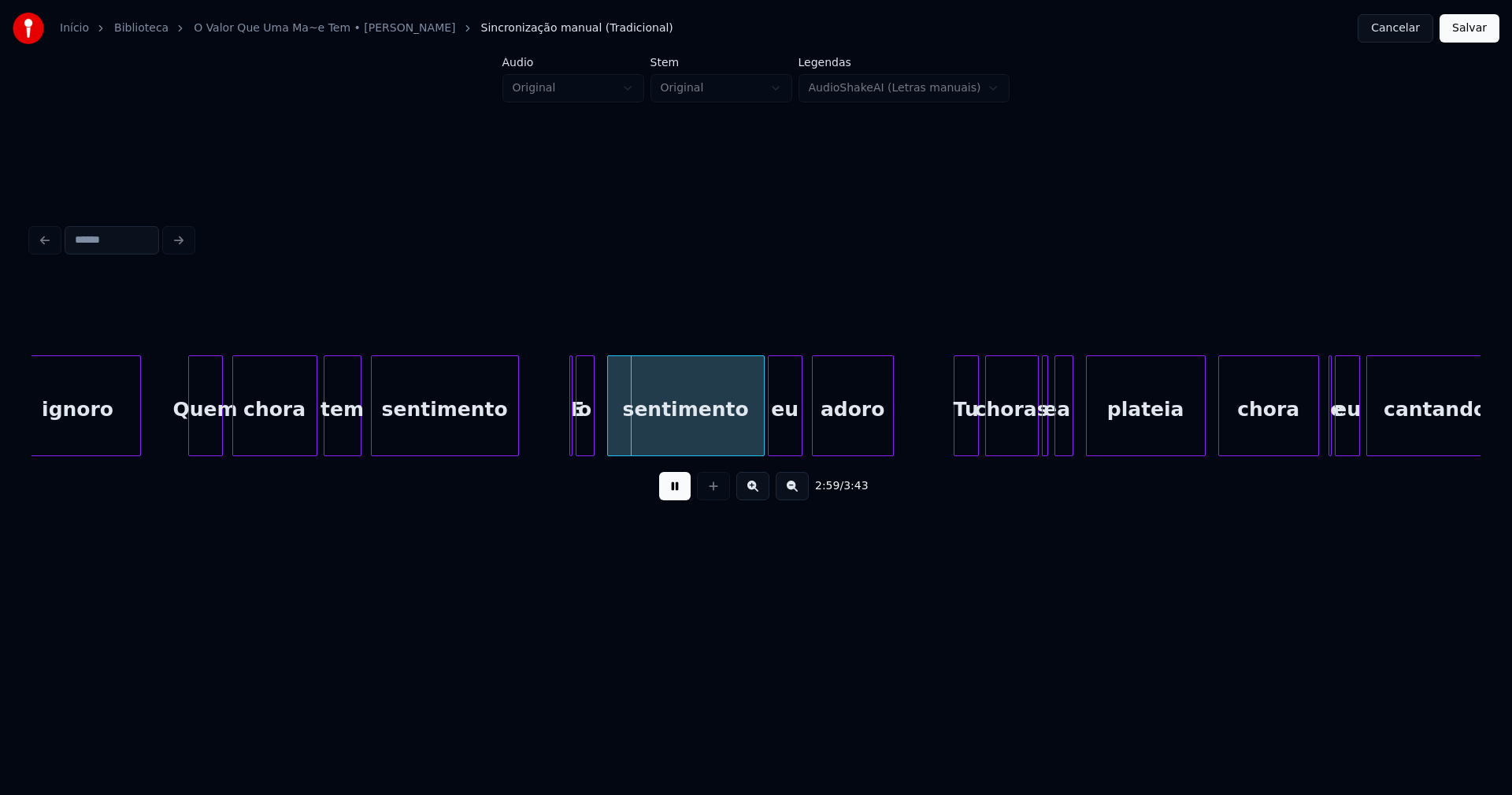
drag, startPoint x: 678, startPoint y: 496, endPoint x: 617, endPoint y: 455, distance: 73.5
click at [679, 494] on button at bounding box center [674, 486] width 31 height 29
click at [589, 430] on div "o" at bounding box center [591, 409] width 17 height 107
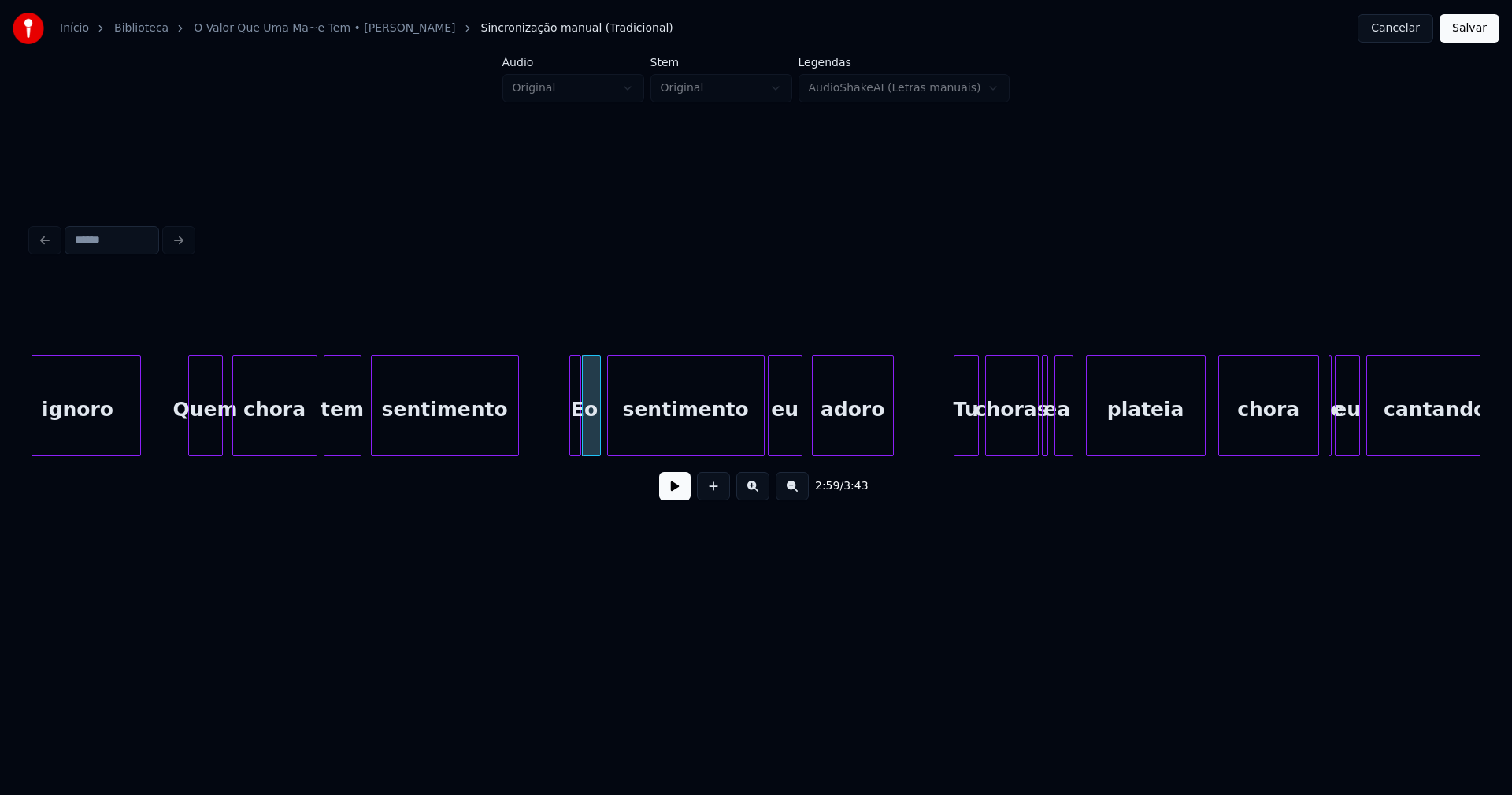
click at [579, 441] on div at bounding box center [577, 406] width 5 height 99
click at [552, 449] on div "E" at bounding box center [566, 406] width 31 height 101
click at [669, 490] on button at bounding box center [674, 486] width 31 height 29
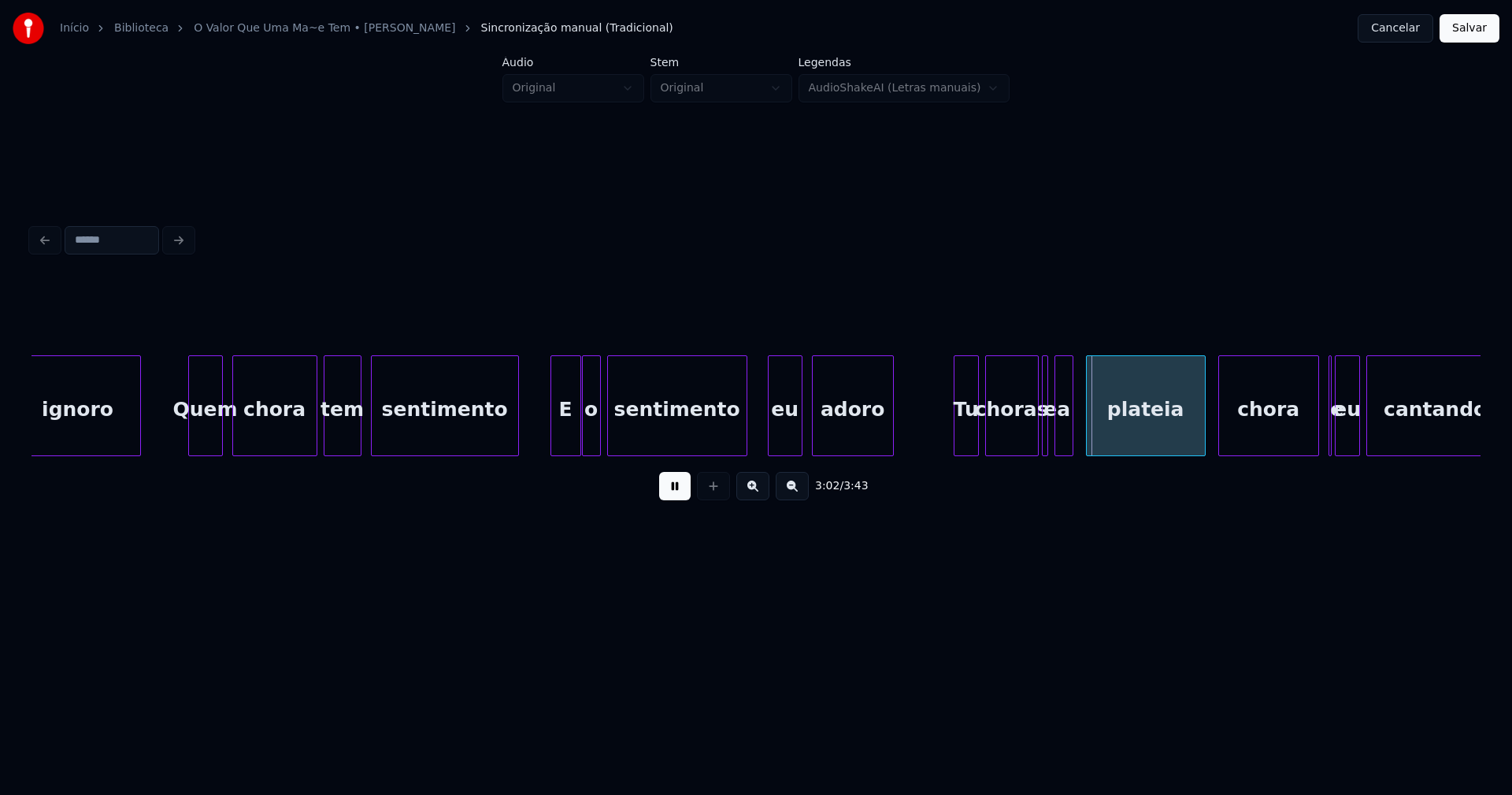
click at [745, 456] on div "ignoro Quem chora tem sentimento E o sentimento eu adoro Tu choras e a plateia …" at bounding box center [756, 406] width 1449 height 101
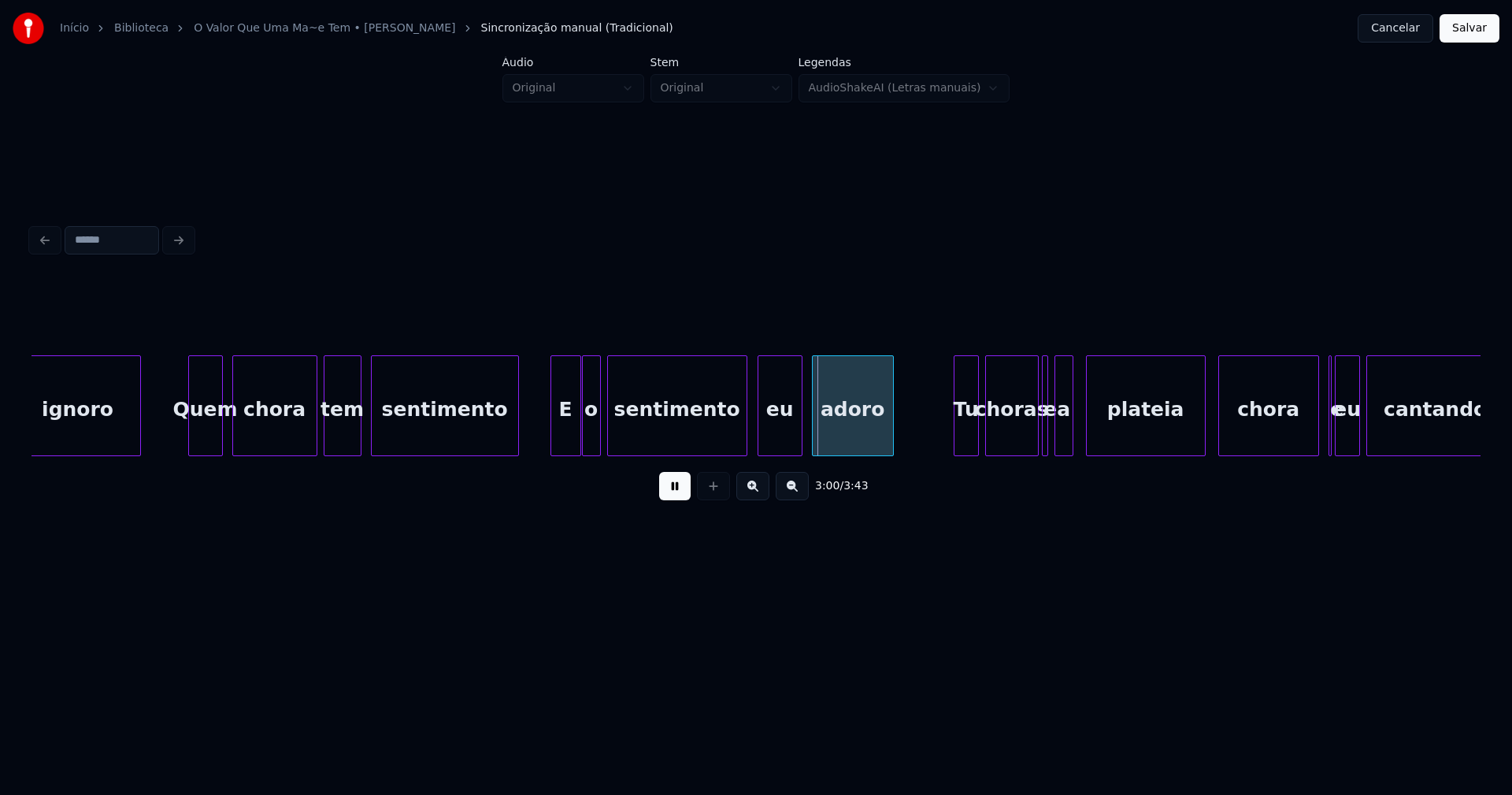
click at [761, 442] on div at bounding box center [760, 406] width 5 height 99
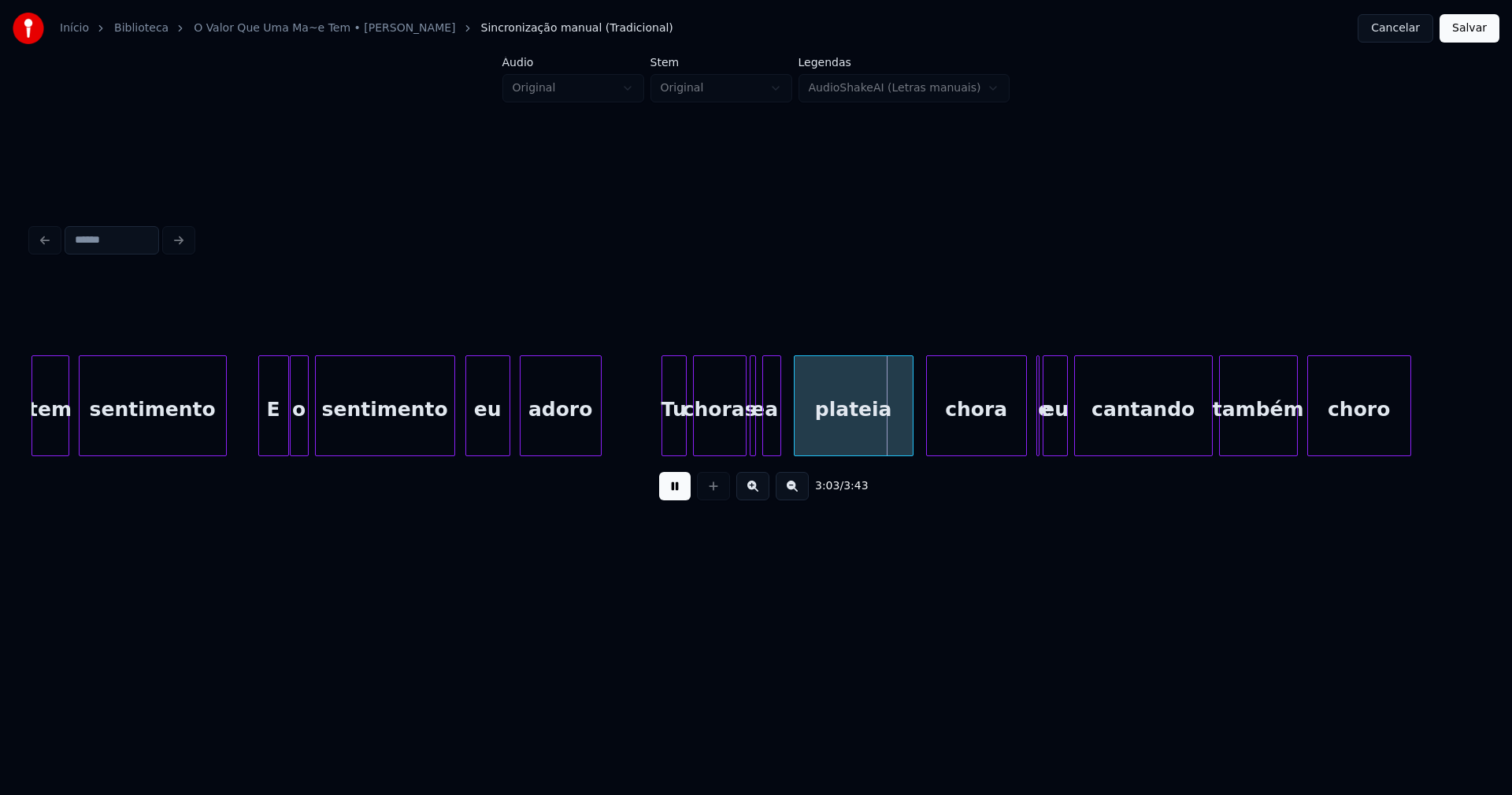
scroll to position [0, 27989]
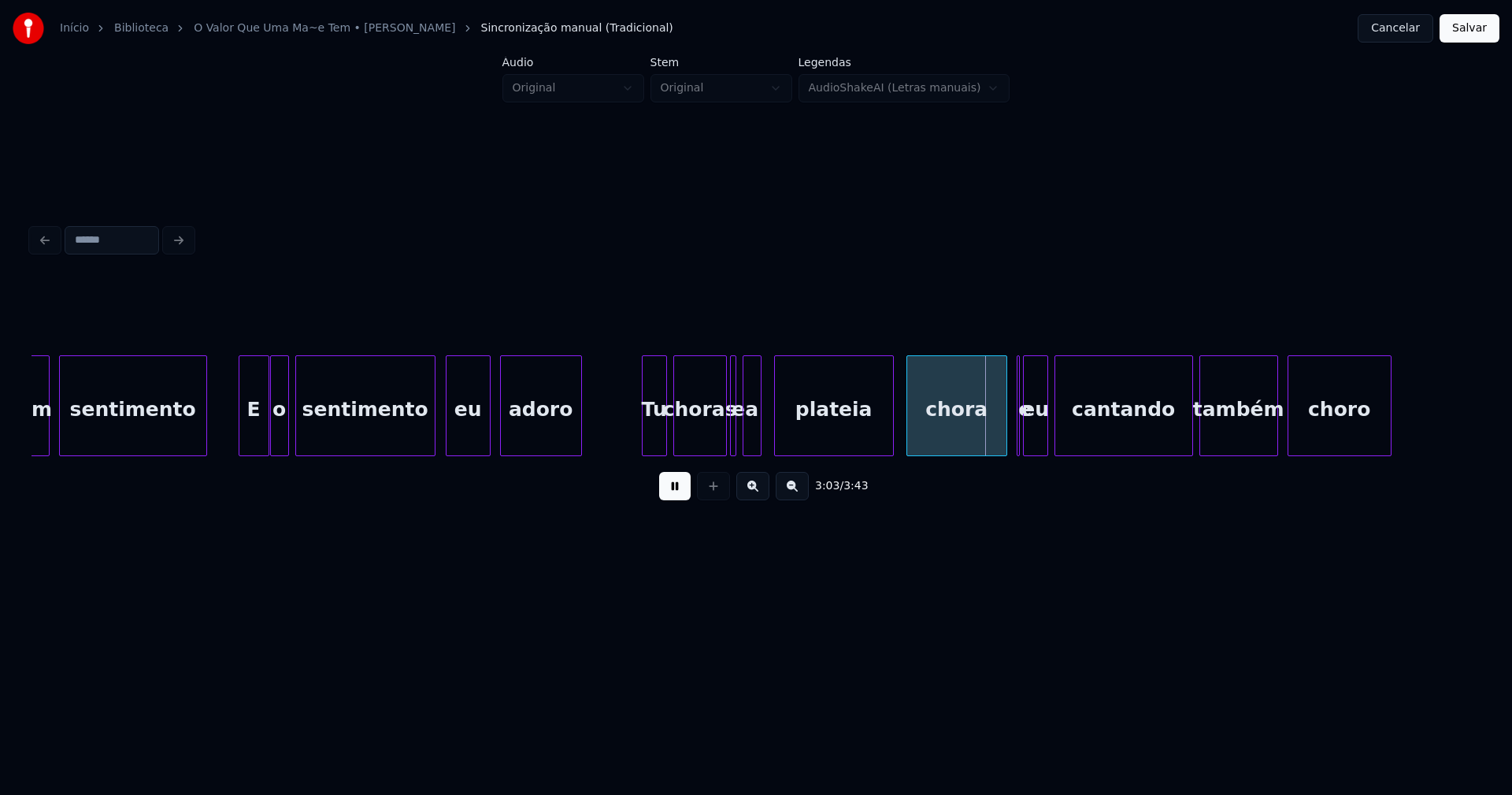
click at [646, 435] on div "Tu" at bounding box center [648, 409] width 24 height 107
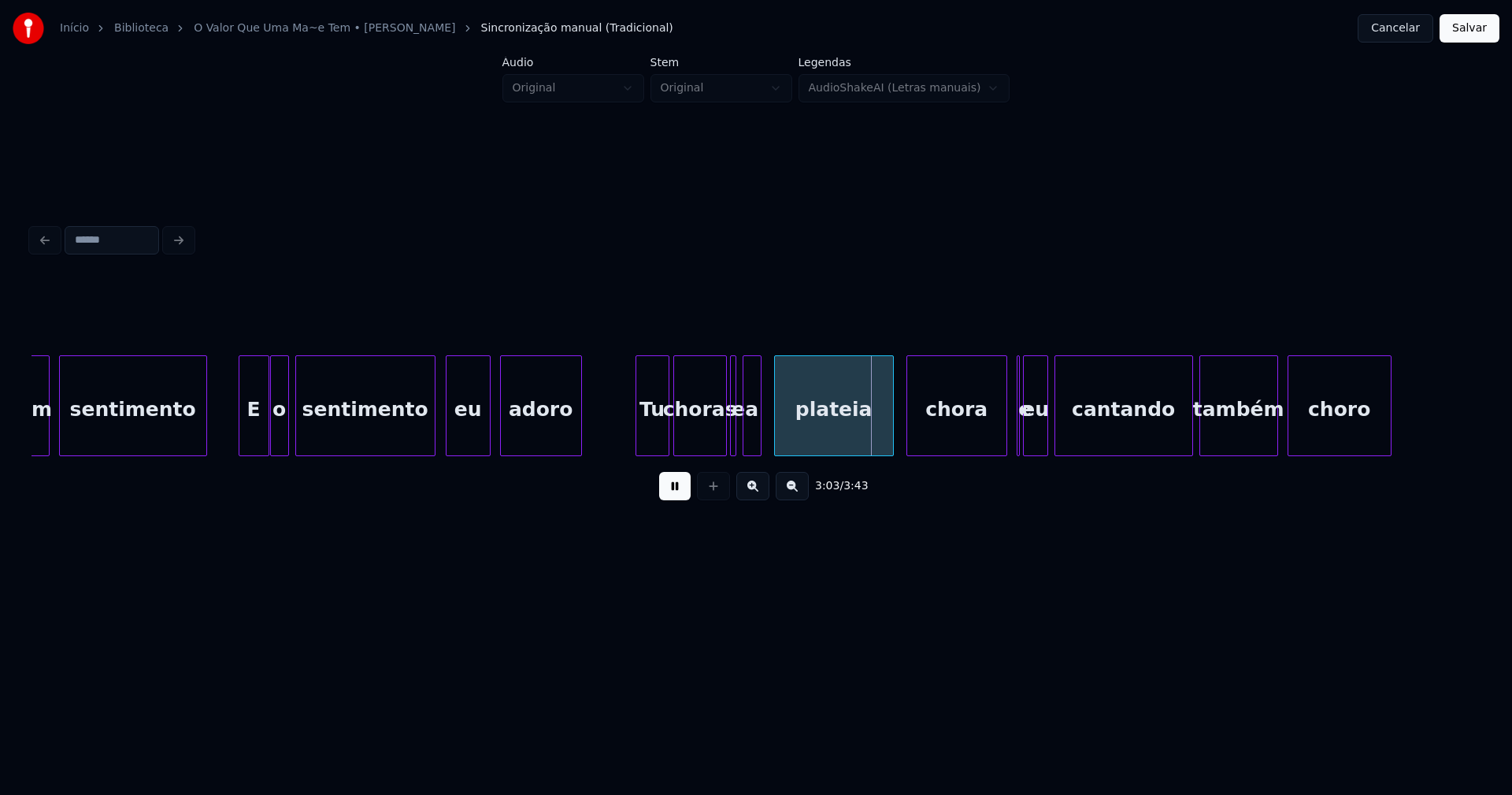
click at [667, 429] on div at bounding box center [666, 406] width 5 height 99
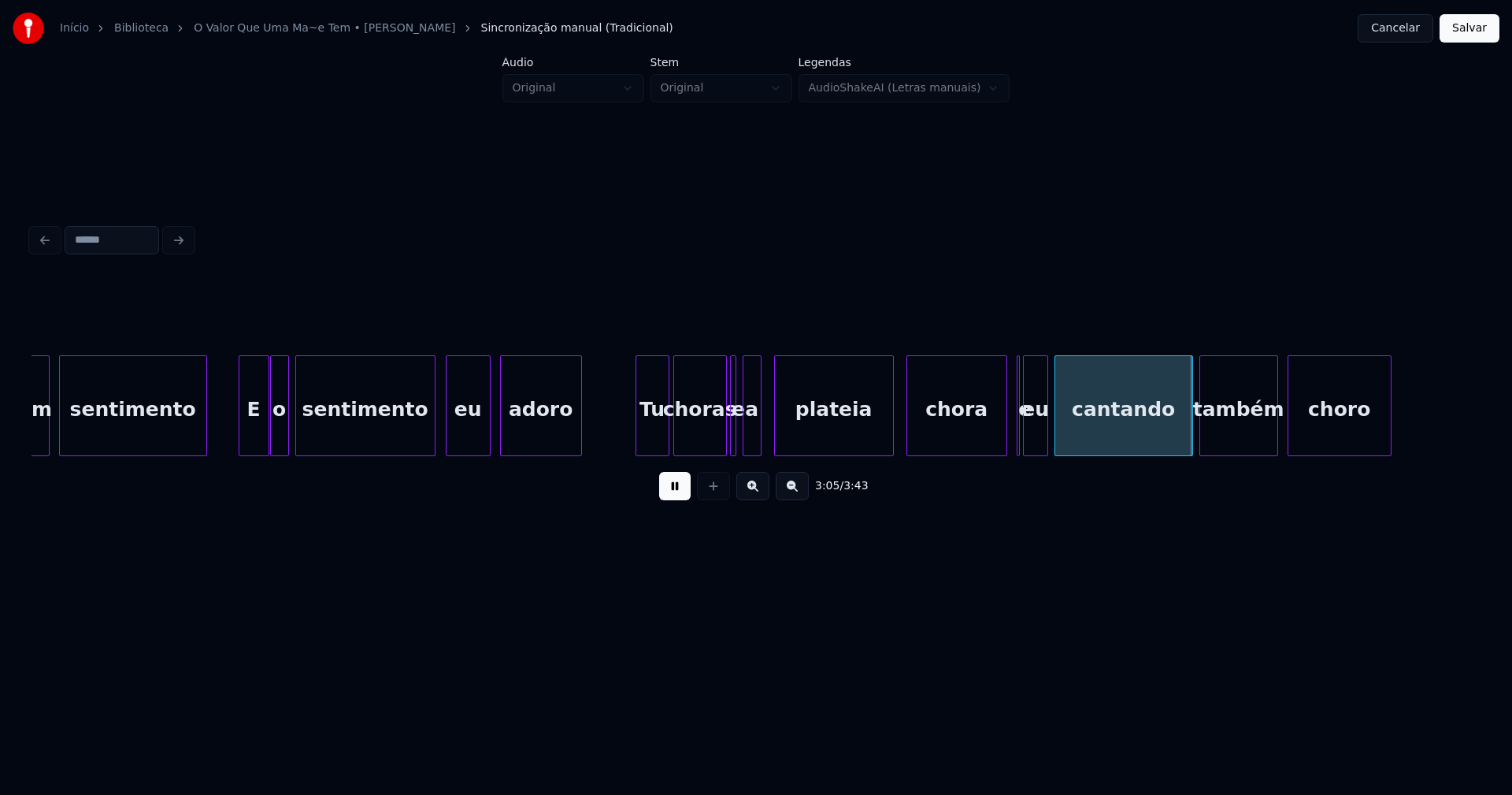
click at [694, 433] on div "choras" at bounding box center [700, 409] width 52 height 107
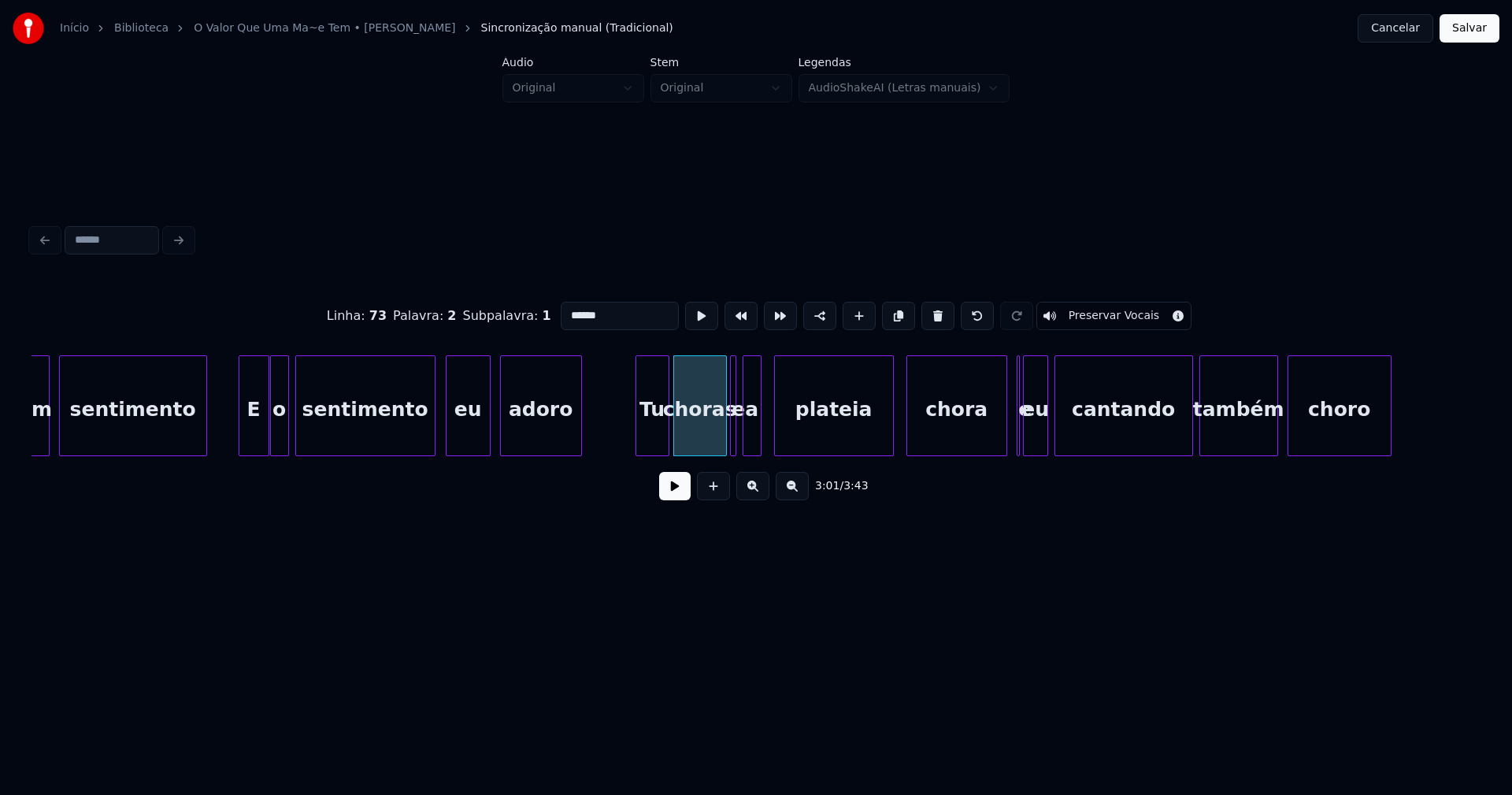
click at [777, 435] on div at bounding box center [777, 406] width 5 height 99
type input "*******"
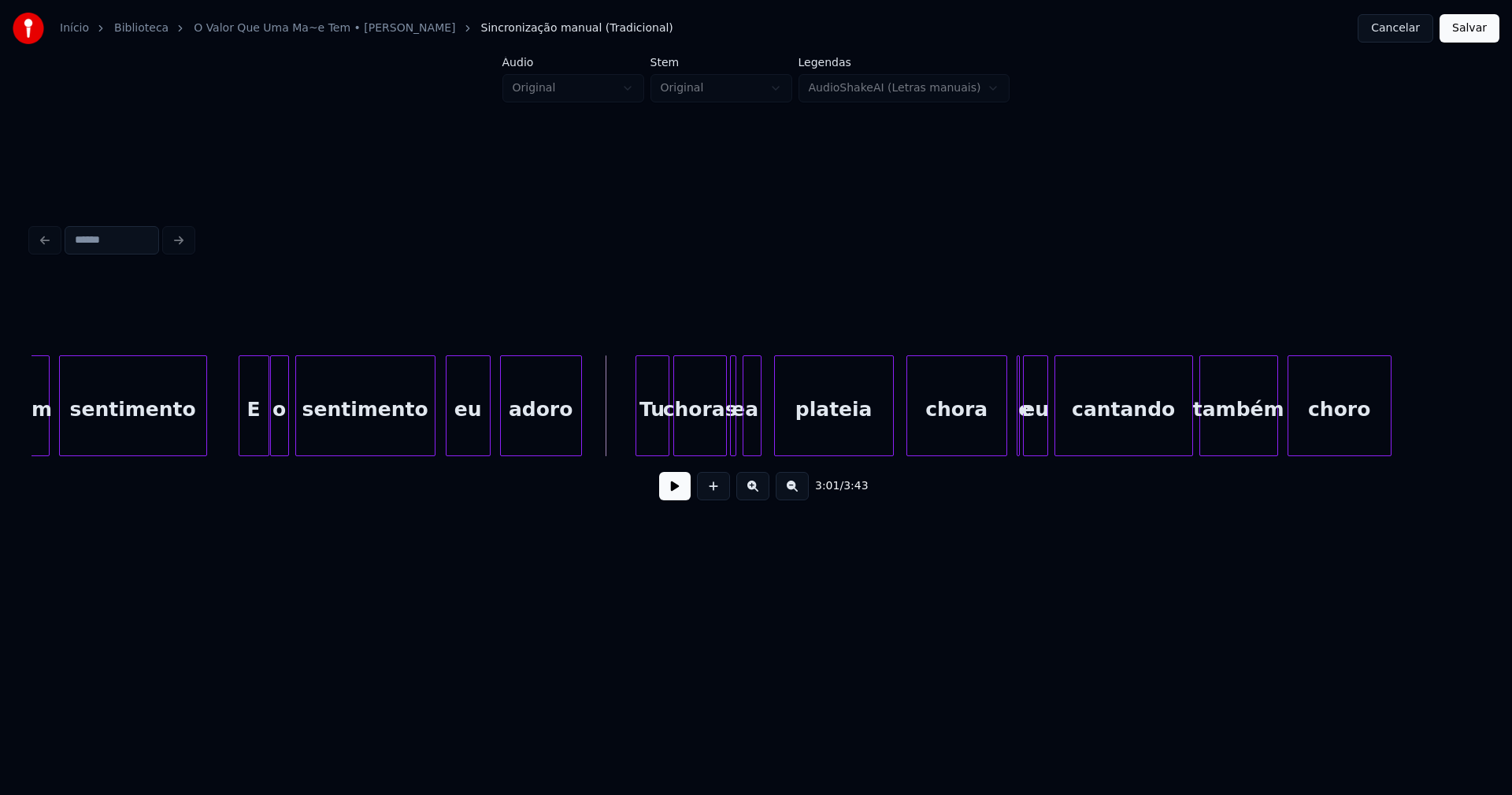
click at [673, 489] on button at bounding box center [674, 486] width 31 height 29
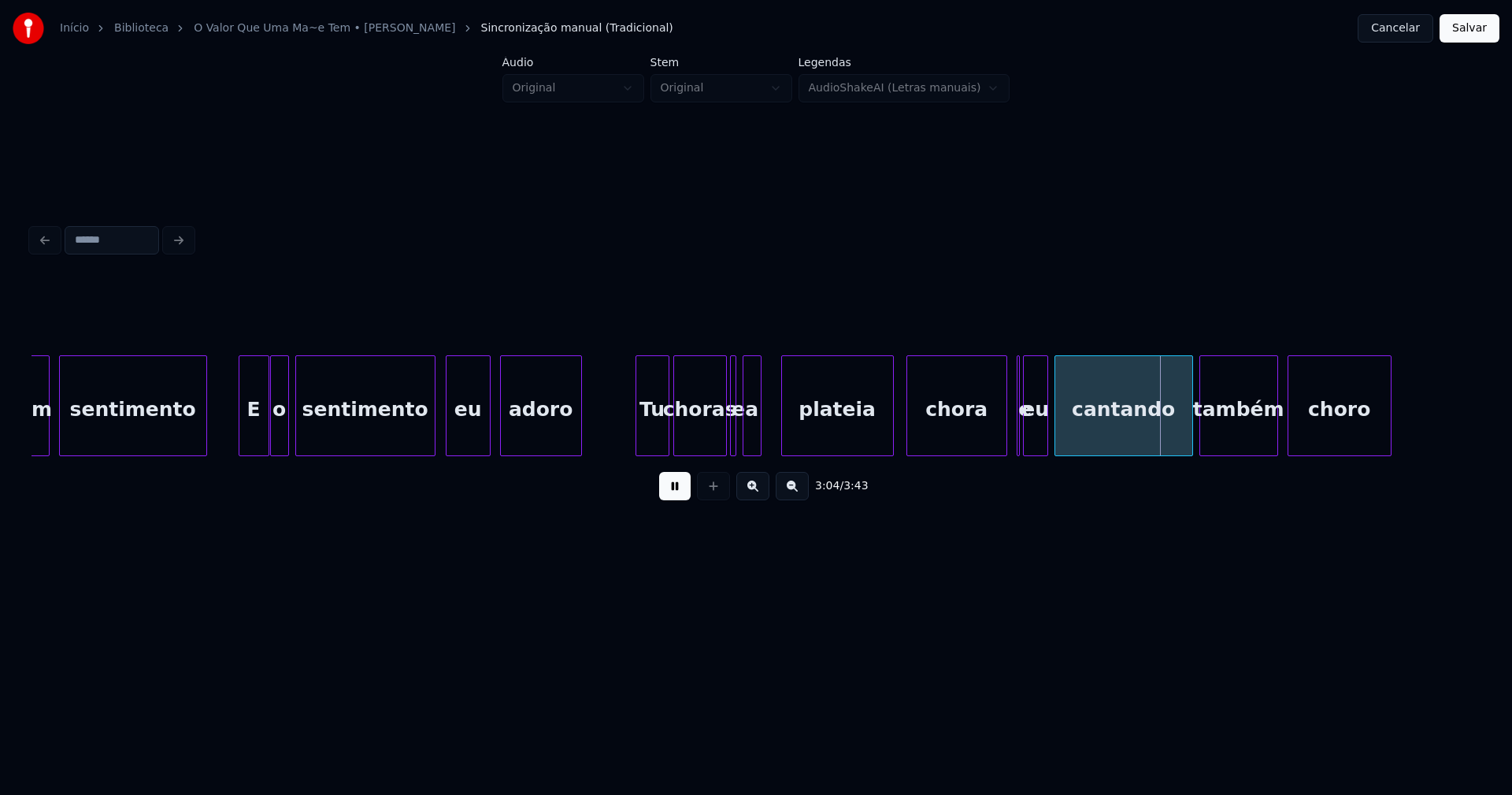
click at [783, 429] on div at bounding box center [784, 406] width 5 height 99
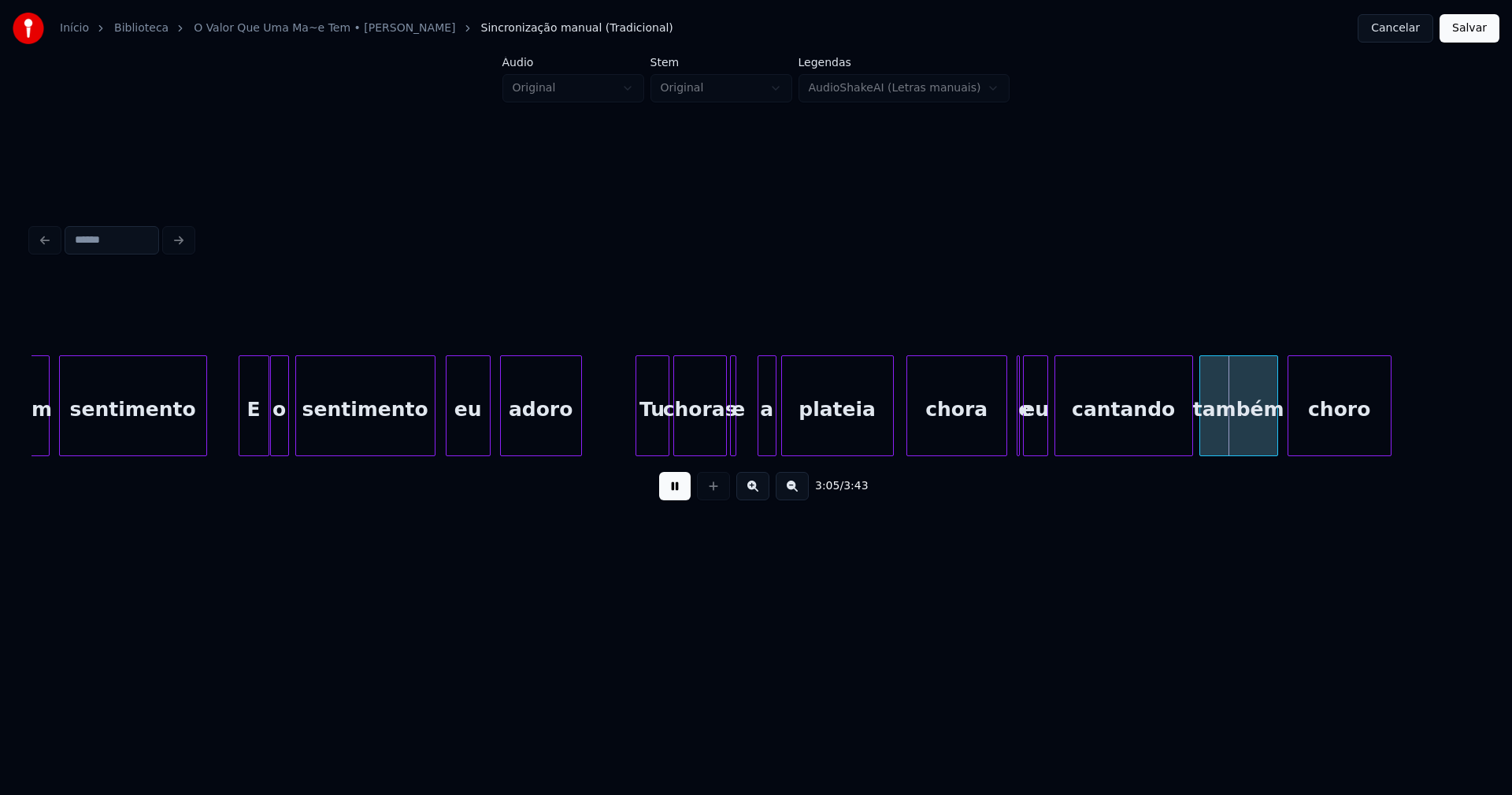
click at [764, 439] on div "a" at bounding box center [767, 409] width 17 height 107
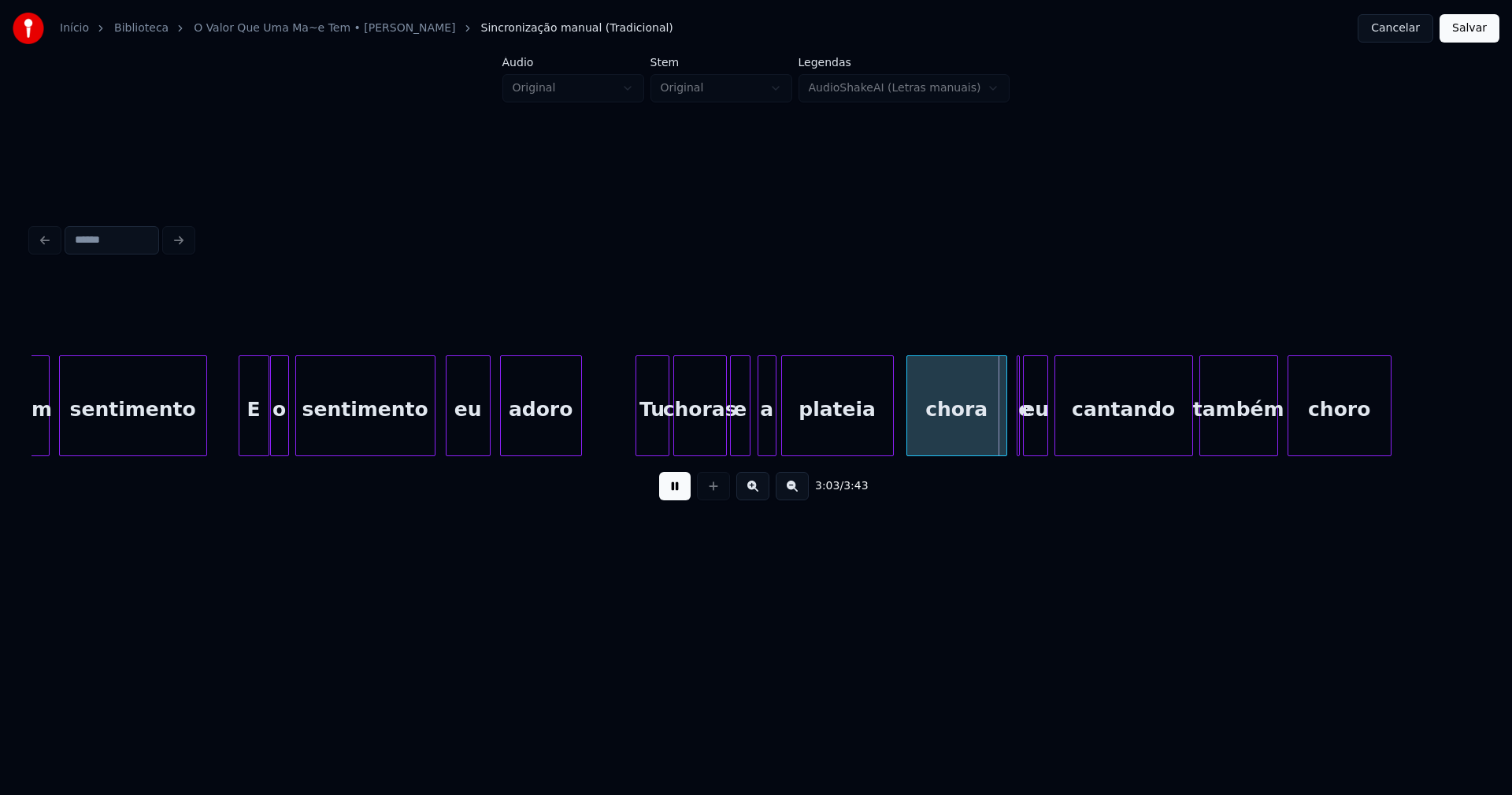
click at [747, 437] on div at bounding box center [747, 406] width 5 height 99
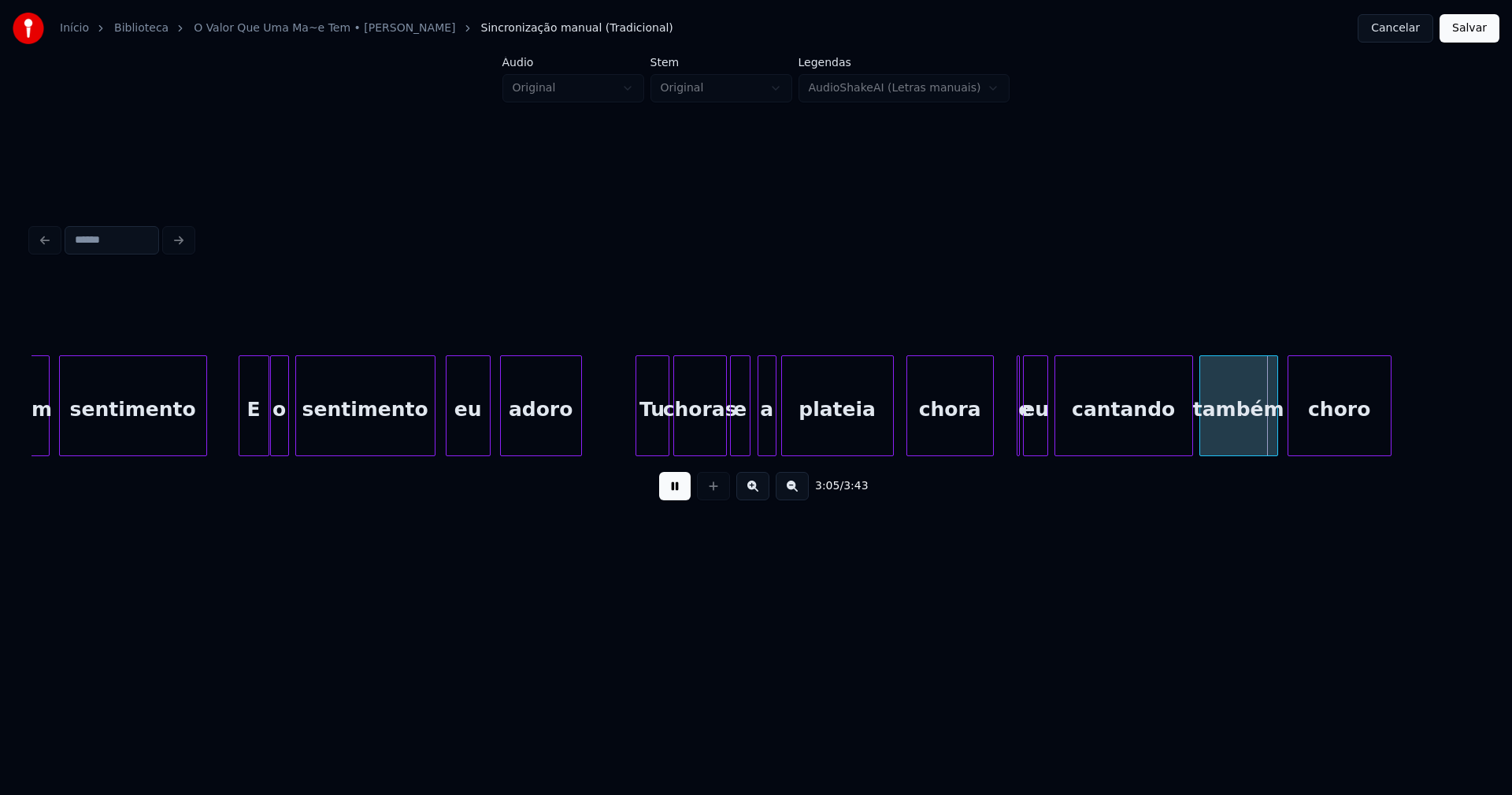
click at [989, 441] on div at bounding box center [990, 406] width 5 height 99
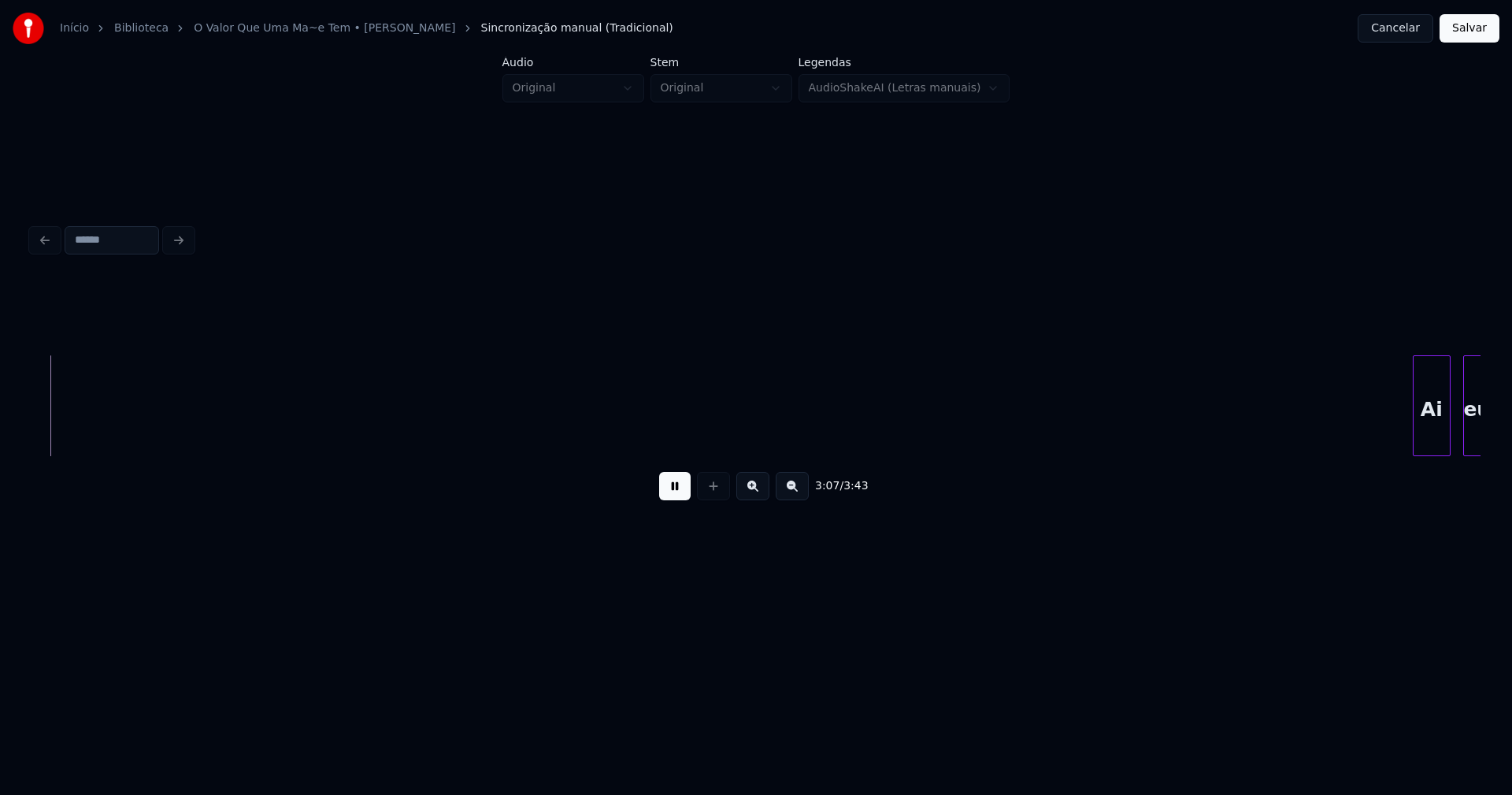
scroll to position [0, 28962]
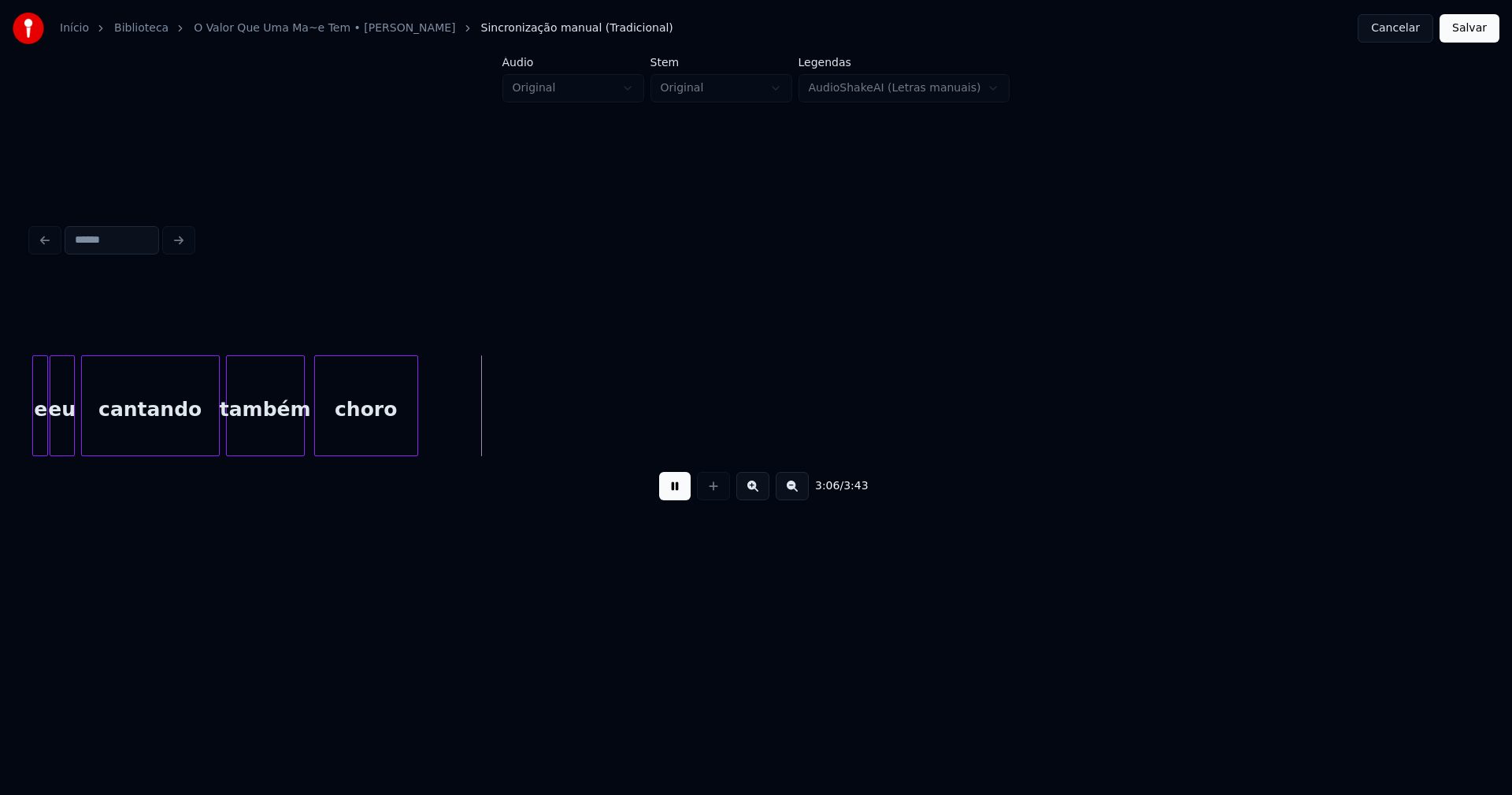
click at [37, 440] on div at bounding box center [35, 406] width 5 height 99
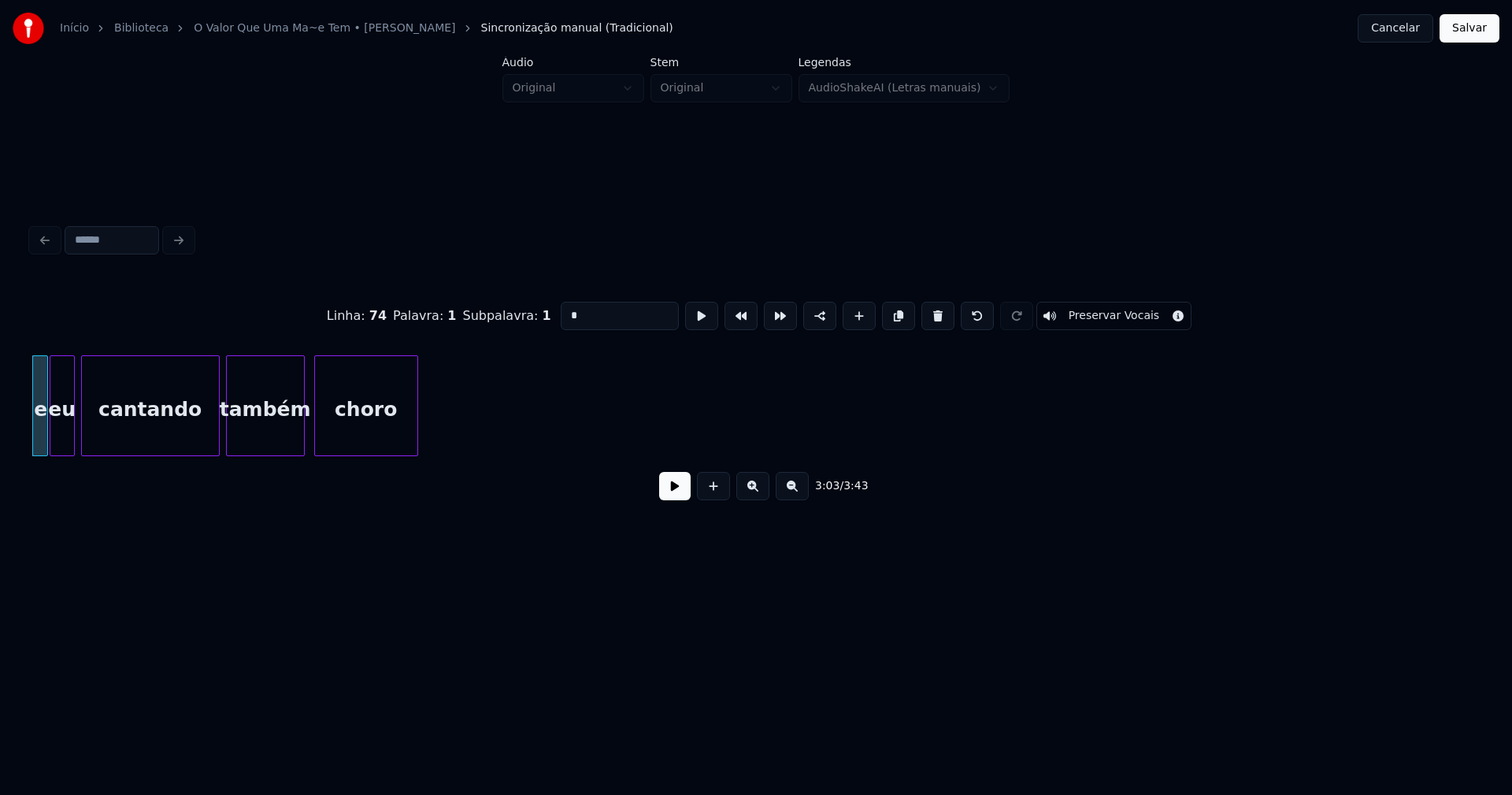
click at [673, 494] on button at bounding box center [674, 486] width 31 height 29
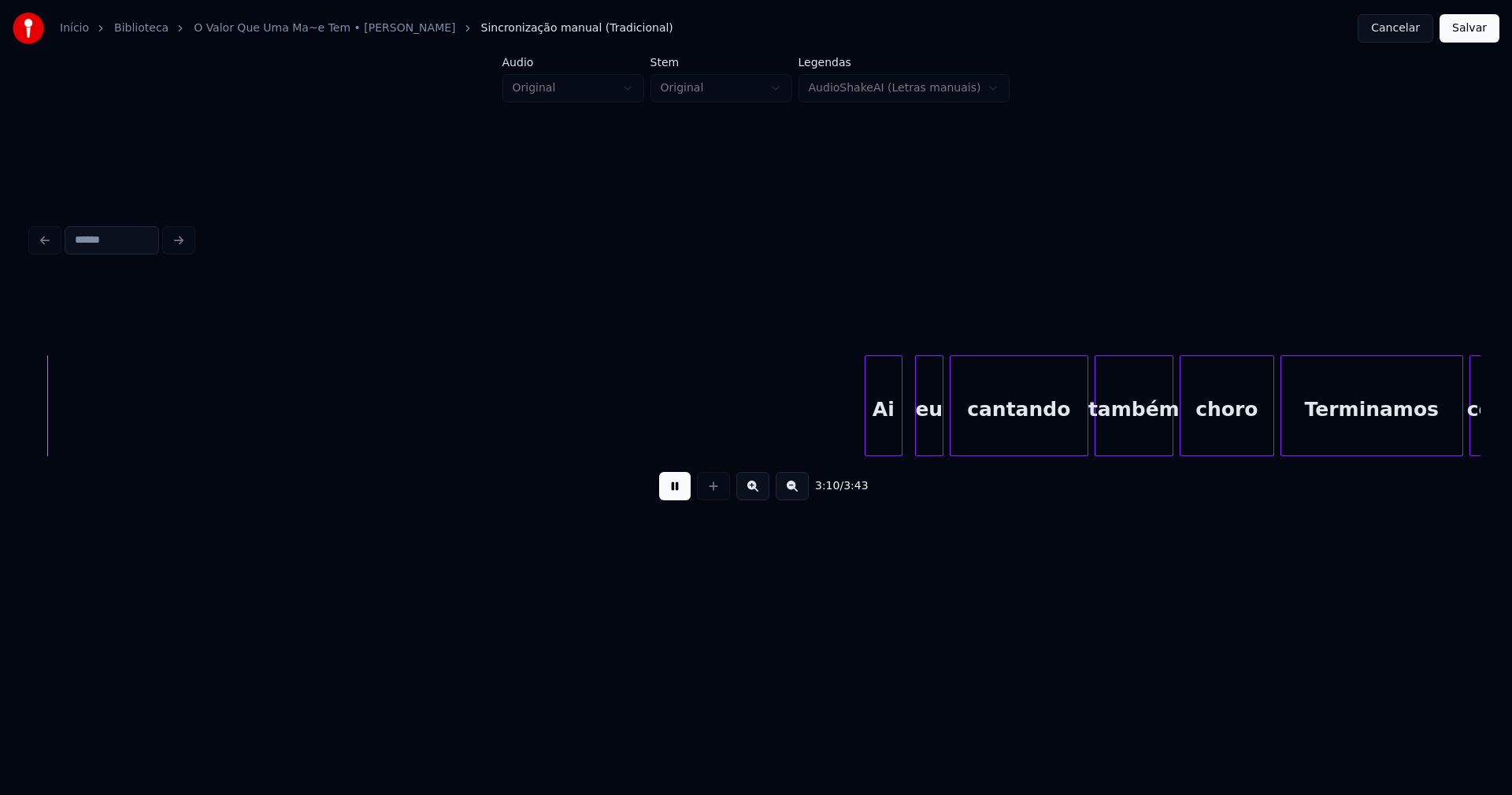
scroll to position [0, 30012]
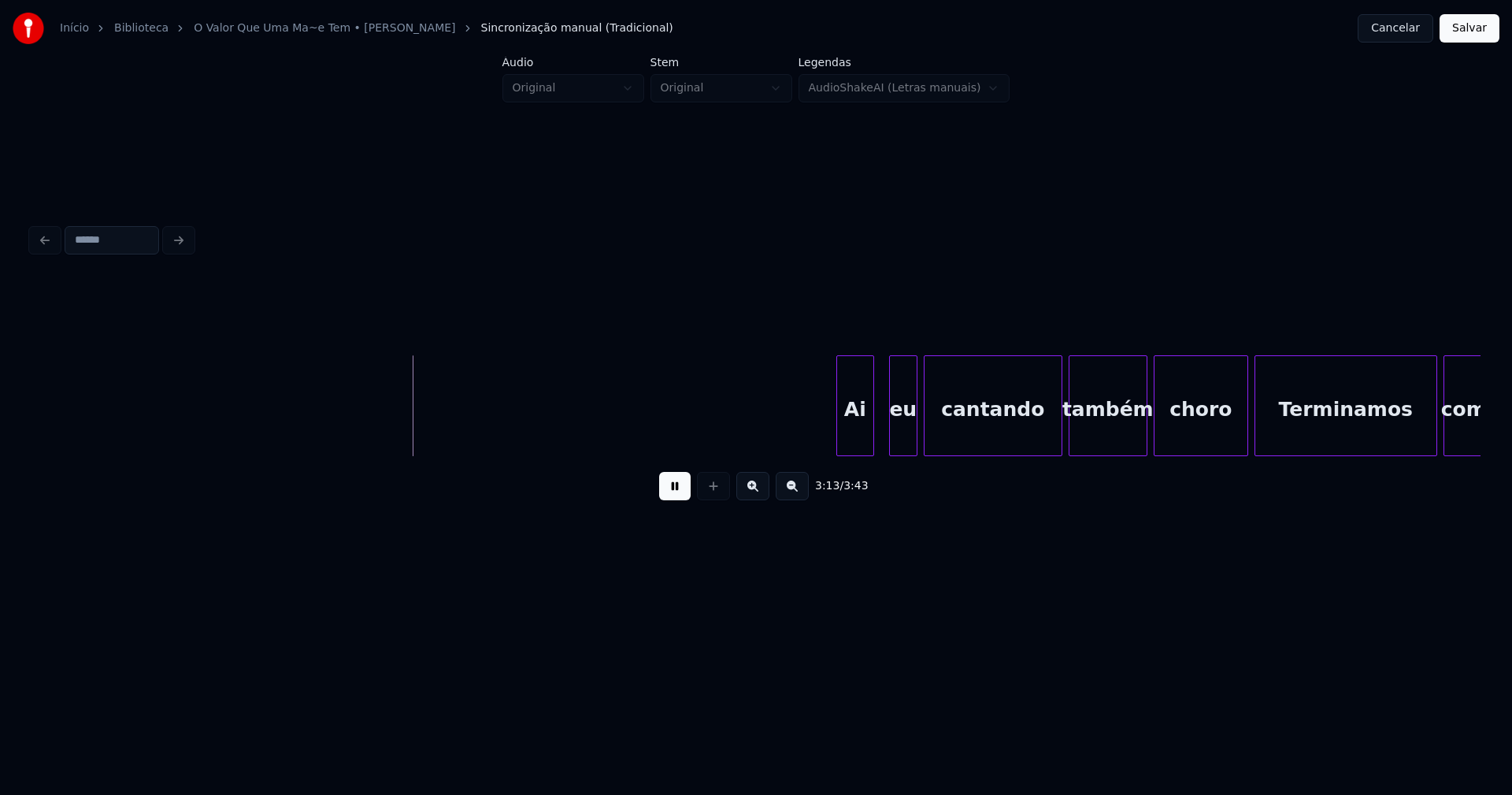
click at [837, 428] on div "Ai" at bounding box center [856, 406] width 38 height 101
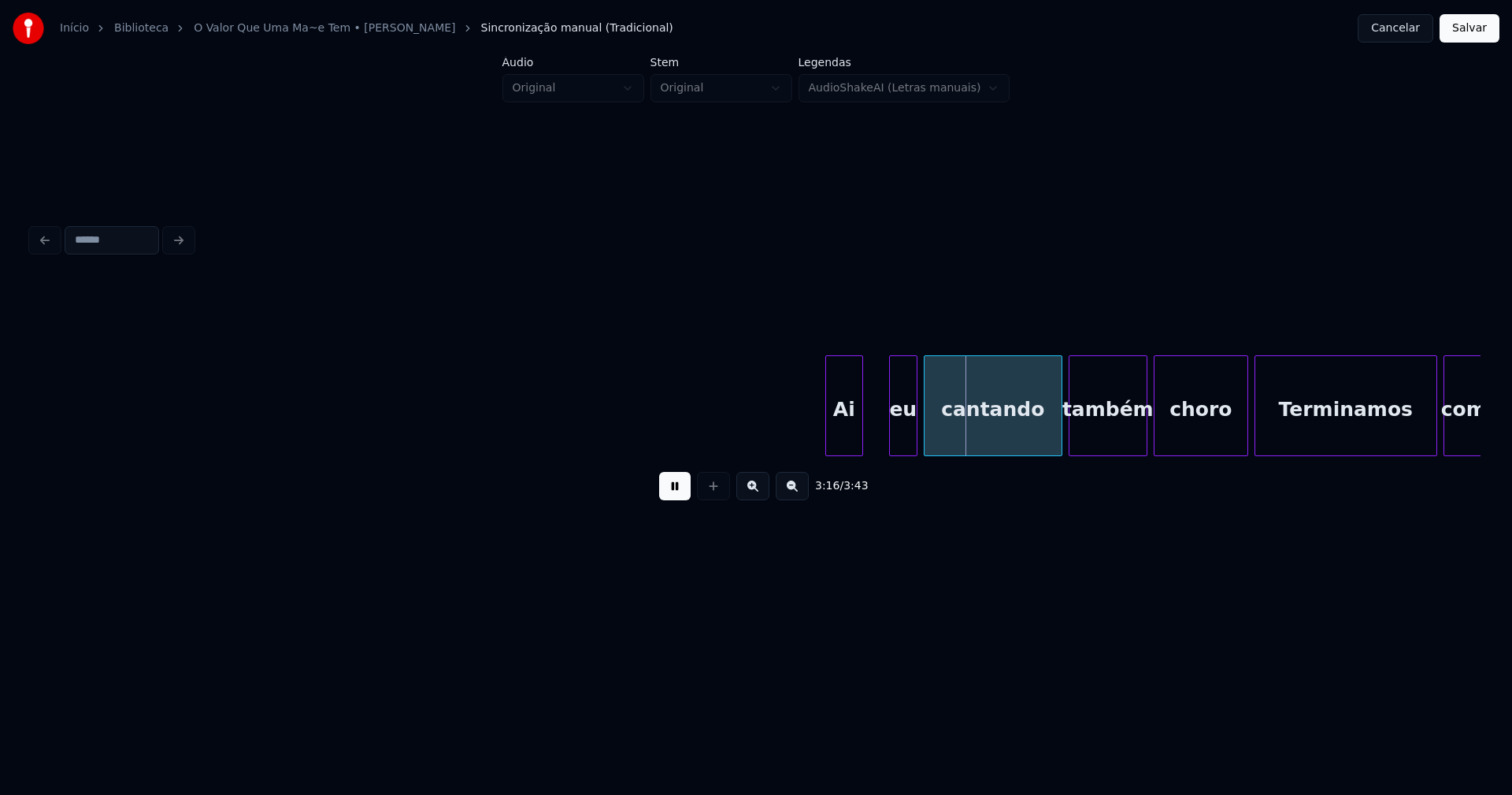
click at [842, 431] on div "Ai" at bounding box center [844, 409] width 36 height 107
click at [889, 444] on div "eu" at bounding box center [883, 409] width 27 height 107
click at [901, 430] on div at bounding box center [899, 406] width 5 height 99
click at [980, 432] on div "cantando" at bounding box center [986, 409] width 137 height 107
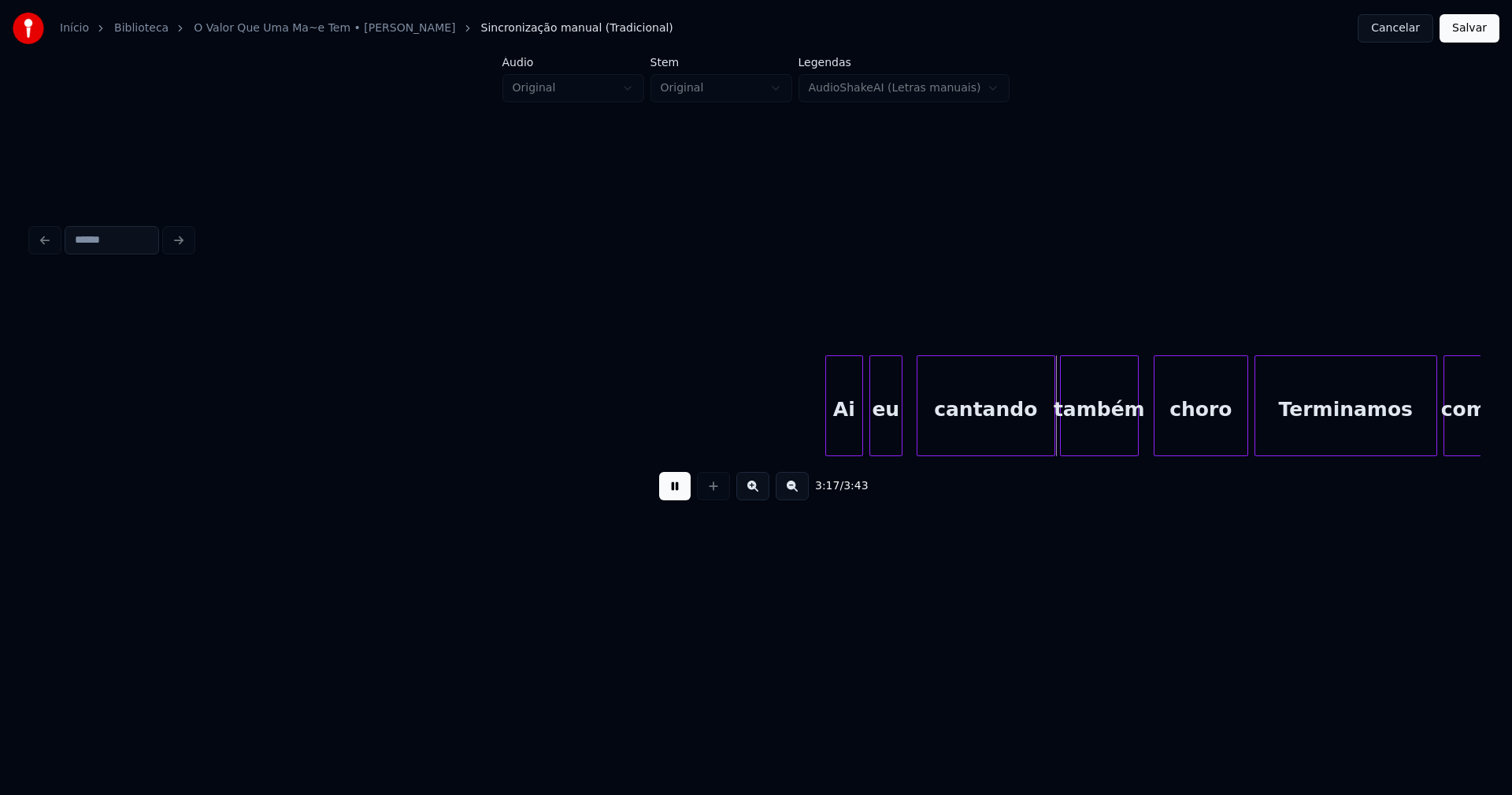
click at [1104, 432] on div "também" at bounding box center [1099, 409] width 77 height 107
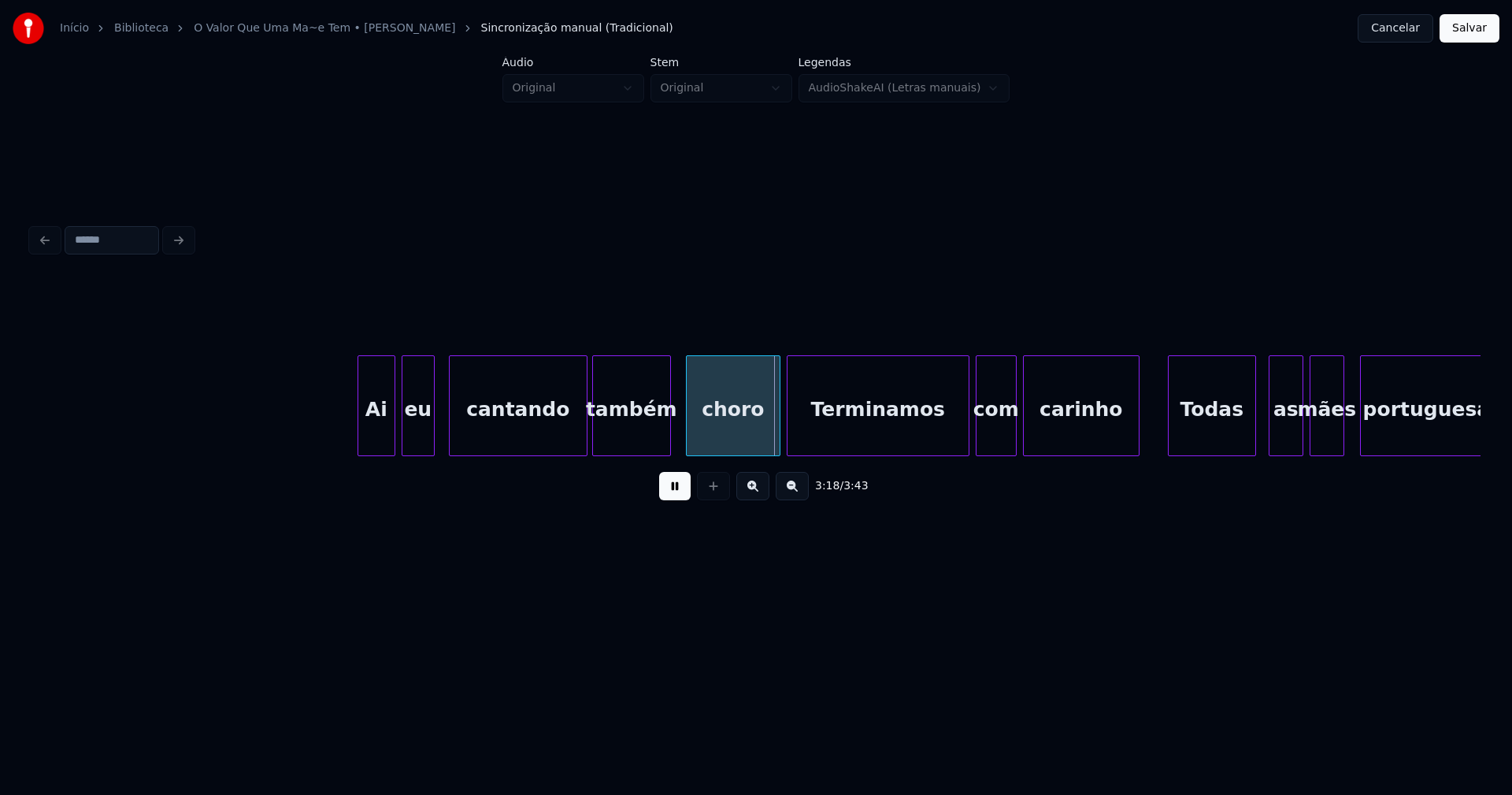
scroll to position [0, 30616]
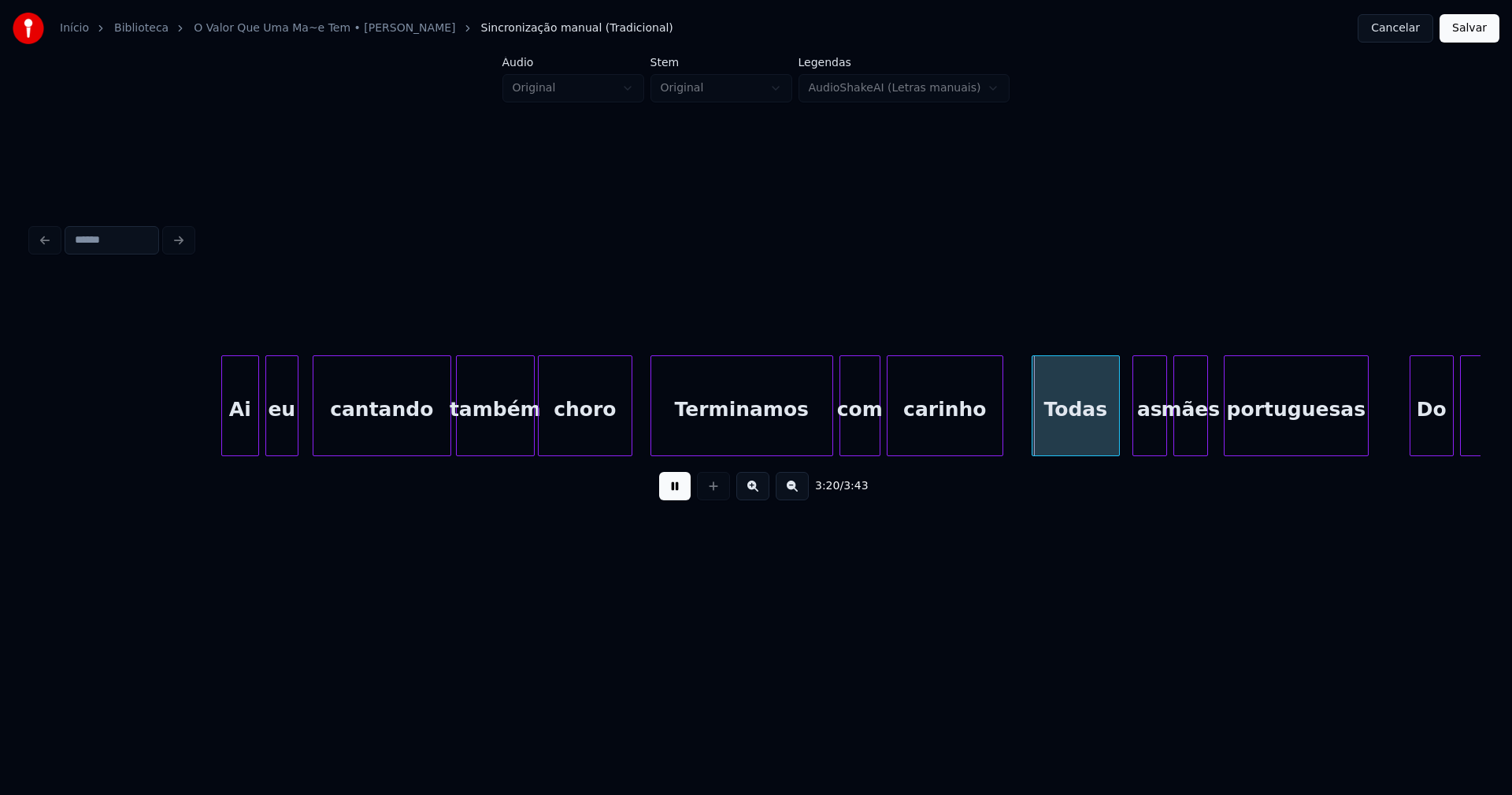
click at [601, 434] on div "choro" at bounding box center [585, 409] width 93 height 107
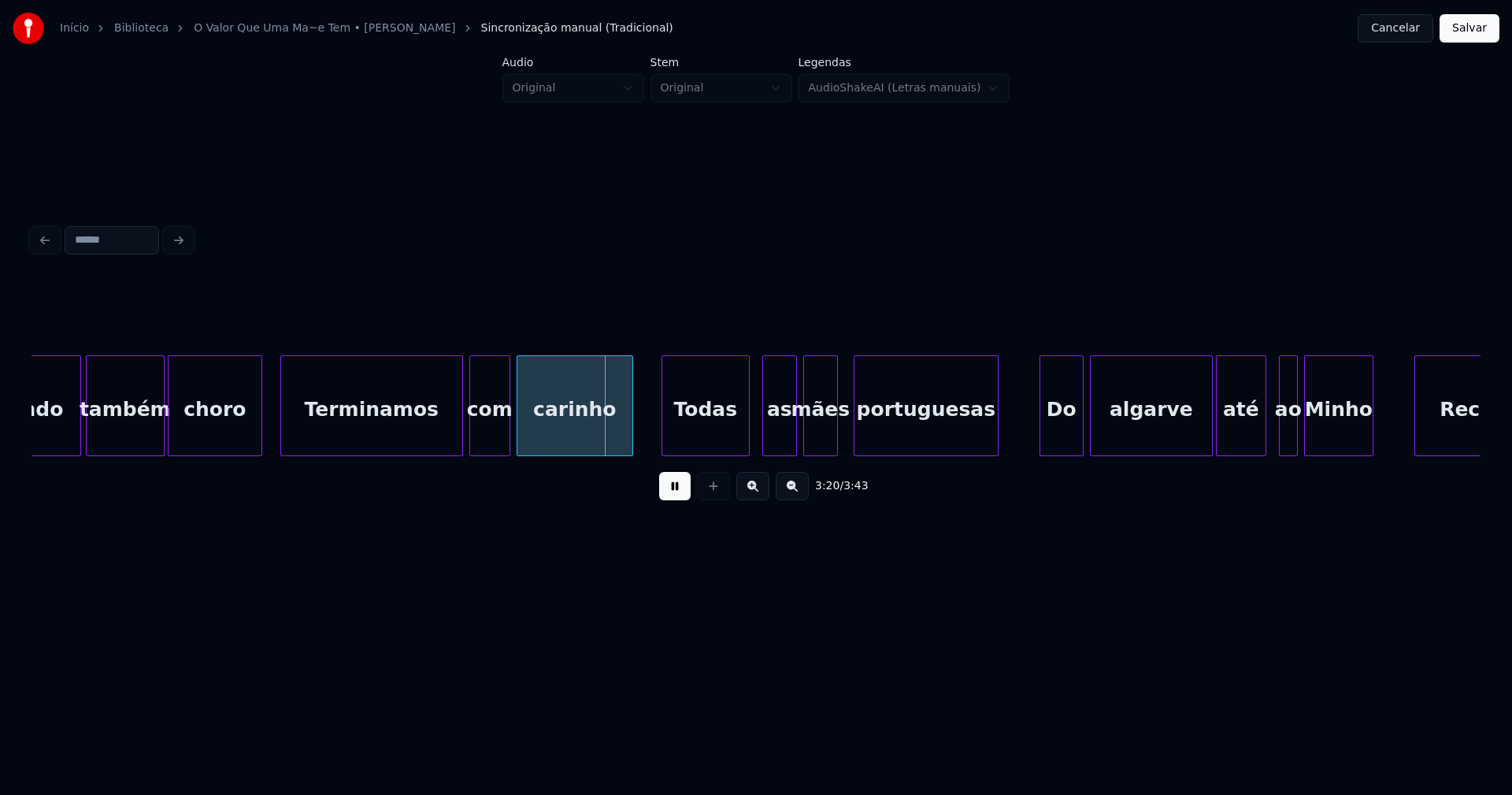
scroll to position [0, 31297]
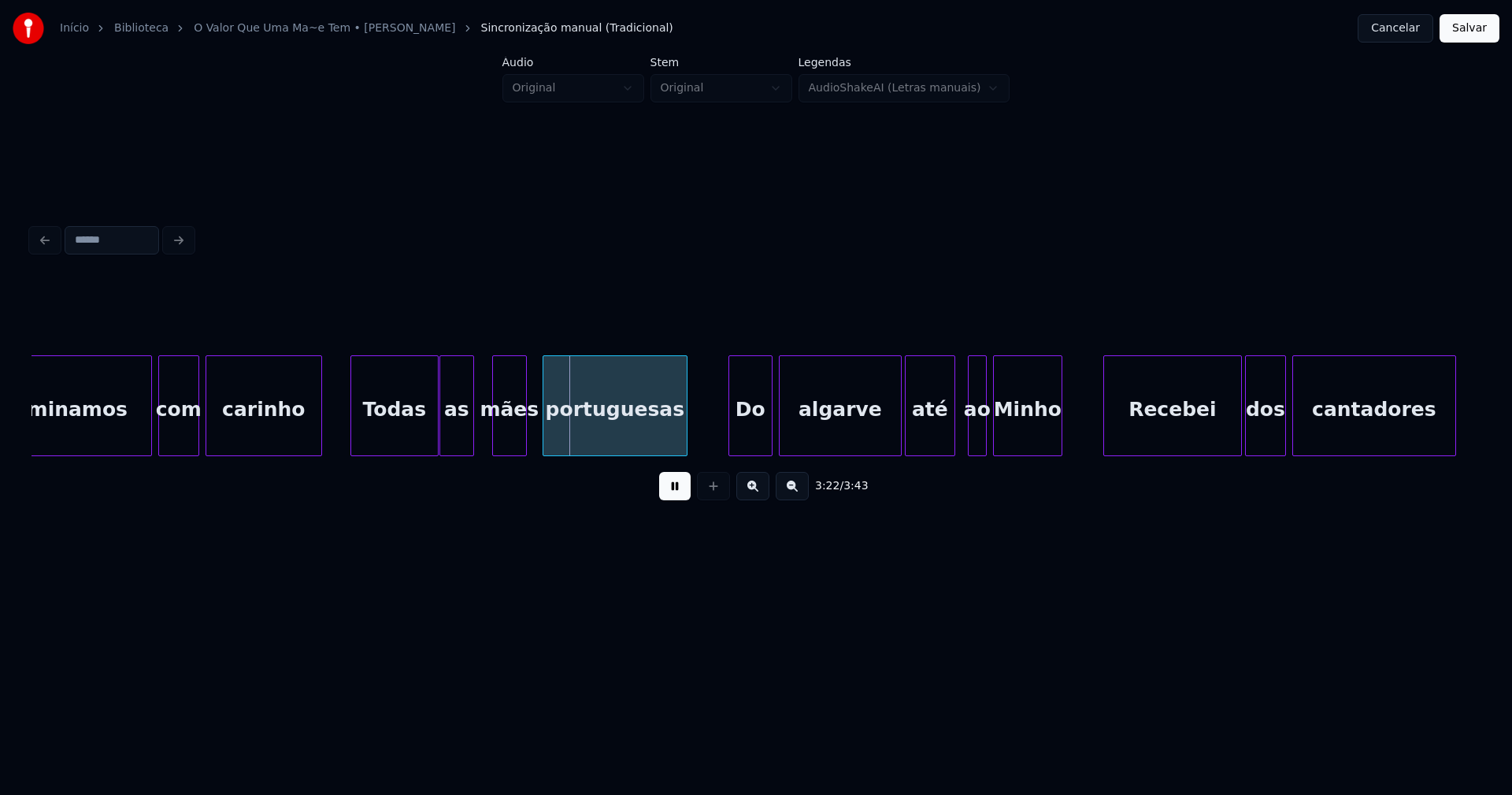
click at [456, 444] on div "as" at bounding box center [456, 409] width 33 height 107
click at [494, 450] on div "Terminamos com carinho Todas as mães [DEMOGRAPHIC_DATA] Do algarve até ao Minho…" at bounding box center [756, 406] width 1449 height 101
click at [521, 429] on div at bounding box center [520, 406] width 5 height 99
click at [586, 432] on div "portuguesas" at bounding box center [610, 409] width 143 height 107
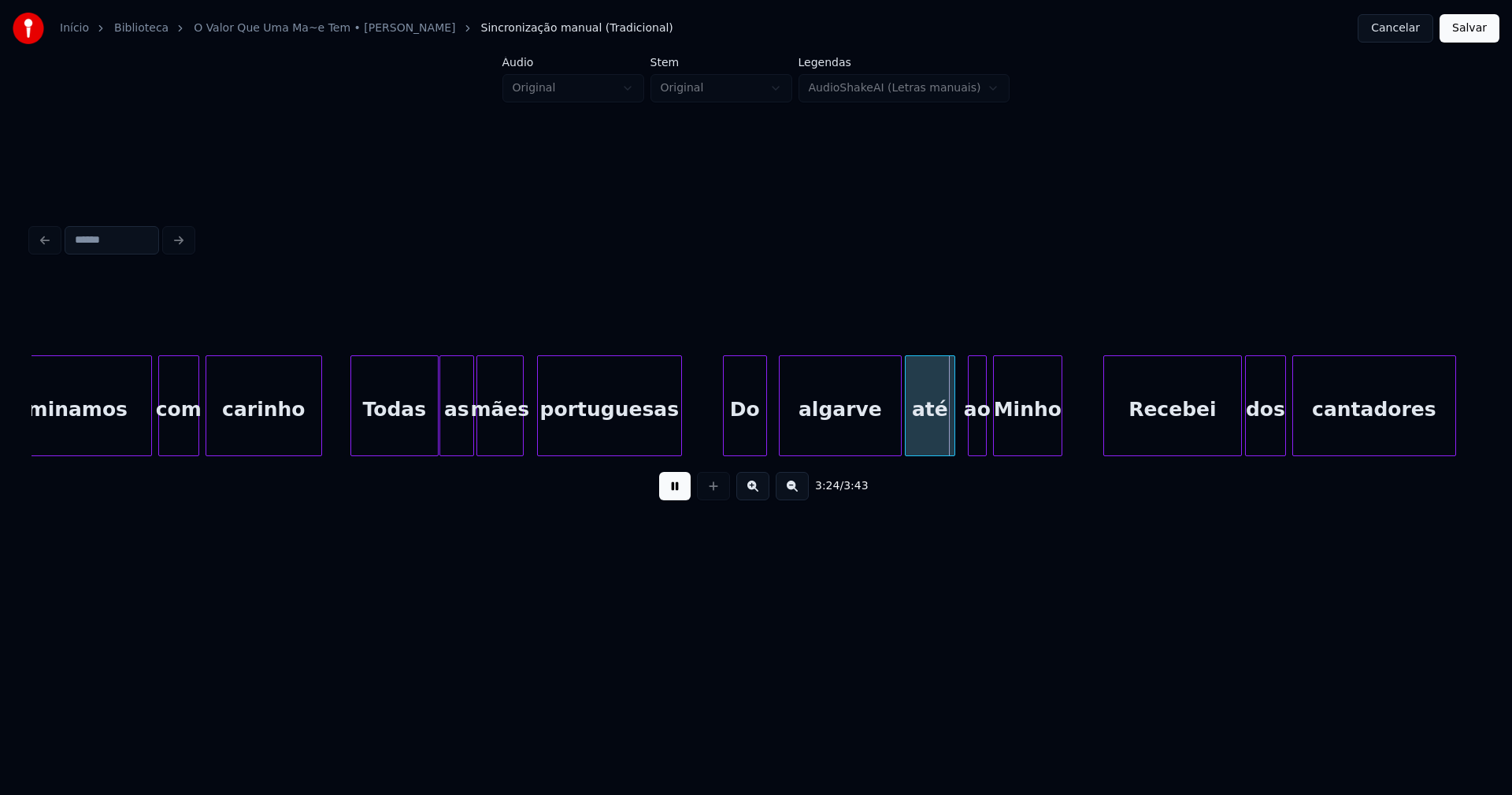
click at [748, 433] on div "Do" at bounding box center [745, 409] width 43 height 107
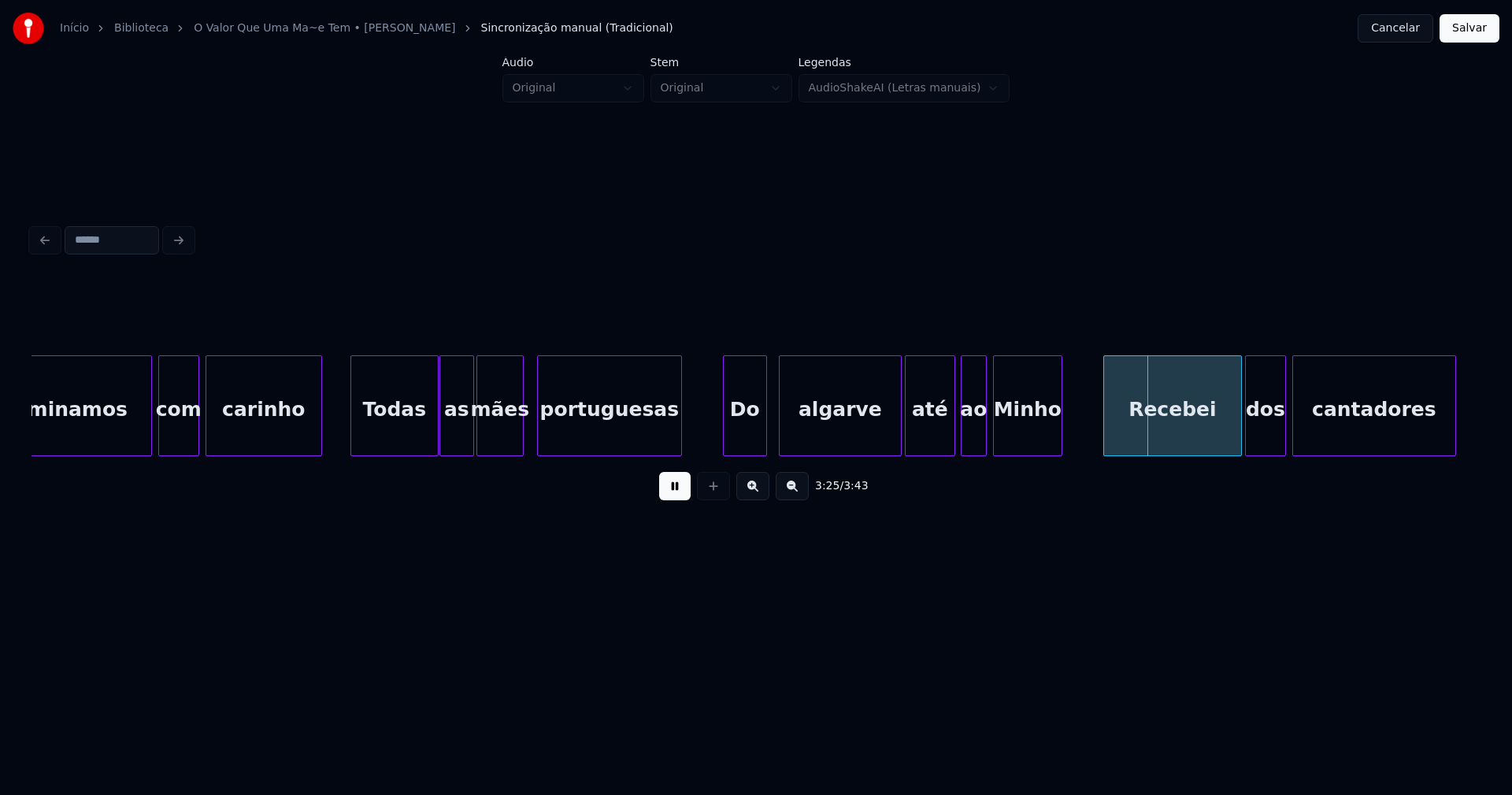
click at [962, 435] on div at bounding box center [963, 406] width 5 height 99
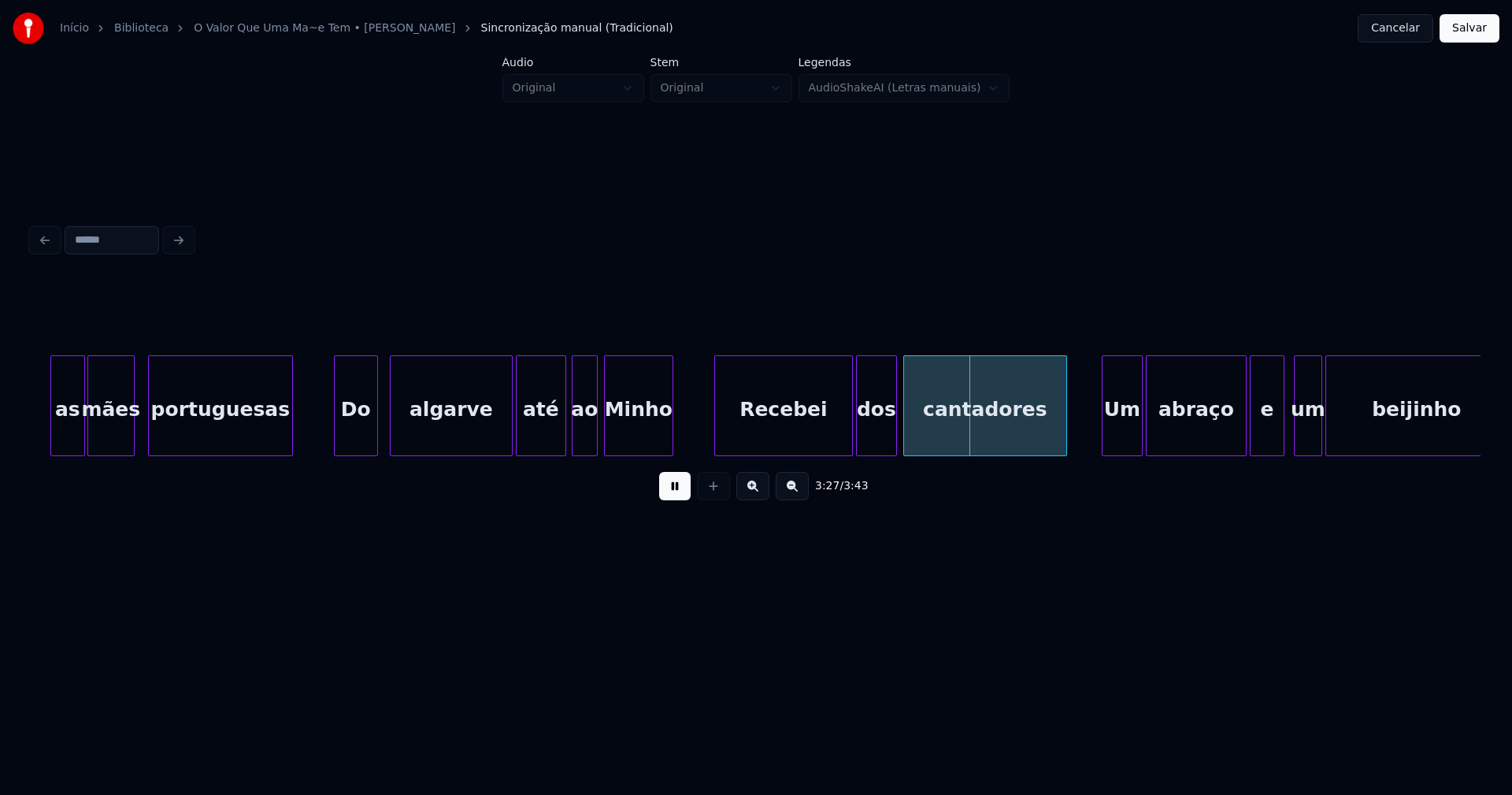
scroll to position [0, 31783]
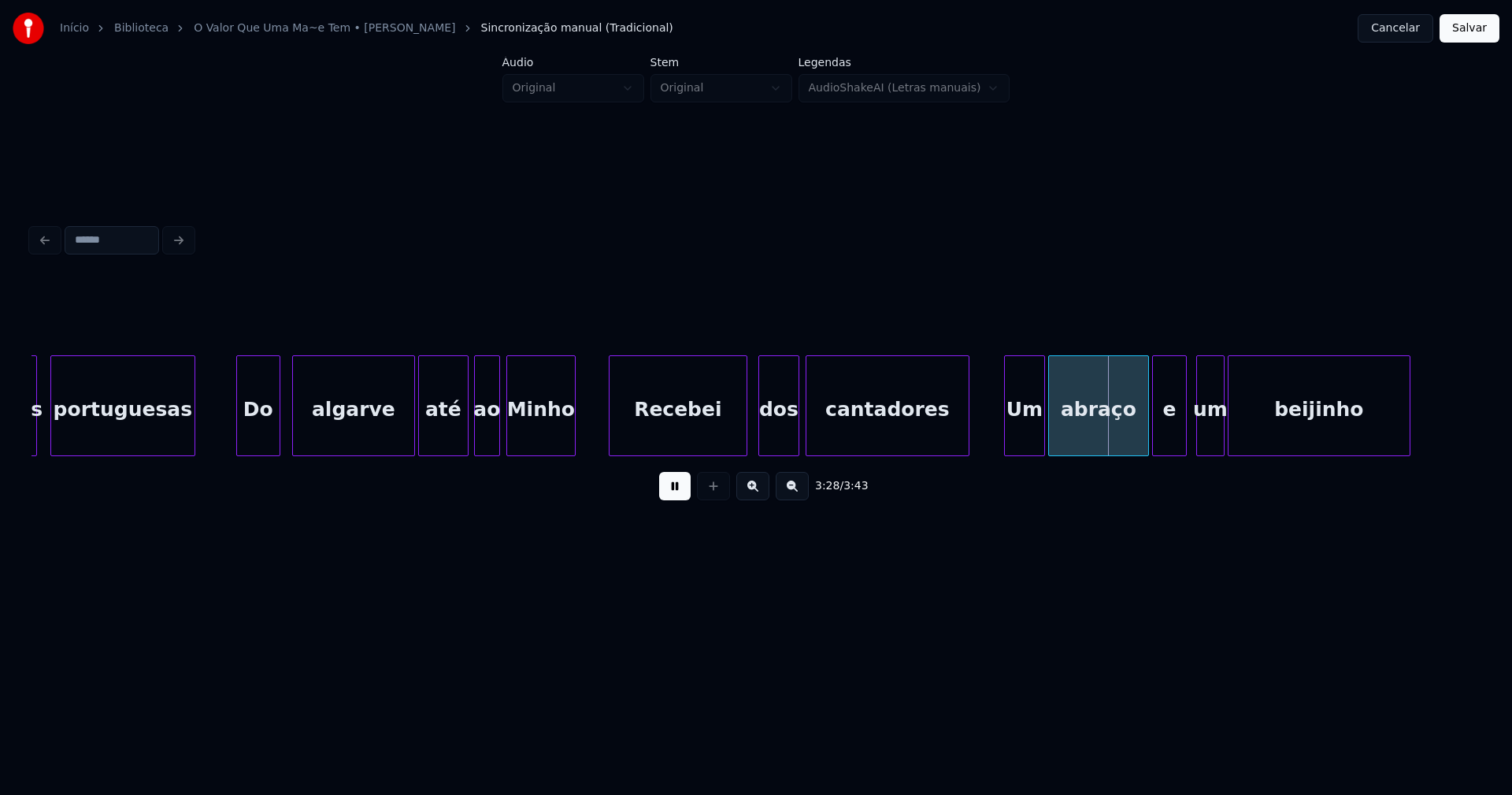
click at [670, 430] on div "Recebei" at bounding box center [678, 409] width 137 height 107
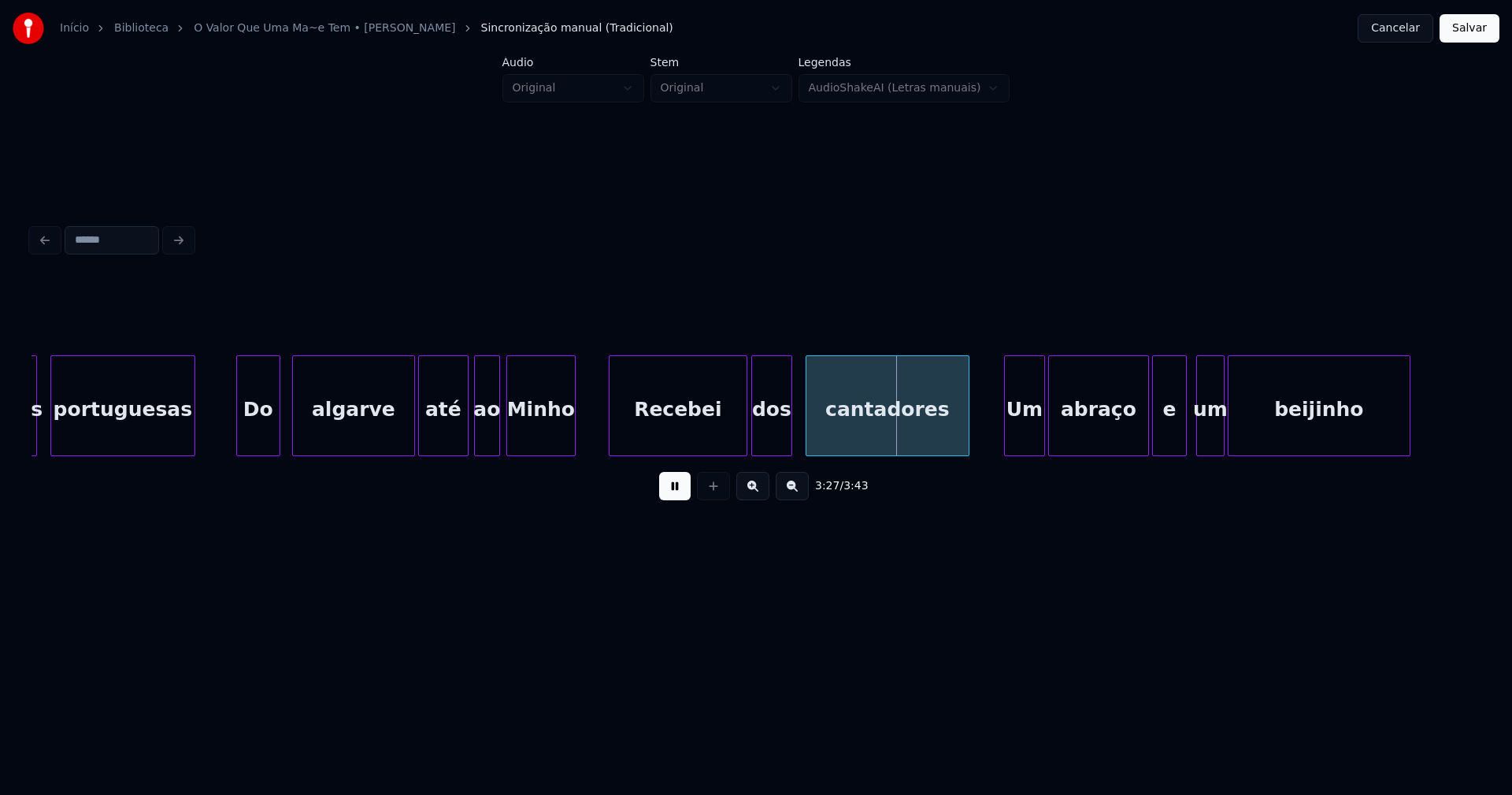
click at [770, 440] on div "dos" at bounding box center [771, 409] width 39 height 107
click at [840, 442] on div "cantadores" at bounding box center [882, 409] width 162 height 107
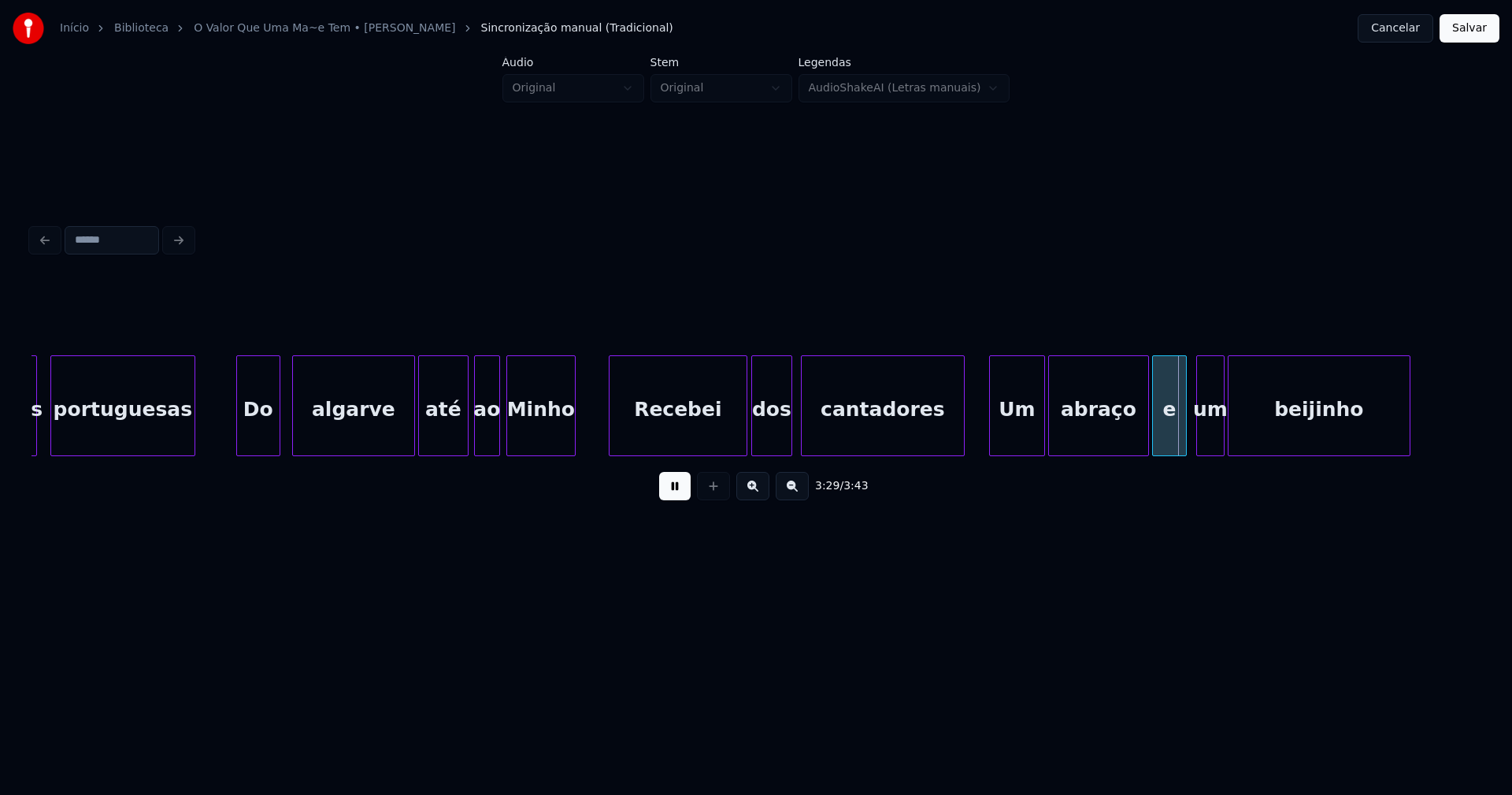
click at [991, 444] on div at bounding box center [992, 406] width 5 height 99
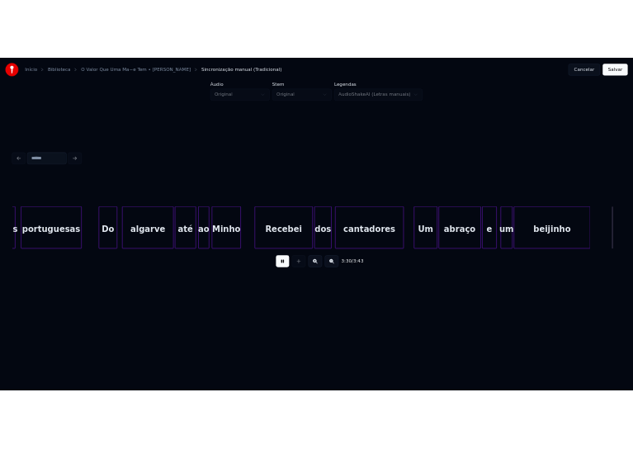
scroll to position [0, 34837]
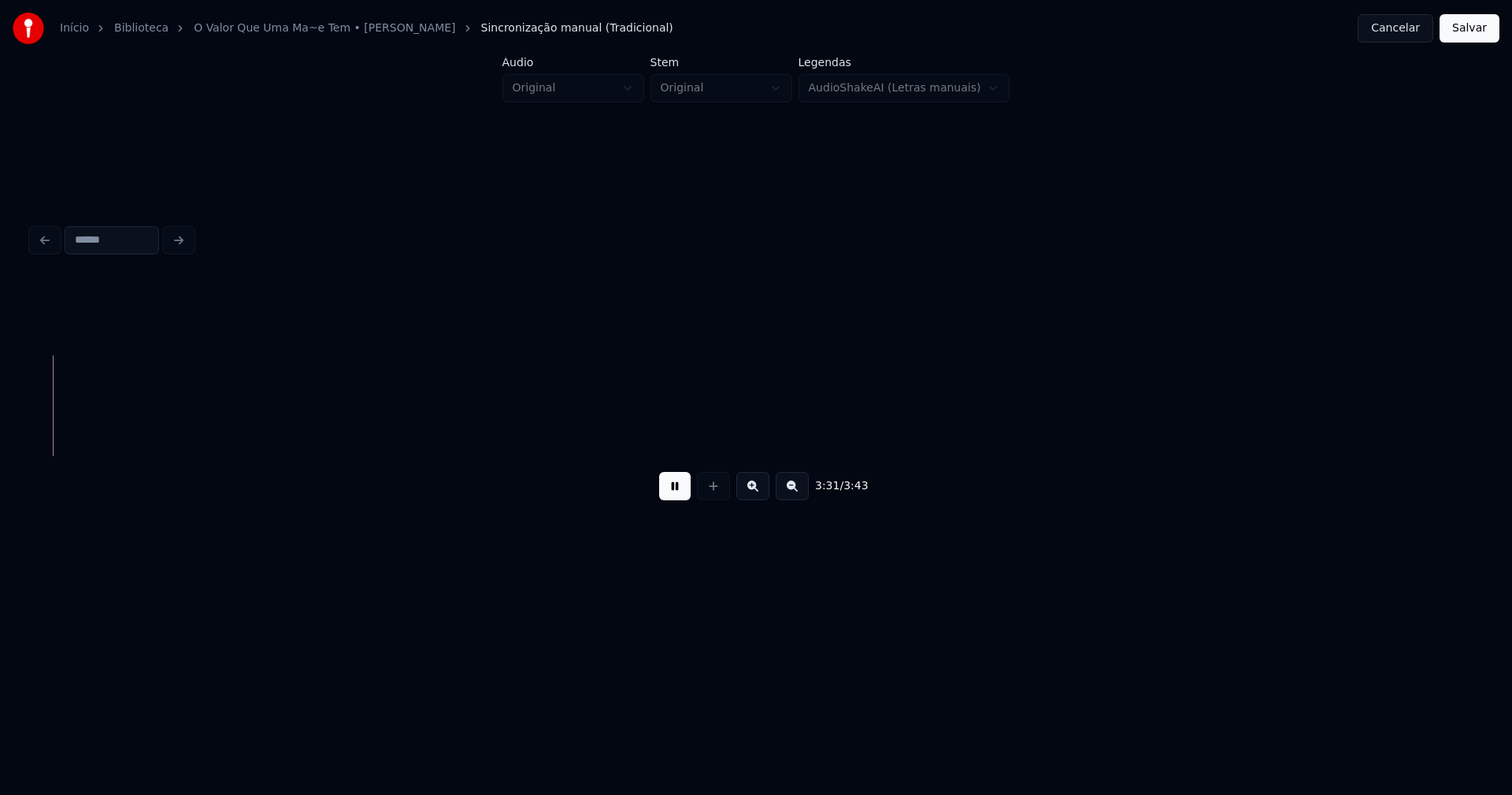
click at [1466, 35] on button "Salvar" at bounding box center [1469, 29] width 60 height 29
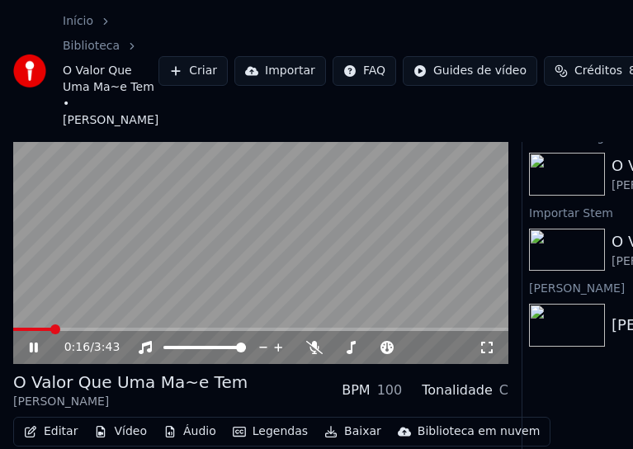
scroll to position [126, 0]
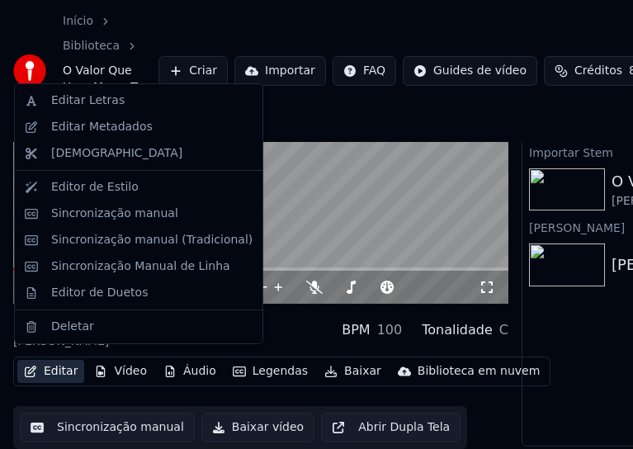
click at [64, 366] on button "Editar" at bounding box center [50, 371] width 67 height 23
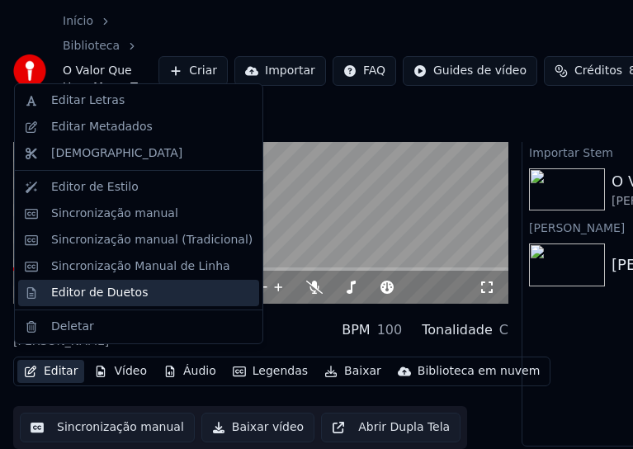
click at [83, 291] on div "Editor de Duetos" at bounding box center [99, 293] width 97 height 17
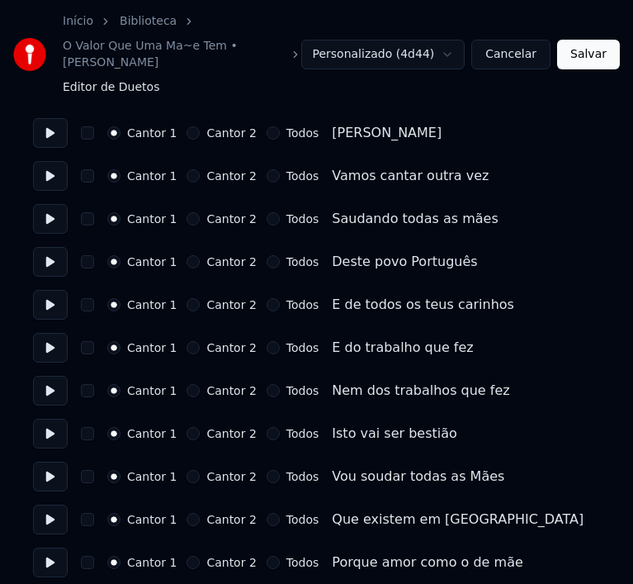
scroll to position [165, 0]
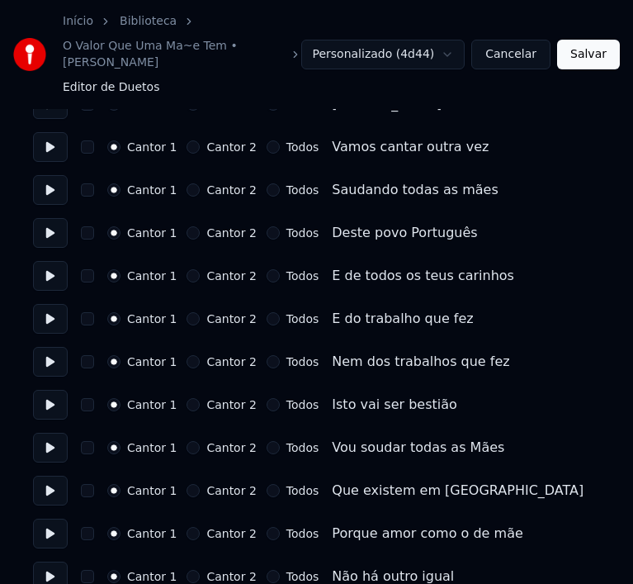
click at [191, 355] on button "Cantor 2" at bounding box center [193, 361] width 13 height 13
click at [187, 398] on button "Cantor 2" at bounding box center [193, 404] width 13 height 13
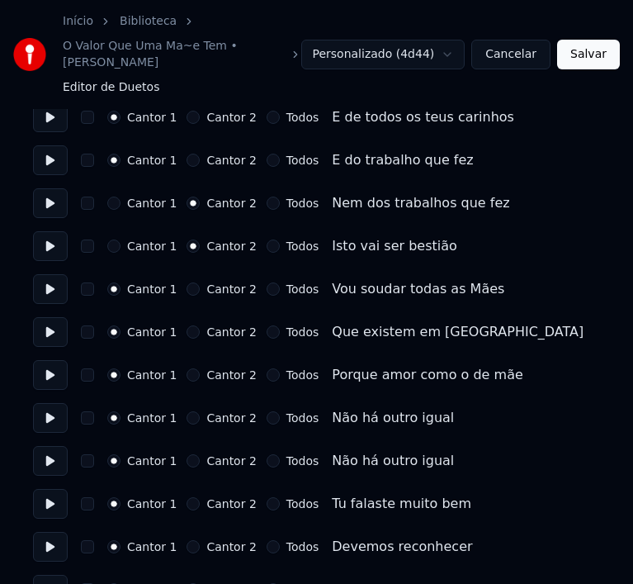
scroll to position [330, 0]
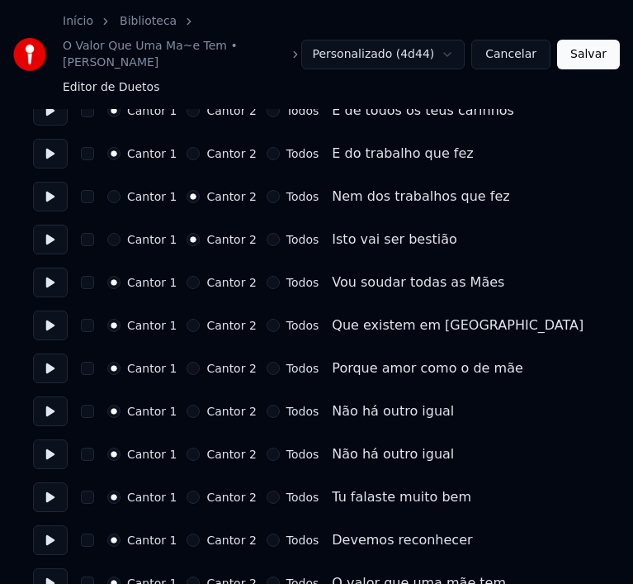
click at [187, 276] on button "Cantor 2" at bounding box center [193, 282] width 13 height 13
click at [187, 319] on button "Cantor 2" at bounding box center [193, 325] width 13 height 13
click at [189, 362] on button "Cantor 2" at bounding box center [193, 368] width 13 height 13
click at [187, 404] on button "Cantor 2" at bounding box center [193, 410] width 13 height 13
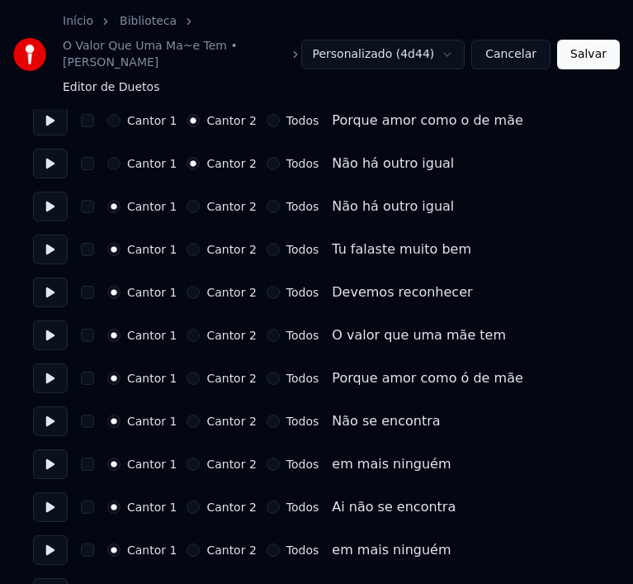
scroll to position [660, 0]
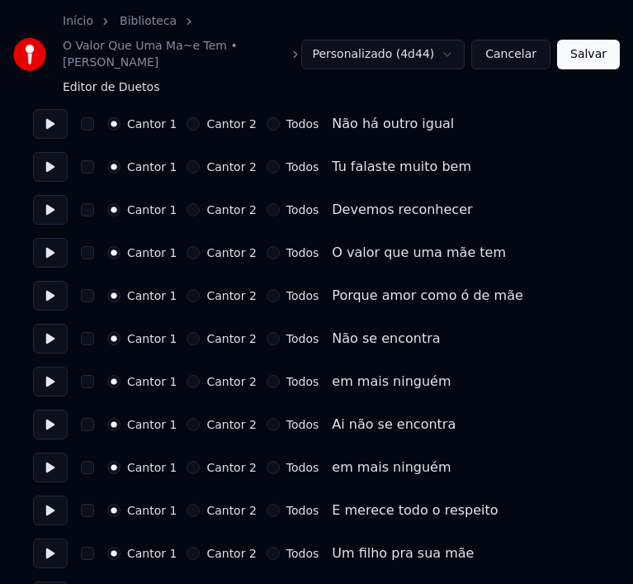
click at [187, 418] on button "Cantor 2" at bounding box center [193, 424] width 13 height 13
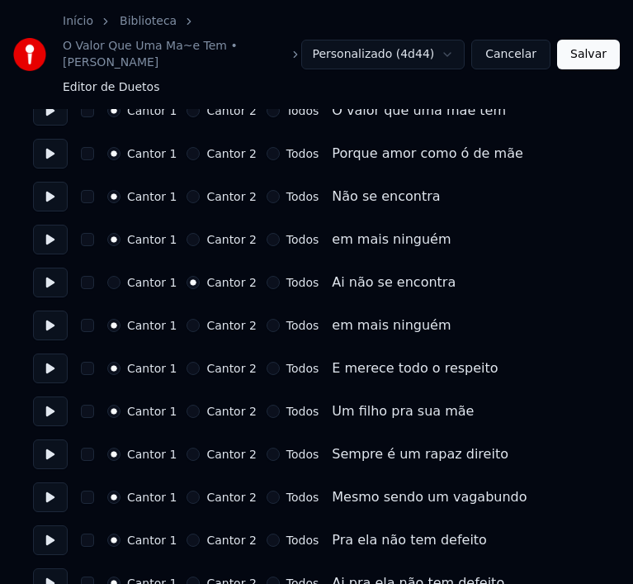
scroll to position [825, 0]
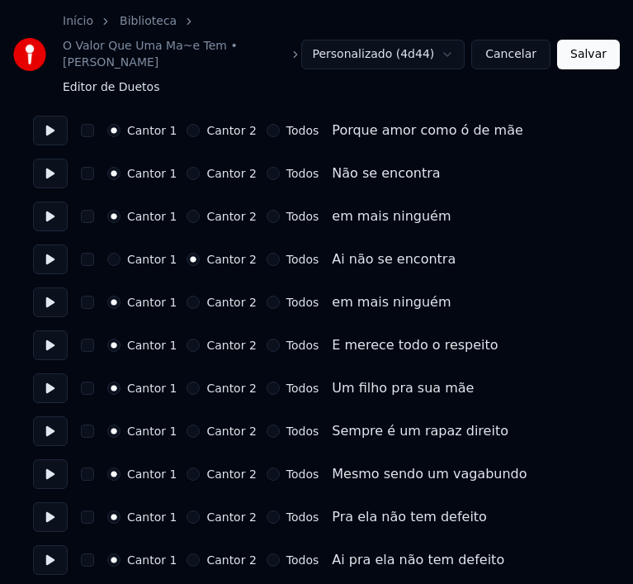
click at [187, 295] on button "Cantor 2" at bounding box center [193, 301] width 13 height 13
click at [187, 338] on button "Cantor 2" at bounding box center [193, 344] width 13 height 13
click at [187, 381] on button "Cantor 2" at bounding box center [193, 387] width 13 height 13
click at [187, 424] on button "Cantor 2" at bounding box center [193, 430] width 13 height 13
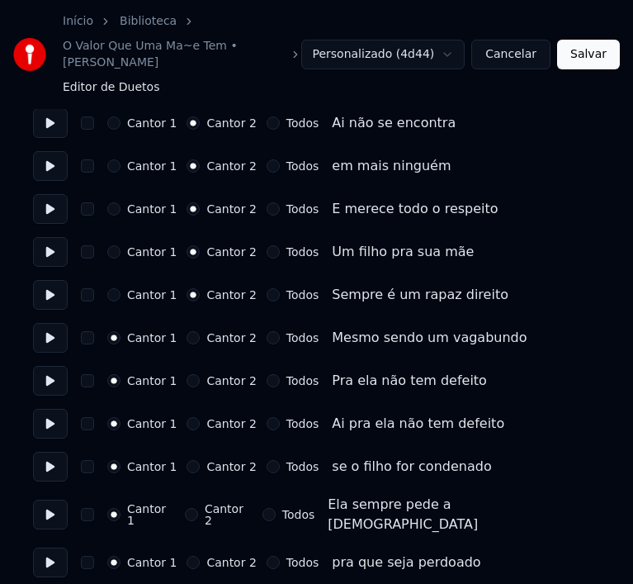
scroll to position [990, 0]
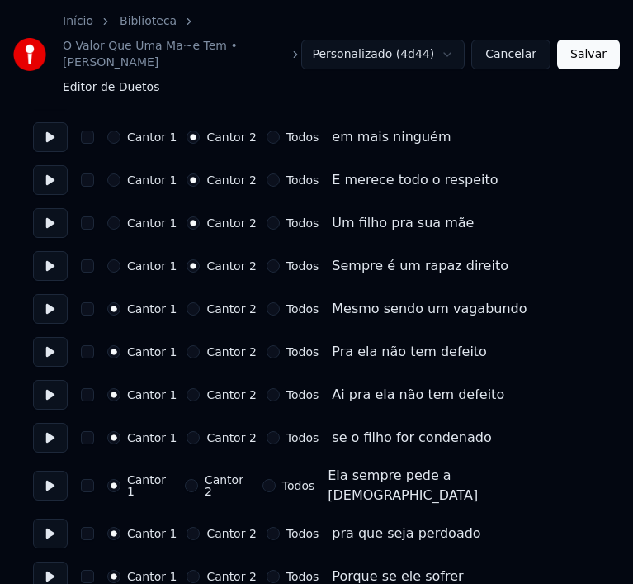
click at [191, 302] on button "Cantor 2" at bounding box center [193, 308] width 13 height 13
click at [187, 345] on button "Cantor 2" at bounding box center [193, 351] width 13 height 13
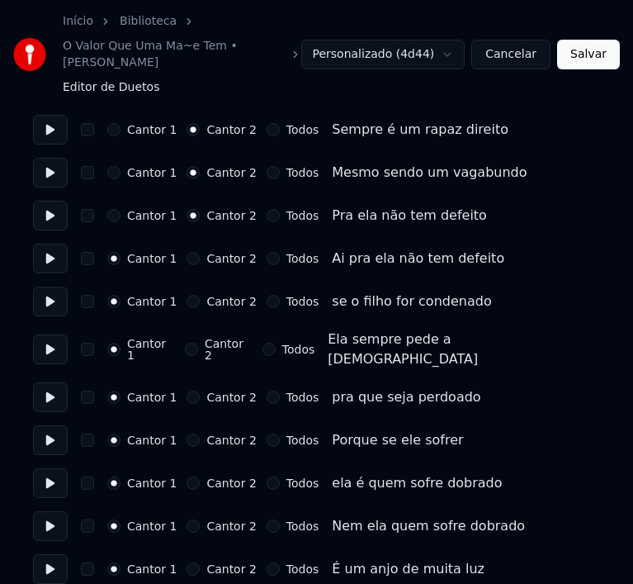
scroll to position [1238, 0]
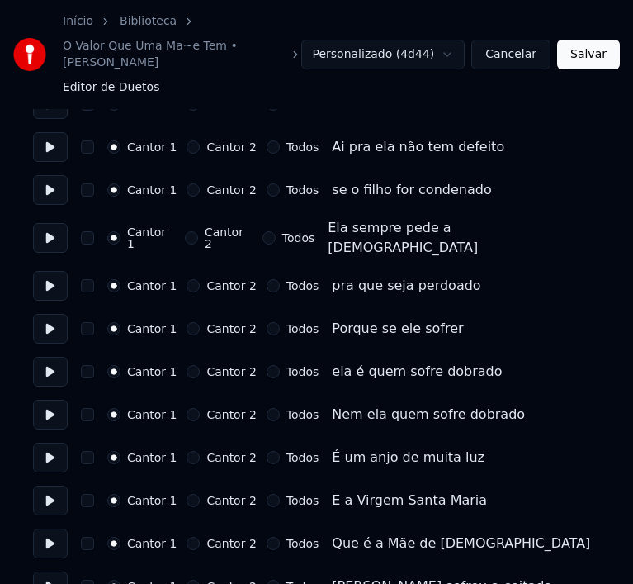
click at [187, 408] on button "Cantor 2" at bounding box center [193, 414] width 13 height 13
click at [190, 451] on button "Cantor 2" at bounding box center [193, 457] width 13 height 13
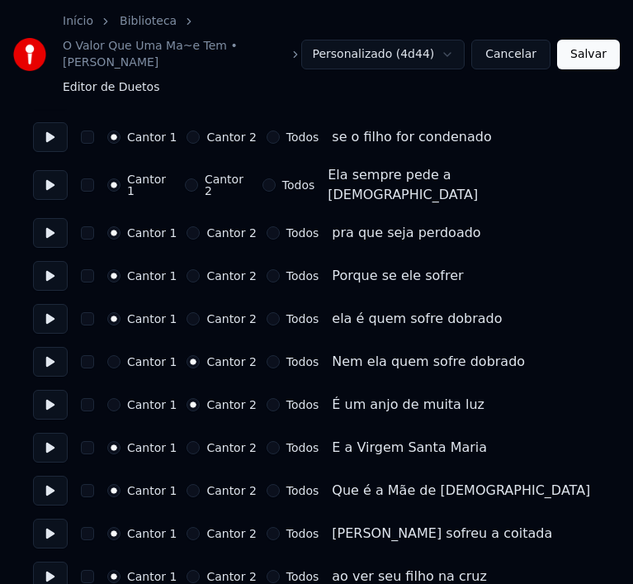
scroll to position [1321, 0]
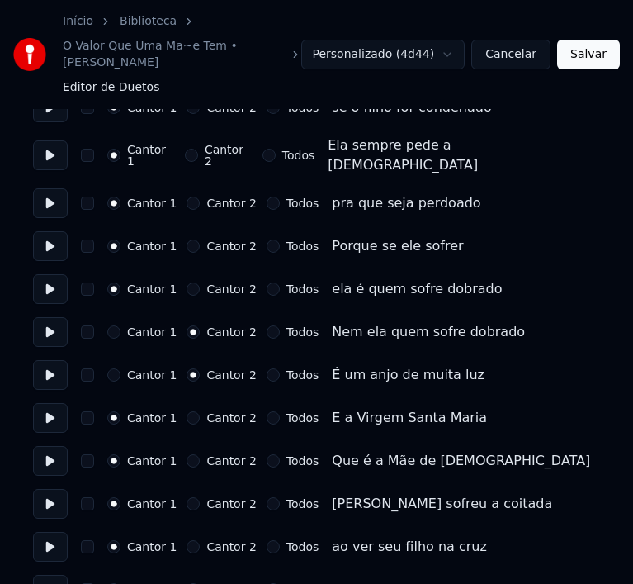
click at [190, 411] on button "Cantor 2" at bounding box center [193, 417] width 13 height 13
click at [187, 454] on button "Cantor 2" at bounding box center [193, 460] width 13 height 13
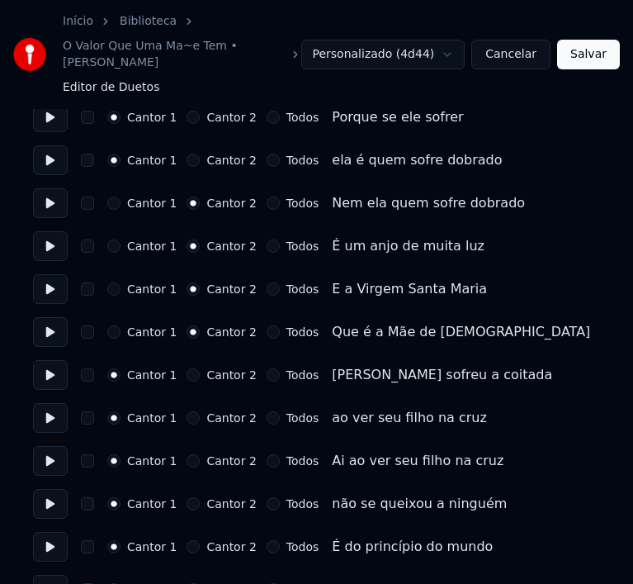
scroll to position [1486, 0]
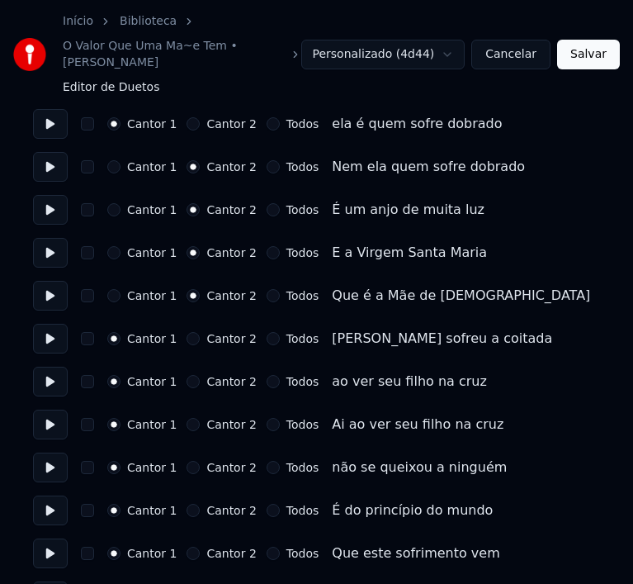
click at [187, 332] on button "Cantor 2" at bounding box center [193, 338] width 13 height 13
click at [187, 375] on button "Cantor 2" at bounding box center [193, 381] width 13 height 13
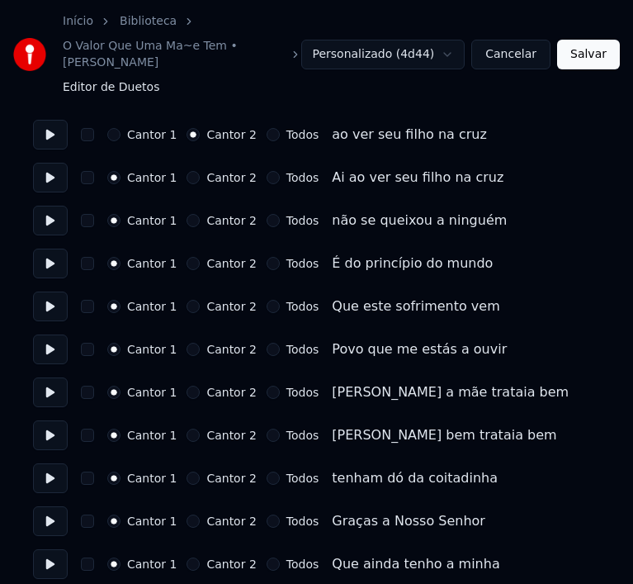
scroll to position [1733, 0]
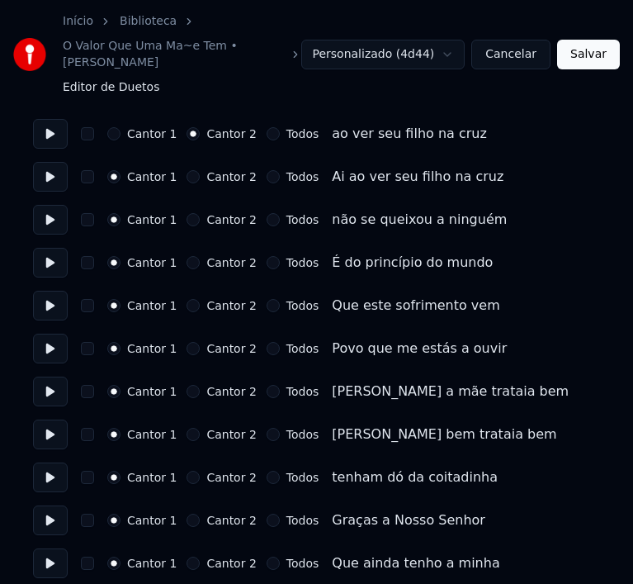
click at [187, 428] on button "Cantor 2" at bounding box center [193, 434] width 13 height 13
click at [187, 470] on button "Cantor 2" at bounding box center [193, 476] width 13 height 13
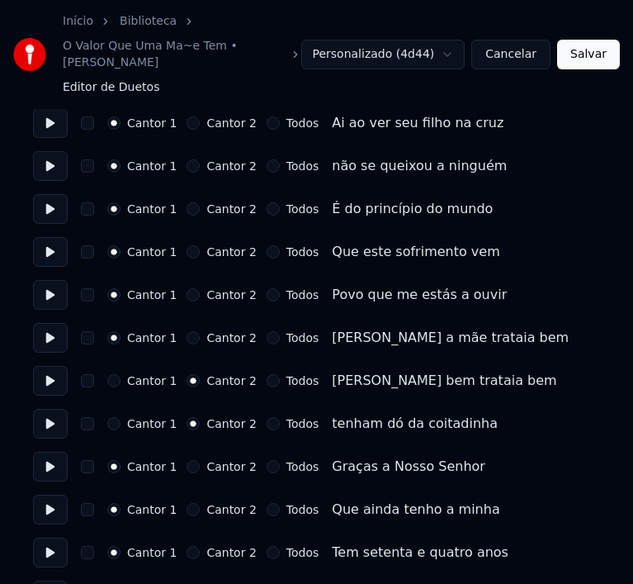
scroll to position [1816, 0]
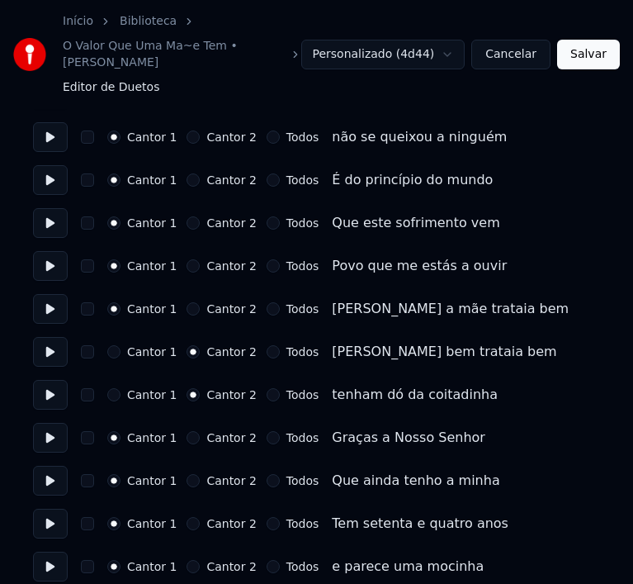
click at [187, 431] on button "Cantor 2" at bounding box center [193, 437] width 13 height 13
click at [187, 474] on button "Cantor 2" at bounding box center [193, 480] width 13 height 13
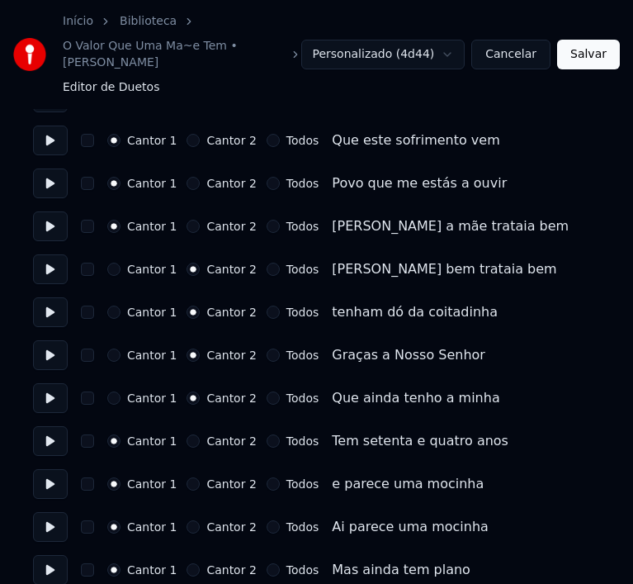
click at [189, 434] on button "Cantor 2" at bounding box center [193, 440] width 13 height 13
click at [189, 477] on button "Cantor 2" at bounding box center [193, 483] width 13 height 13
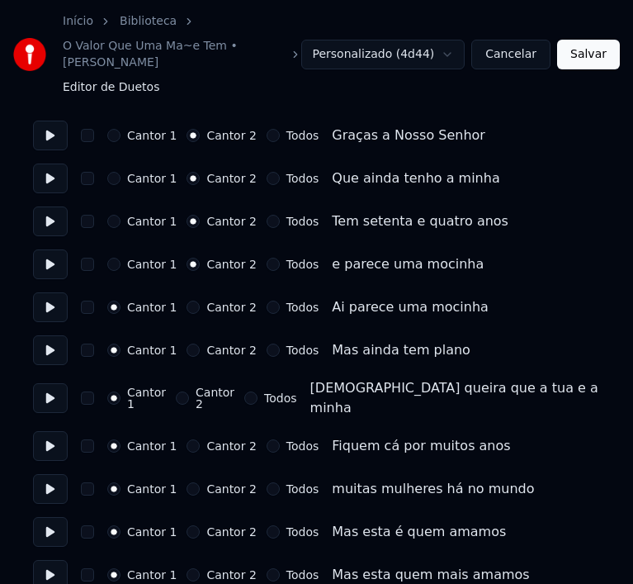
scroll to position [2229, 0]
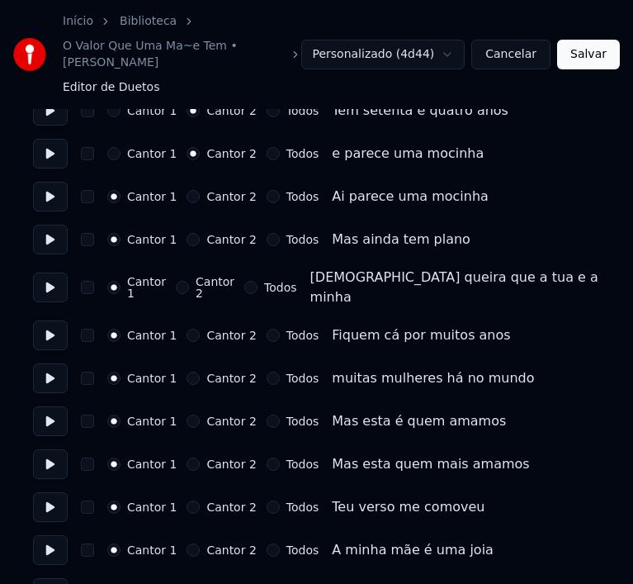
click at [188, 457] on button "Cantor 2" at bounding box center [193, 463] width 13 height 13
click at [187, 500] on button "Cantor 2" at bounding box center [193, 506] width 13 height 13
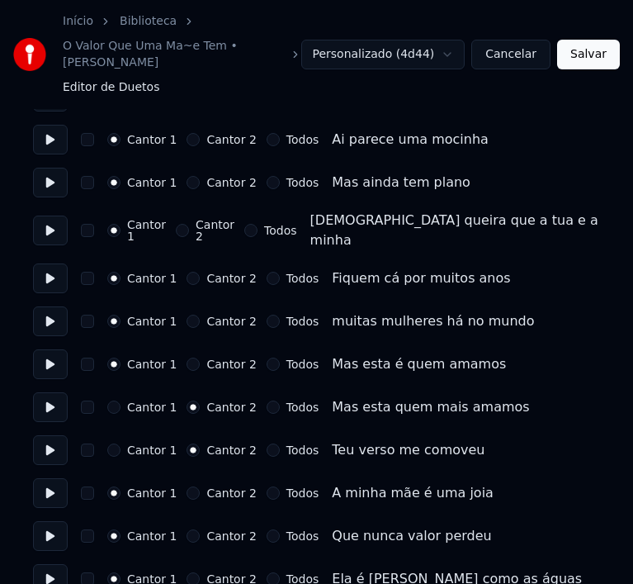
scroll to position [2394, 0]
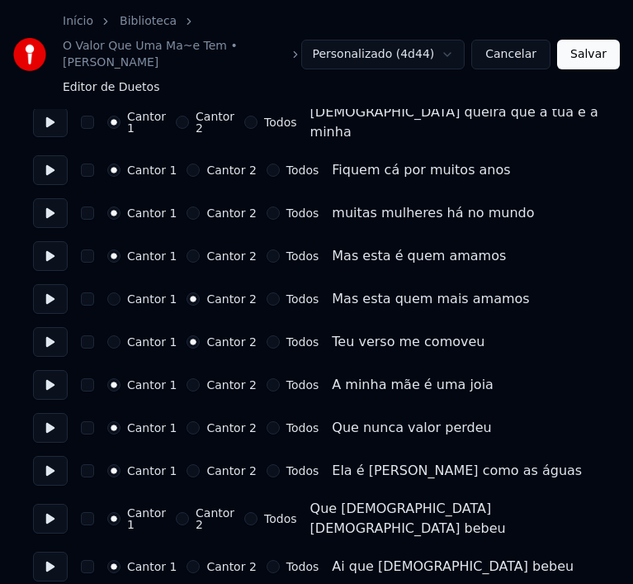
click at [179, 378] on div "Cantor 1 Cantor 2 Todos" at bounding box center [212, 384] width 211 height 13
click at [187, 378] on button "Cantor 2" at bounding box center [193, 384] width 13 height 13
click at [190, 421] on button "Cantor 2" at bounding box center [193, 427] width 13 height 13
click at [191, 464] on button "Cantor 2" at bounding box center [193, 470] width 13 height 13
click at [187, 512] on button "Cantor 2" at bounding box center [182, 518] width 13 height 13
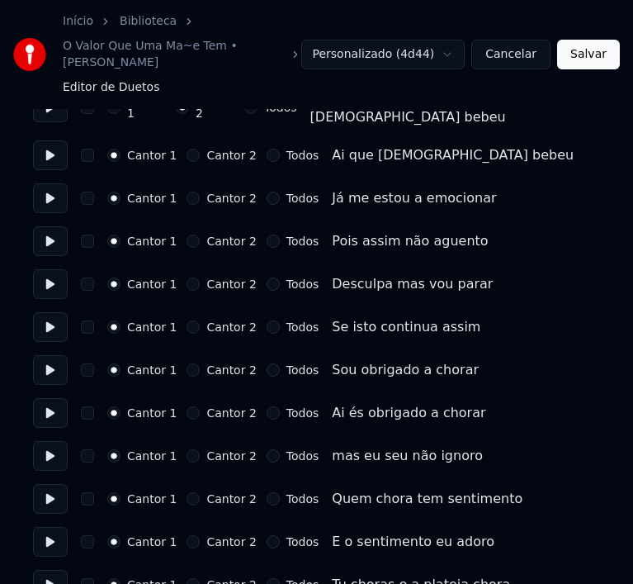
scroll to position [2806, 0]
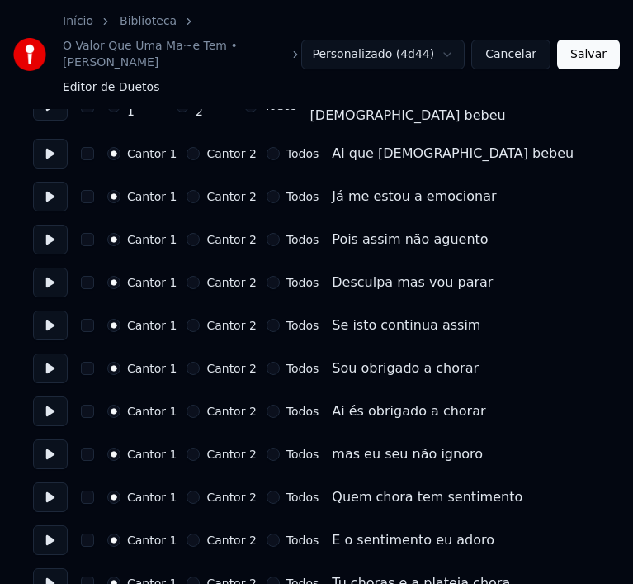
click at [190, 404] on button "Cantor 2" at bounding box center [193, 410] width 13 height 13
click at [187, 447] on button "Cantor 2" at bounding box center [193, 453] width 13 height 13
click at [187, 490] on button "Cantor 2" at bounding box center [193, 496] width 13 height 13
click at [187, 533] on button "Cantor 2" at bounding box center [193, 539] width 13 height 13
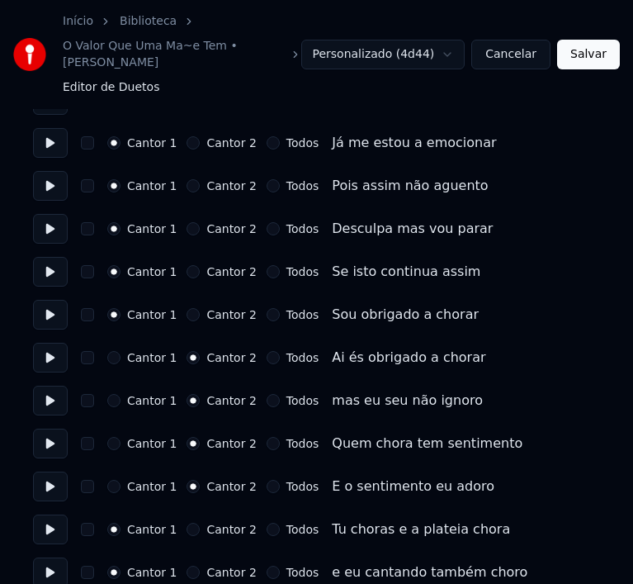
scroll to position [2889, 0]
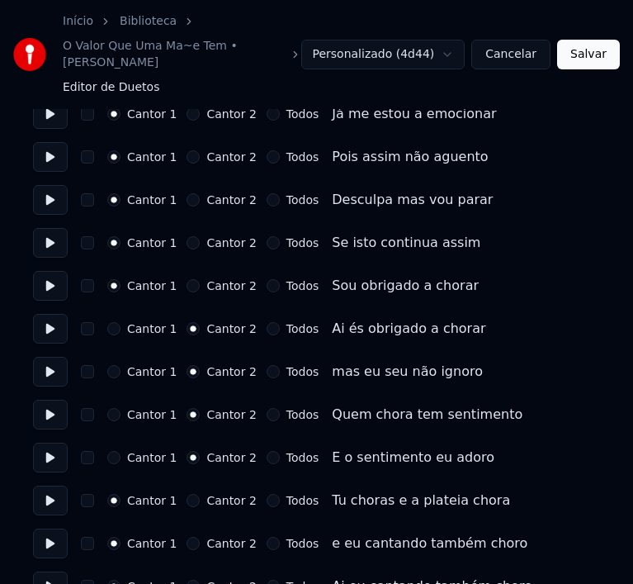
click at [187, 494] on button "Cantor 2" at bounding box center [193, 500] width 13 height 13
click at [187, 536] on button "Cantor 2" at bounding box center [193, 542] width 13 height 13
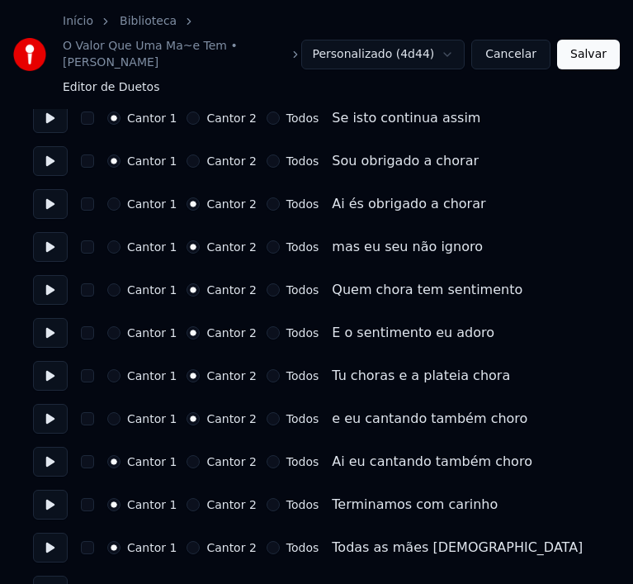
scroll to position [3054, 0]
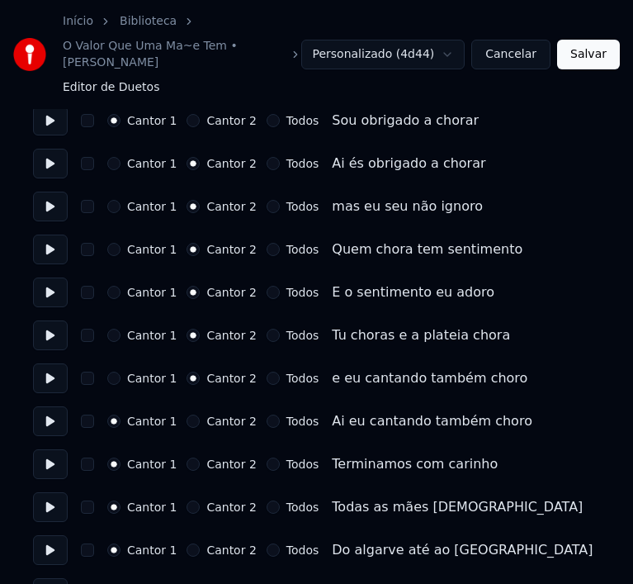
click at [267, 414] on button "Todos" at bounding box center [273, 420] width 13 height 13
click at [267, 457] on button "Todos" at bounding box center [273, 463] width 13 height 13
click at [267, 500] on button "Todos" at bounding box center [273, 506] width 13 height 13
click at [267, 543] on button "Todos" at bounding box center [273, 549] width 13 height 13
click at [267, 586] on button "Todos" at bounding box center [273, 592] width 13 height 13
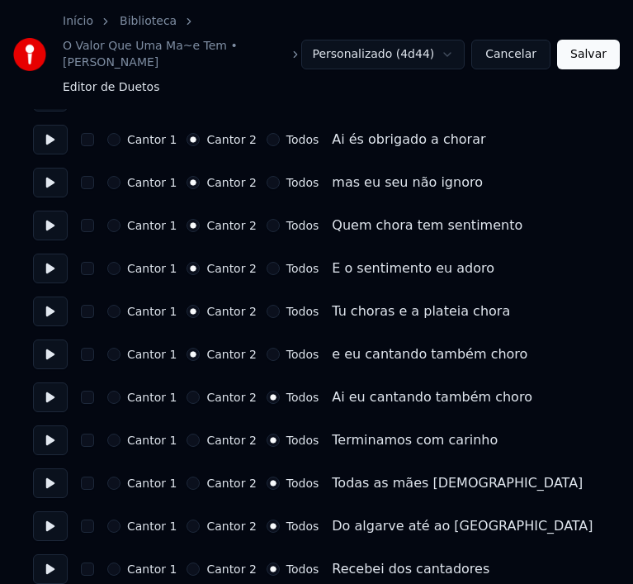
scroll to position [3091, 0]
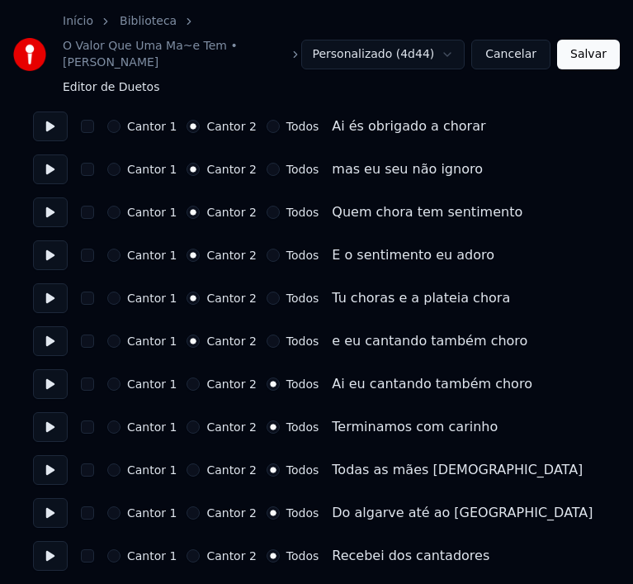
click at [597, 43] on button "Salvar" at bounding box center [588, 55] width 63 height 30
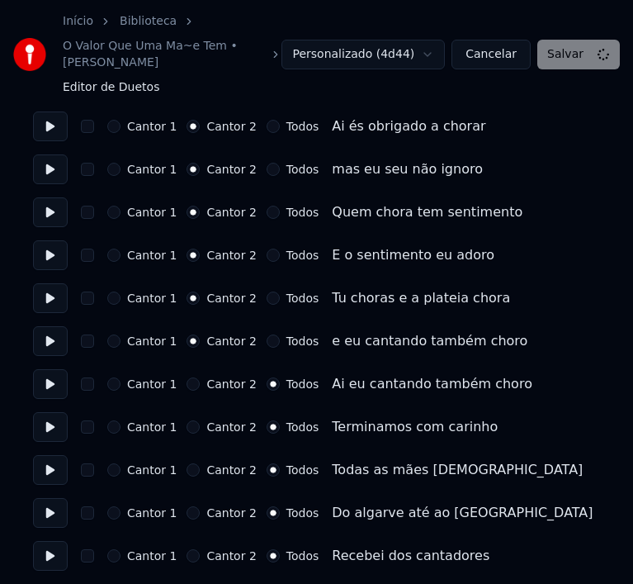
scroll to position [3108, 0]
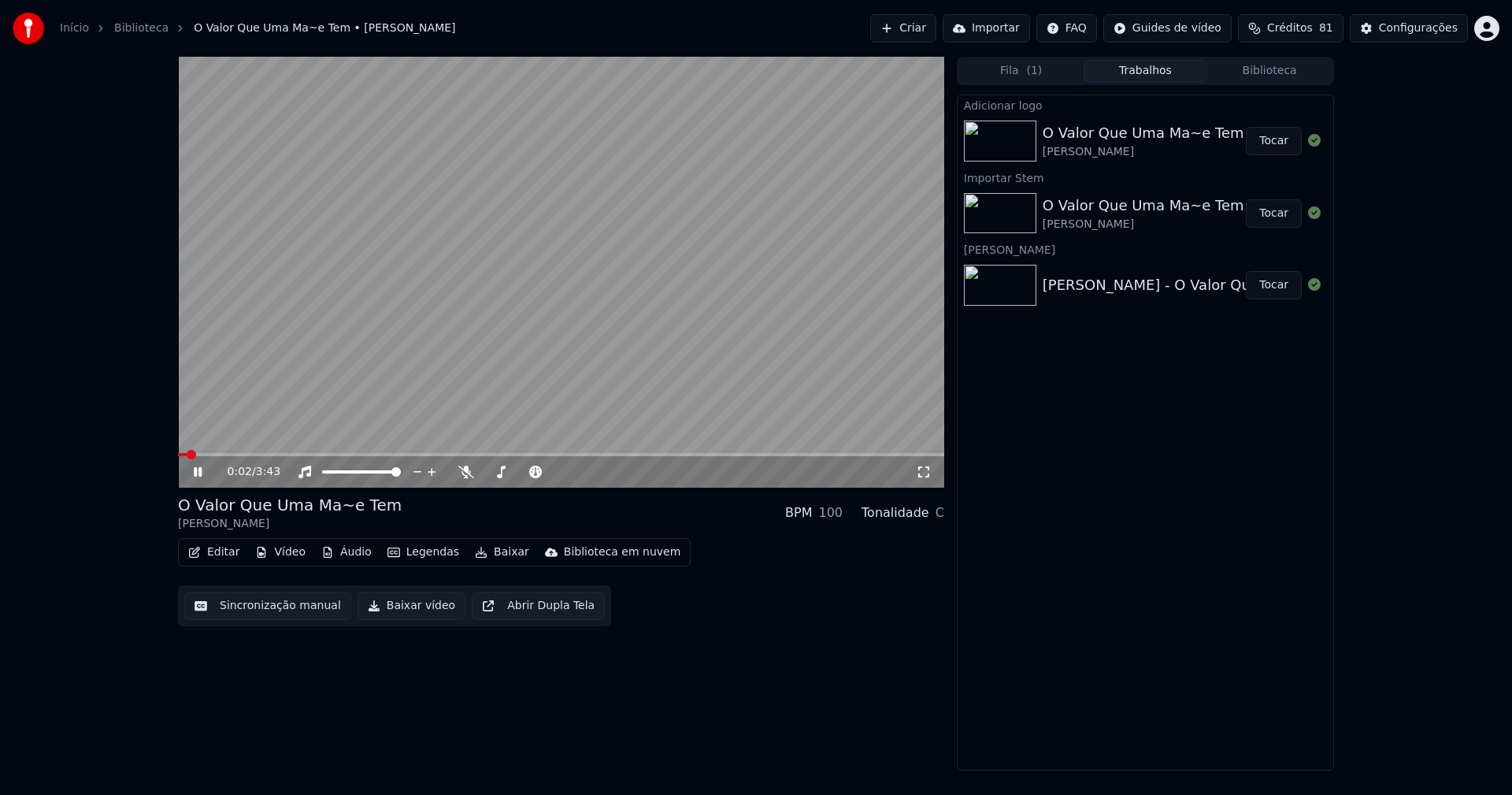
click at [210, 549] on button "Editar" at bounding box center [214, 552] width 64 height 22
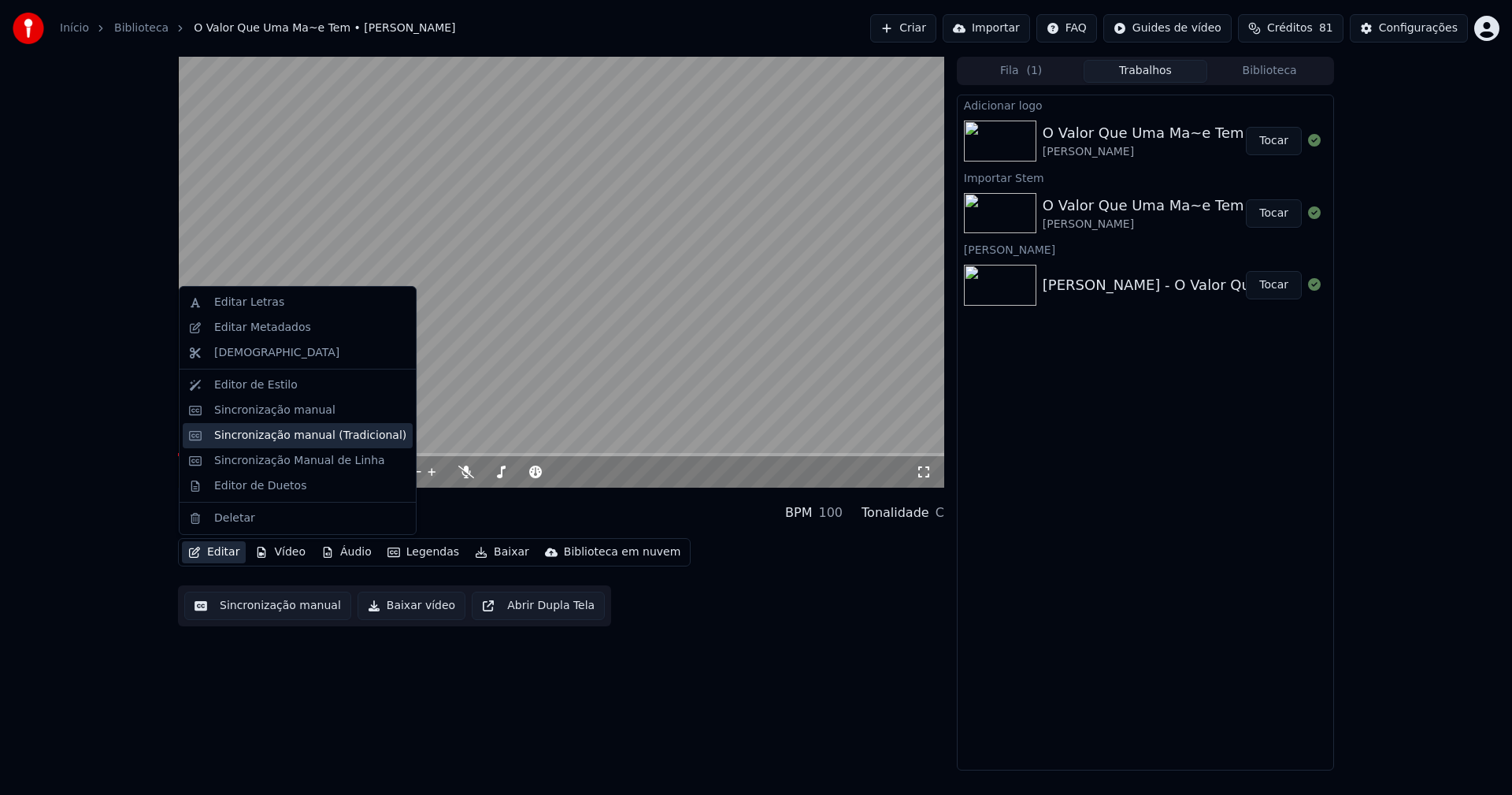
click at [275, 431] on div "Sincronização manual (Tradicional)" at bounding box center [310, 435] width 192 height 16
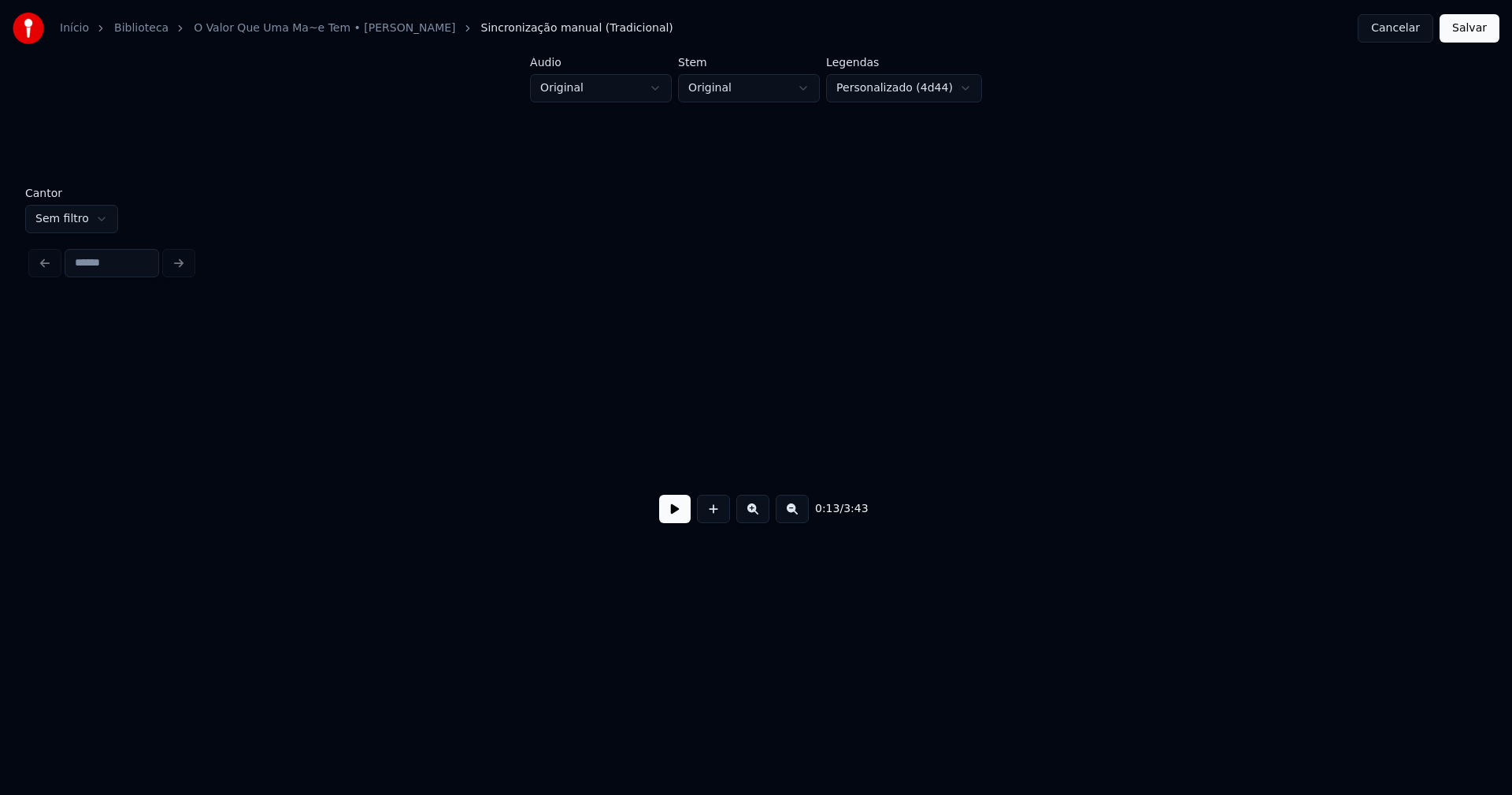
scroll to position [0, 2127]
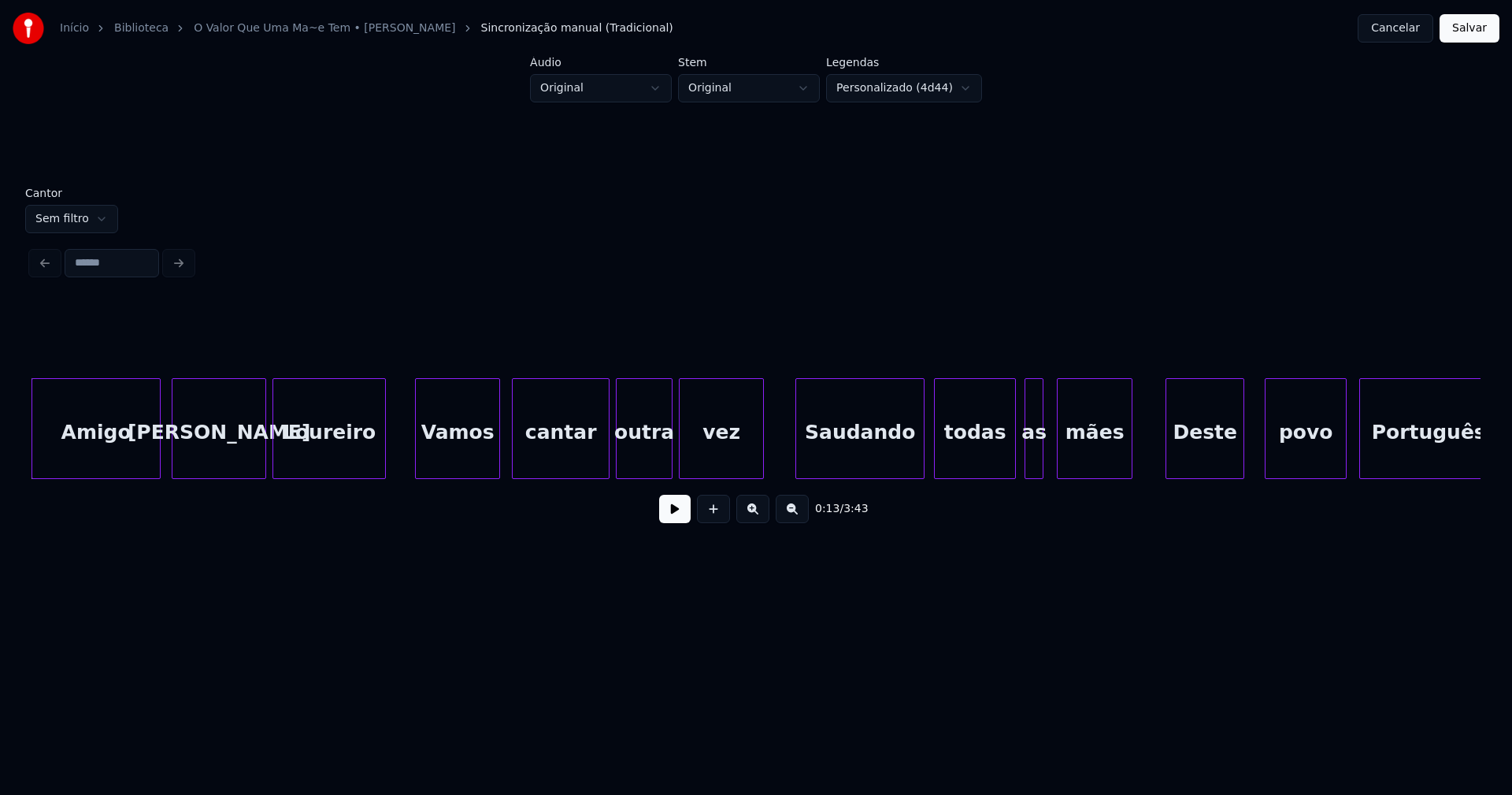
click at [680, 516] on button at bounding box center [674, 509] width 31 height 29
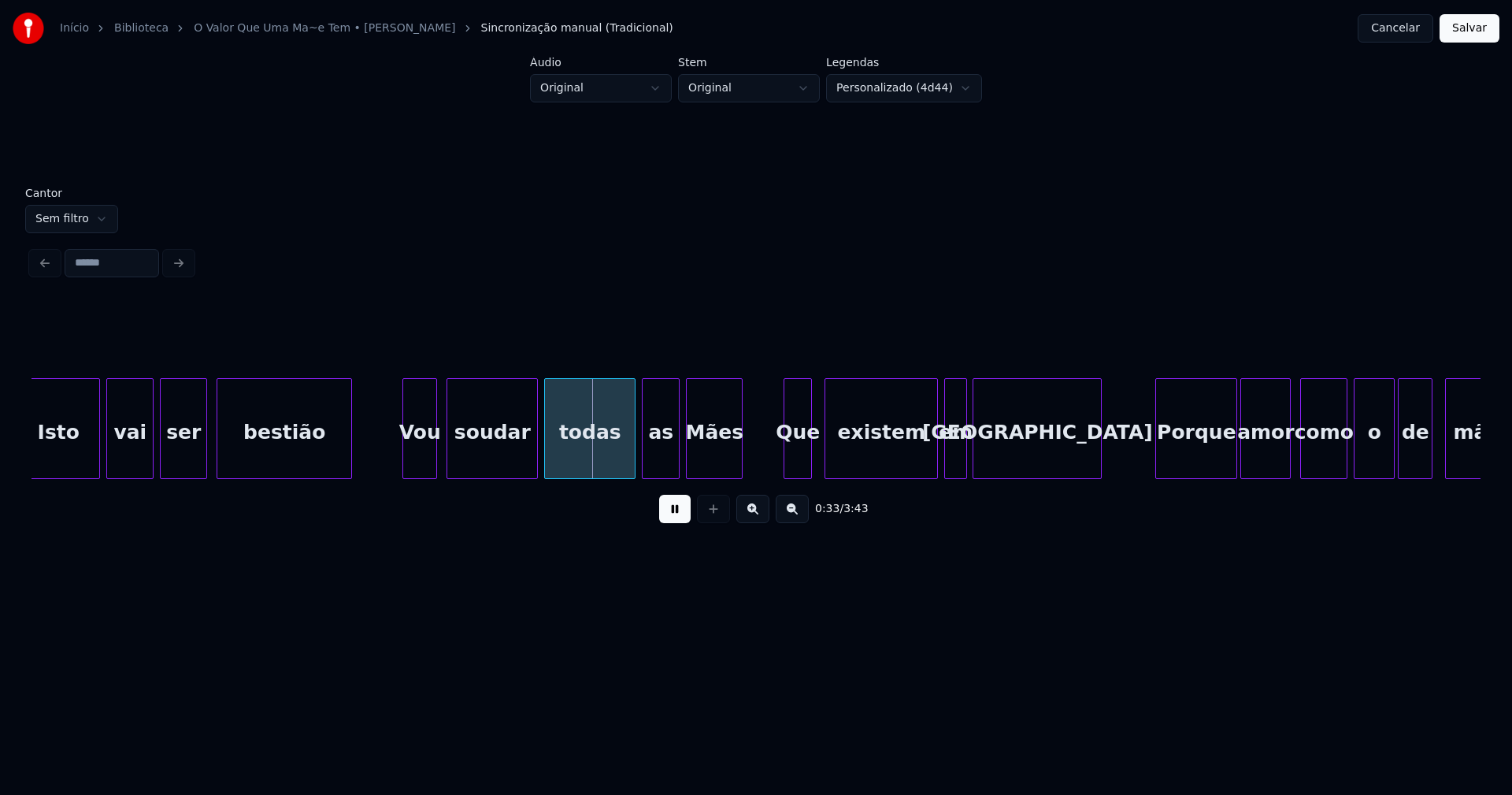
scroll to position [0, 4808]
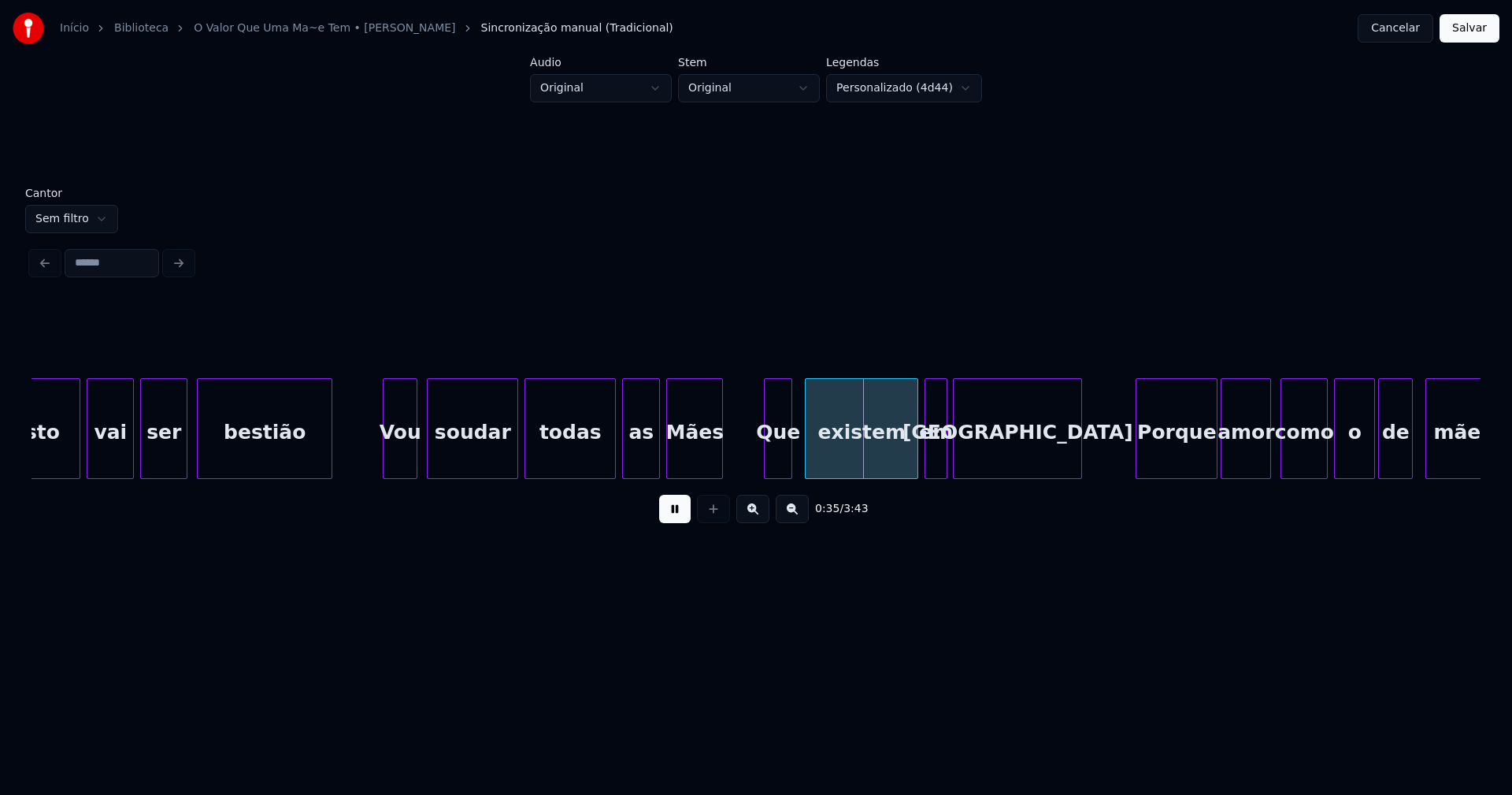
click at [697, 451] on div "Mães" at bounding box center [694, 432] width 55 height 107
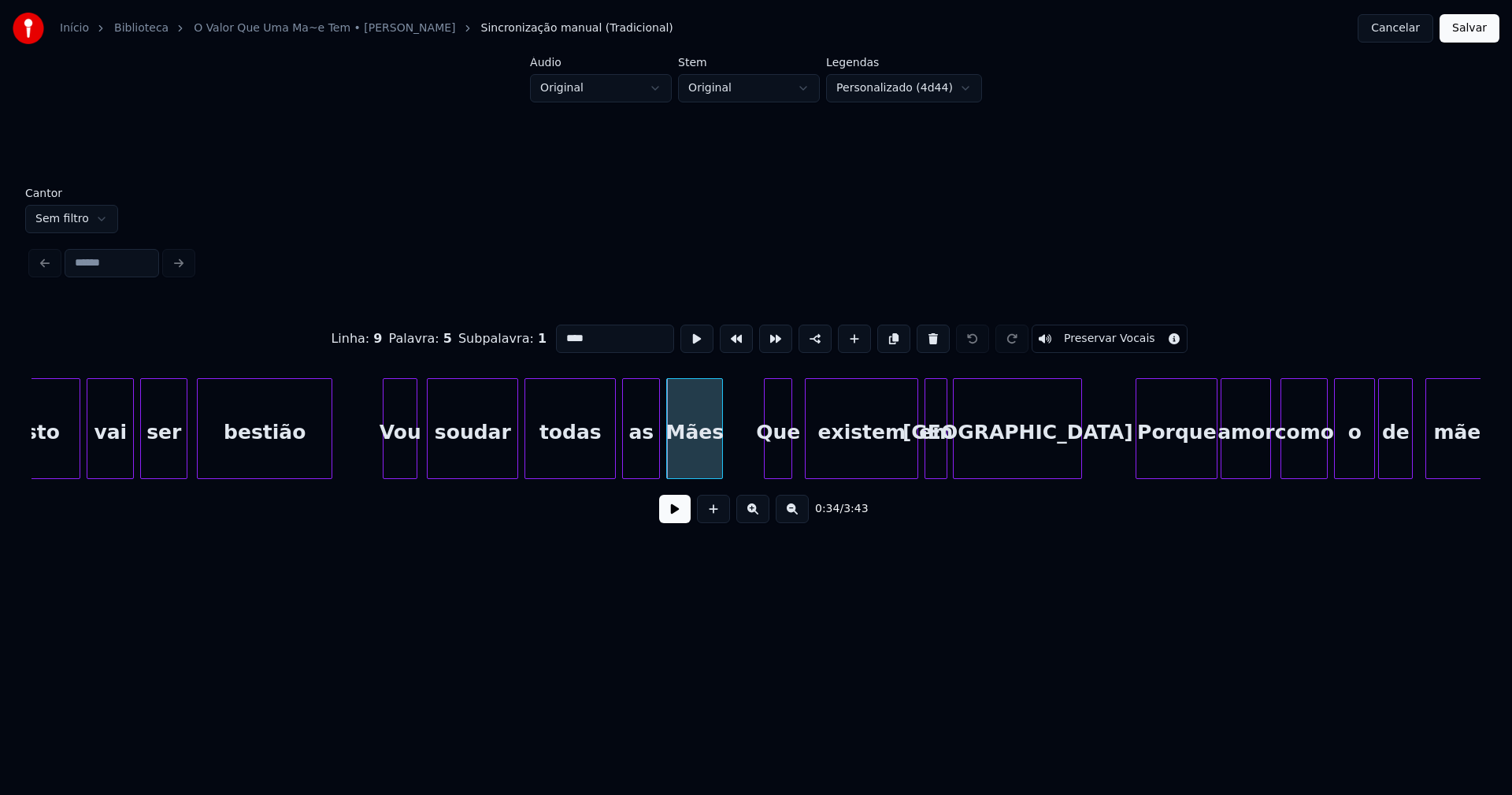
click at [566, 327] on input "****" at bounding box center [615, 339] width 118 height 29
type input "****"
click at [681, 515] on button at bounding box center [674, 509] width 31 height 29
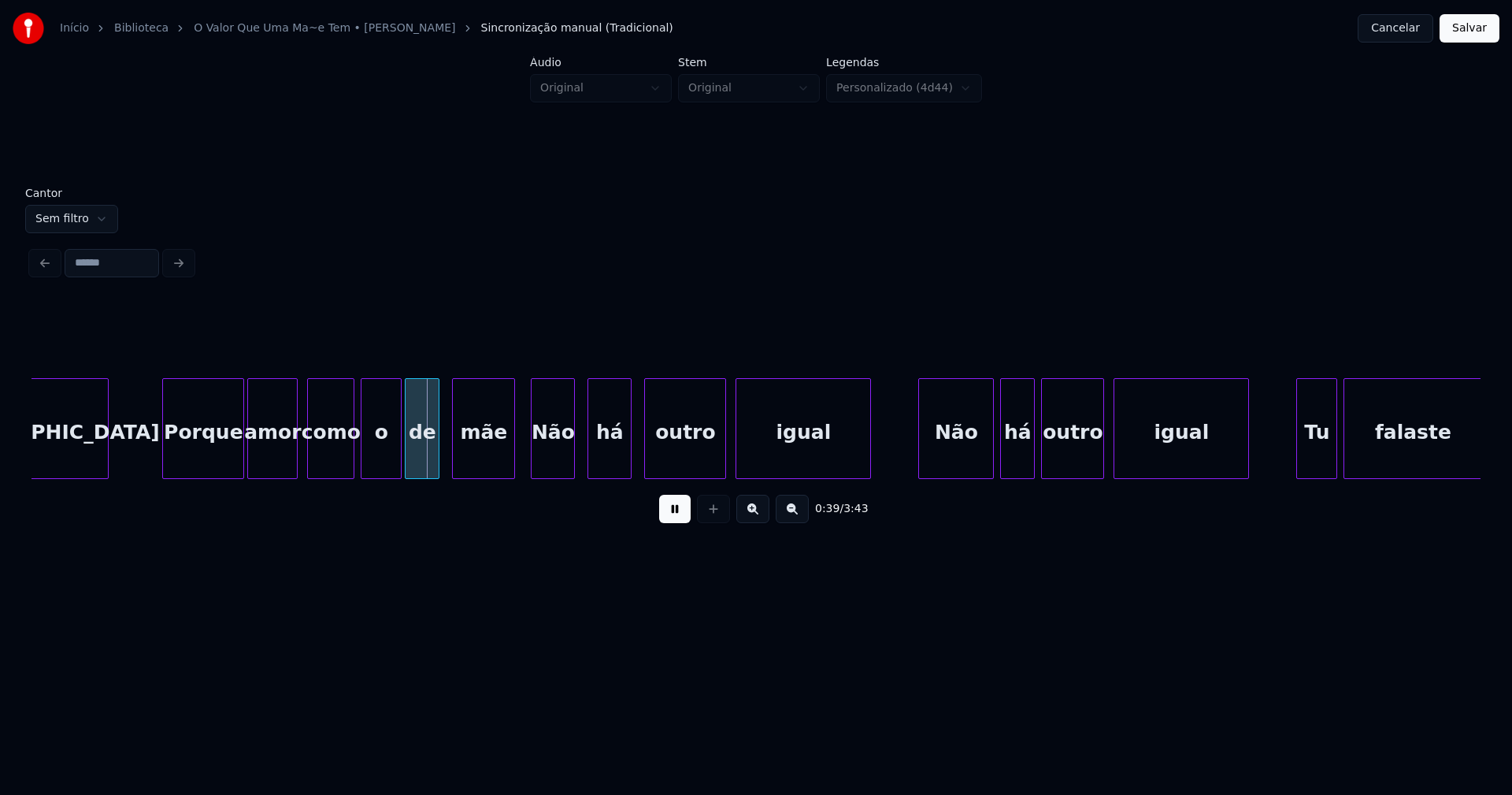
scroll to position [0, 5800]
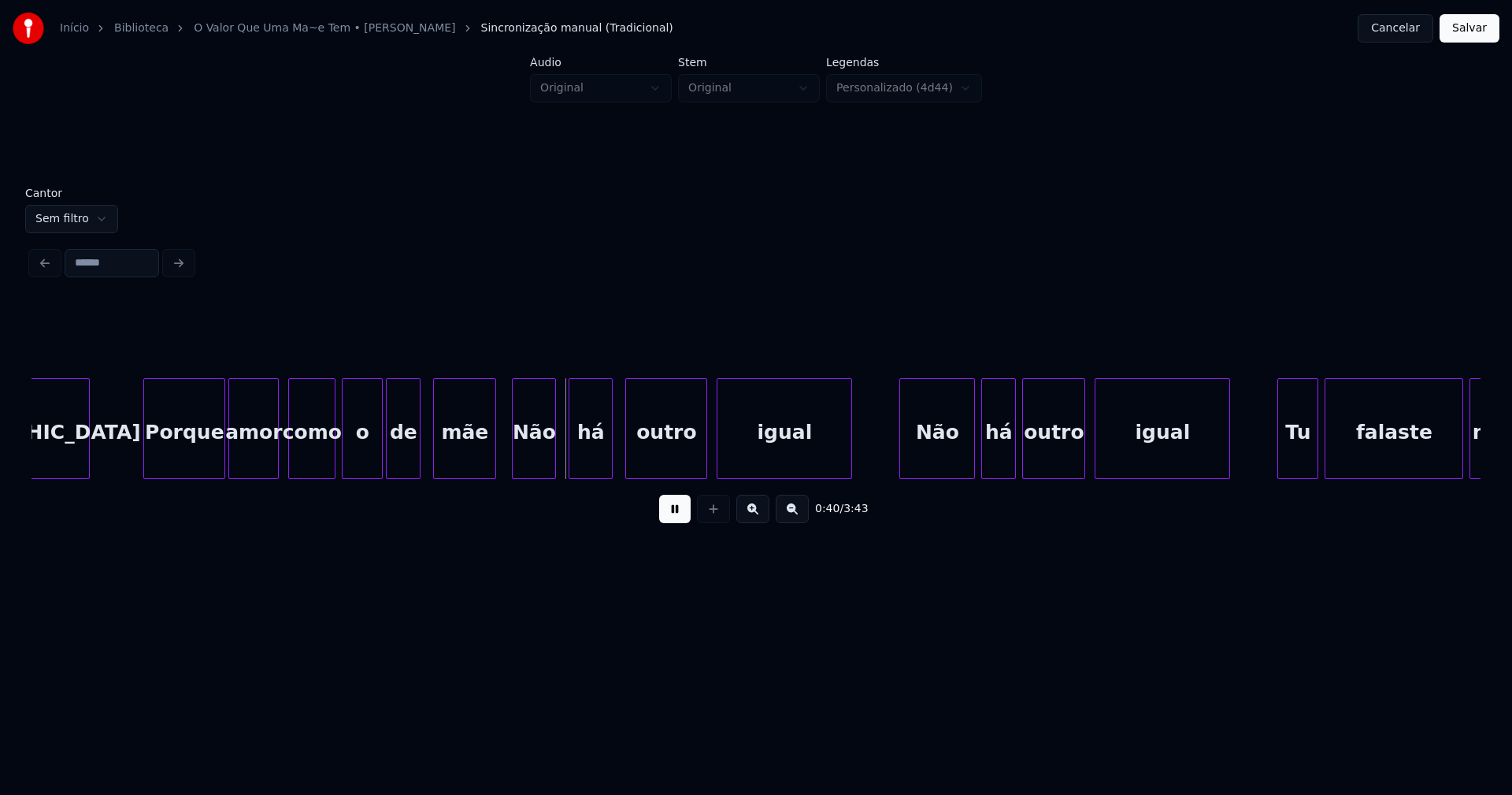
click at [370, 454] on div "o" at bounding box center [362, 432] width 39 height 107
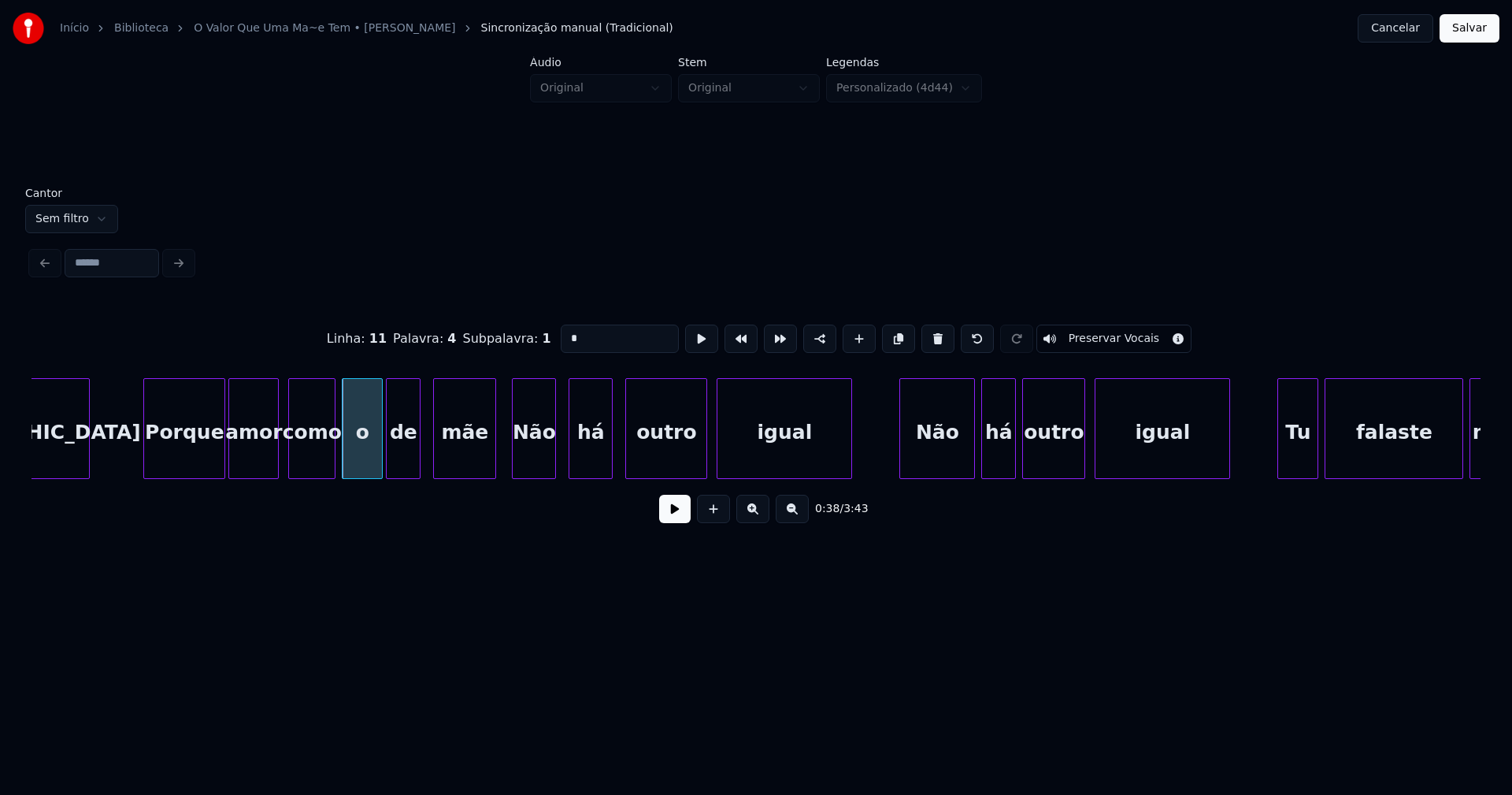
click at [539, 338] on div "Linha : 11 Palavra : 4 Subpalavra : 1 * Preservar Vocais" at bounding box center [756, 339] width 1449 height 79
type input "*"
click at [673, 522] on button at bounding box center [674, 509] width 31 height 29
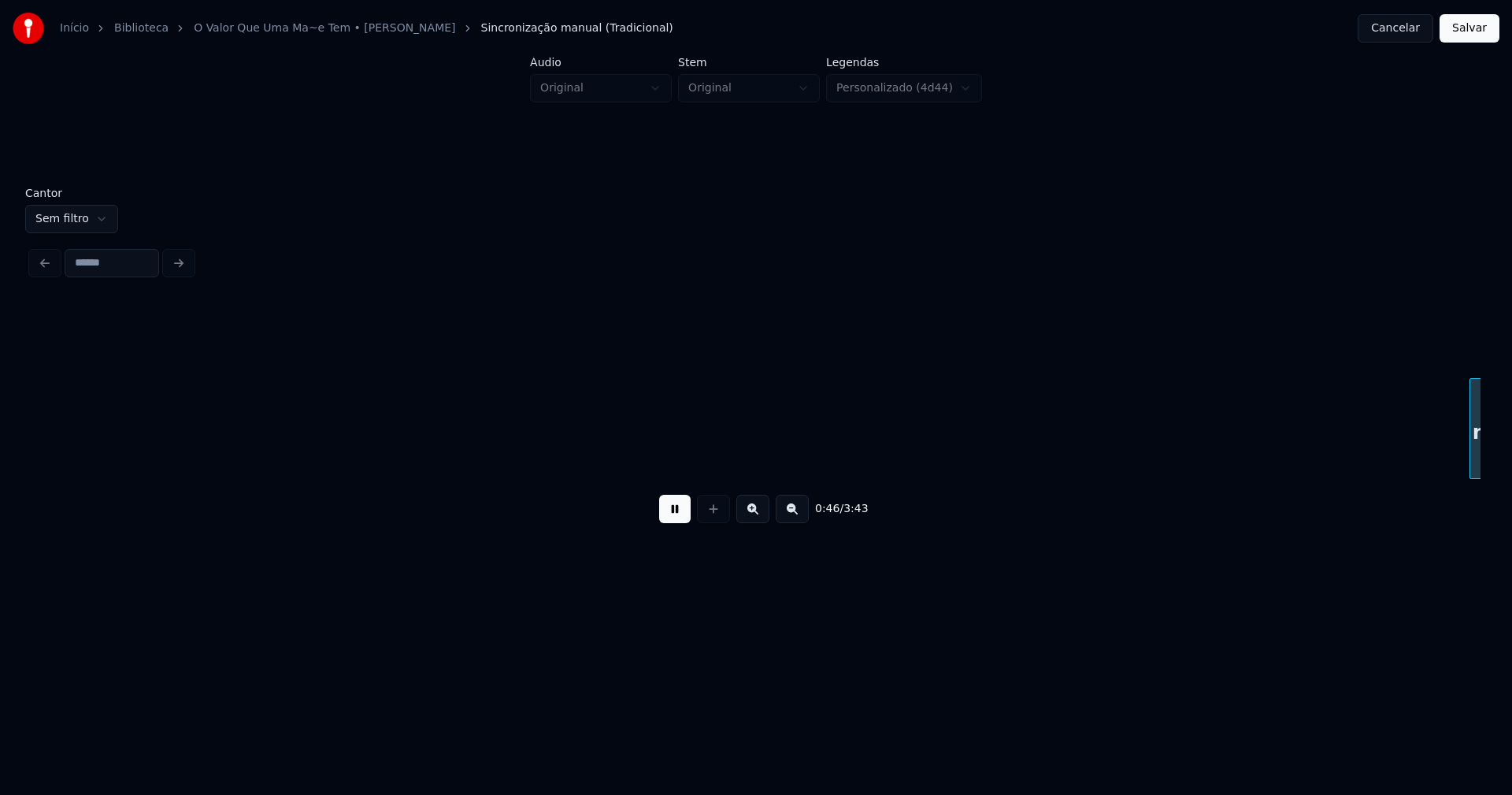
scroll to position [0, 7248]
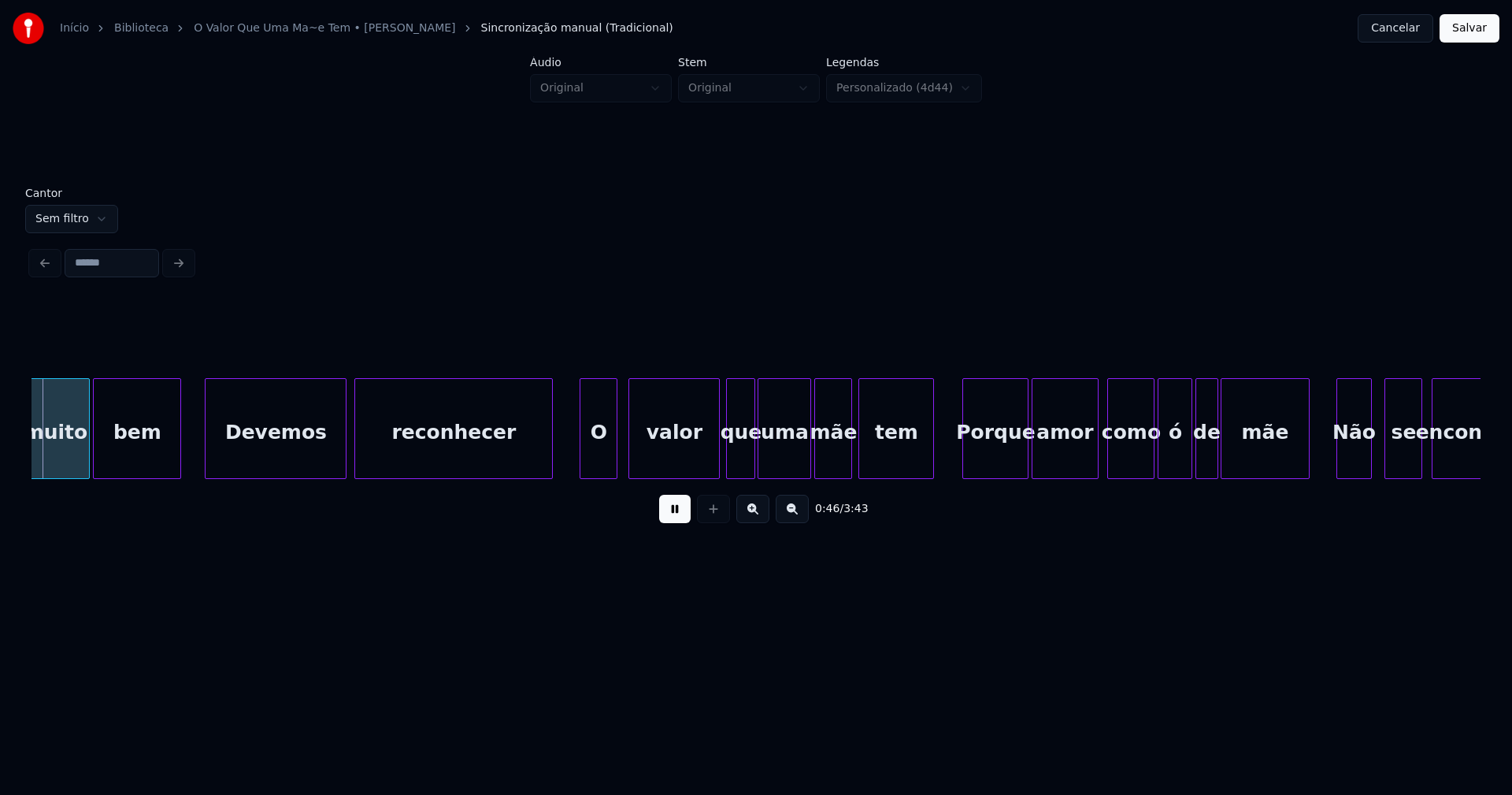
click at [679, 511] on button at bounding box center [674, 509] width 31 height 29
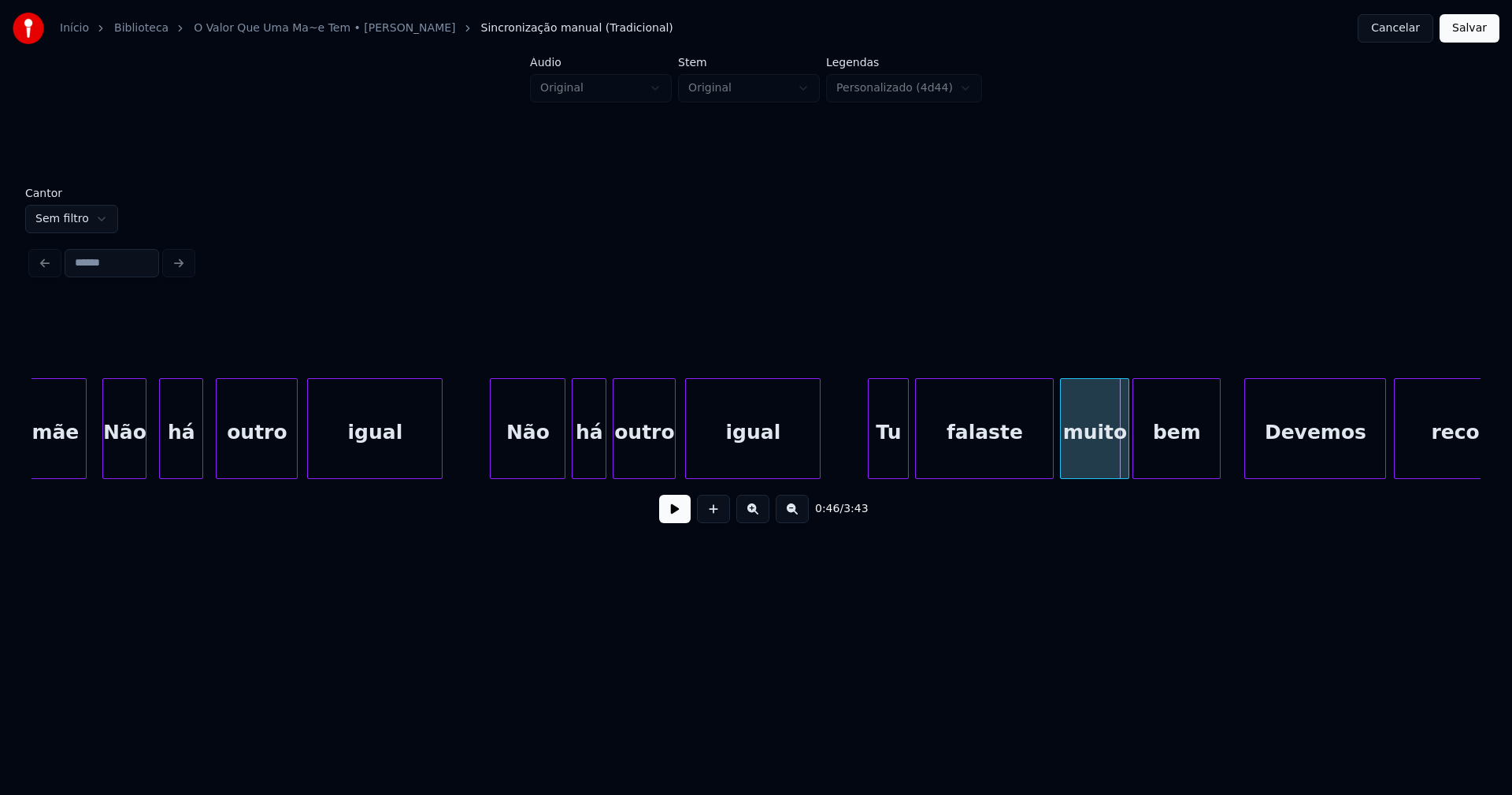
scroll to position [0, 6189]
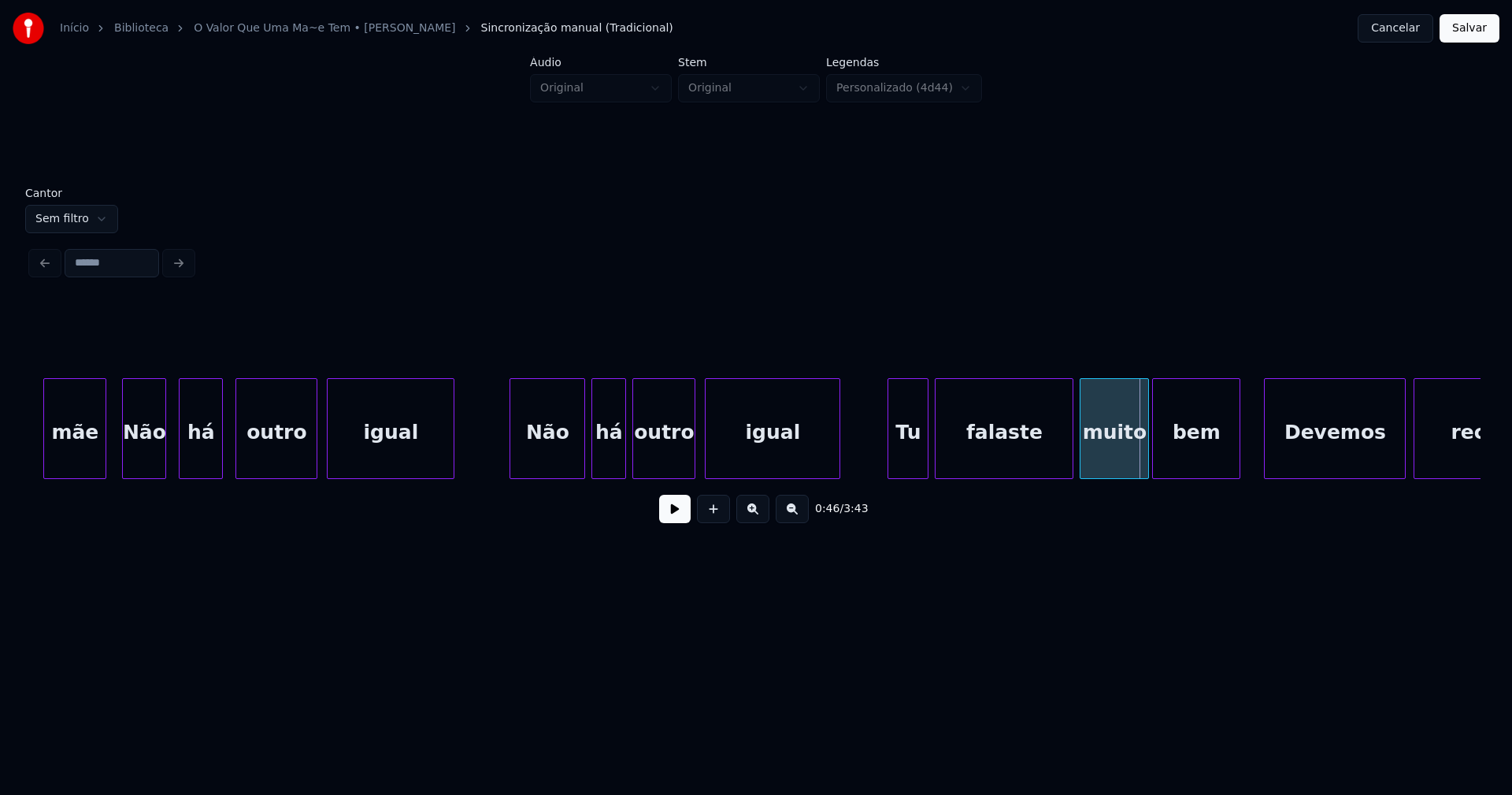
click at [453, 454] on div at bounding box center [450, 429] width 5 height 99
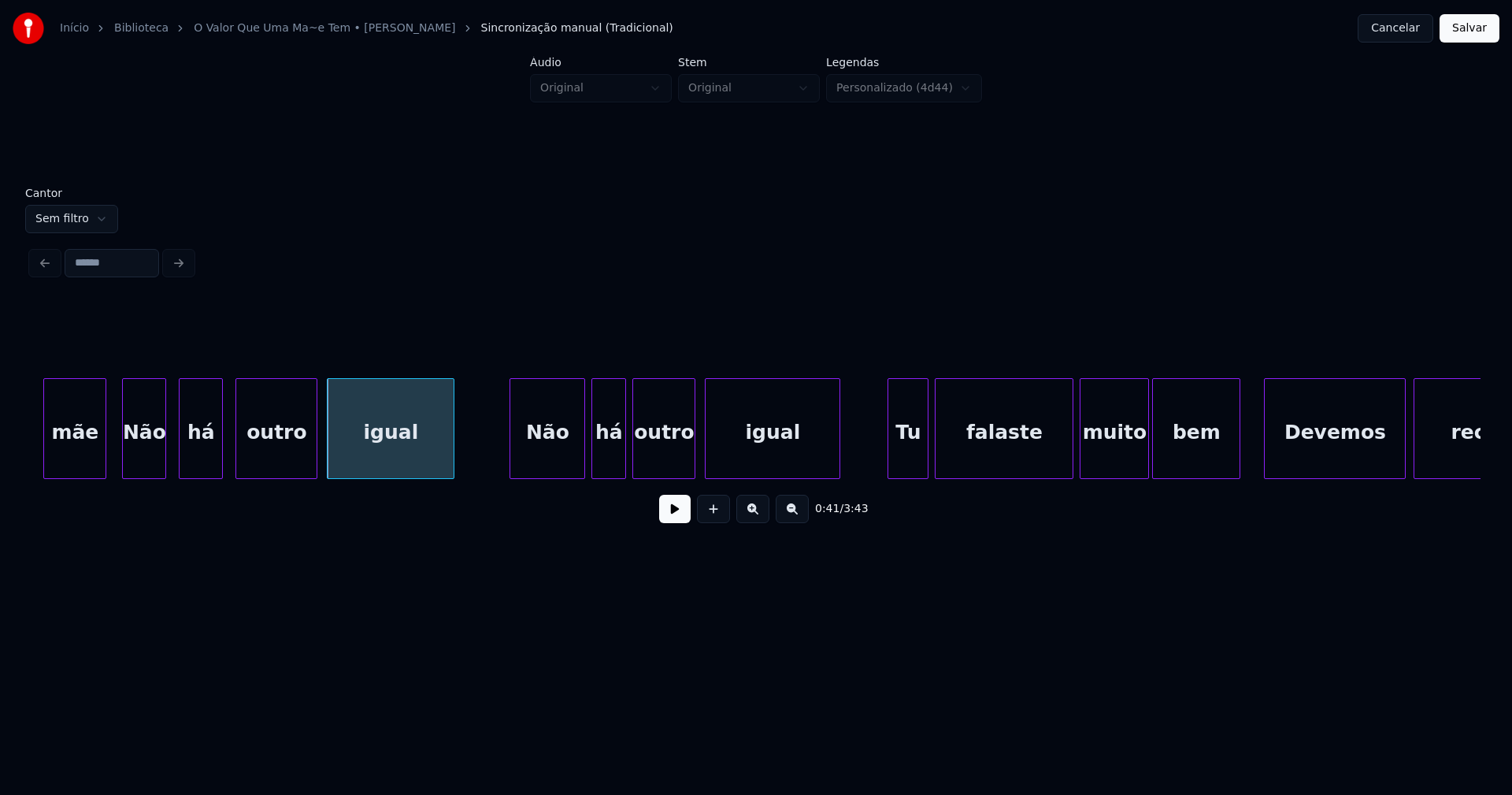
click at [679, 521] on button at bounding box center [674, 509] width 31 height 29
click at [668, 517] on button at bounding box center [674, 509] width 31 height 29
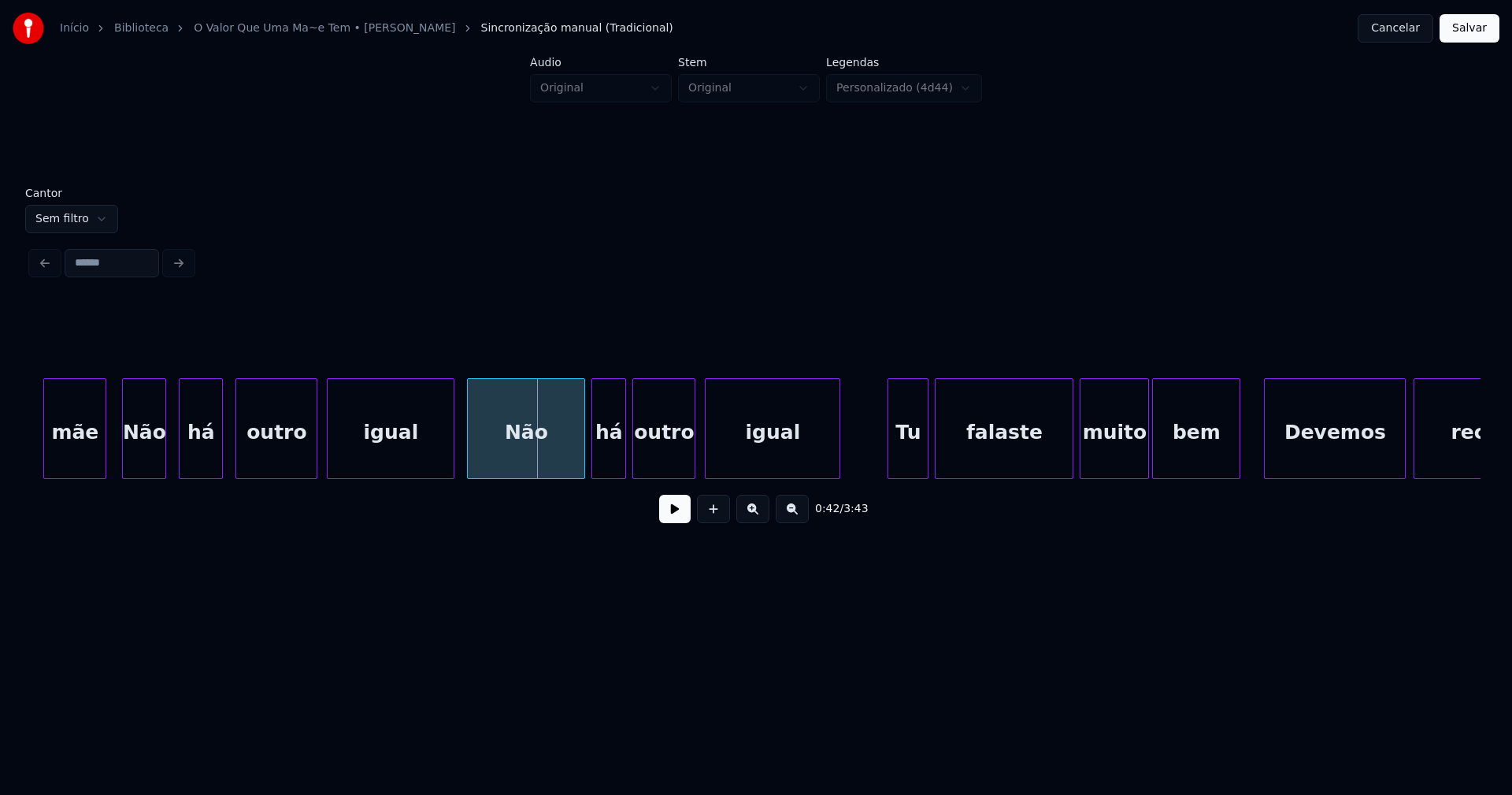
click at [468, 458] on div at bounding box center [469, 429] width 5 height 99
click at [499, 453] on div "Não" at bounding box center [526, 432] width 116 height 107
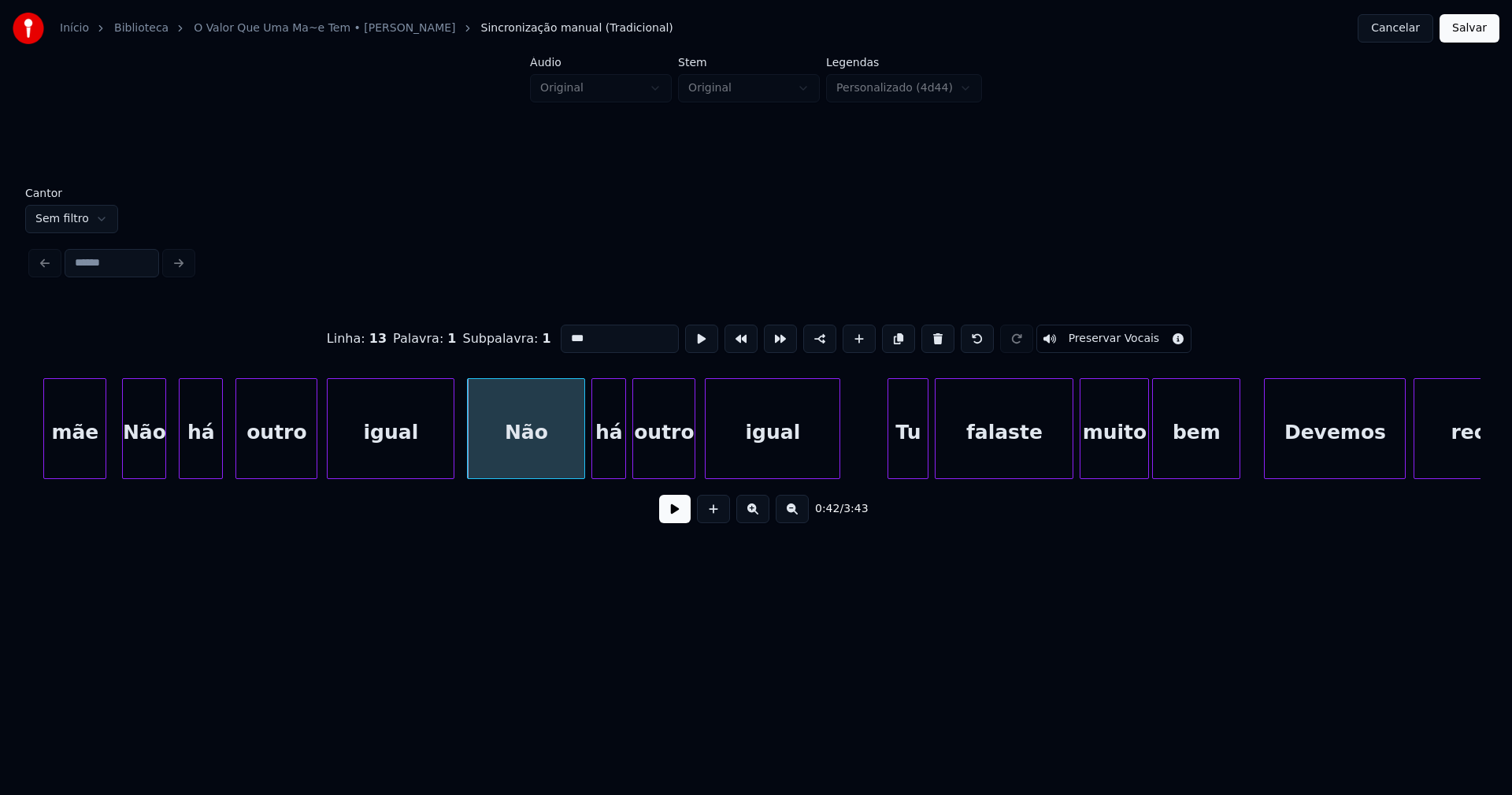
click at [570, 331] on input "***" at bounding box center [620, 339] width 118 height 29
type input "******"
click at [675, 515] on button at bounding box center [674, 509] width 31 height 29
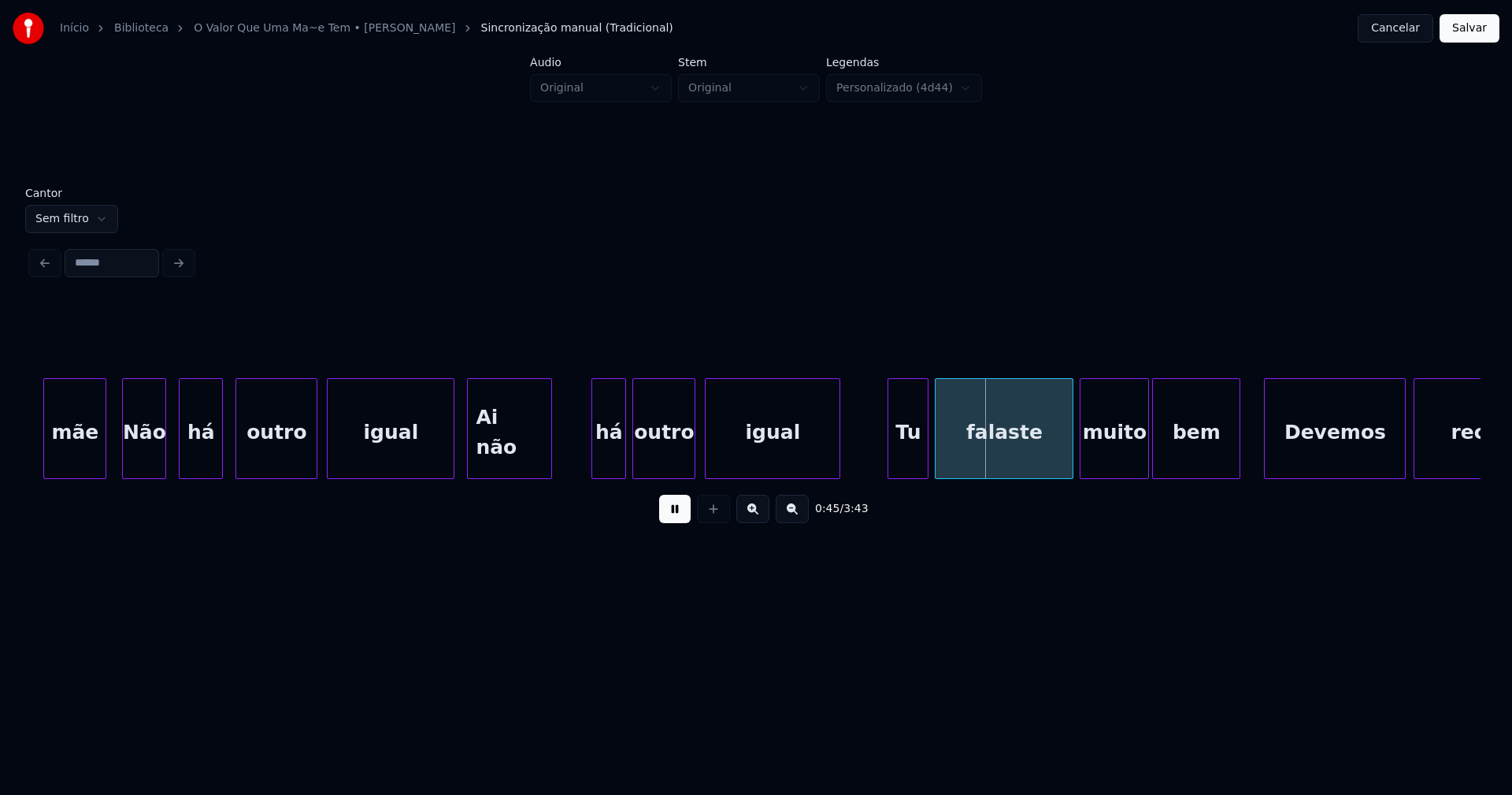
click at [545, 477] on div "muito bem Devemos reconhecer falaste Tu igual outro há Ai não igual outro há Nã…" at bounding box center [756, 429] width 1449 height 101
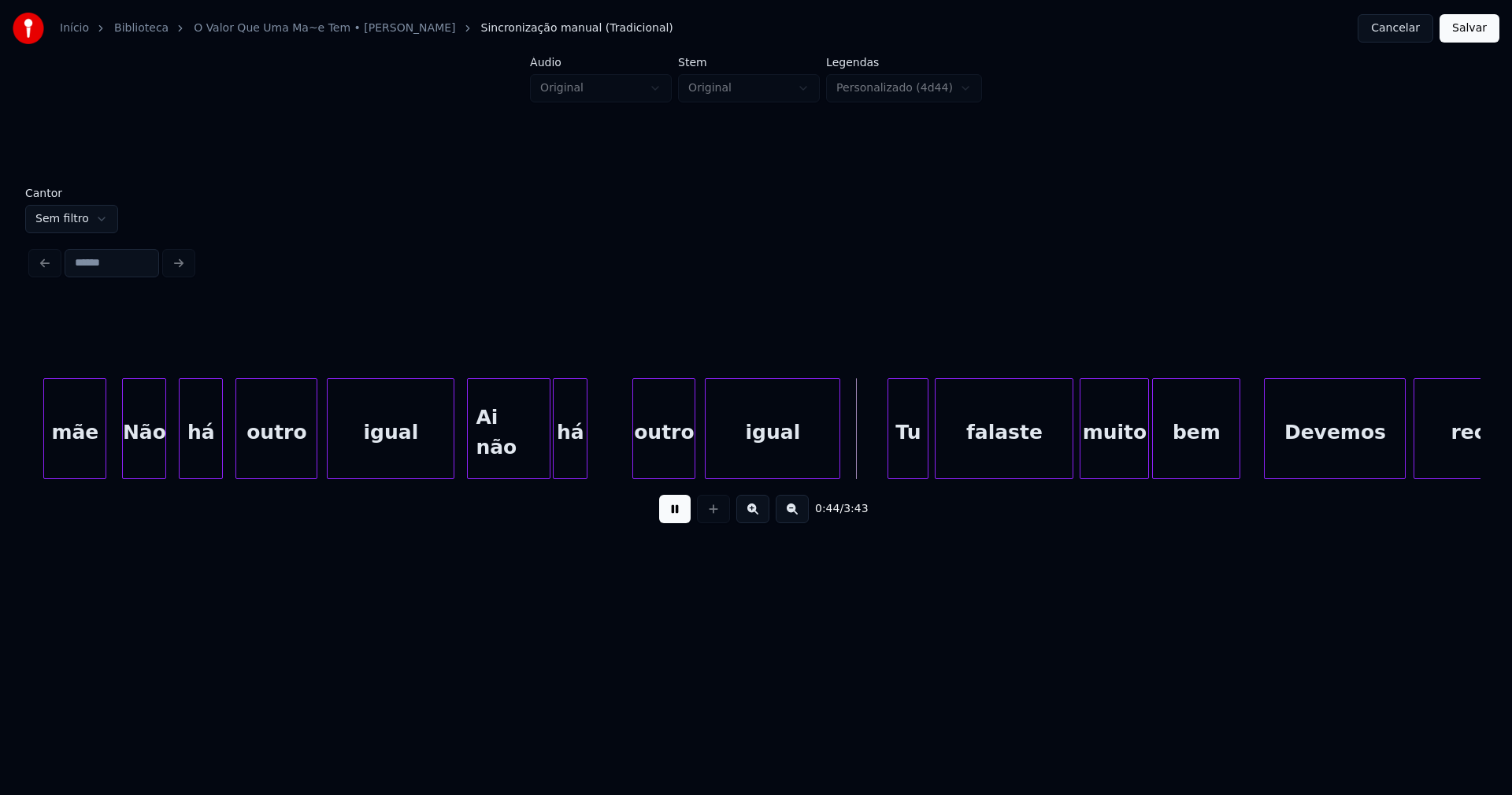
click at [567, 471] on div "há" at bounding box center [570, 432] width 33 height 107
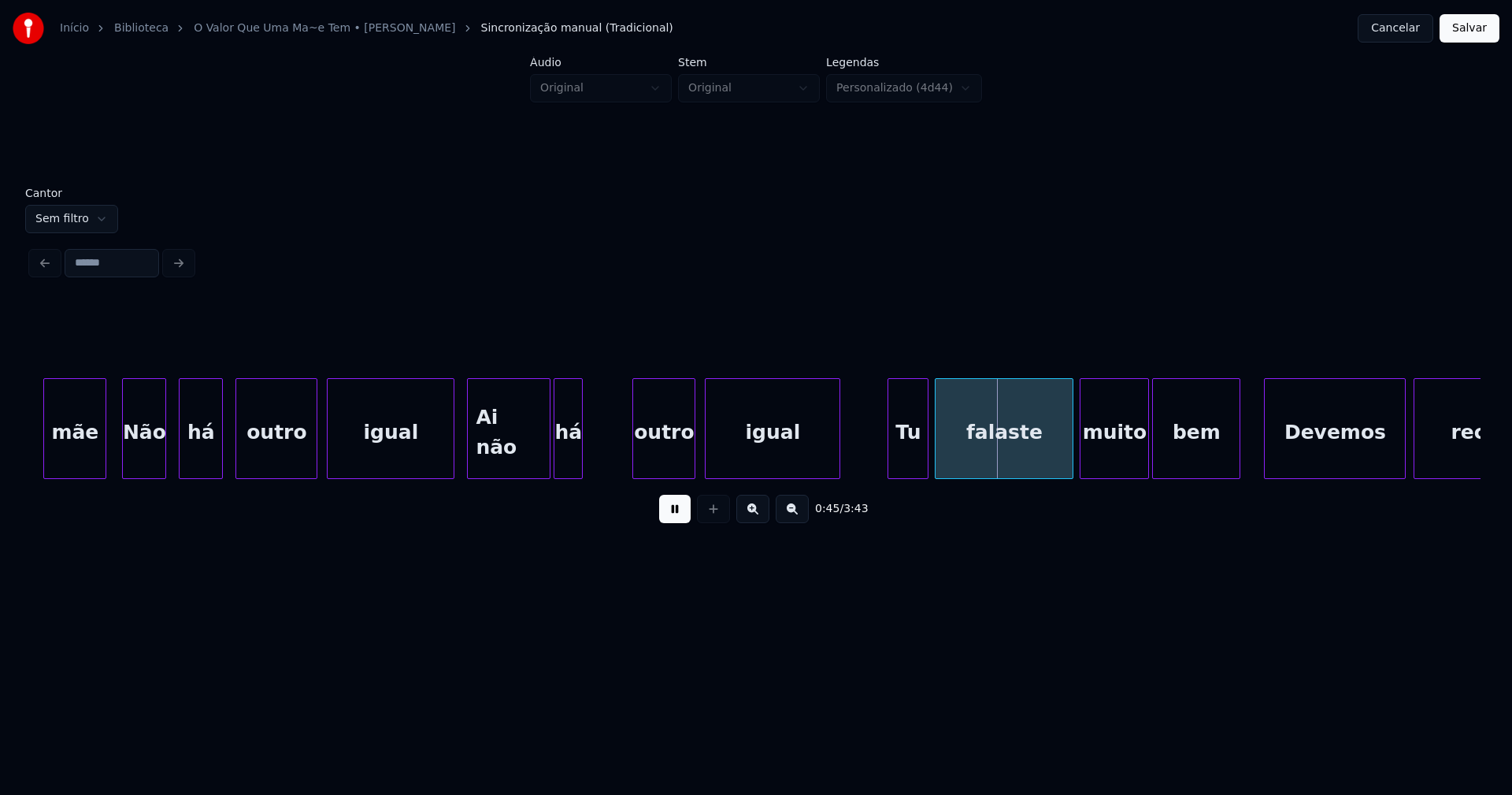
click at [582, 457] on div at bounding box center [579, 429] width 5 height 99
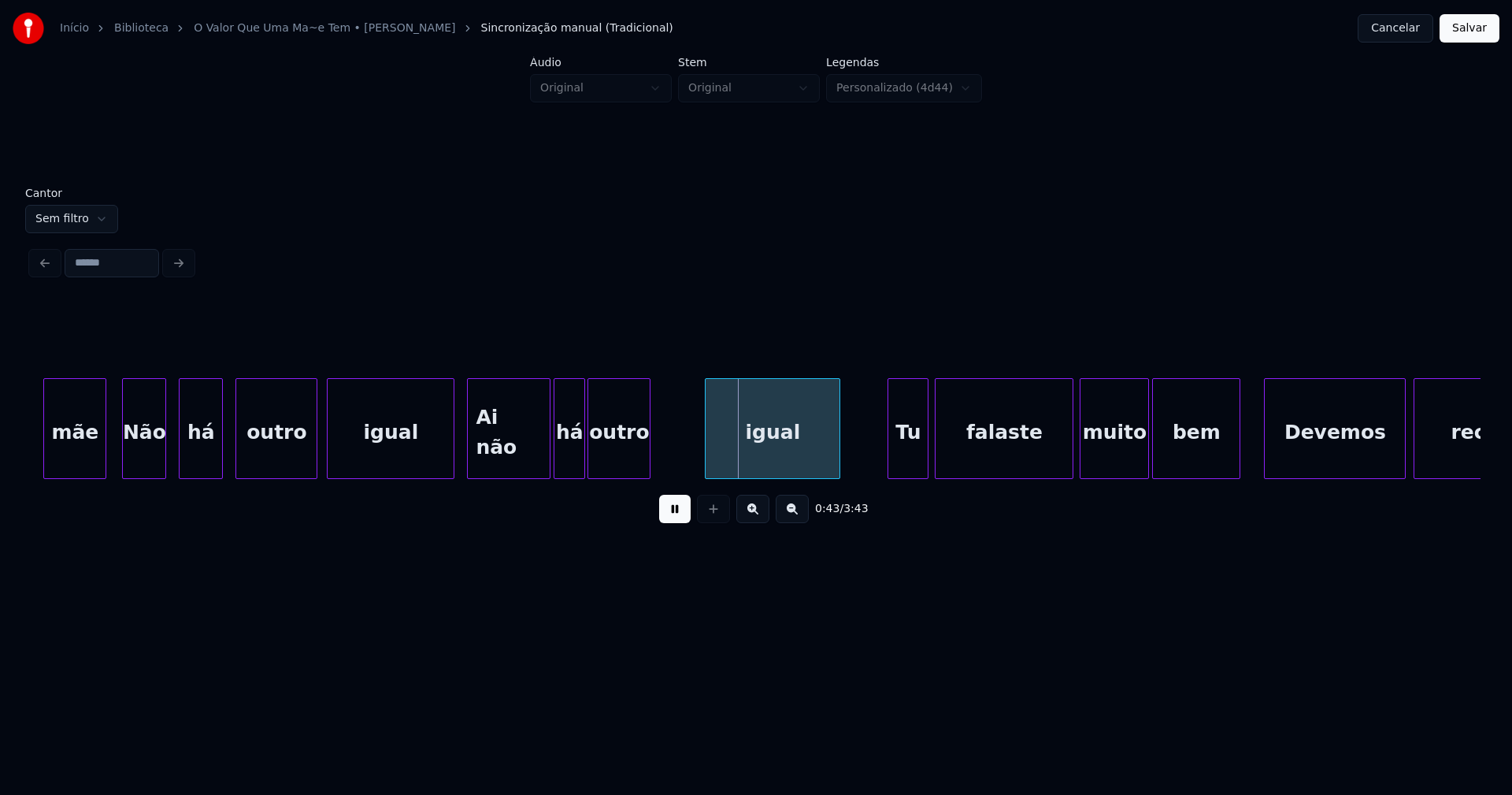
click at [628, 462] on div "outro" at bounding box center [619, 432] width 61 height 107
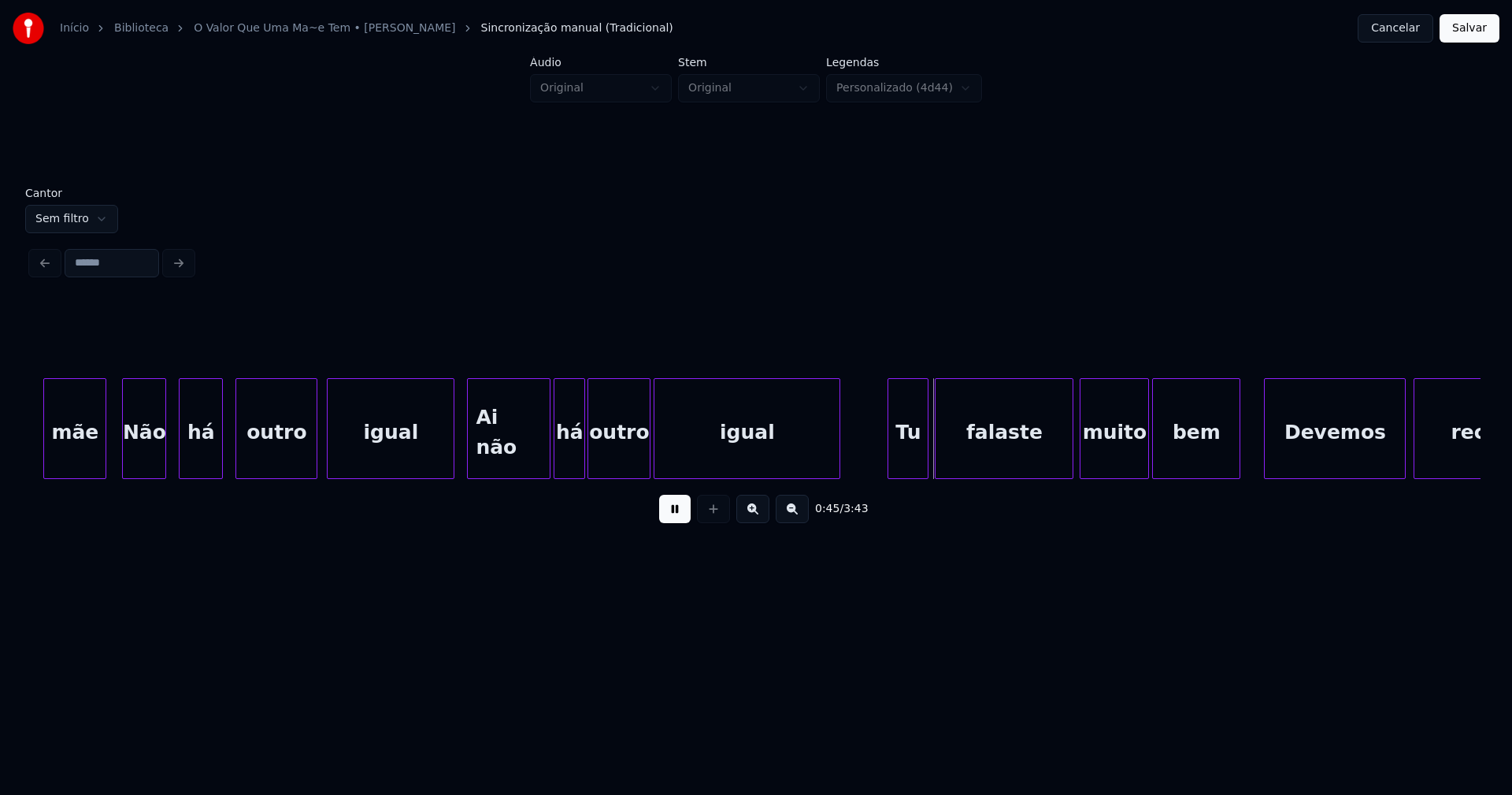
click at [658, 457] on div at bounding box center [656, 429] width 5 height 99
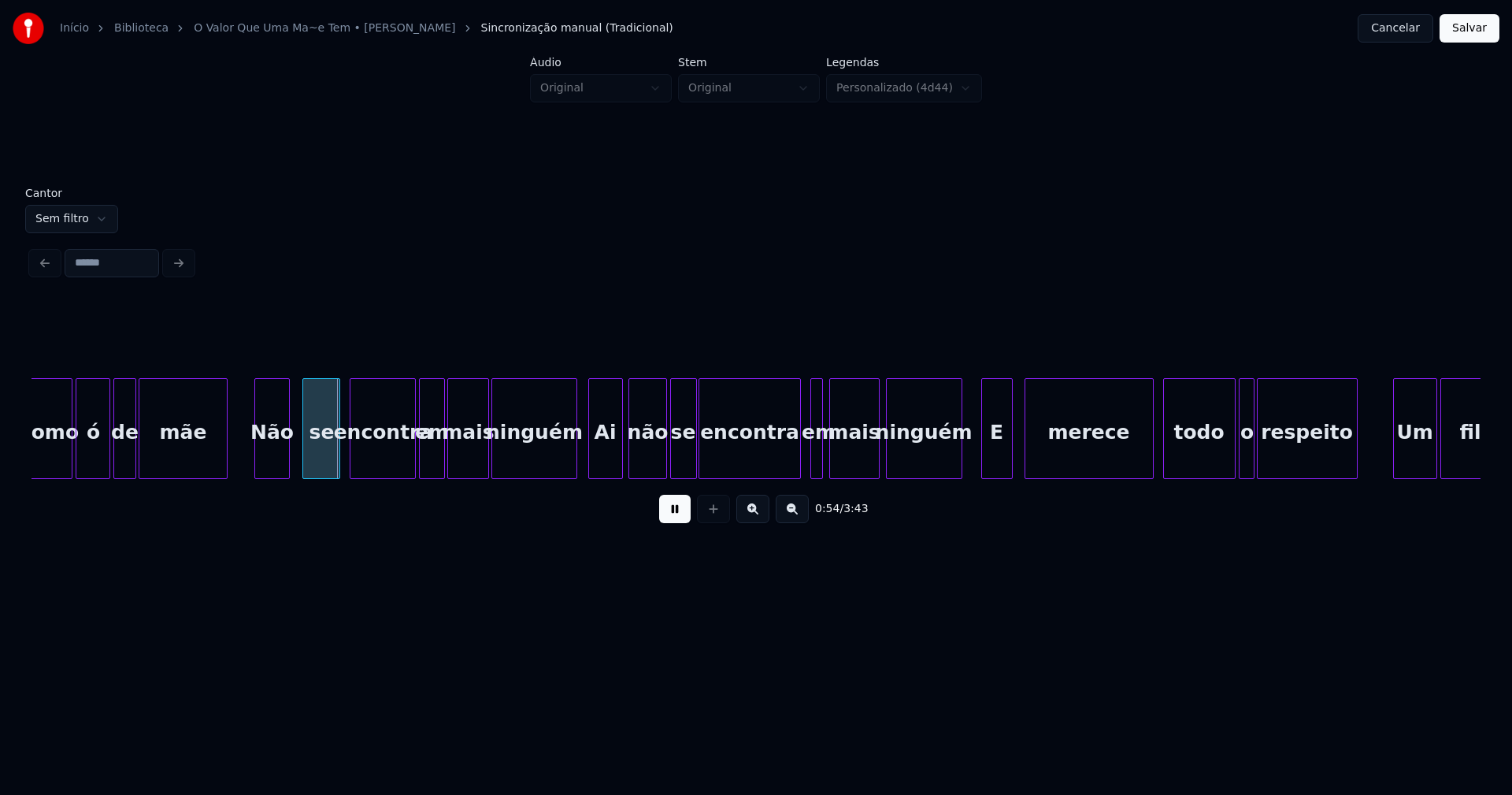
scroll to position [0, 8350]
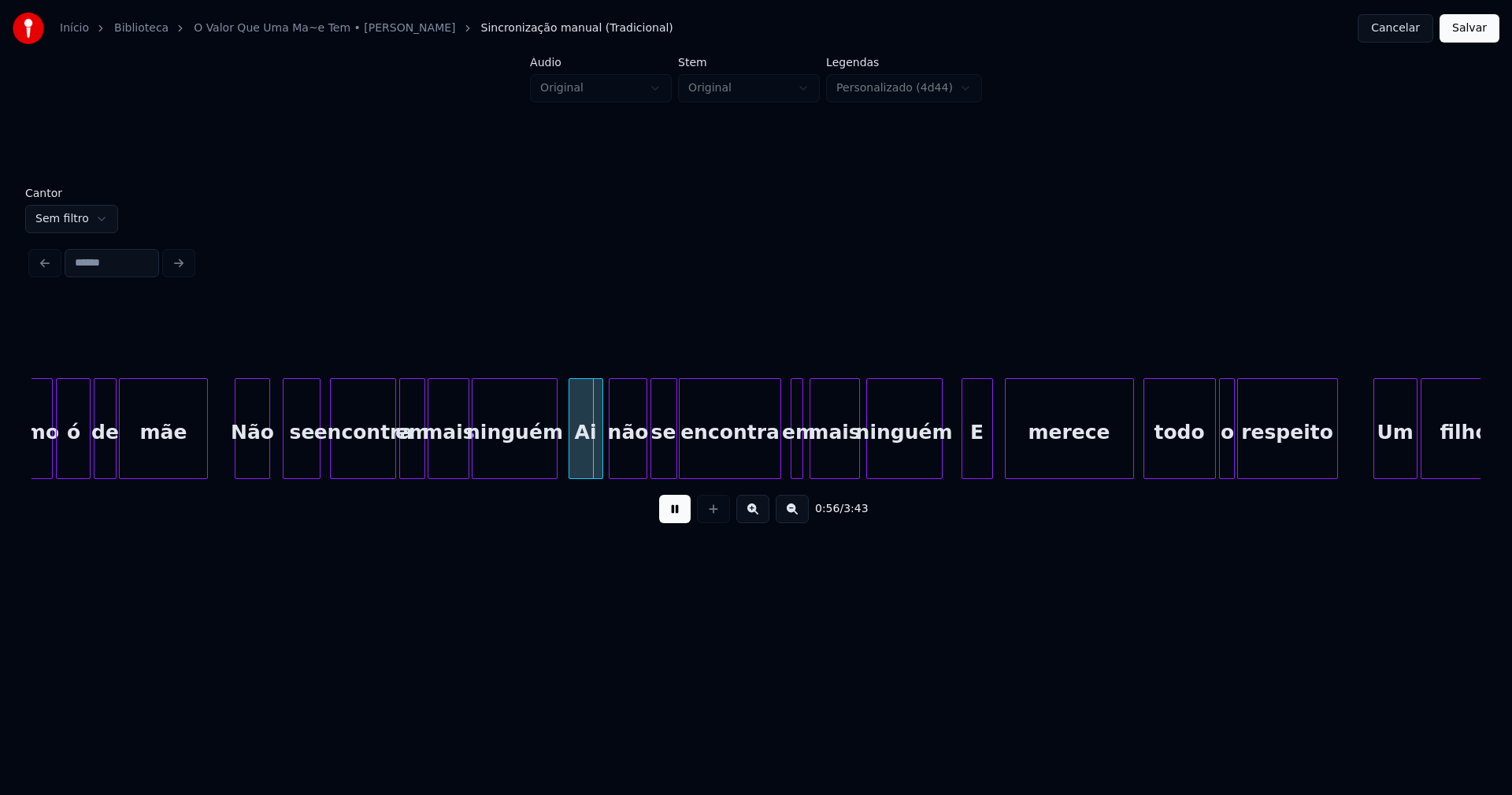
click at [392, 453] on div at bounding box center [392, 429] width 5 height 99
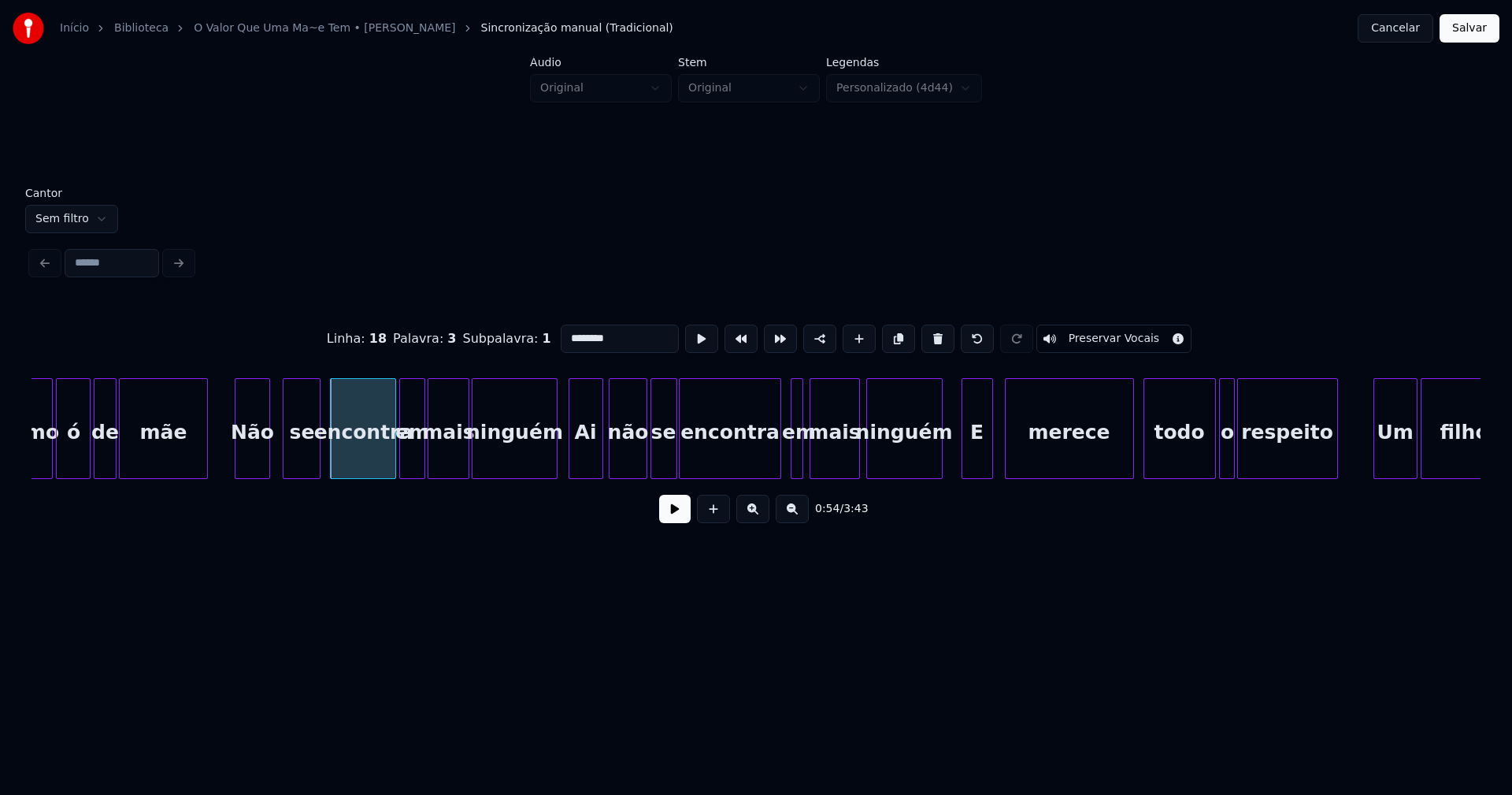
drag, startPoint x: 674, startPoint y: 513, endPoint x: 690, endPoint y: 505, distance: 17.9
click at [677, 513] on button at bounding box center [674, 509] width 31 height 29
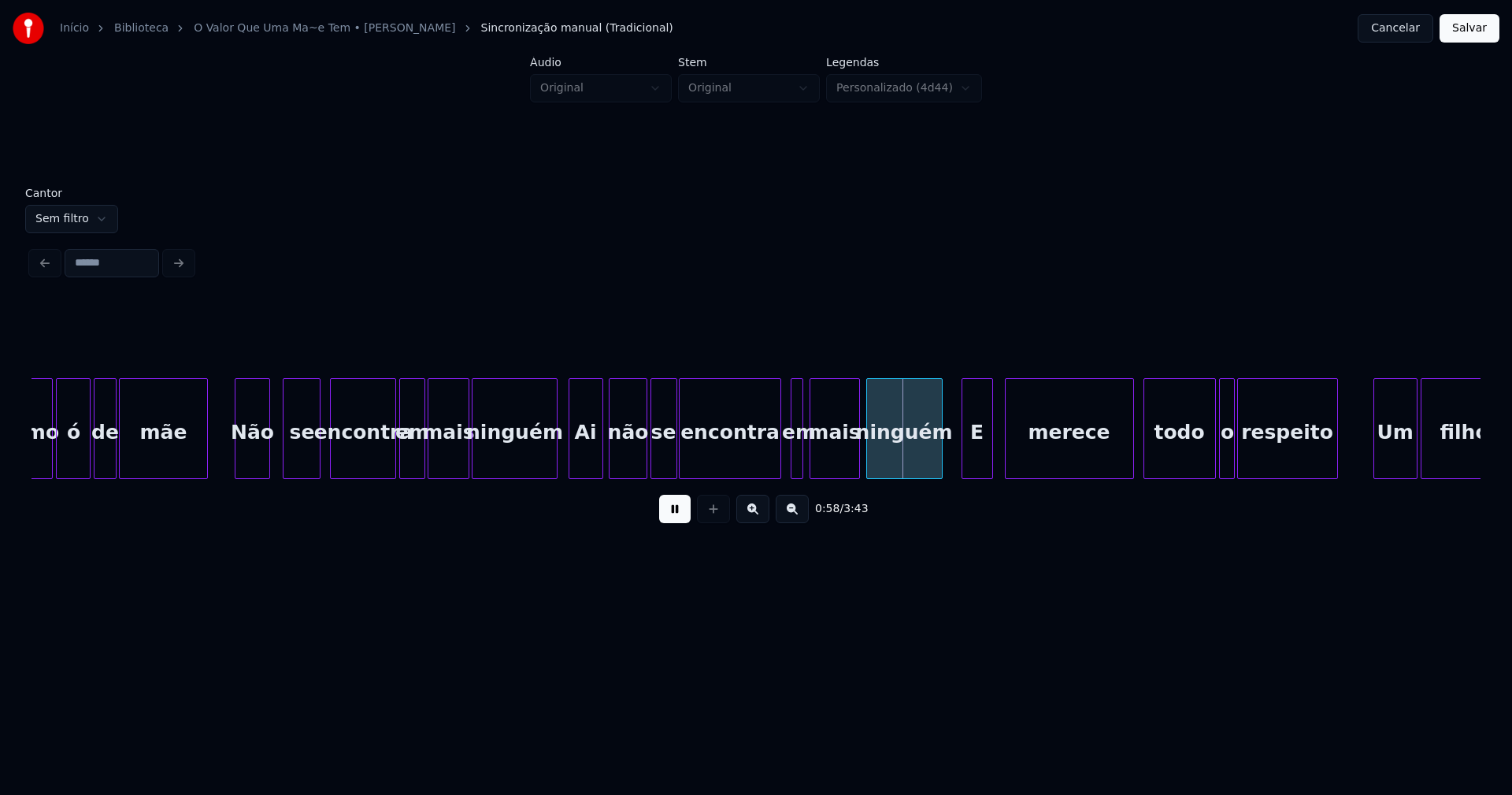
drag, startPoint x: 679, startPoint y: 523, endPoint x: 694, endPoint y: 511, distance: 19.2
click at [679, 521] on button at bounding box center [674, 509] width 31 height 29
click at [765, 465] on div at bounding box center [766, 429] width 5 height 99
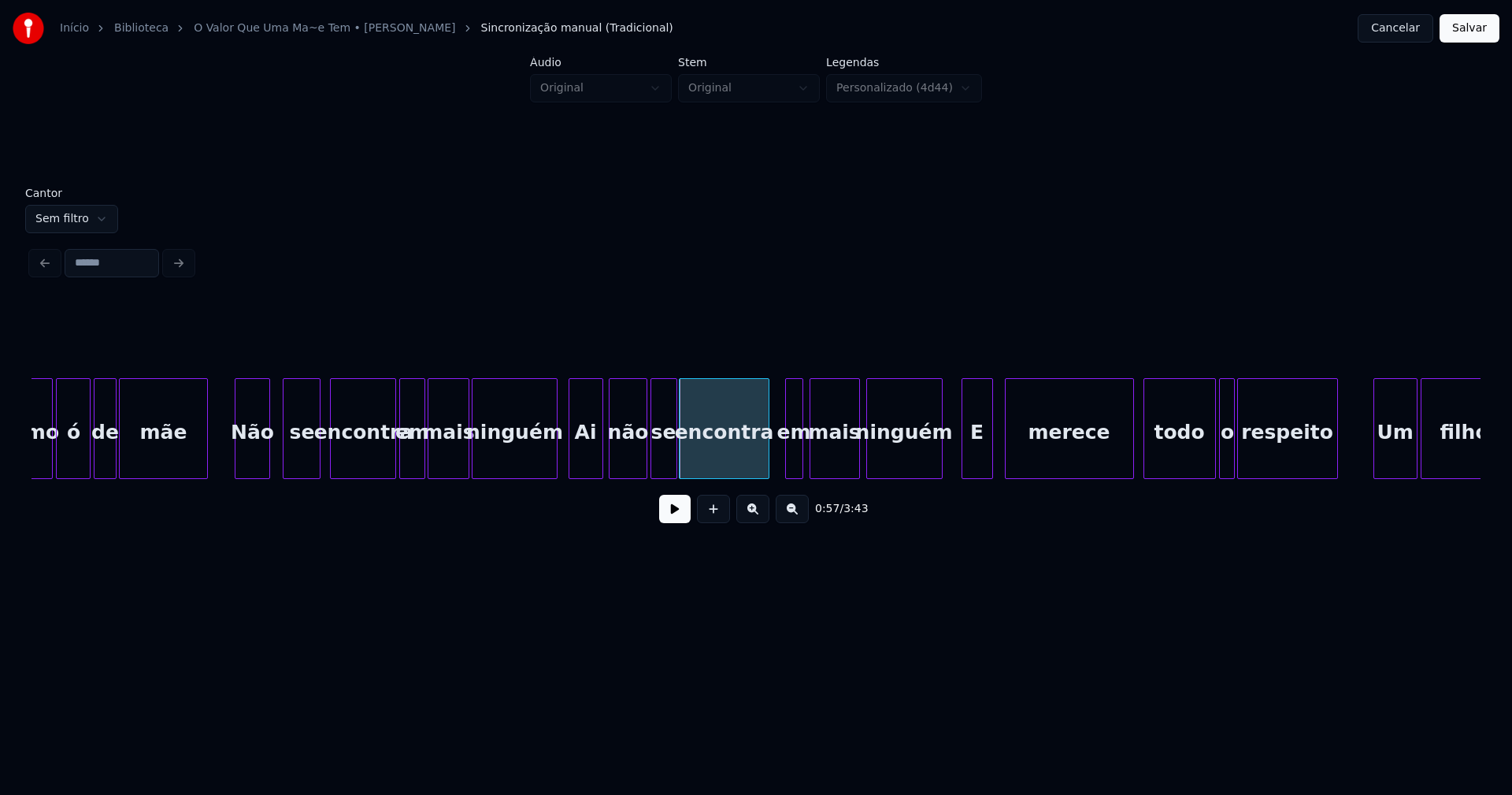
click at [787, 466] on div at bounding box center [788, 429] width 5 height 99
click at [378, 466] on div at bounding box center [377, 429] width 5 height 99
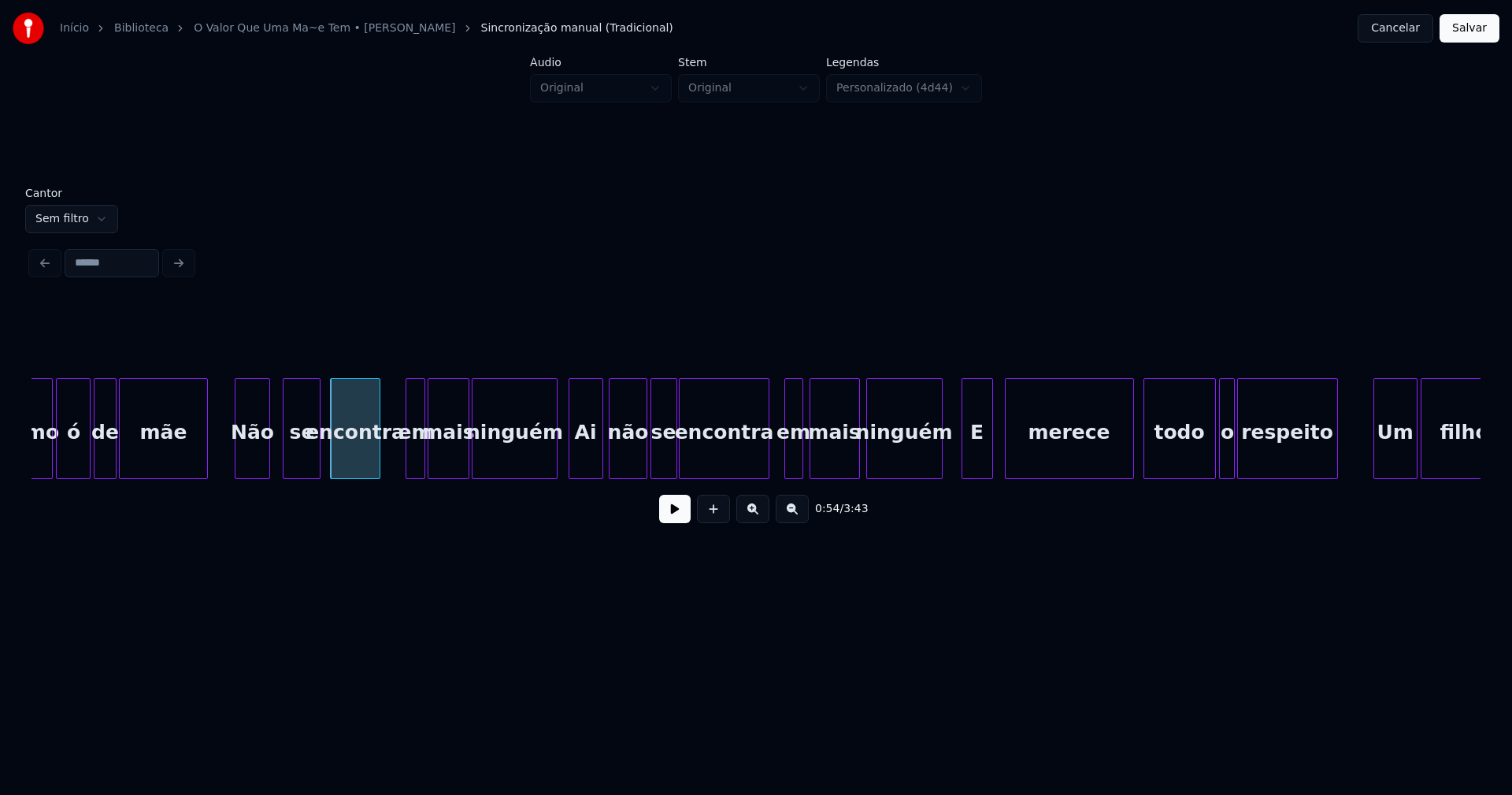
click at [407, 454] on div at bounding box center [408, 429] width 5 height 99
click at [390, 461] on div at bounding box center [390, 429] width 5 height 99
click at [678, 517] on button at bounding box center [674, 509] width 31 height 29
click at [328, 467] on div at bounding box center [328, 429] width 5 height 99
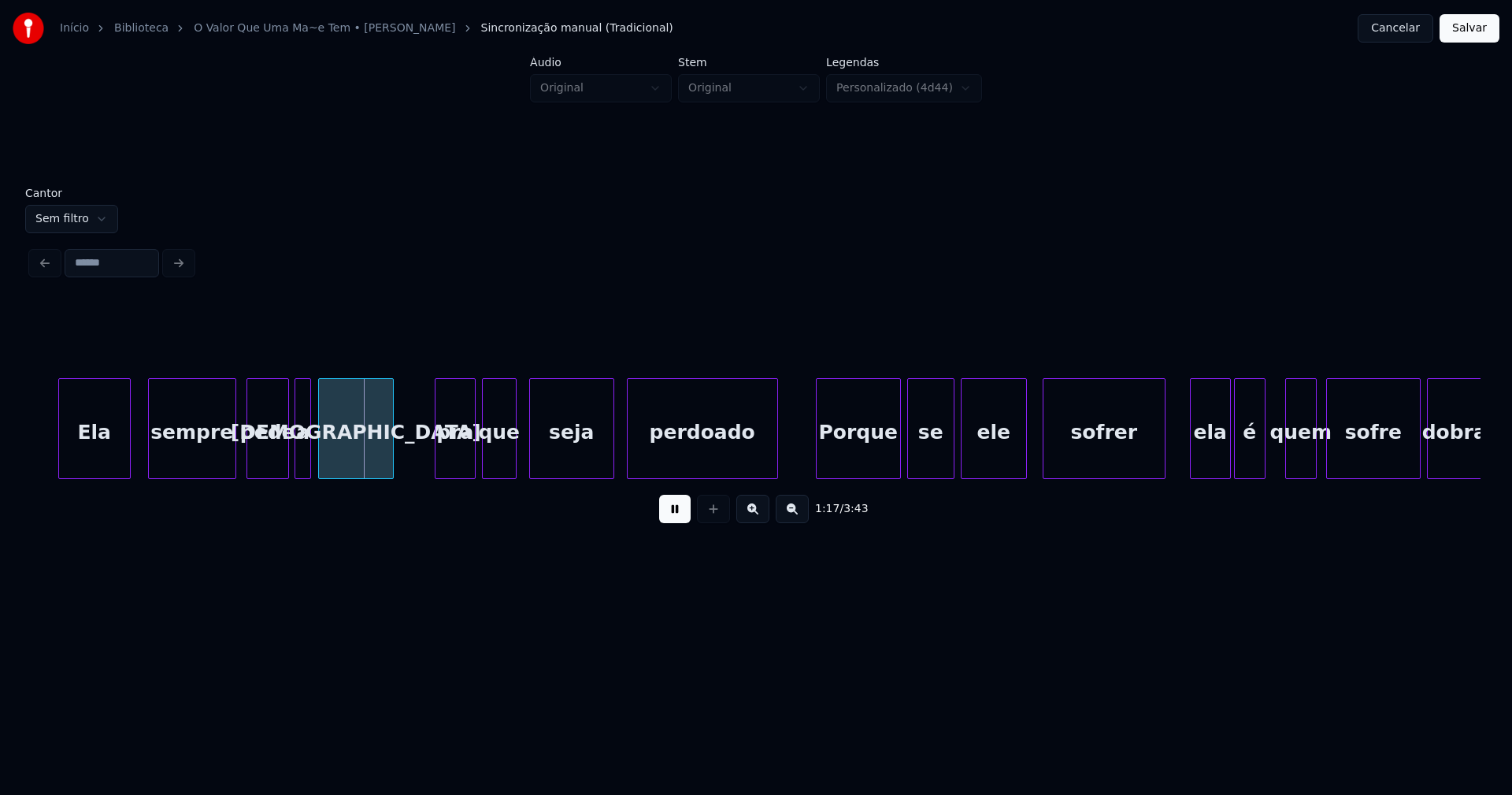
scroll to position [0, 11951]
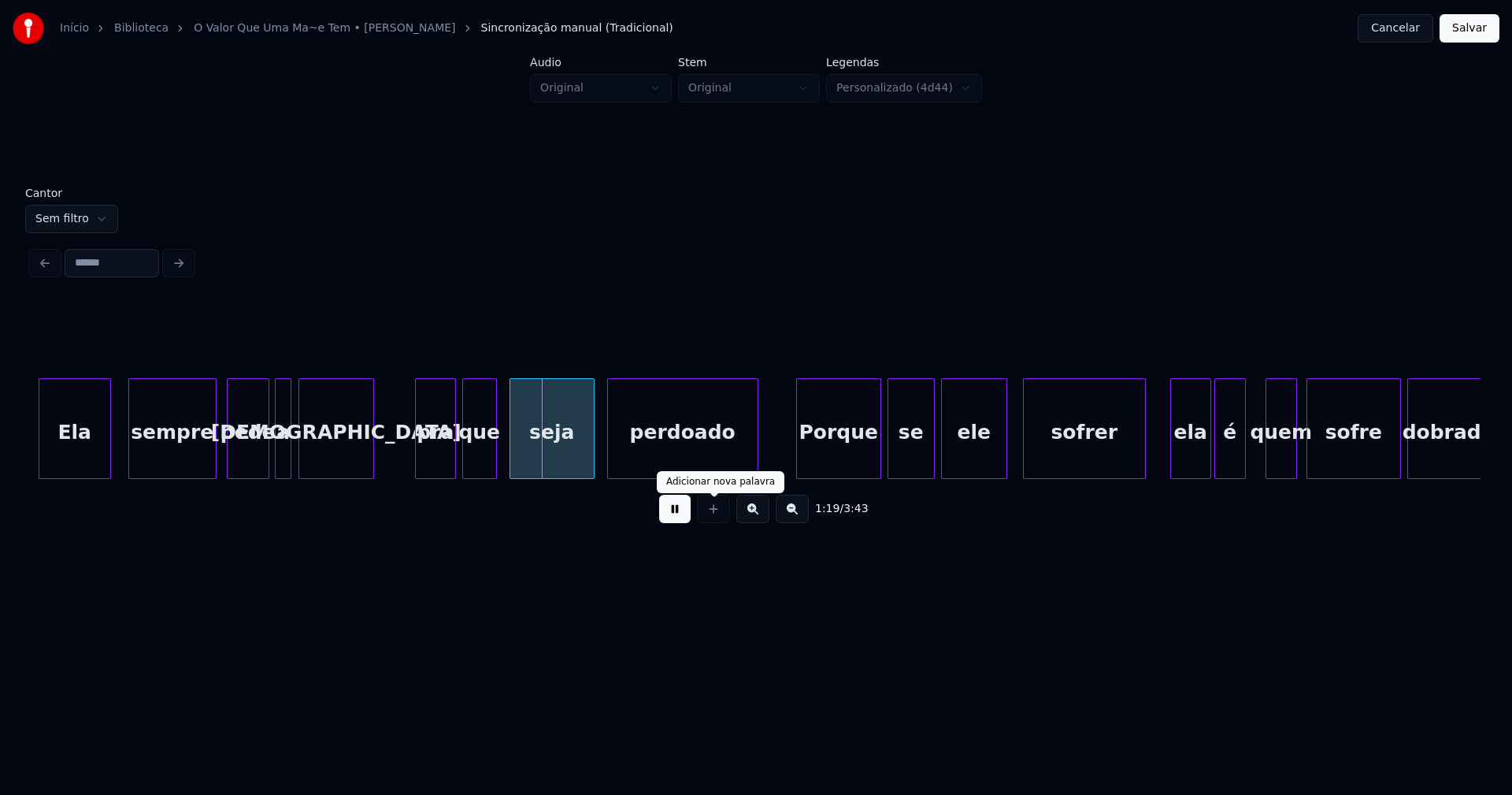
click at [676, 518] on button at bounding box center [674, 509] width 31 height 29
click at [332, 428] on div "[DEMOGRAPHIC_DATA]" at bounding box center [337, 432] width 74 height 107
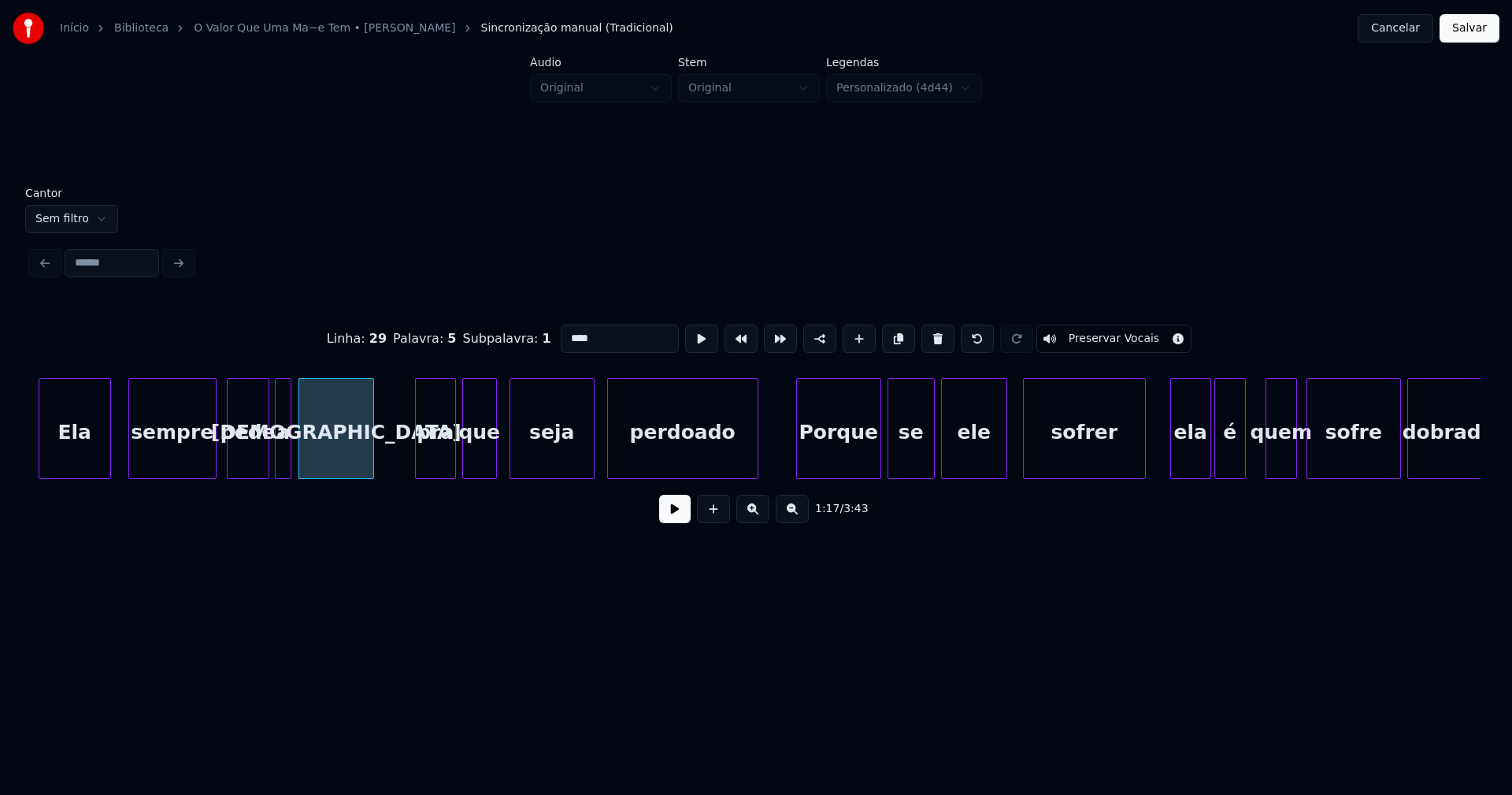
click at [566, 331] on input "****" at bounding box center [620, 339] width 118 height 29
type input "****"
click at [674, 512] on button at bounding box center [674, 509] width 31 height 29
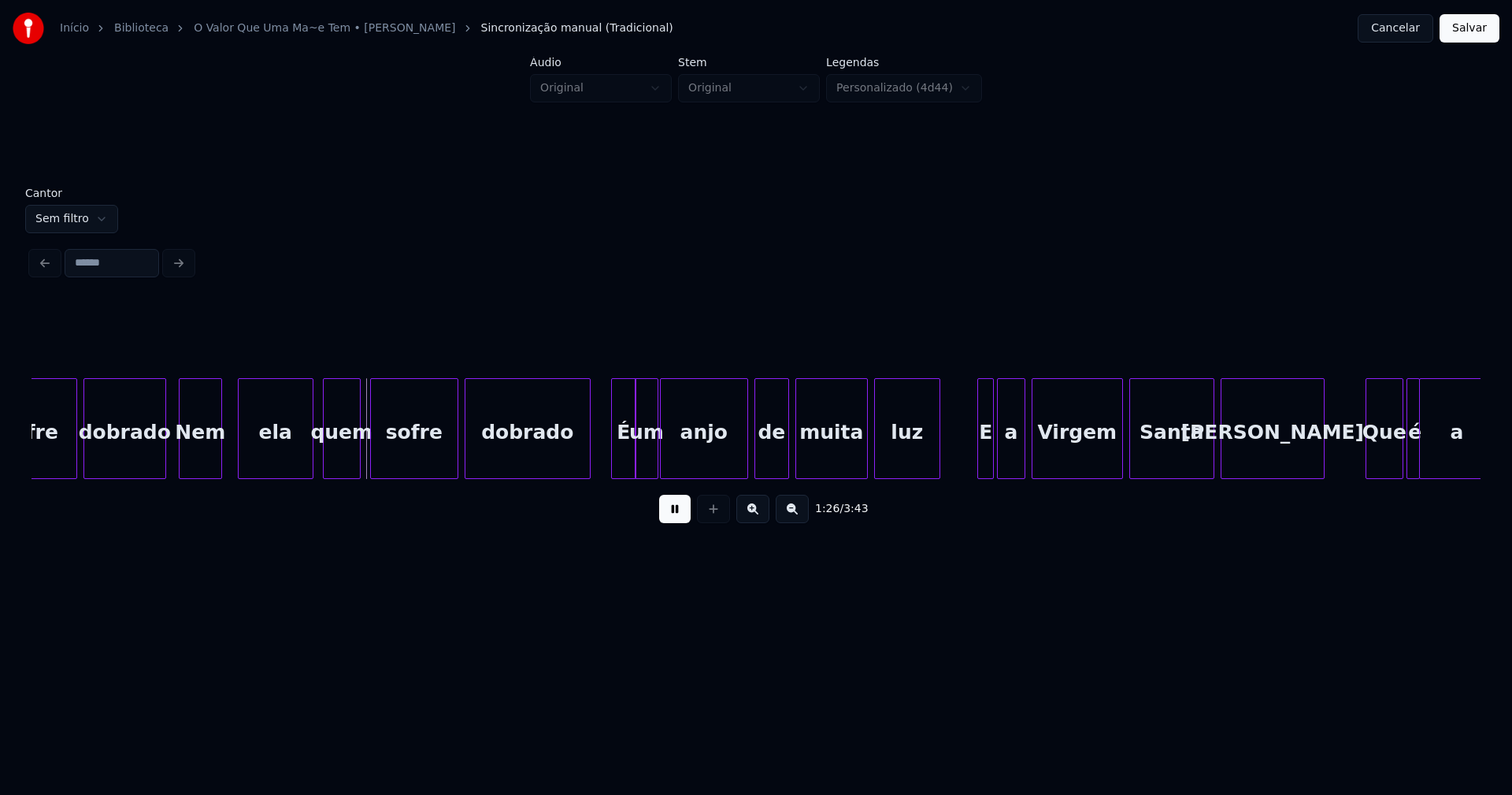
scroll to position [0, 13313]
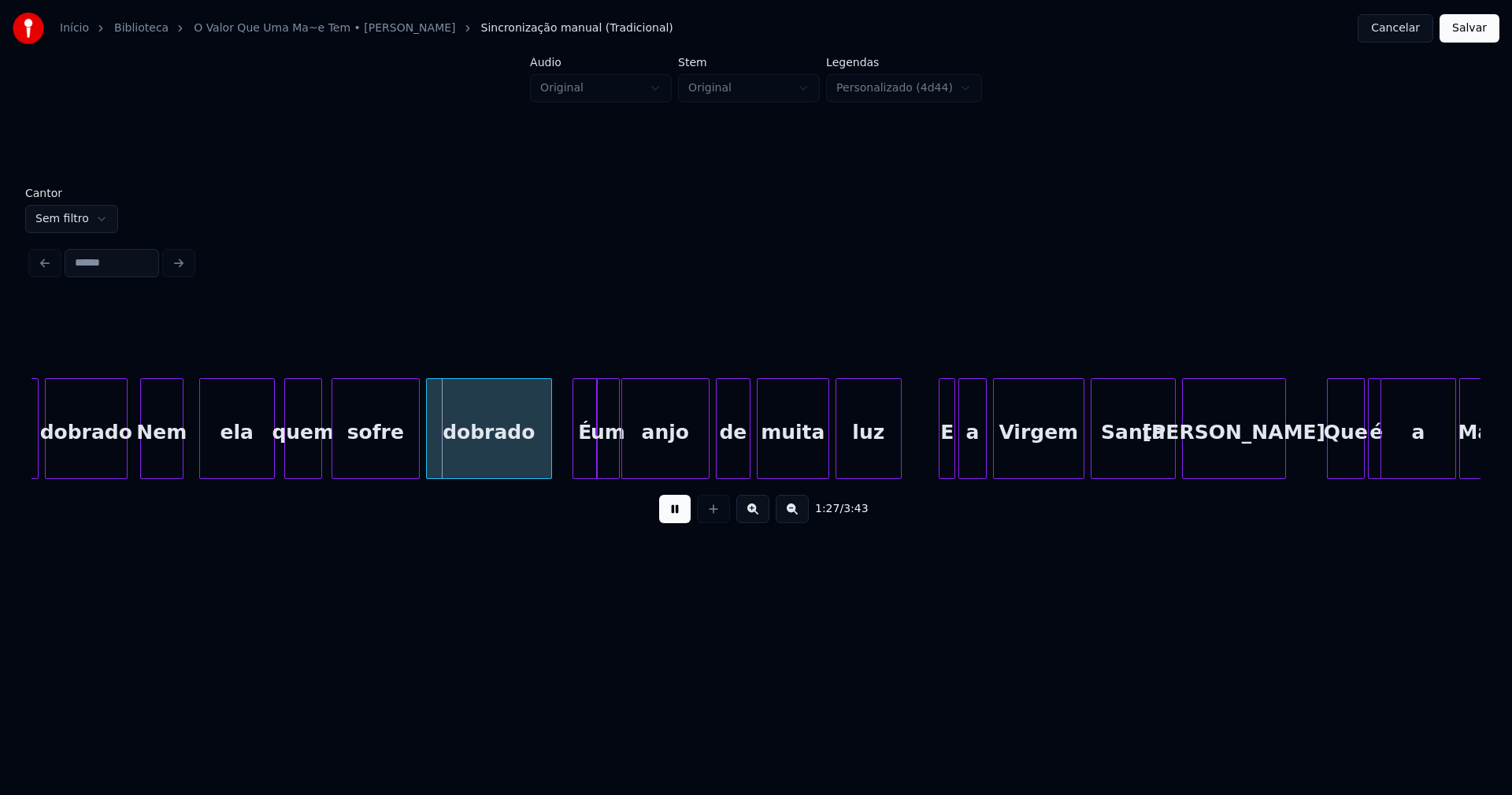
click at [678, 518] on button at bounding box center [674, 509] width 31 height 29
click at [192, 458] on div at bounding box center [191, 429] width 5 height 99
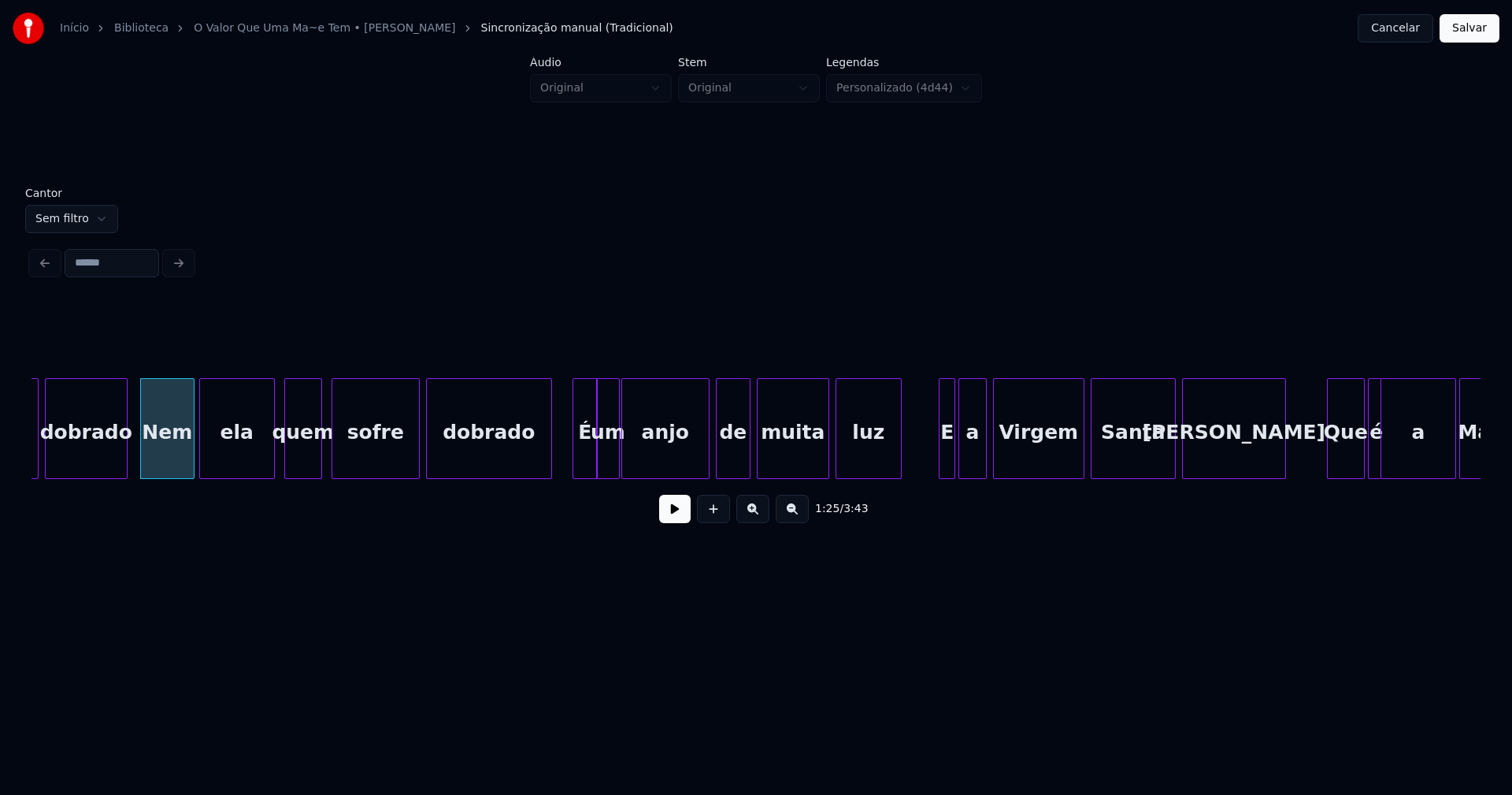
click at [670, 521] on button at bounding box center [674, 509] width 31 height 29
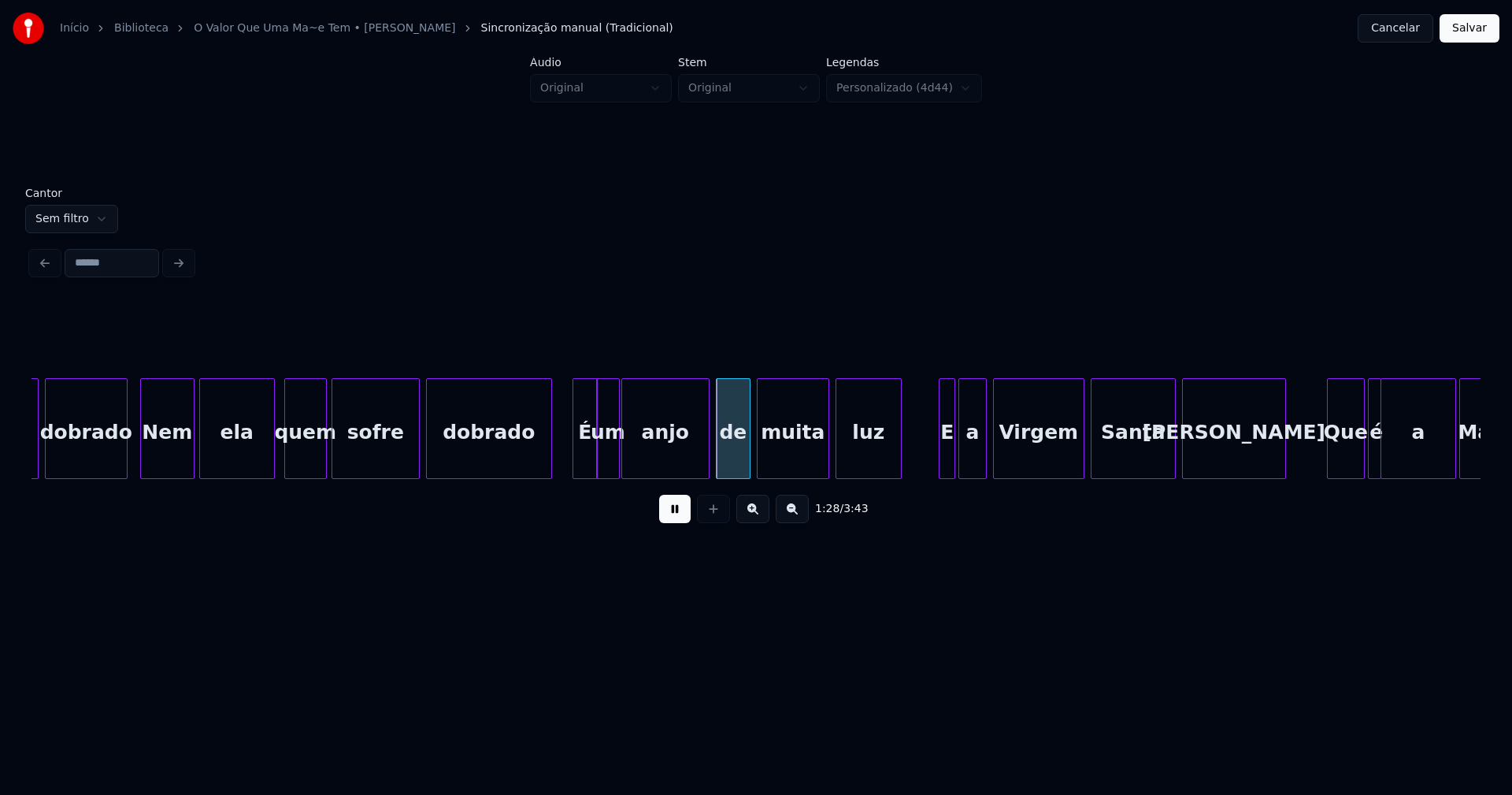
click at [321, 466] on div at bounding box center [323, 429] width 5 height 99
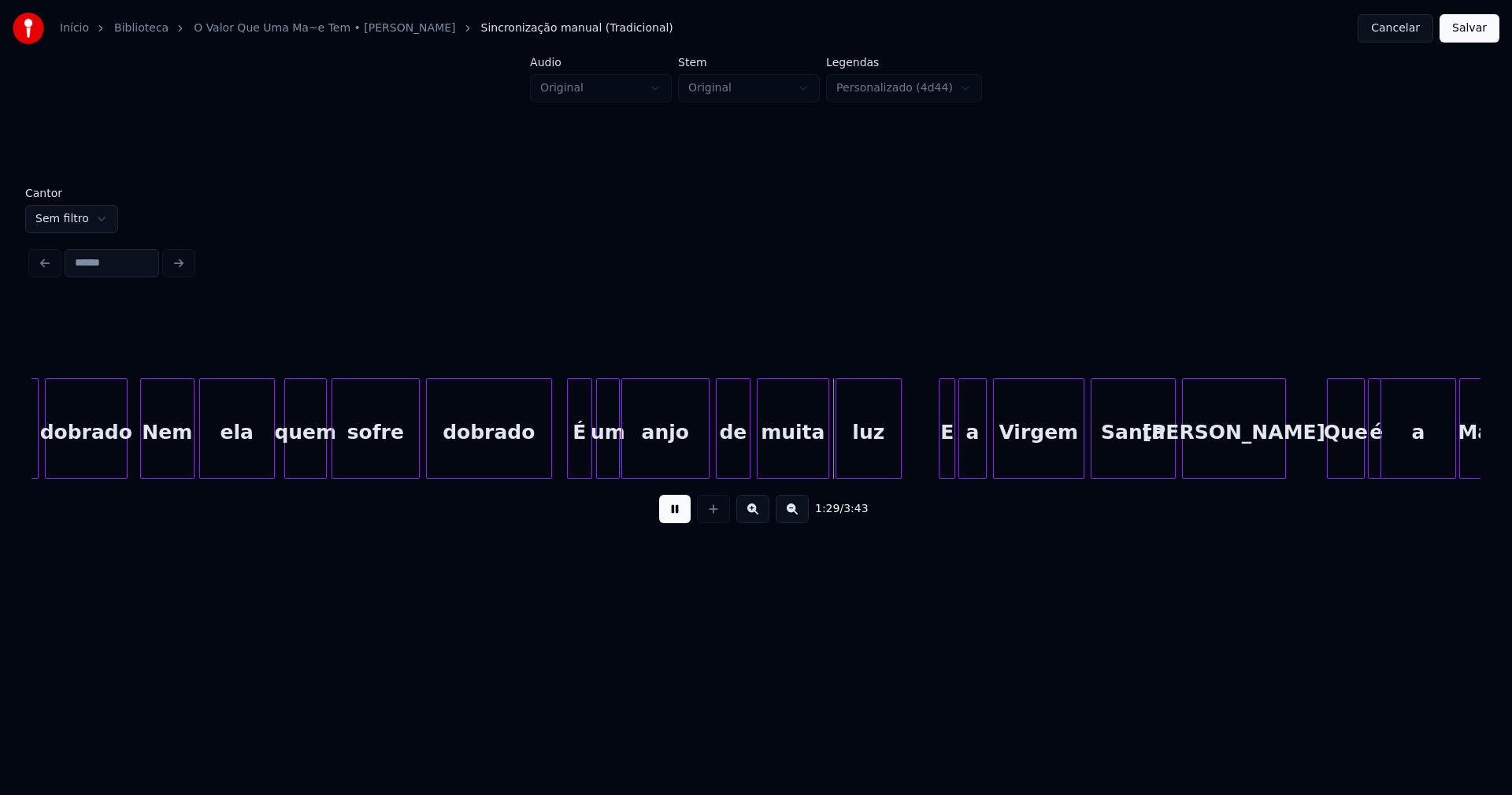
click at [577, 467] on div "É" at bounding box center [579, 432] width 24 height 107
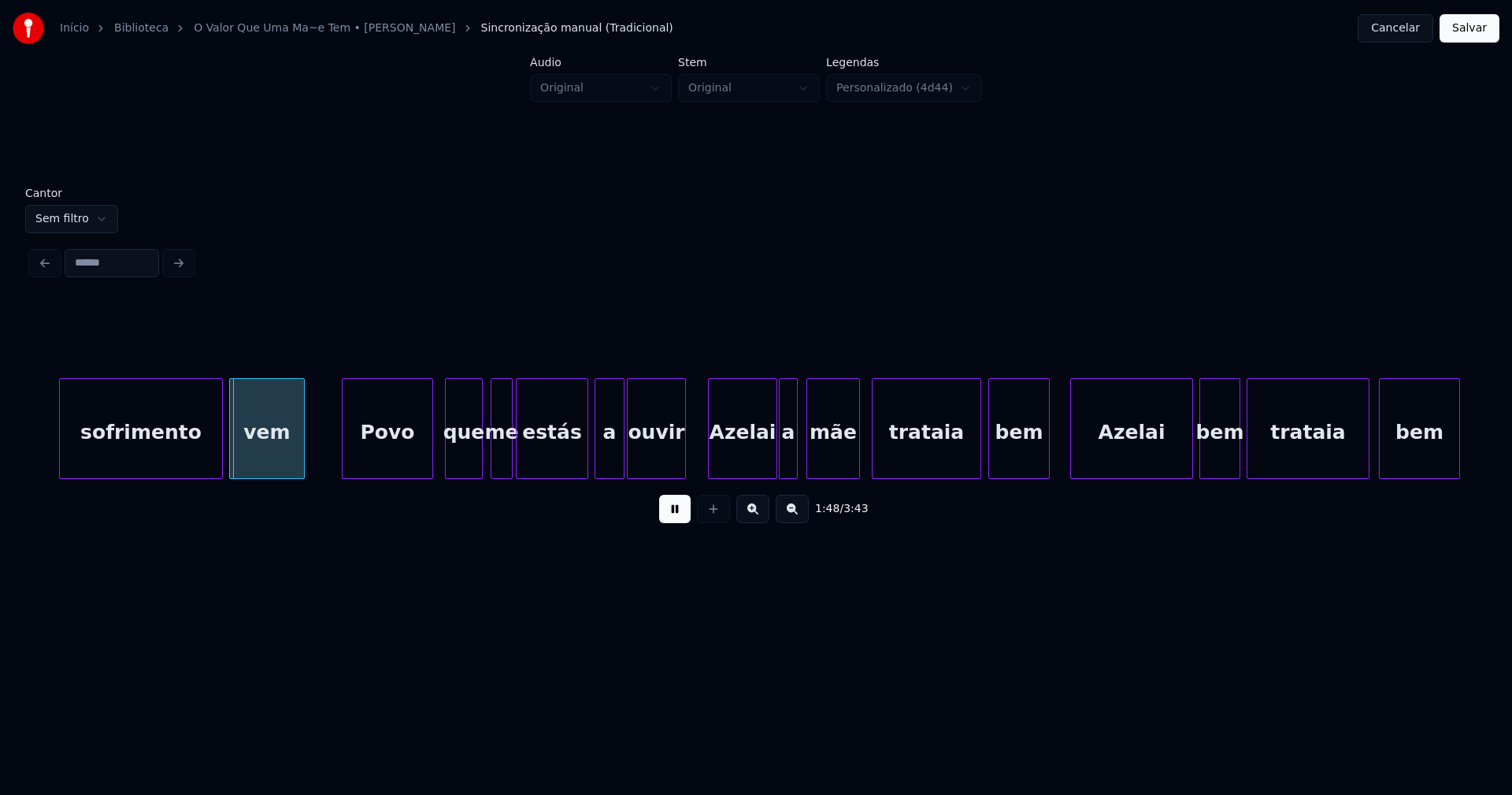
scroll to position [0, 17167]
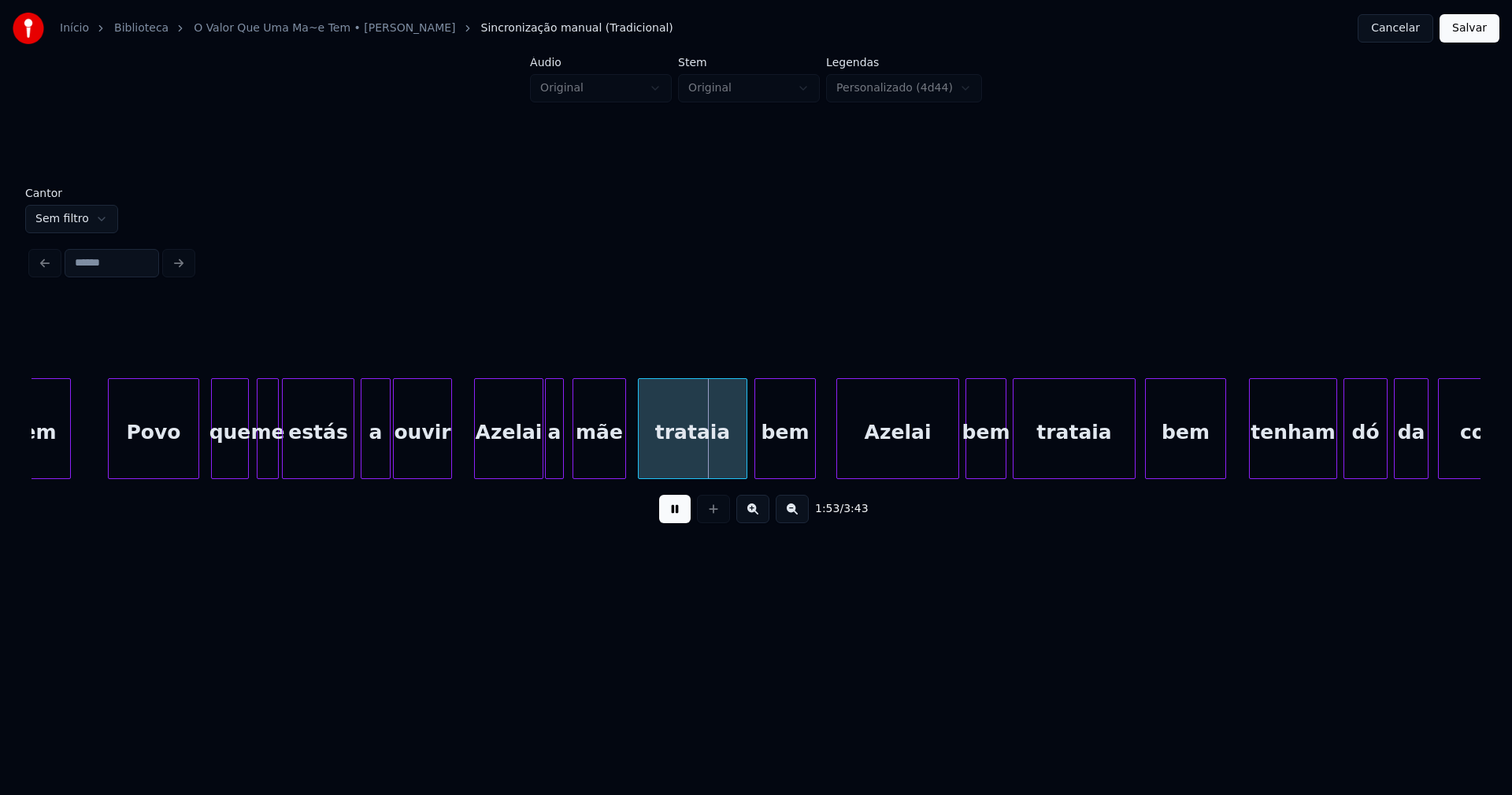
click at [97, 453] on div "vem Povo que me estás a ouvir [PERSON_NAME] a mãe trataia bem [PERSON_NAME] bem…" at bounding box center [444, 429] width 35159 height 101
click at [670, 516] on button at bounding box center [674, 509] width 31 height 29
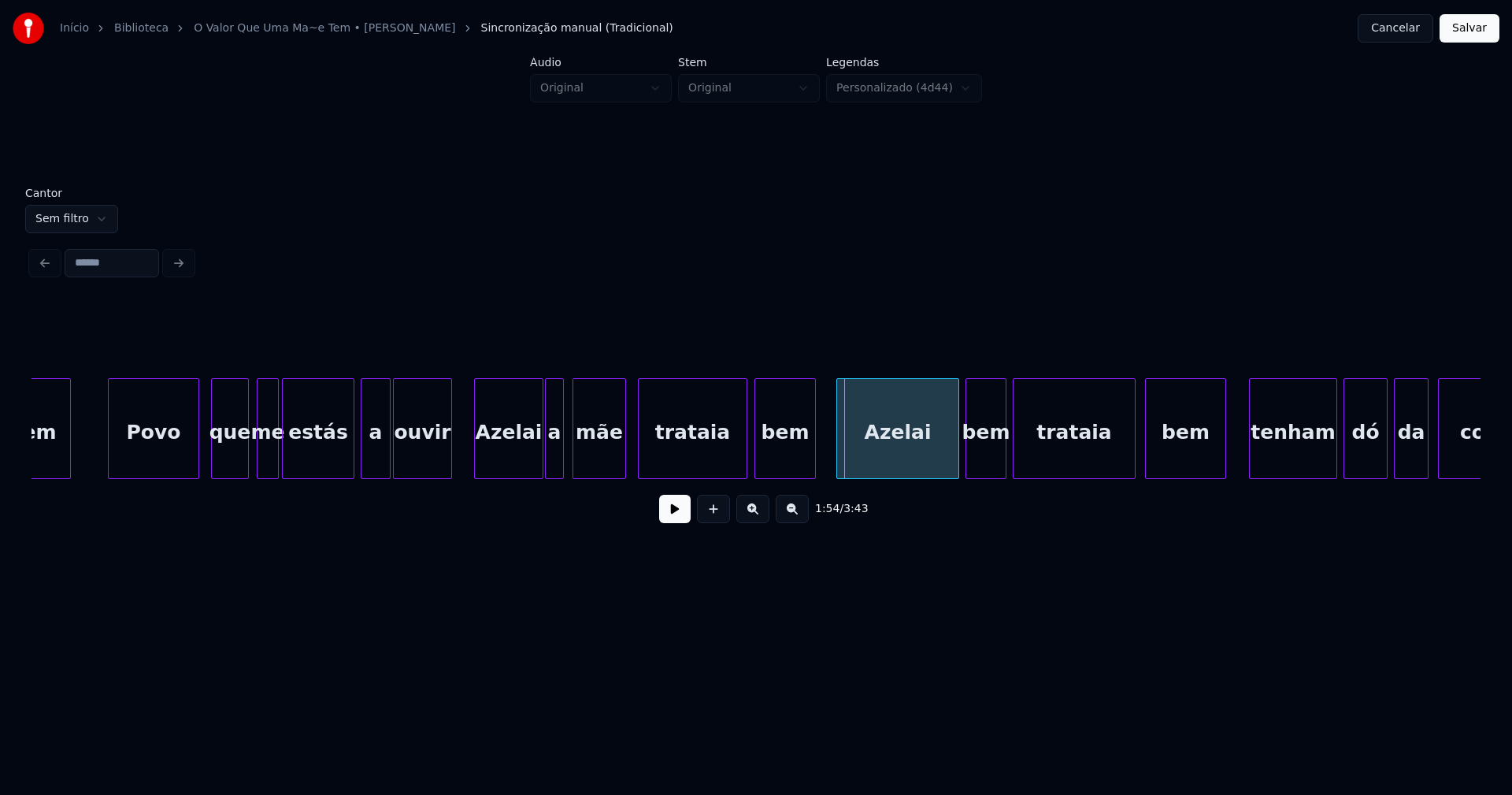
drag, startPoint x: 458, startPoint y: 449, endPoint x: 614, endPoint y: 516, distance: 169.8
click at [458, 449] on div "vem Povo que me estás a ouvir [PERSON_NAME] a mãe trataia bem [PERSON_NAME] bem…" at bounding box center [444, 429] width 35159 height 101
click at [683, 520] on button at bounding box center [674, 509] width 31 height 29
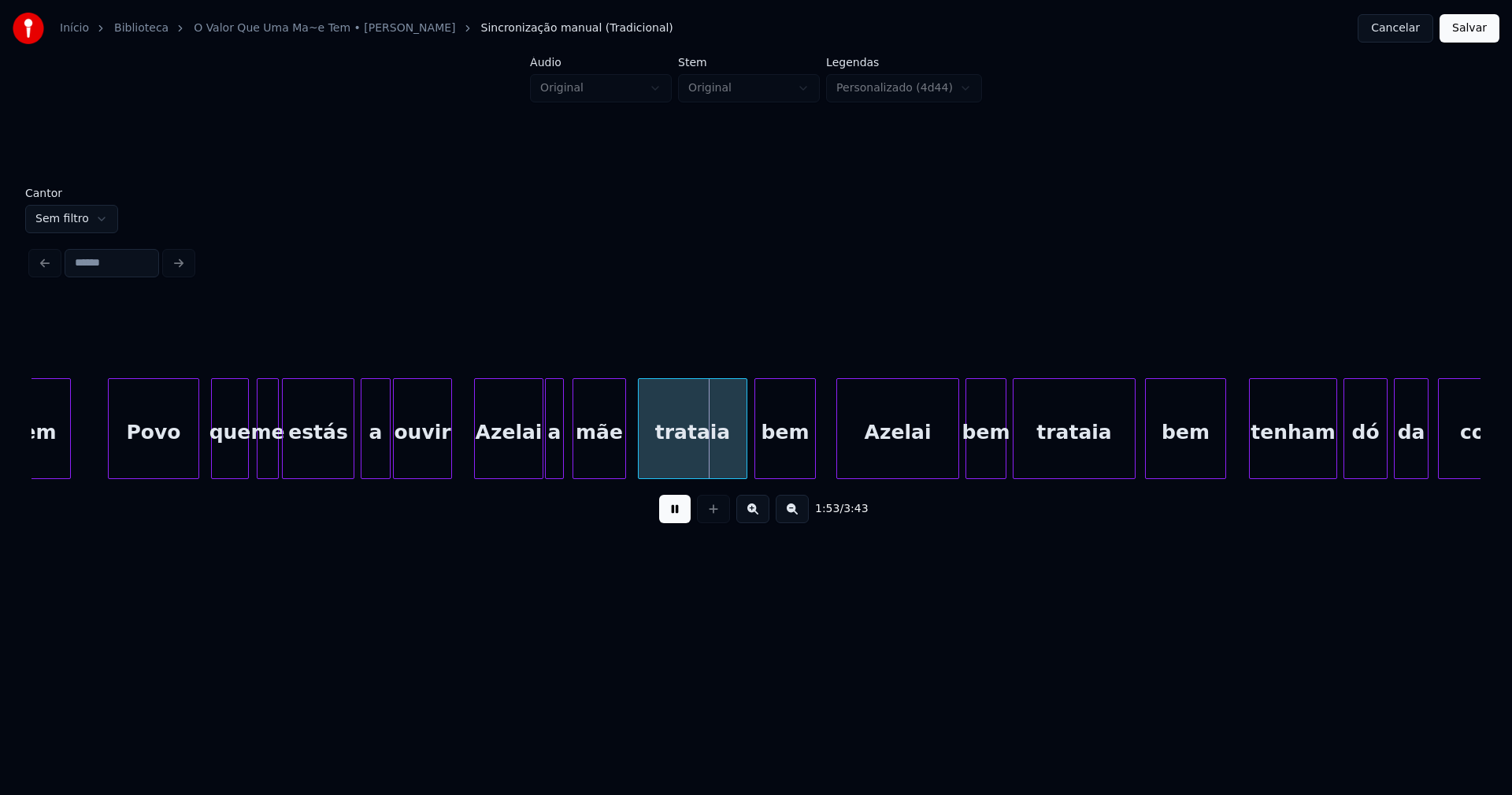
drag, startPoint x: 458, startPoint y: 454, endPoint x: 485, endPoint y: 458, distance: 27.3
click at [459, 454] on div "vem Povo que me estás a ouvir [PERSON_NAME] a mãe trataia bem [PERSON_NAME] bem…" at bounding box center [444, 429] width 35159 height 101
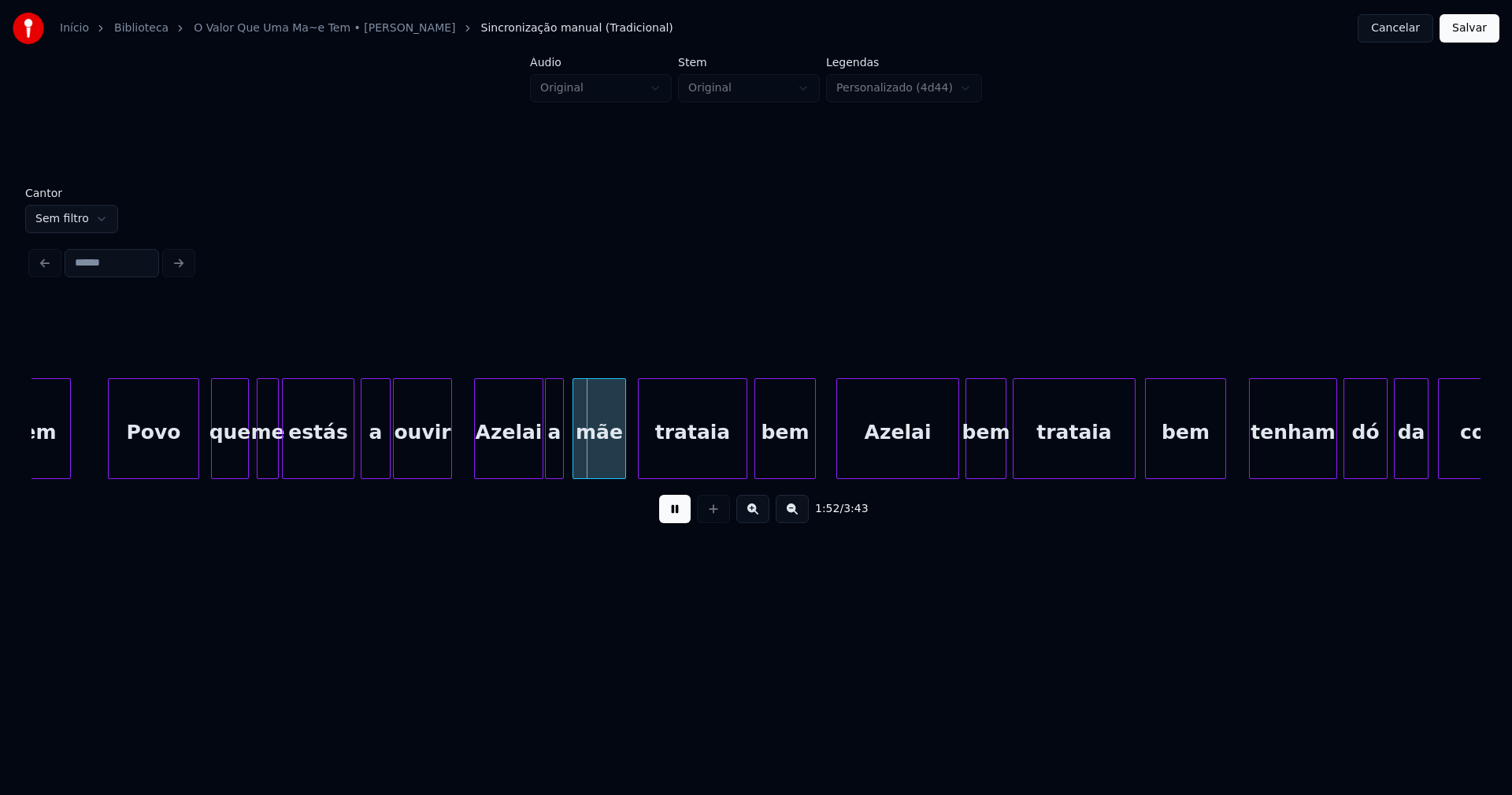
click at [678, 519] on button at bounding box center [674, 509] width 31 height 29
click at [505, 452] on div "Azelai" at bounding box center [508, 432] width 68 height 107
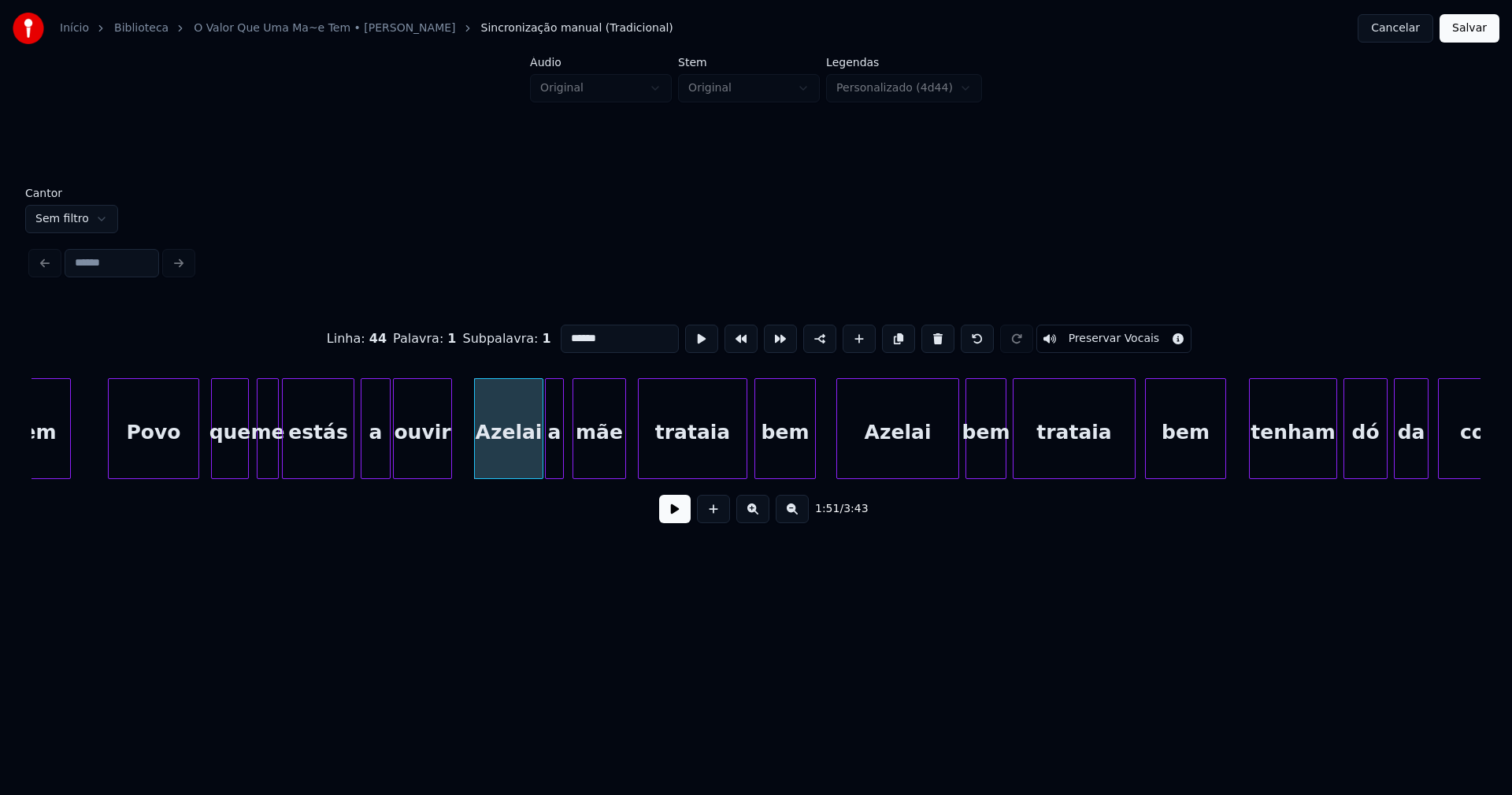
click at [571, 331] on input "******" at bounding box center [620, 339] width 118 height 29
type input "******"
click at [678, 521] on button at bounding box center [674, 509] width 31 height 29
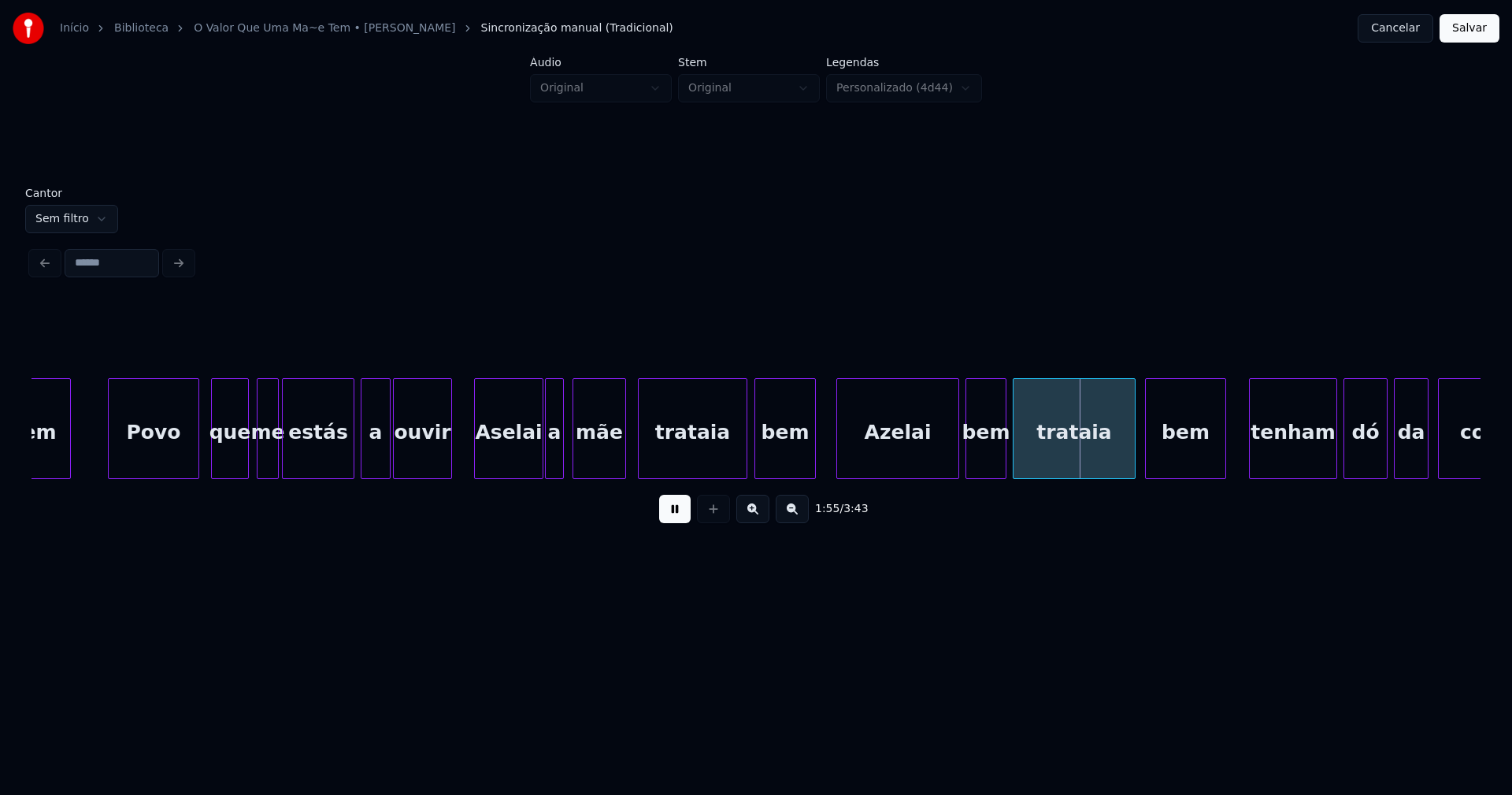
drag, startPoint x: 668, startPoint y: 518, endPoint x: 814, endPoint y: 467, distance: 154.7
click at [670, 517] on button at bounding box center [674, 509] width 31 height 29
click at [902, 447] on div "Azelai" at bounding box center [897, 432] width 121 height 107
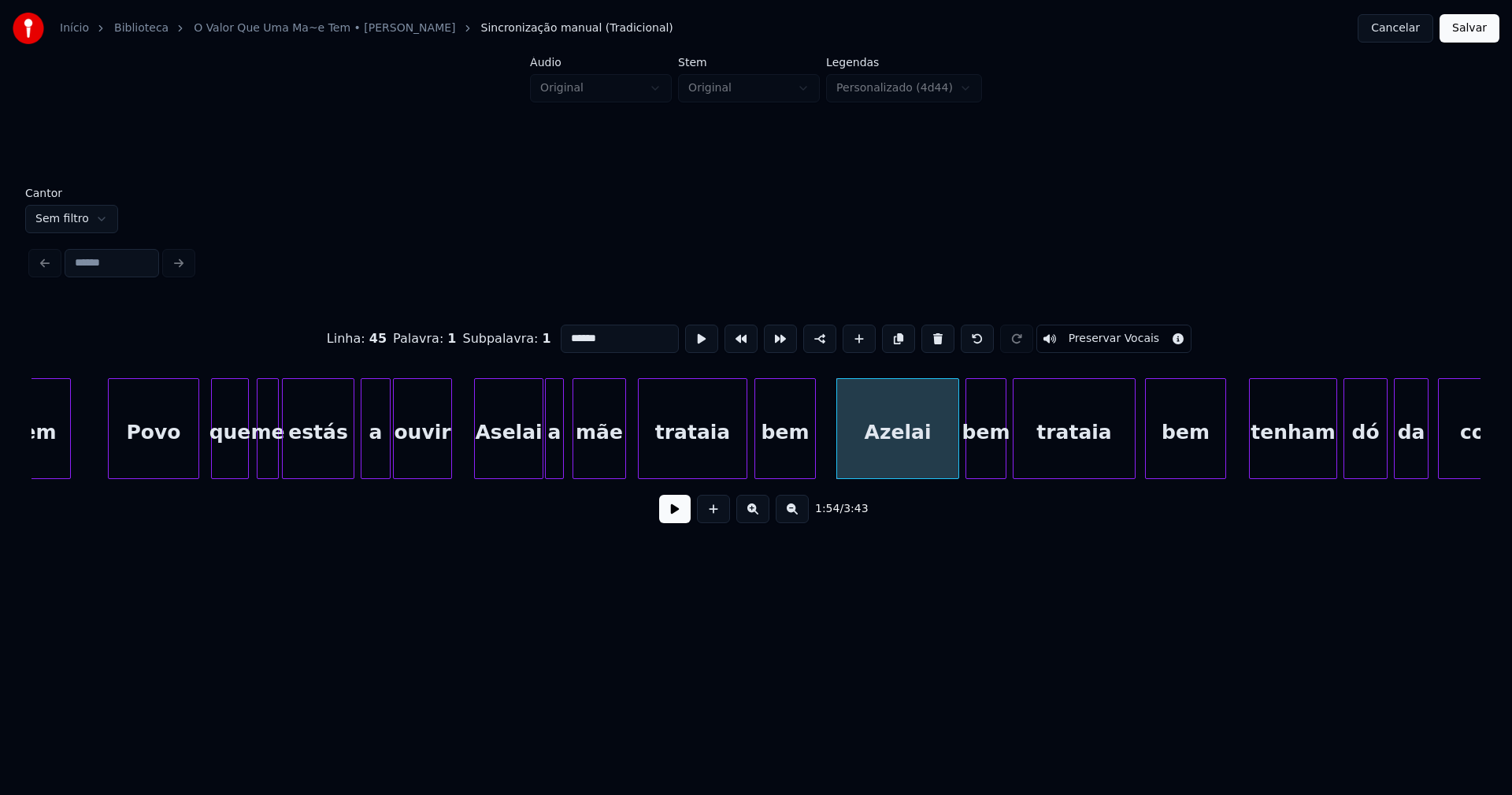
click at [570, 331] on input "******" at bounding box center [620, 339] width 118 height 29
type input "******"
click at [685, 517] on button at bounding box center [674, 509] width 31 height 29
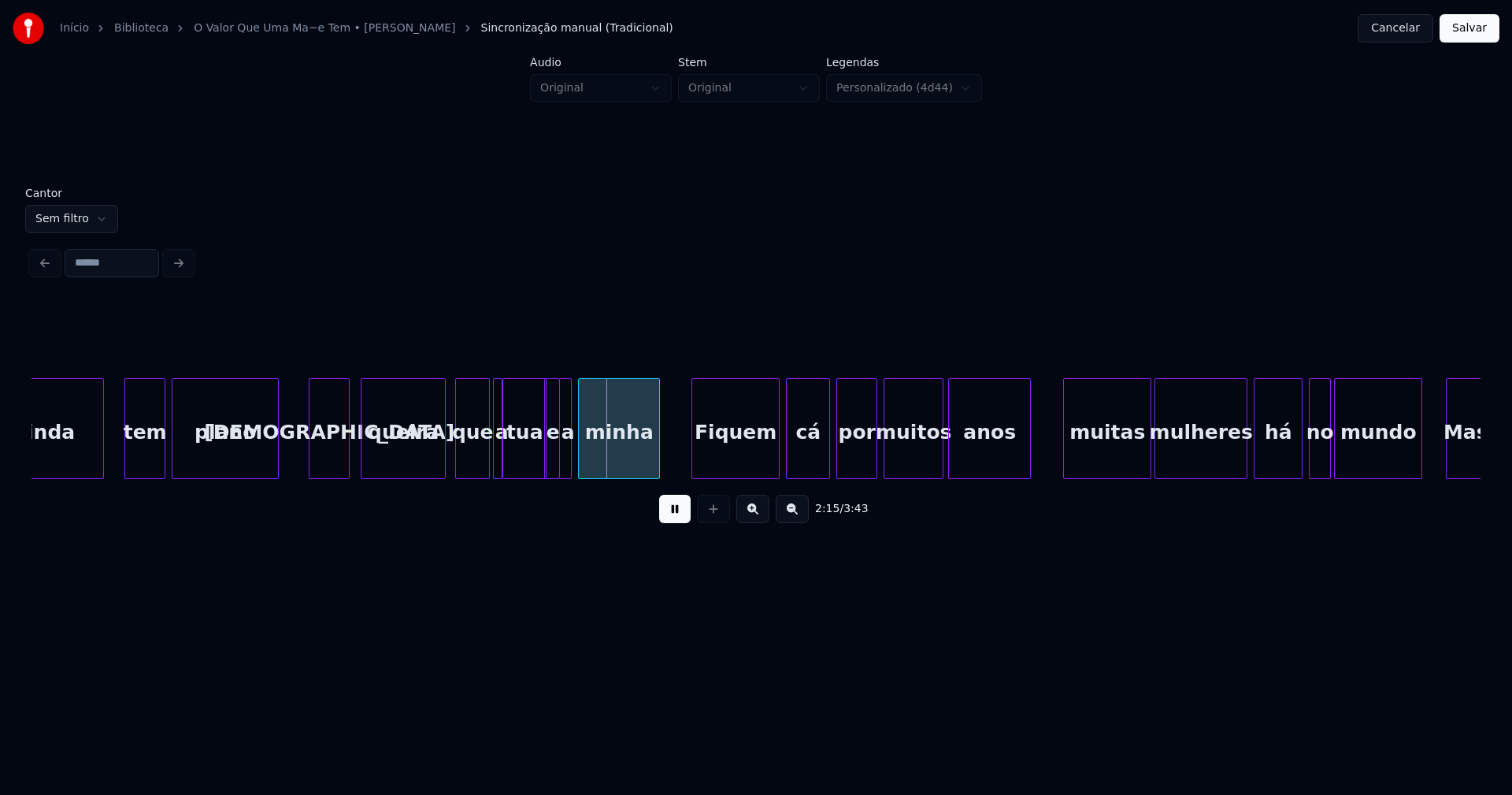
scroll to position [0, 20767]
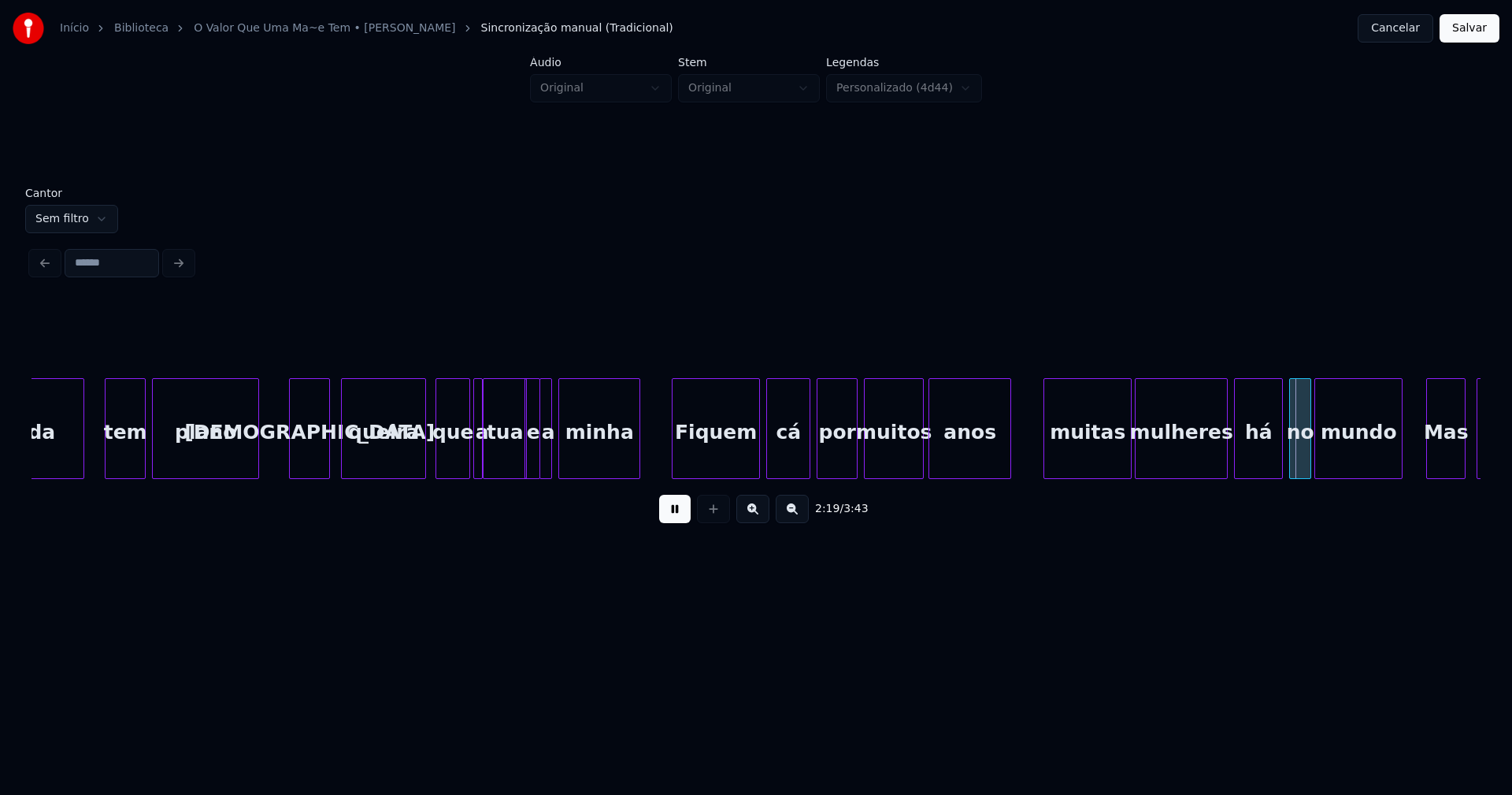
click at [1463, 30] on button "Salvar" at bounding box center [1469, 29] width 60 height 29
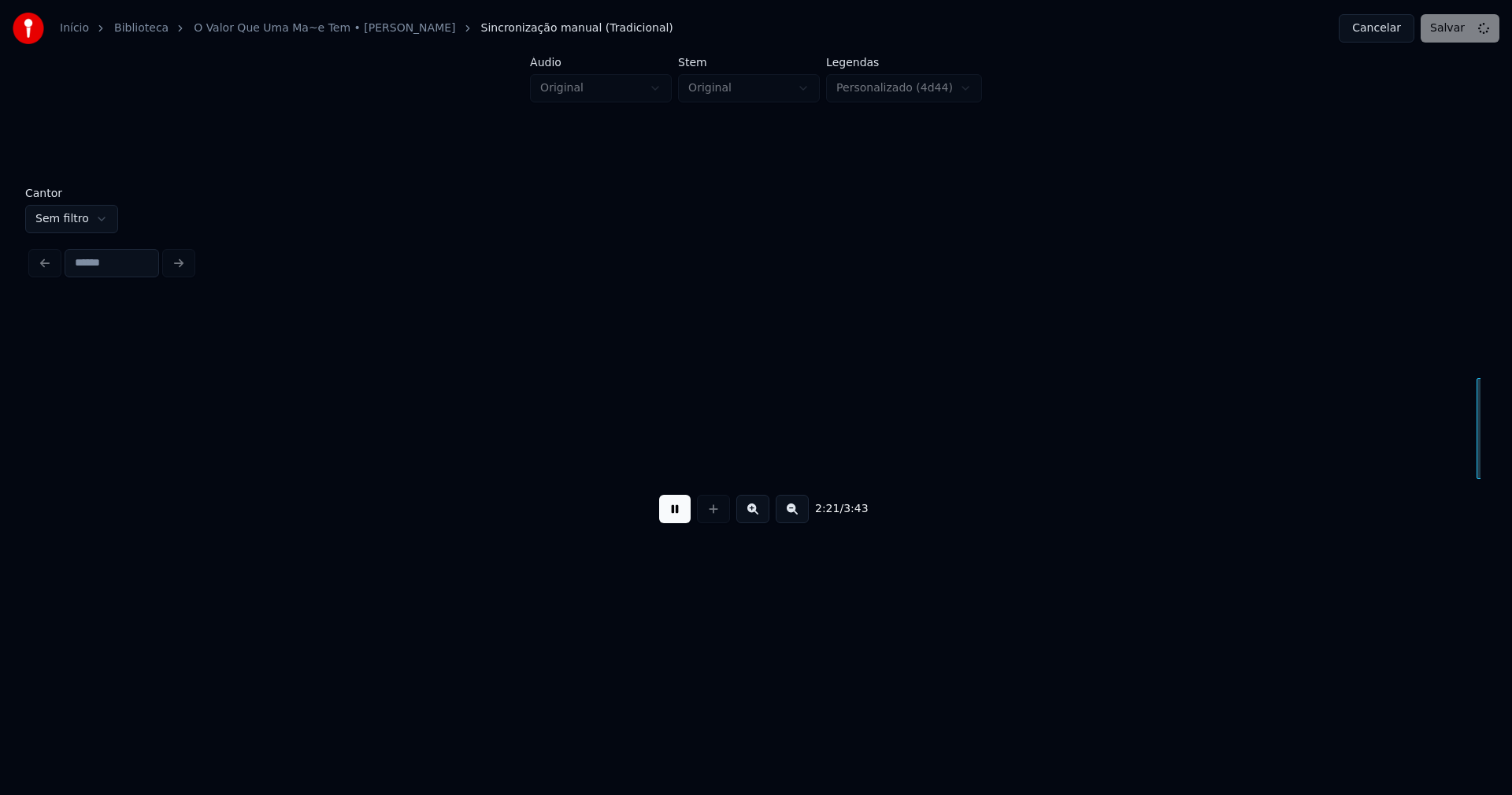
scroll to position [0, 22217]
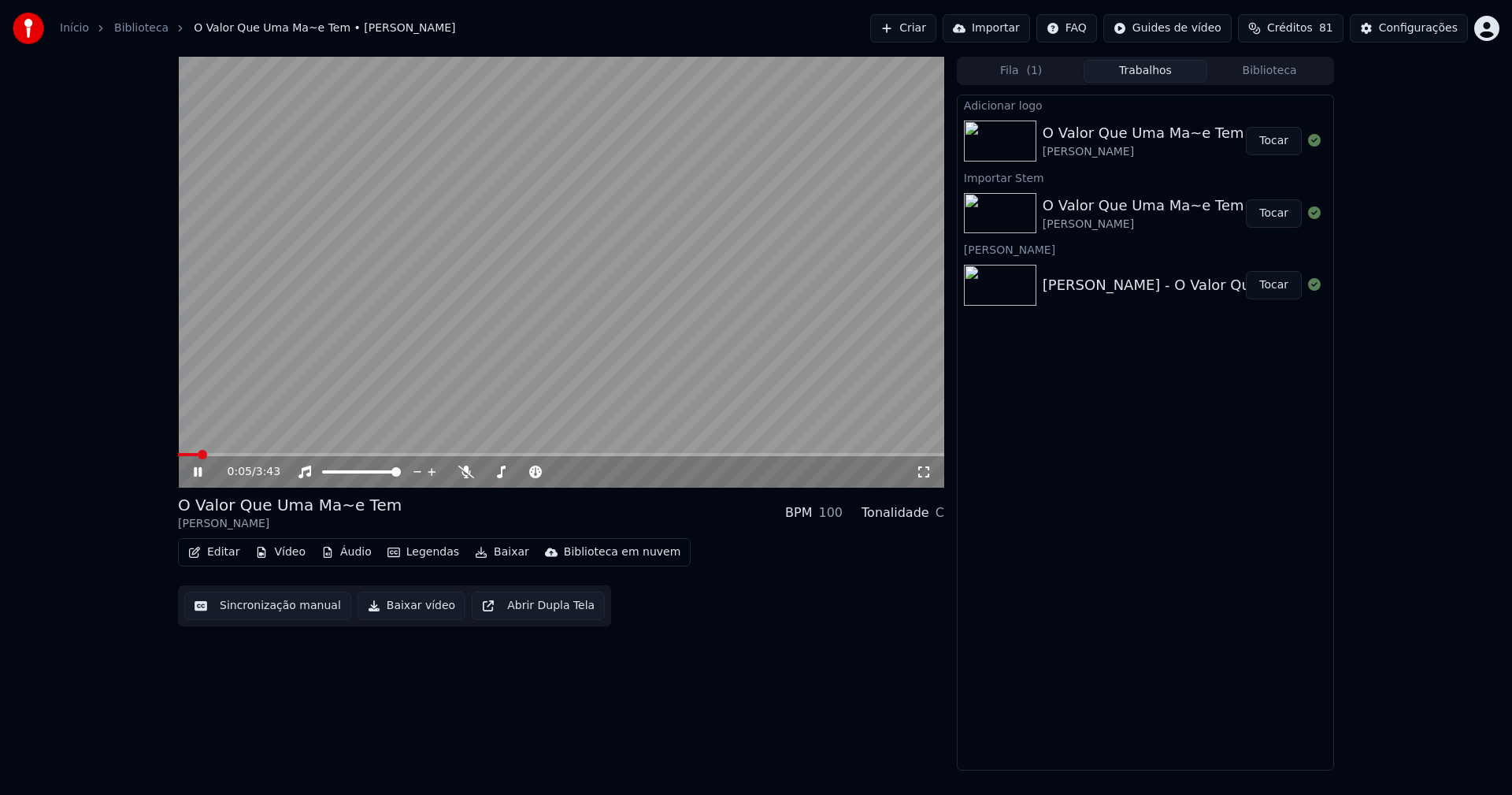
click at [922, 470] on icon at bounding box center [923, 471] width 16 height 12
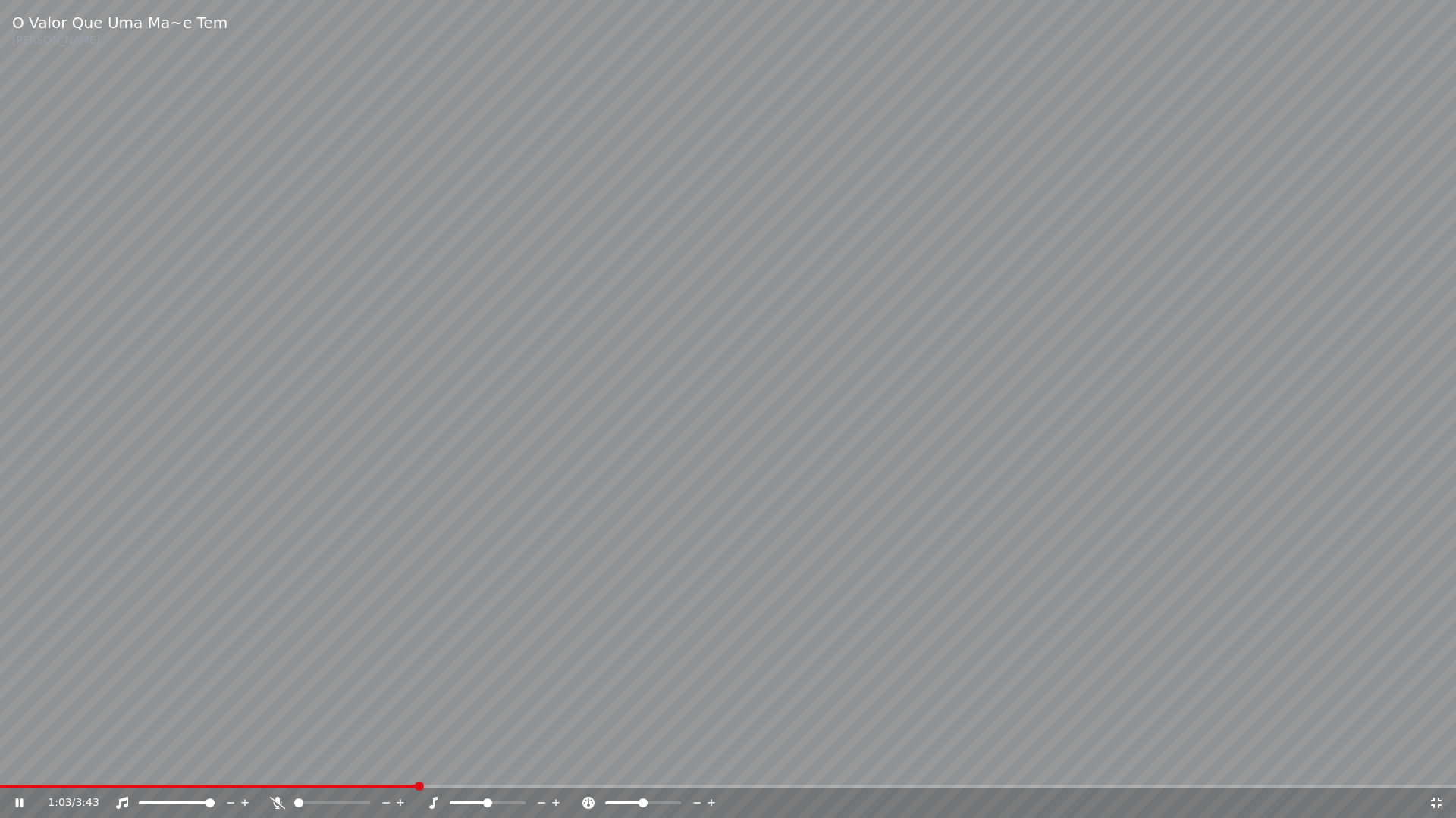
click at [1437, 764] on icon at bounding box center [1436, 802] width 16 height 12
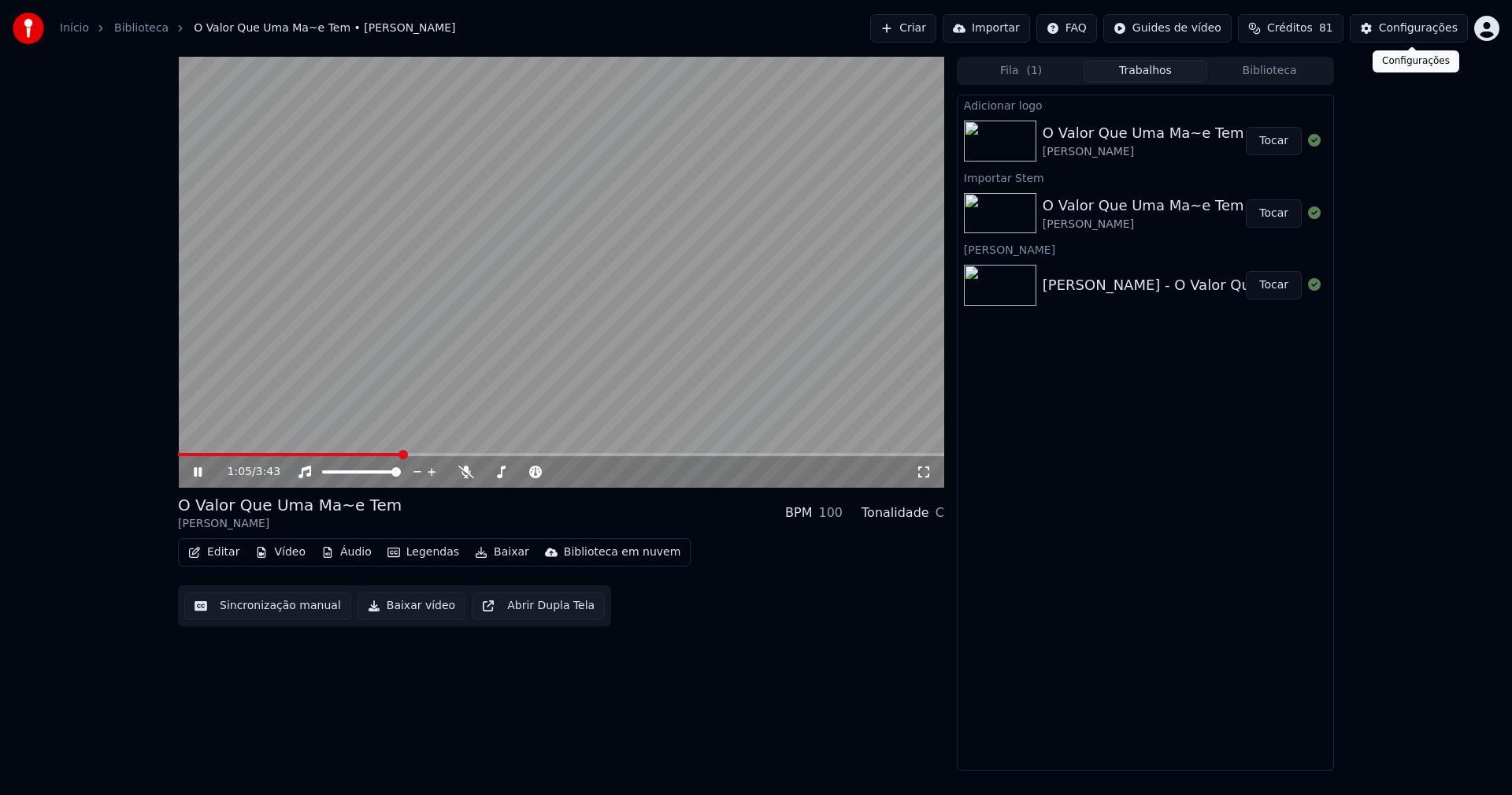
click at [1412, 25] on div "Configurações" at bounding box center [1418, 28] width 79 height 16
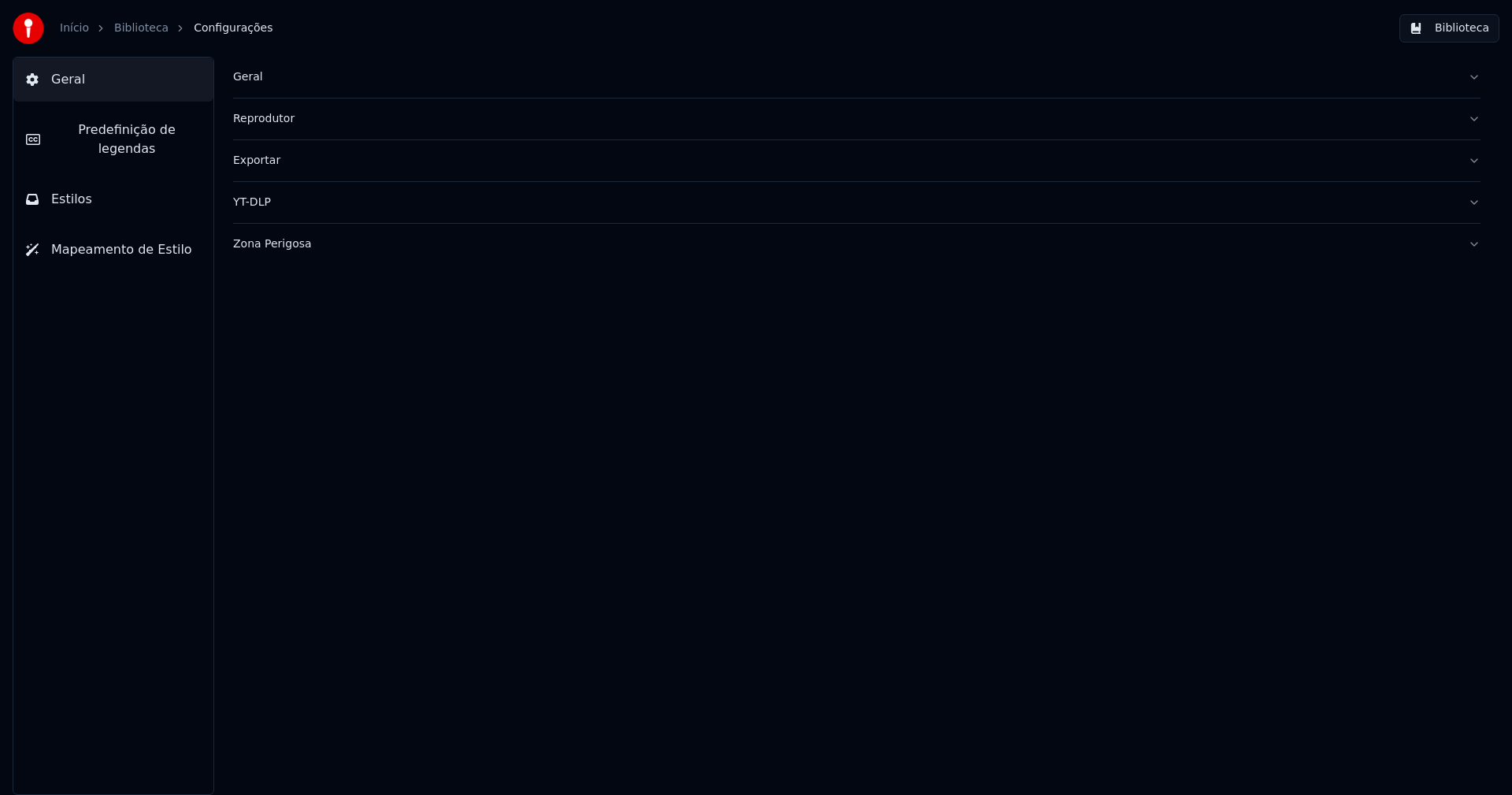
click at [93, 178] on button "Estilos" at bounding box center [114, 199] width 200 height 44
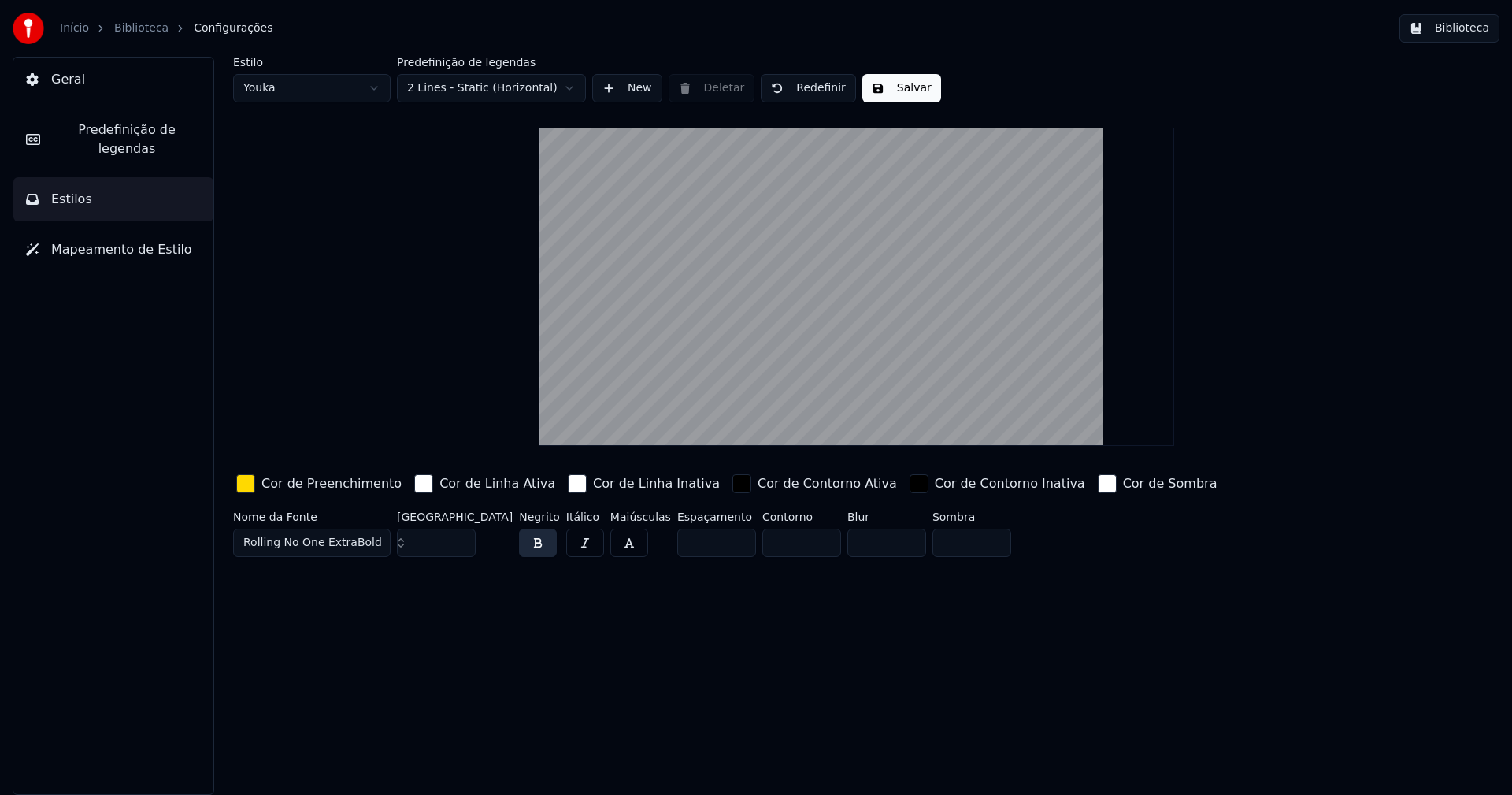
click at [461, 534] on input "***" at bounding box center [436, 543] width 79 height 29
drag, startPoint x: 903, startPoint y: 93, endPoint x: 486, endPoint y: 39, distance: 420.5
click at [902, 93] on button "Salvar" at bounding box center [901, 89] width 79 height 29
click at [302, 83] on html "Início Biblioteca Configurações Biblioteca Geral Predefinição de legendas Estil…" at bounding box center [756, 397] width 1512 height 795
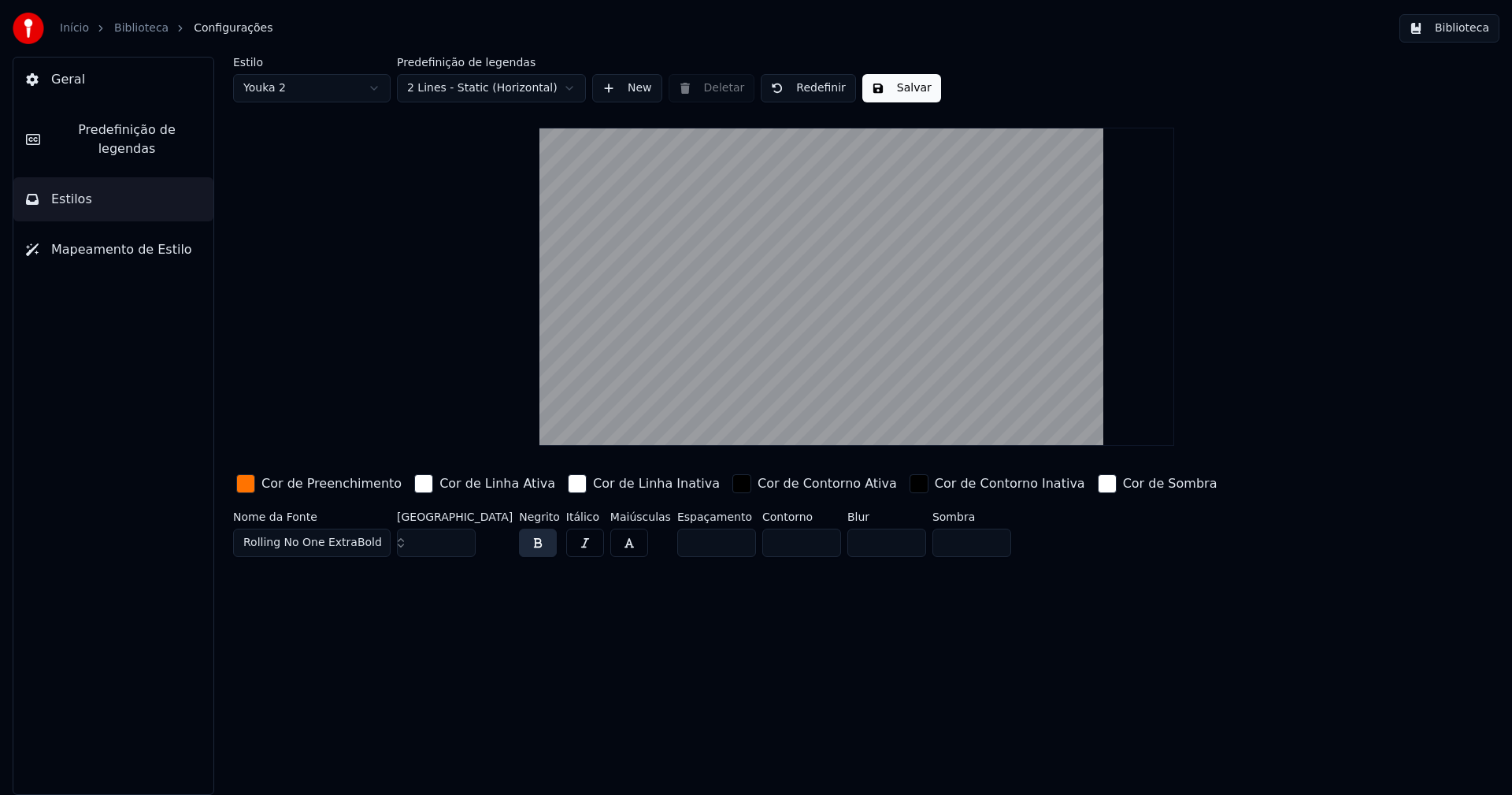
click at [460, 536] on input "***" at bounding box center [436, 543] width 79 height 29
type input "***"
click at [461, 545] on input "***" at bounding box center [436, 543] width 79 height 29
click at [895, 88] on button "Salvar" at bounding box center [901, 89] width 79 height 29
click at [1467, 34] on button "Biblioteca" at bounding box center [1449, 29] width 100 height 29
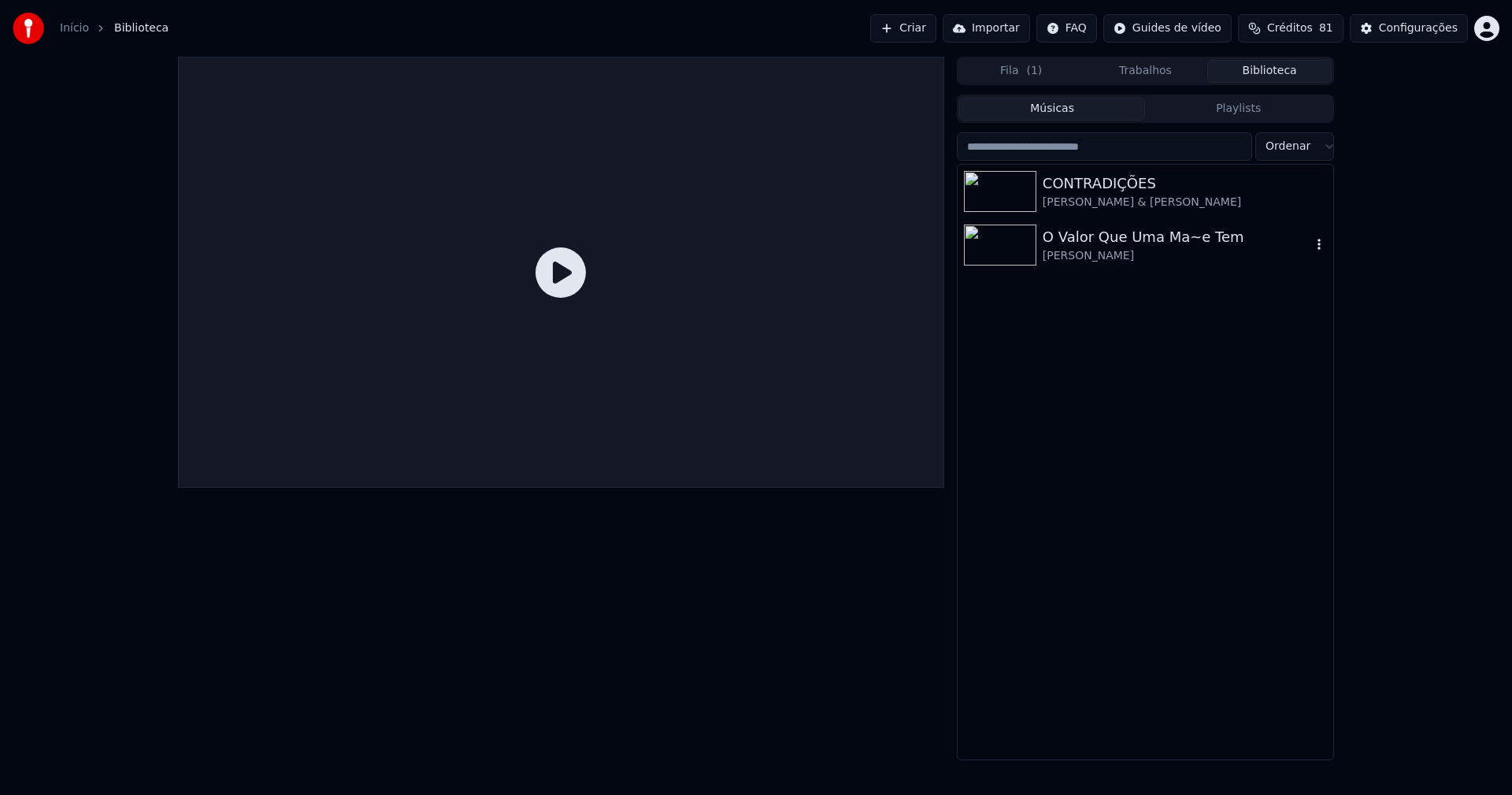
click at [1103, 249] on div "[PERSON_NAME]" at bounding box center [1176, 256] width 268 height 16
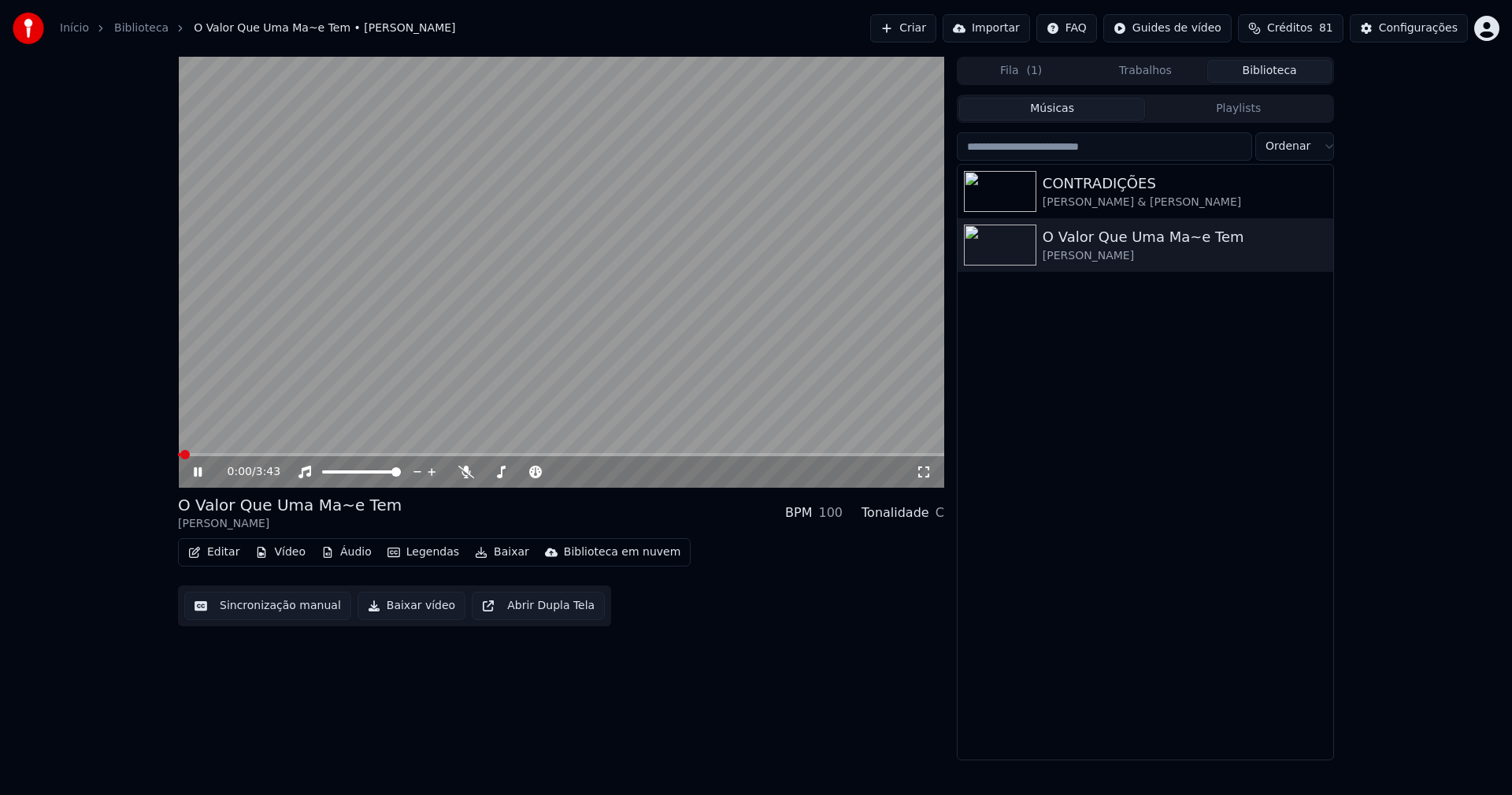
click at [232, 453] on span at bounding box center [561, 454] width 766 height 3
click at [922, 470] on icon at bounding box center [923, 471] width 16 height 12
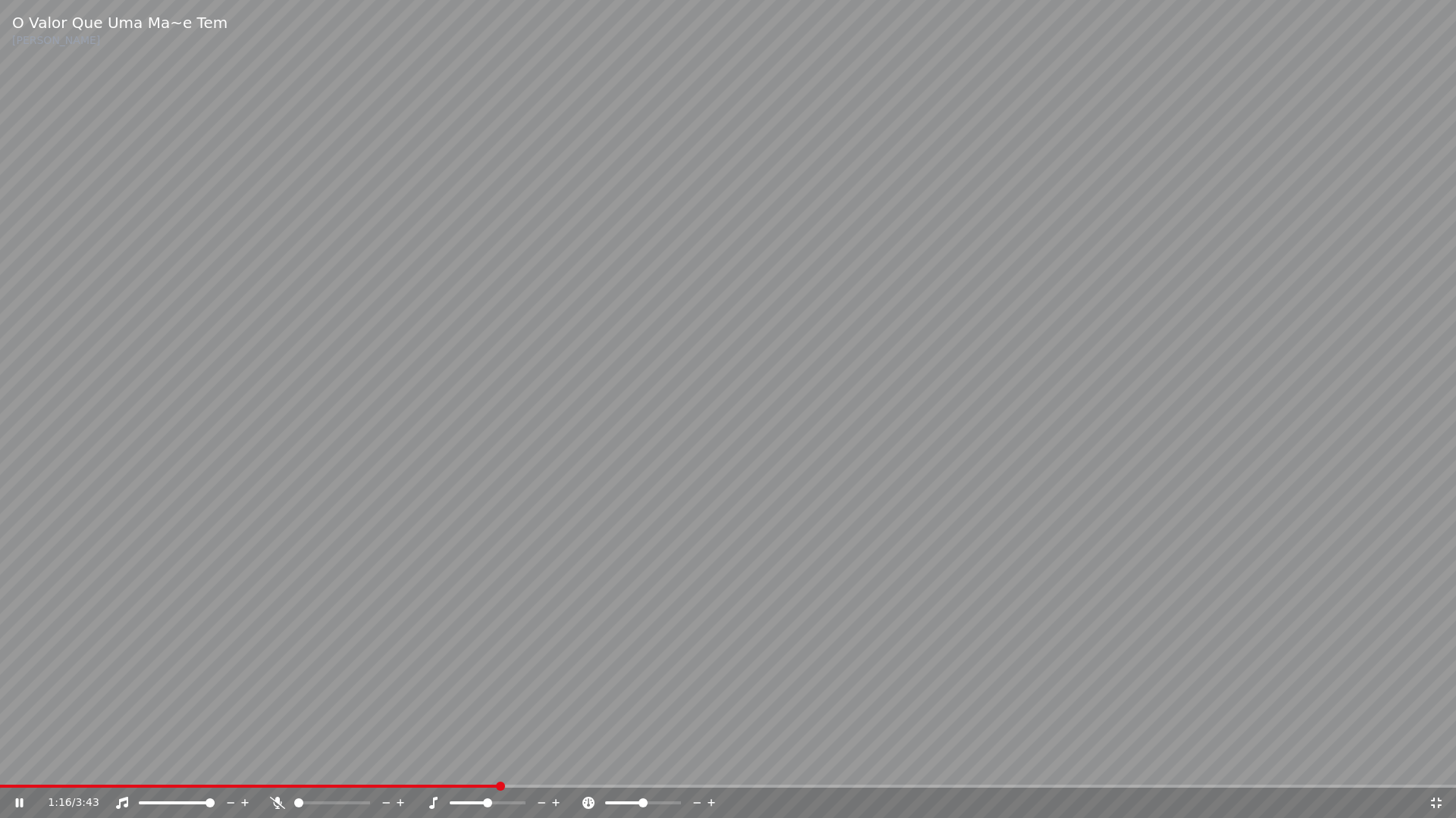
drag, startPoint x: 1439, startPoint y: 810, endPoint x: 1431, endPoint y: 779, distance: 32.0
click at [1439, 764] on div "1:16 / 3:43" at bounding box center [728, 803] width 1444 height 16
click at [1440, 764] on icon at bounding box center [1436, 803] width 11 height 11
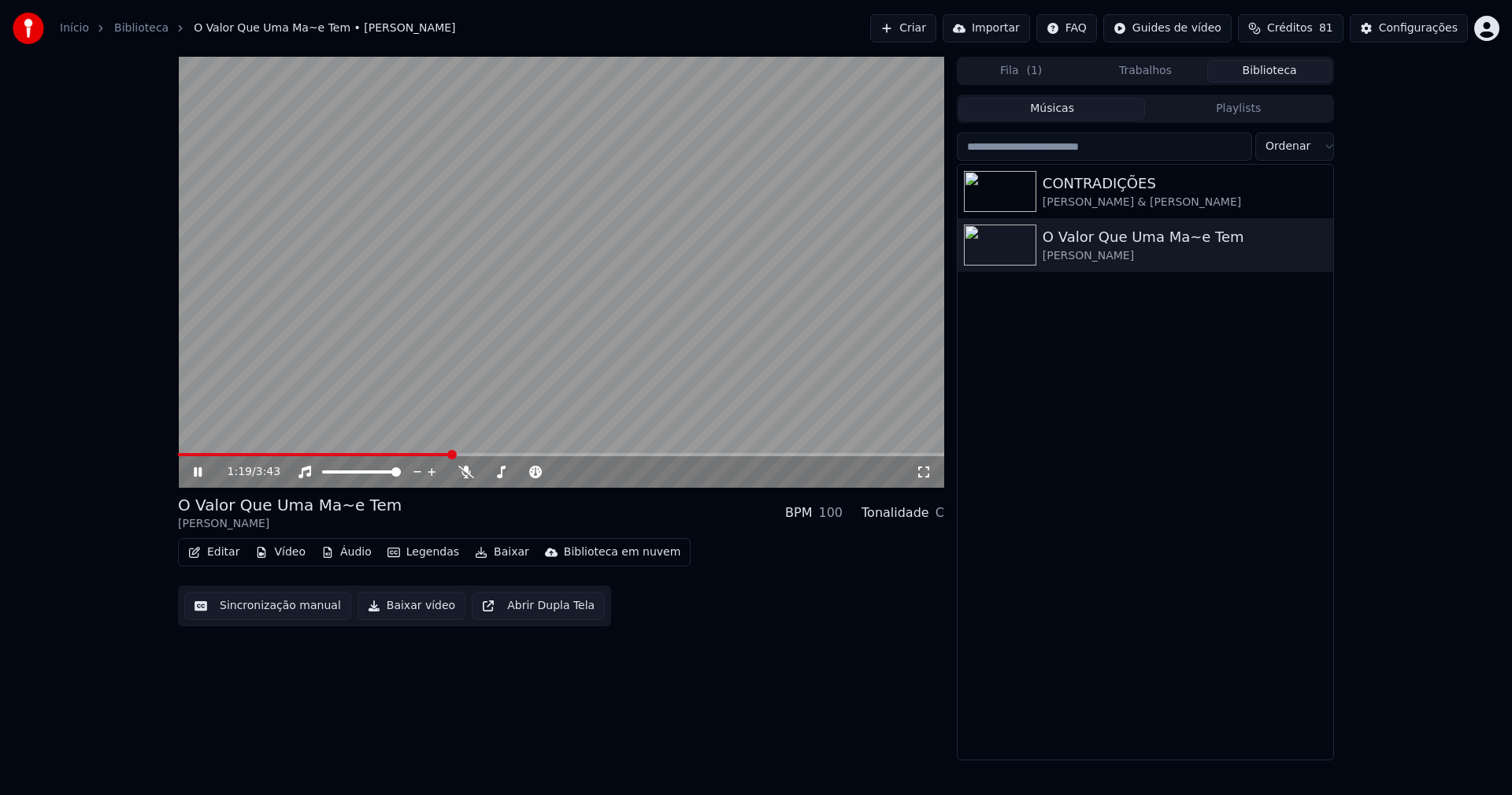
click at [1415, 29] on div "Configurações" at bounding box center [1418, 28] width 79 height 16
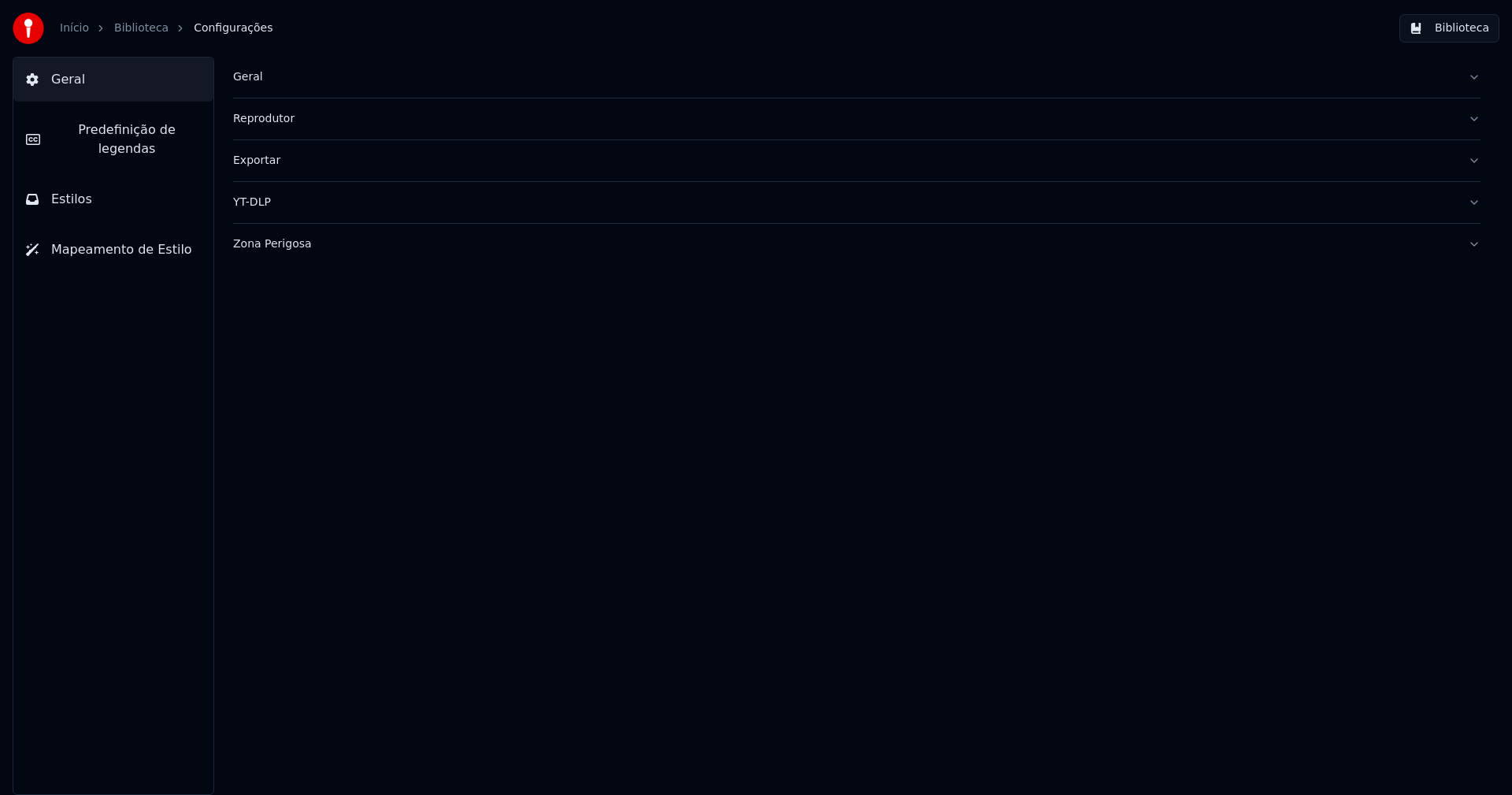
click at [96, 178] on button "Estilos" at bounding box center [114, 199] width 200 height 44
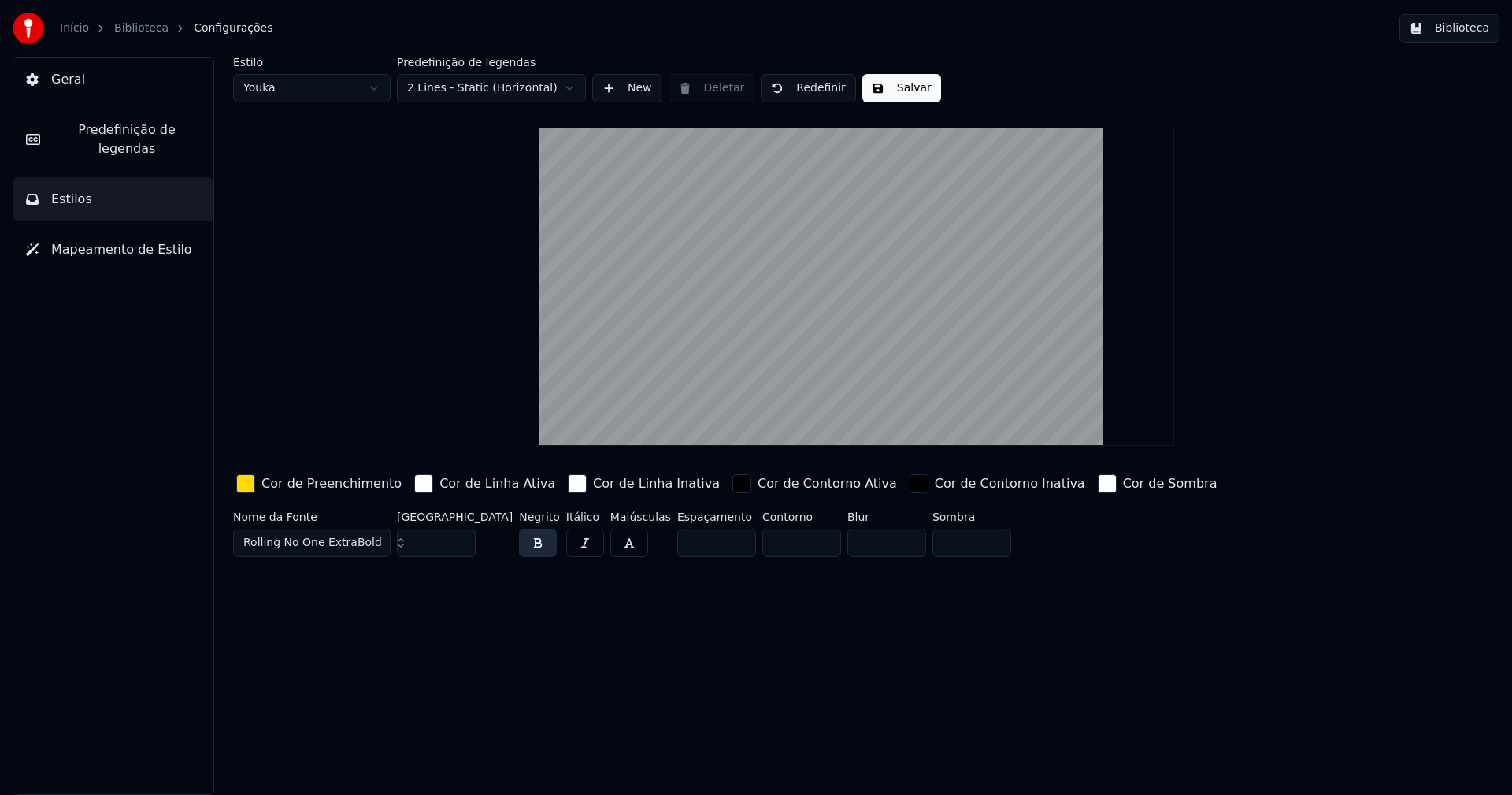
click at [462, 546] on input "***" at bounding box center [436, 543] width 79 height 29
drag, startPoint x: 910, startPoint y: 88, endPoint x: 805, endPoint y: 88, distance: 105.0
click at [905, 88] on button "Salvar" at bounding box center [901, 89] width 79 height 29
click at [318, 89] on html "Início Biblioteca Configurações Biblioteca Geral Predefinição de legendas Estil…" at bounding box center [756, 397] width 1512 height 795
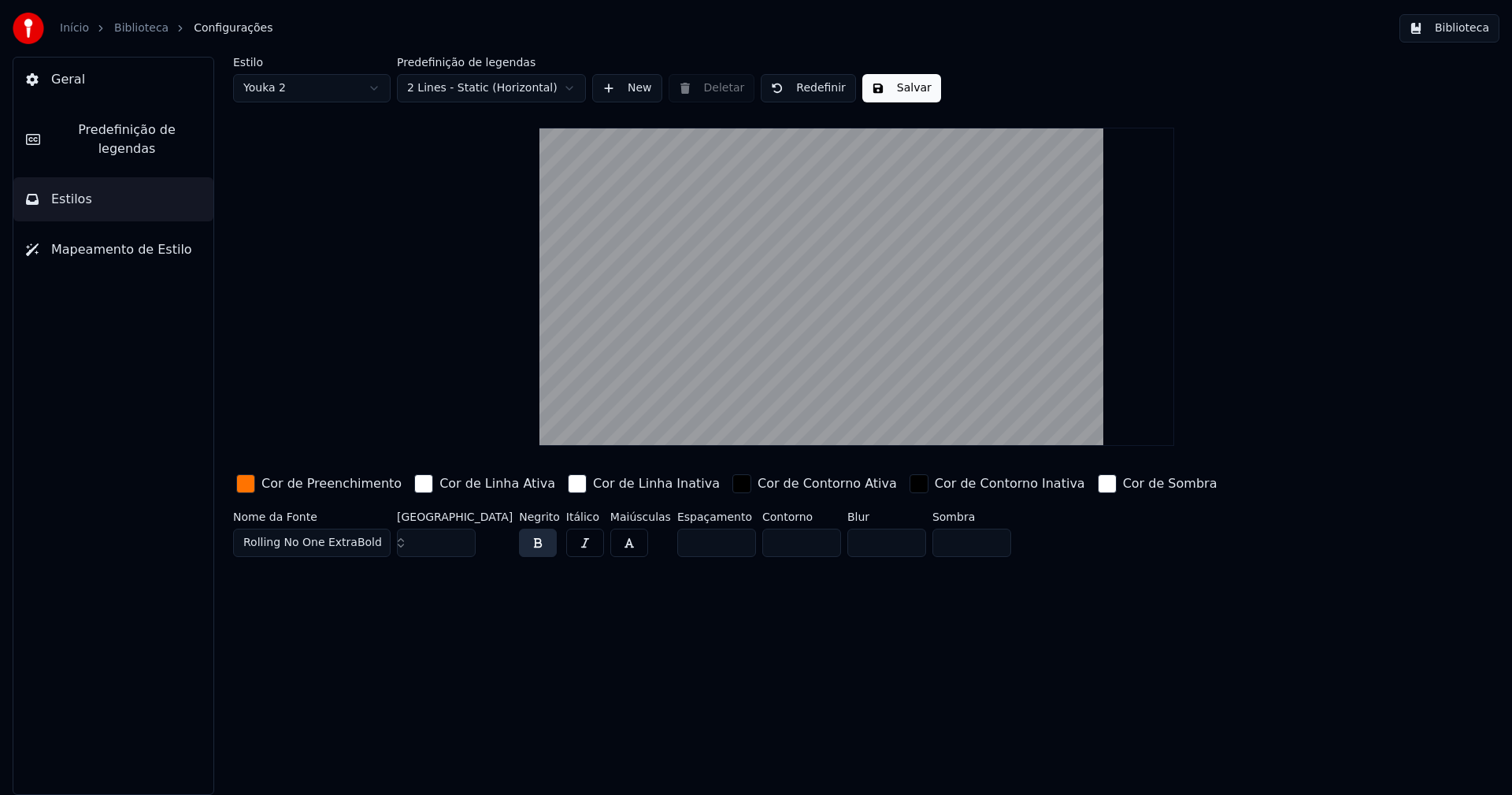
click at [461, 544] on input "***" at bounding box center [436, 543] width 79 height 29
type input "***"
click at [461, 544] on input "***" at bounding box center [436, 543] width 79 height 29
click at [886, 90] on button "Salvar" at bounding box center [901, 89] width 79 height 29
click at [1451, 32] on button "Biblioteca" at bounding box center [1449, 29] width 100 height 29
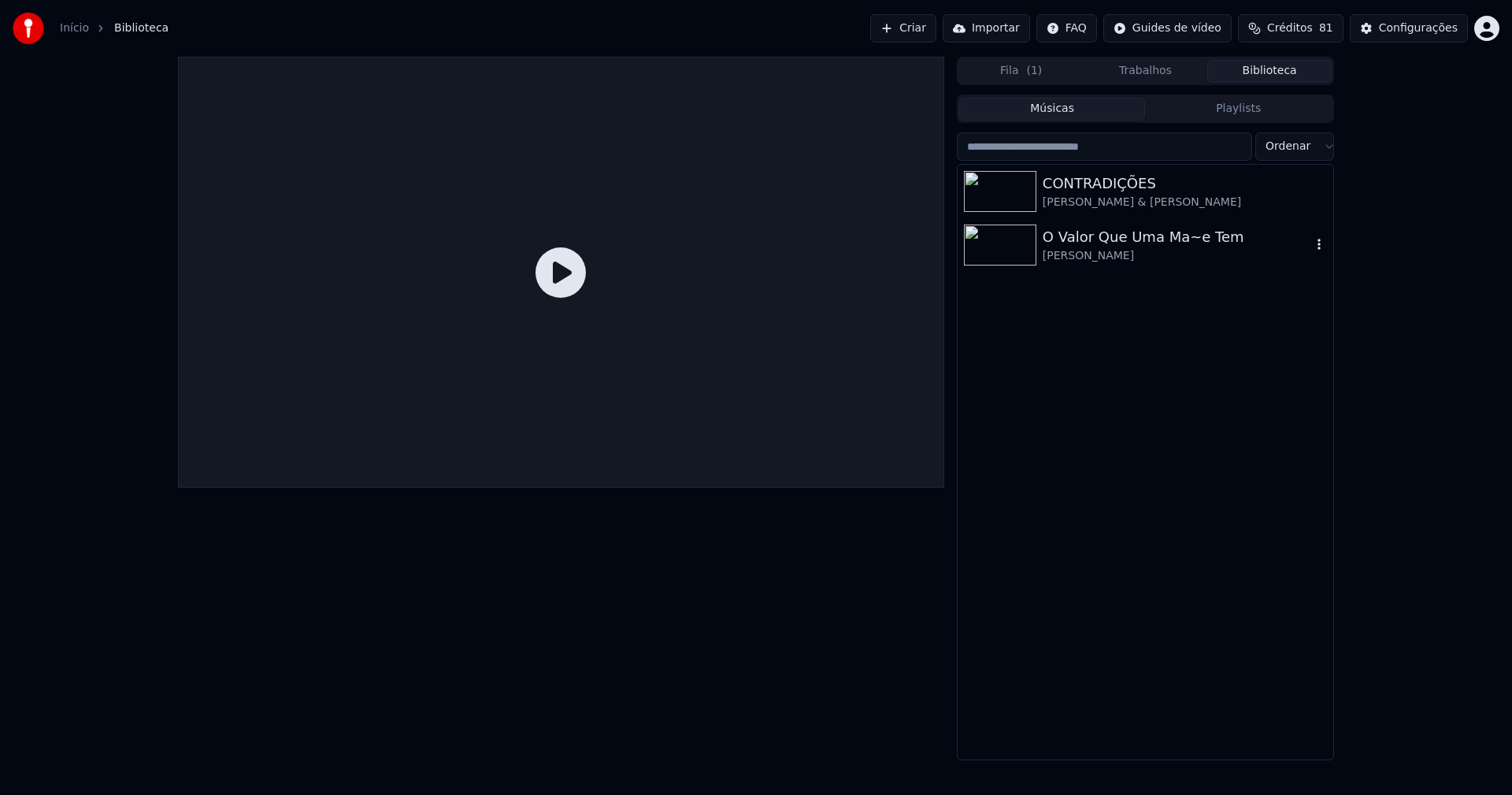
click at [1090, 242] on div "O Valor Que Uma Ma~e Tem" at bounding box center [1176, 237] width 268 height 22
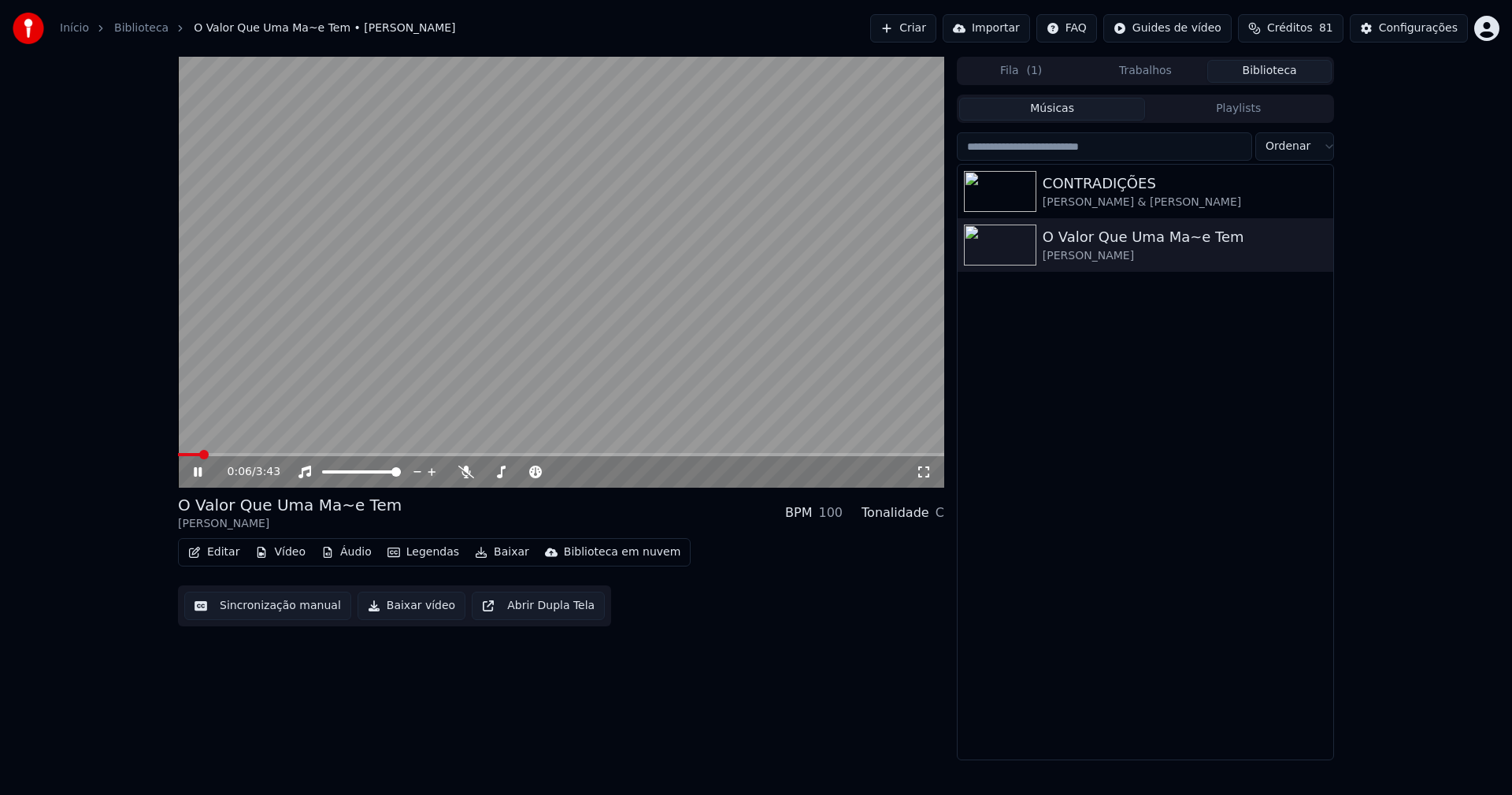
click at [922, 470] on icon at bounding box center [923, 471] width 16 height 12
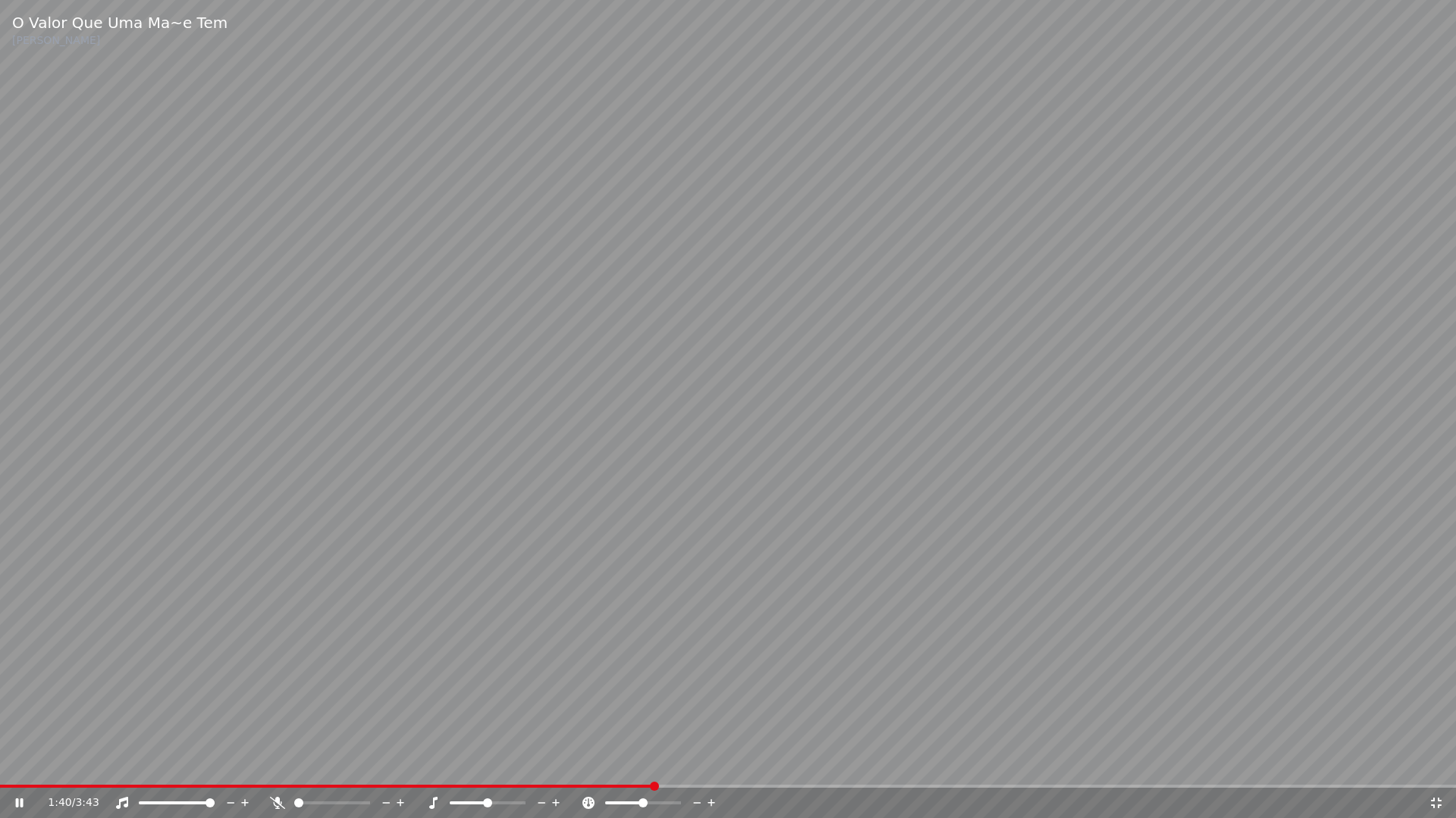
click at [1432, 764] on icon at bounding box center [1436, 803] width 11 height 11
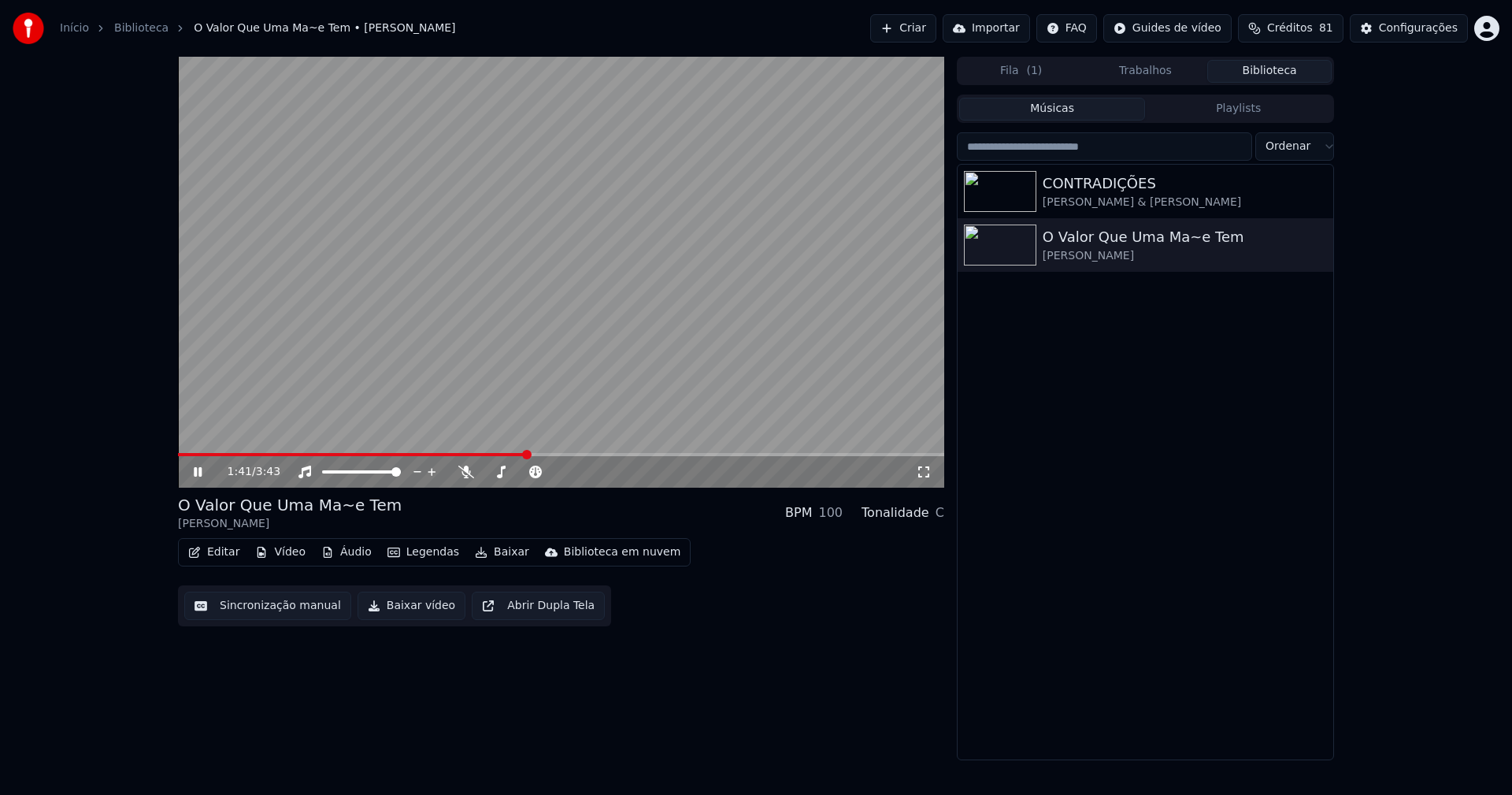
drag, startPoint x: 1408, startPoint y: 37, endPoint x: 1400, endPoint y: 33, distance: 8.9
click at [1400, 33] on button "Configurações" at bounding box center [1409, 29] width 118 height 29
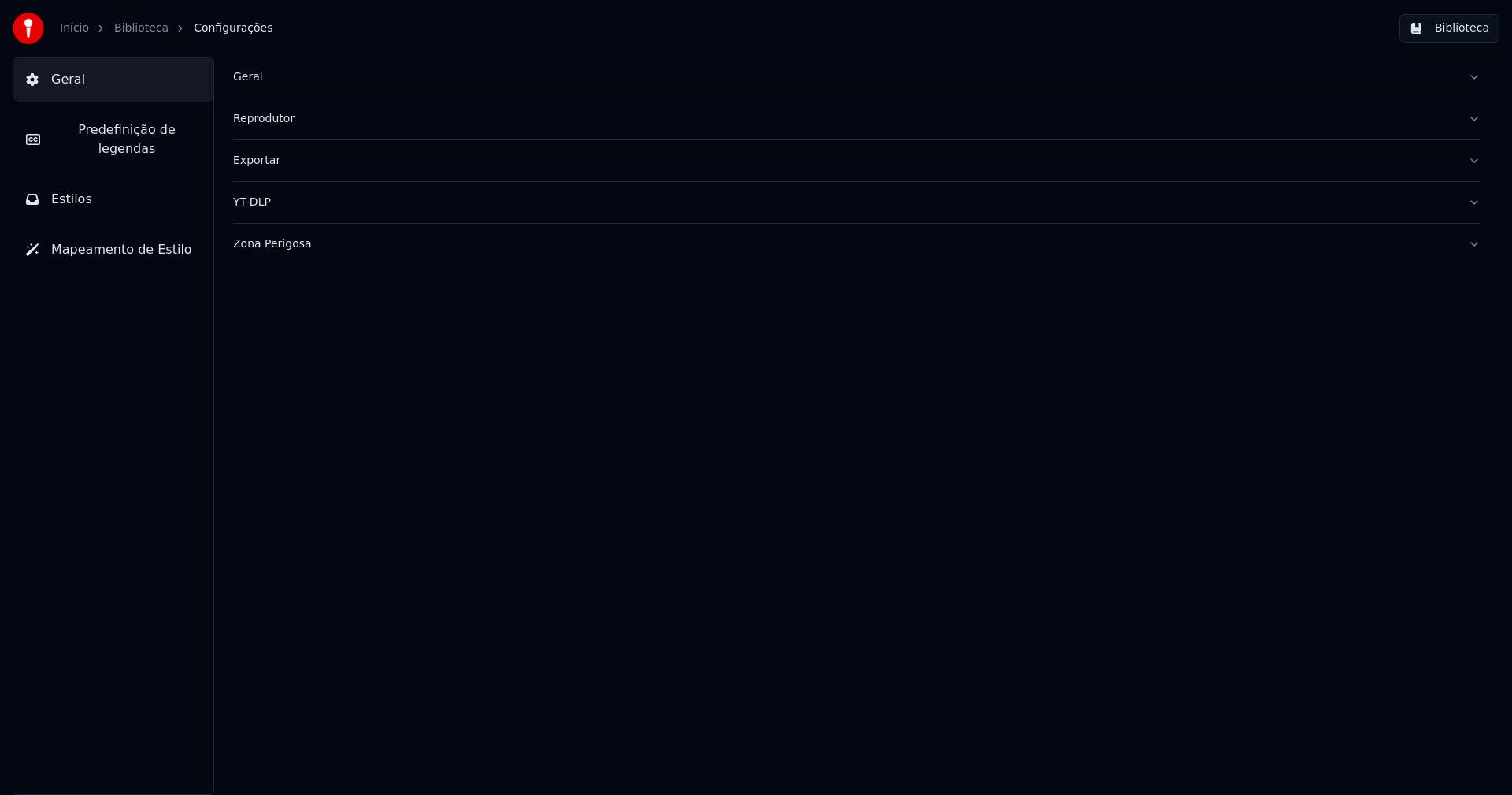
click at [155, 130] on span "Predefinição de legendas" at bounding box center [126, 139] width 148 height 38
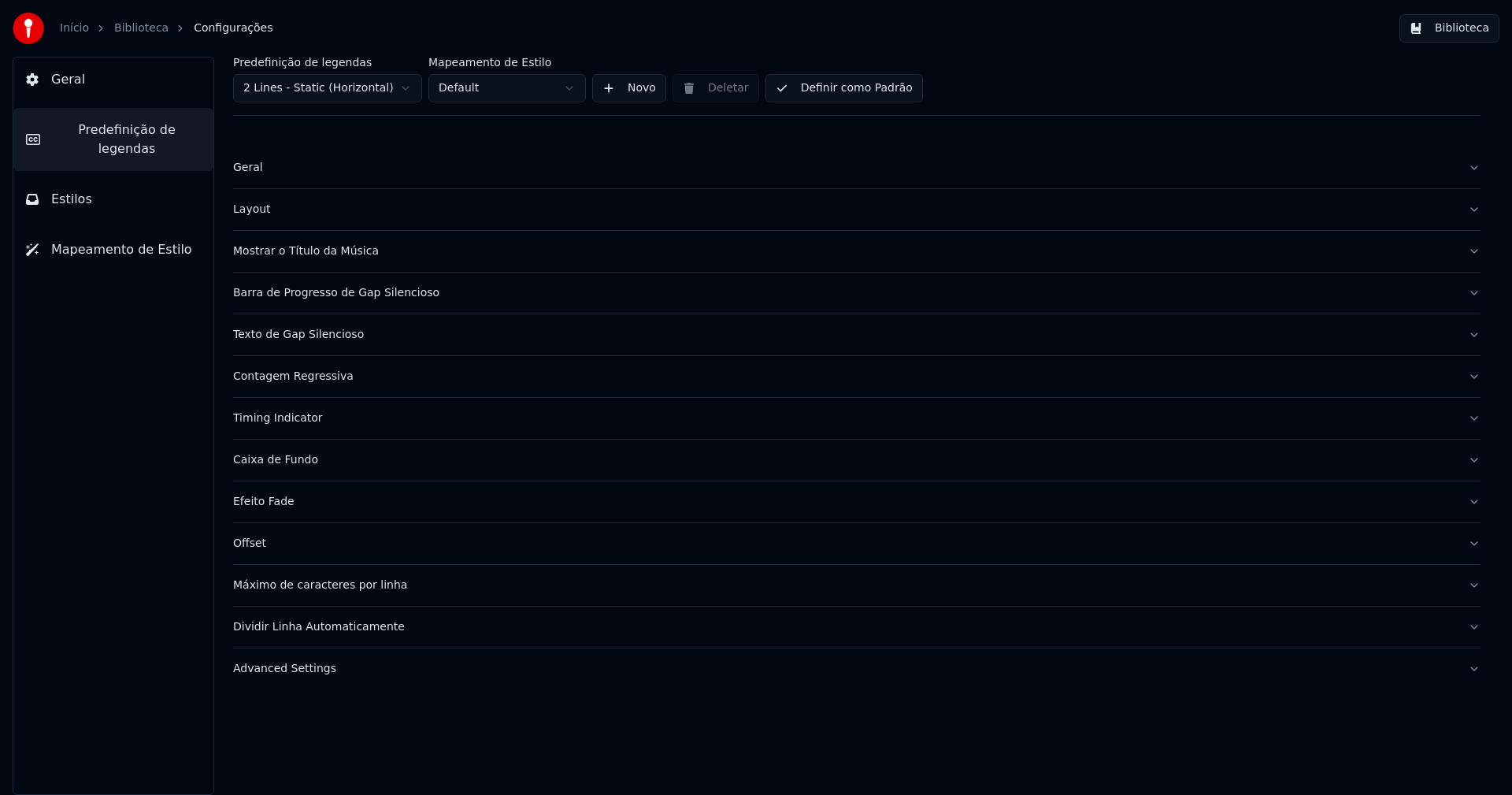
click at [255, 210] on div "Layout" at bounding box center [843, 209] width 1222 height 16
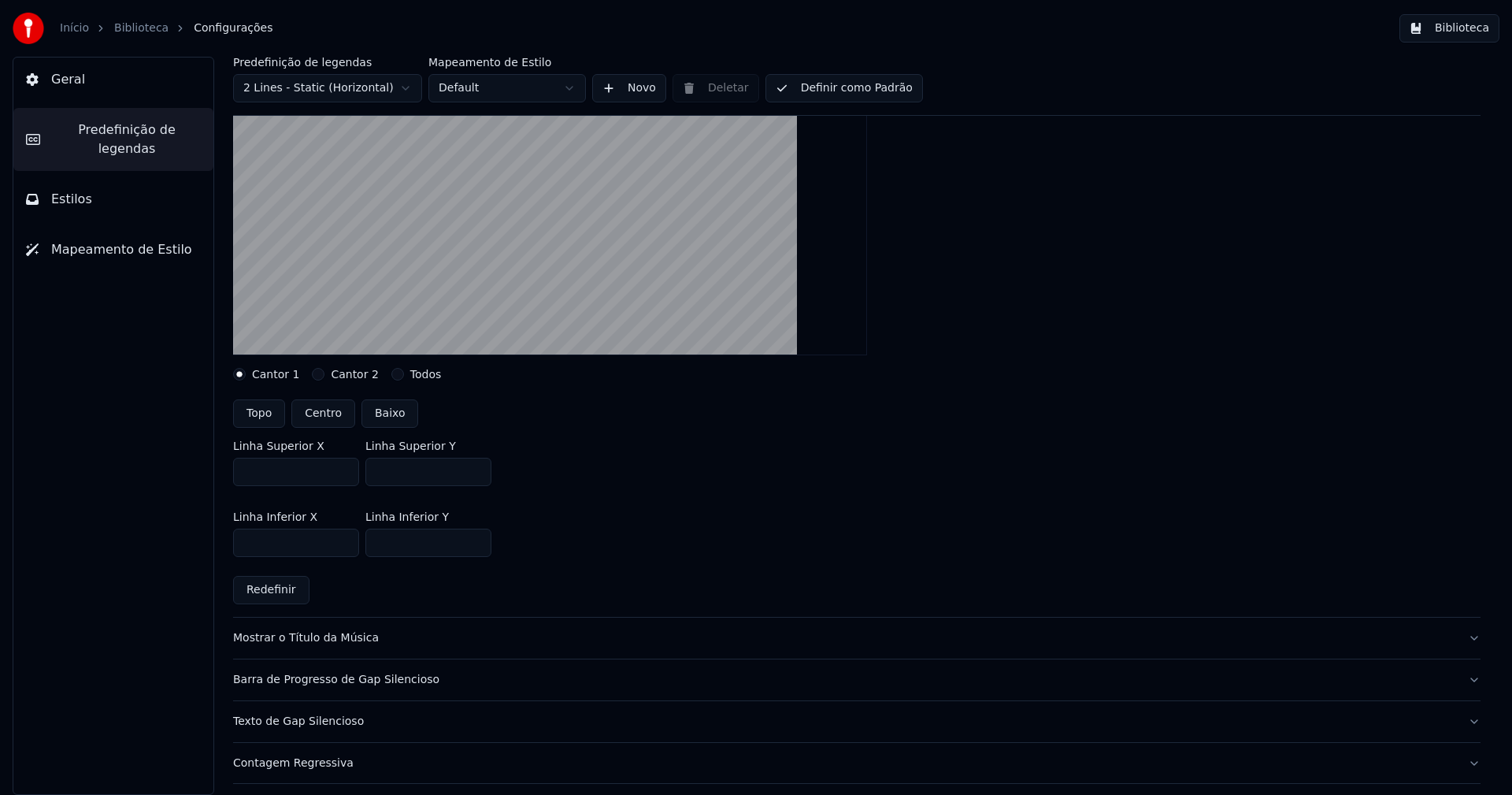
scroll to position [237, 0]
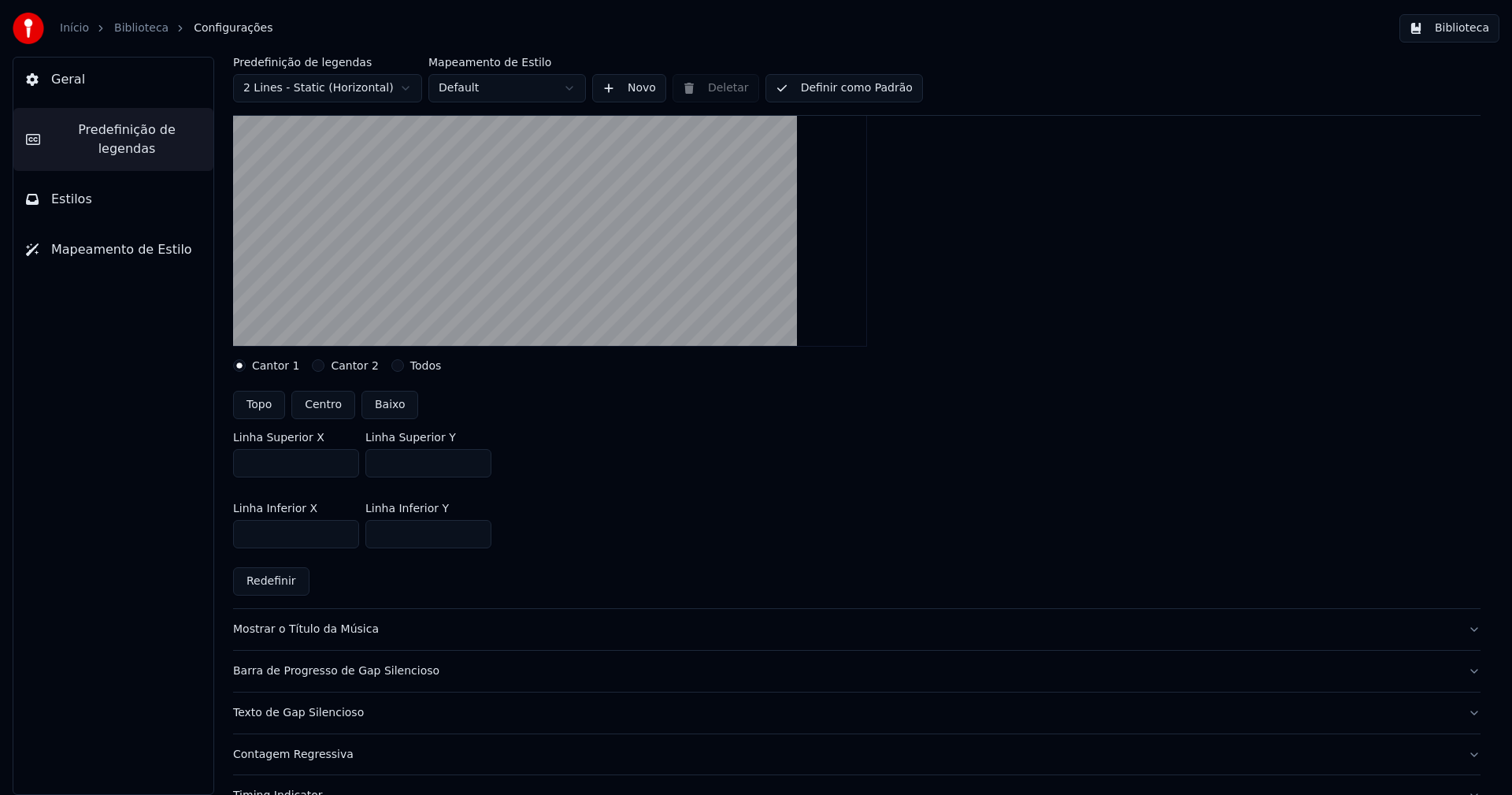
click at [312, 366] on button "Cantor 2" at bounding box center [318, 365] width 12 height 12
click at [474, 466] on input "**" at bounding box center [428, 463] width 126 height 29
type input "**"
click at [474, 466] on input "**" at bounding box center [428, 463] width 126 height 29
click at [611, 466] on div "Linha Superior X *** Linha Superior Y **" at bounding box center [856, 454] width 1247 height 71
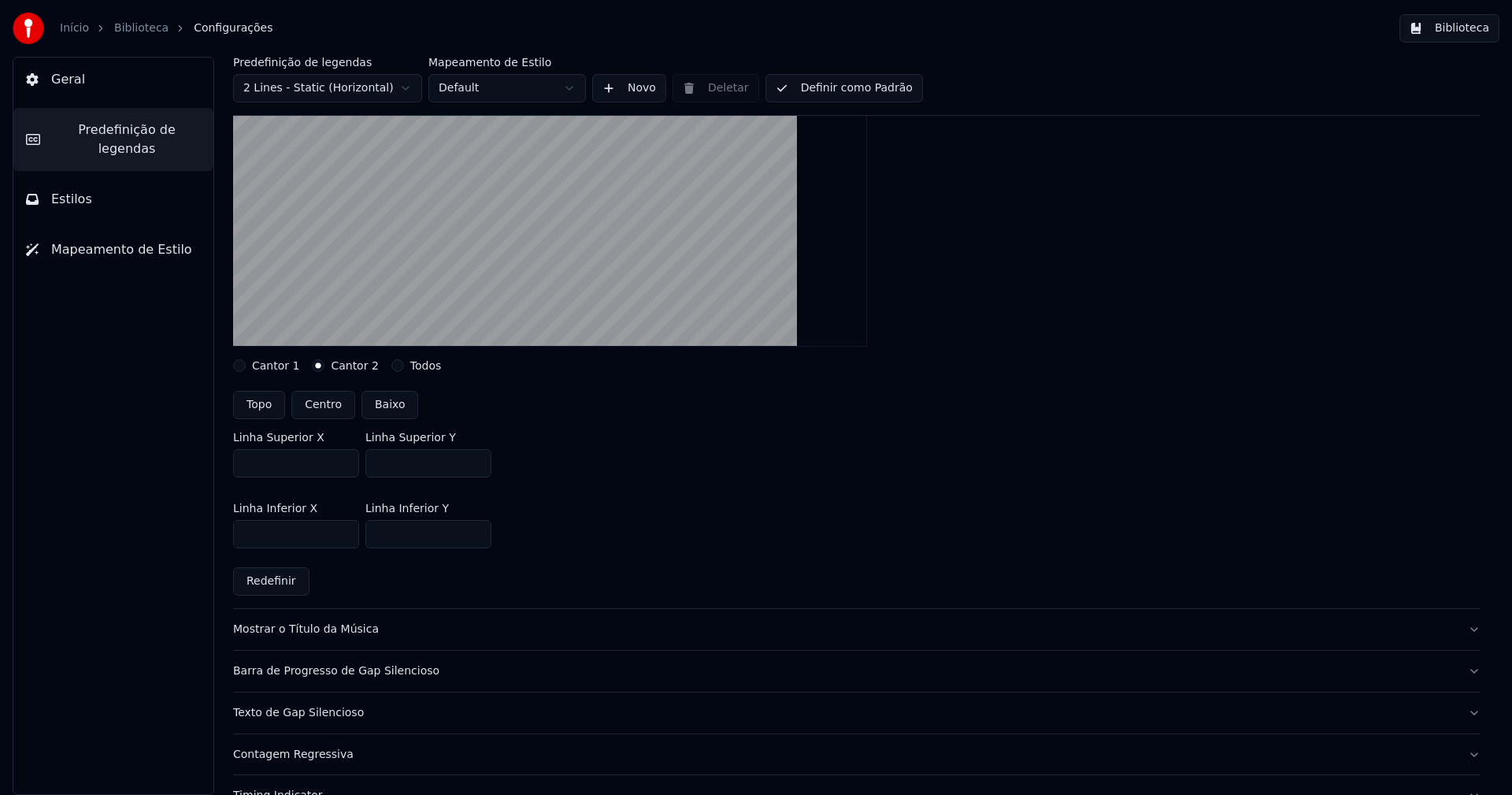
click at [1462, 33] on button "Biblioteca" at bounding box center [1449, 29] width 100 height 29
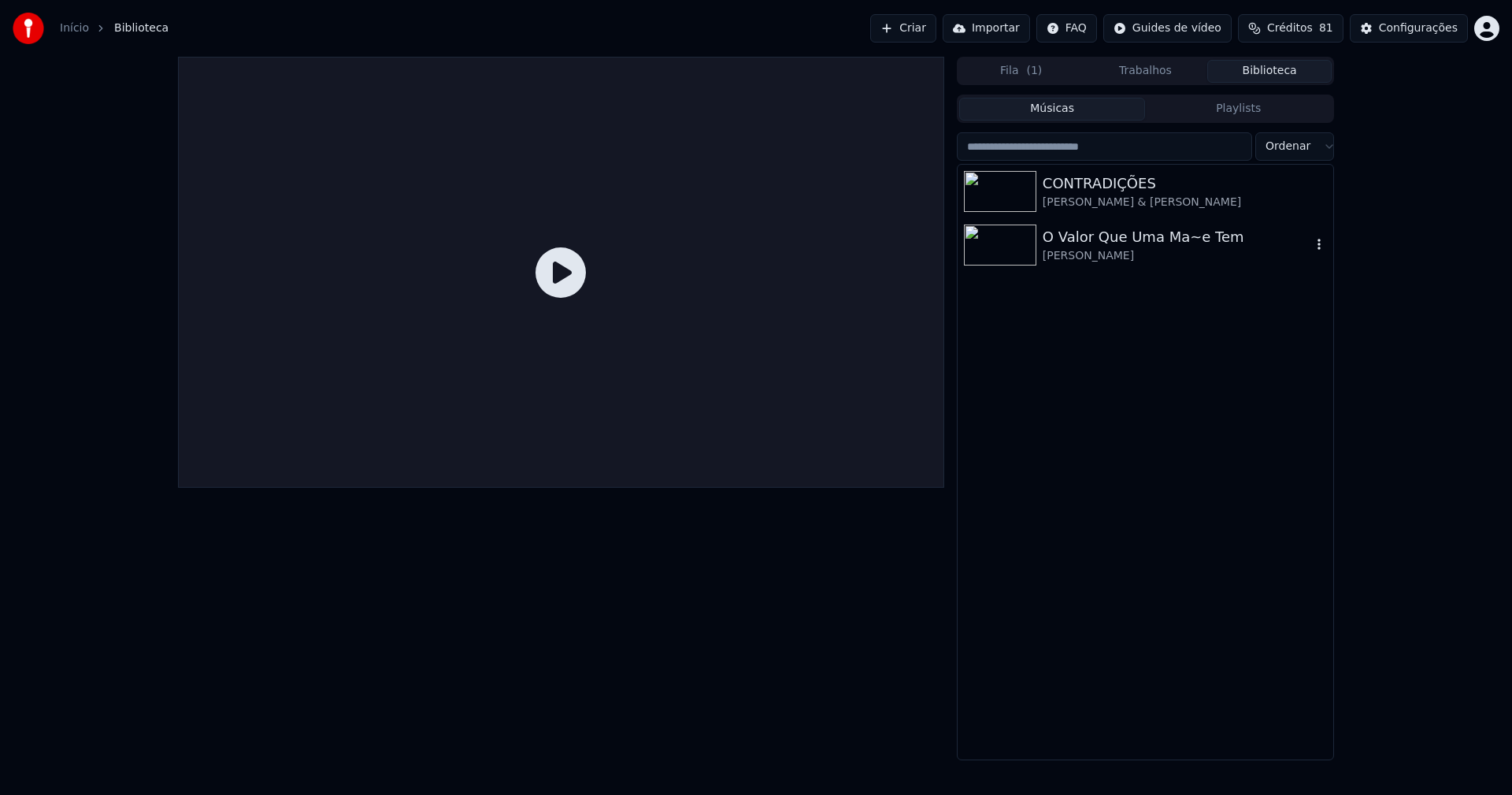
click at [1118, 244] on div "O Valor Que Uma Ma~e Tem" at bounding box center [1176, 237] width 268 height 22
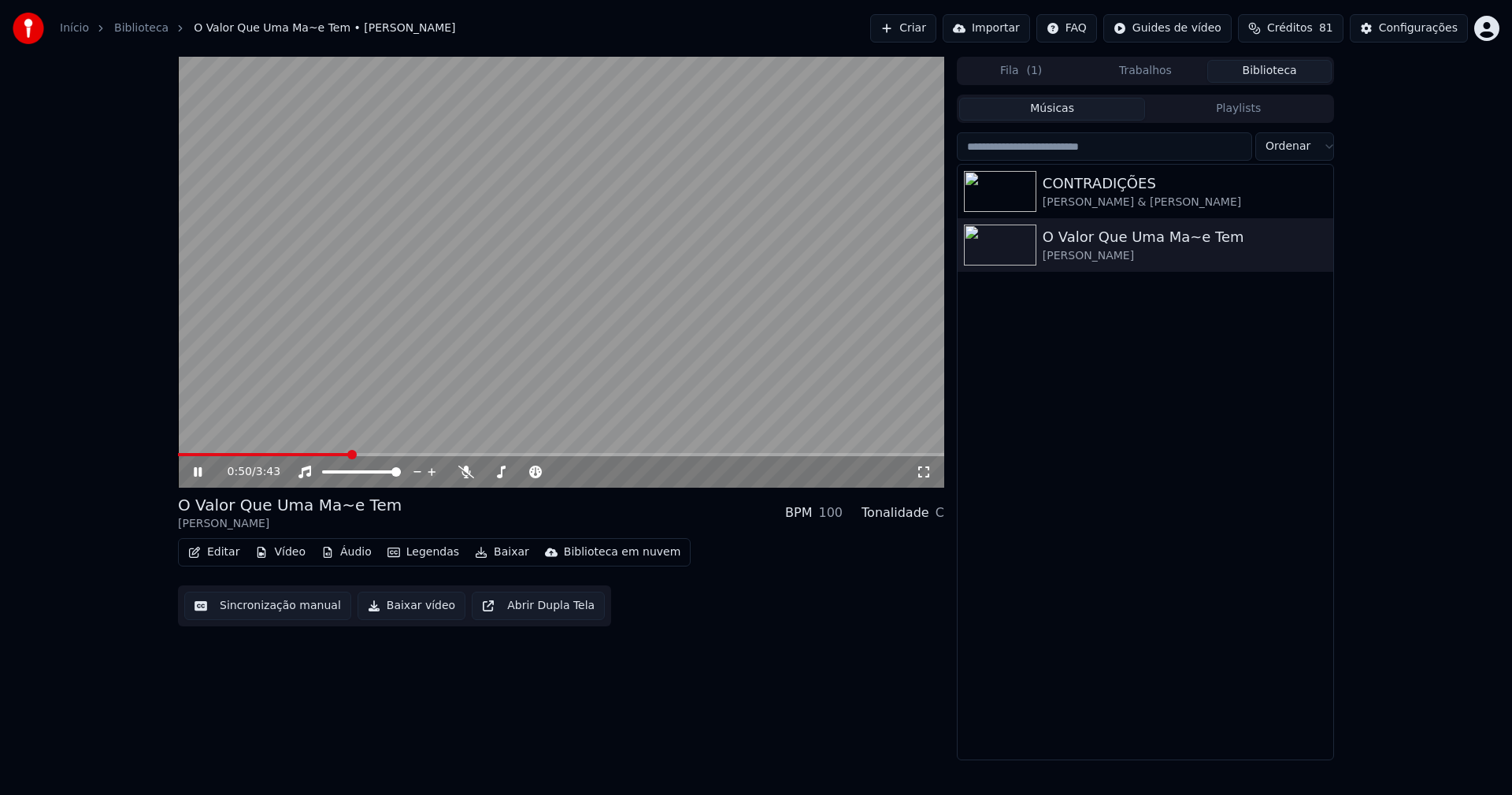
click at [349, 454] on span at bounding box center [561, 454] width 766 height 3
click at [928, 472] on icon at bounding box center [923, 471] width 16 height 12
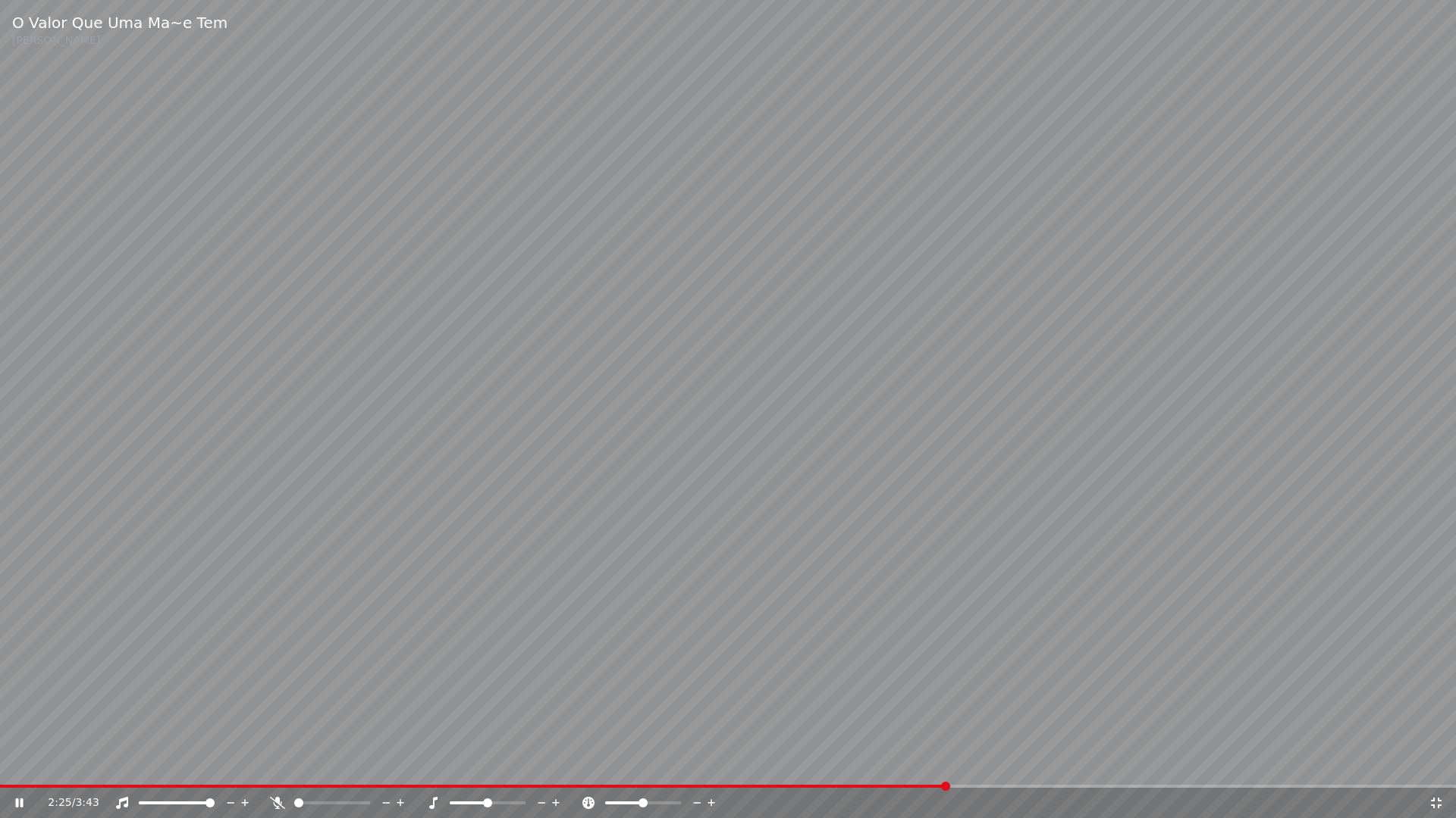
drag, startPoint x: 1436, startPoint y: 807, endPoint x: 1200, endPoint y: 731, distance: 247.9
click at [1436, 764] on icon at bounding box center [1436, 802] width 16 height 12
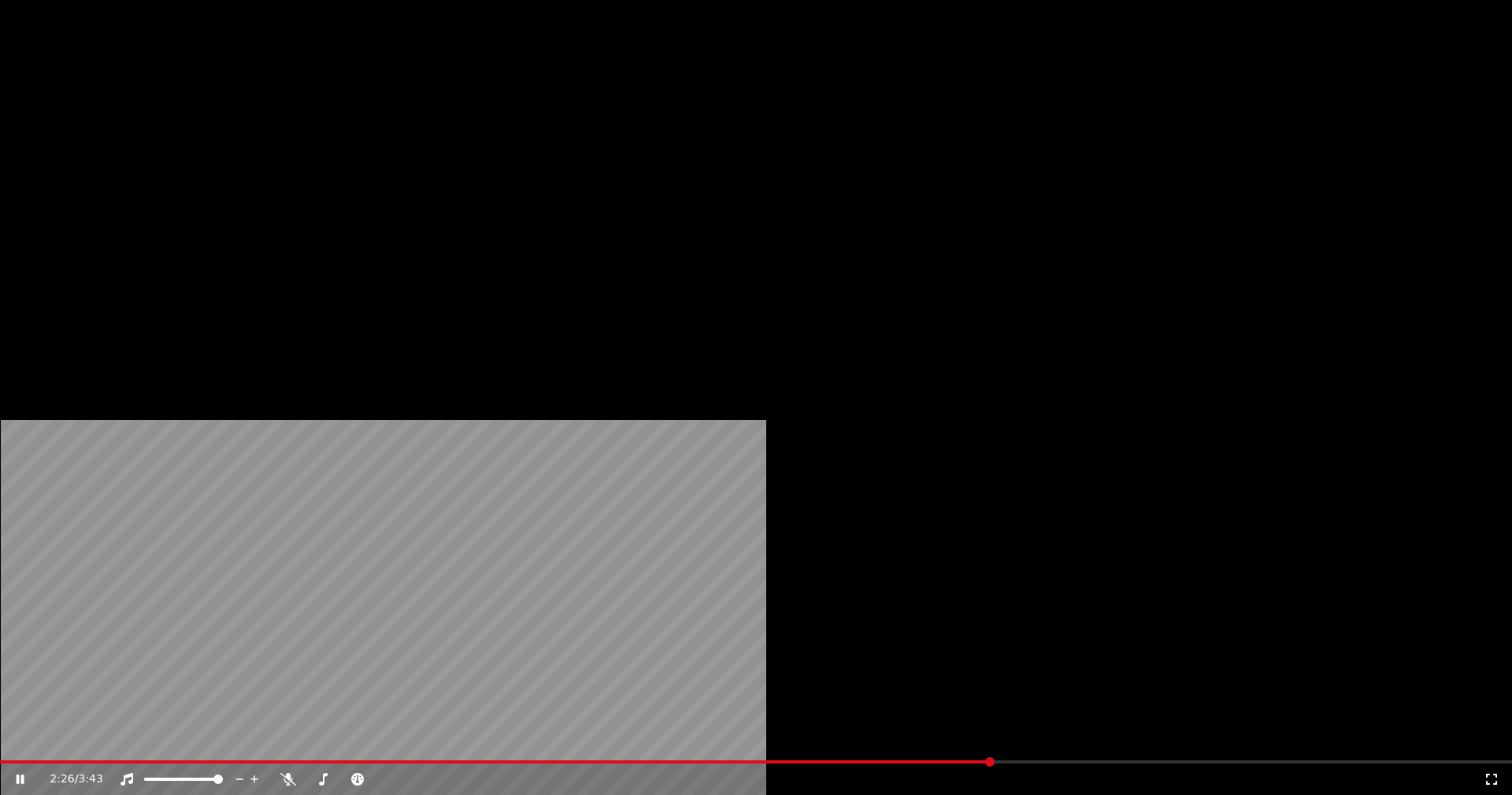
click at [226, 133] on button "Editar" at bounding box center [214, 121] width 64 height 22
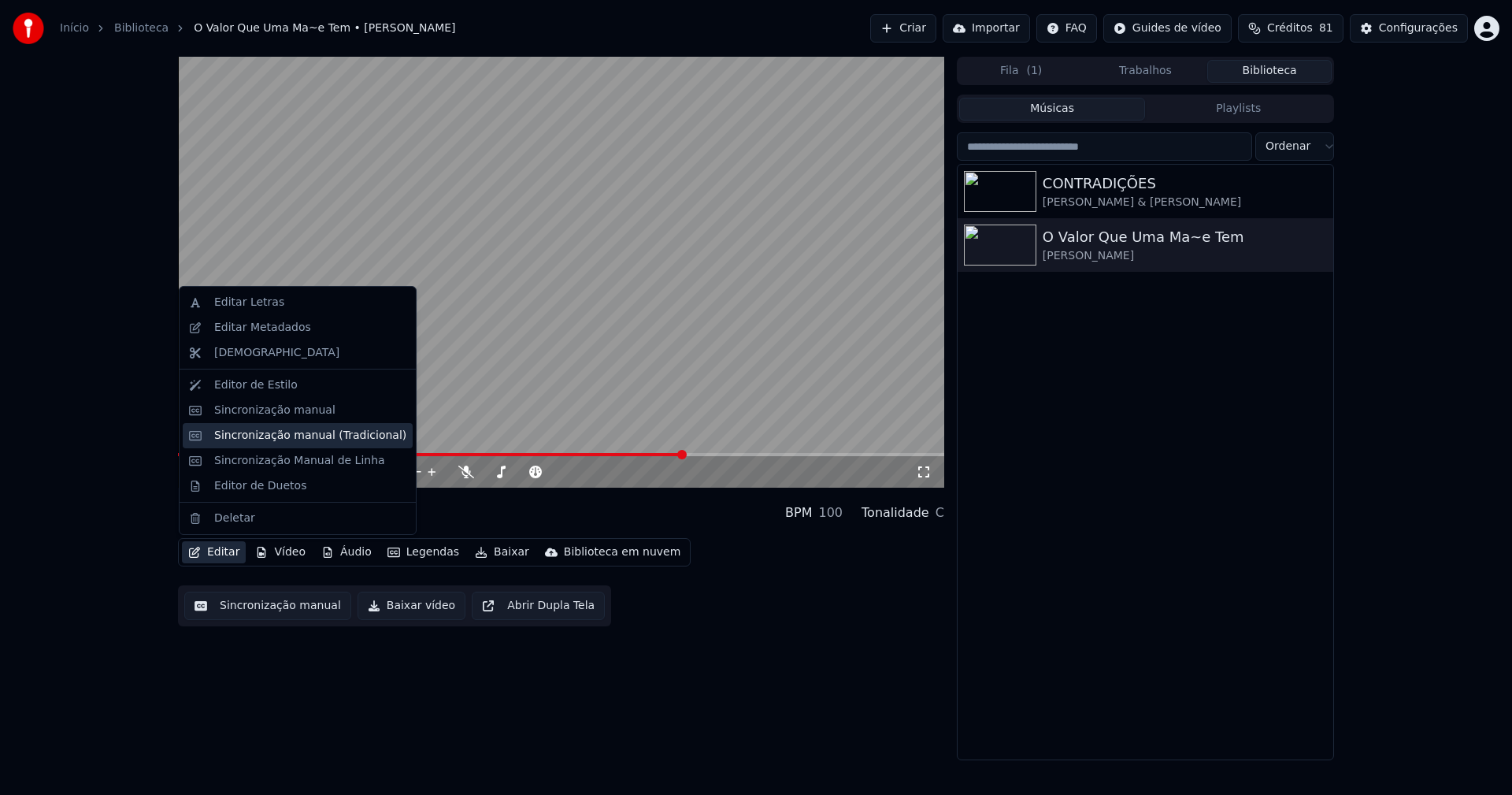
click at [278, 437] on div "Sincronização manual (Tradicional)" at bounding box center [310, 435] width 192 height 16
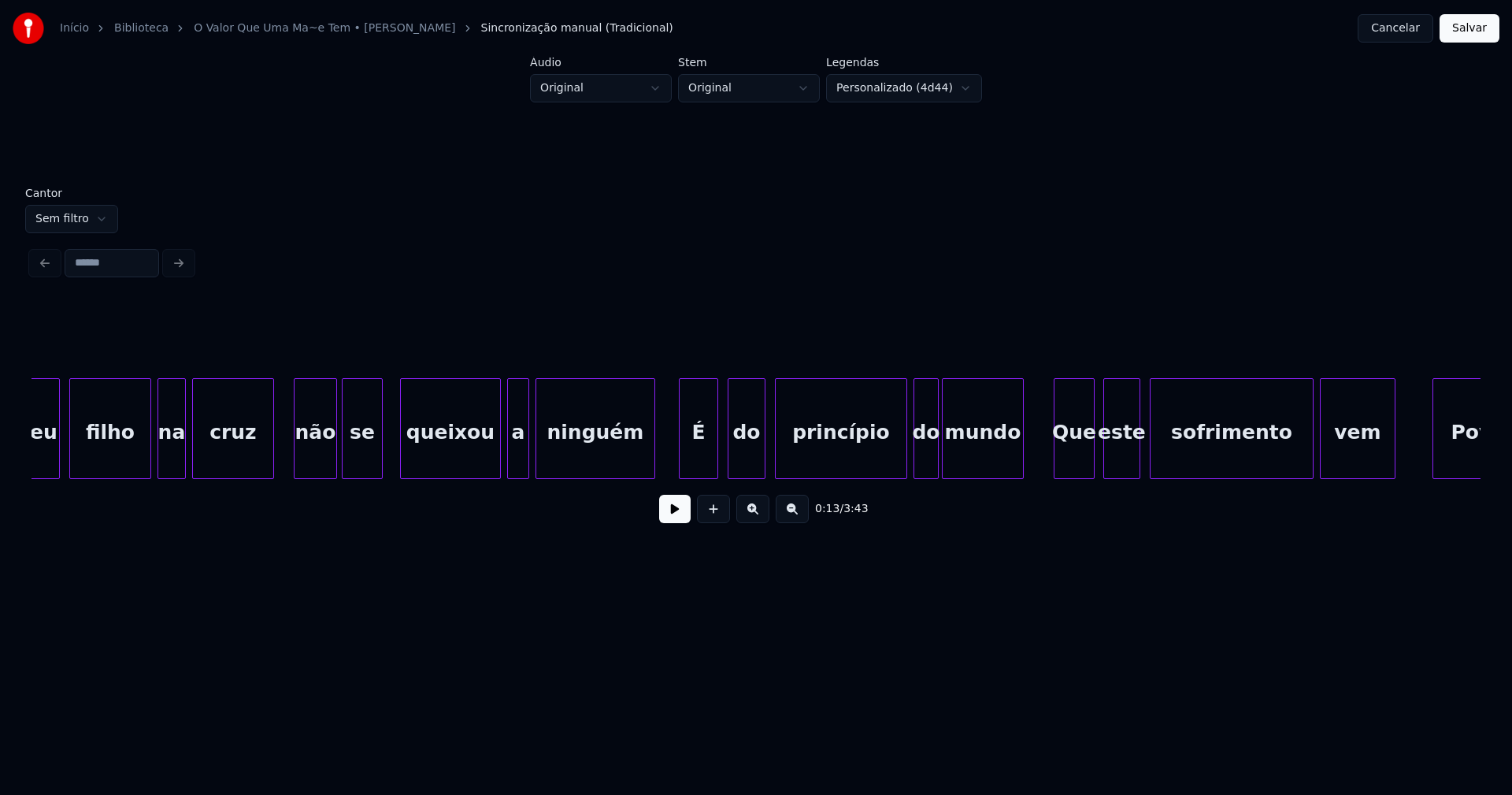
scroll to position [0, 15862]
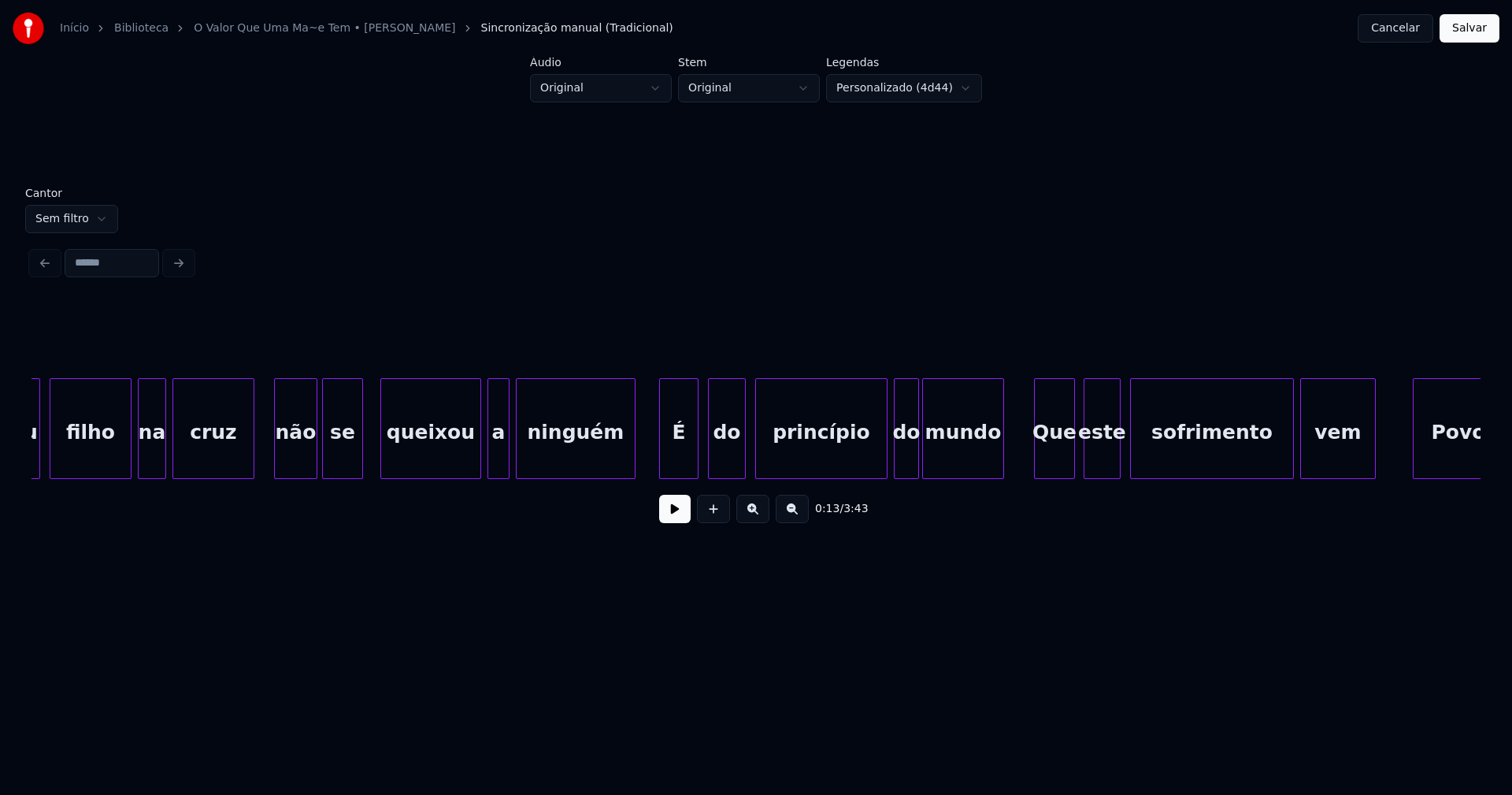
click at [679, 515] on button at bounding box center [674, 509] width 31 height 29
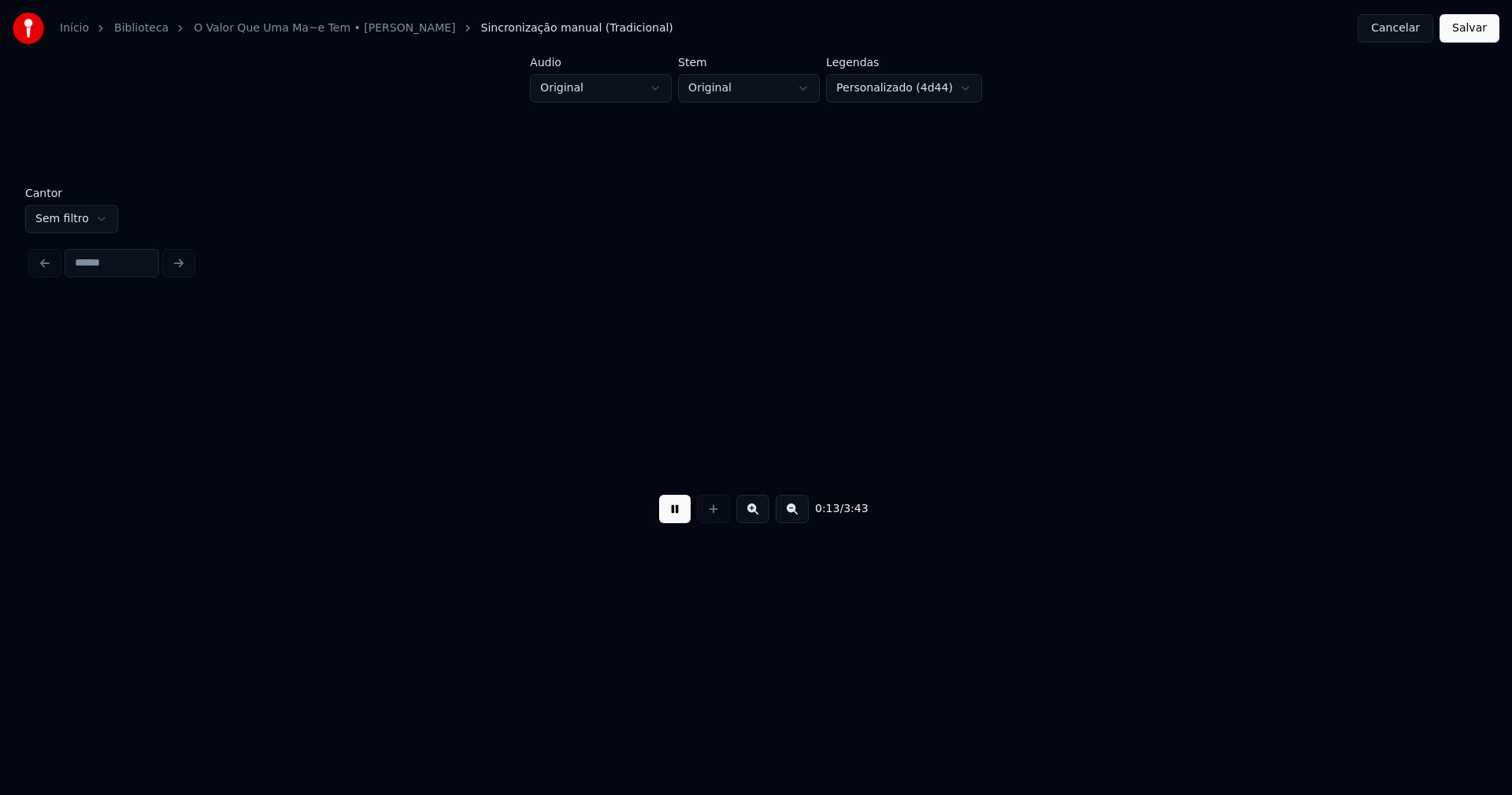
scroll to position [0, 2127]
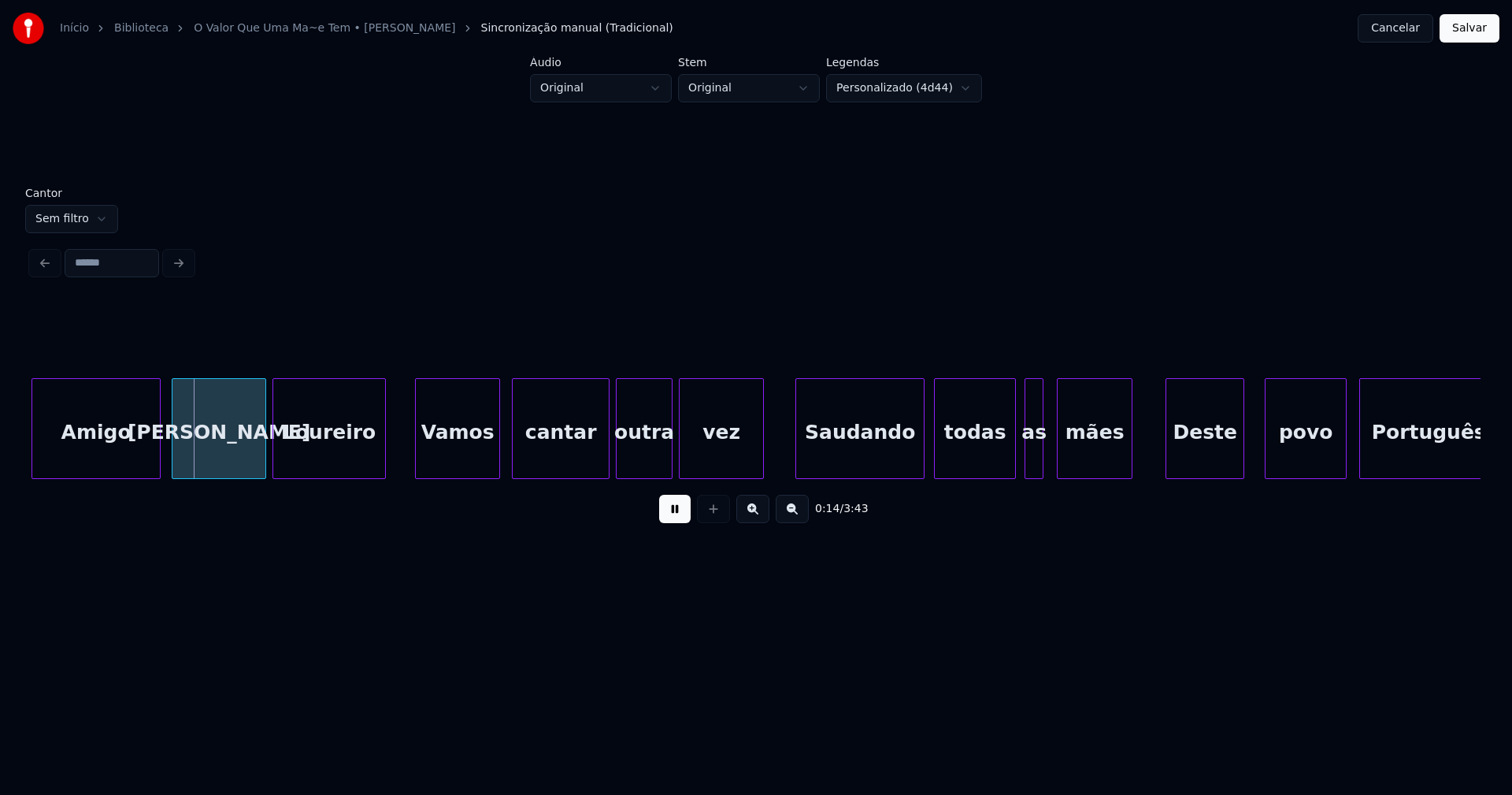
drag, startPoint x: 671, startPoint y: 512, endPoint x: 337, endPoint y: 469, distance: 336.8
click at [670, 510] on button at bounding box center [674, 509] width 31 height 29
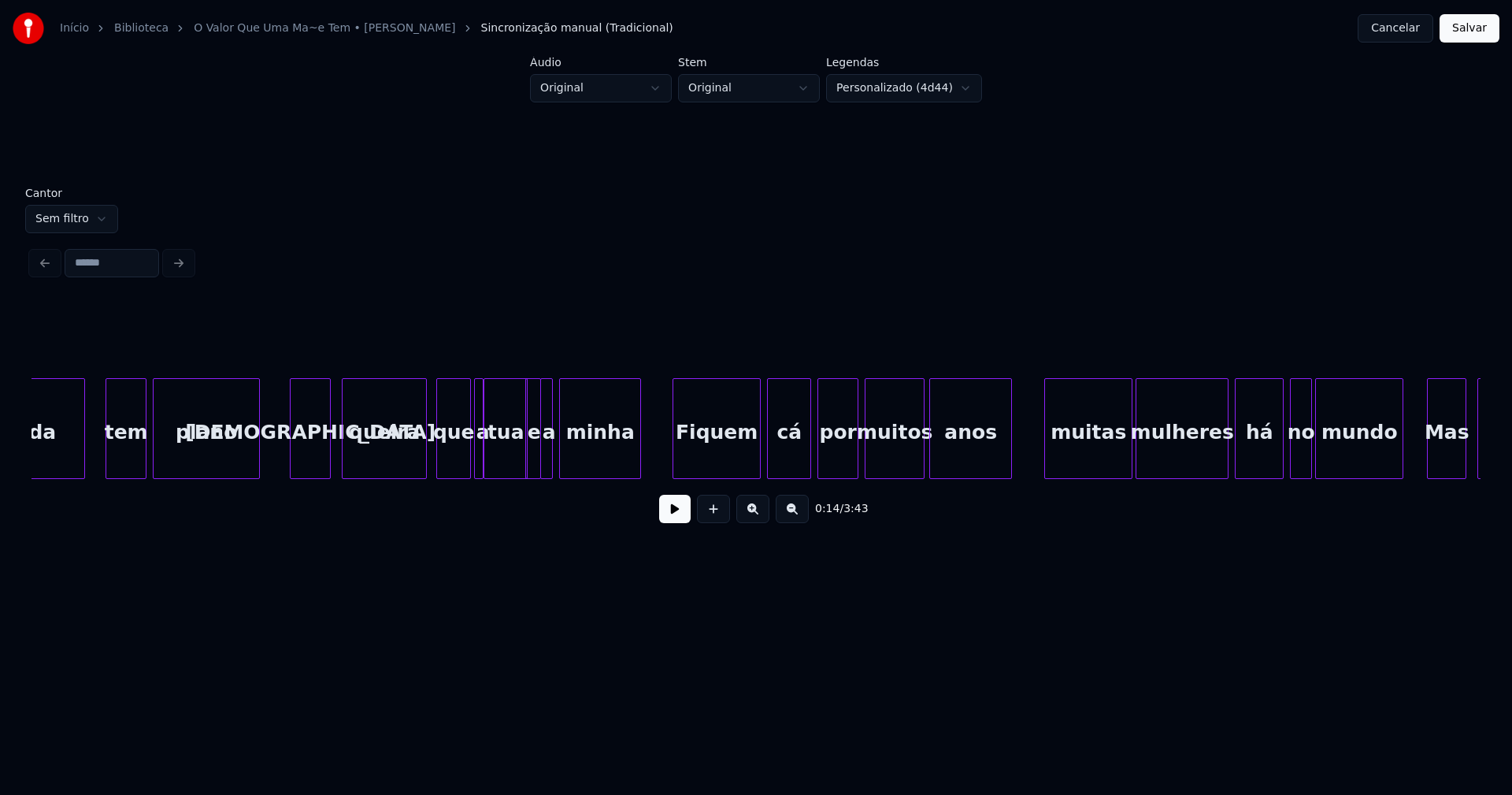
scroll to position [0, 20846]
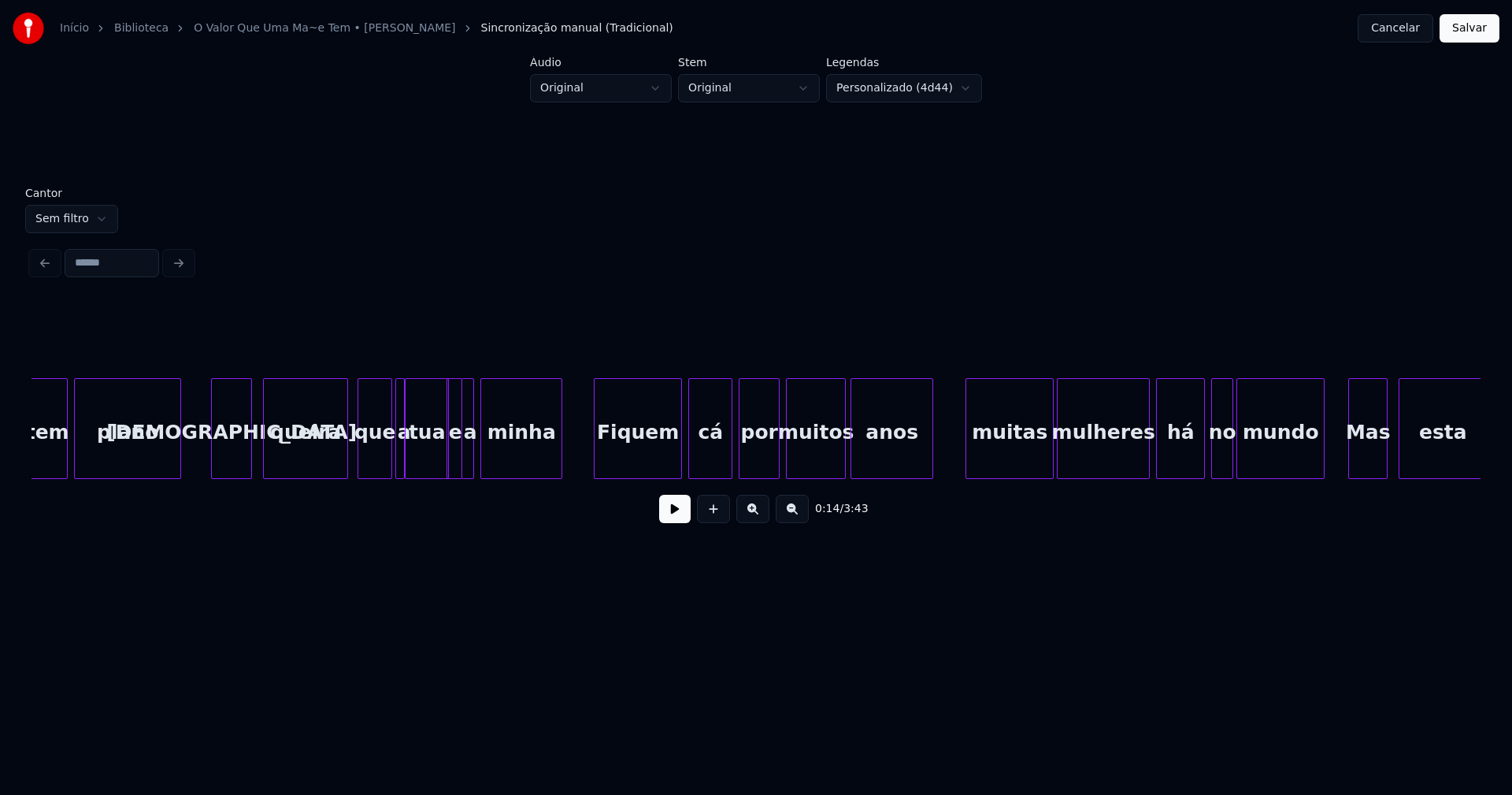
click at [1005, 430] on div "muitas" at bounding box center [1009, 432] width 87 height 107
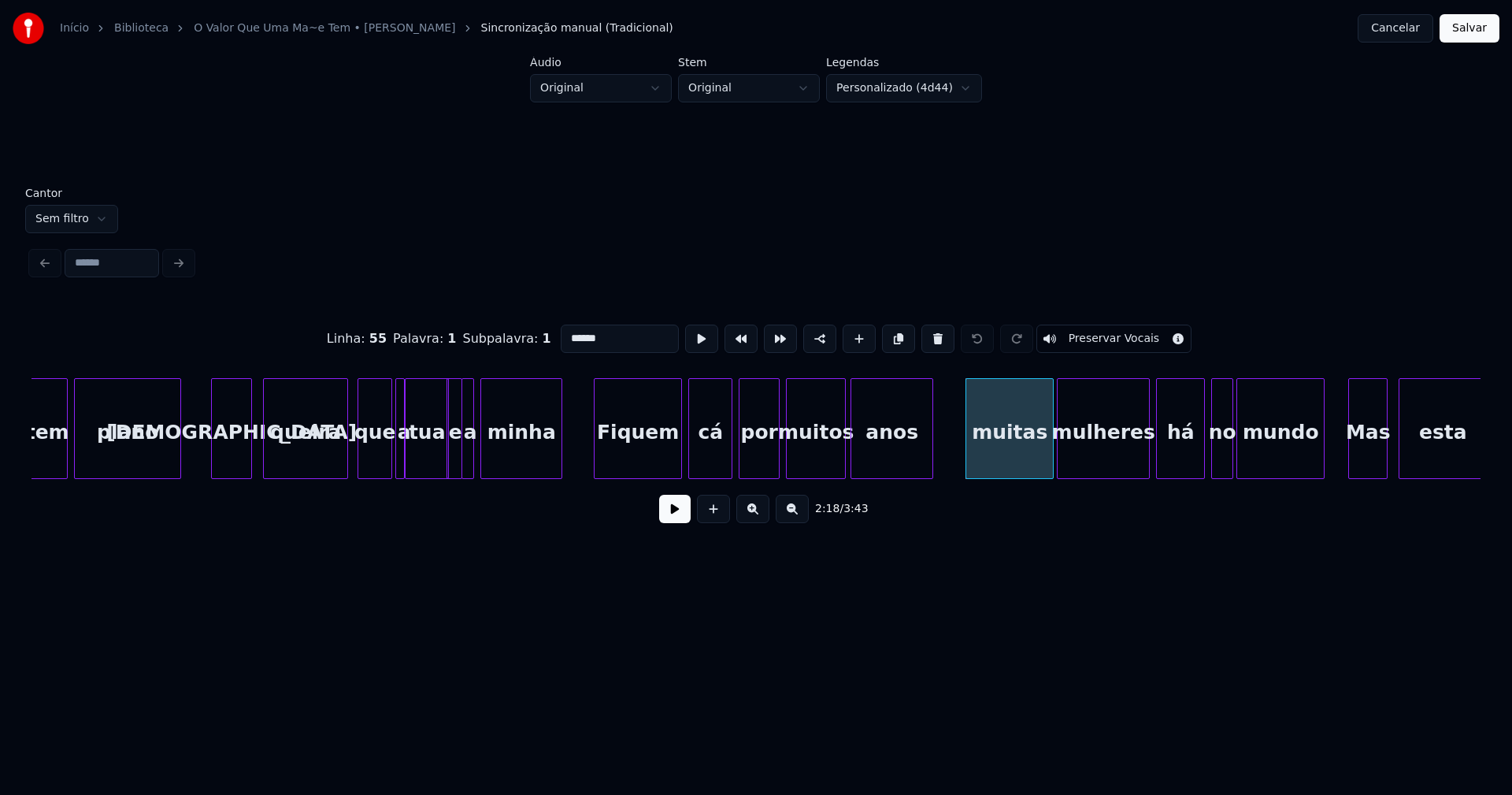
click at [568, 331] on input "******" at bounding box center [620, 339] width 118 height 29
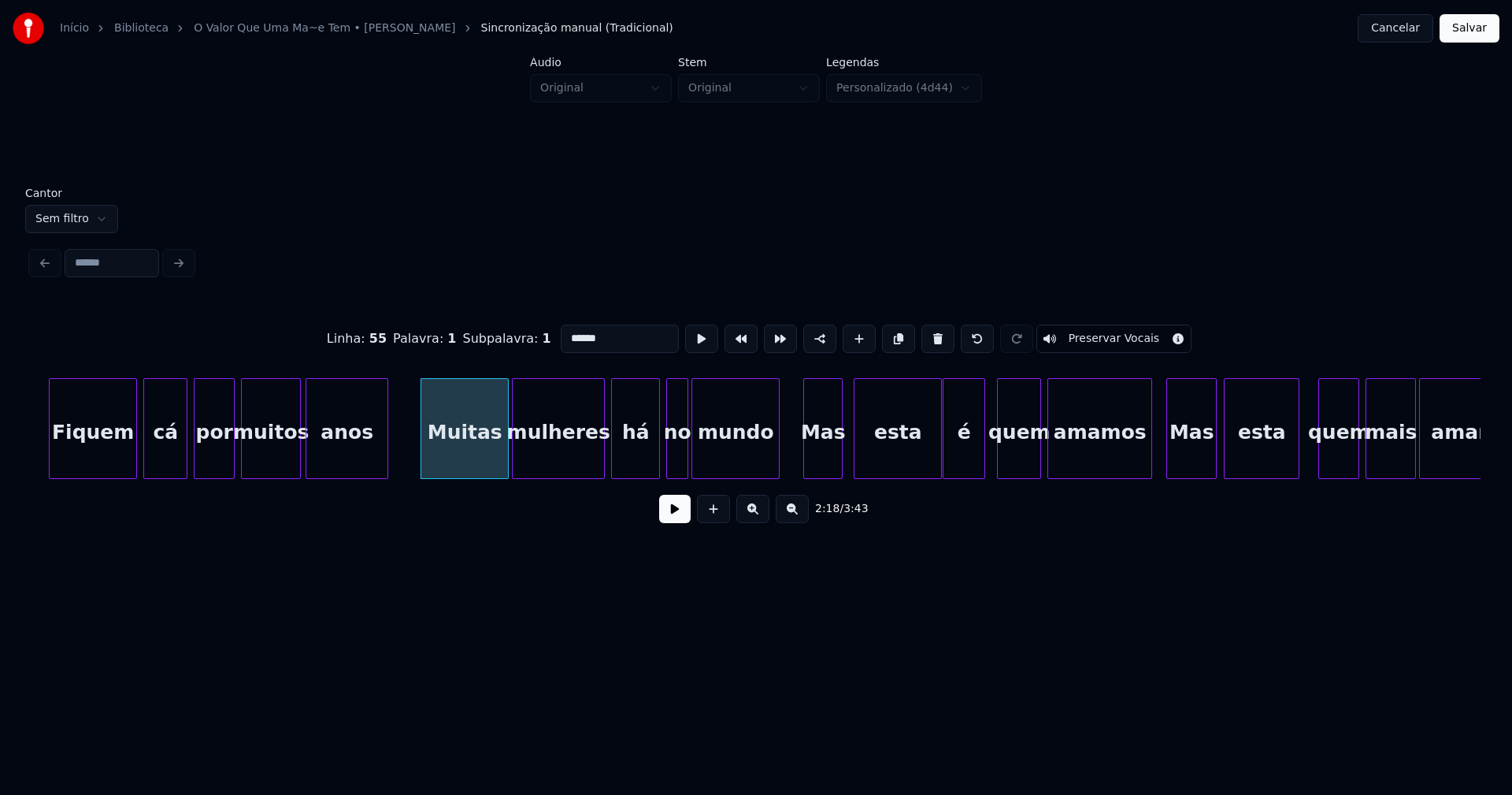
scroll to position [0, 21409]
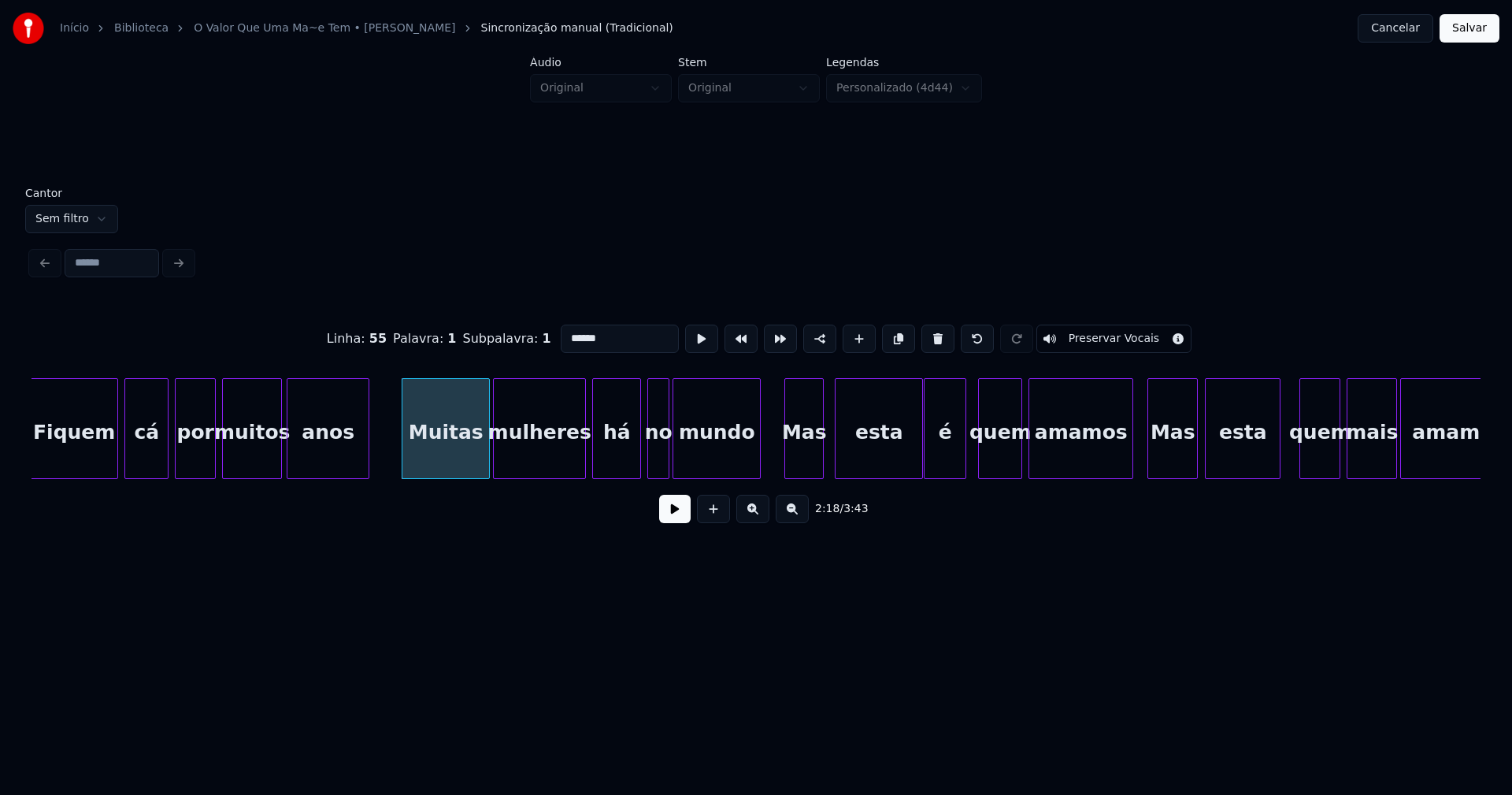
type input "******"
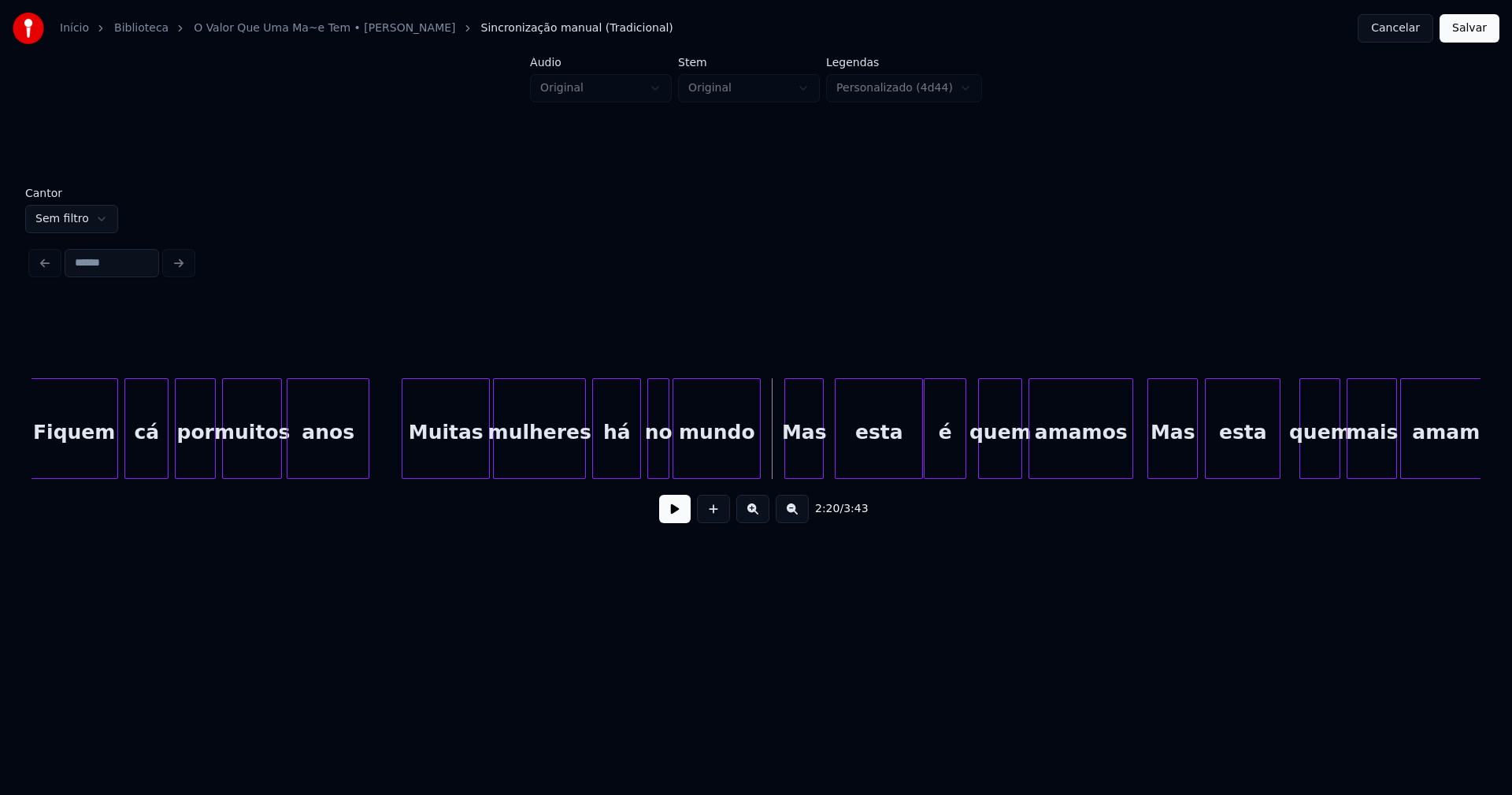
click at [678, 517] on button at bounding box center [674, 509] width 31 height 29
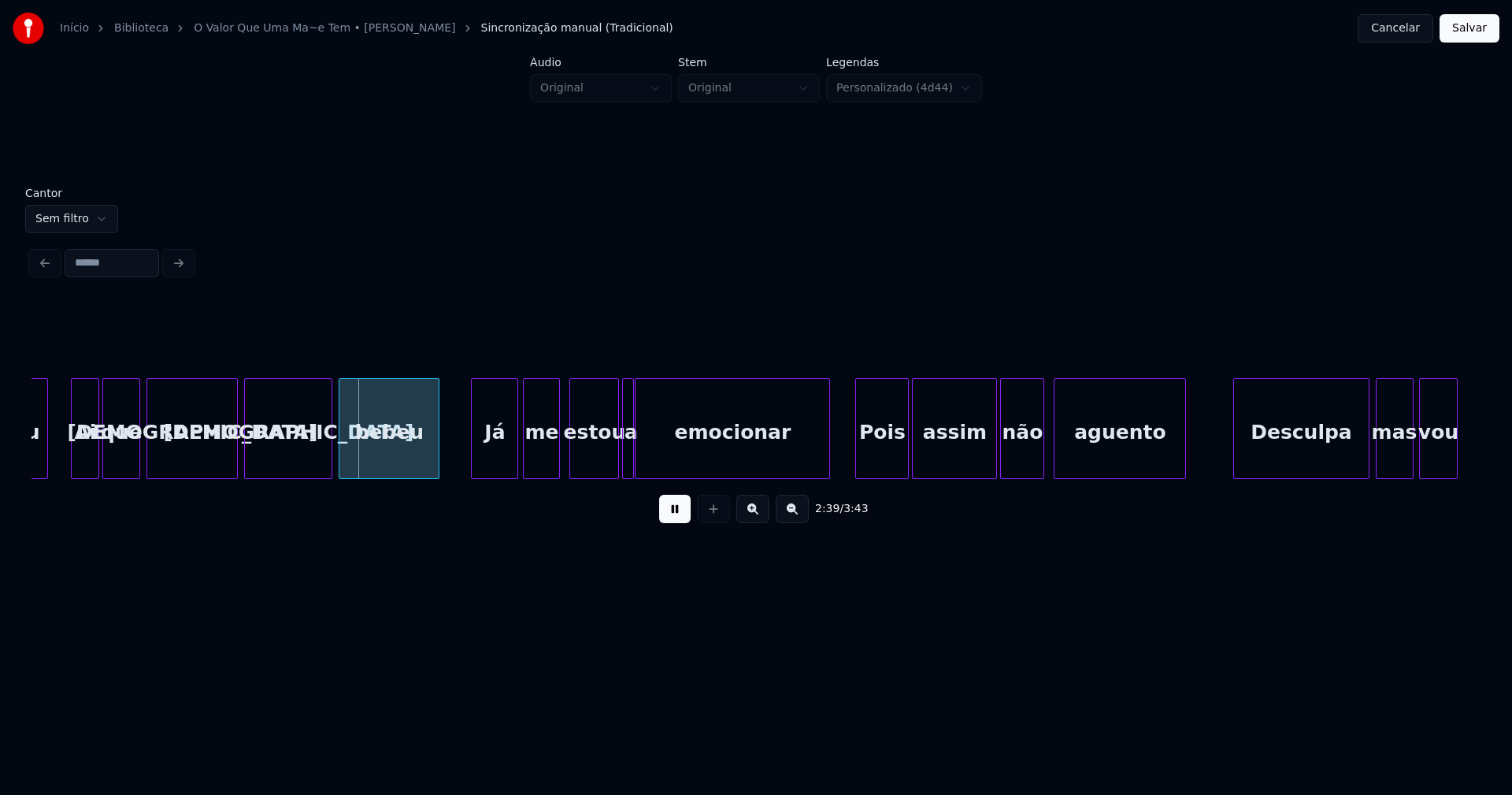
scroll to position [0, 24757]
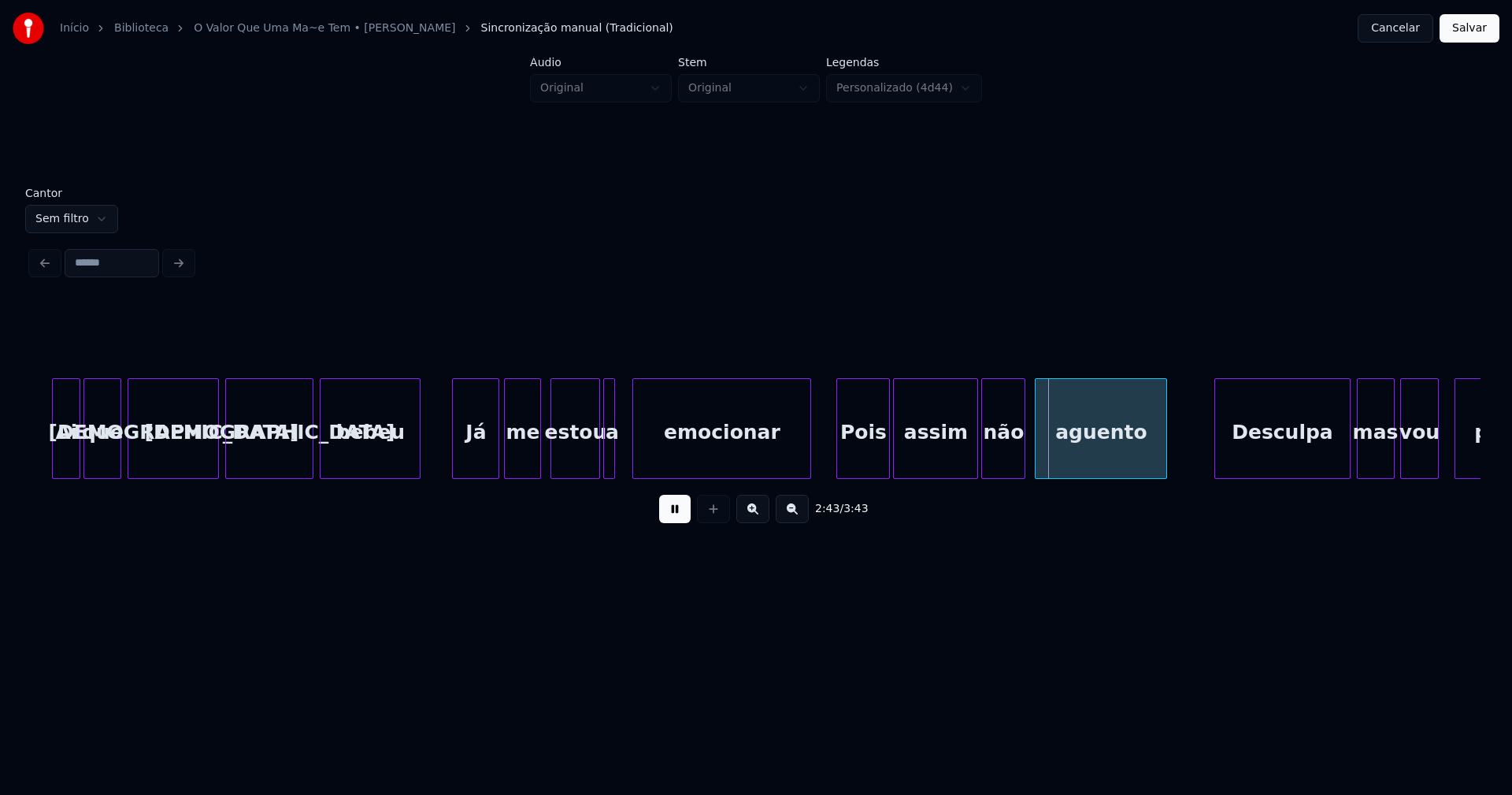
click at [635, 458] on div at bounding box center [635, 429] width 5 height 99
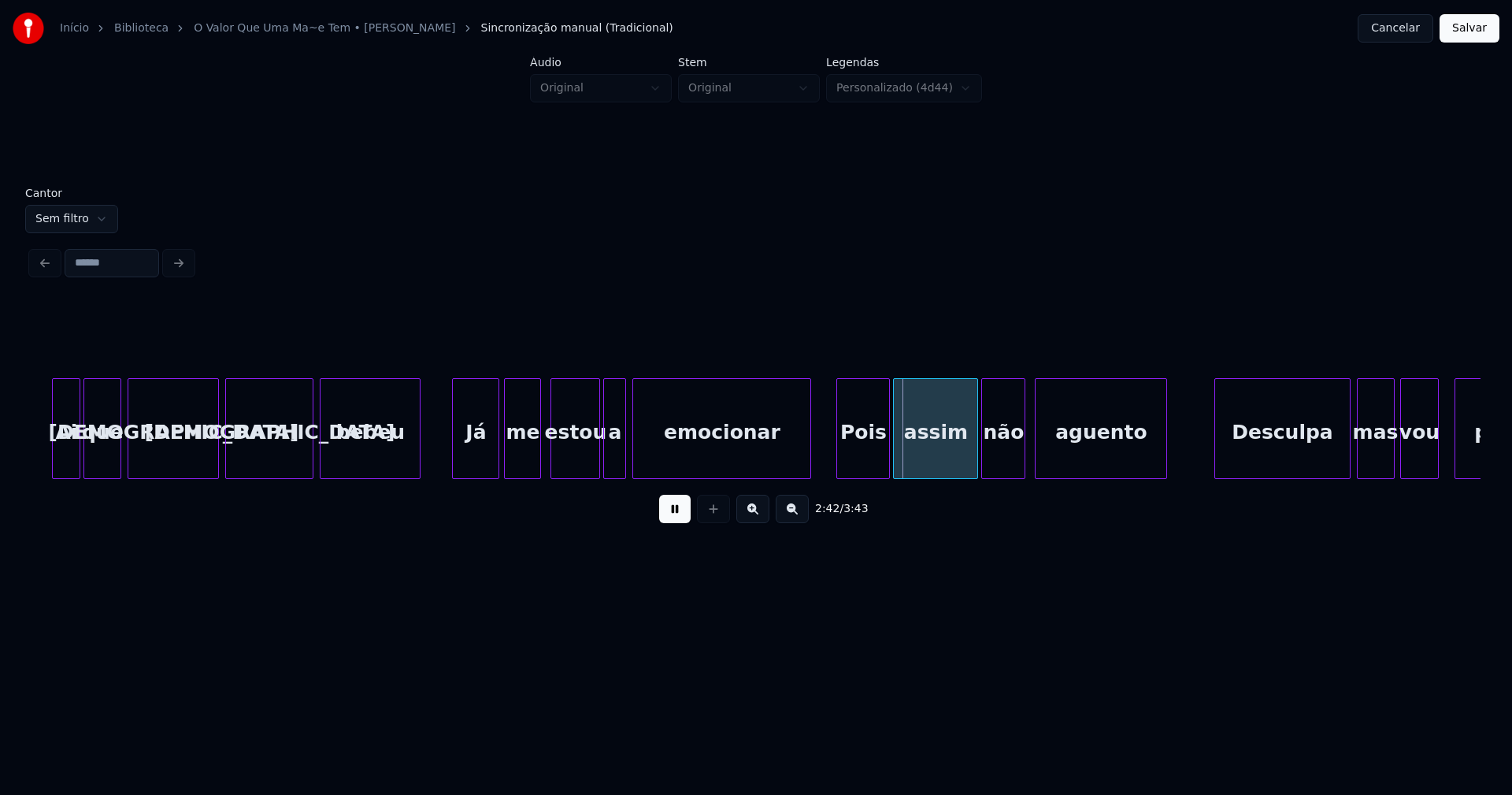
click at [624, 457] on div at bounding box center [622, 429] width 5 height 99
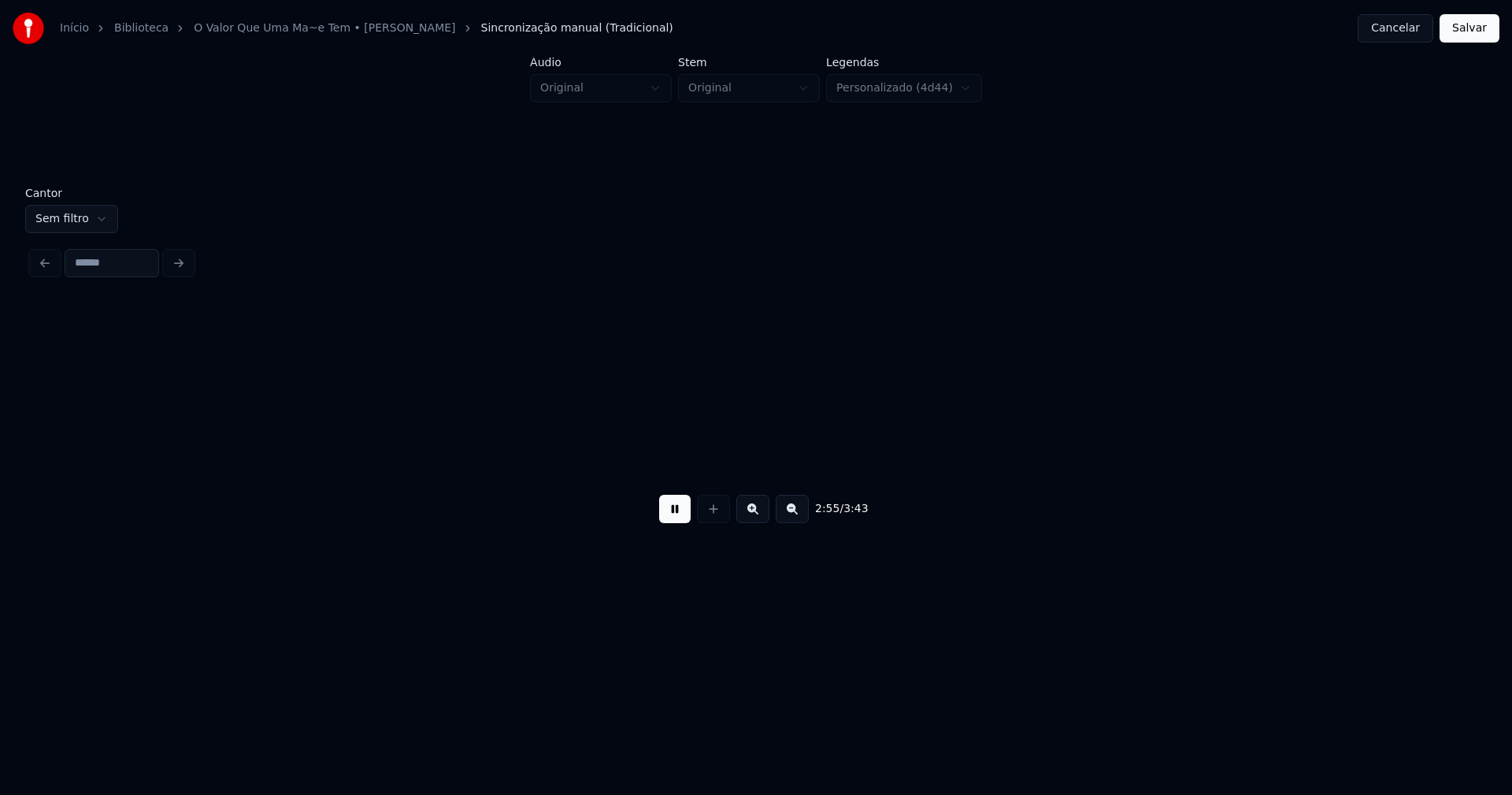
scroll to position [0, 27656]
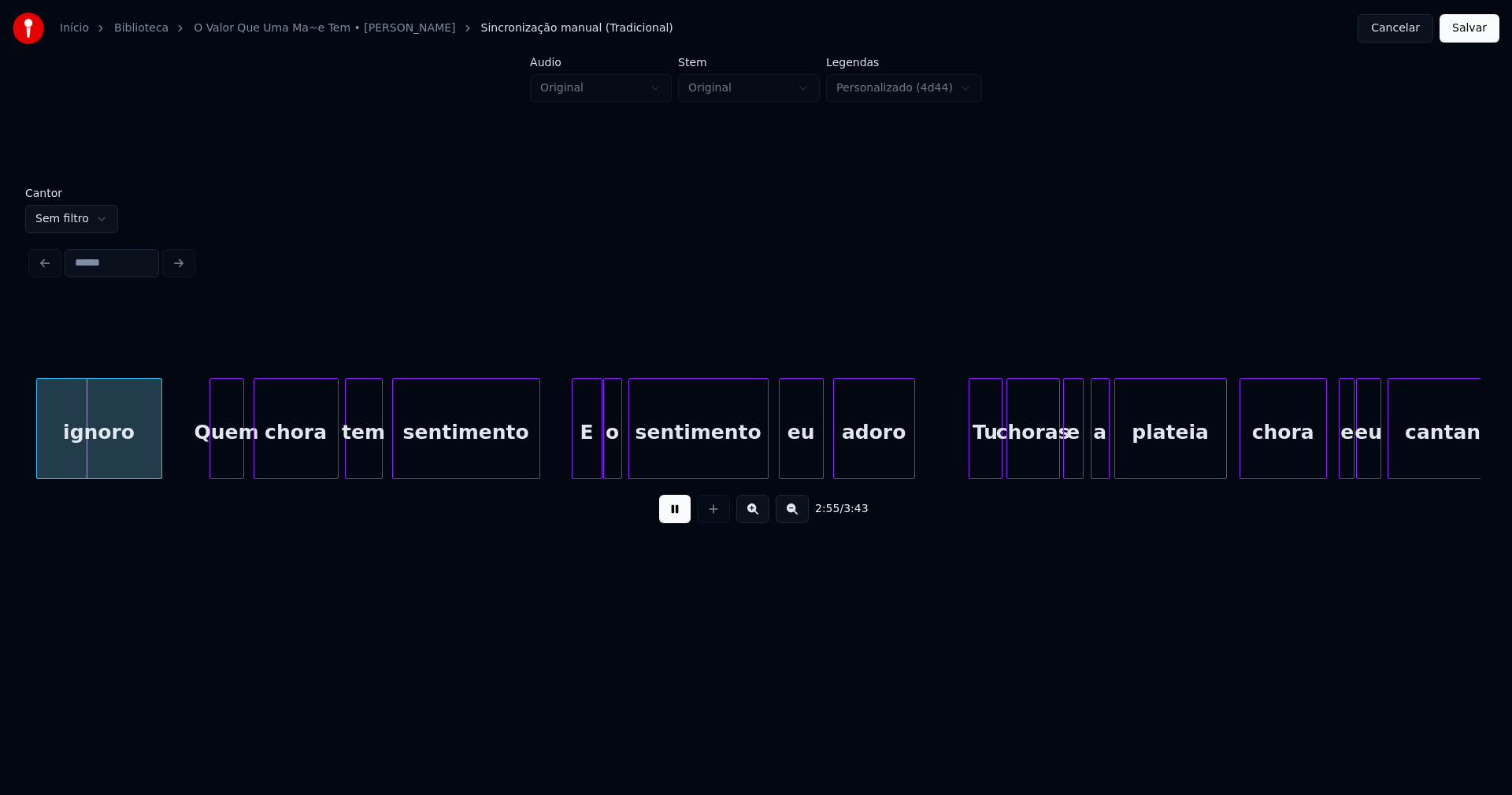
click at [1017, 444] on div "choras" at bounding box center [1033, 432] width 52 height 107
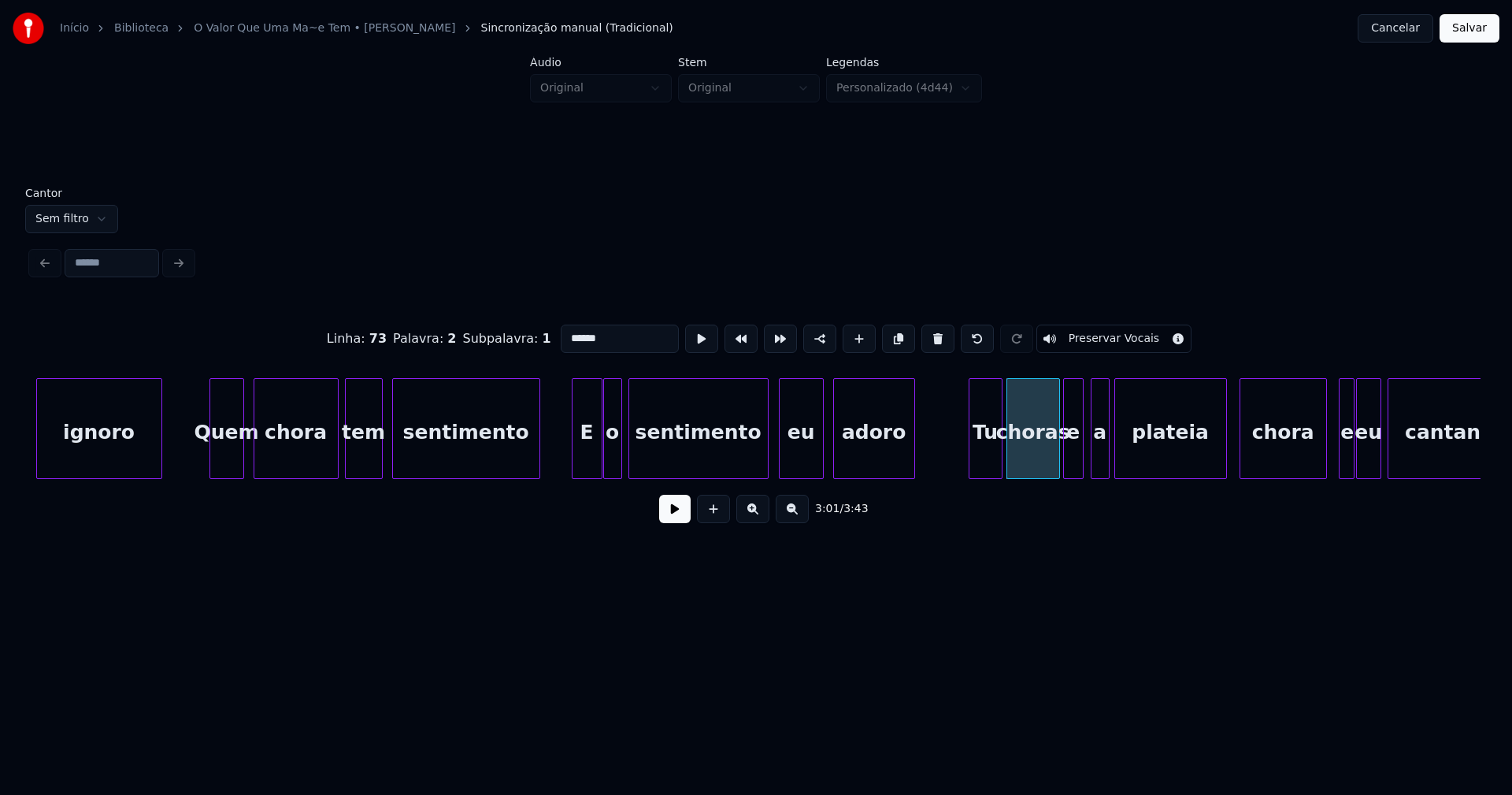
click at [684, 519] on button at bounding box center [674, 509] width 31 height 29
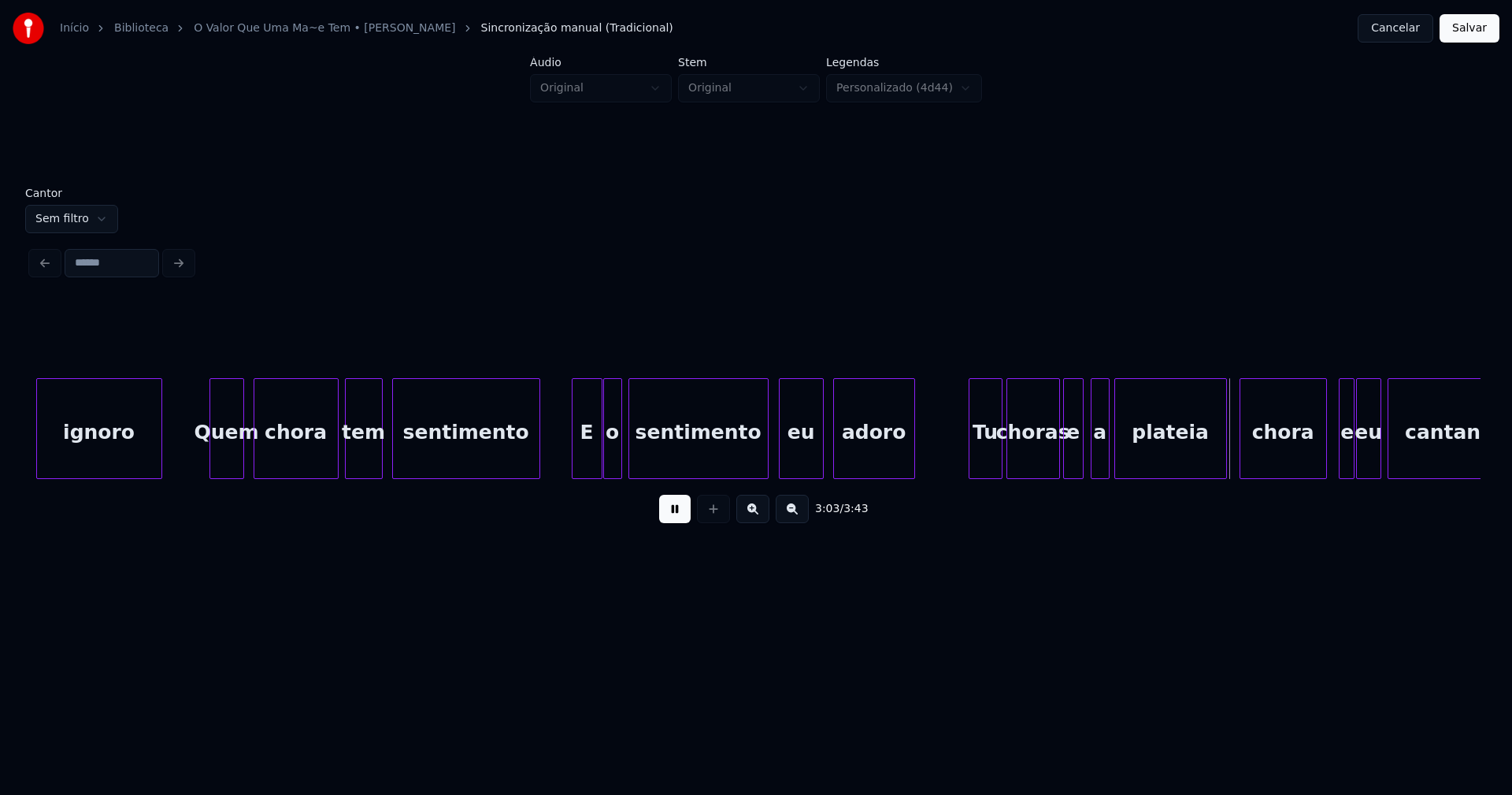
drag, startPoint x: 678, startPoint y: 524, endPoint x: 758, endPoint y: 509, distance: 81.4
click at [681, 521] on button at bounding box center [674, 509] width 31 height 29
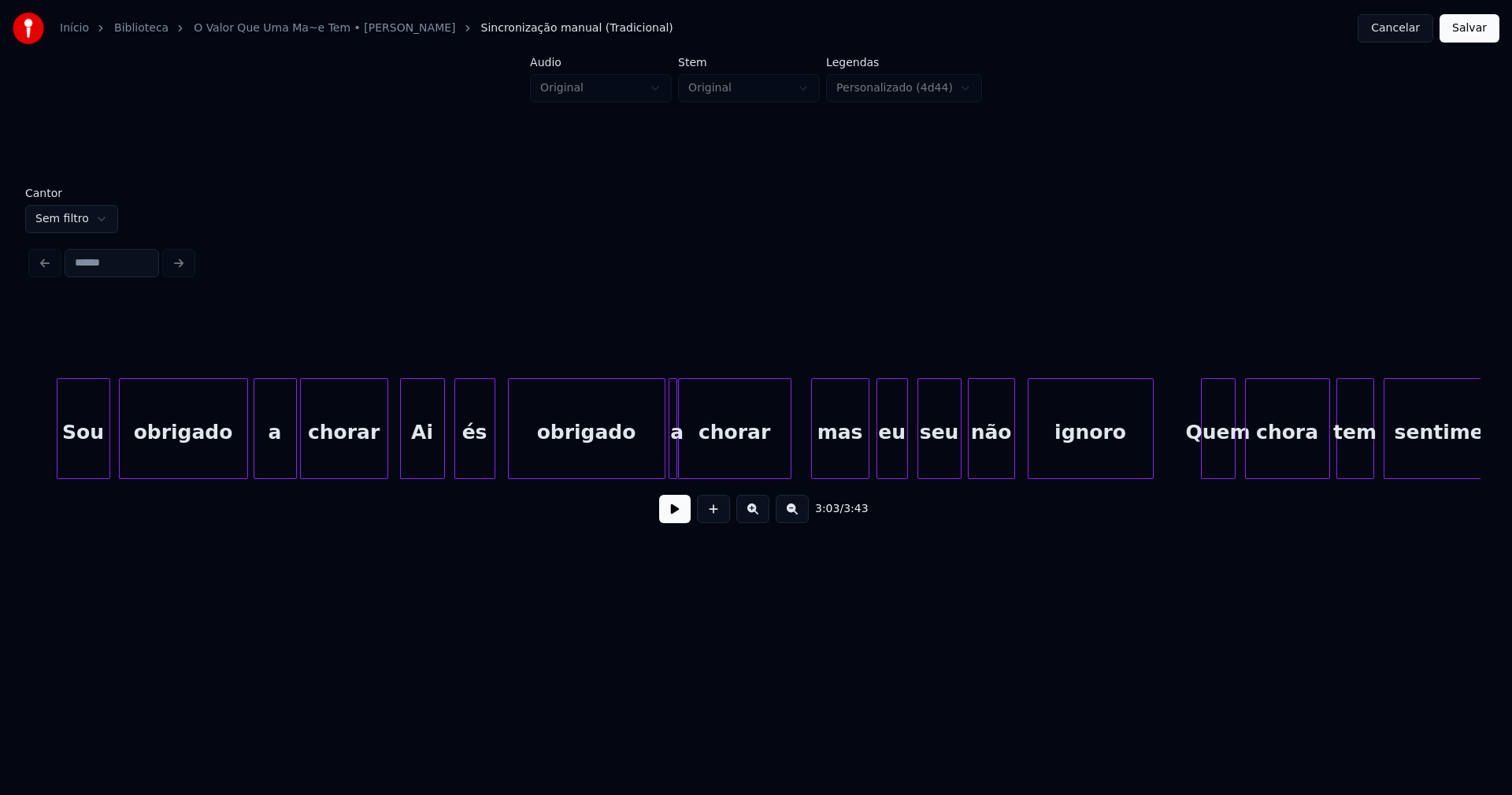
scroll to position [0, 26665]
click at [670, 516] on button at bounding box center [674, 509] width 31 height 29
click at [624, 479] on div "ignoro Quem chora tem sentimento não seu mas eu chorar a obrigado és [PERSON_NA…" at bounding box center [756, 429] width 1449 height 101
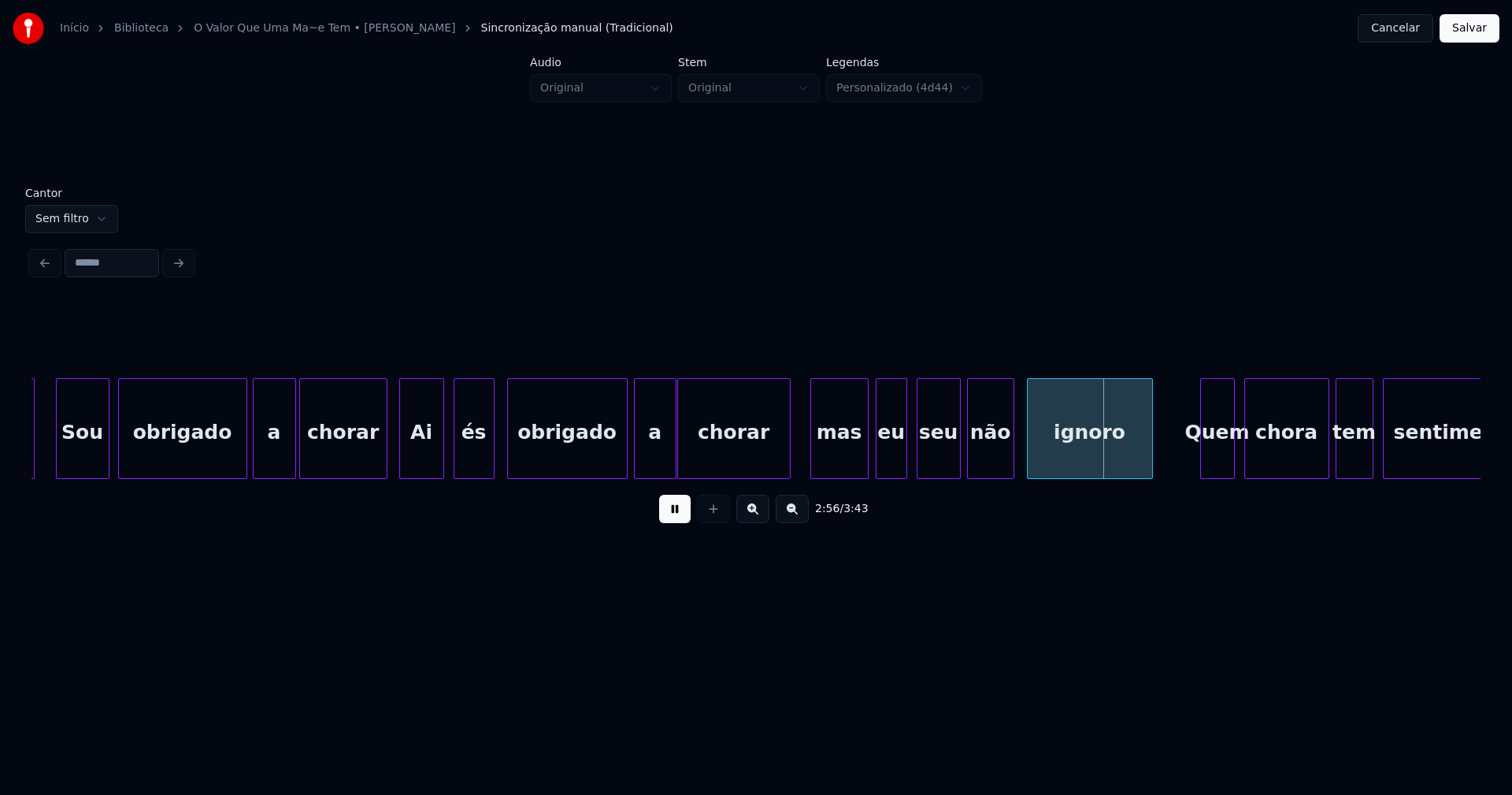
click at [634, 463] on div at bounding box center [636, 429] width 5 height 99
drag, startPoint x: 672, startPoint y: 522, endPoint x: 1020, endPoint y: 445, distance: 356.4
click at [673, 520] on button at bounding box center [674, 509] width 31 height 29
click at [873, 462] on div at bounding box center [875, 429] width 5 height 99
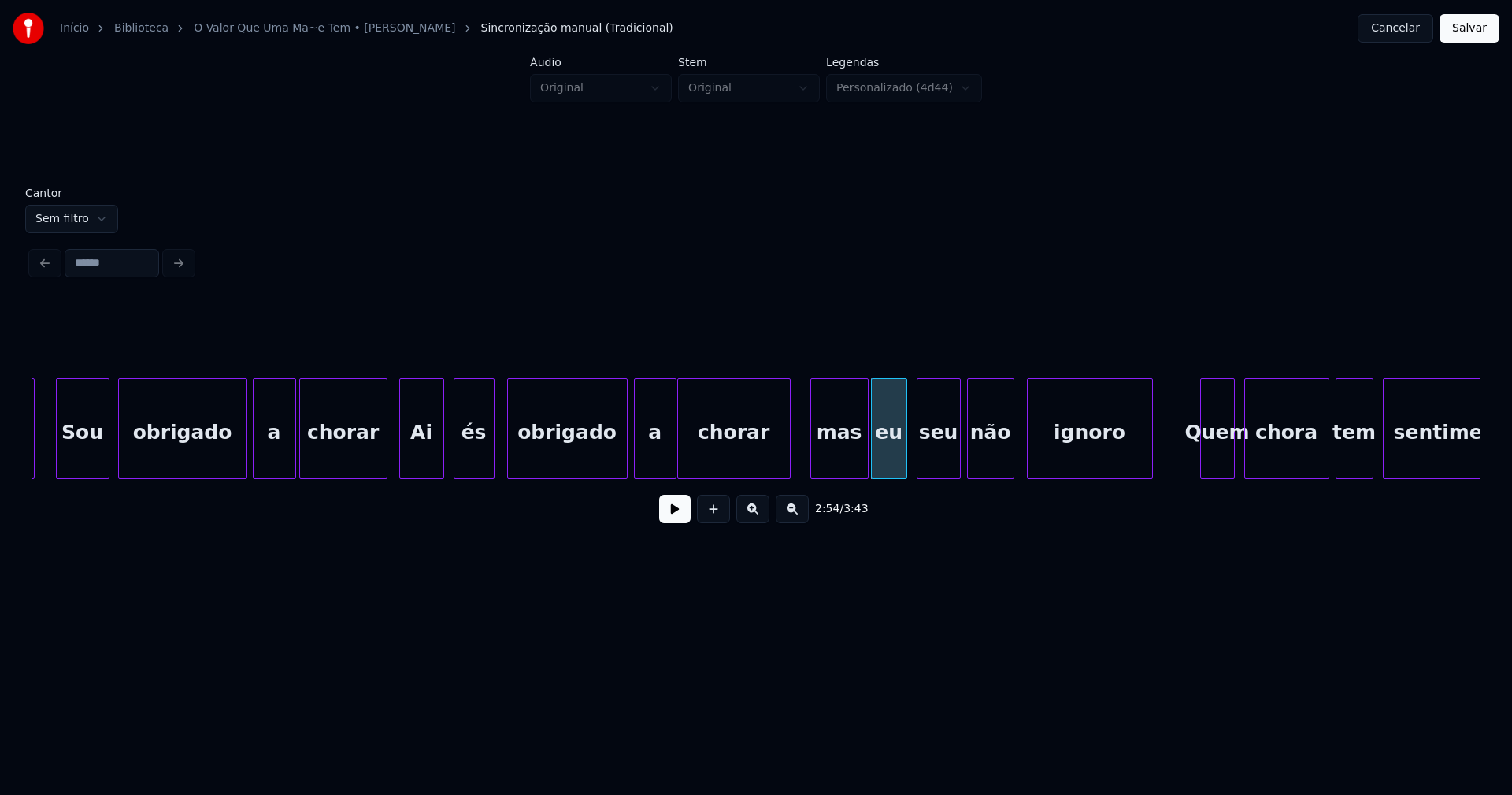
click at [891, 460] on div "eu" at bounding box center [889, 432] width 34 height 107
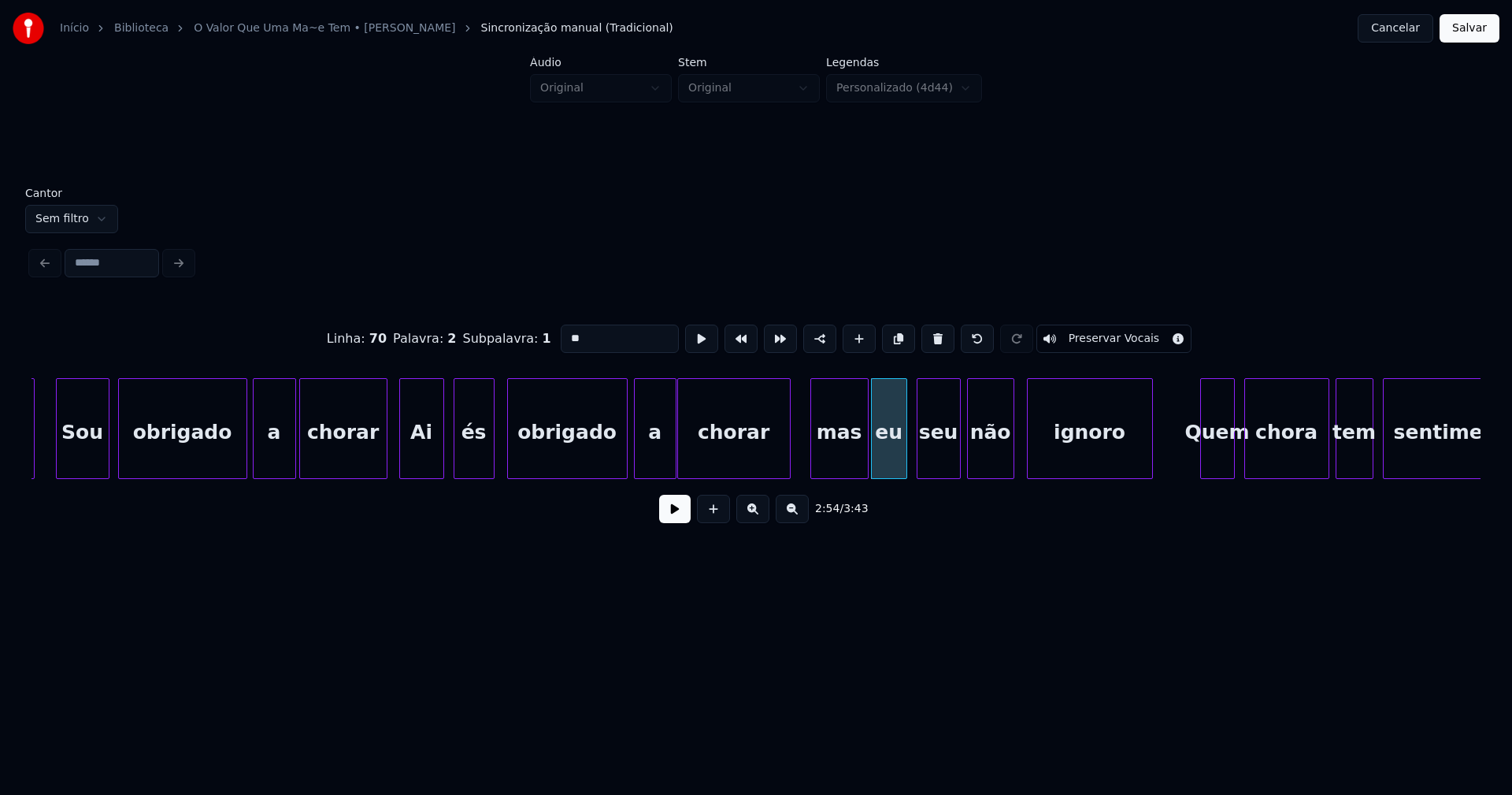
drag, startPoint x: 588, startPoint y: 336, endPoint x: 531, endPoint y: 341, distance: 57.2
click at [531, 341] on div "Linha : 70 Palavra : 2 Subpalavra : 1 ** Preservar Vocais" at bounding box center [756, 339] width 1449 height 79
type input "****"
click at [667, 515] on button at bounding box center [674, 509] width 31 height 29
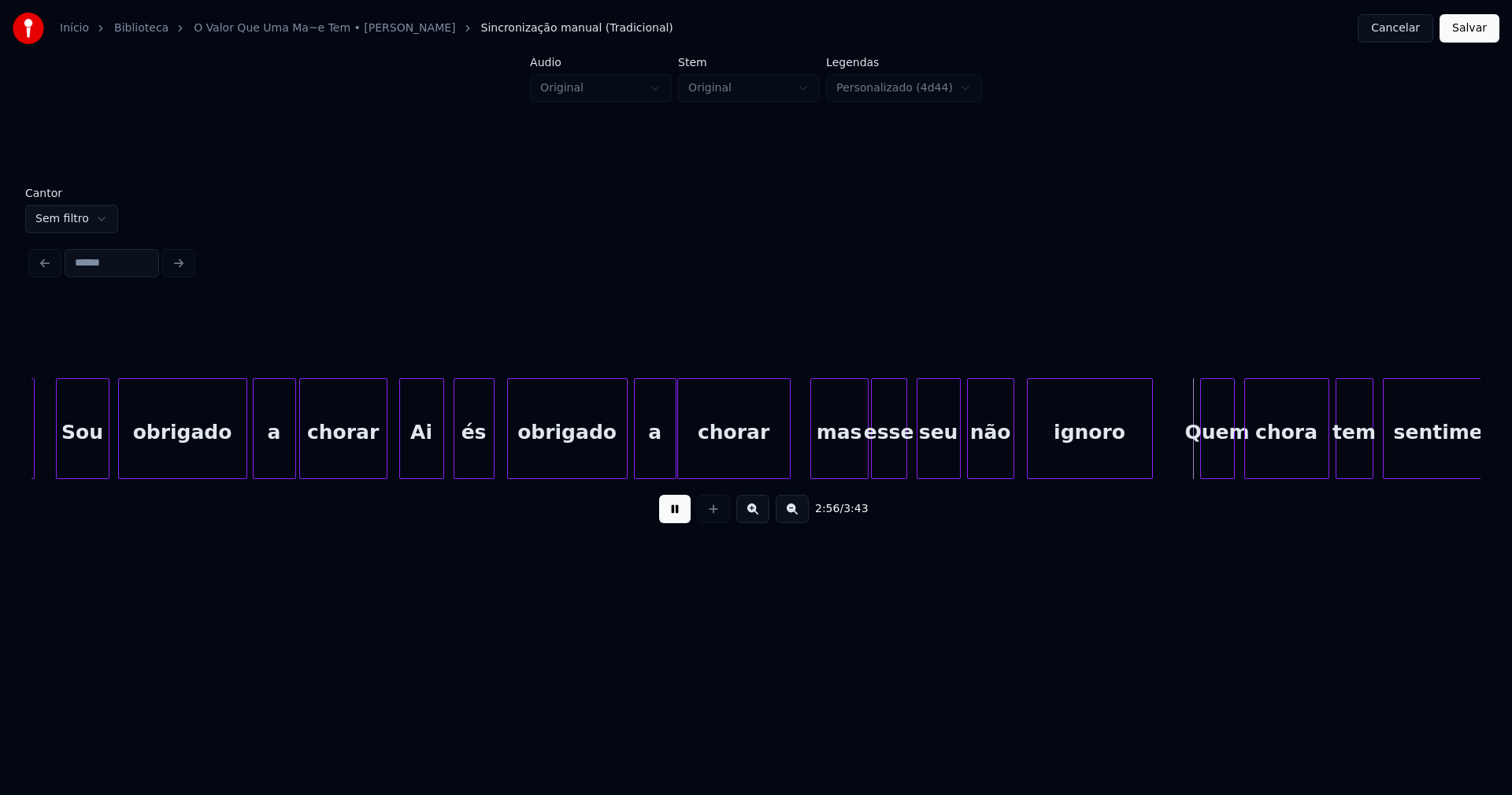
click at [928, 457] on div "seu" at bounding box center [939, 432] width 43 height 107
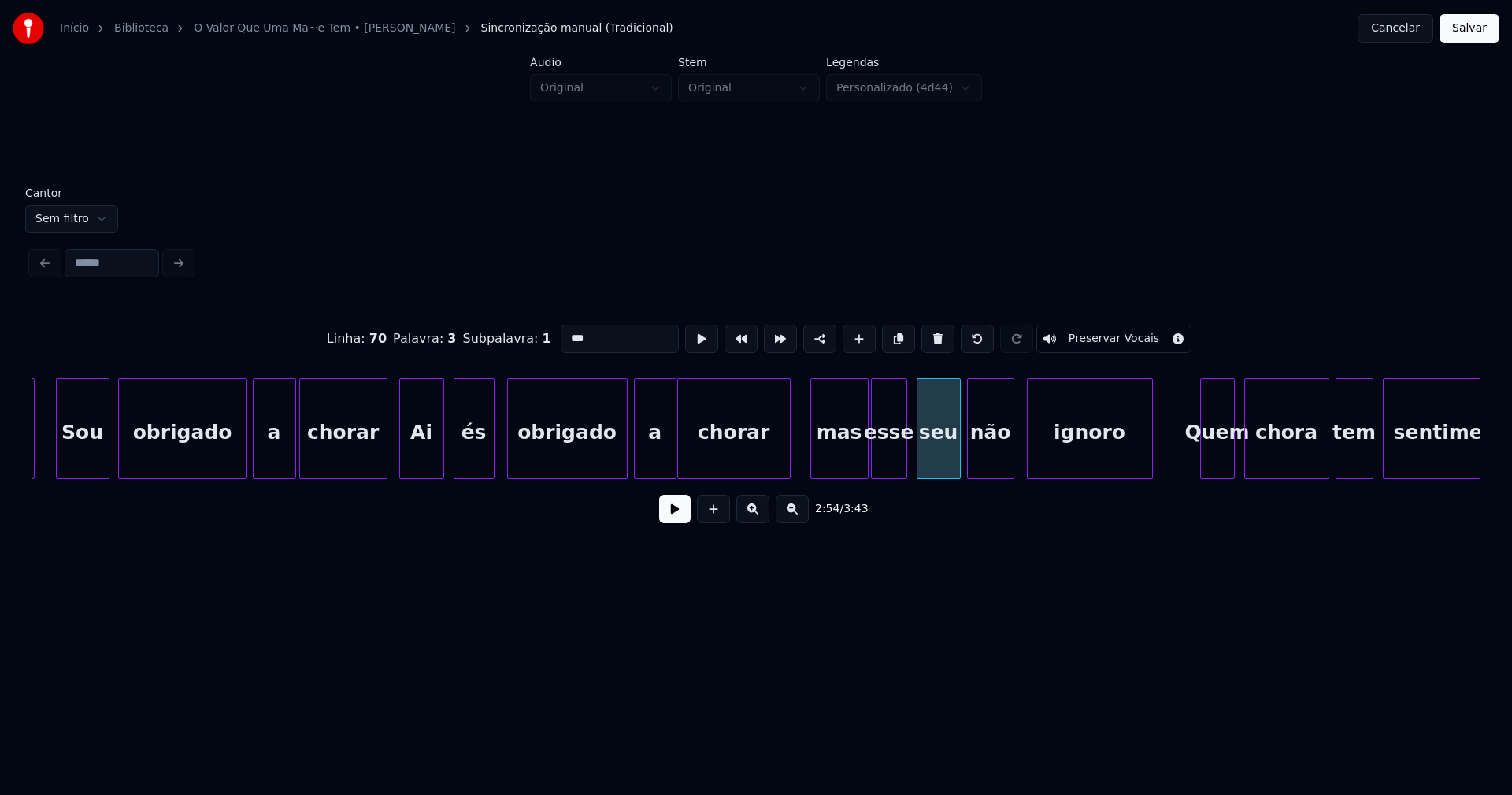
click at [564, 331] on input "***" at bounding box center [620, 339] width 118 height 29
type input "**"
click at [669, 516] on button at bounding box center [674, 509] width 31 height 29
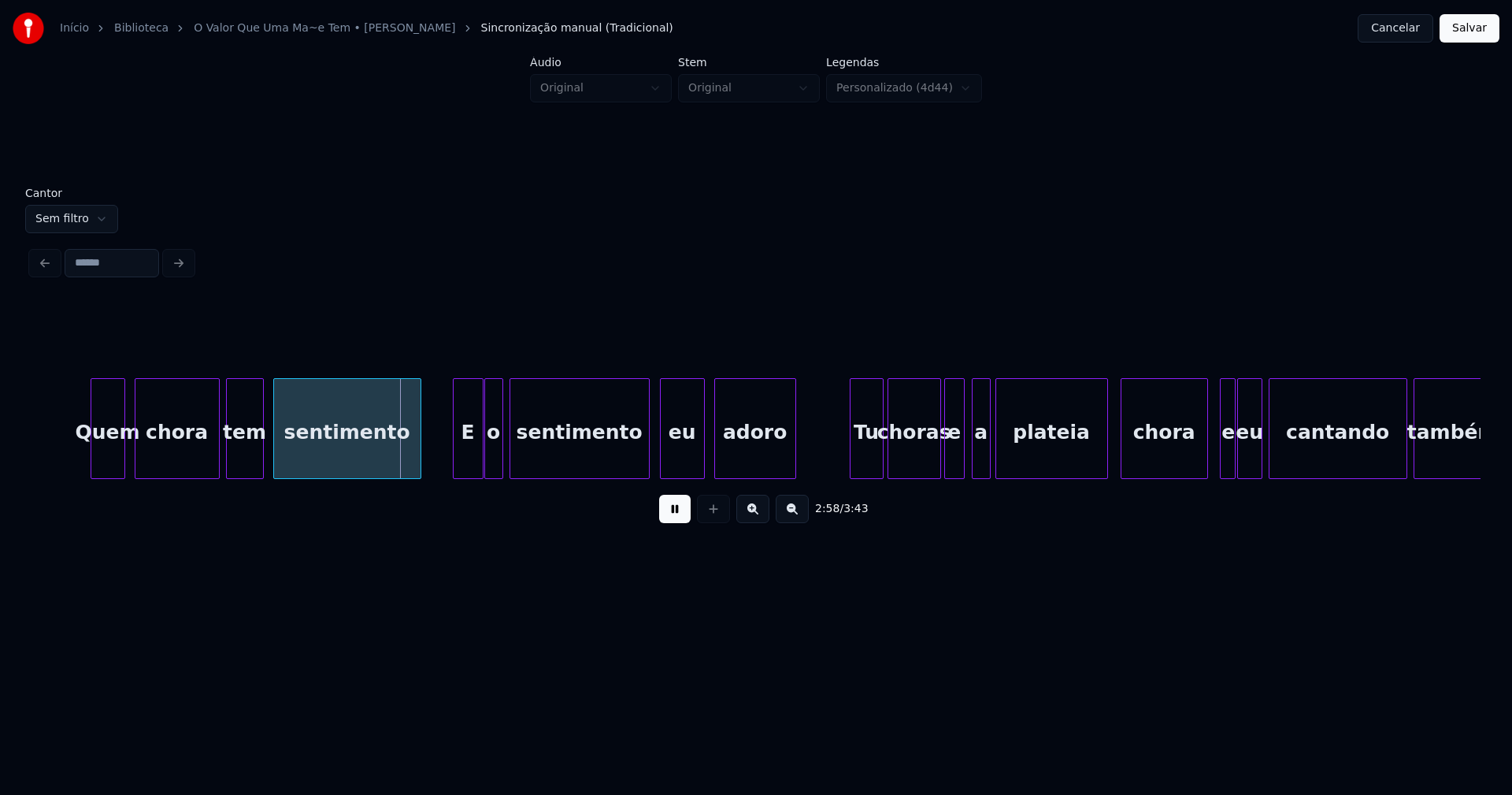
scroll to position [0, 27832]
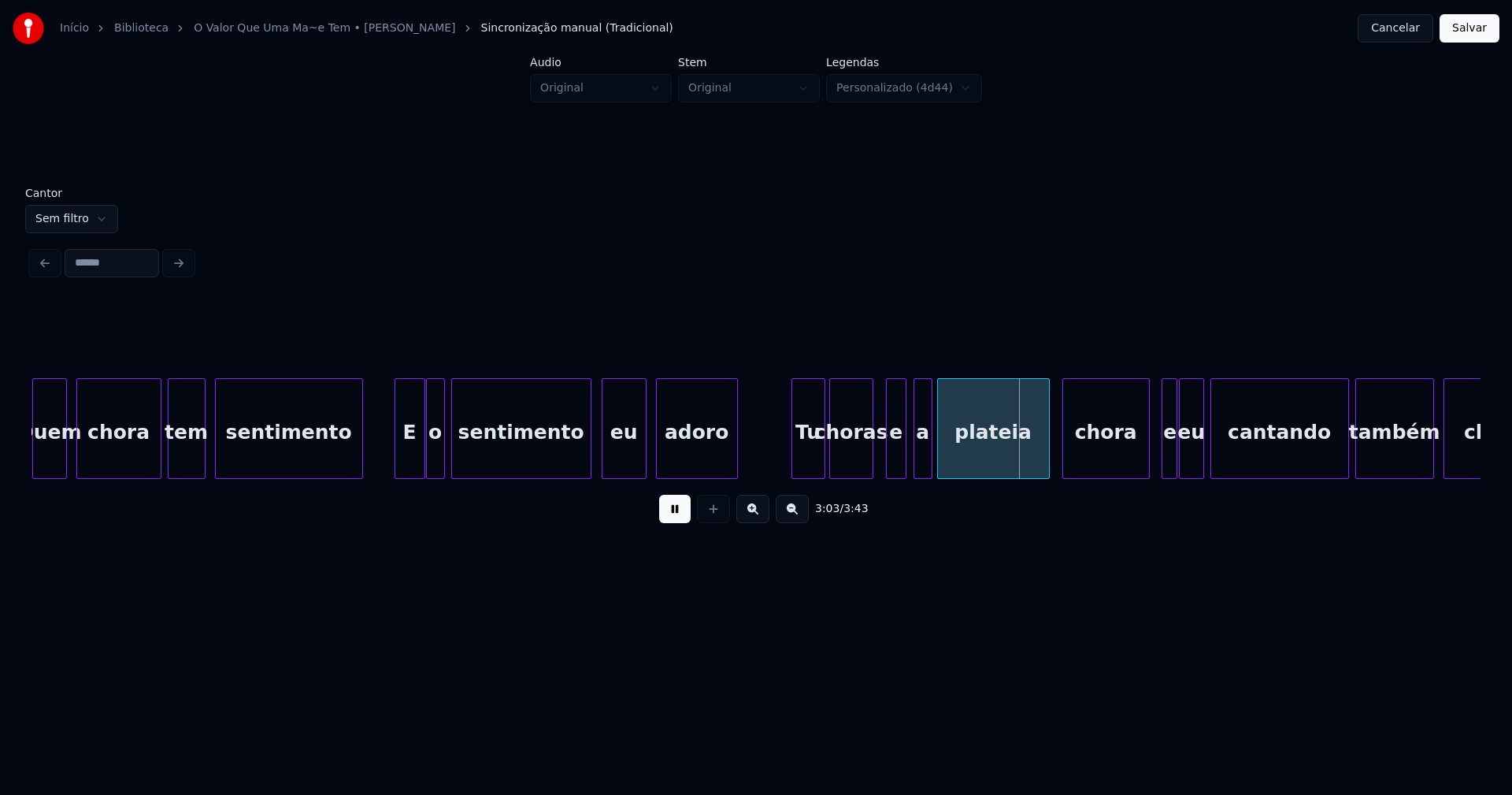
click at [868, 464] on div at bounding box center [870, 429] width 5 height 99
click at [879, 462] on div at bounding box center [880, 429] width 5 height 99
click at [853, 458] on div "choras" at bounding box center [851, 432] width 43 height 107
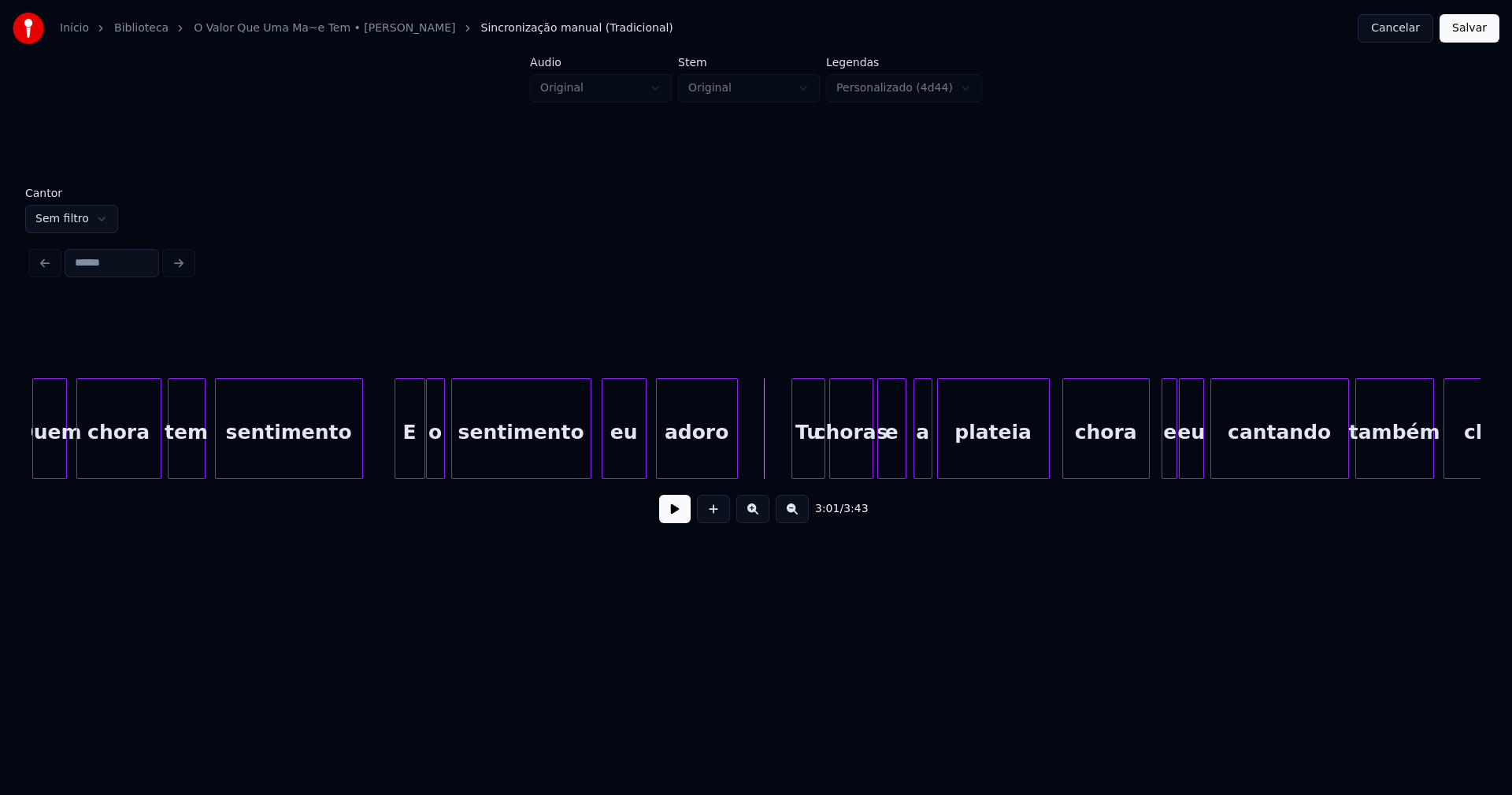
click at [674, 520] on button at bounding box center [674, 509] width 31 height 29
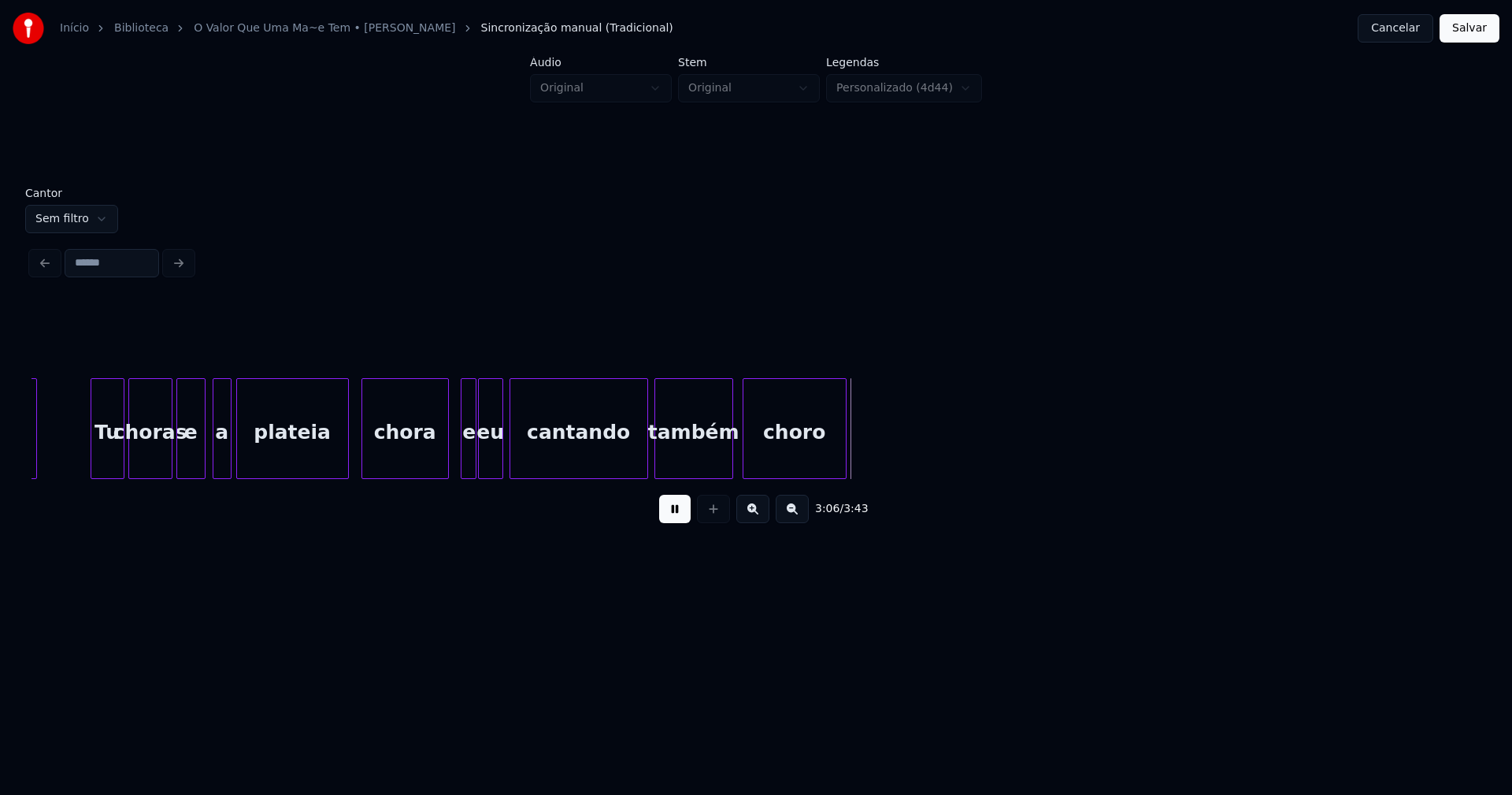
scroll to position [0, 28612]
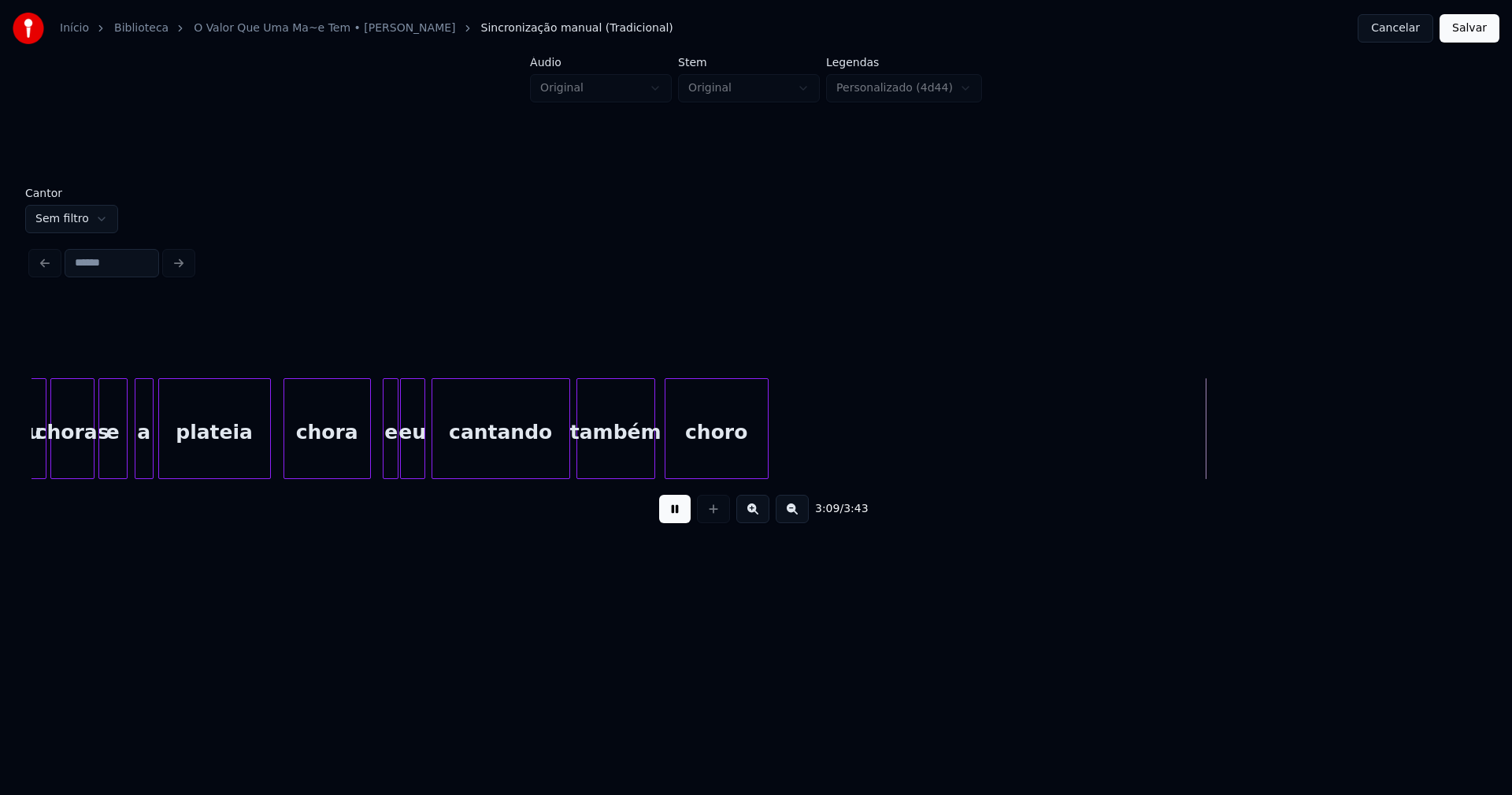
click at [1485, 29] on button "Salvar" at bounding box center [1469, 29] width 60 height 29
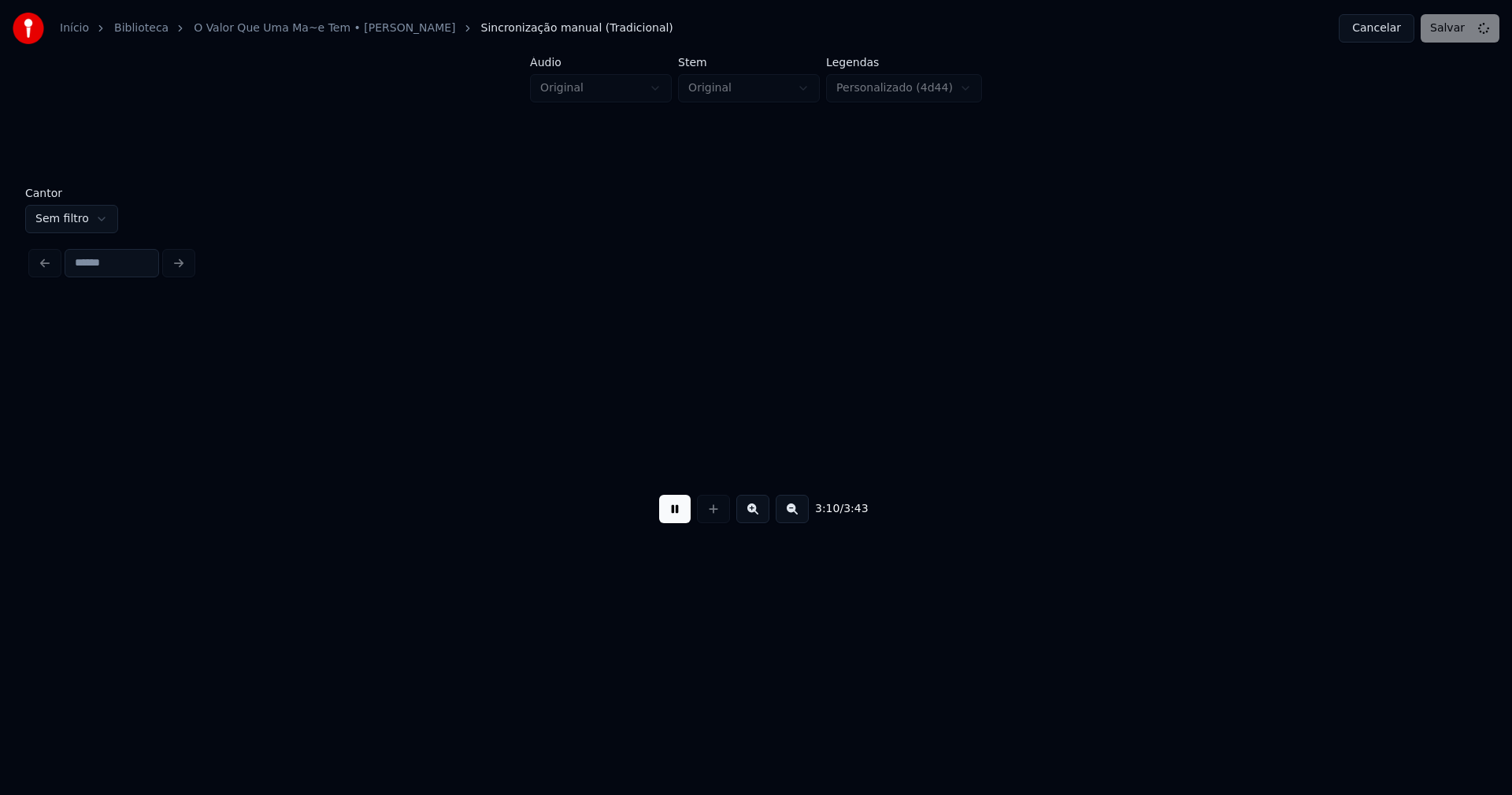
scroll to position [0, 30060]
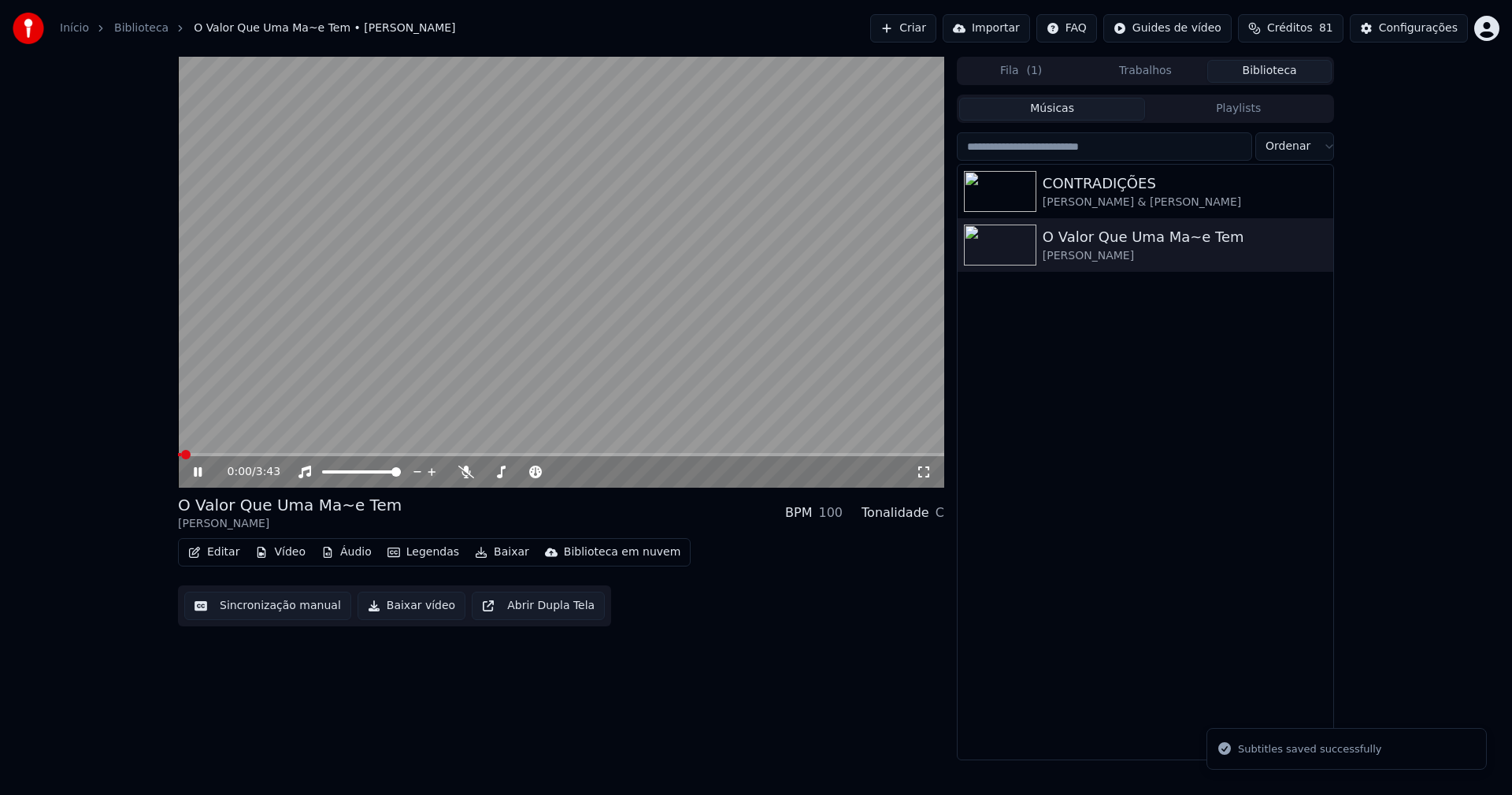
click at [192, 478] on icon at bounding box center [209, 471] width 37 height 12
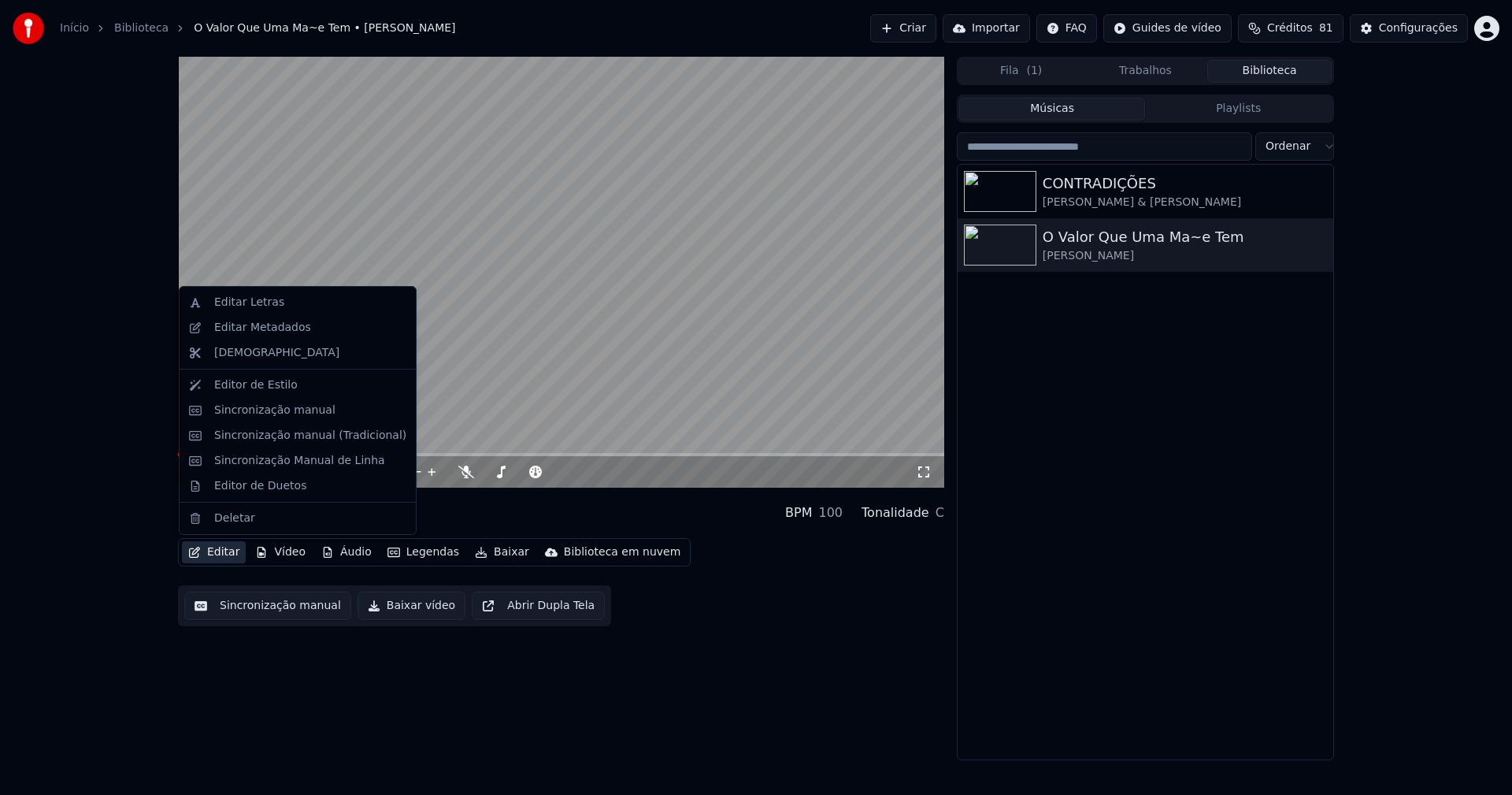
click at [231, 548] on button "Editar" at bounding box center [214, 552] width 64 height 22
click at [280, 331] on div "Editar Metadados" at bounding box center [263, 327] width 97 height 16
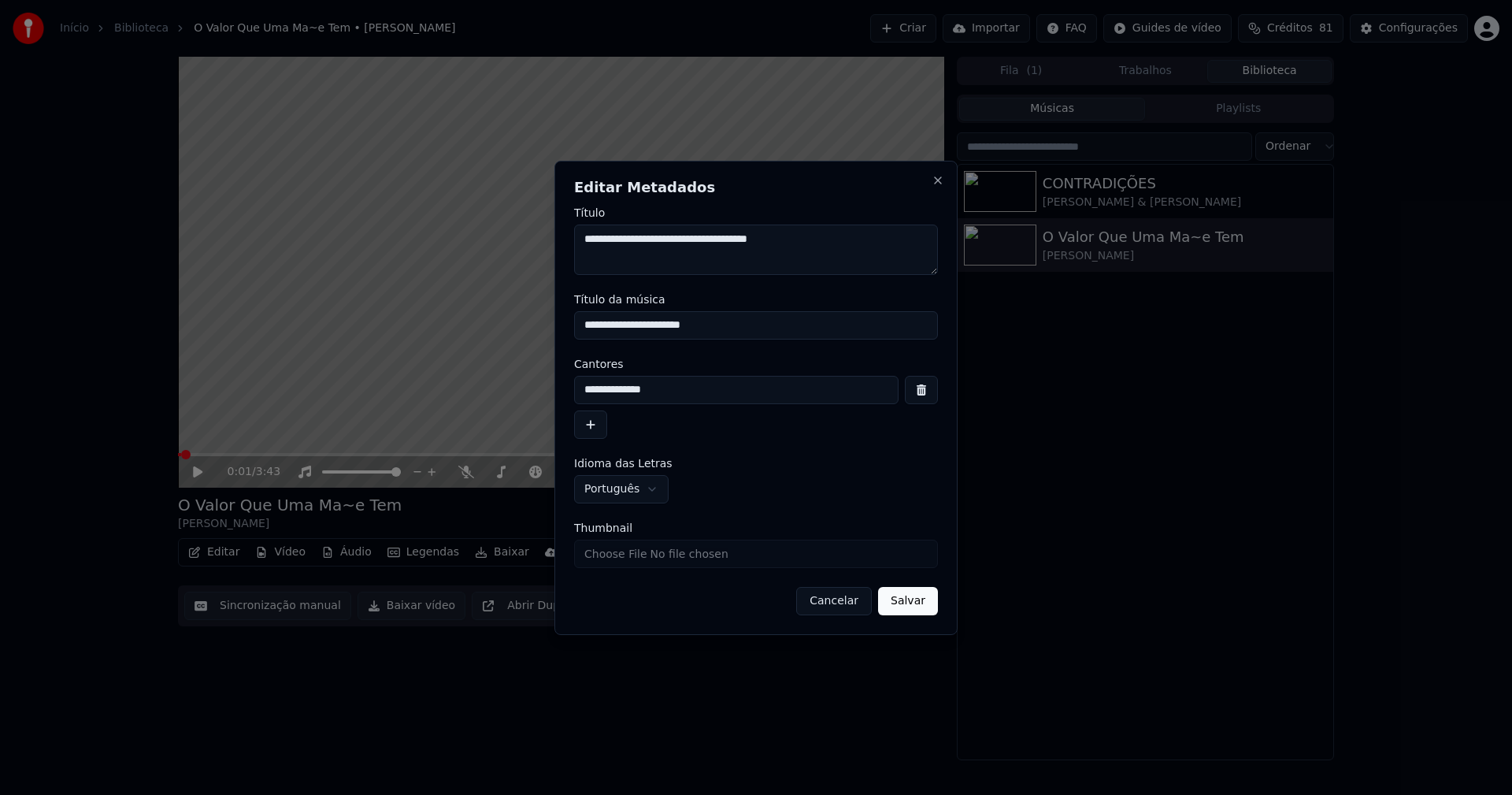
drag, startPoint x: 619, startPoint y: 331, endPoint x: 507, endPoint y: 332, distance: 112.0
click at [507, 332] on body "**********" at bounding box center [756, 397] width 1512 height 795
type input "**********"
click at [908, 597] on button "Salvar" at bounding box center [907, 601] width 60 height 29
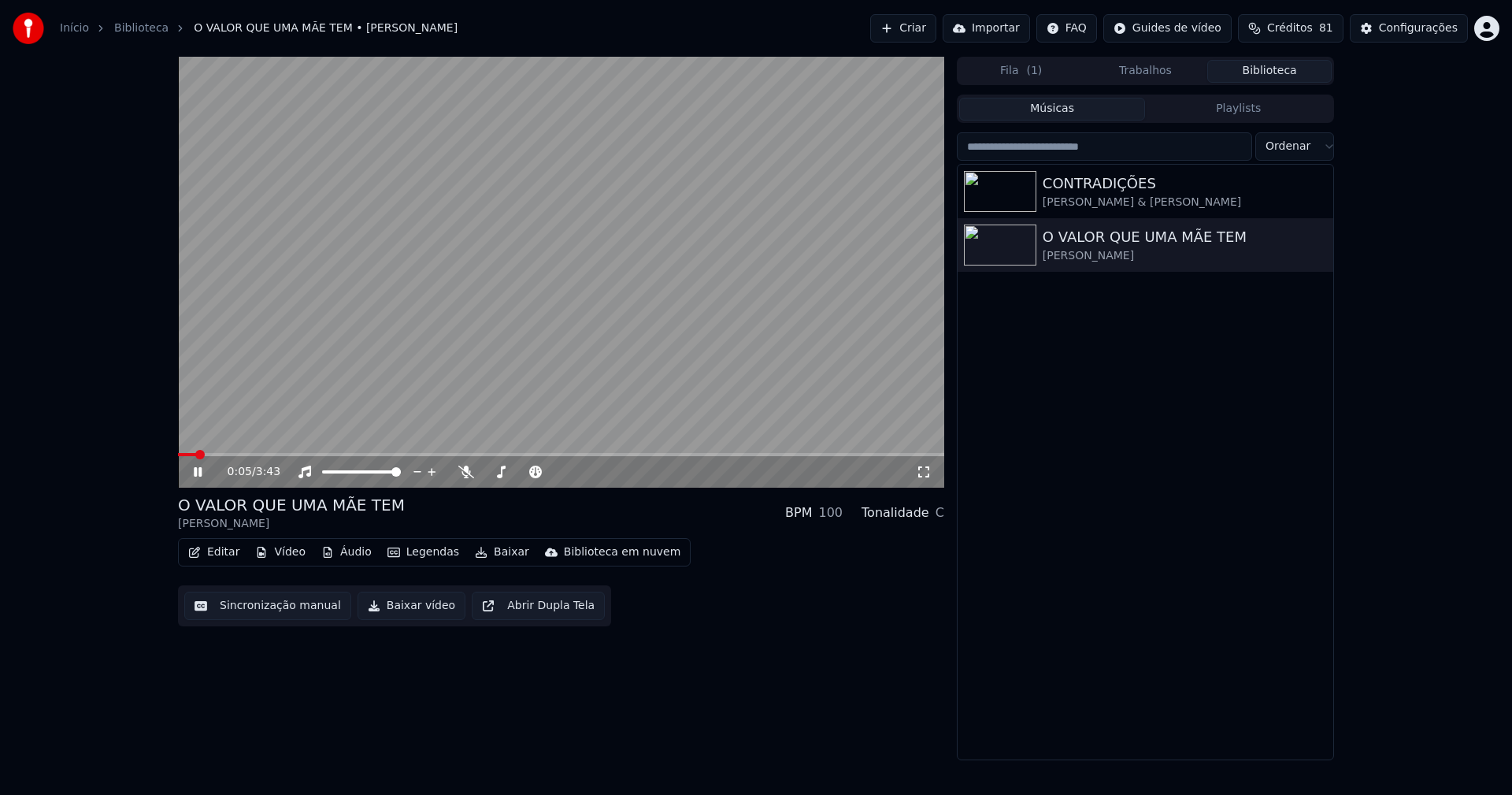
click at [200, 474] on icon at bounding box center [197, 471] width 8 height 10
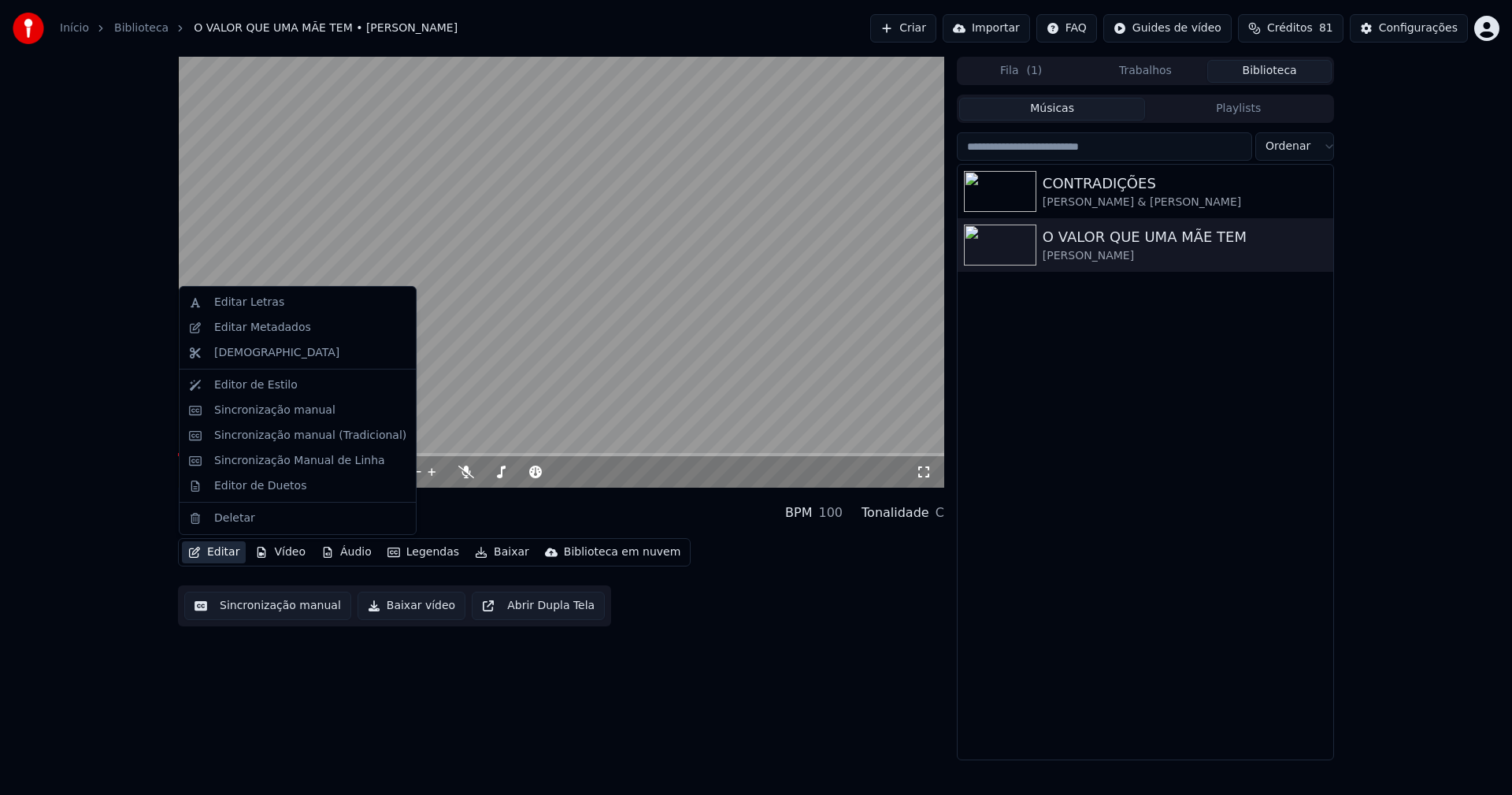
click at [228, 556] on button "Editar" at bounding box center [214, 552] width 64 height 22
click at [277, 328] on div "Editar Metadados" at bounding box center [263, 327] width 97 height 16
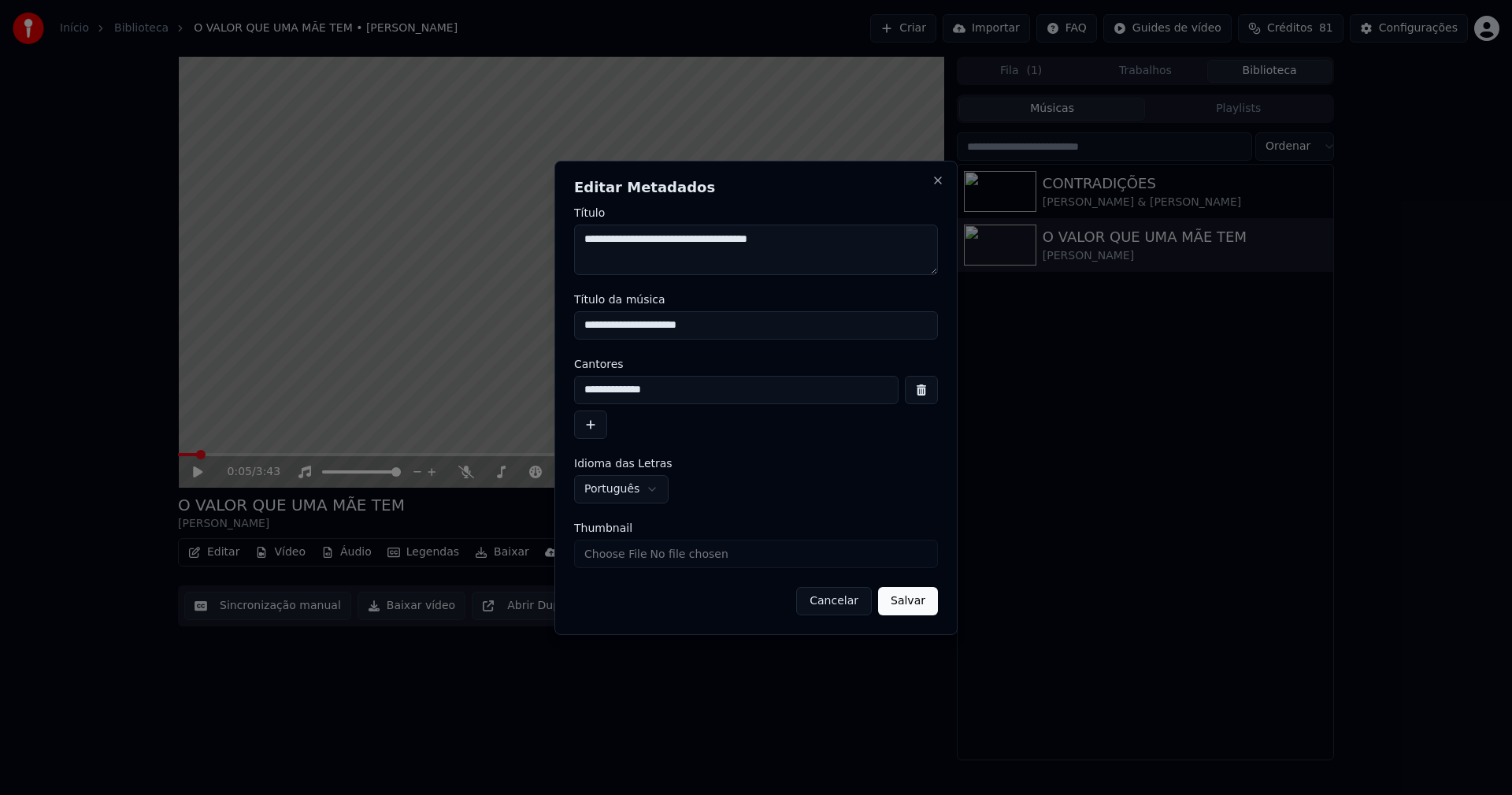
click at [635, 551] on input "Thumbnail" at bounding box center [756, 554] width 363 height 29
type input "**********"
drag, startPoint x: 909, startPoint y: 603, endPoint x: 887, endPoint y: 602, distance: 22.0
click at [909, 602] on button "Salvar" at bounding box center [907, 601] width 60 height 29
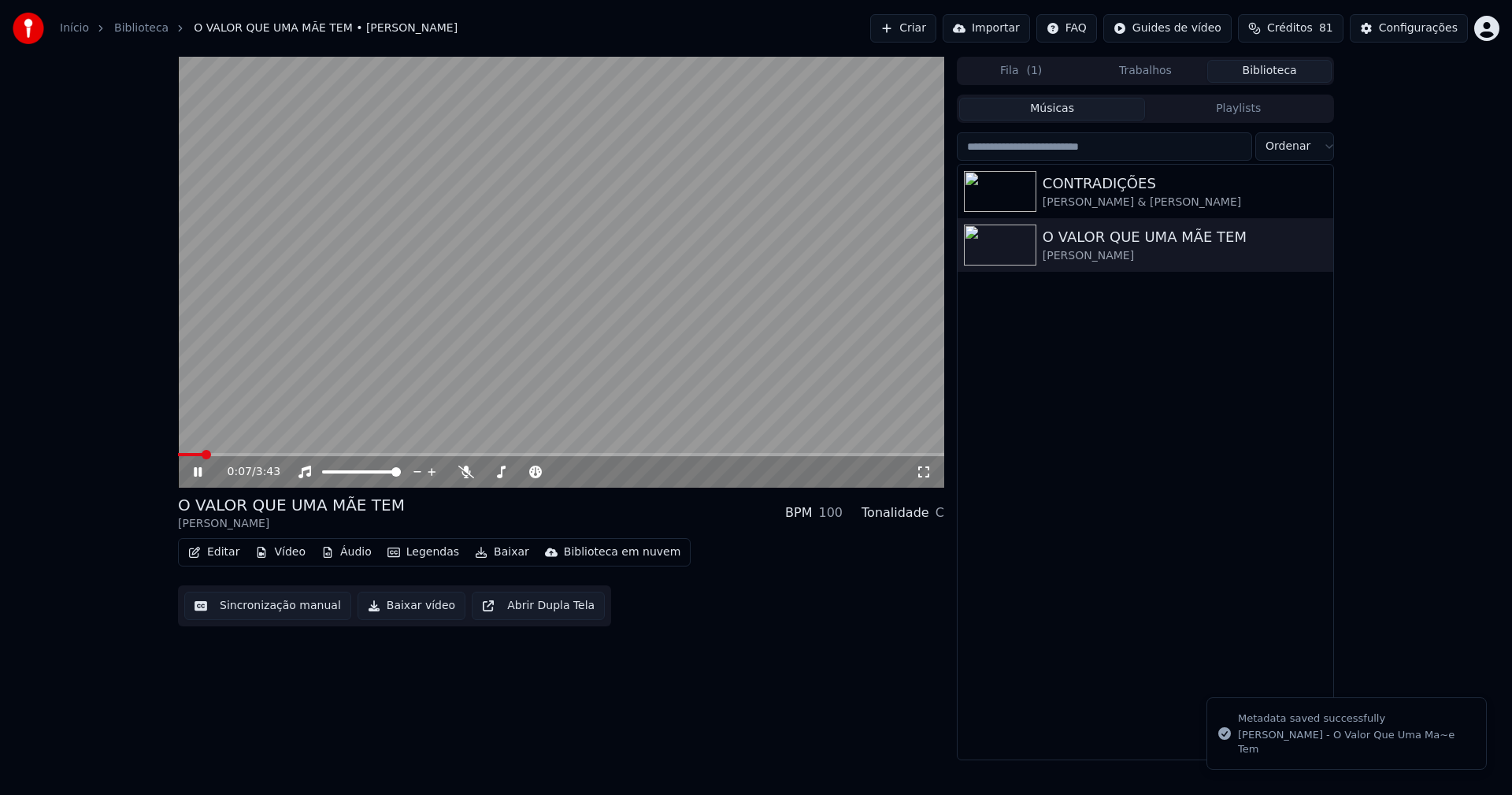
click at [197, 474] on icon at bounding box center [197, 471] width 8 height 10
